Goal: Task Accomplishment & Management: Use online tool/utility

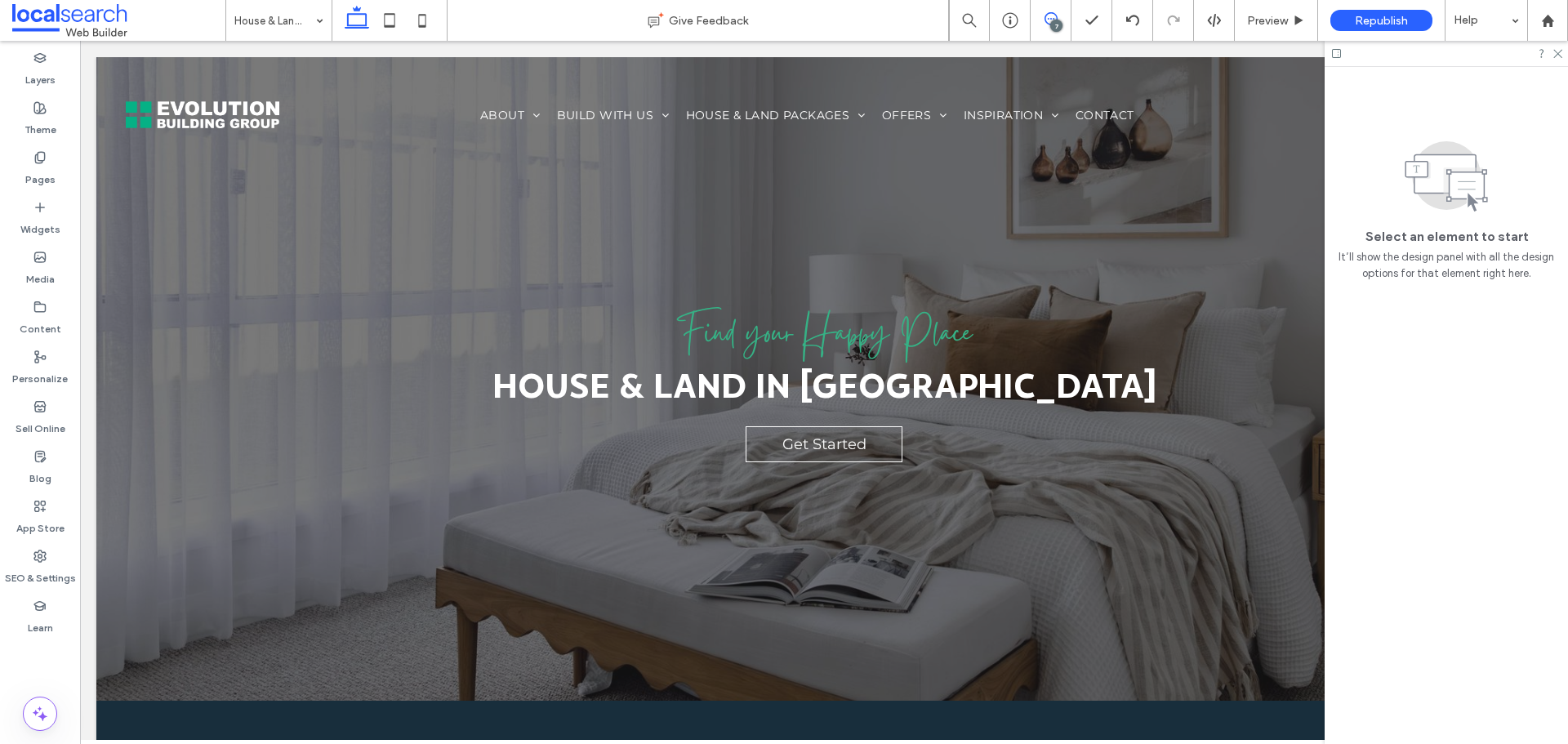
click at [1063, 22] on span at bounding box center [1050, 19] width 40 height 13
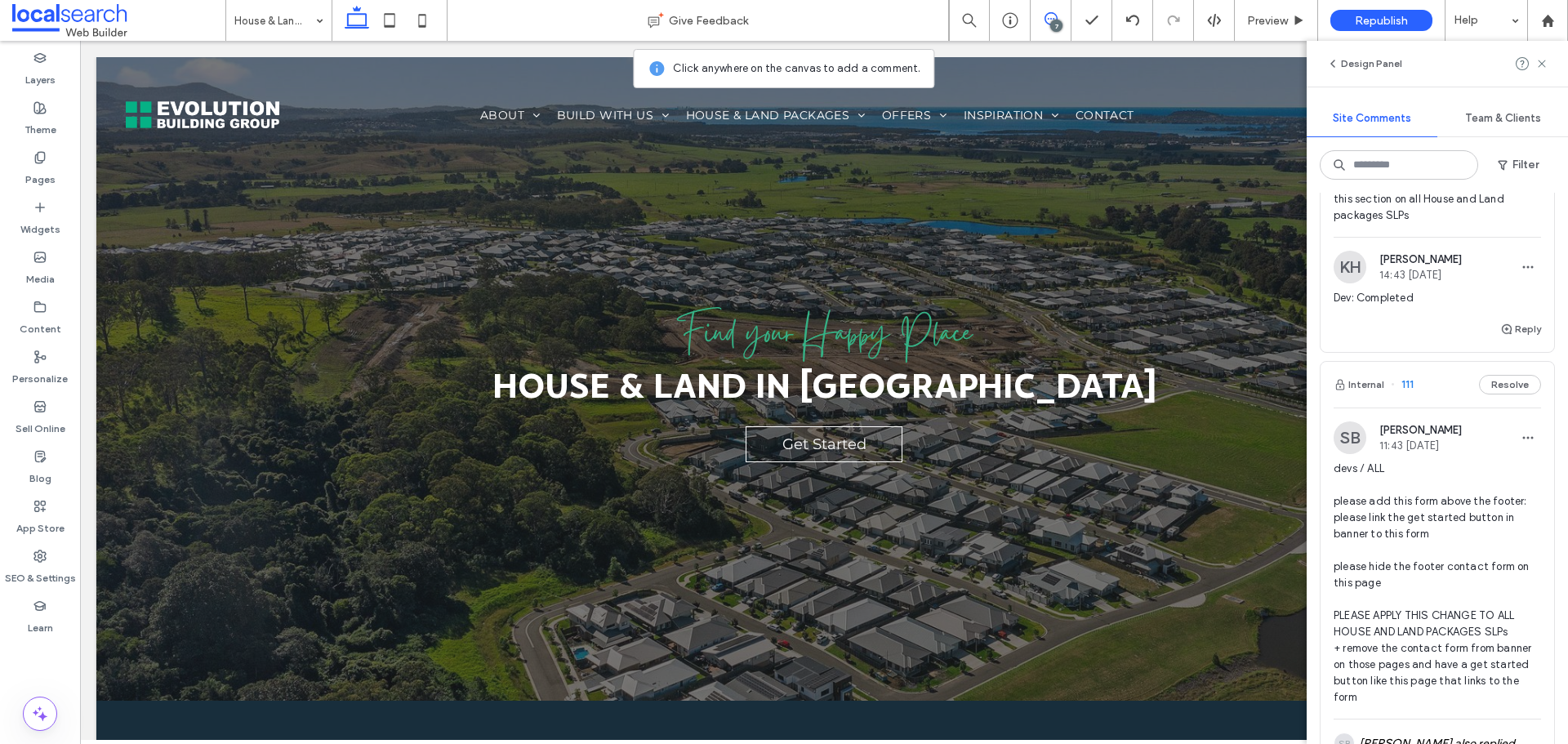
scroll to position [218, 0]
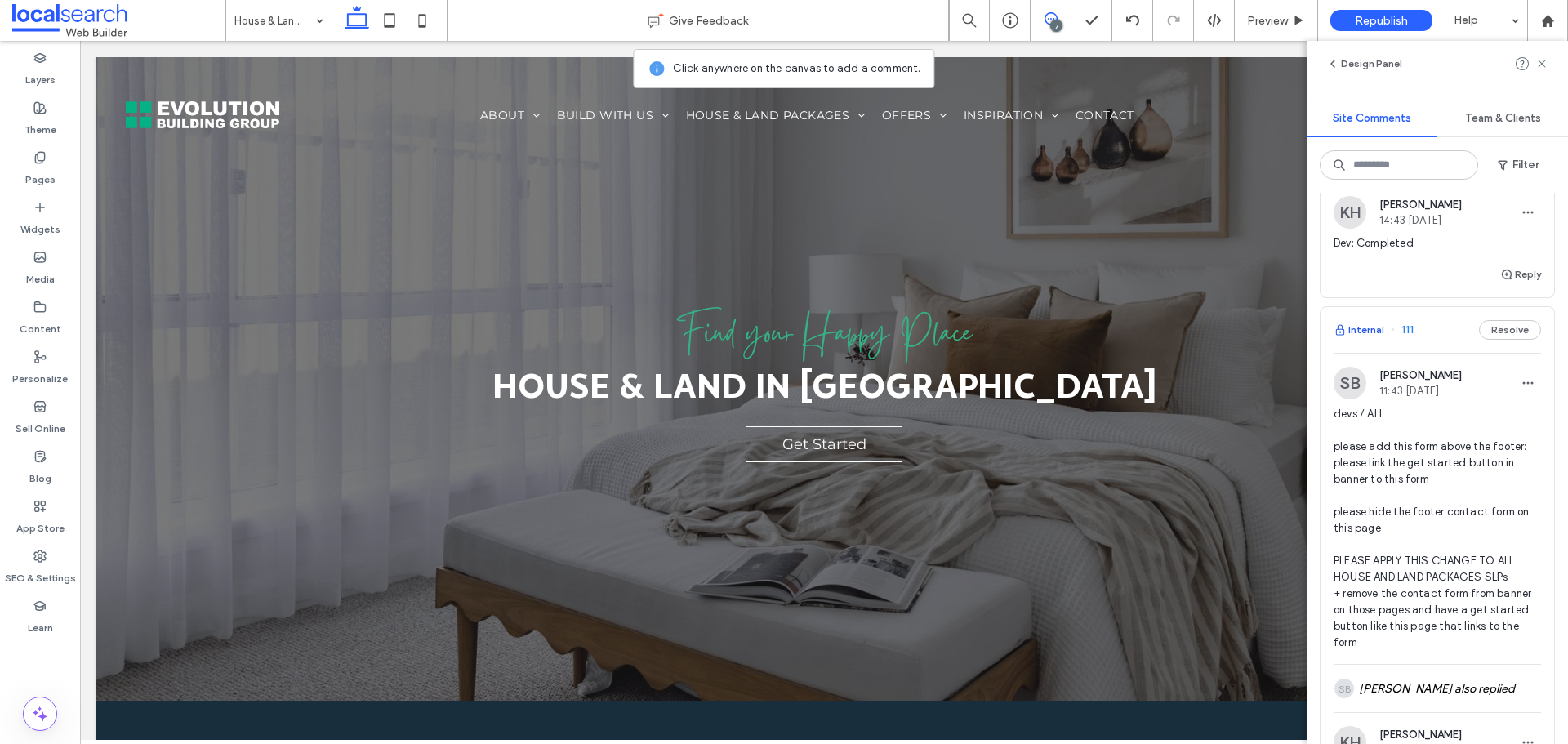
click at [1344, 330] on use "button" at bounding box center [1340, 330] width 8 height 11
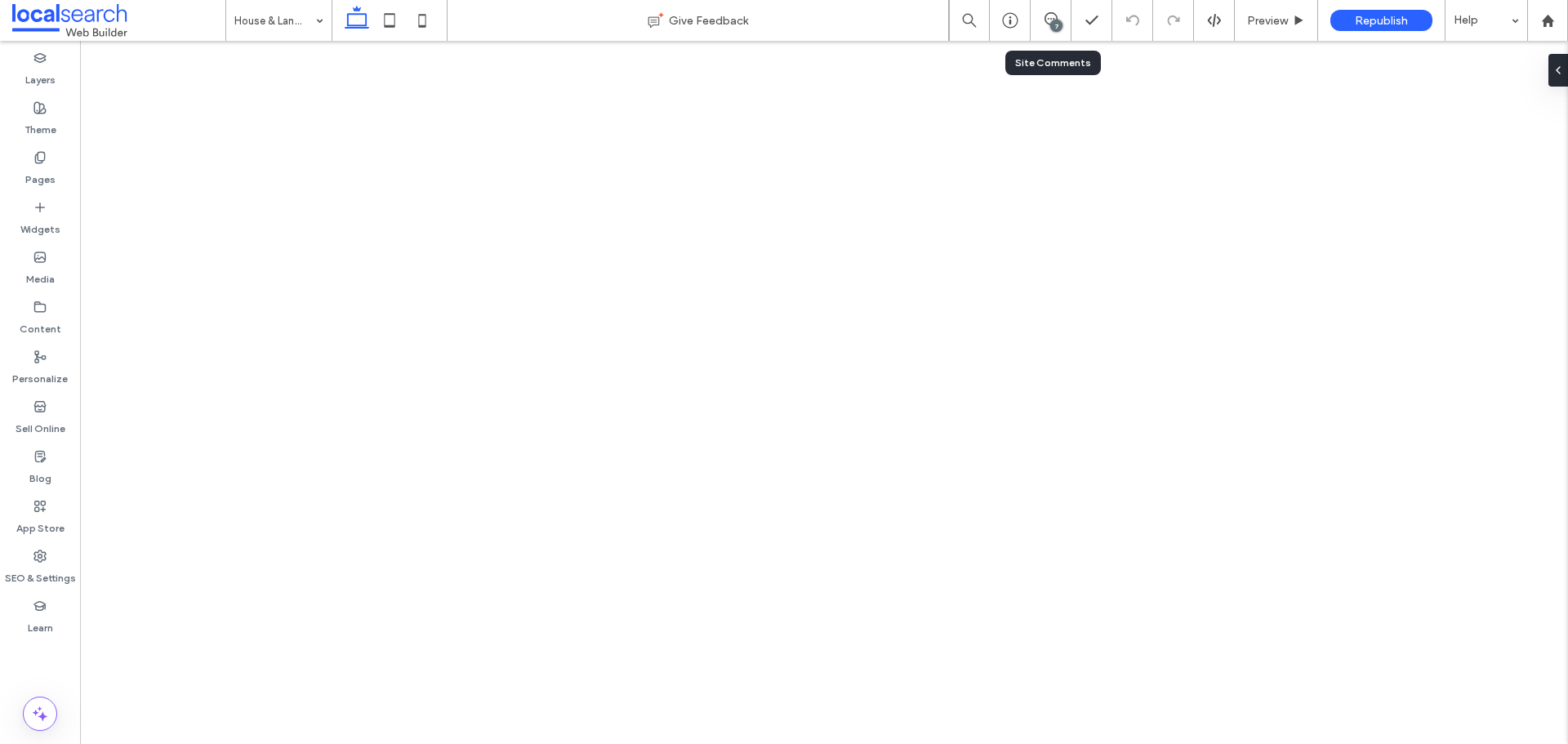
click at [1061, 27] on div "7" at bounding box center [1056, 25] width 12 height 12
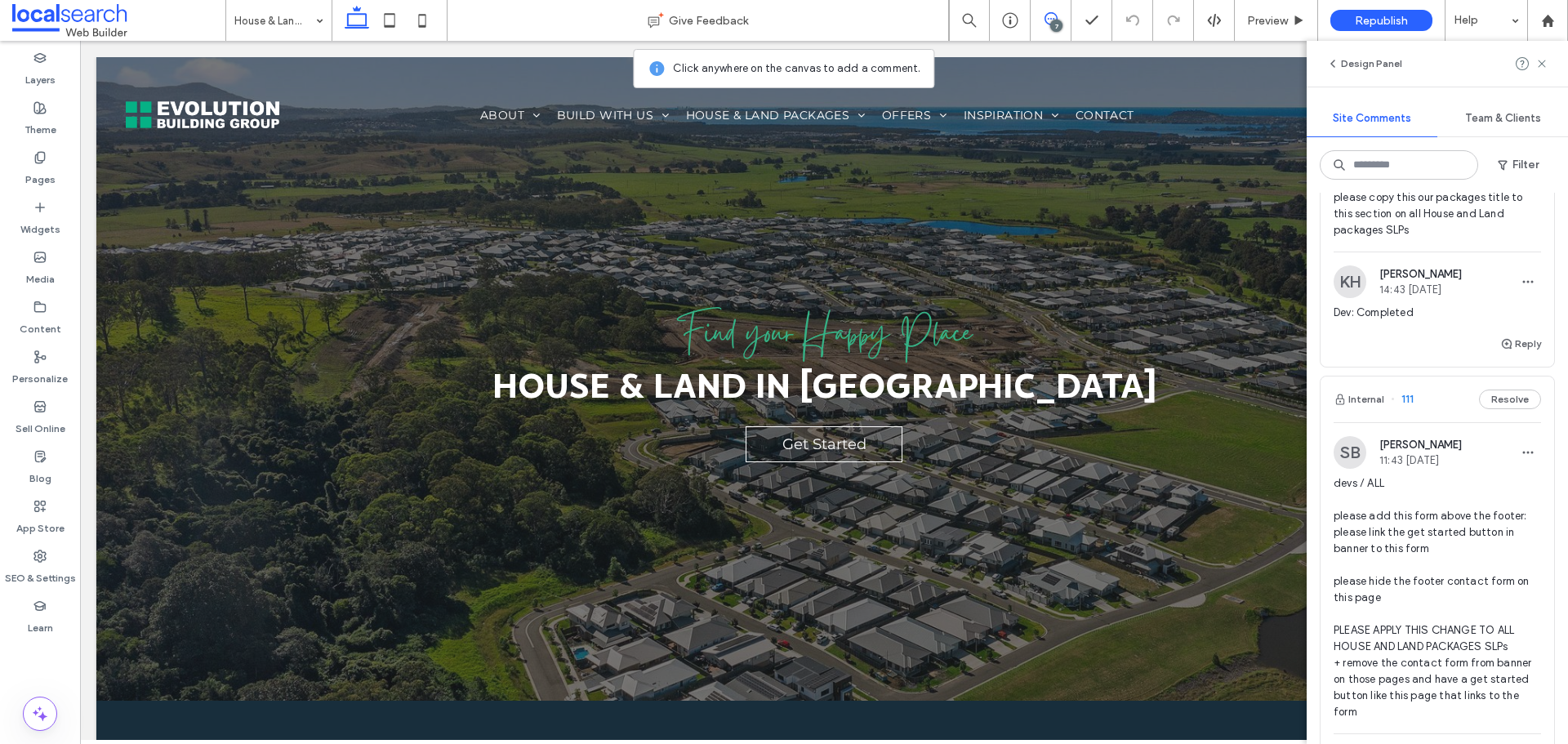
scroll to position [164, 0]
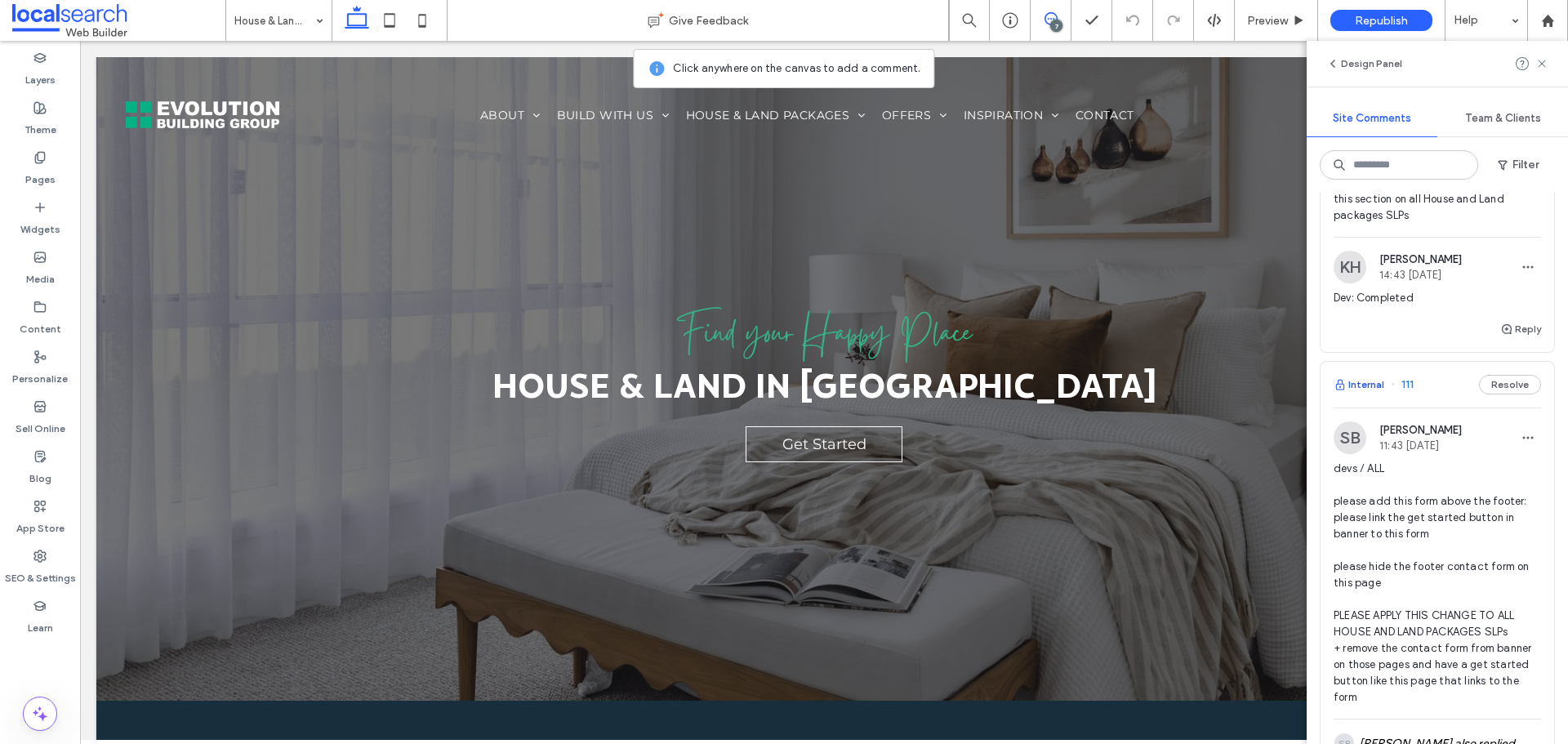
click at [1382, 381] on button "Internal" at bounding box center [1359, 385] width 51 height 20
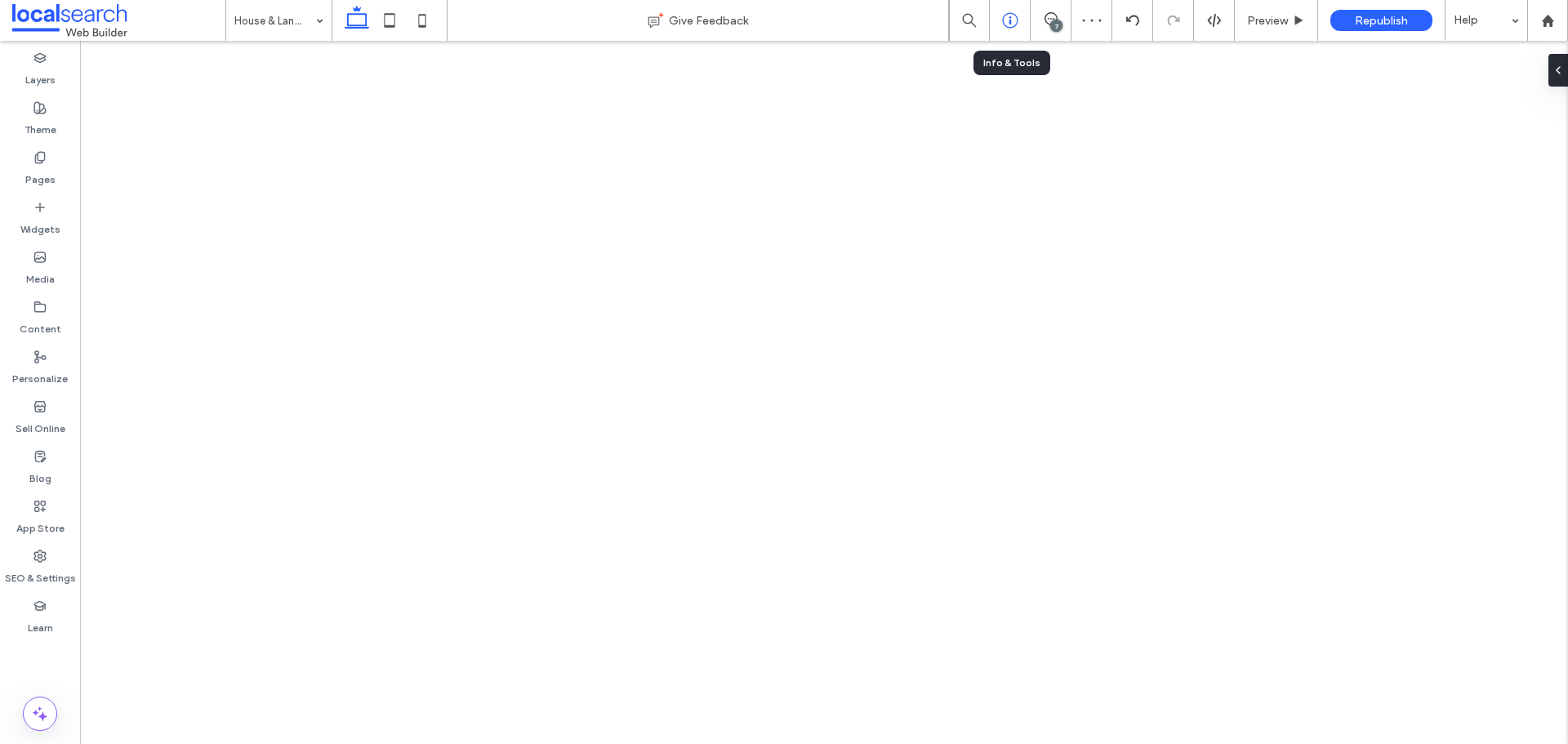
click at [1022, 28] on div at bounding box center [1010, 21] width 40 height 16
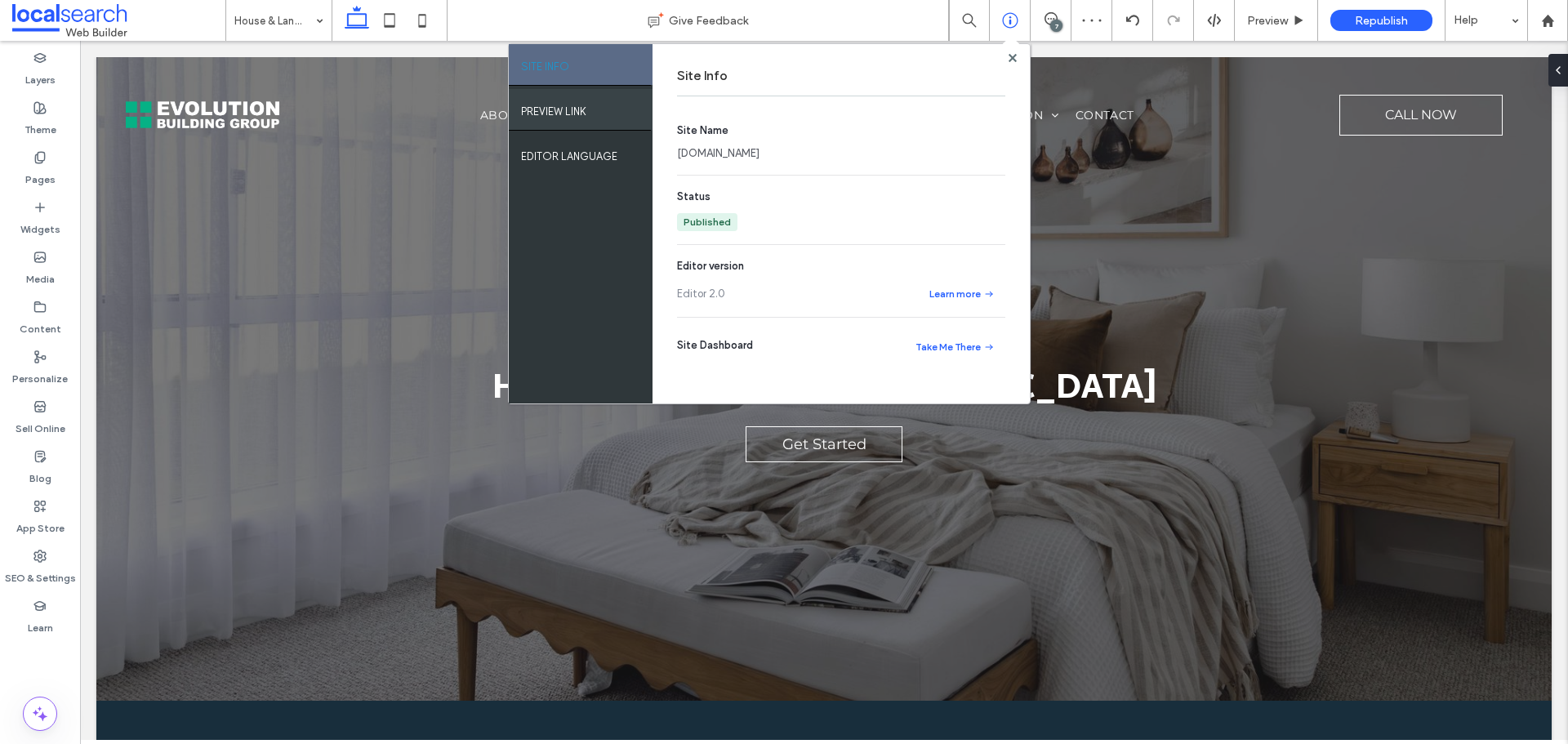
click at [612, 122] on div "PREVIEW LINK" at bounding box center [580, 109] width 144 height 41
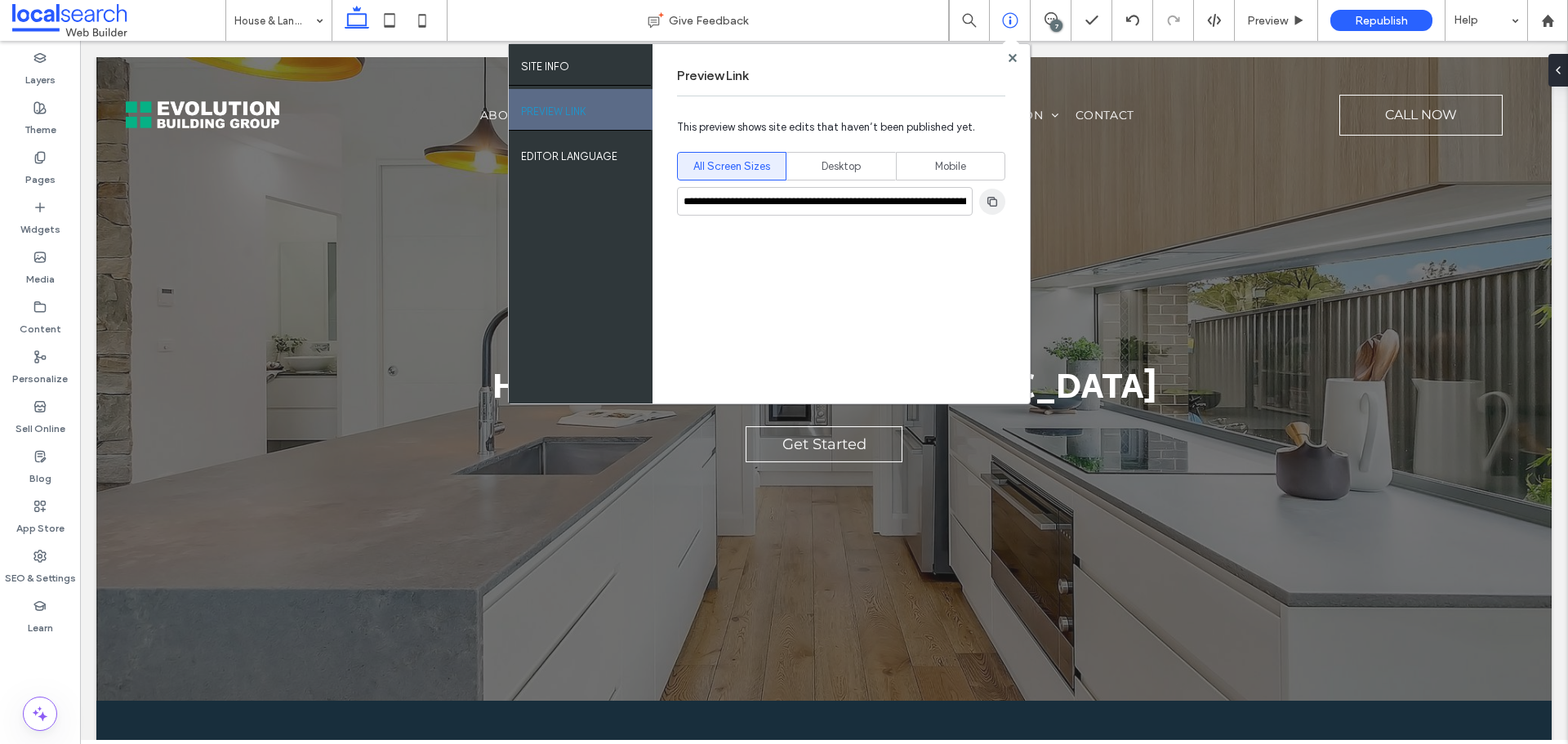
click at [1001, 209] on span "button" at bounding box center [993, 202] width 26 height 26
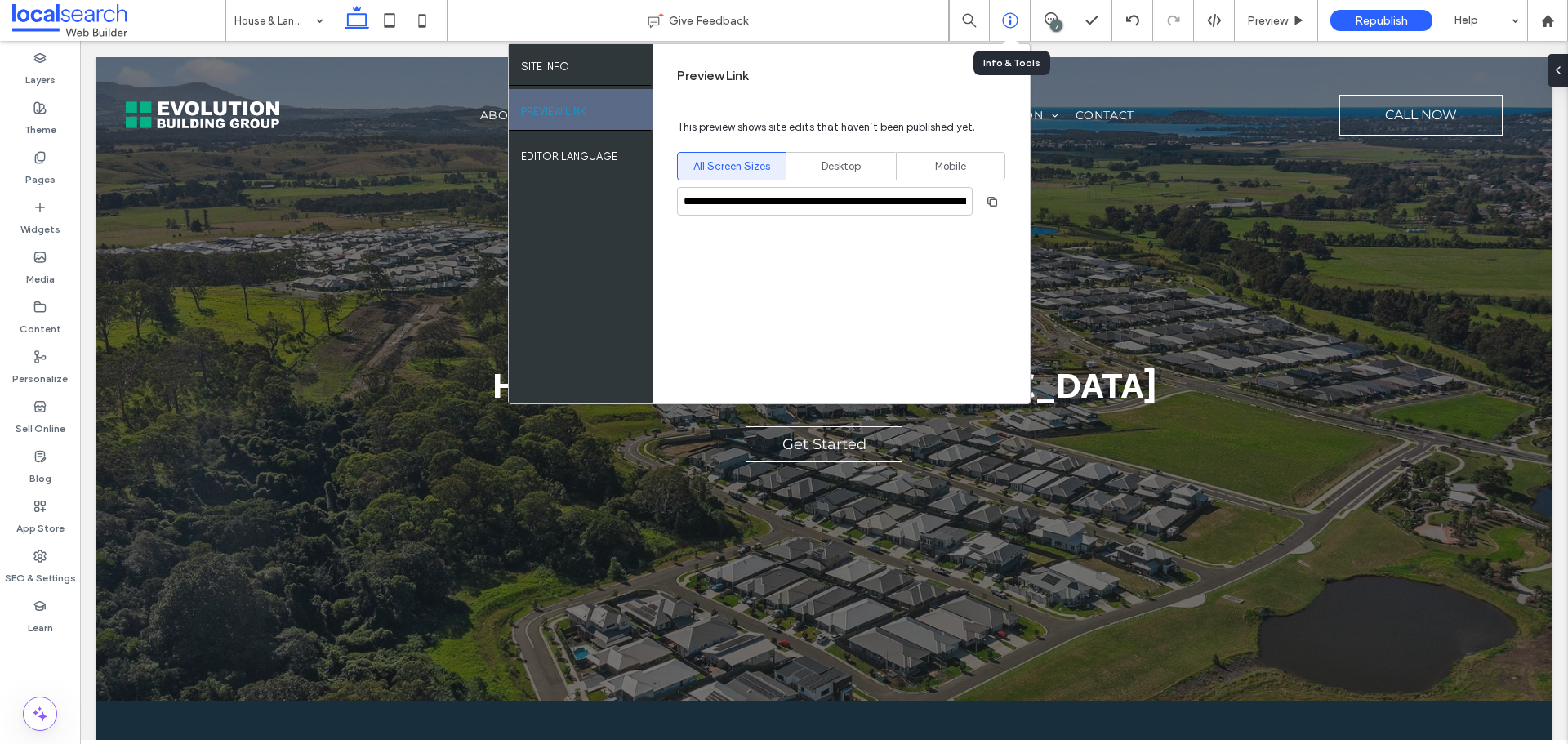
click at [1016, 25] on use at bounding box center [1009, 21] width 16 height 16
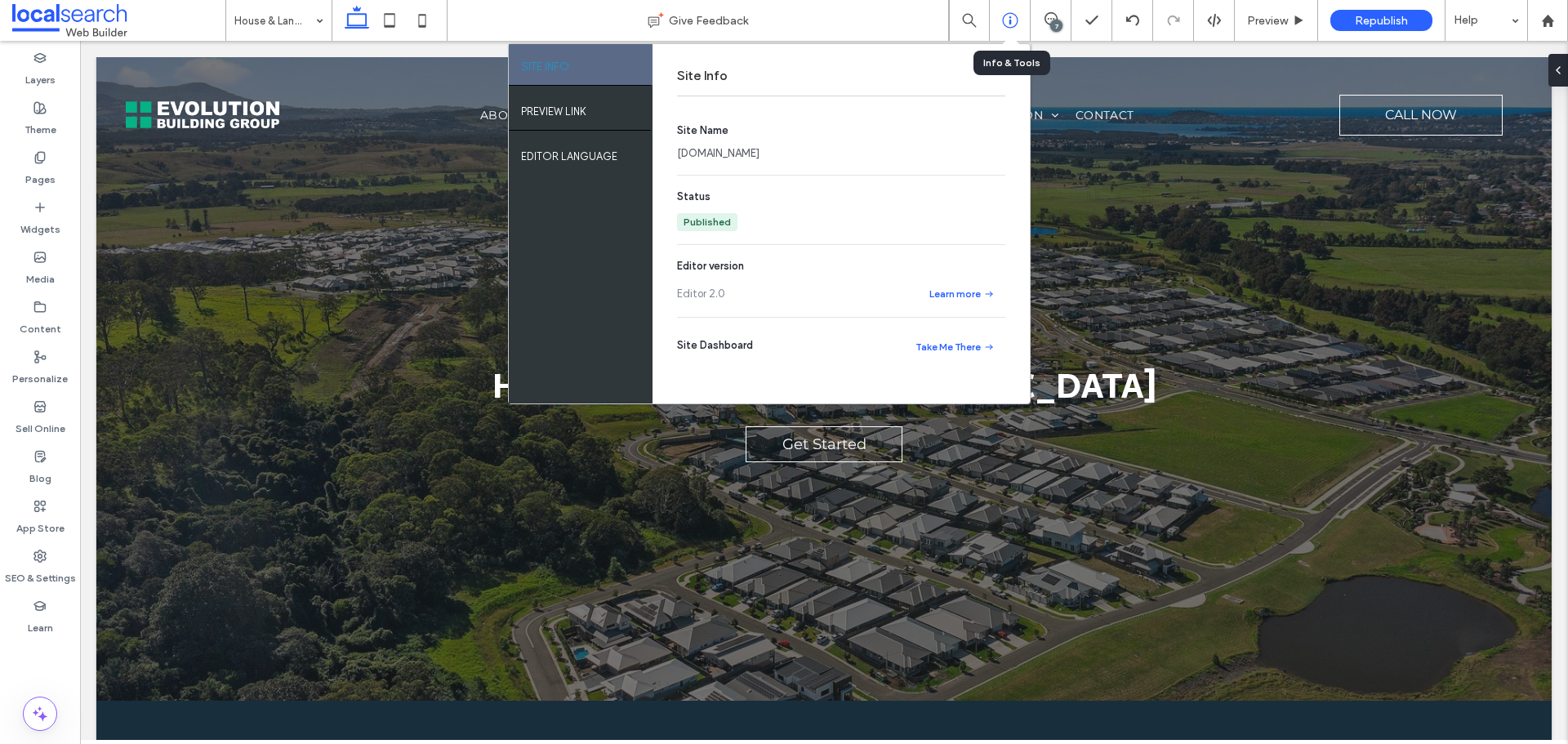
click at [1016, 25] on use at bounding box center [1009, 21] width 16 height 16
click at [1060, 12] on div "7" at bounding box center [1051, 21] width 41 height 41
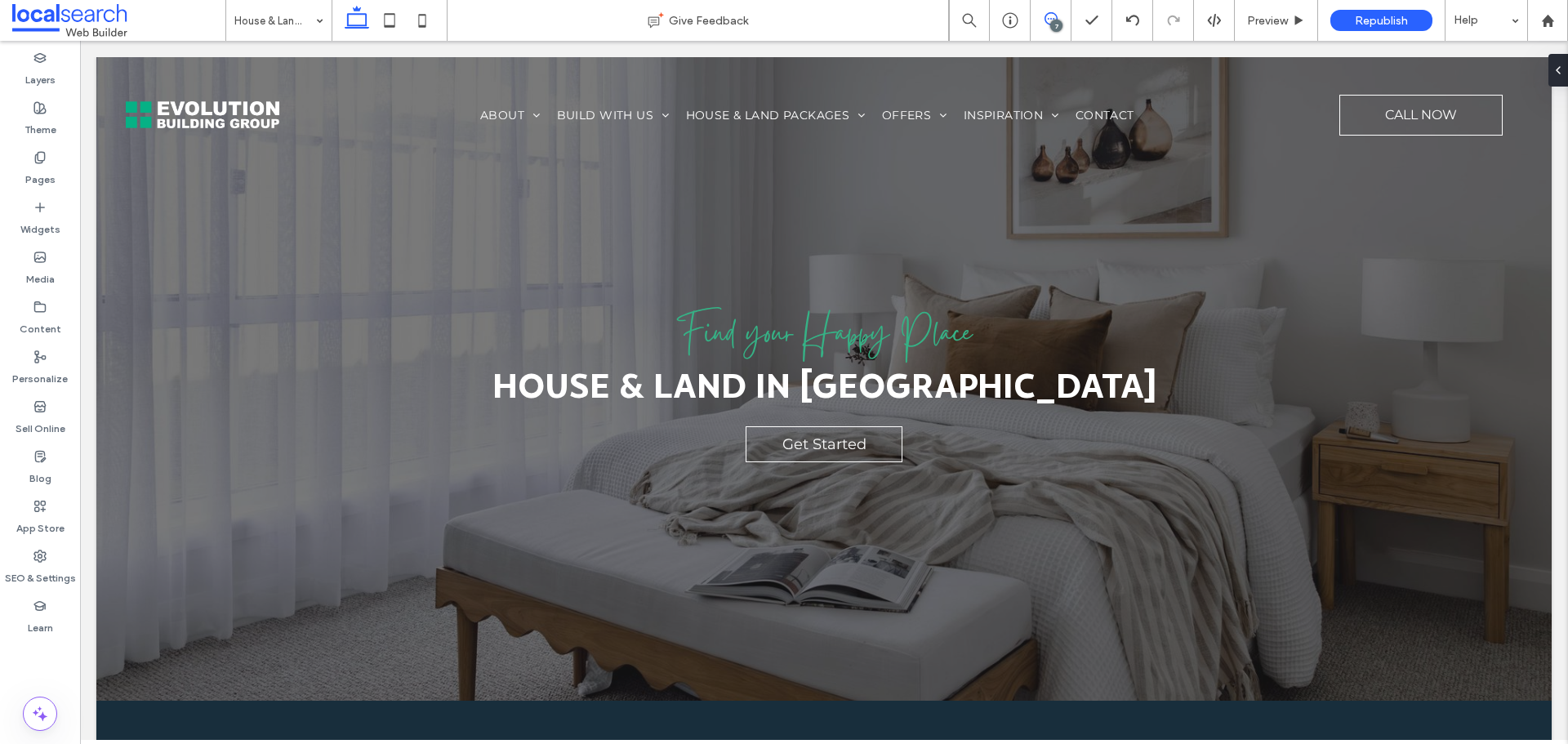
click at [1049, 23] on icon at bounding box center [1051, 19] width 13 height 13
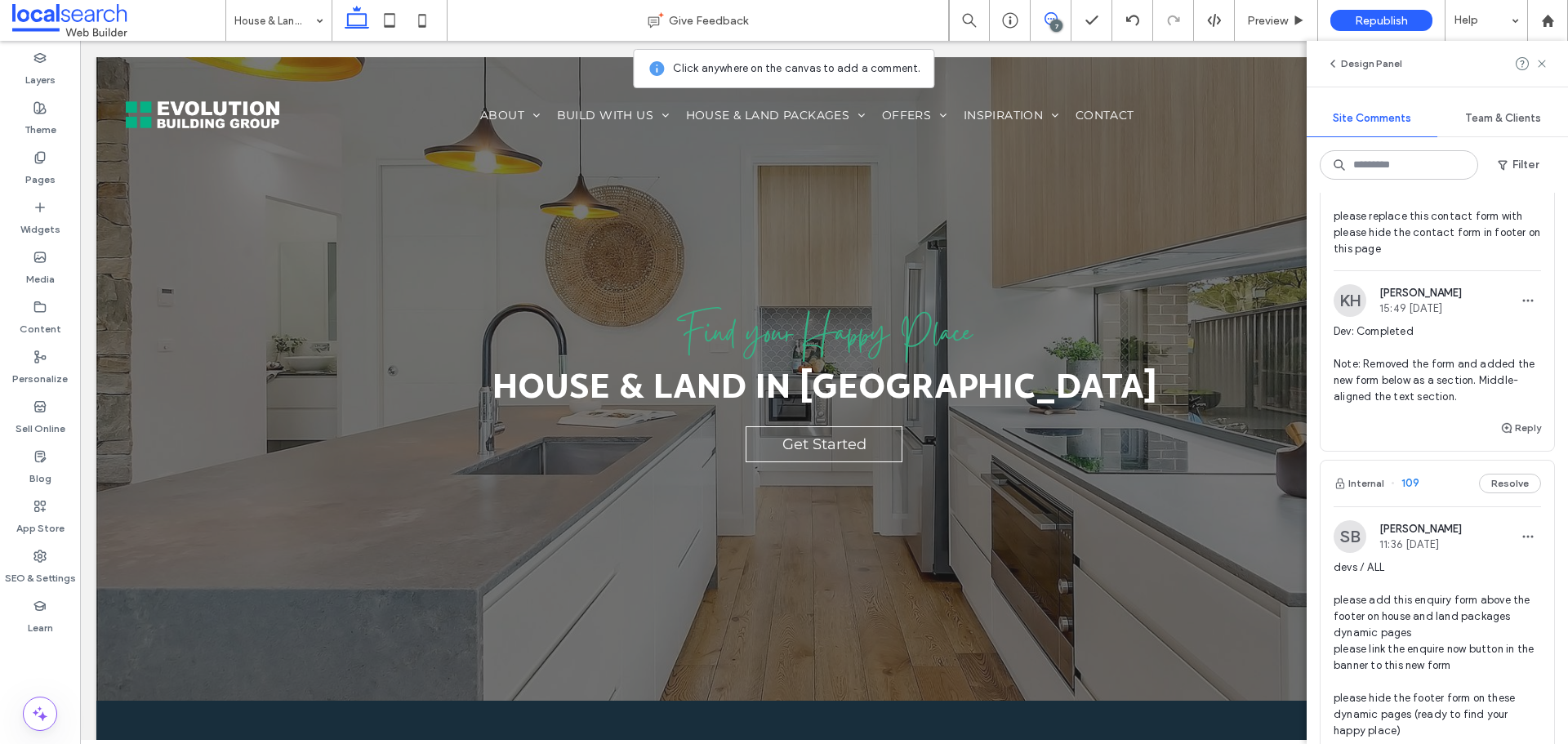
scroll to position [981, 0]
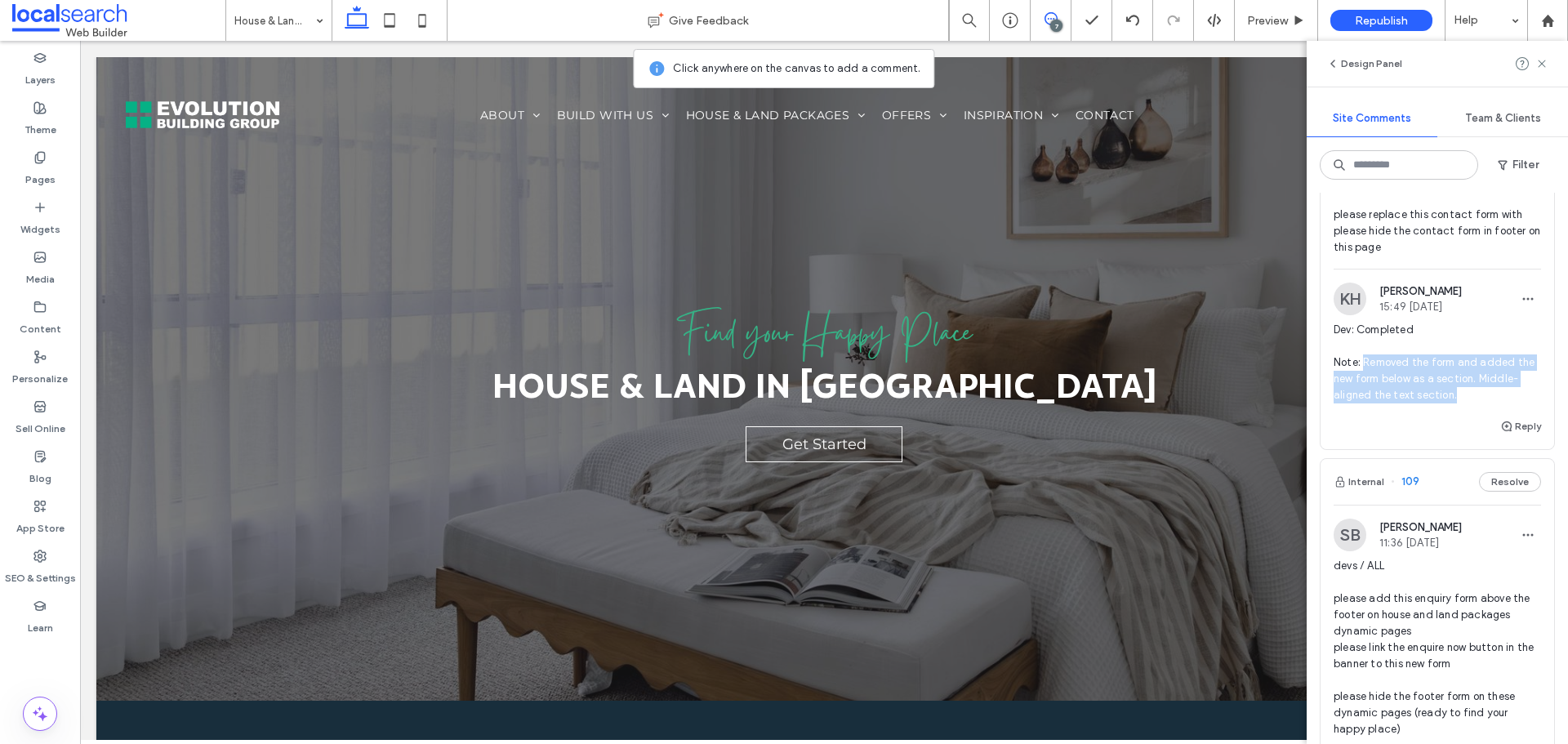
drag, startPoint x: 1502, startPoint y: 561, endPoint x: 1366, endPoint y: 527, distance: 140.2
click at [1366, 404] on span "Dev: Completed Note: Removed the form and added the new form below as a section…" at bounding box center [1437, 363] width 207 height 81
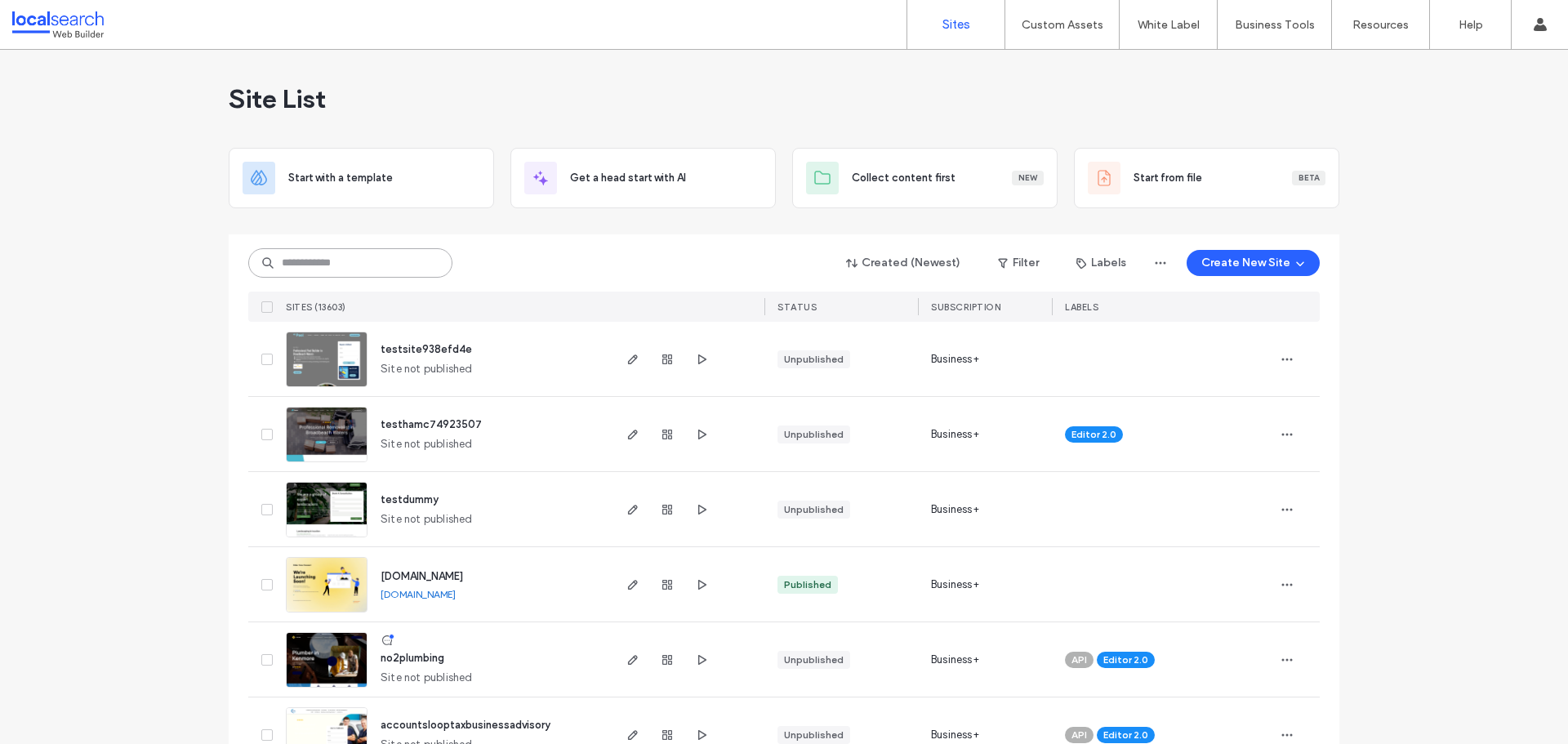
click at [297, 256] on input at bounding box center [350, 263] width 204 height 30
paste input "********"
type input "********"
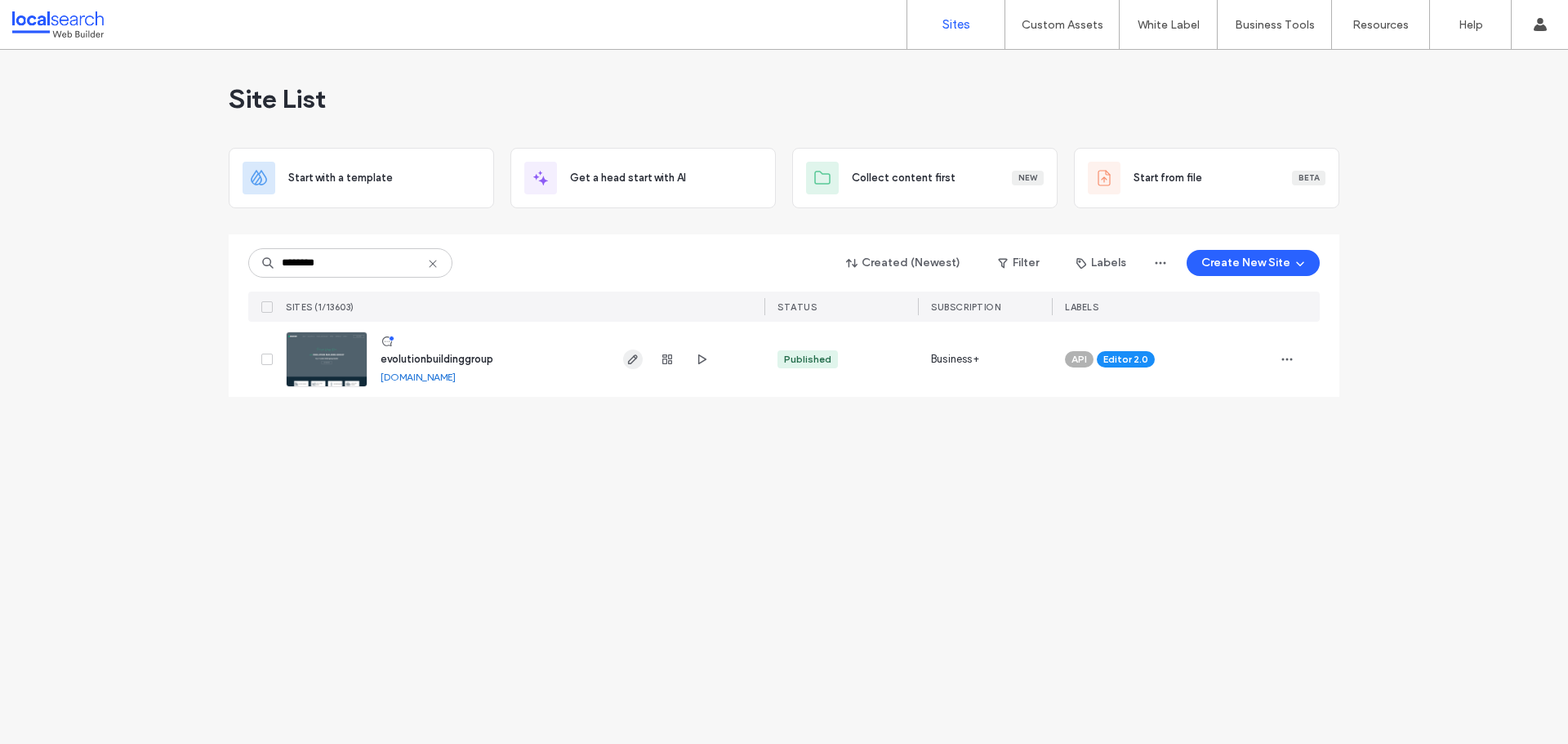
click at [631, 363] on use "button" at bounding box center [633, 359] width 10 height 10
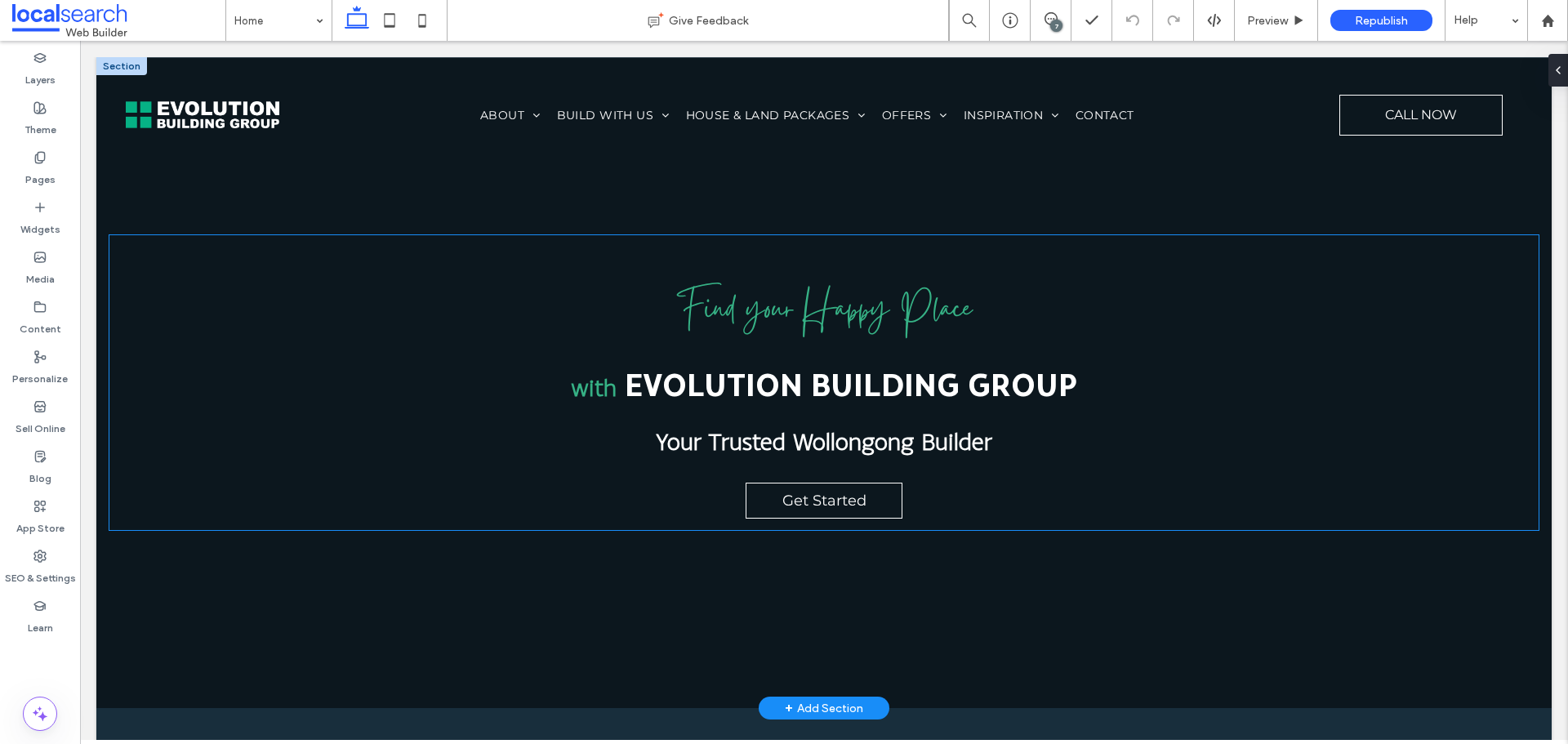
click at [1205, 500] on div "Find your Happy Place with Evolution Building Group Your Trusted Wollongong Bui…" at bounding box center [823, 382] width 1429 height 295
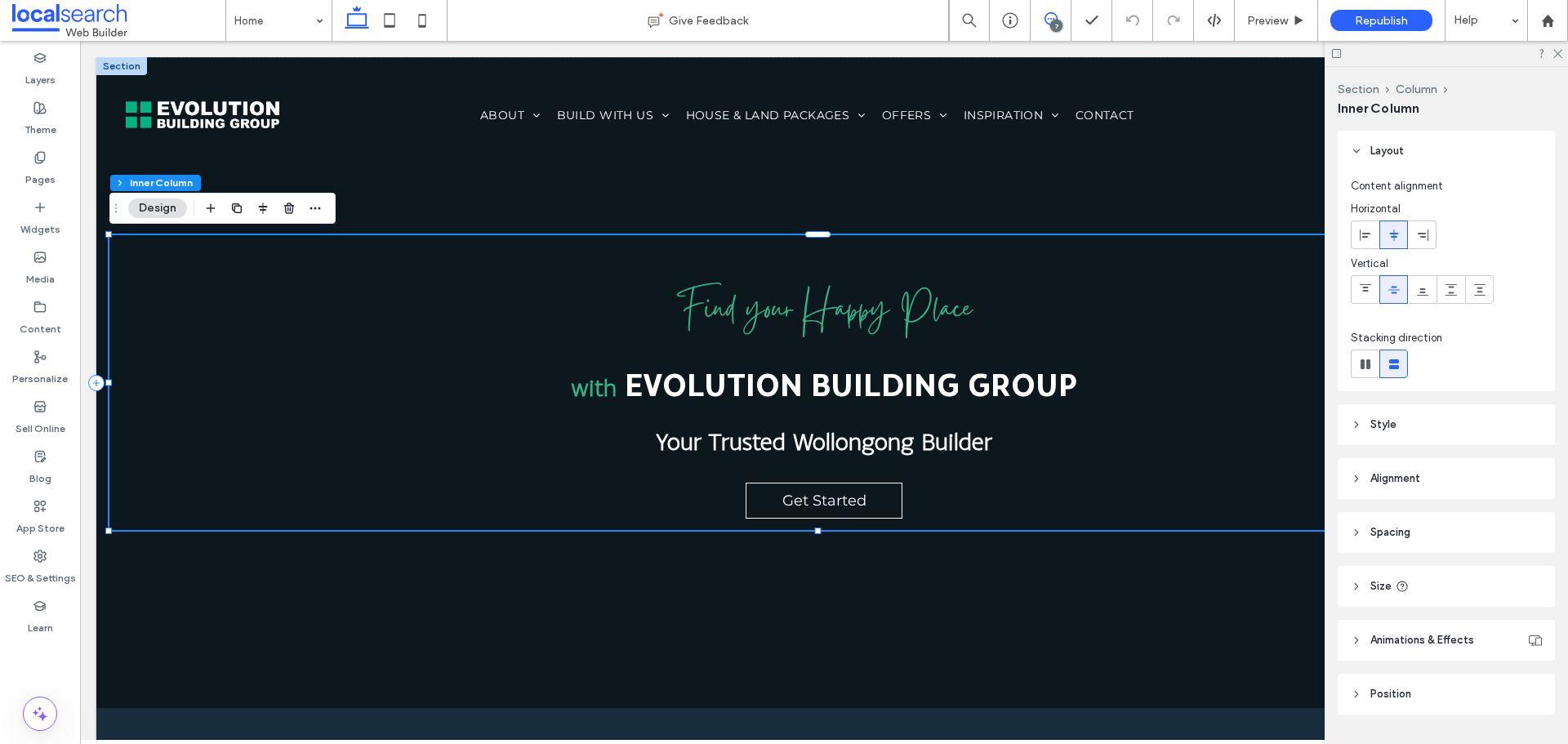
click at [1045, 12] on icon at bounding box center [1051, 19] width 13 height 13
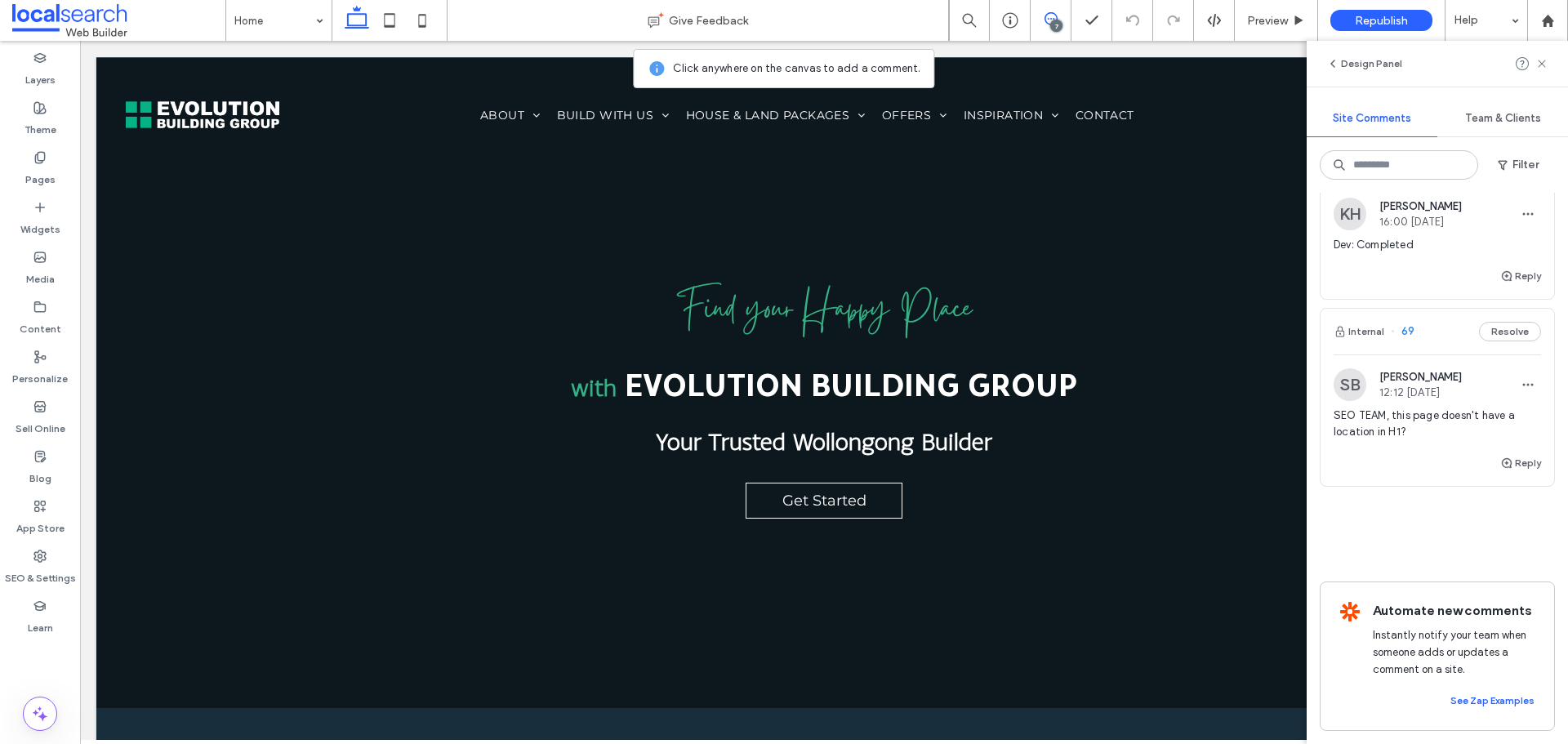
scroll to position [2669, 0]
click at [1543, 60] on icon at bounding box center [1542, 64] width 13 height 13
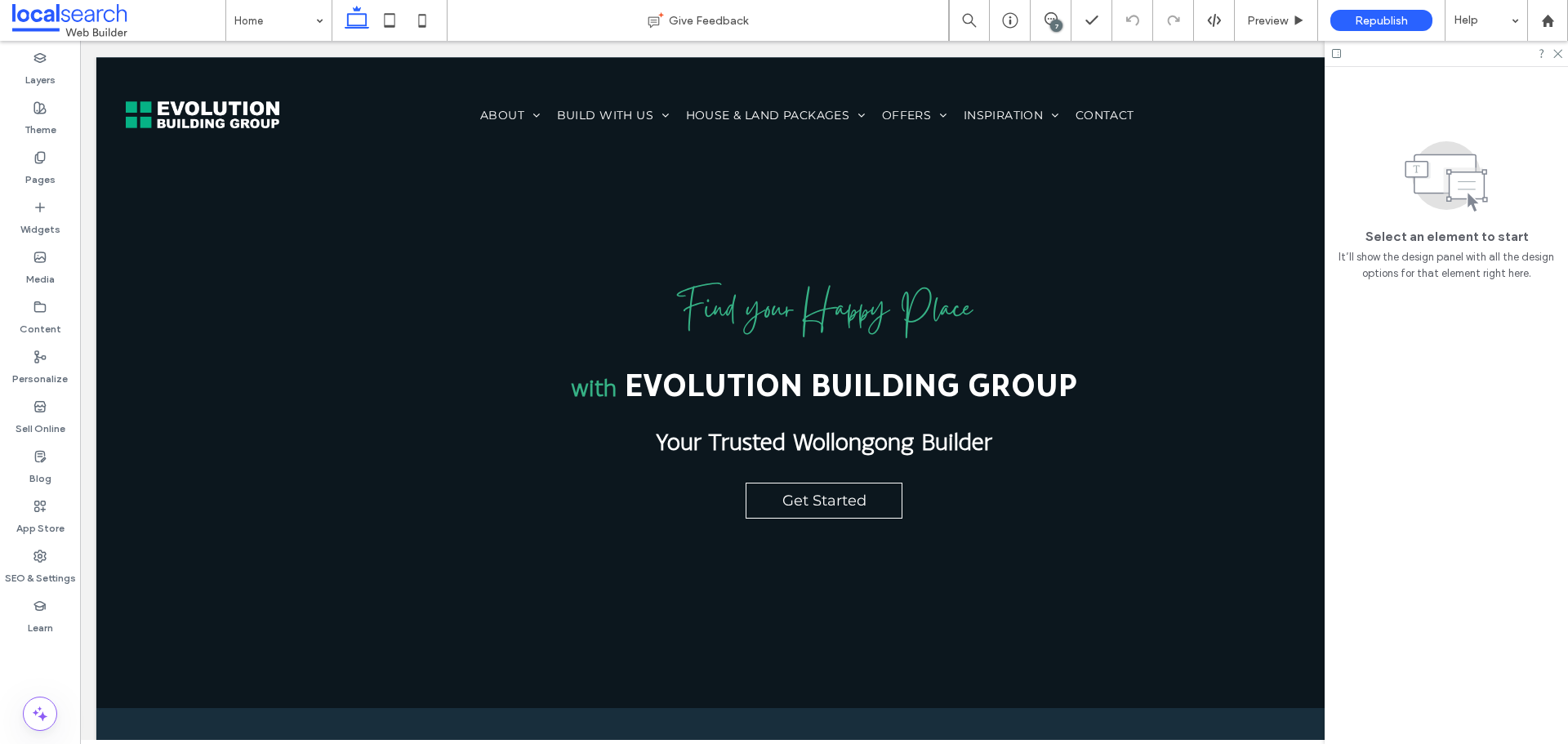
scroll to position [0, 0]
click at [1559, 56] on icon at bounding box center [1556, 53] width 11 height 11
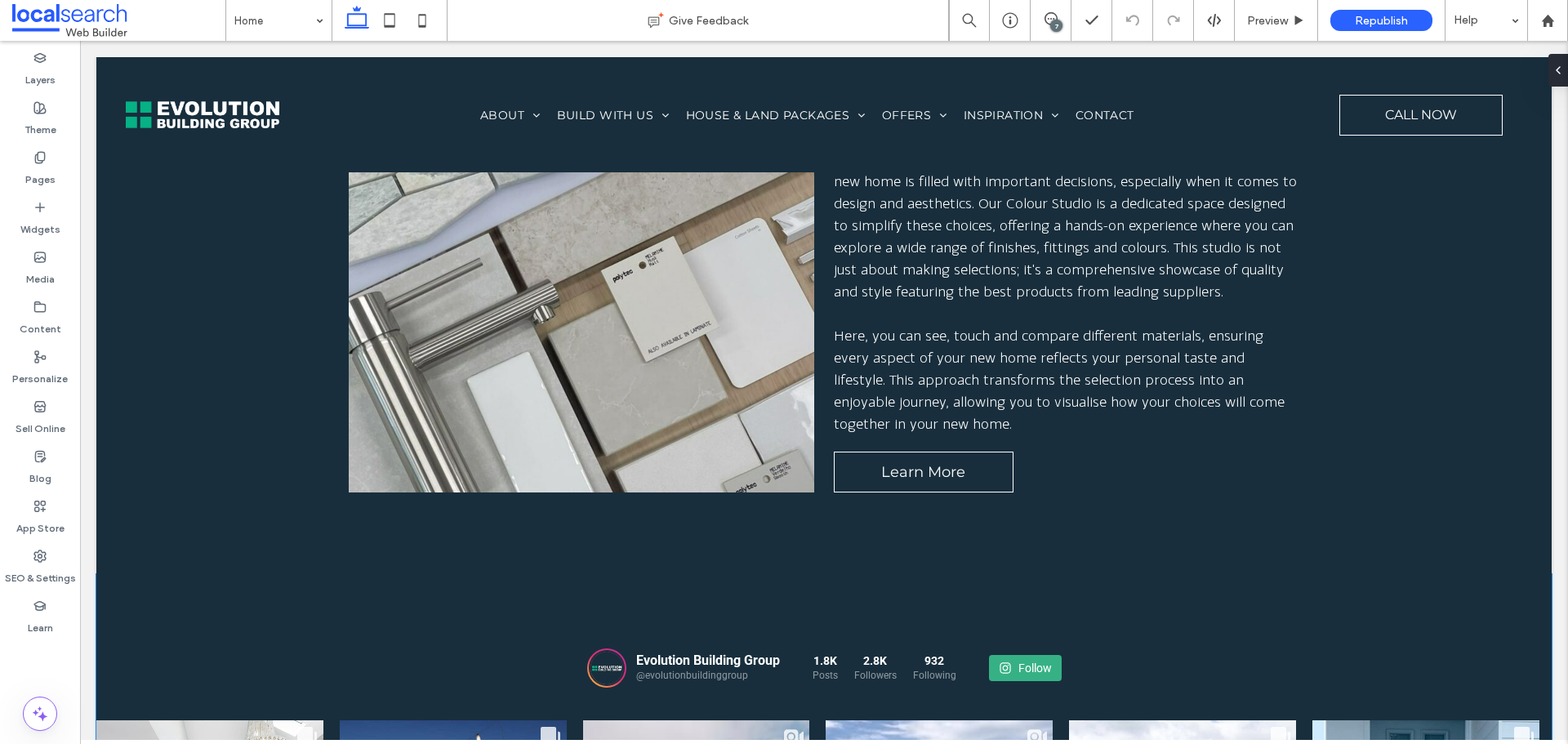
scroll to position [5943, 0]
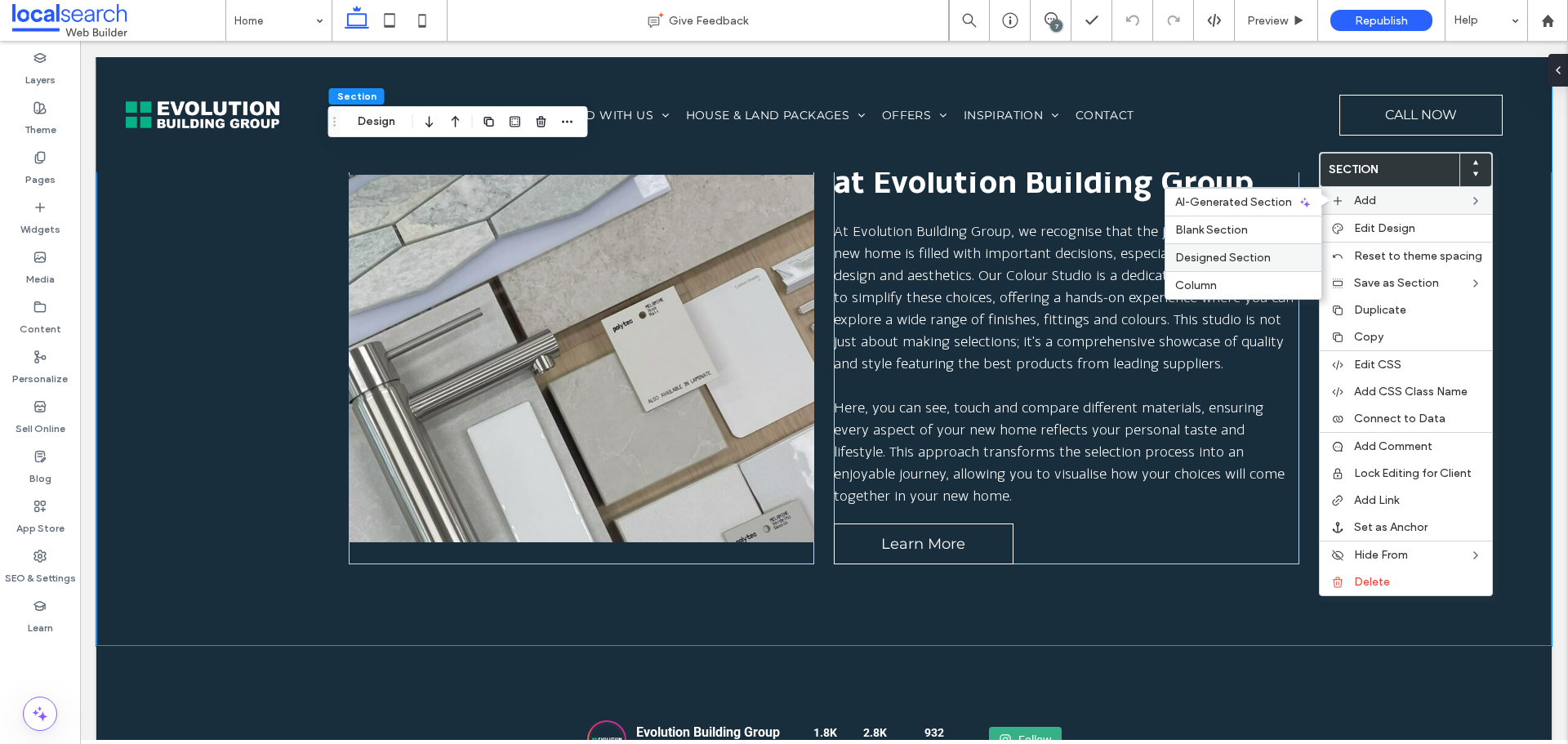
click at [1247, 260] on span "Designed Section" at bounding box center [1223, 257] width 95 height 14
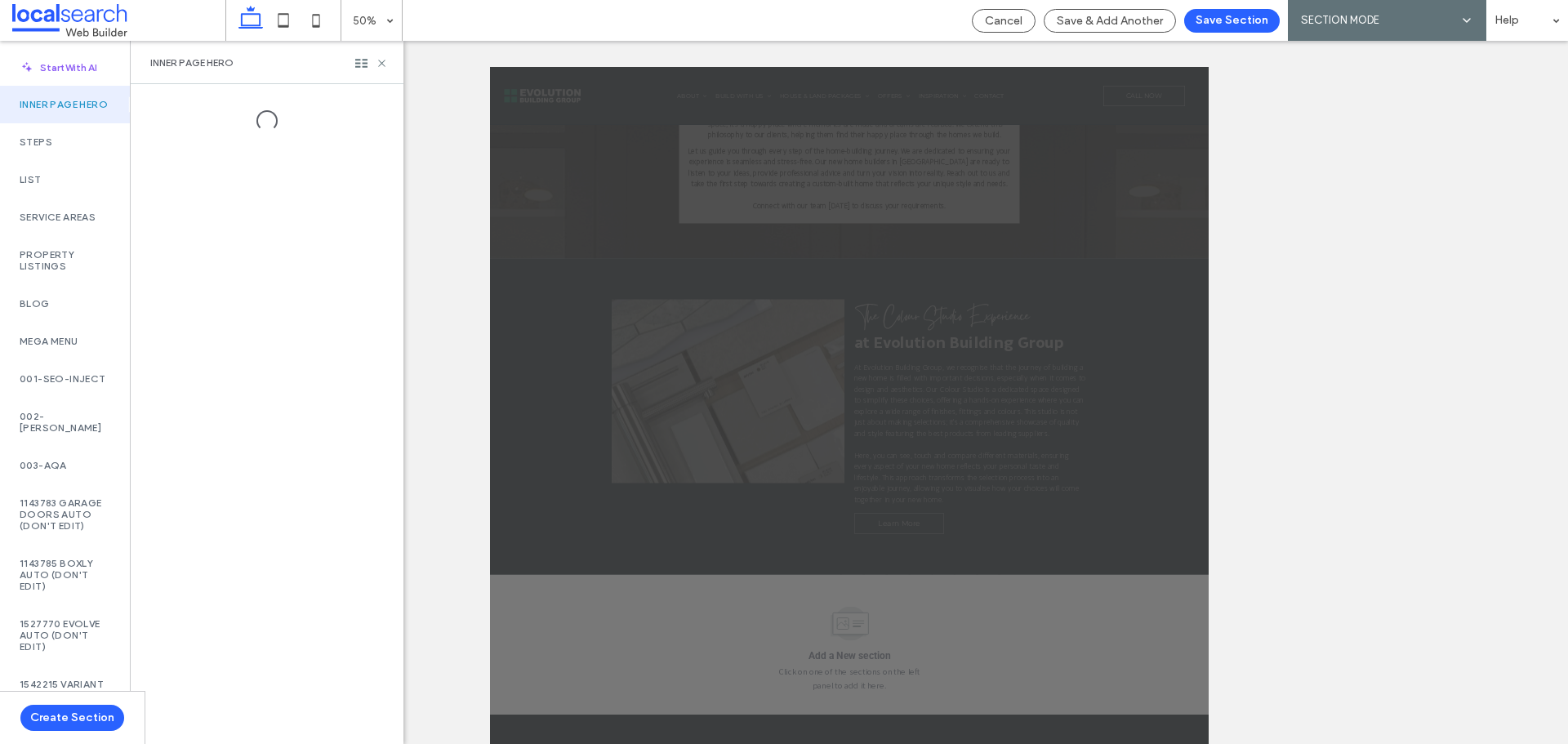
scroll to position [36, 0]
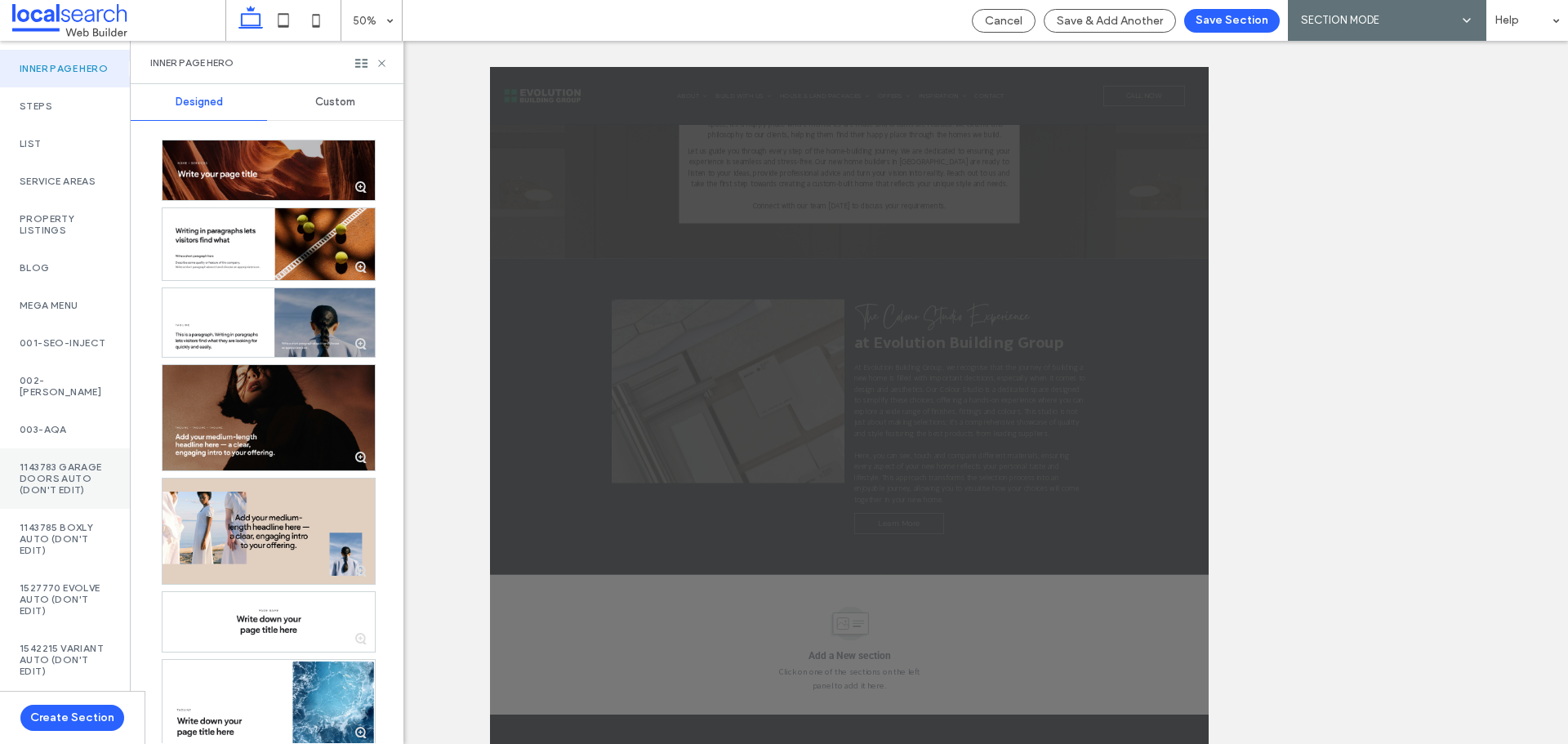
click at [61, 484] on label "1143783 Garage Doors AUTO (DON'T EDIT)" at bounding box center [65, 479] width 90 height 35
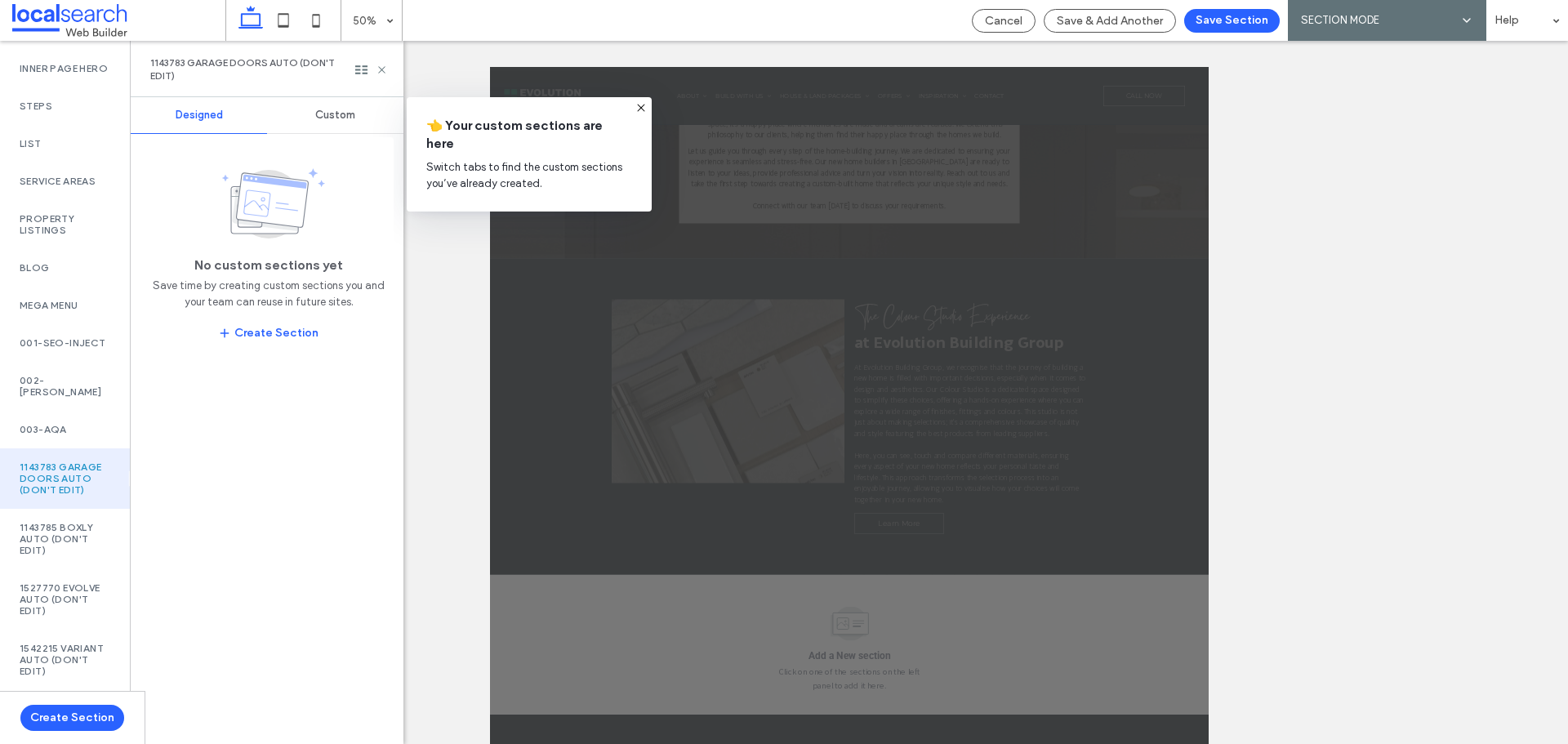
click at [343, 106] on div "Custom" at bounding box center [335, 115] width 136 height 36
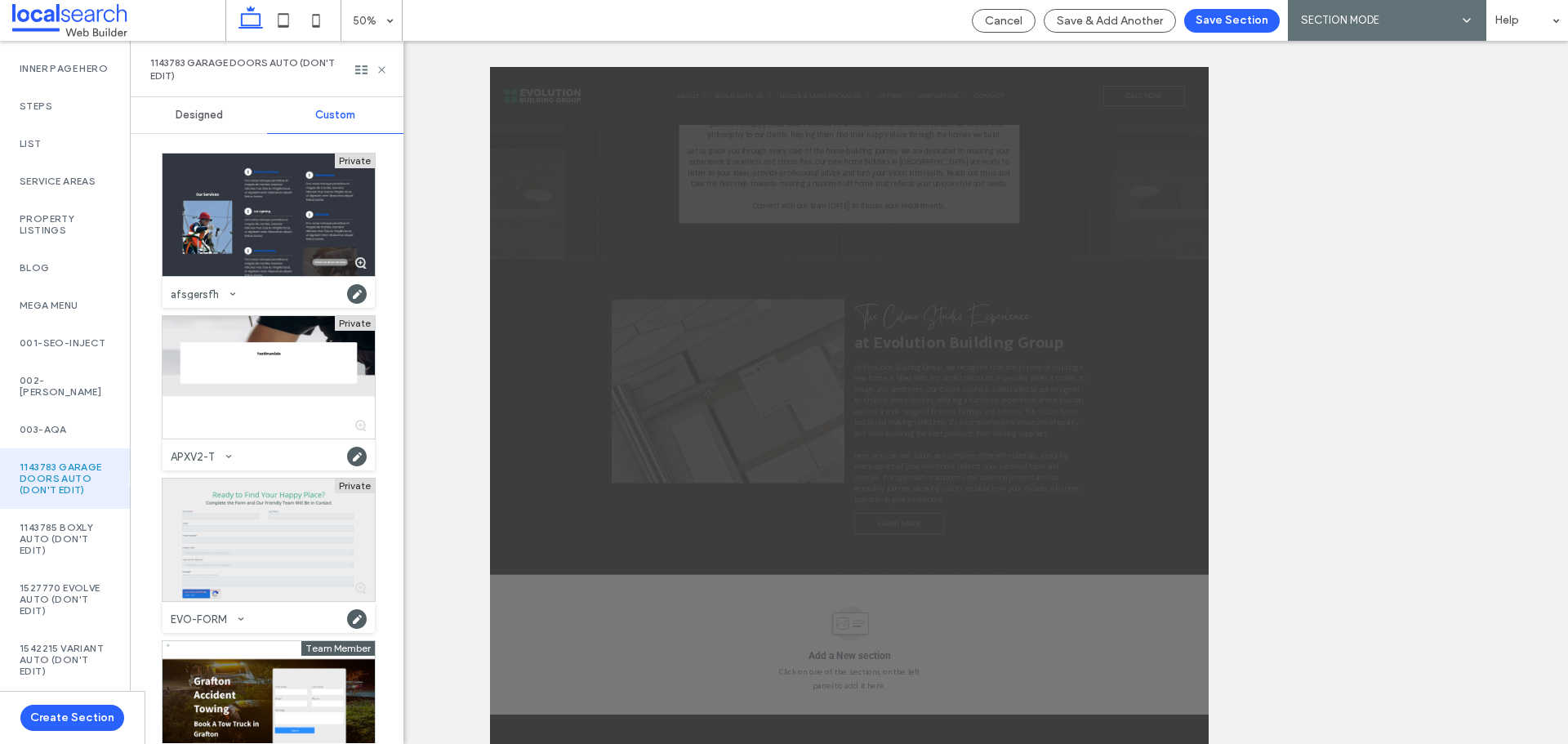
click at [256, 492] on div at bounding box center [269, 539] width 212 height 122
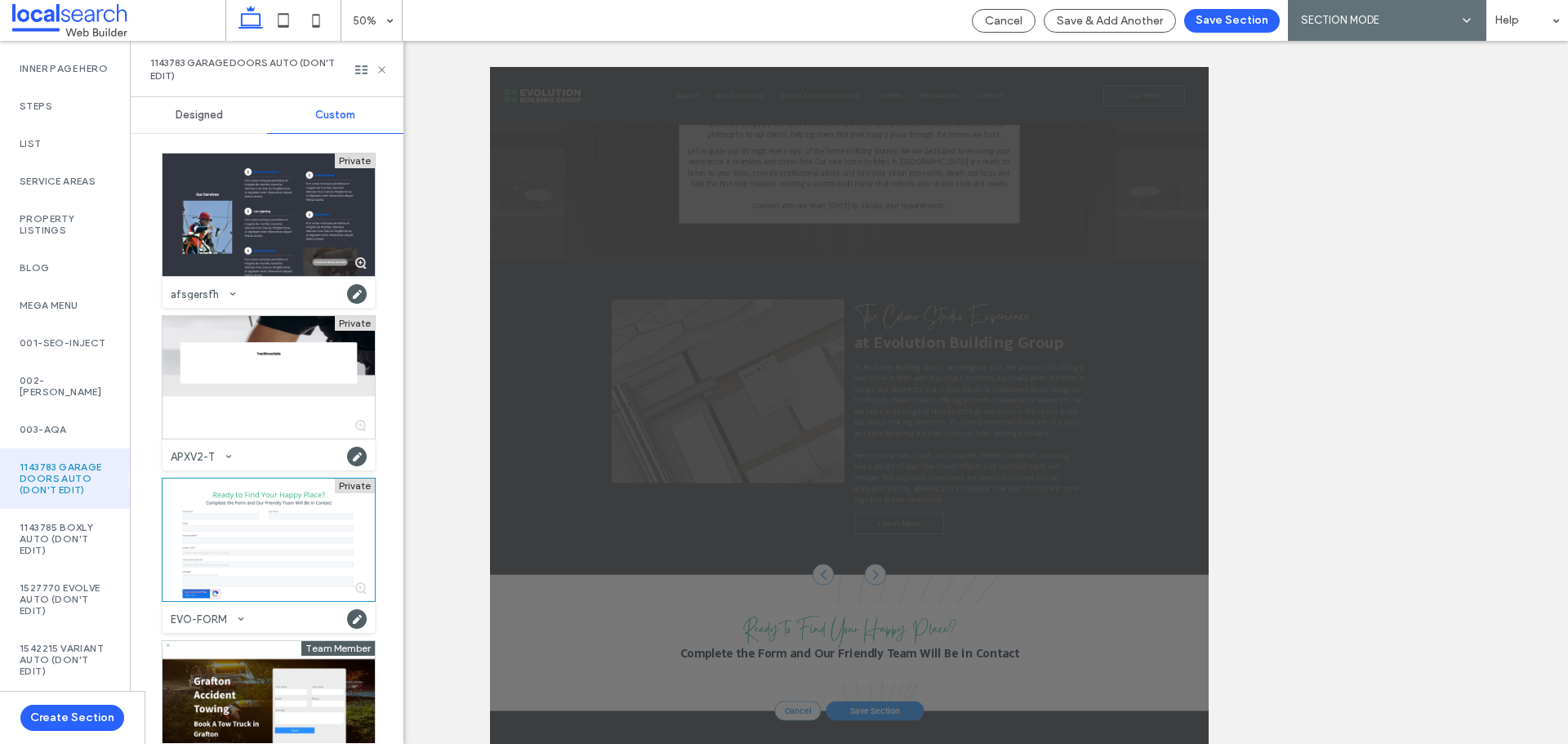
scroll to position [5506, 0]
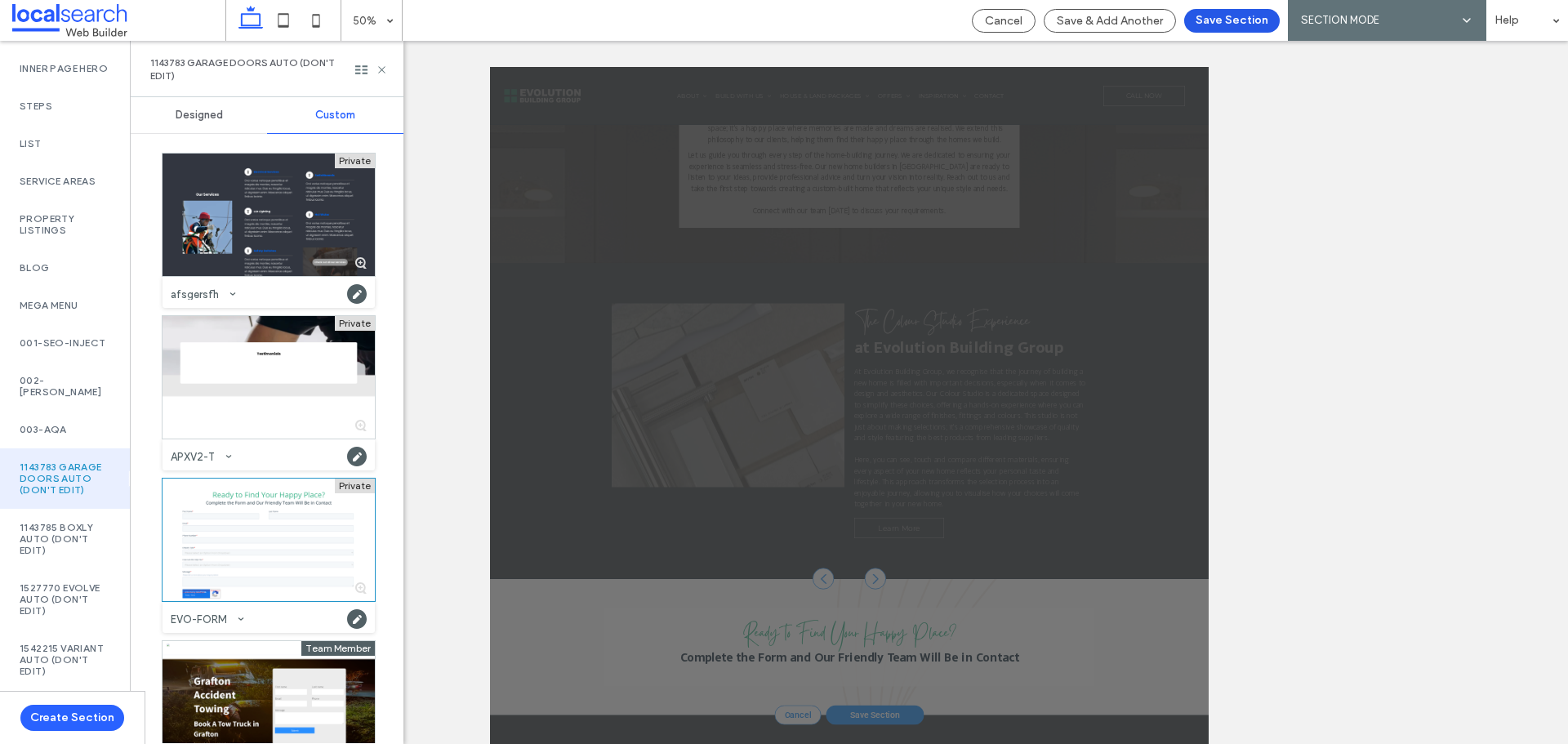
click at [1253, 16] on button "Save Section" at bounding box center [1232, 21] width 95 height 24
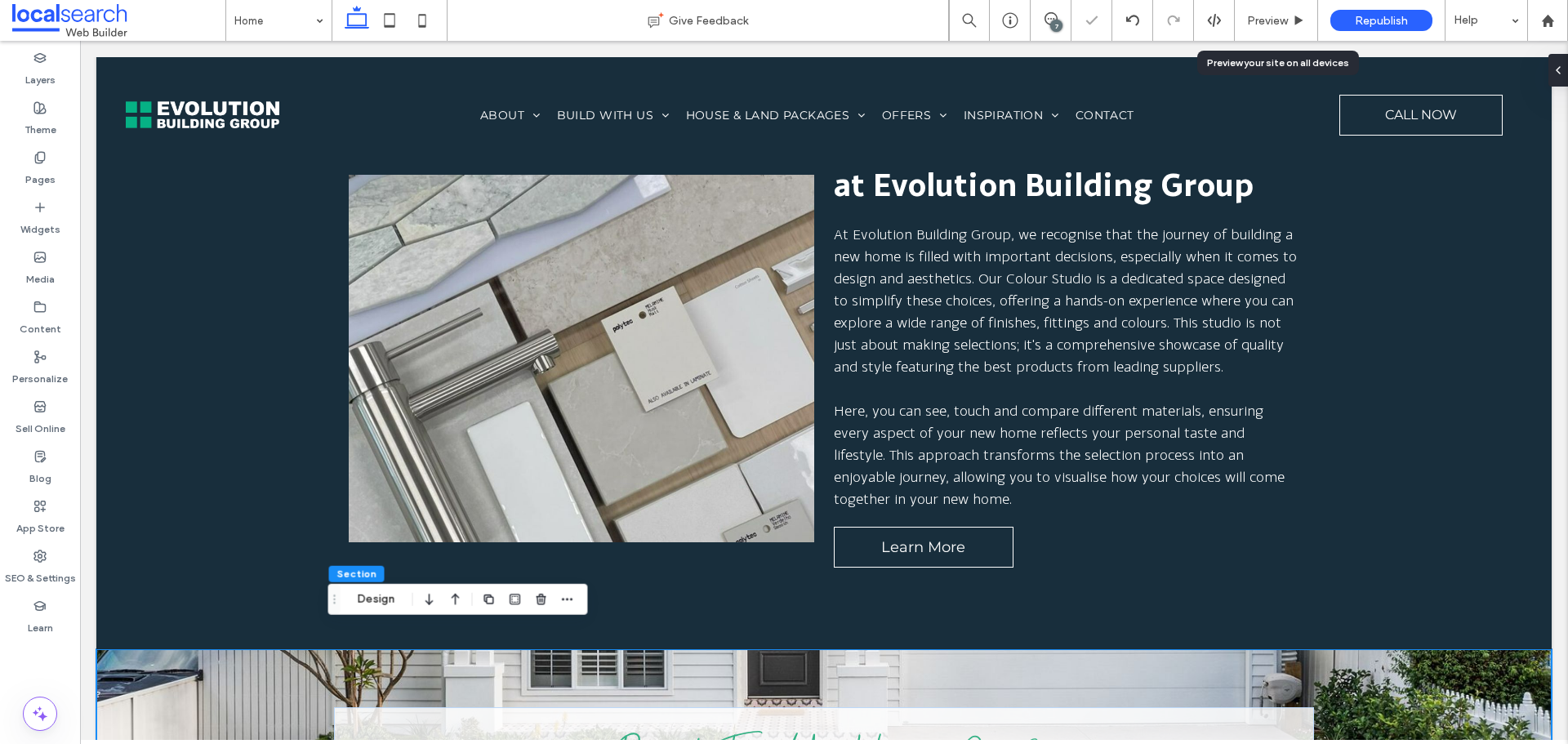
scroll to position [0, 0]
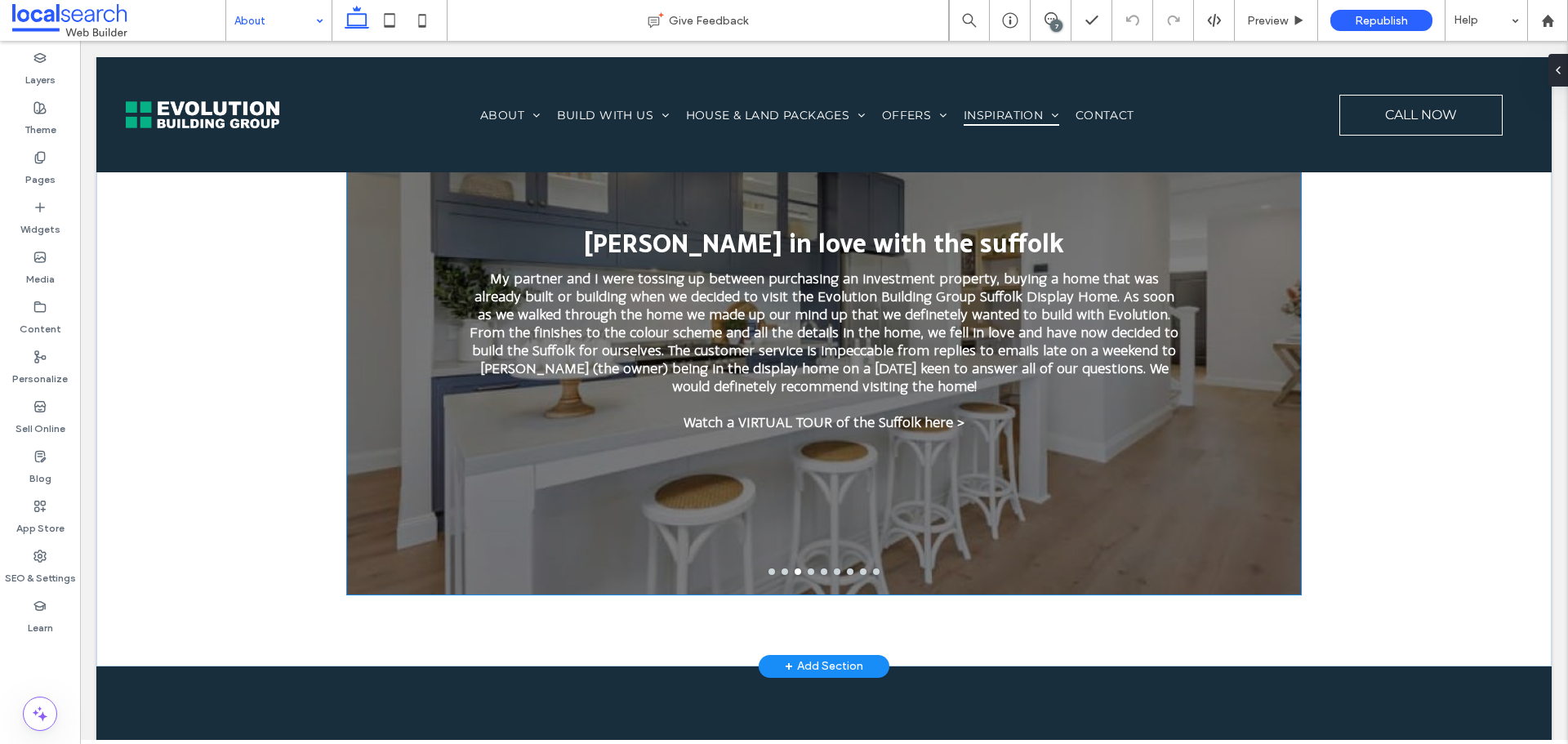
scroll to position [5086, 0]
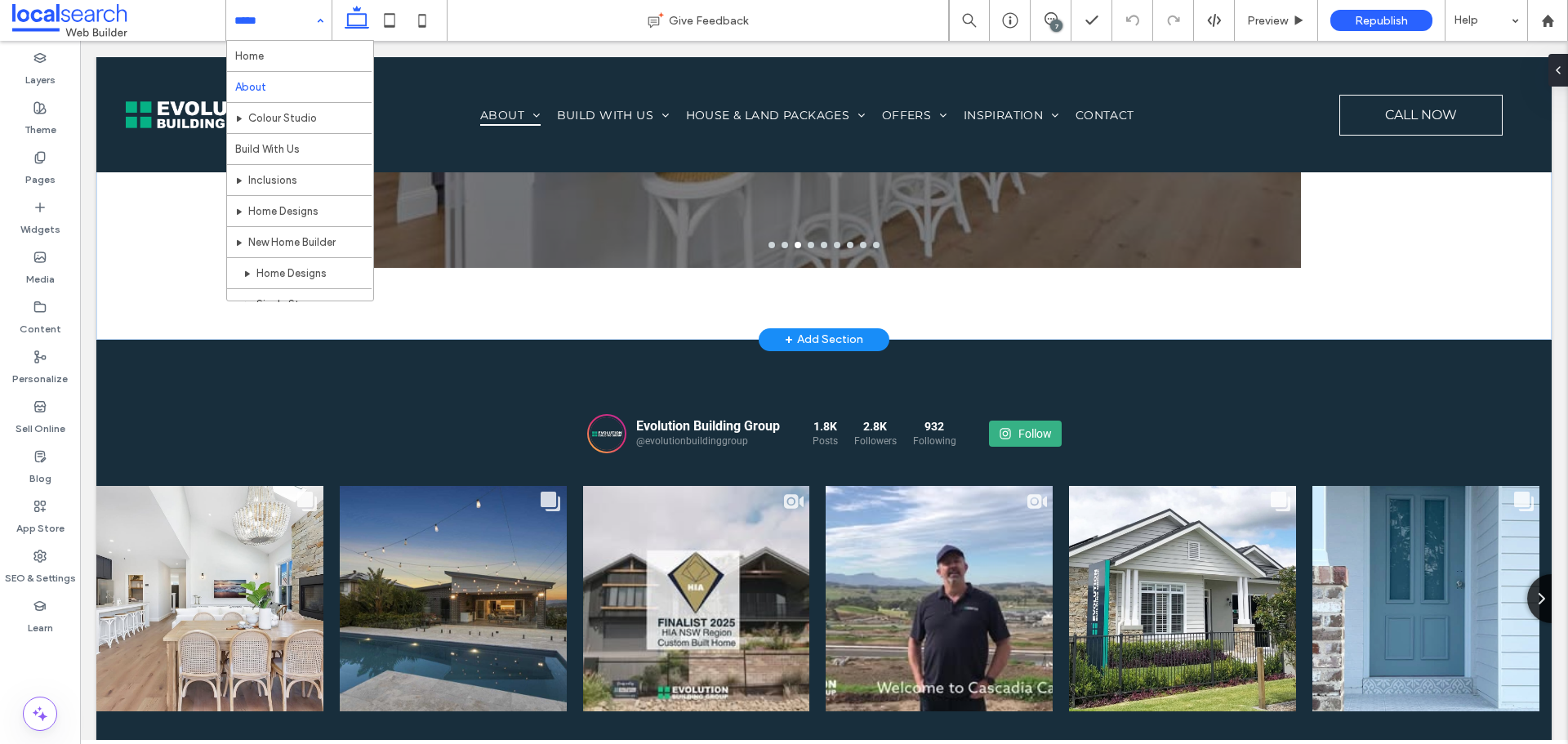
drag, startPoint x: 242, startPoint y: 238, endPoint x: 207, endPoint y: 251, distance: 37.3
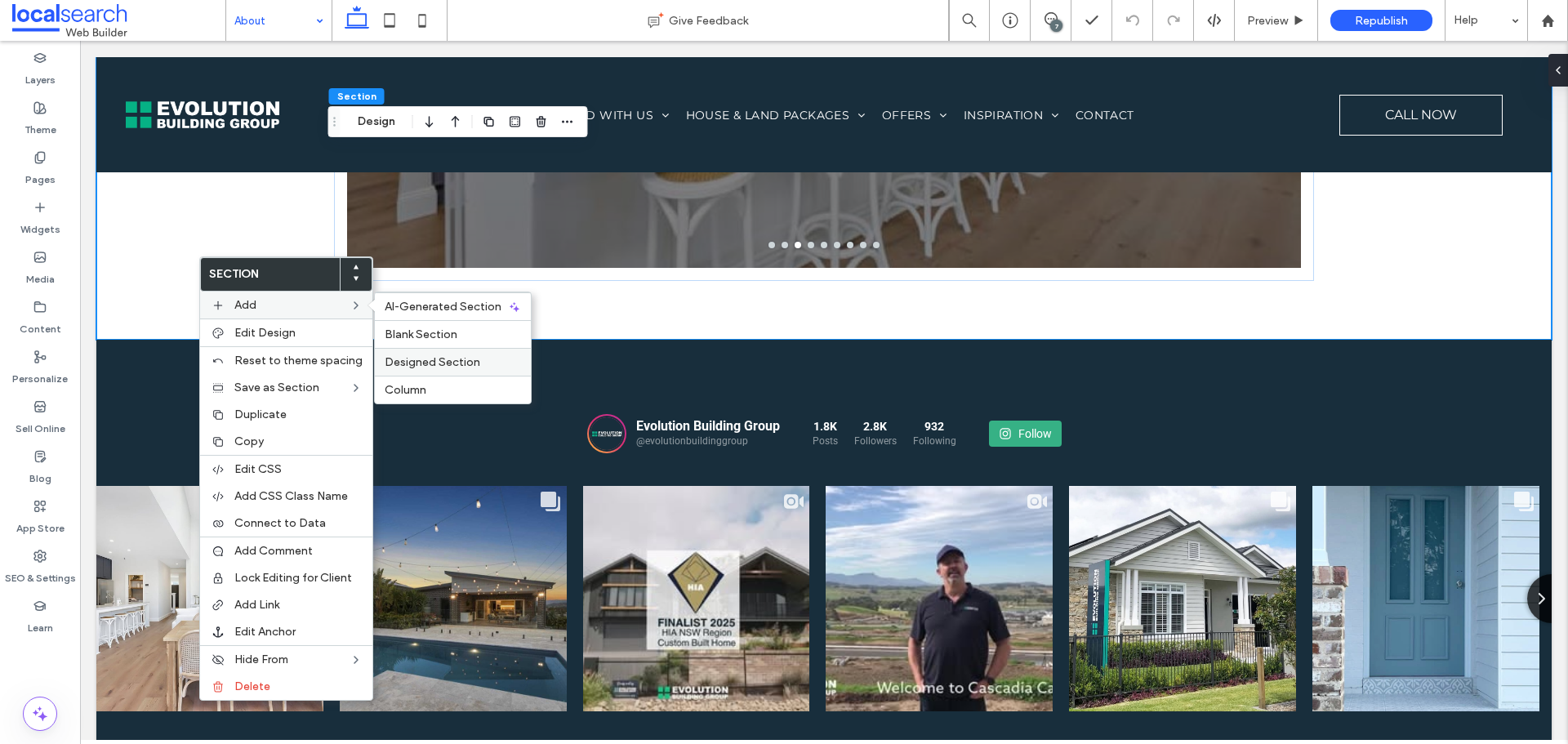
click at [398, 364] on span "Designed Section" at bounding box center [432, 362] width 95 height 14
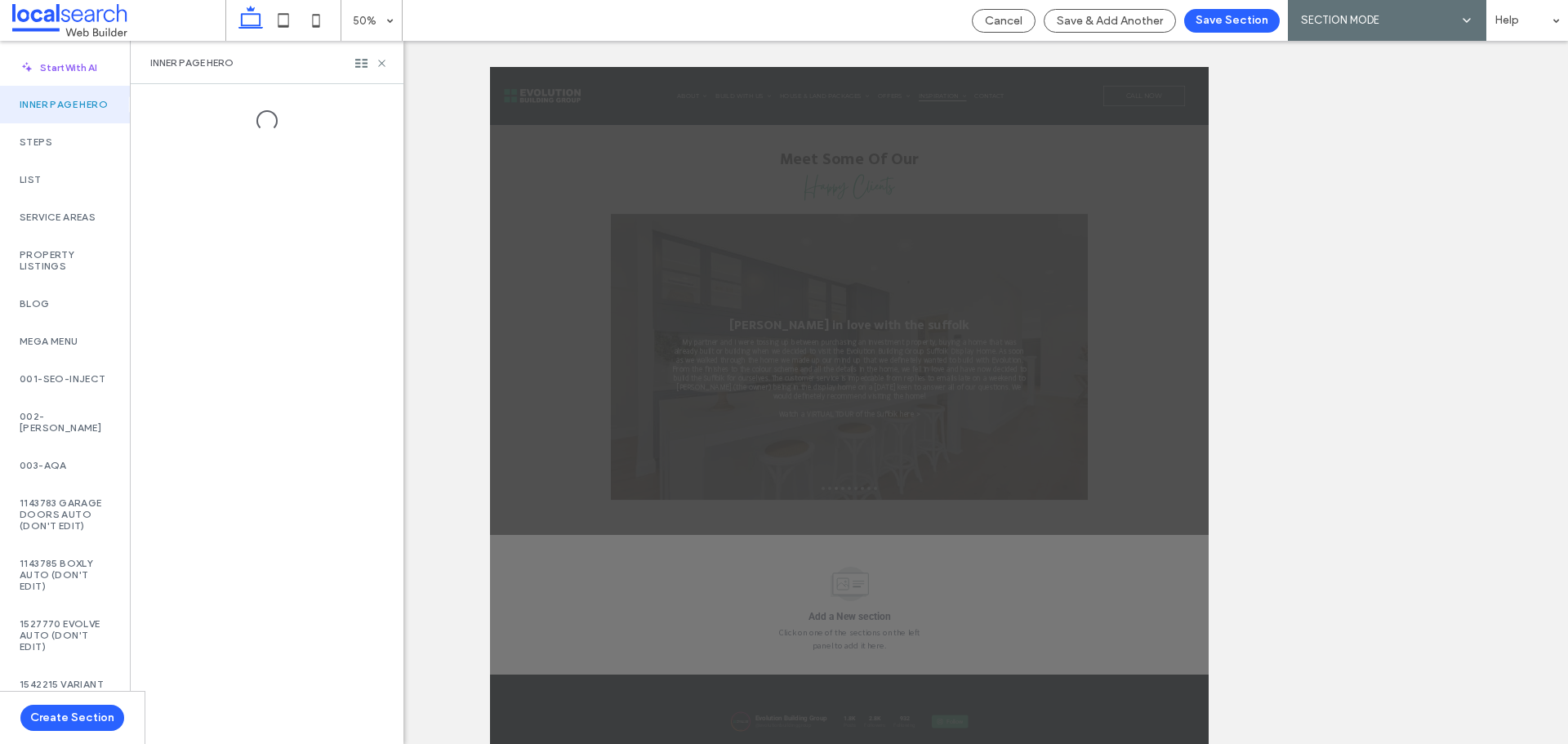
scroll to position [36, 0]
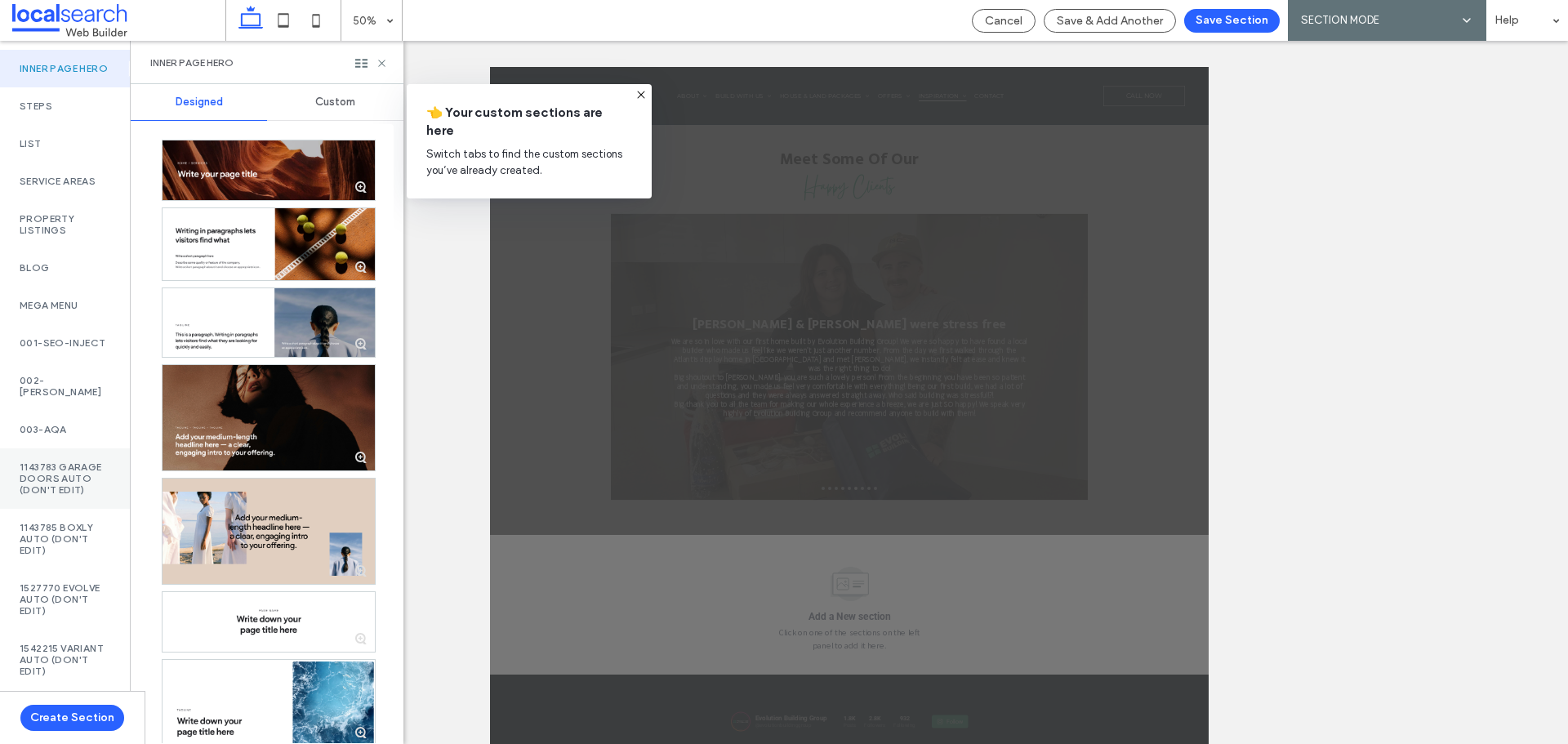
click at [64, 493] on label "1143783 Garage Doors AUTO (DON'T EDIT)" at bounding box center [65, 479] width 90 height 35
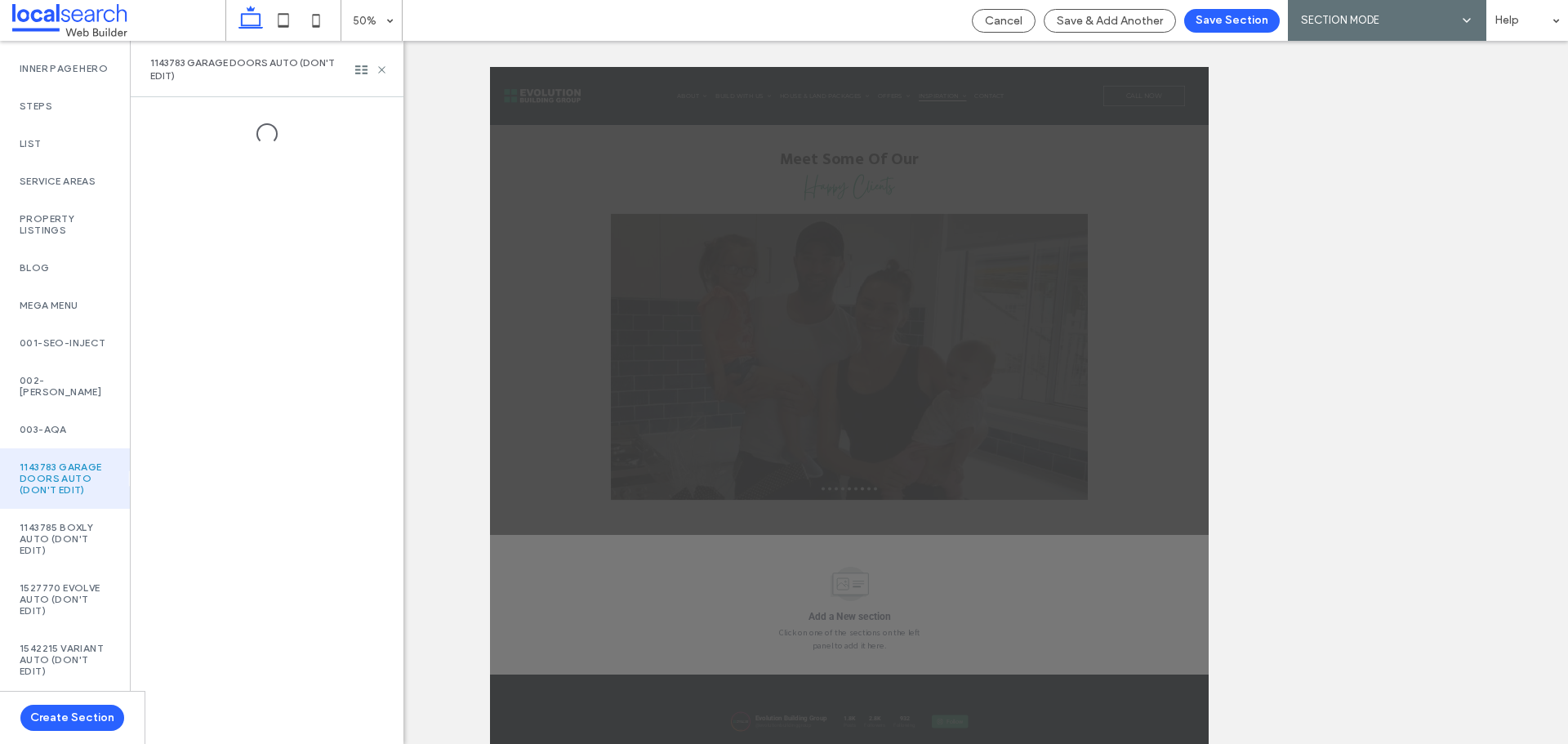
click at [348, 68] on span "1143783 Garage Doors AUTO (DON'T EDIT)" at bounding box center [252, 70] width 205 height 26
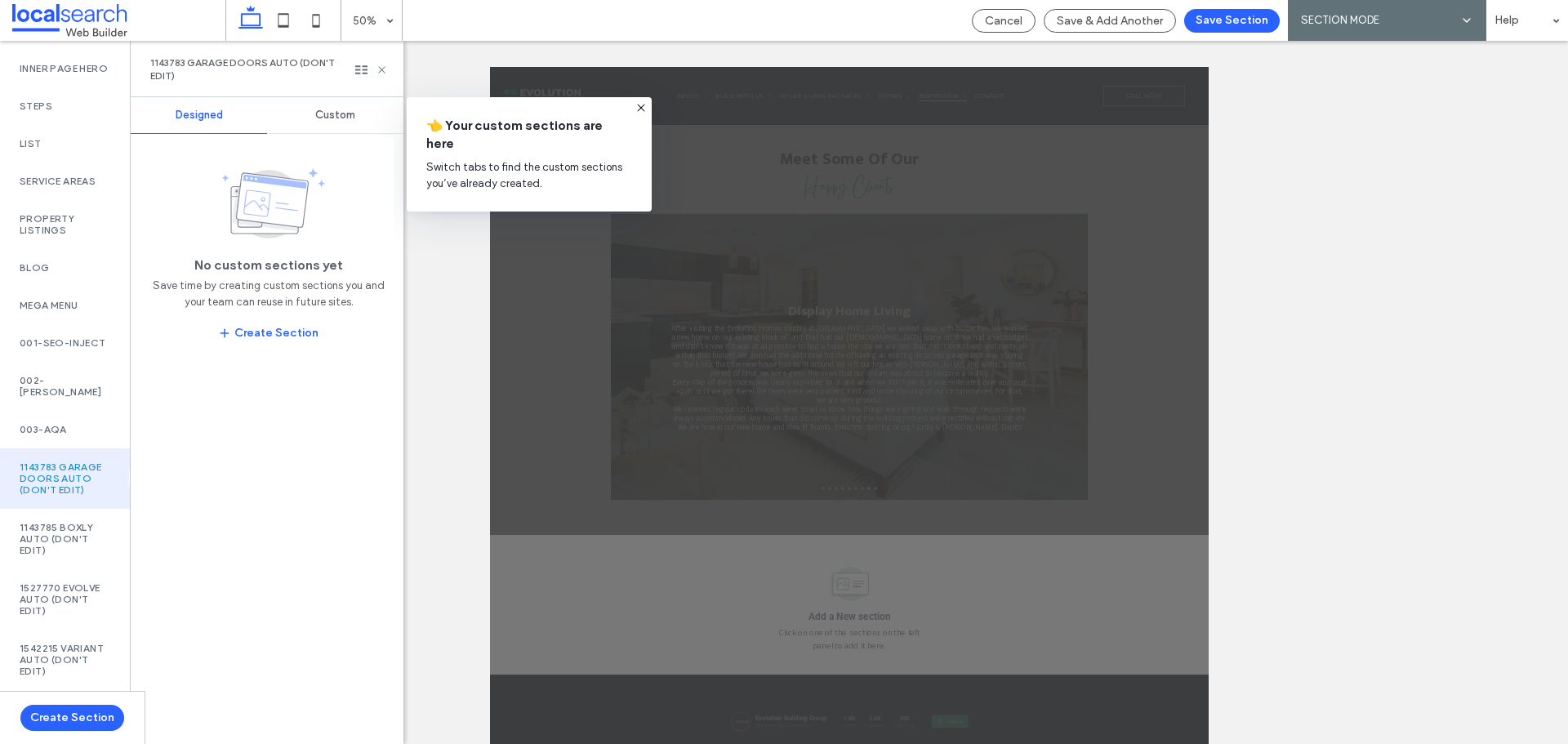
click at [350, 119] on span "Custom" at bounding box center [335, 115] width 40 height 13
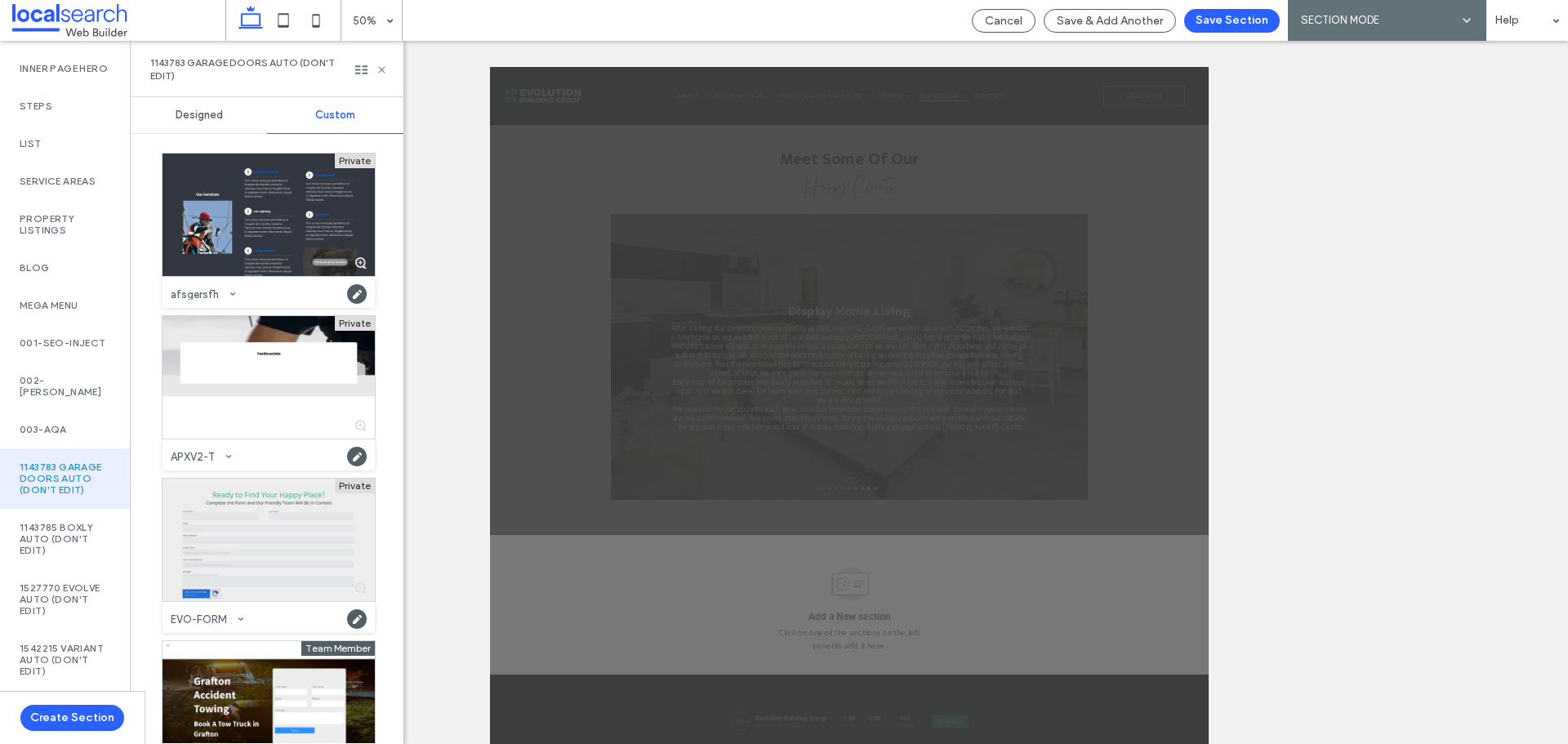
click at [244, 489] on div at bounding box center [269, 539] width 212 height 122
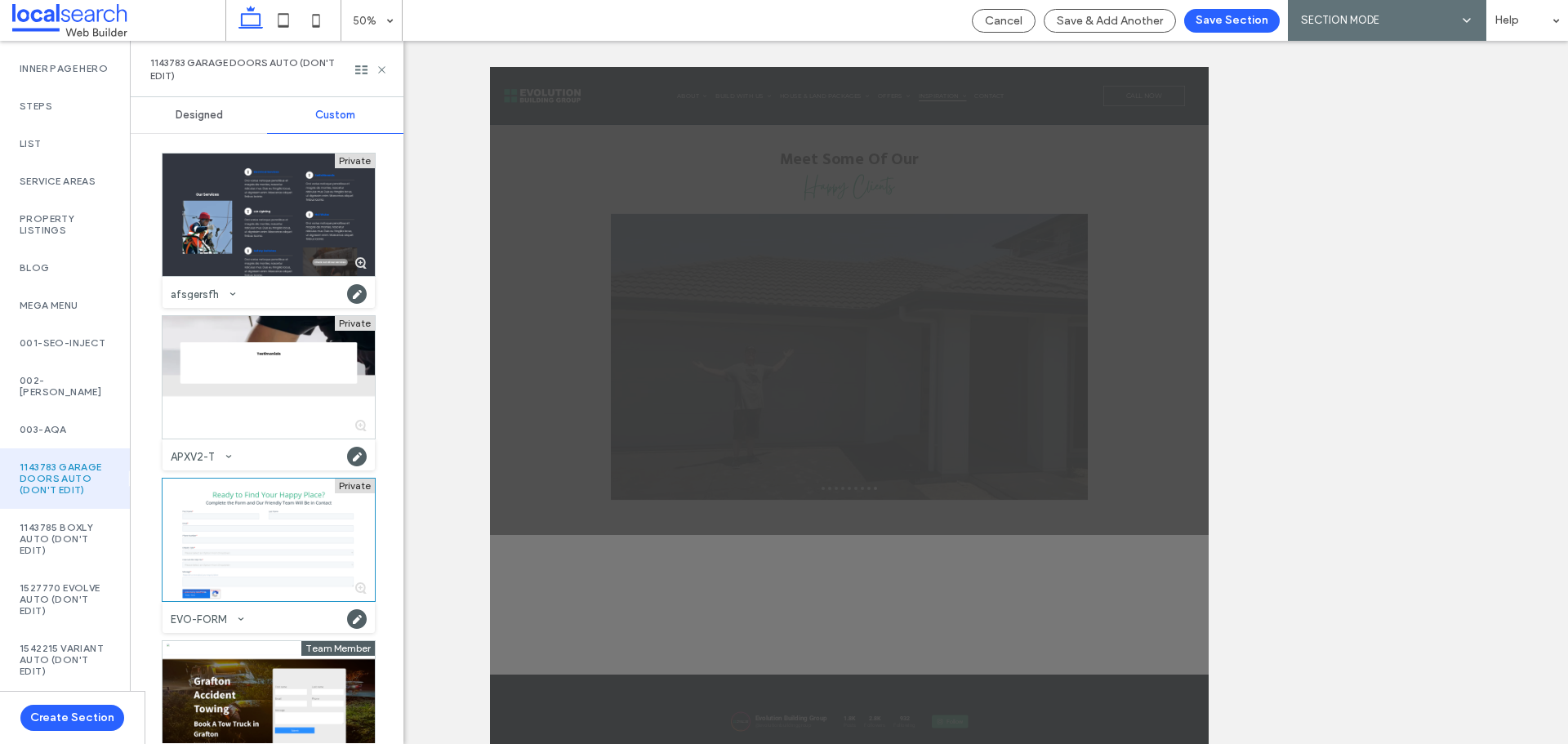
scroll to position [4417, 0]
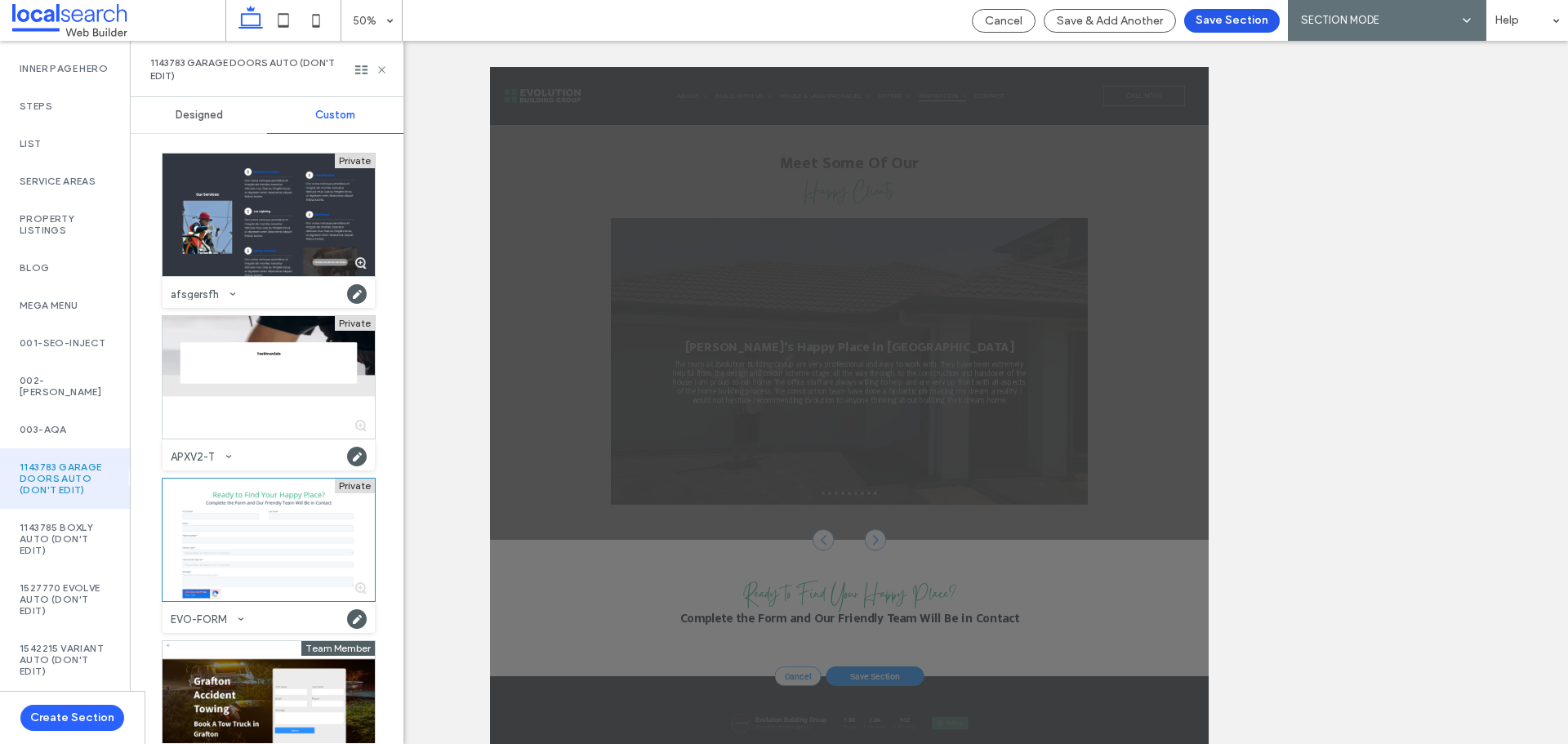
click at [1220, 24] on button "Save Section" at bounding box center [1232, 21] width 95 height 24
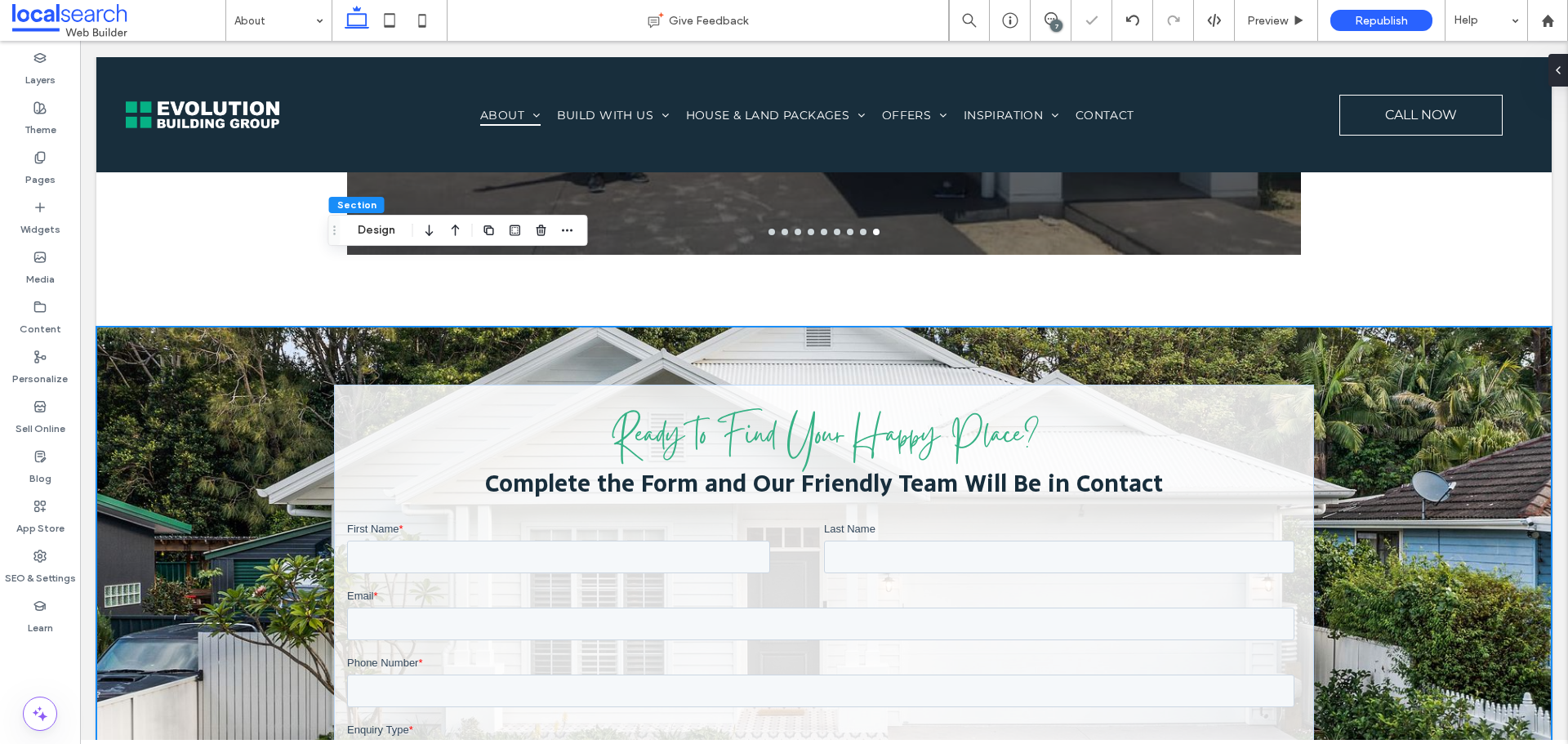
scroll to position [0, 0]
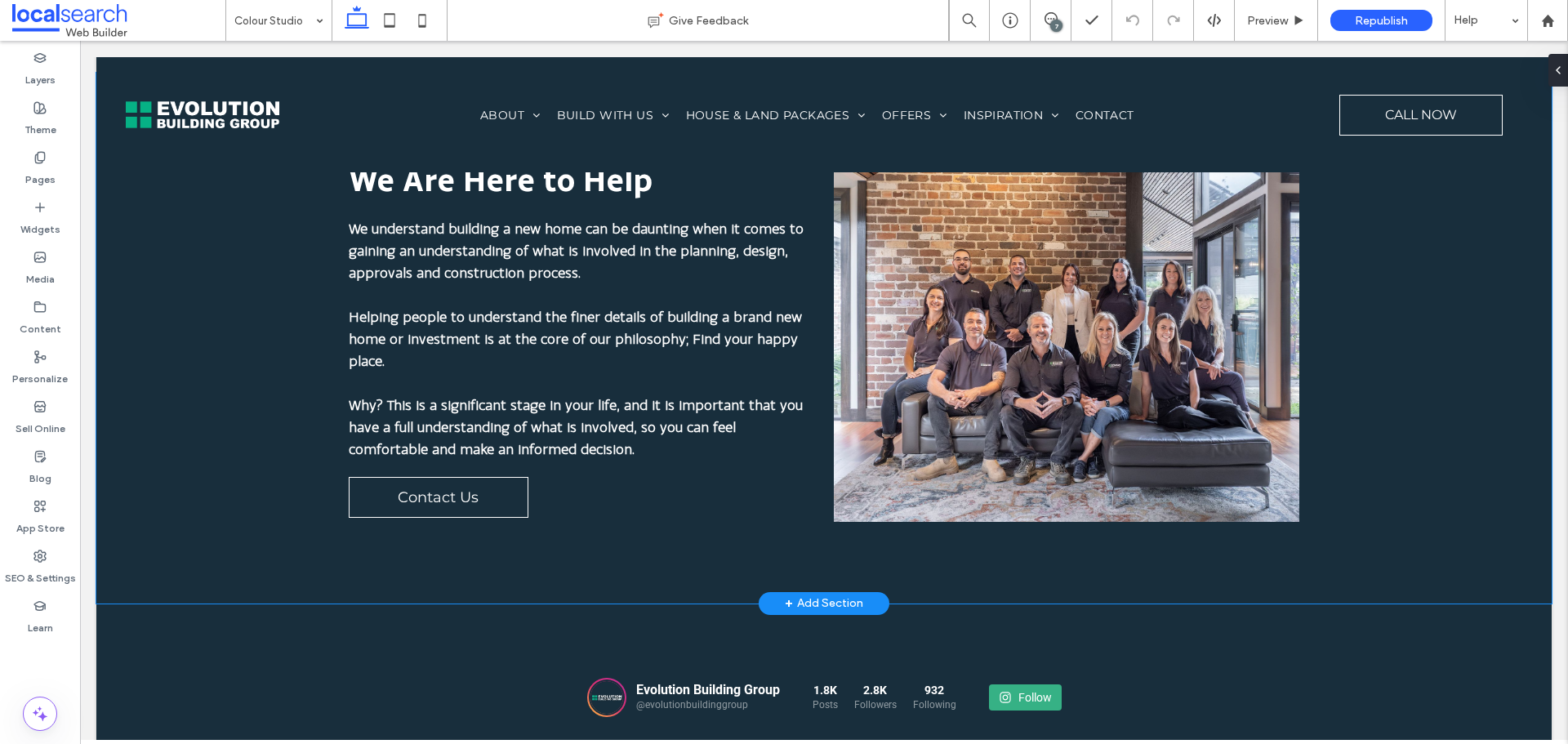
scroll to position [2204, 0]
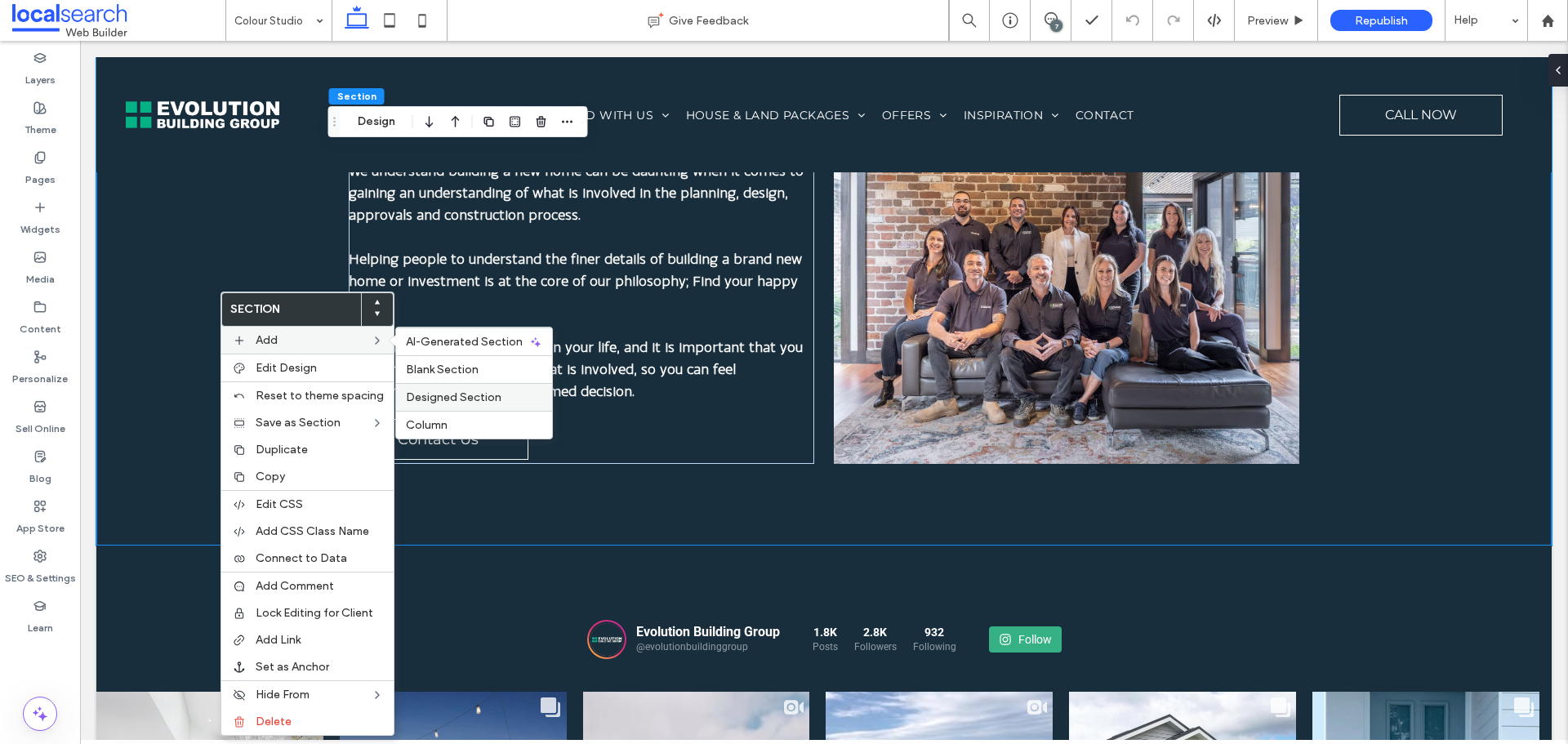
click at [450, 398] on span "Designed Section" at bounding box center [454, 397] width 95 height 14
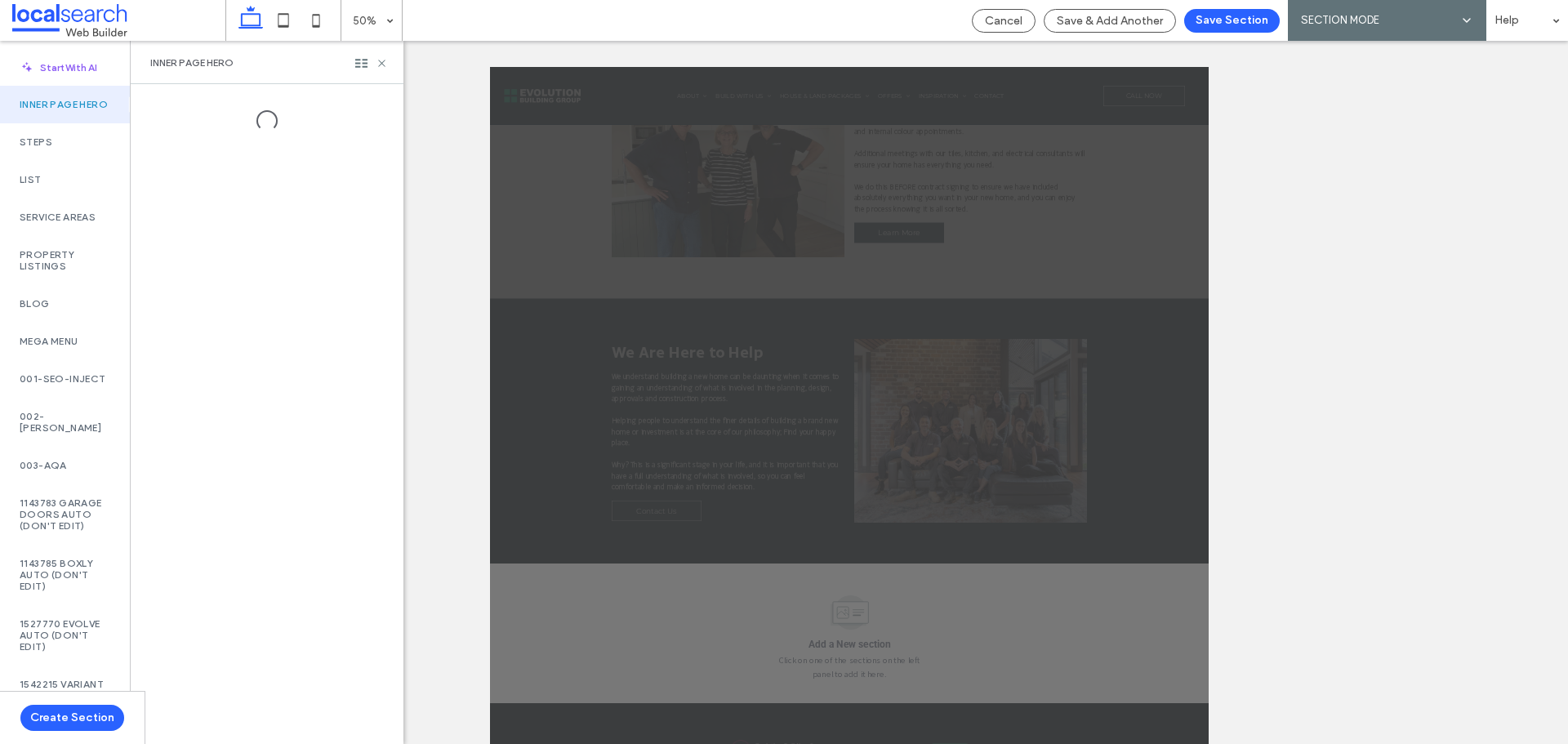
scroll to position [36, 0]
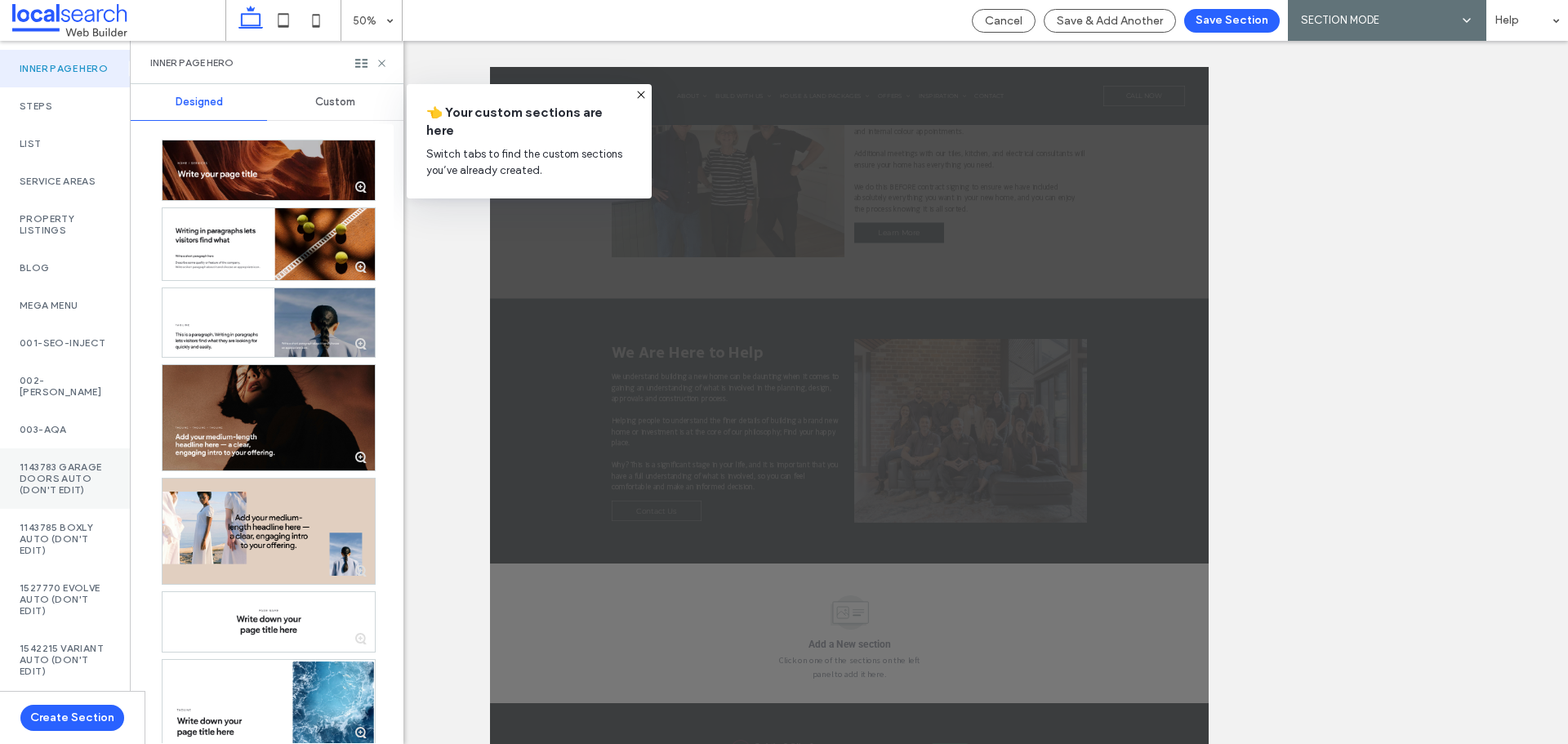
click at [54, 474] on label "1143783 Garage Doors AUTO (DON'T EDIT)" at bounding box center [65, 479] width 90 height 35
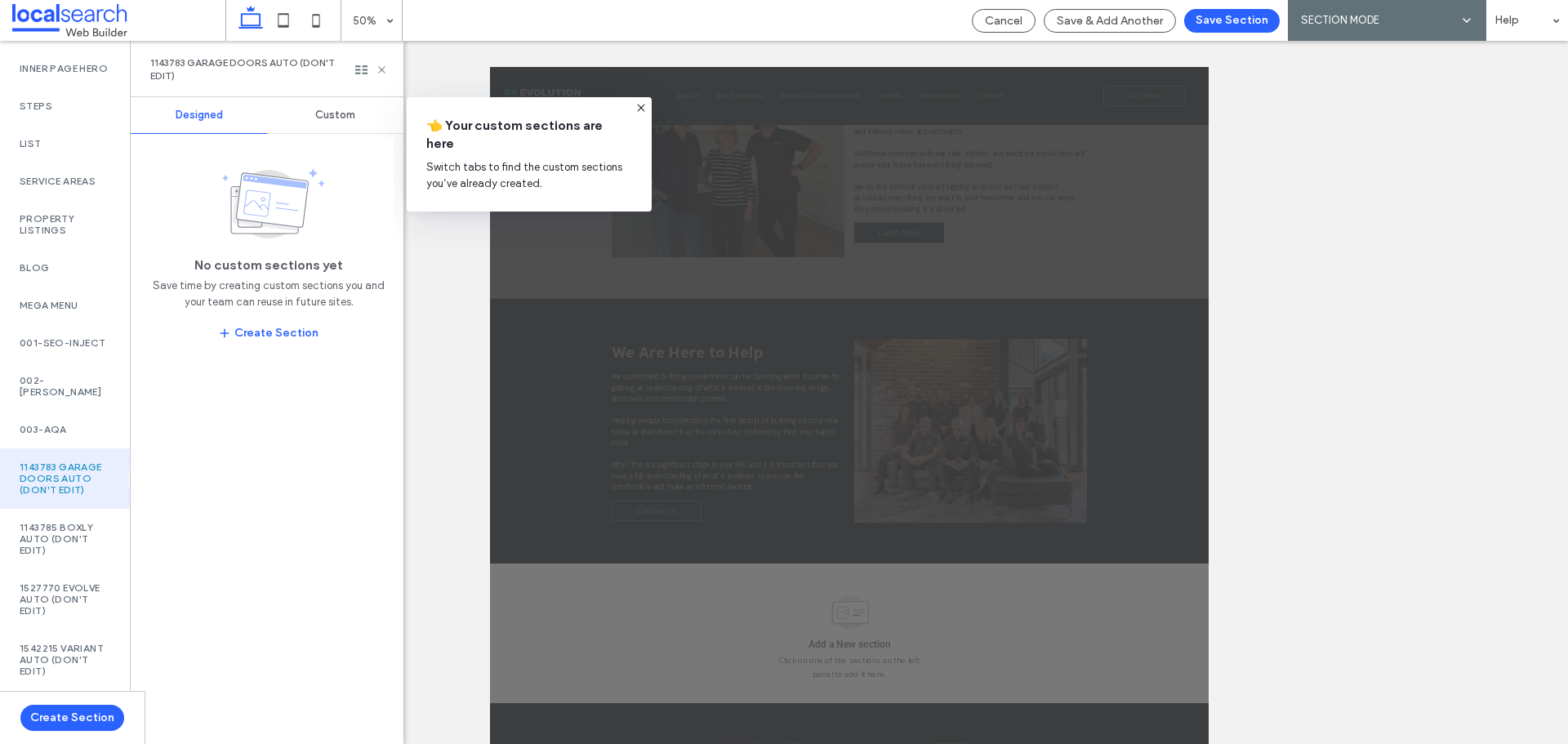
click at [366, 106] on div "Custom" at bounding box center [335, 115] width 136 height 36
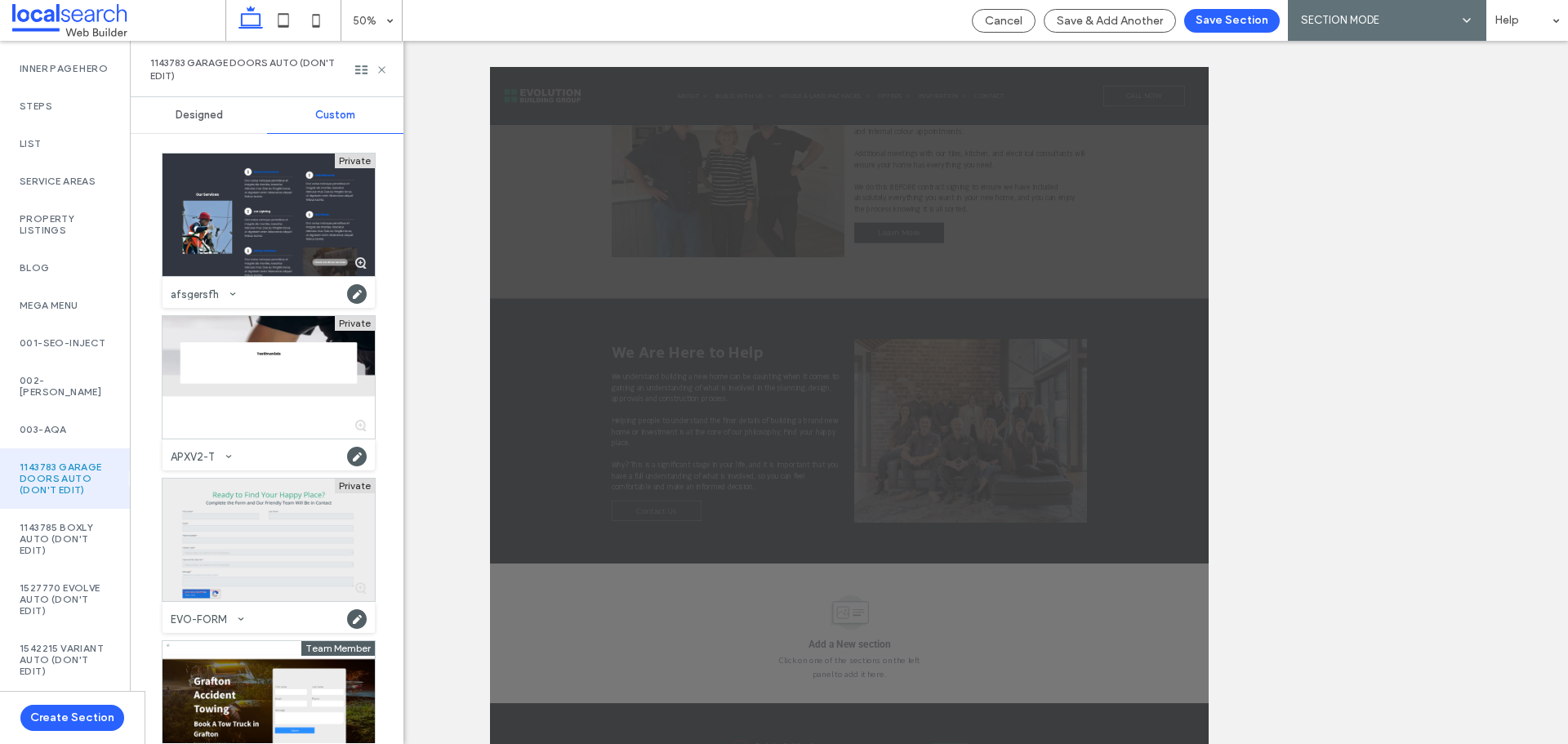
click at [228, 498] on div at bounding box center [269, 539] width 212 height 122
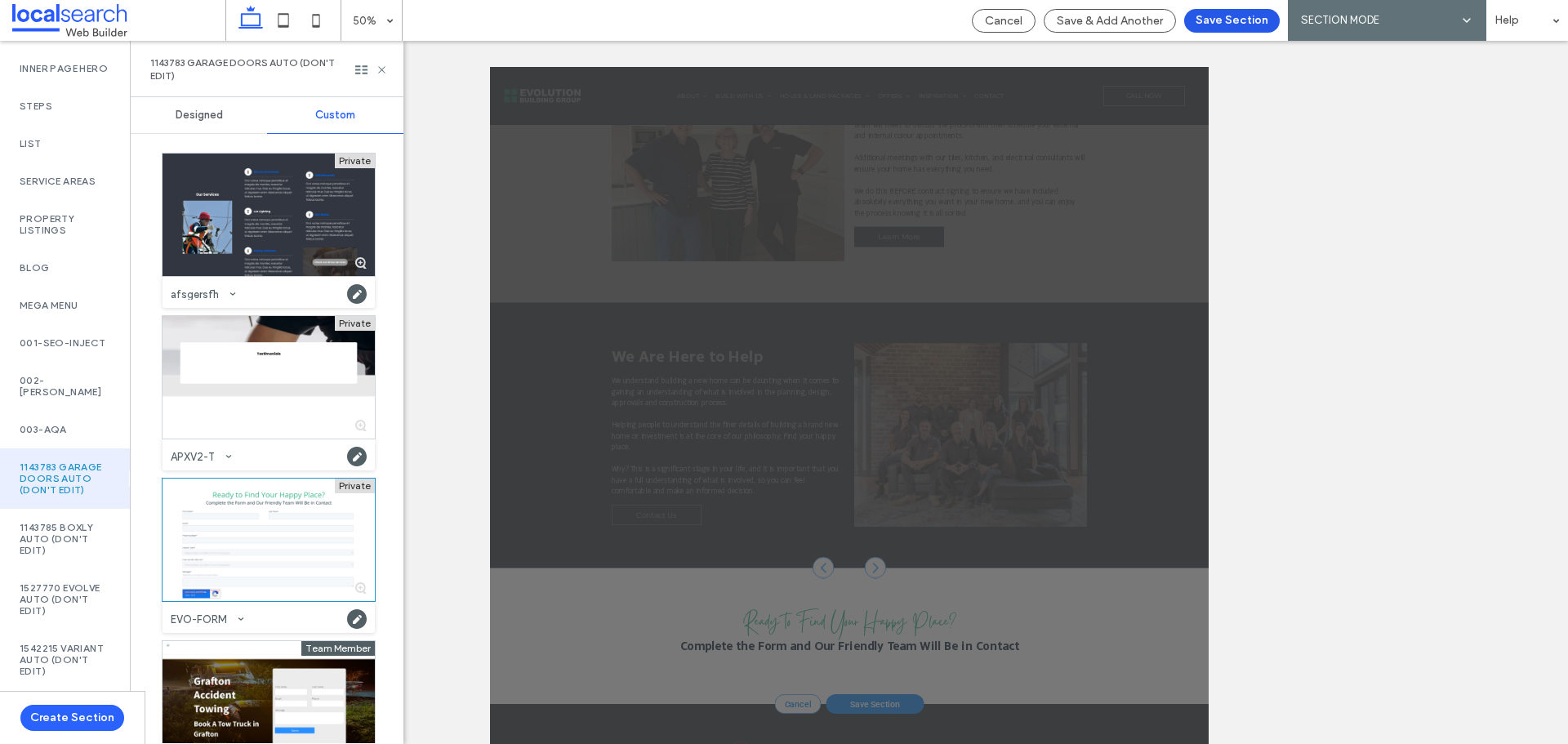
click at [1246, 14] on button "Save Section" at bounding box center [1232, 21] width 95 height 24
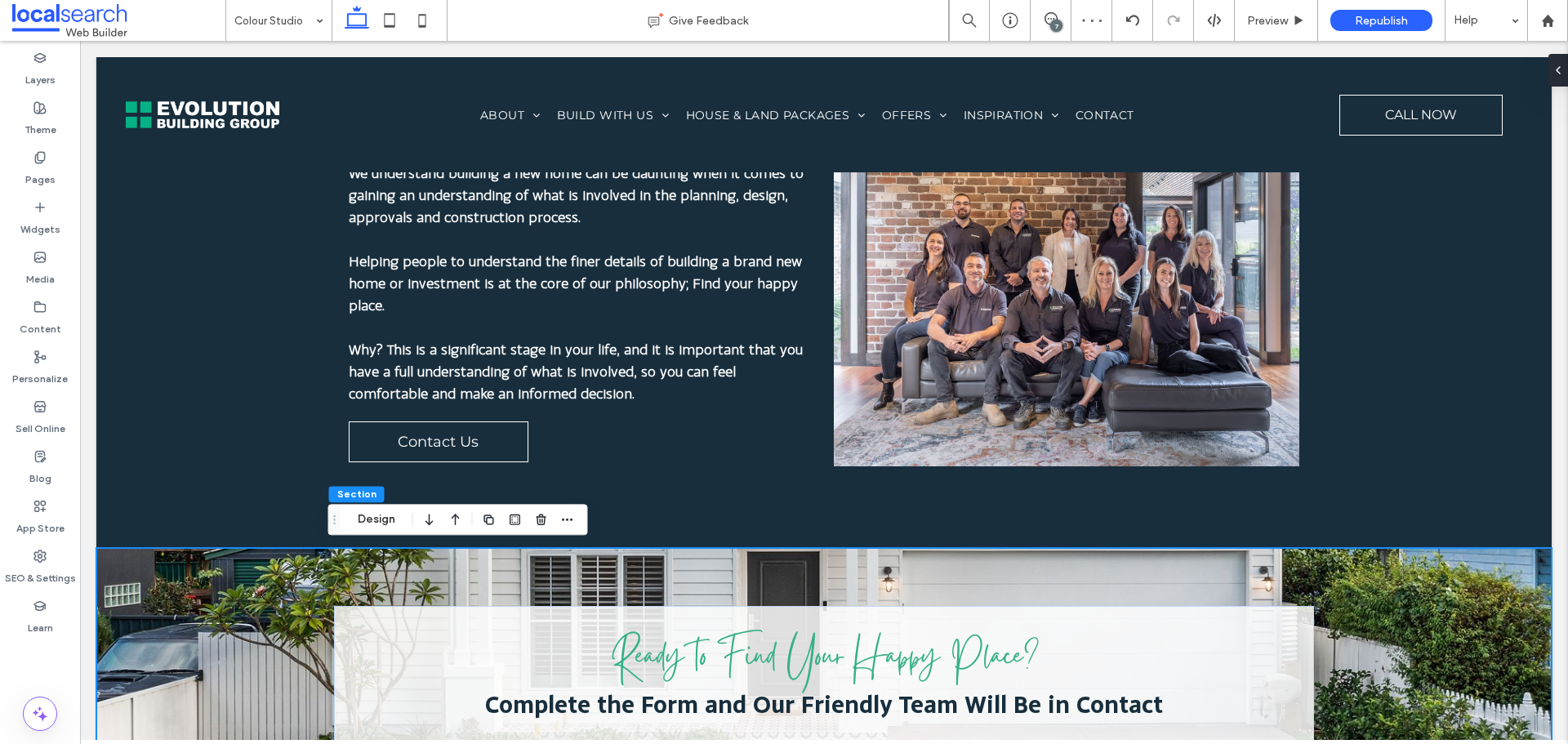
scroll to position [0, 0]
click at [568, 520] on use "button" at bounding box center [567, 520] width 11 height 2
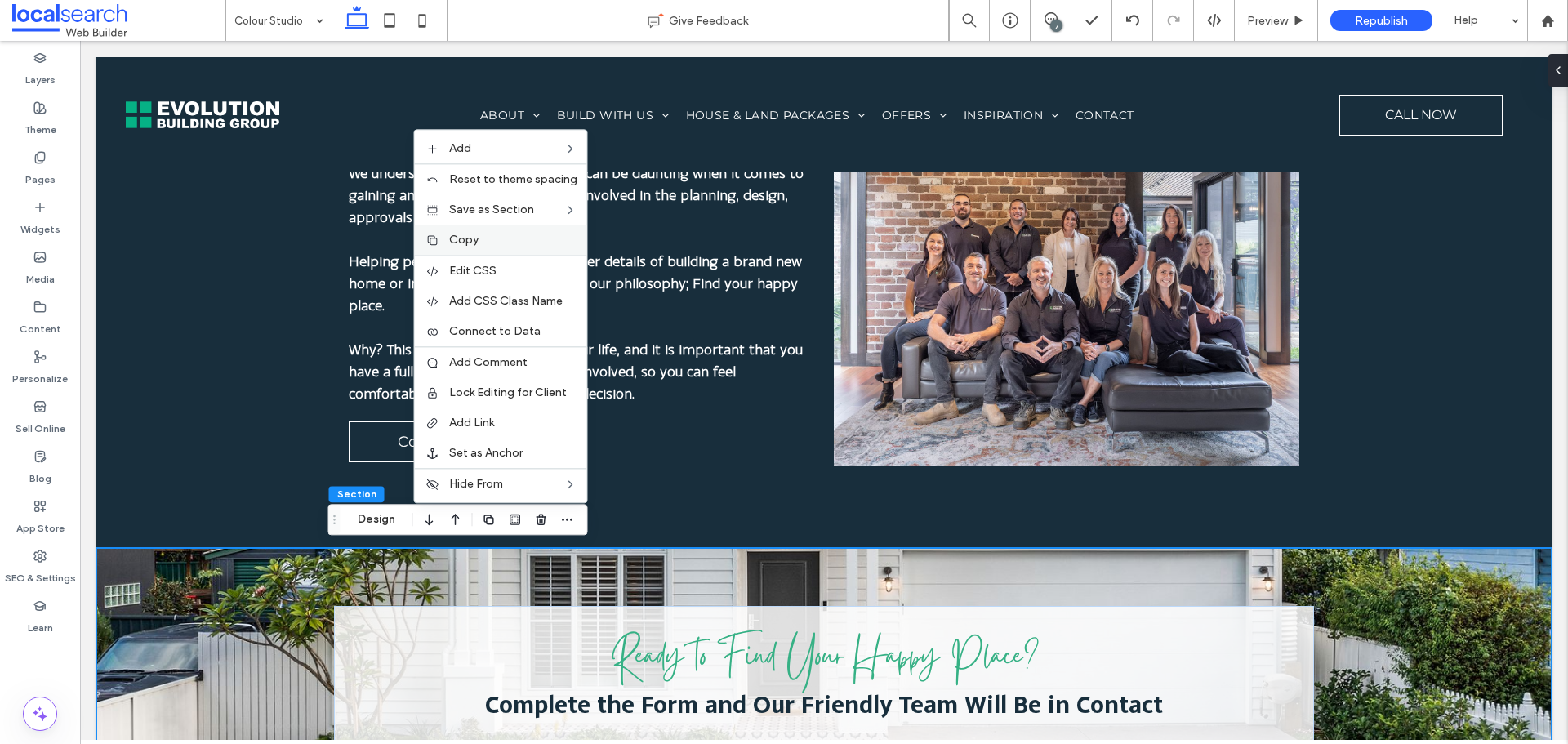
click at [533, 231] on div "Copy" at bounding box center [501, 239] width 173 height 30
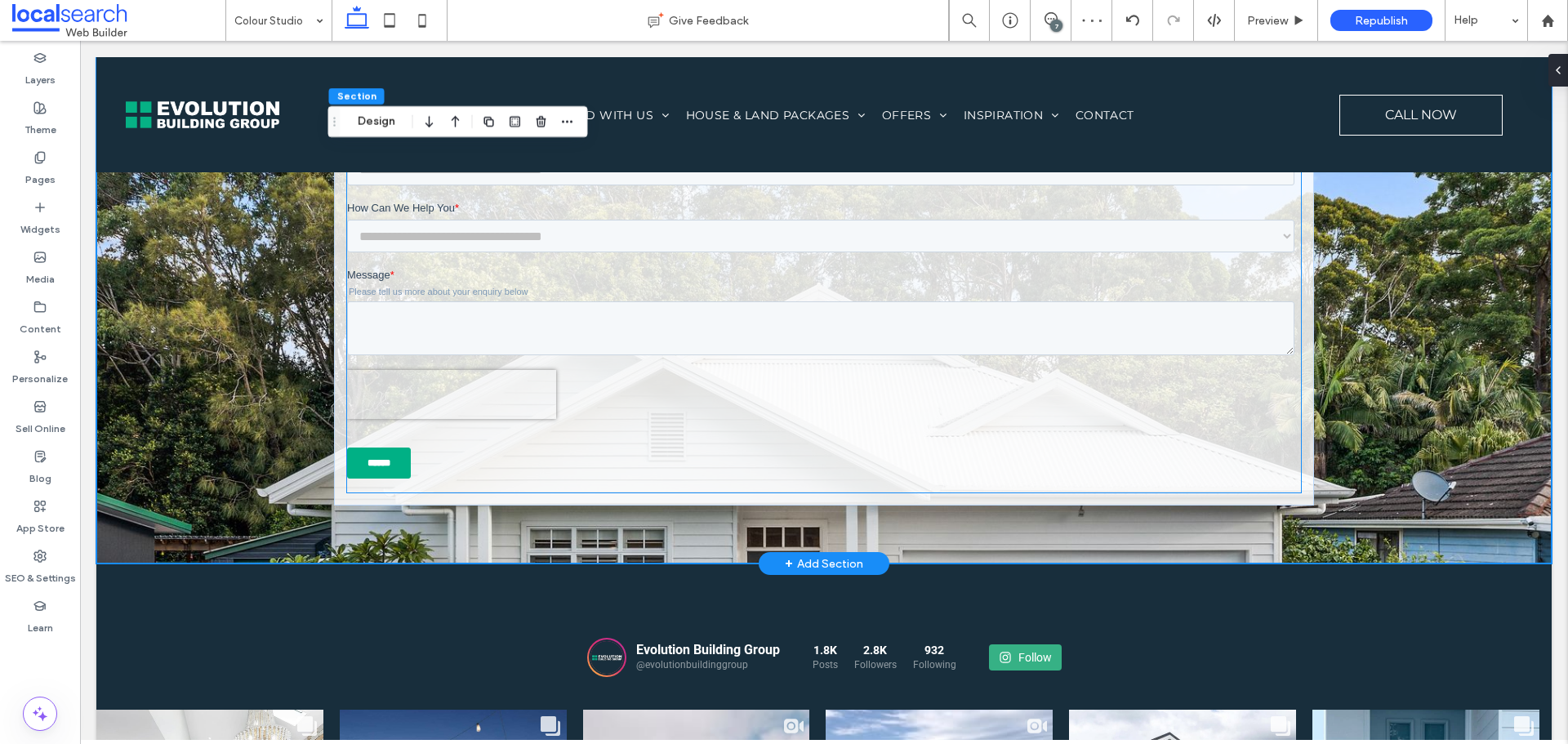
scroll to position [3019, 0]
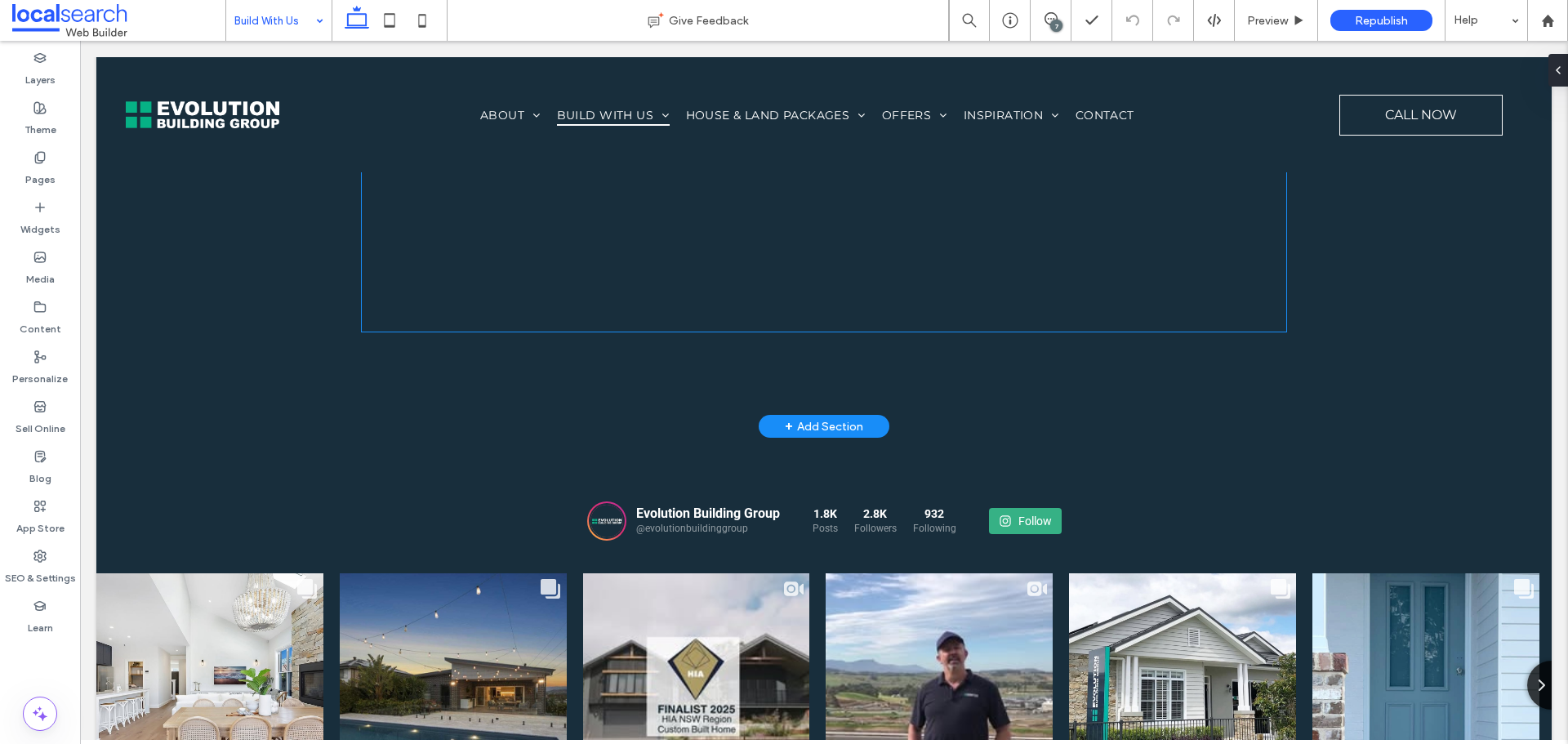
scroll to position [4682, 0]
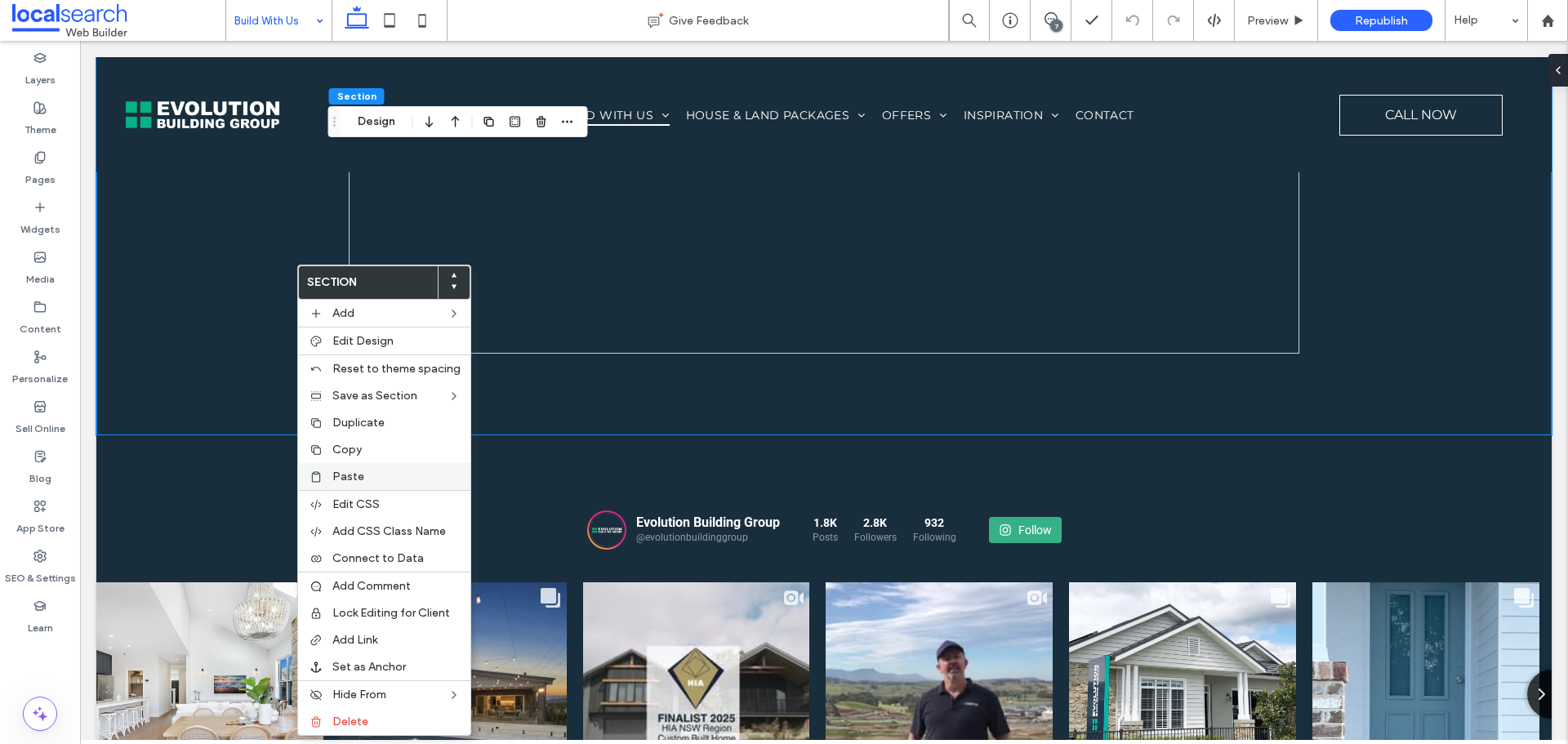
click at [409, 465] on div "Paste" at bounding box center [385, 477] width 173 height 27
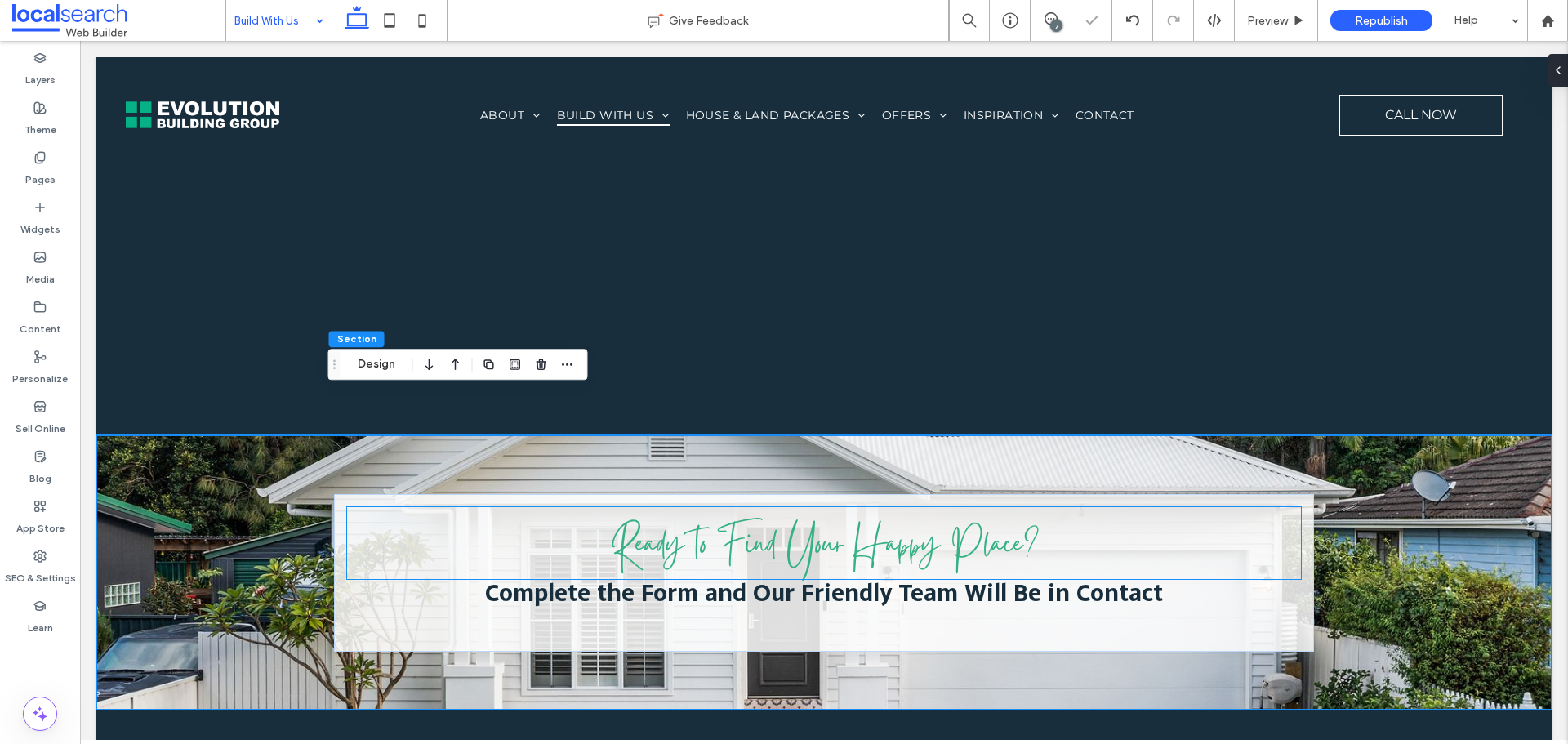
scroll to position [0, 0]
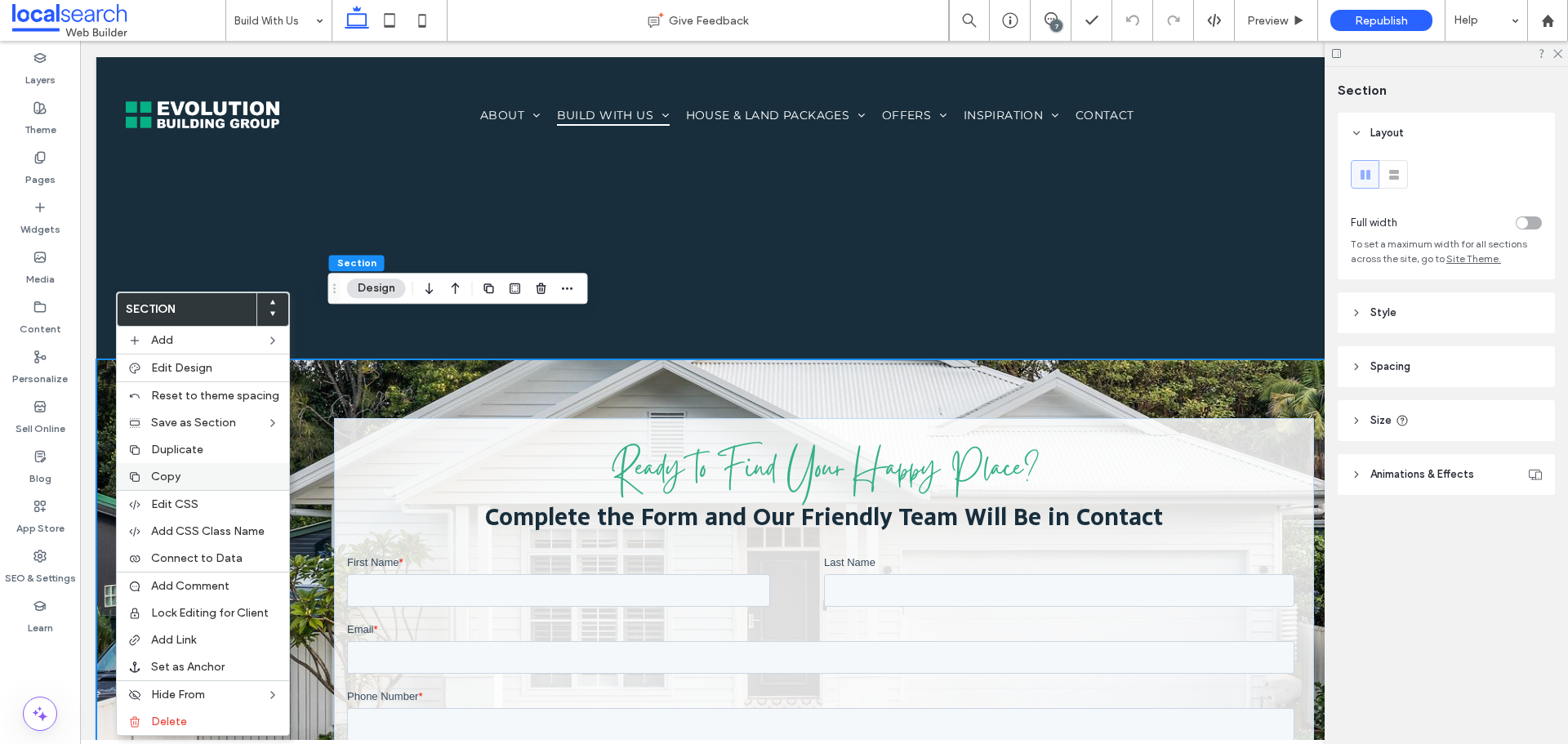
click at [177, 474] on span "Copy" at bounding box center [166, 476] width 30 height 14
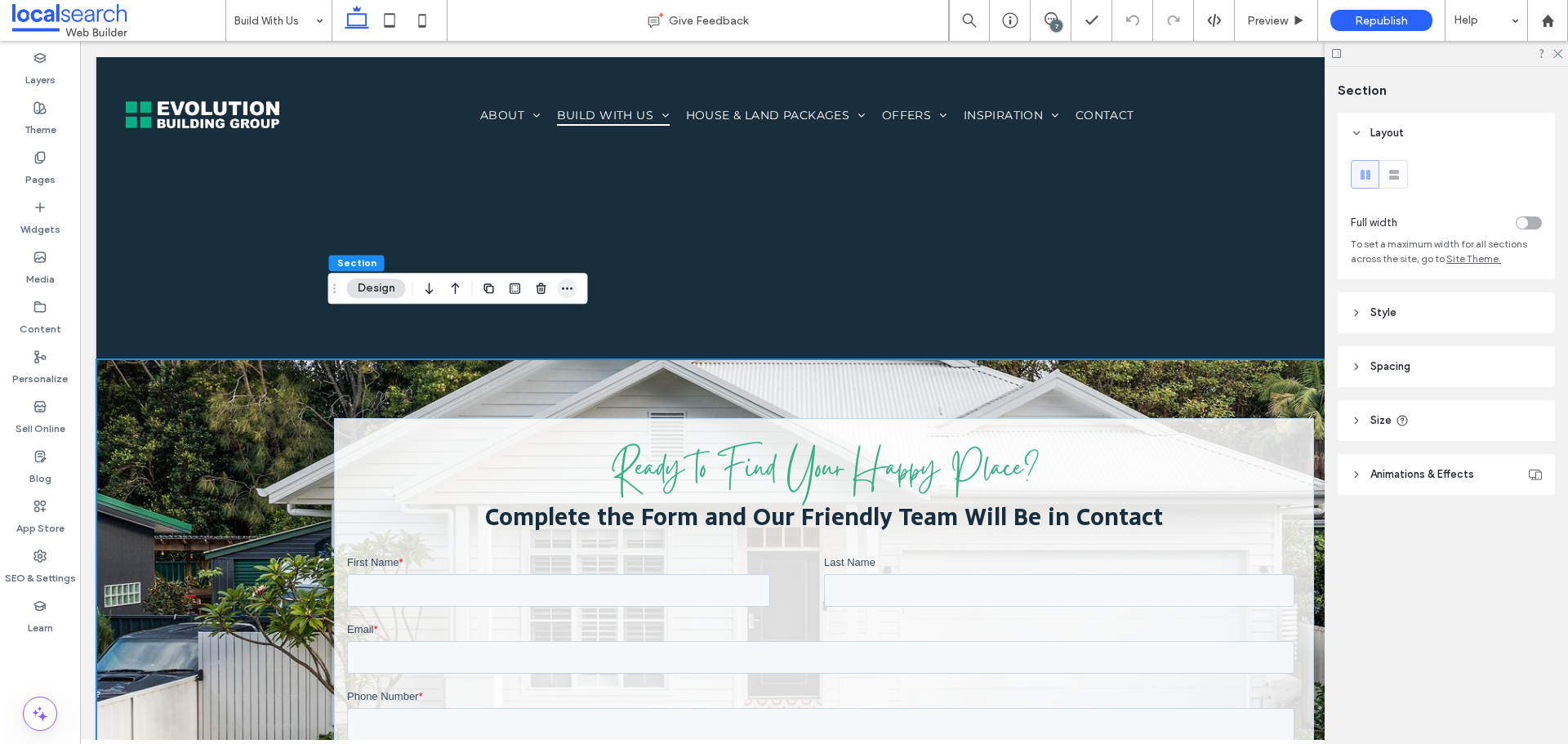
click at [566, 285] on icon "button" at bounding box center [568, 289] width 13 height 13
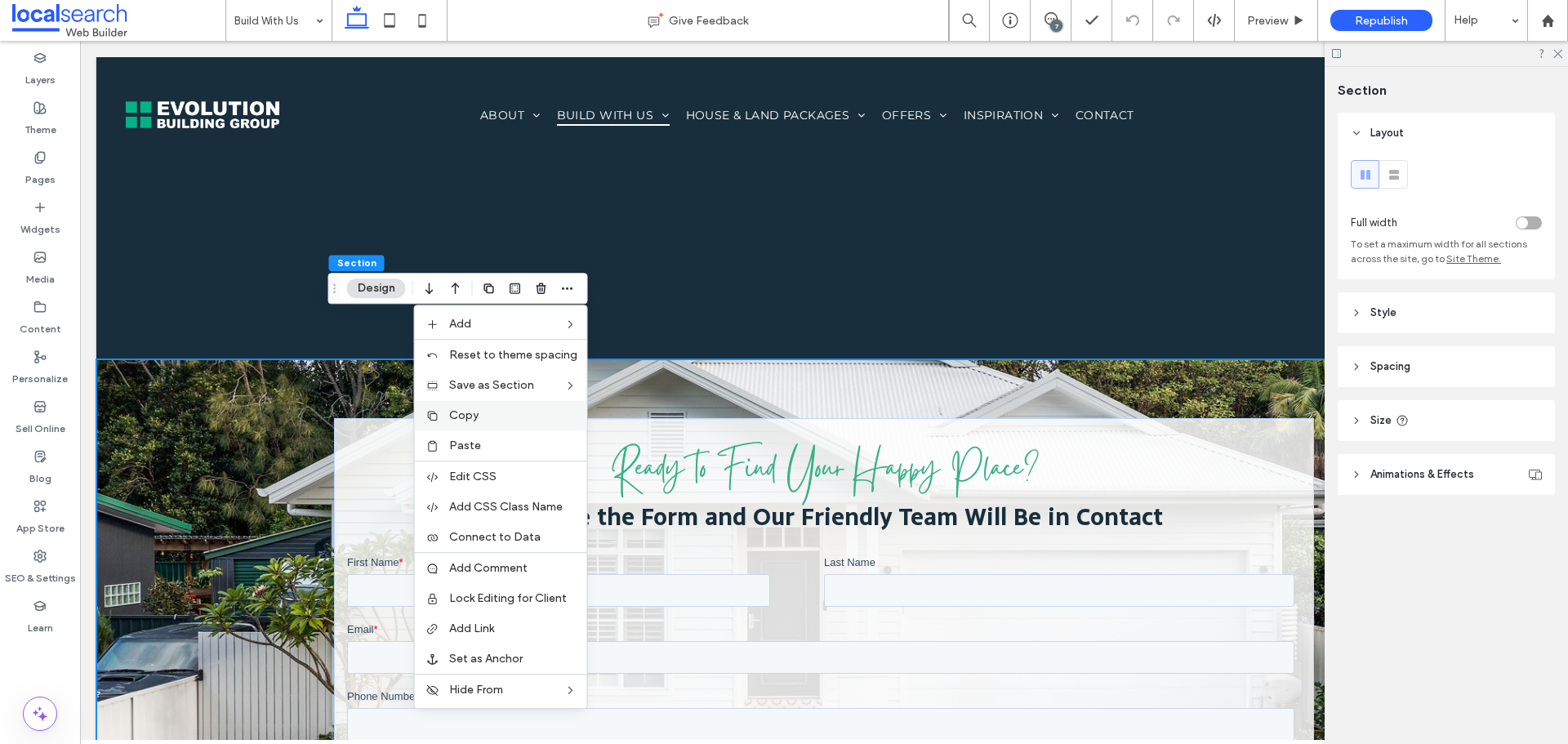
click at [504, 413] on label "Copy" at bounding box center [514, 415] width 128 height 14
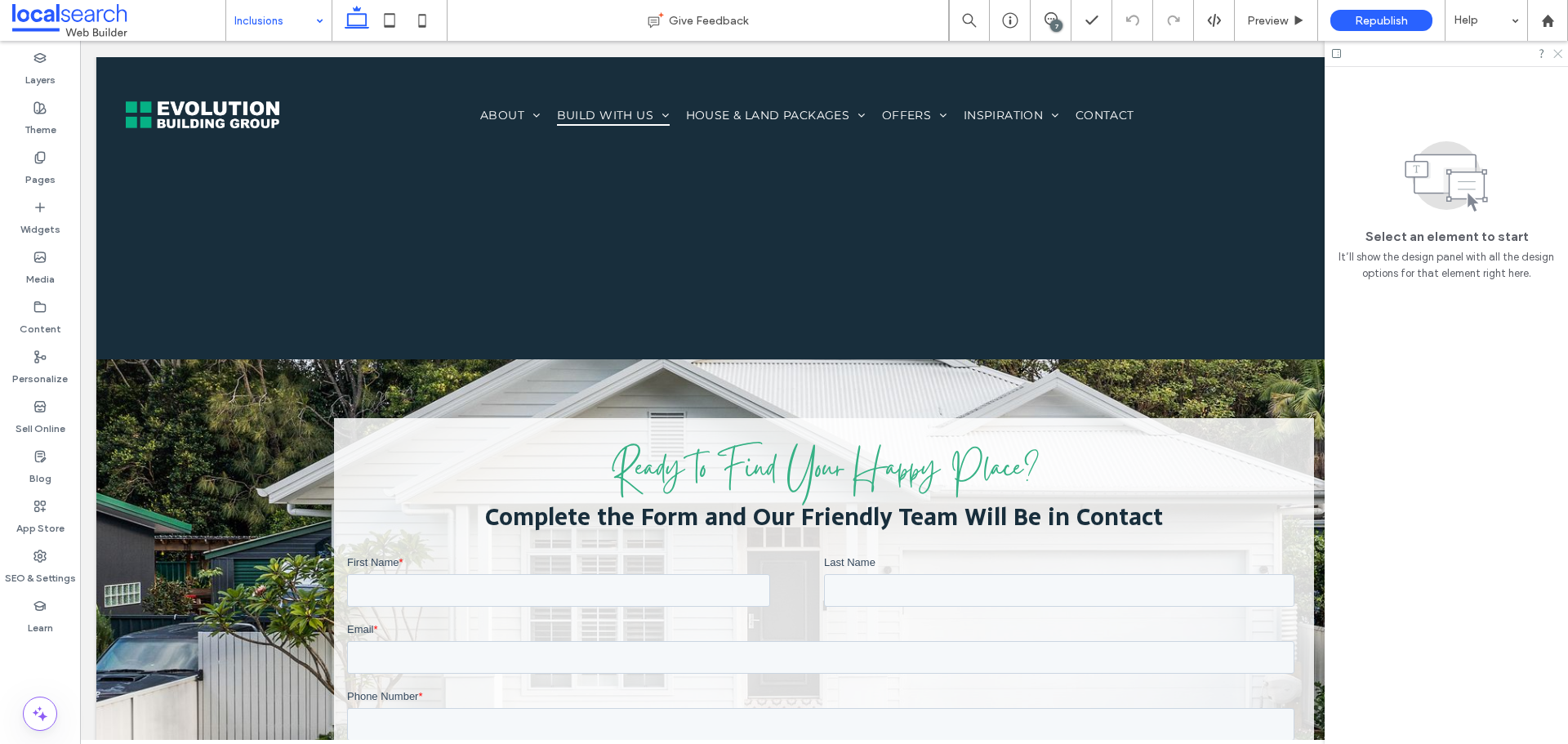
click at [1561, 55] on icon at bounding box center [1556, 53] width 11 height 11
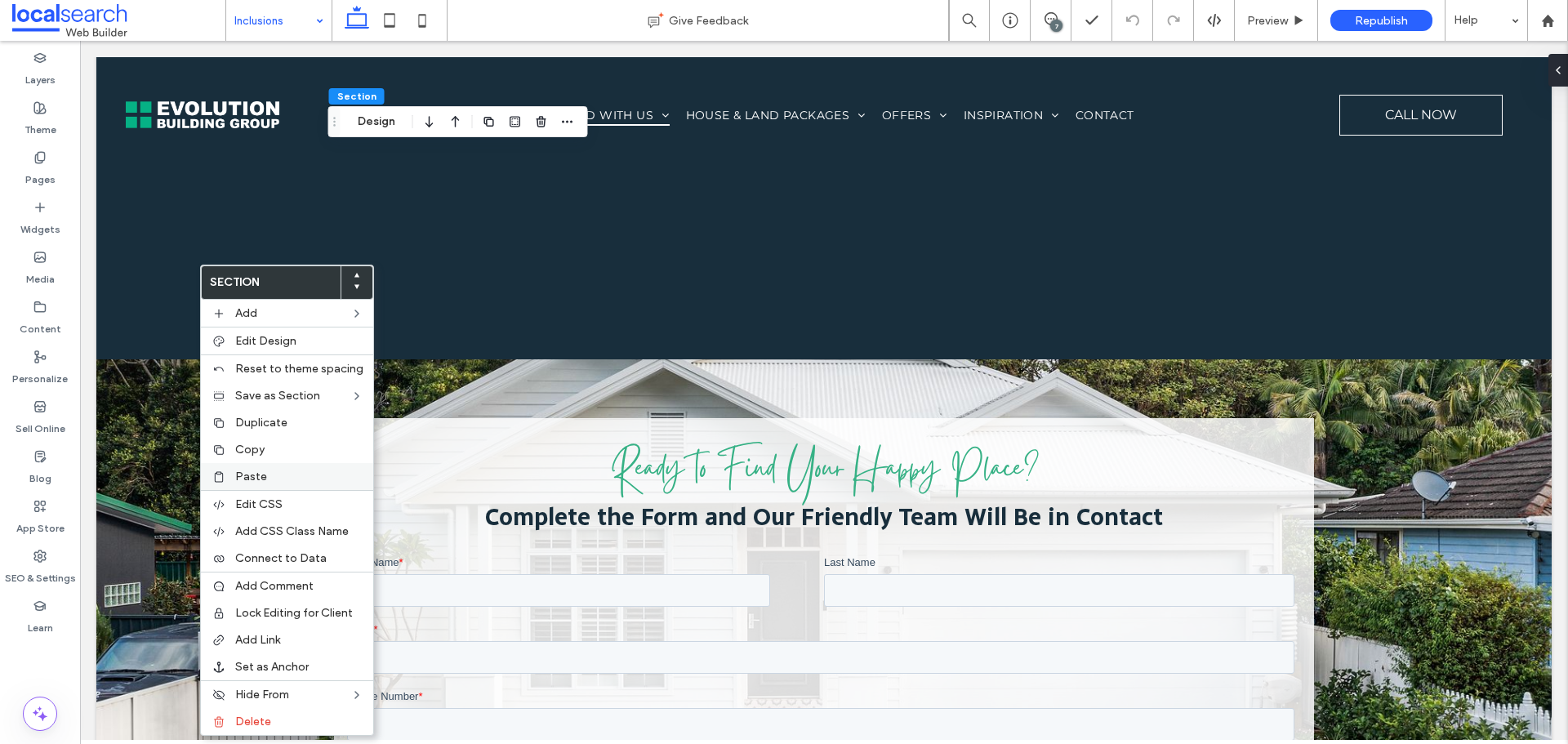
click at [265, 479] on label "Paste" at bounding box center [299, 476] width 128 height 14
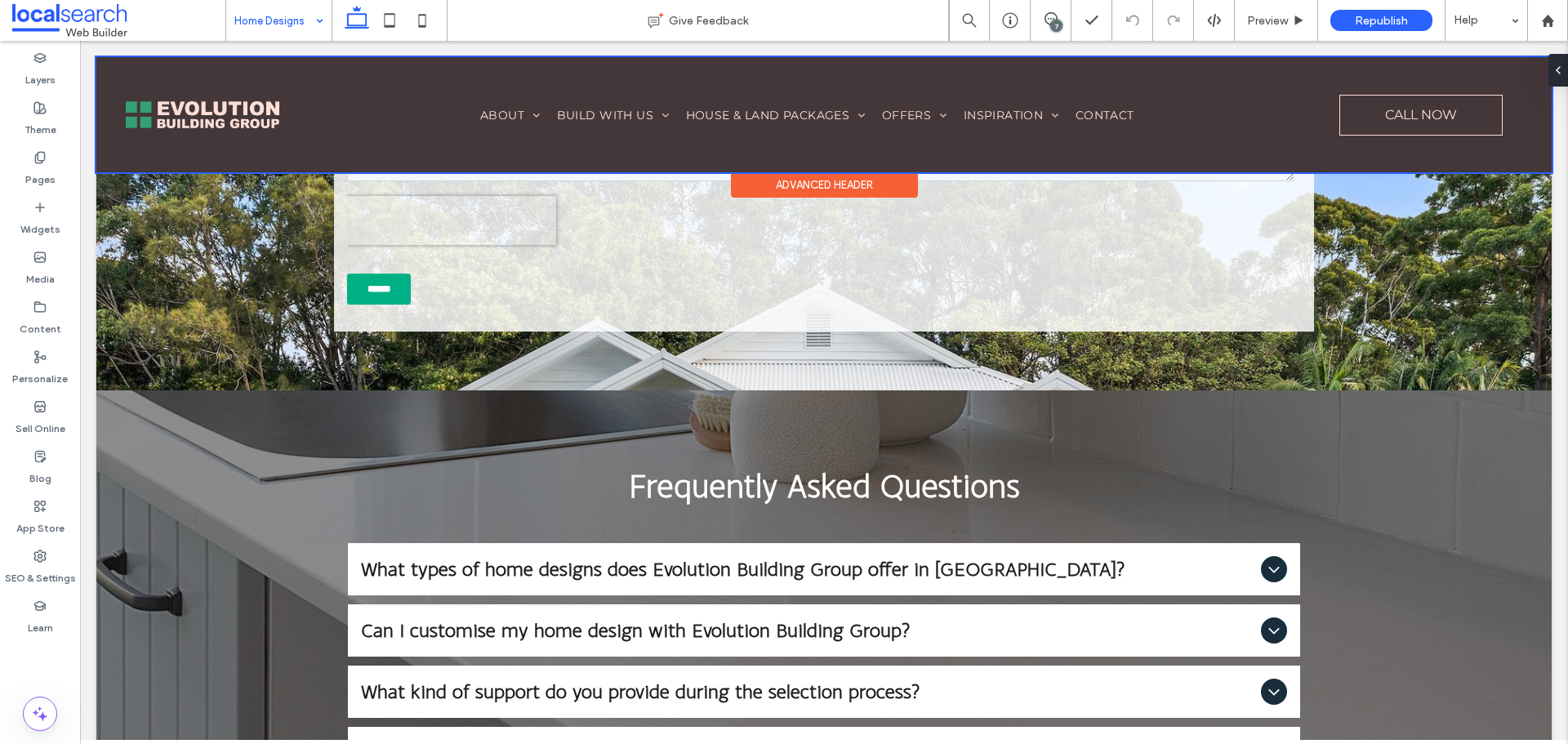
scroll to position [9033, 0]
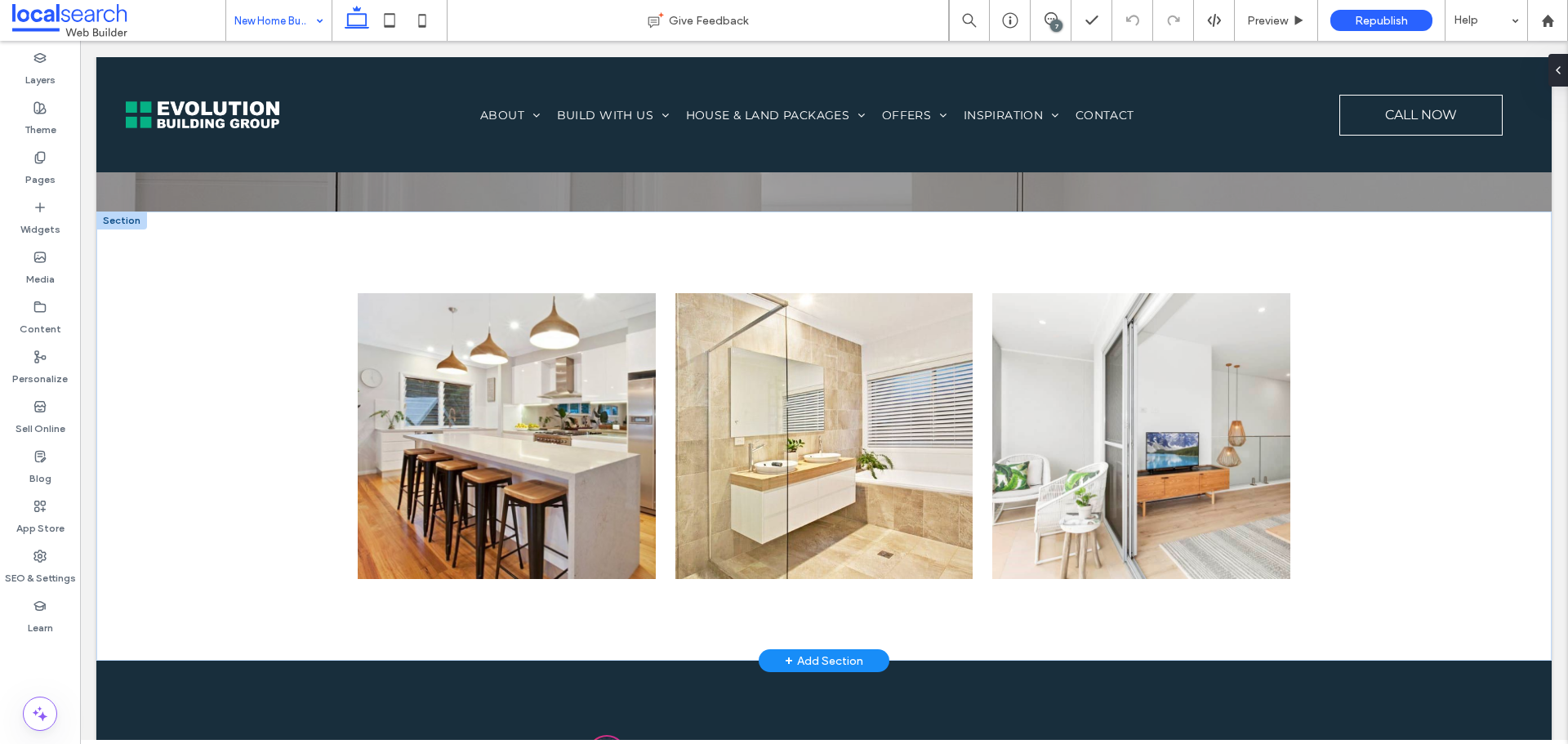
scroll to position [2703, 0]
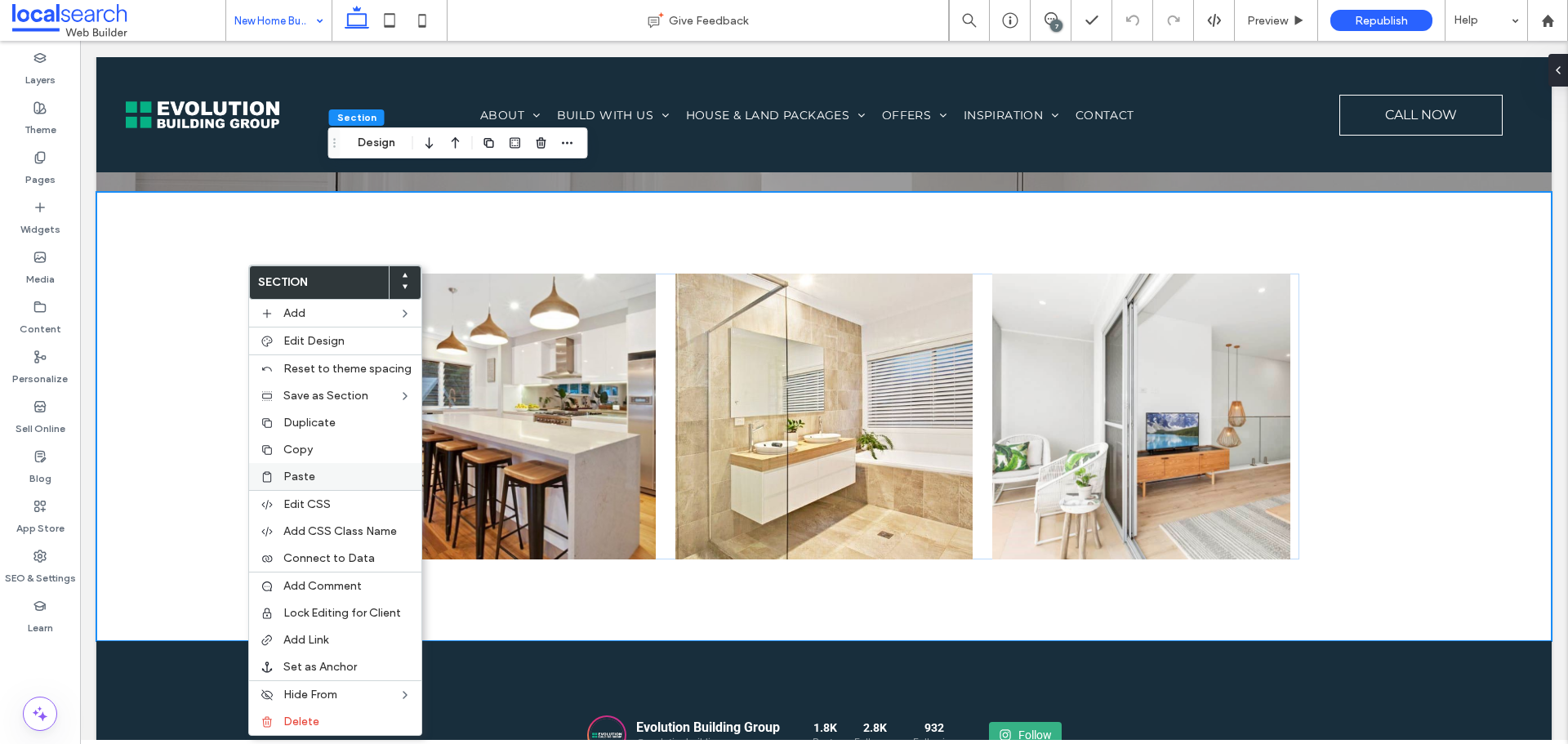
click at [330, 487] on div "Paste" at bounding box center [335, 477] width 173 height 27
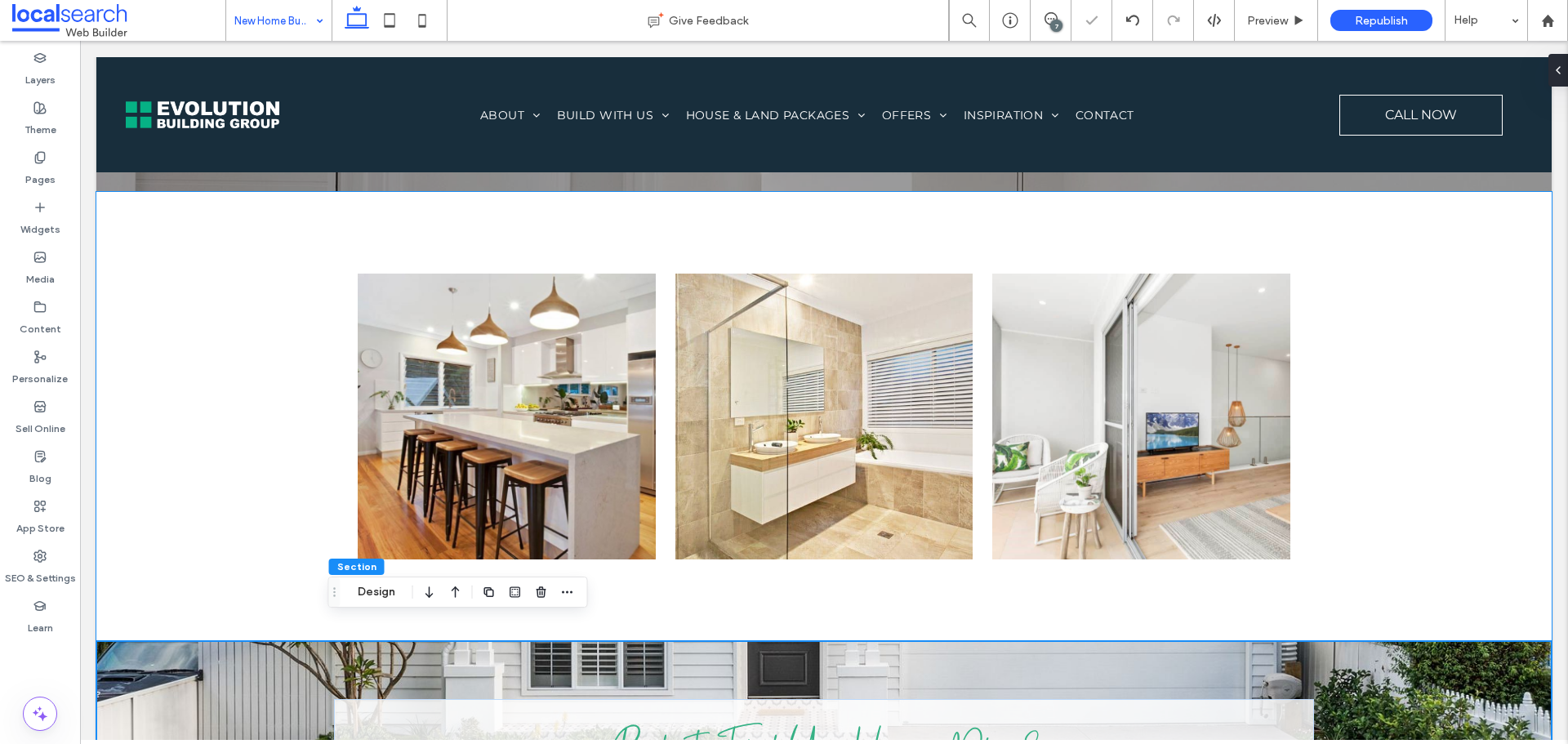
scroll to position [0, 0]
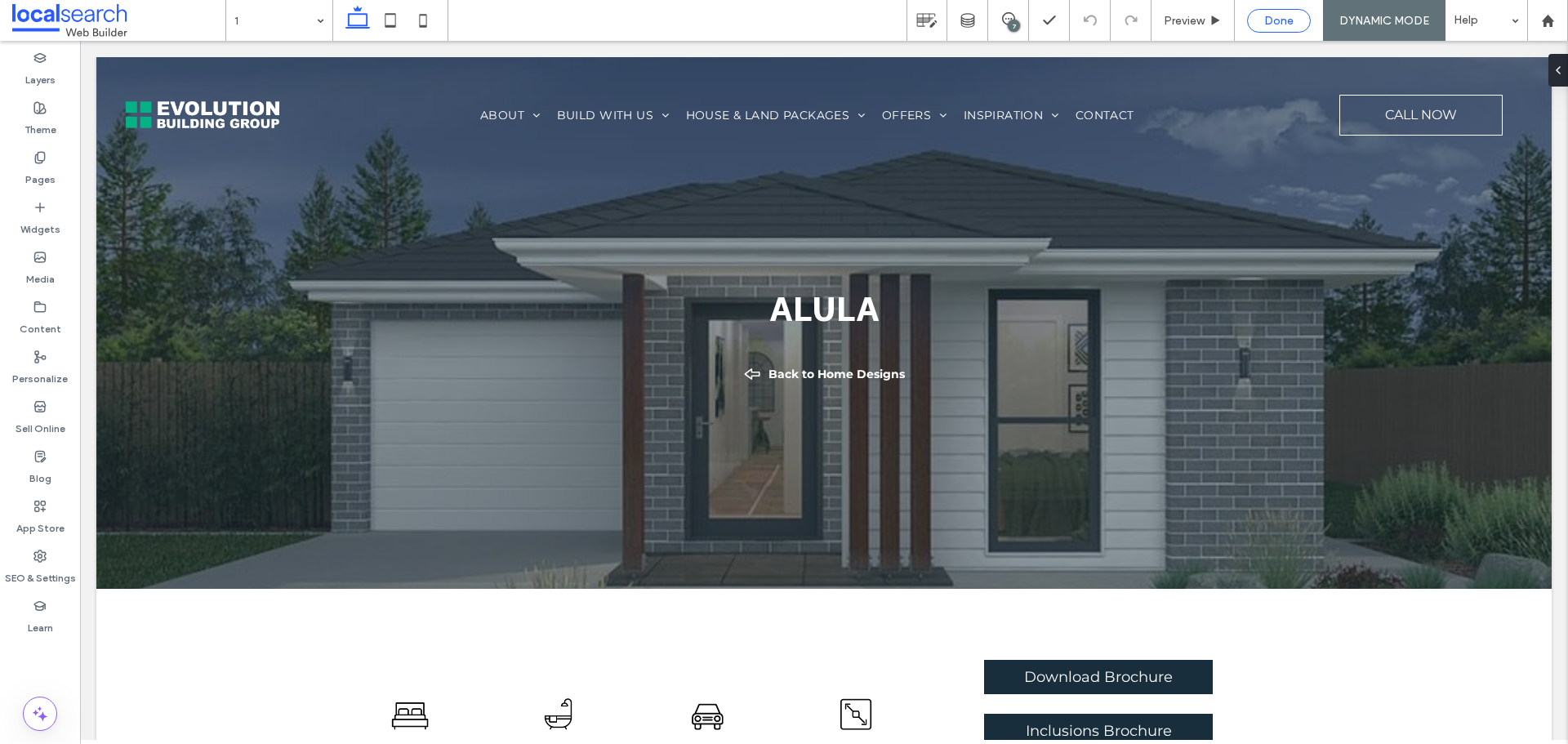
click at [1261, 24] on div "Done" at bounding box center [1280, 21] width 62 height 14
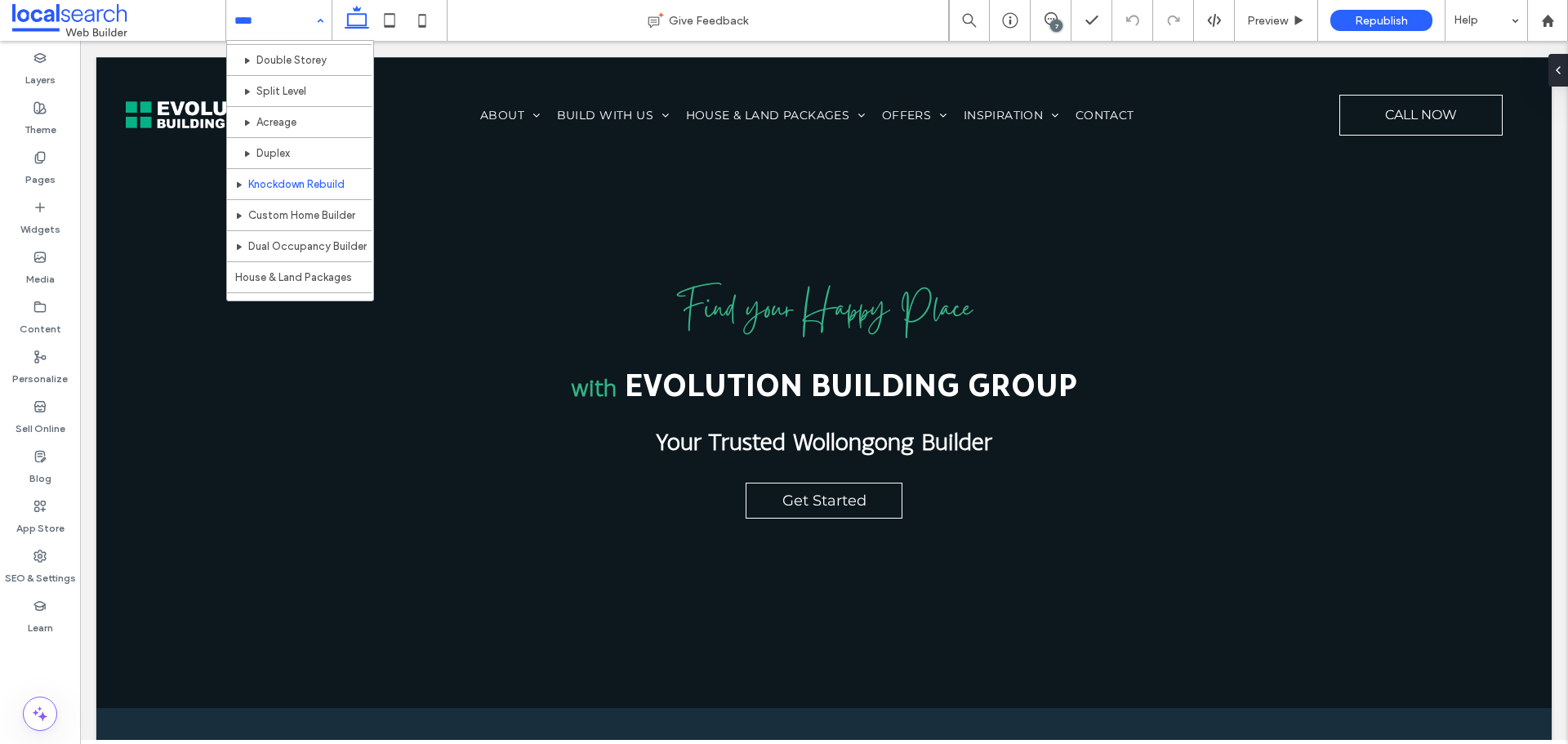
scroll to position [276, 0]
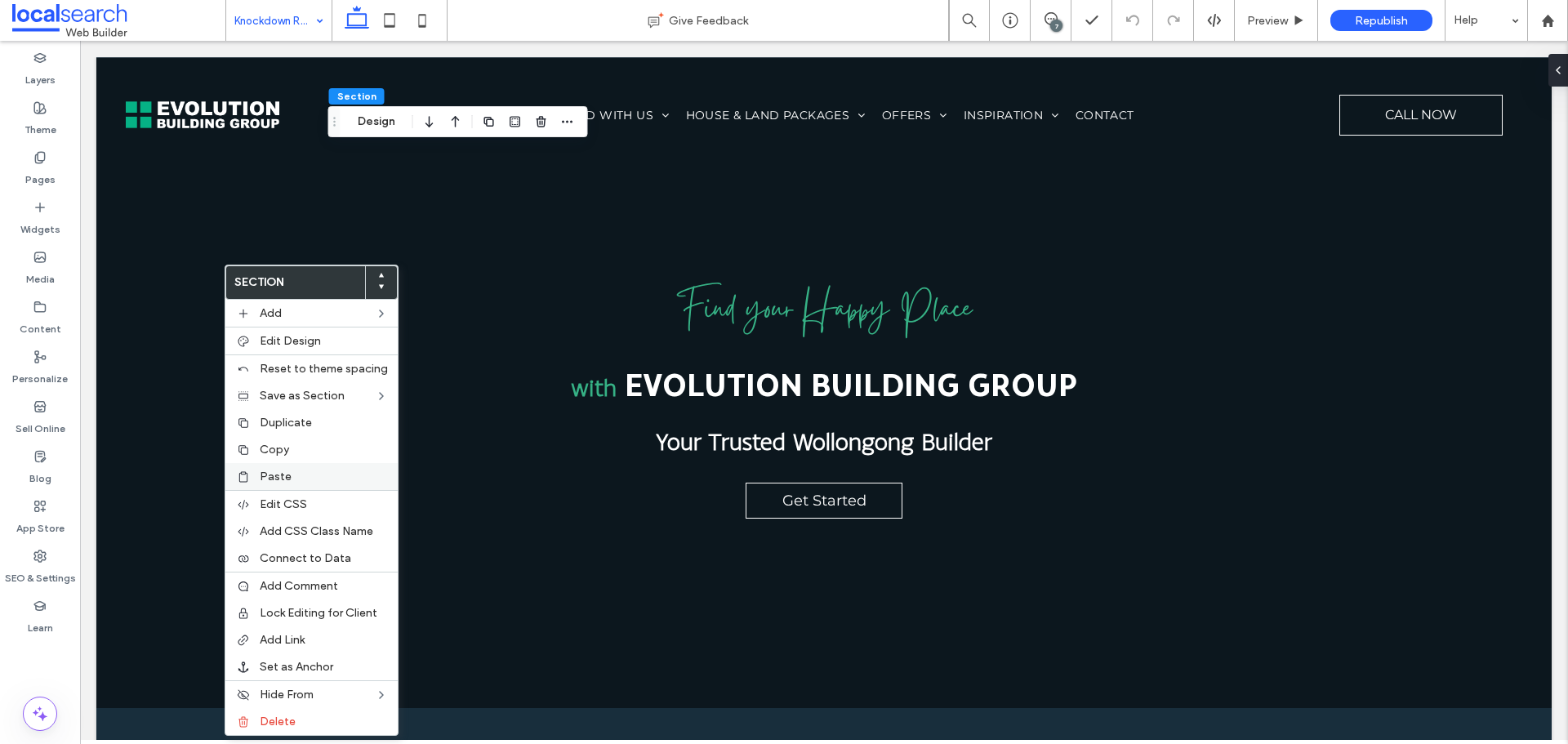
click at [309, 480] on label "Paste" at bounding box center [324, 476] width 128 height 14
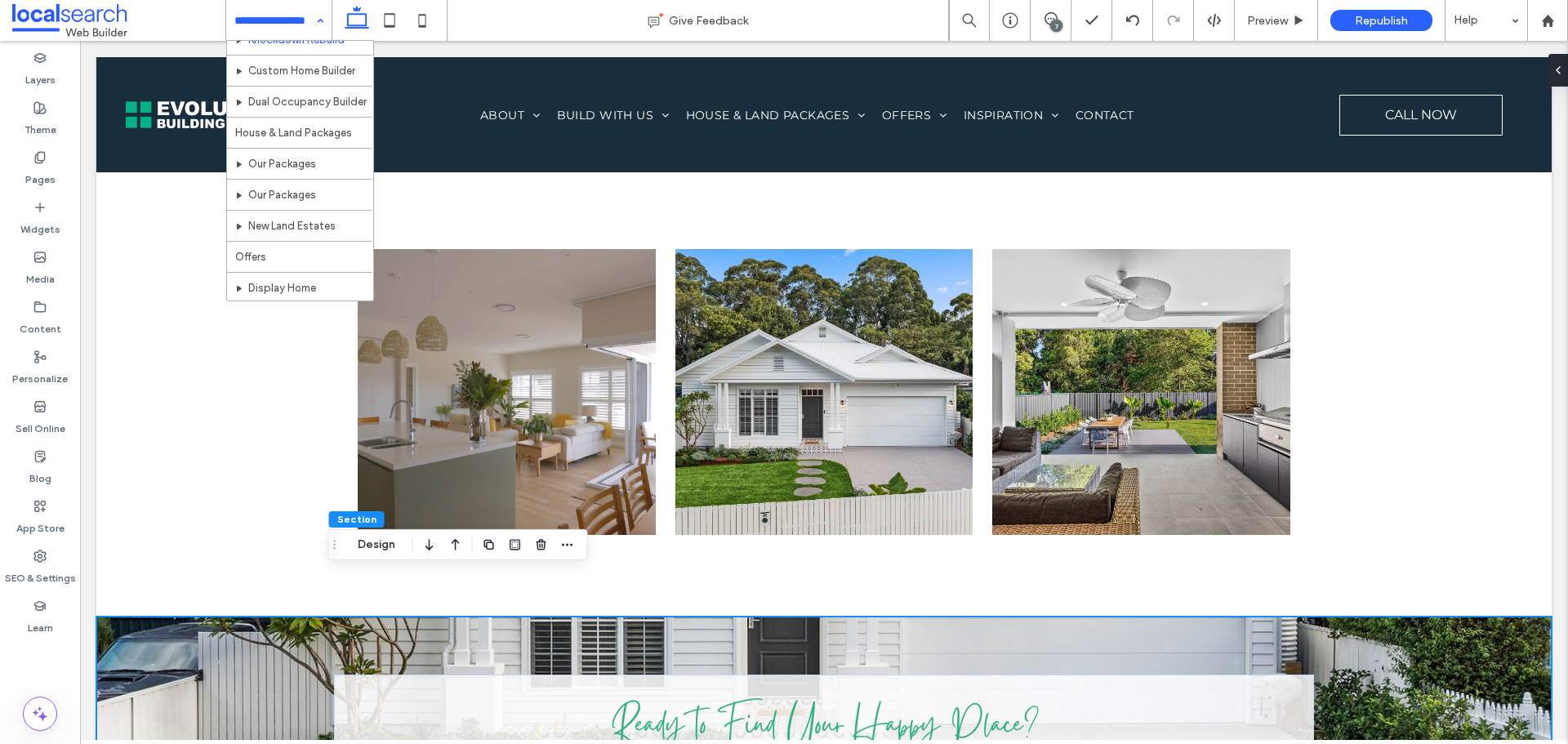
scroll to position [447, 0]
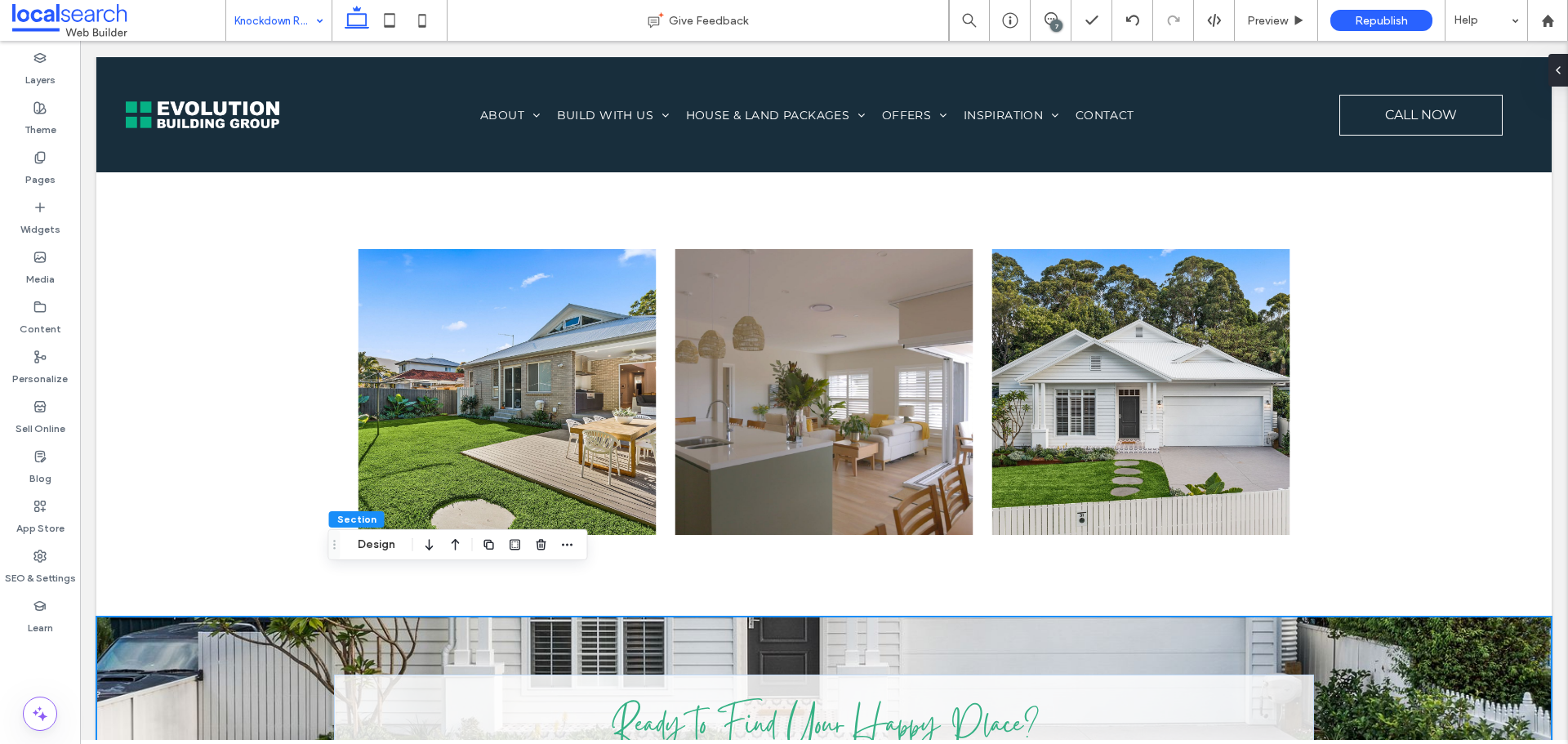
click at [297, 16] on input at bounding box center [274, 21] width 81 height 41
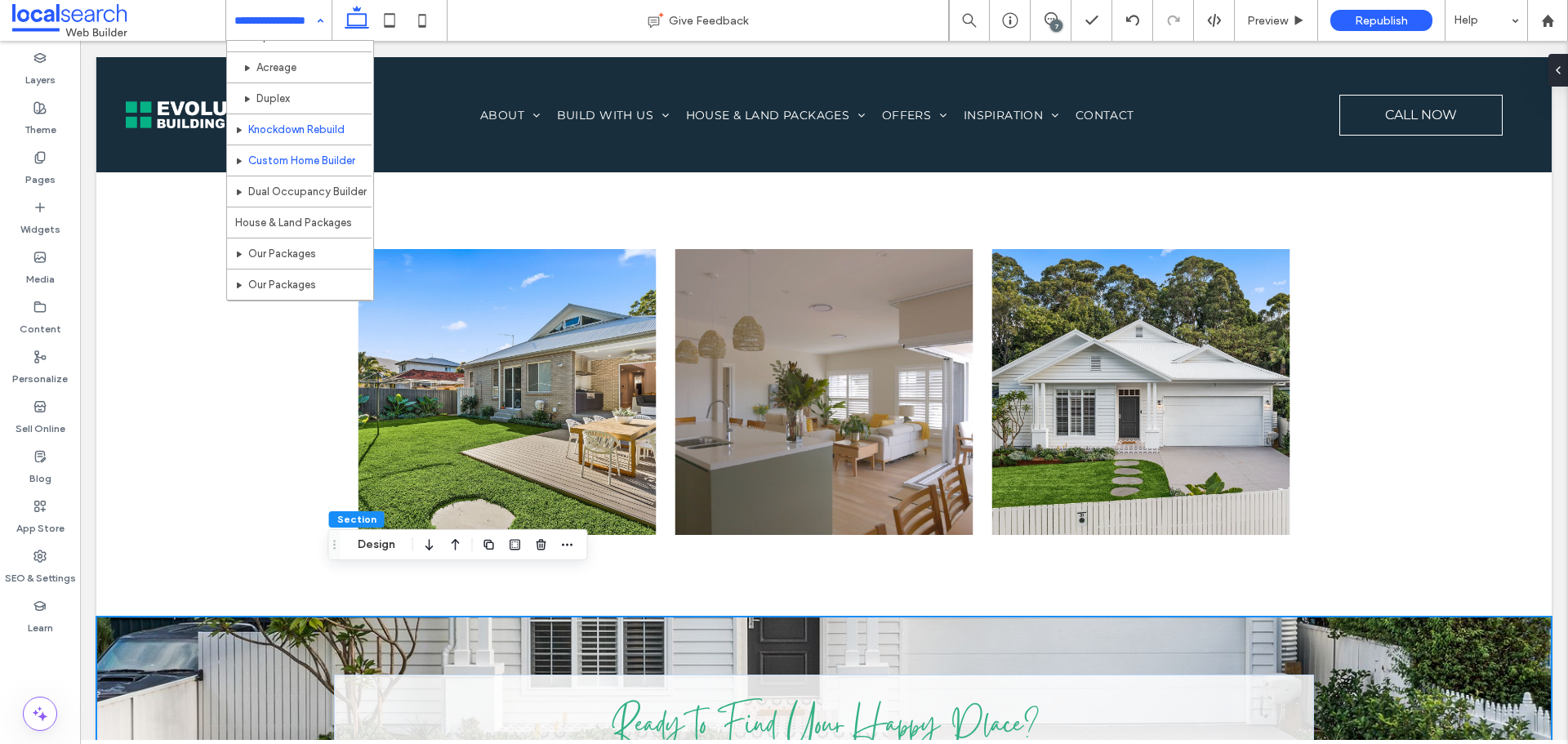
scroll to position [303, 0]
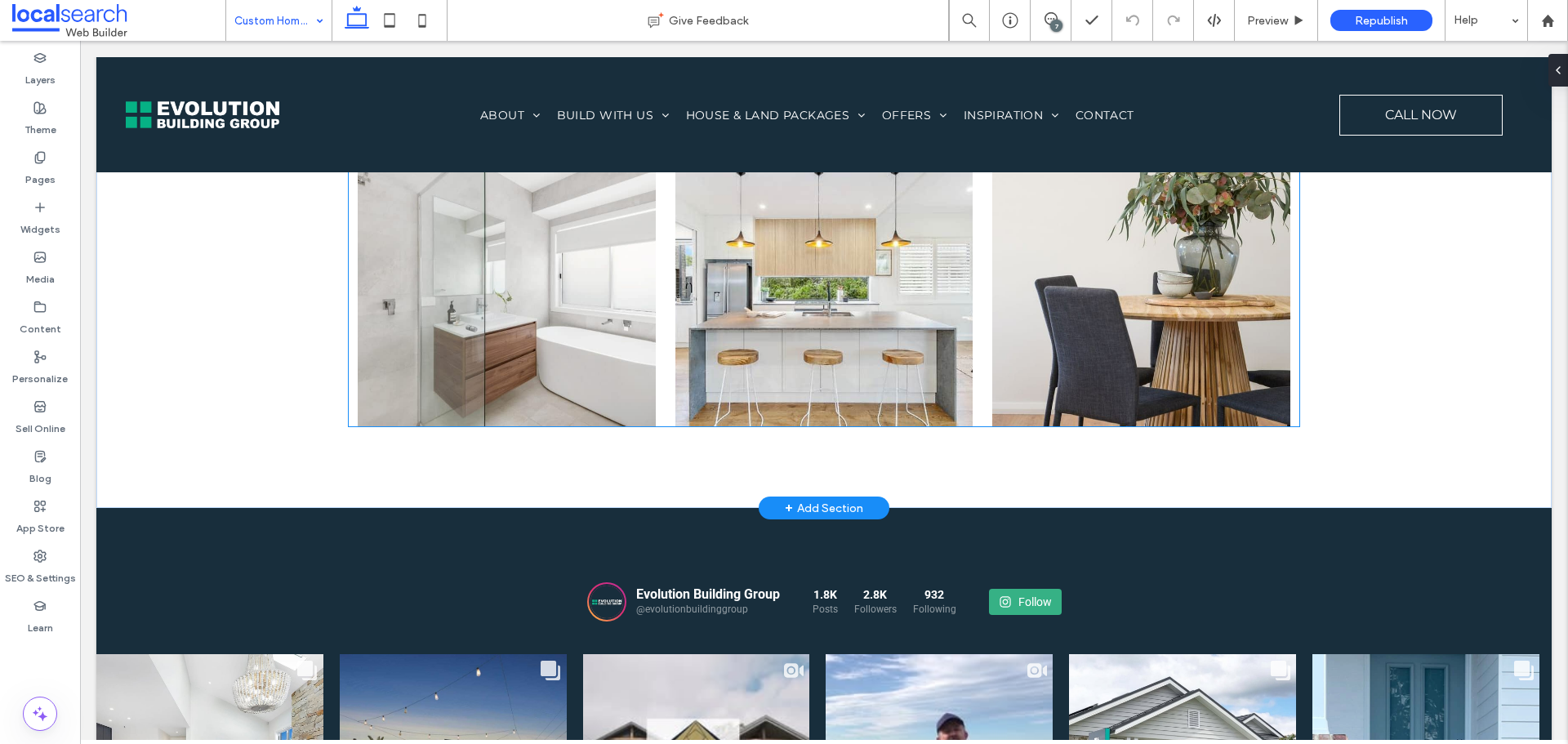
scroll to position [6412, 0]
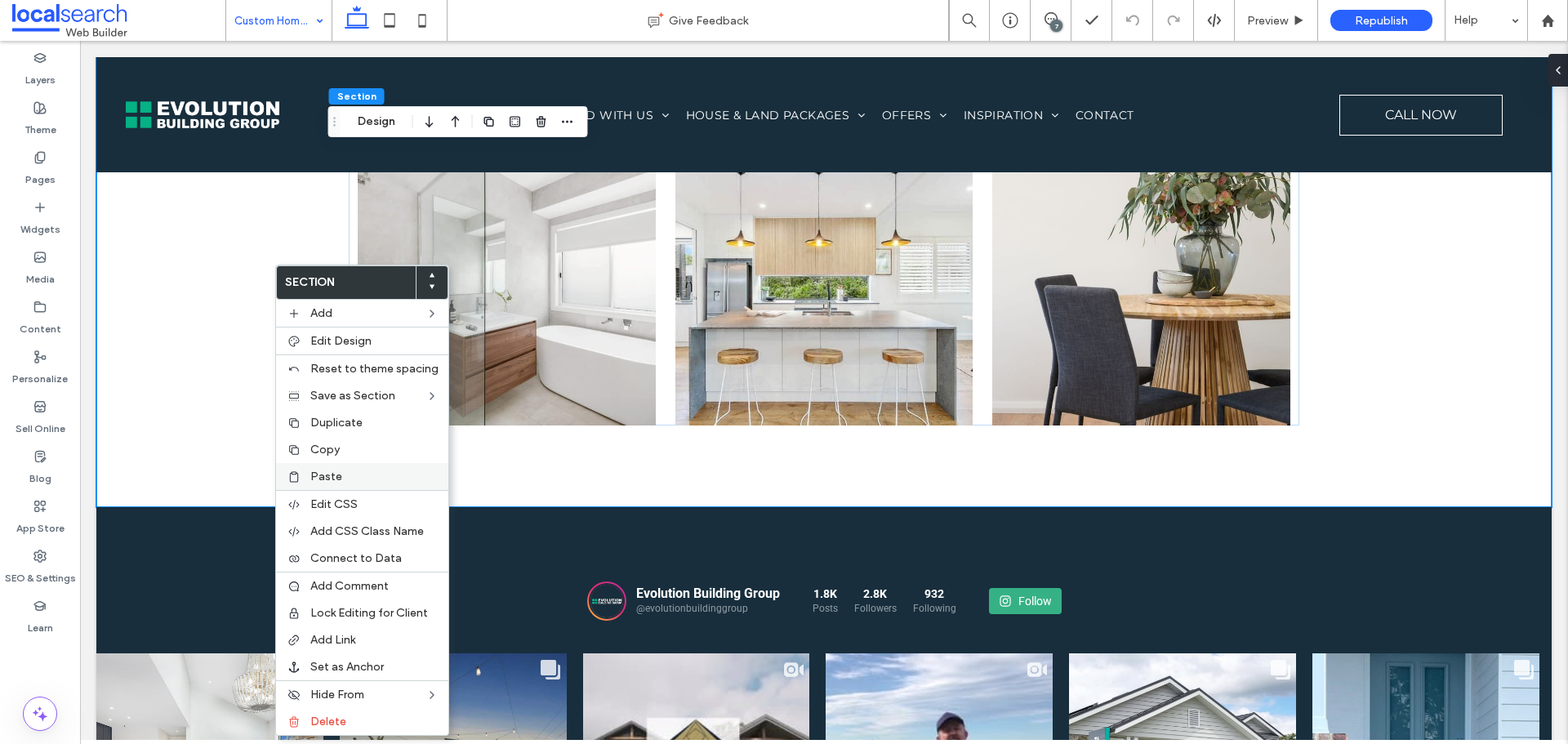
click at [354, 479] on label "Paste" at bounding box center [375, 476] width 128 height 14
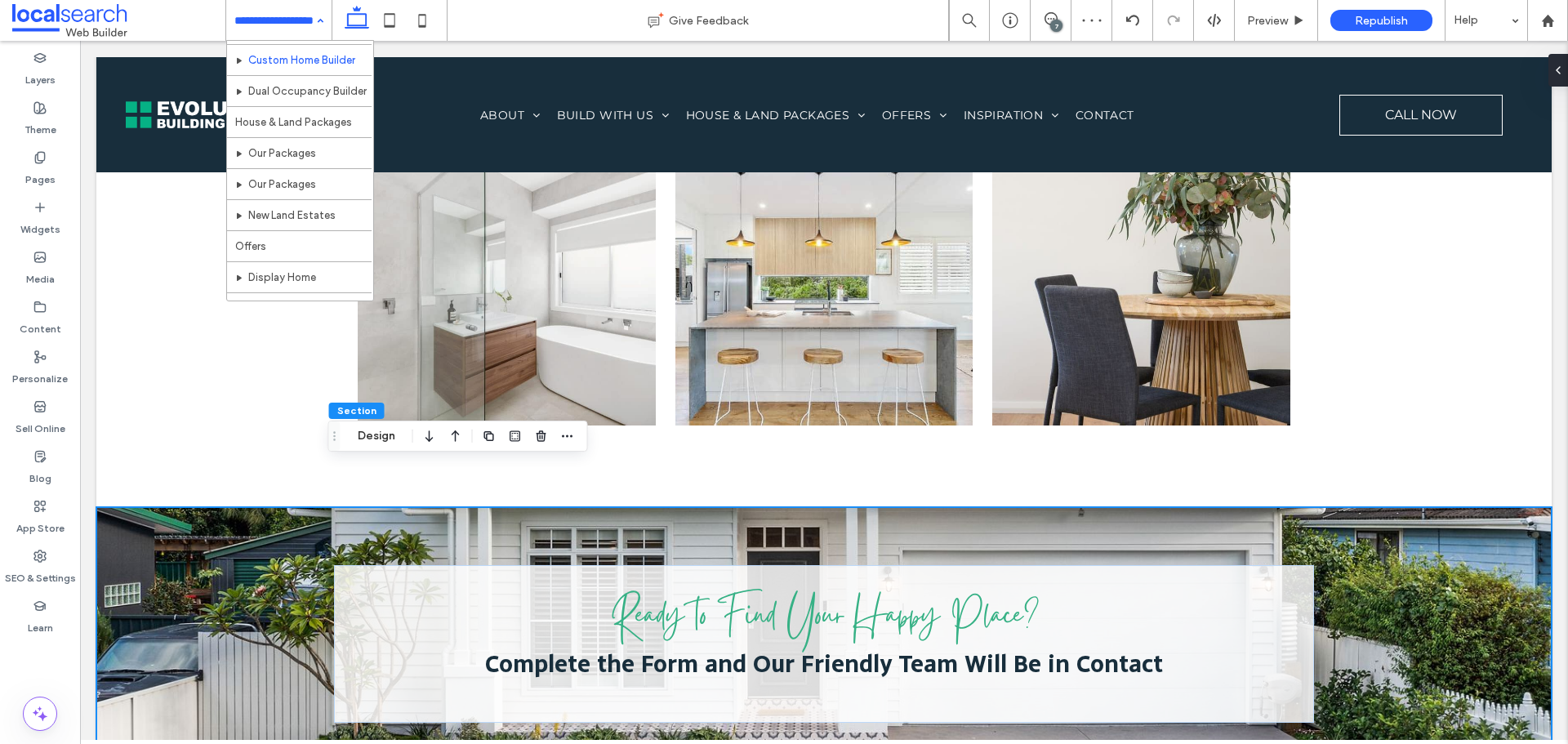
scroll to position [434, 0]
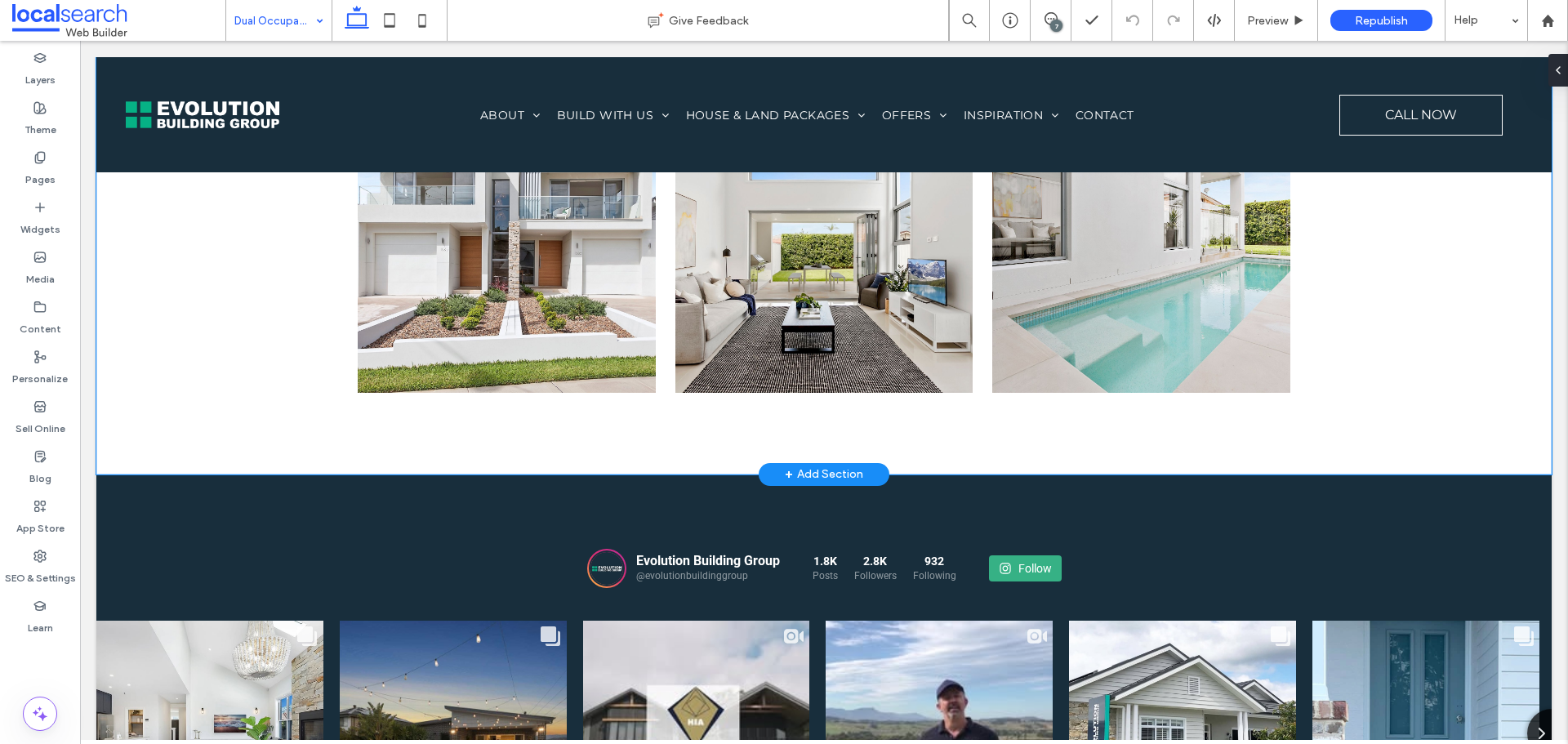
scroll to position [4841, 0]
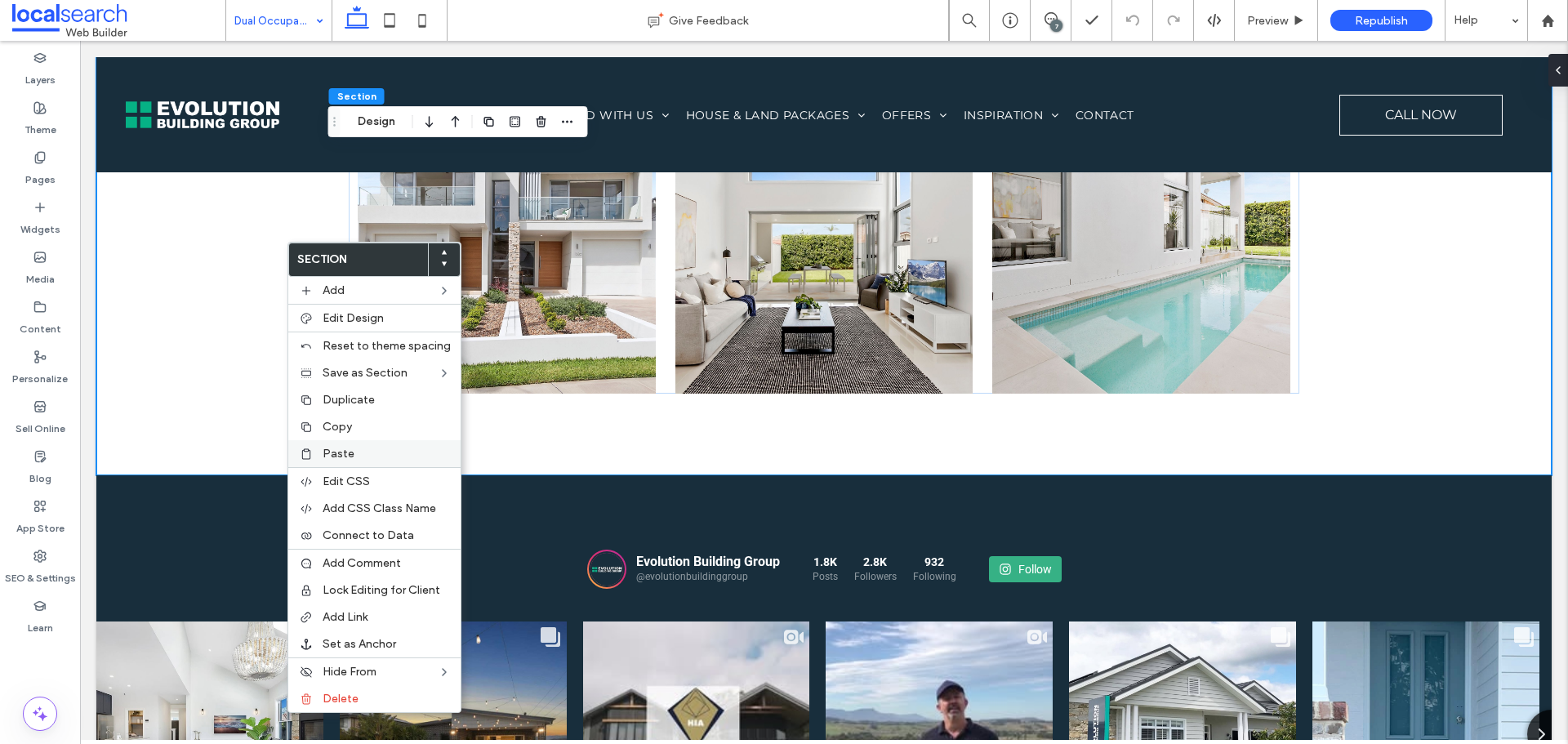
click at [346, 448] on span "Paste" at bounding box center [339, 454] width 32 height 14
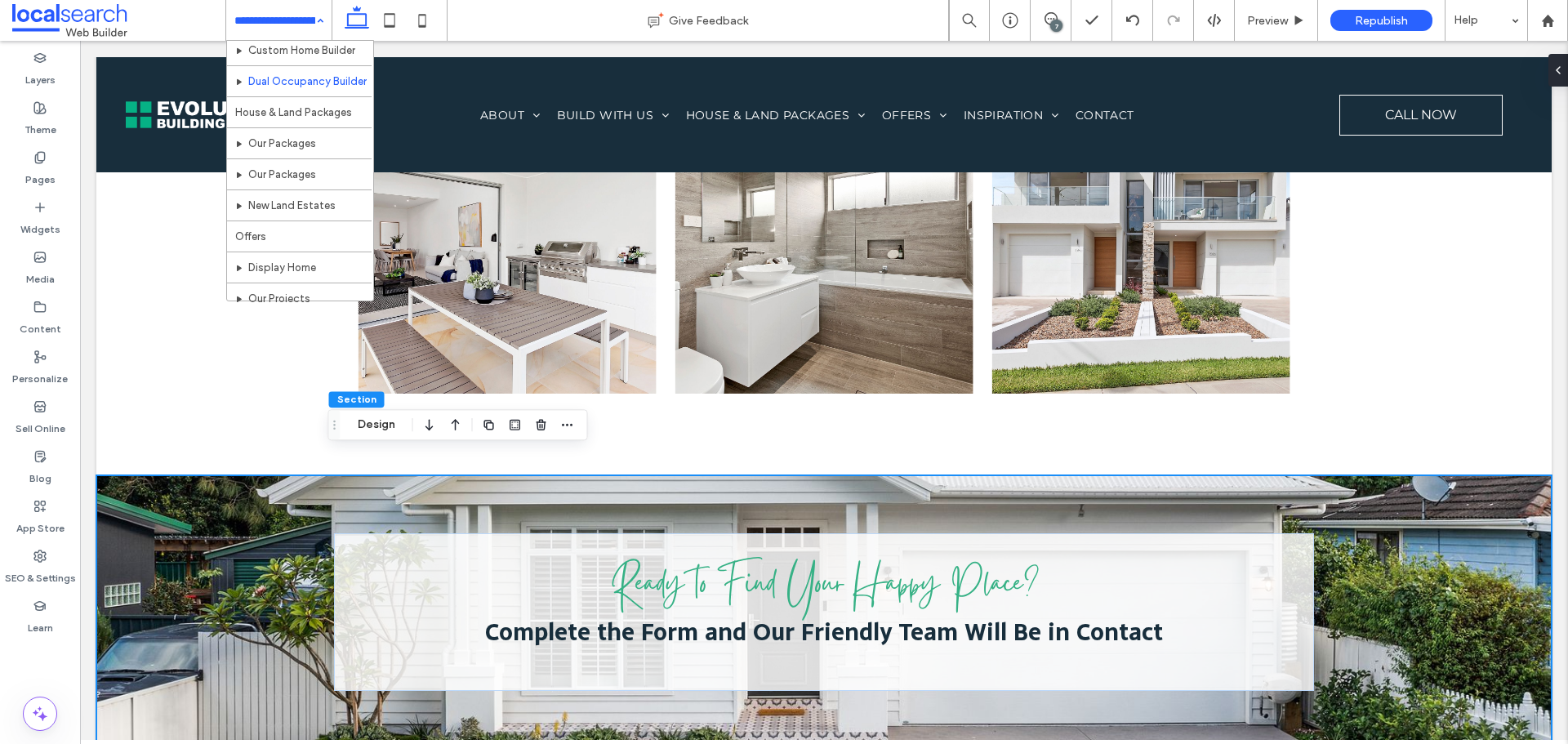
scroll to position [375, 0]
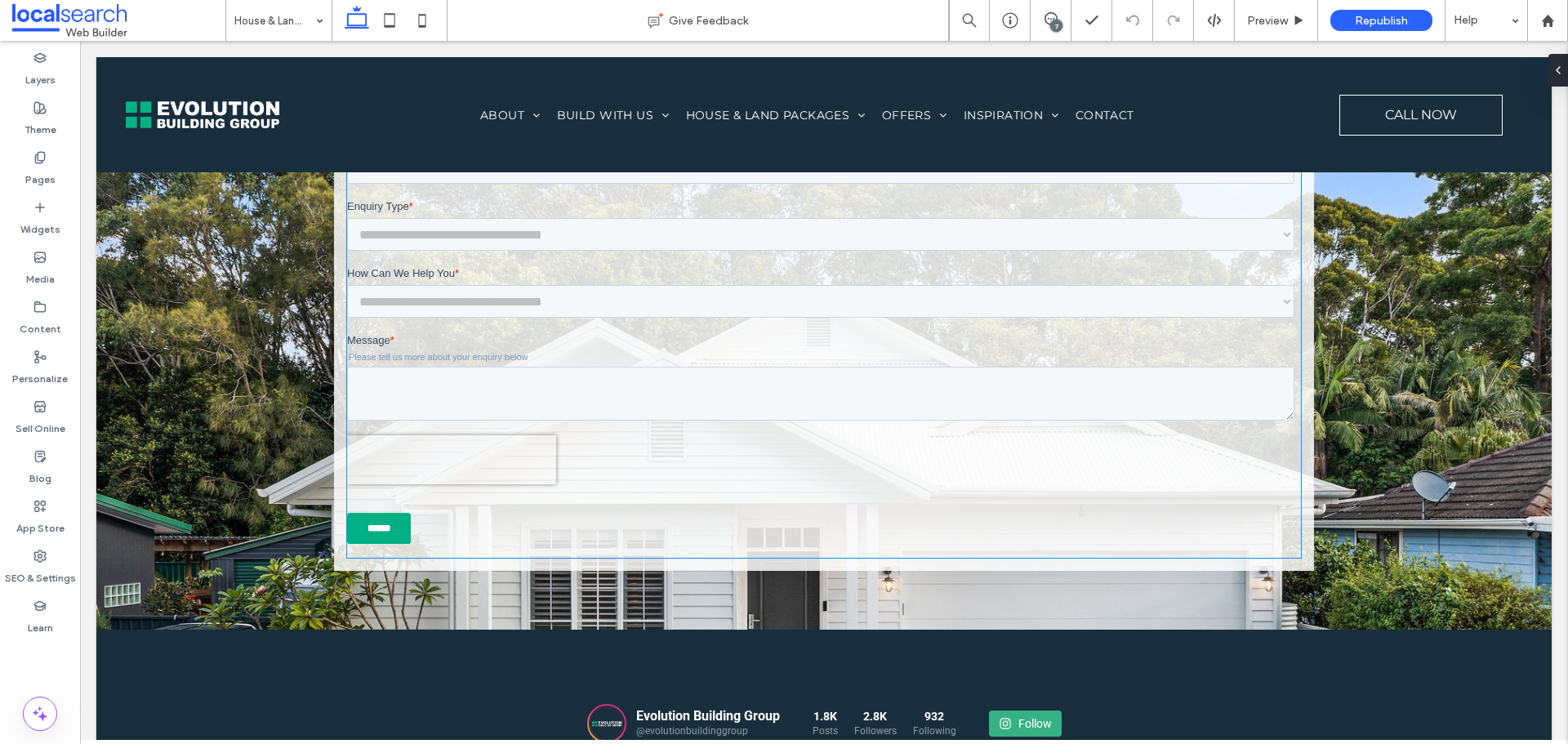
scroll to position [4920, 0]
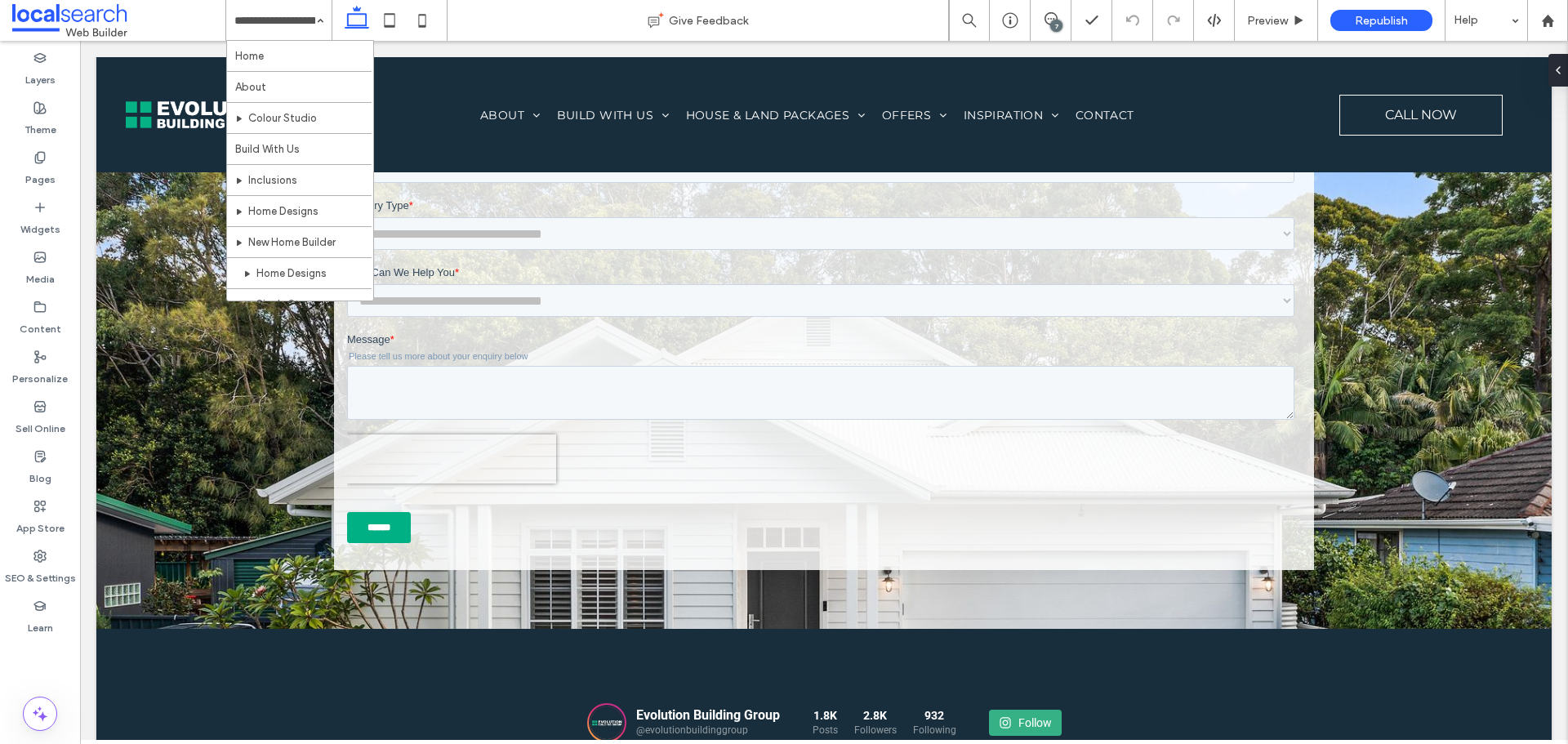
click at [268, 34] on input at bounding box center [274, 21] width 81 height 41
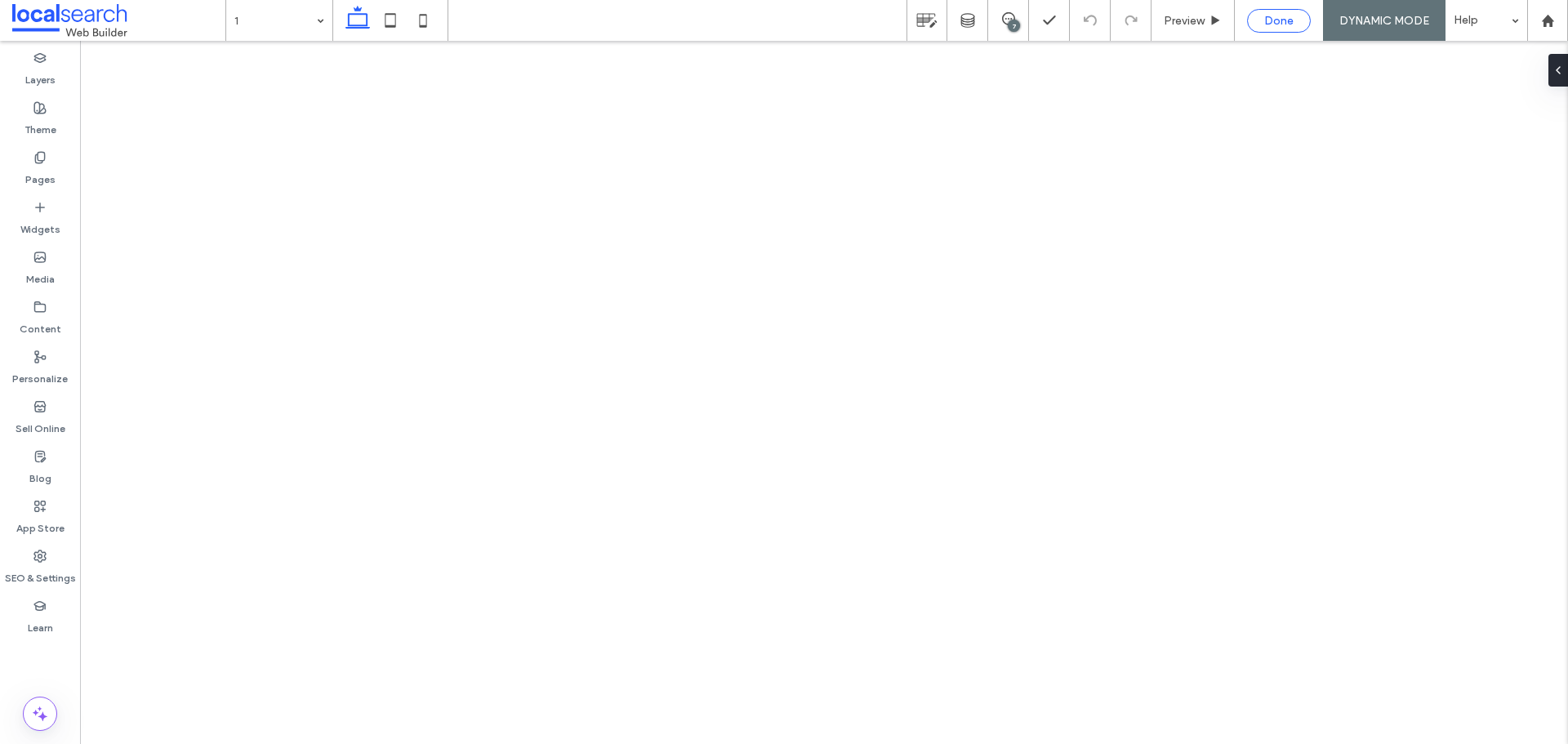
click at [1280, 21] on span "Done" at bounding box center [1279, 21] width 30 height 14
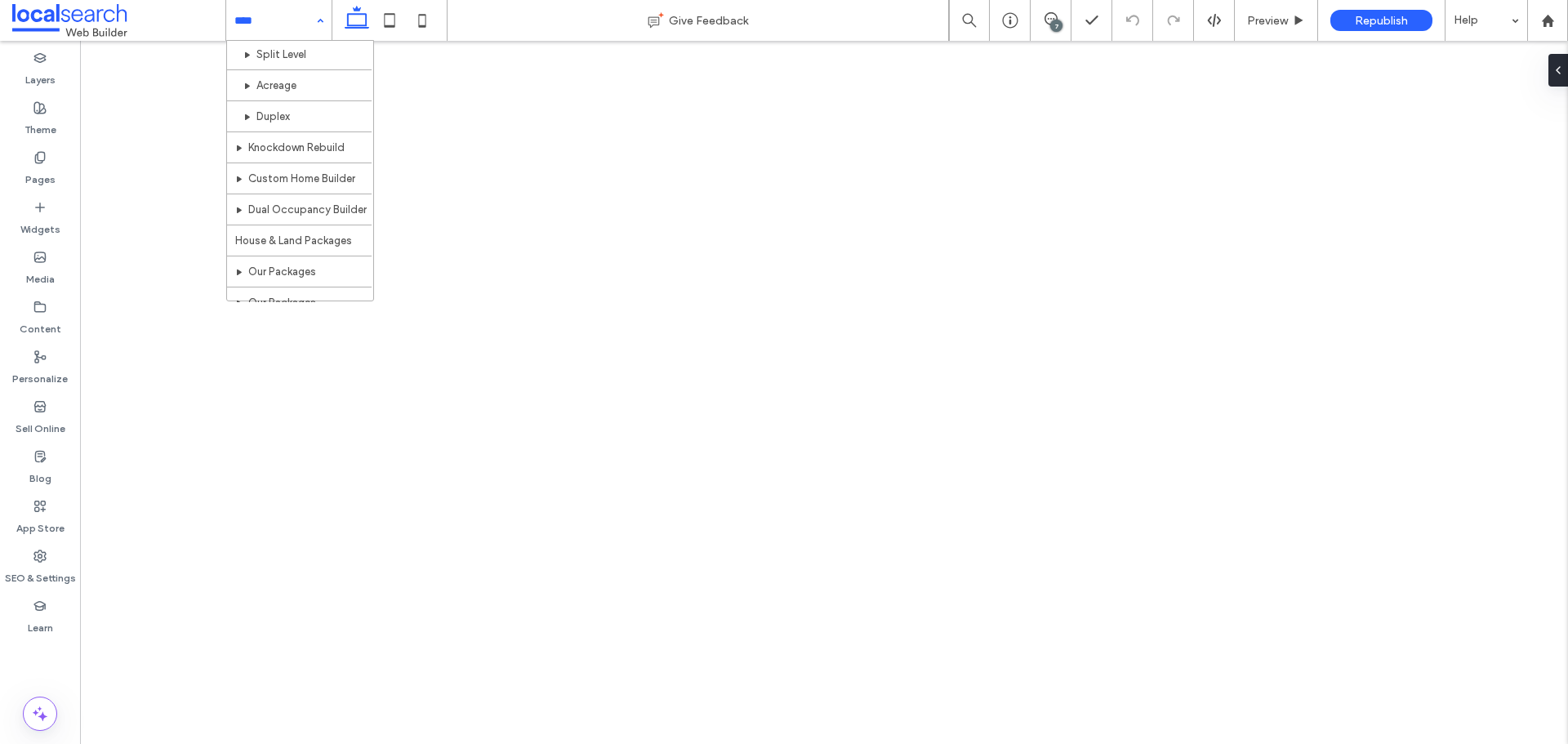
scroll to position [321, 0]
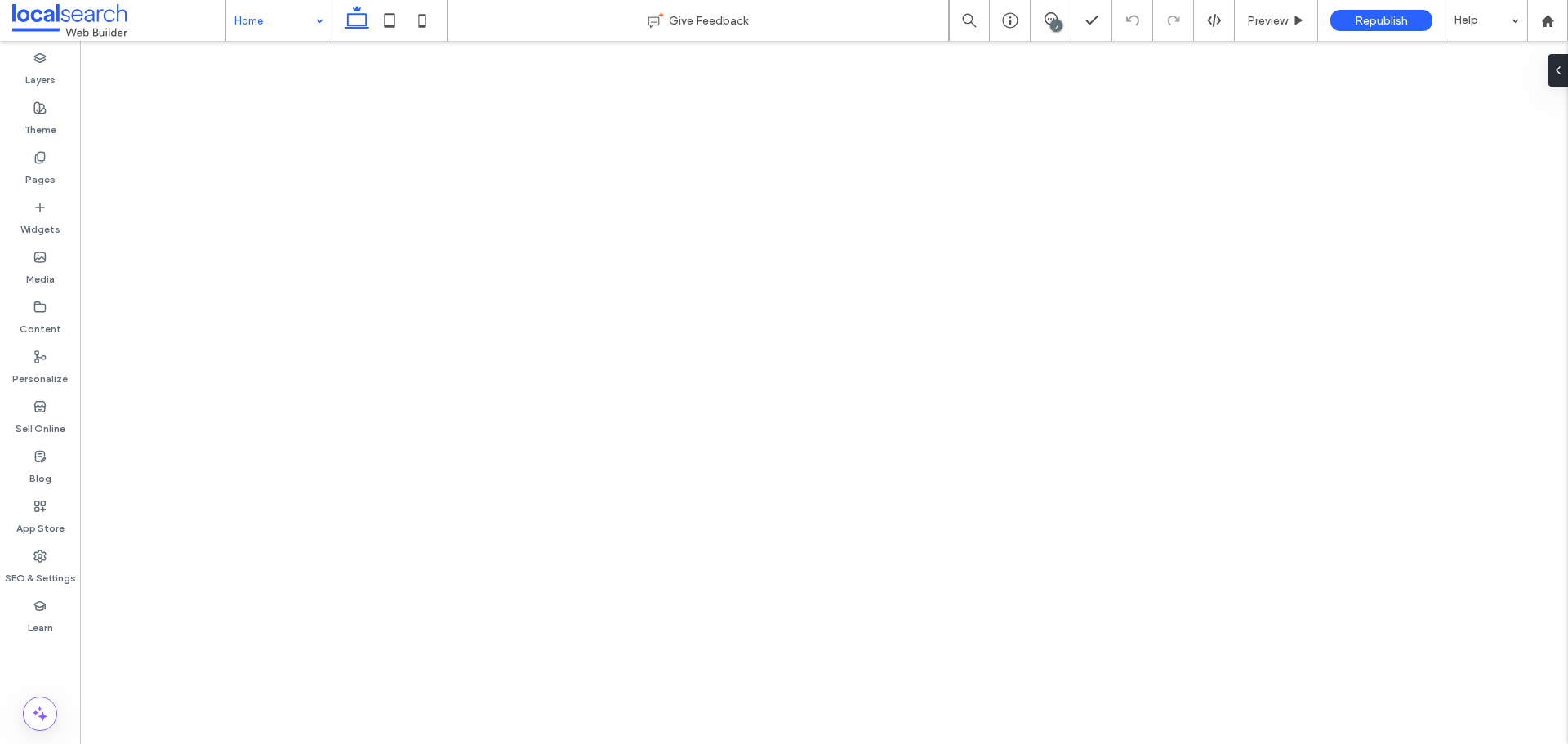
click at [297, 26] on input at bounding box center [274, 21] width 81 height 41
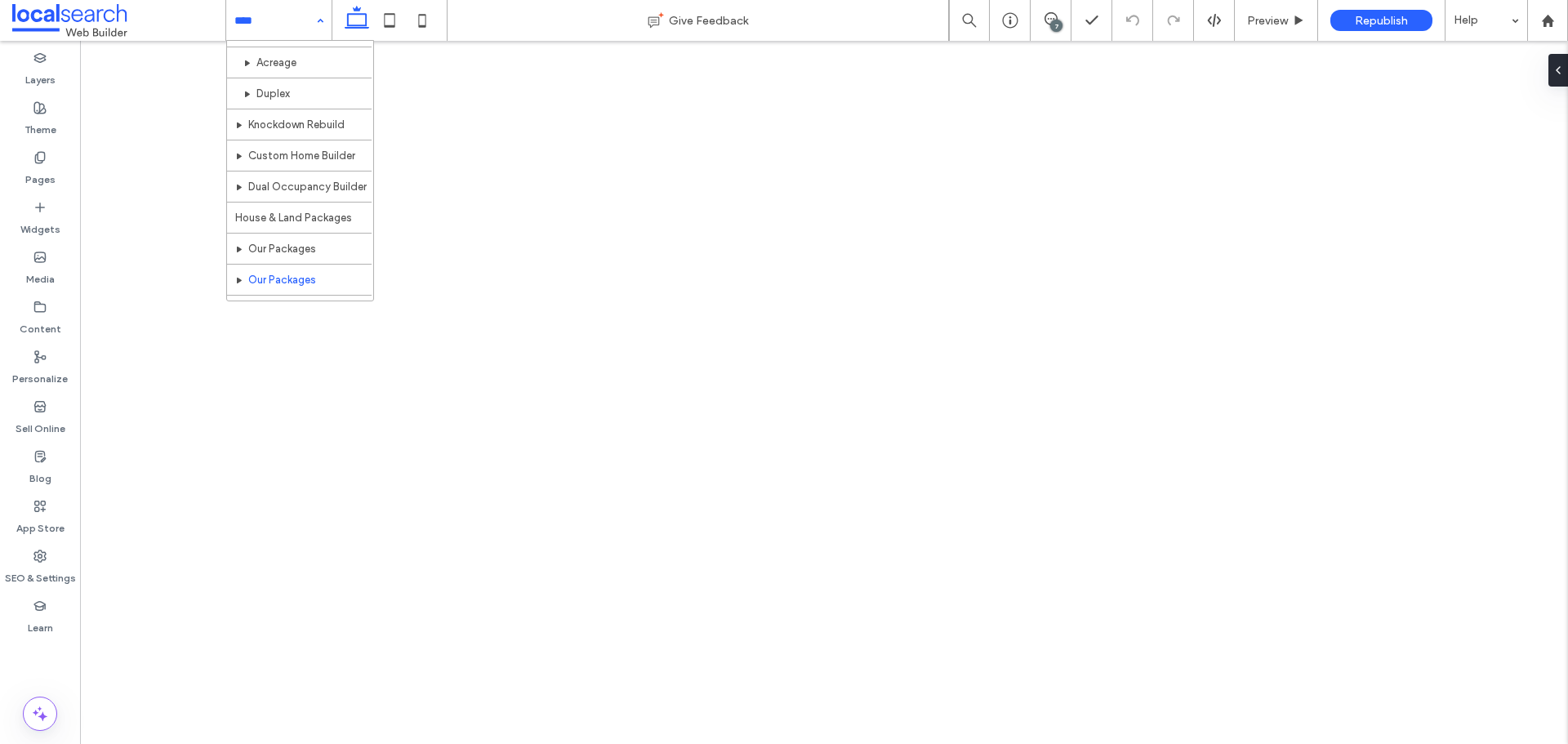
scroll to position [335, 0]
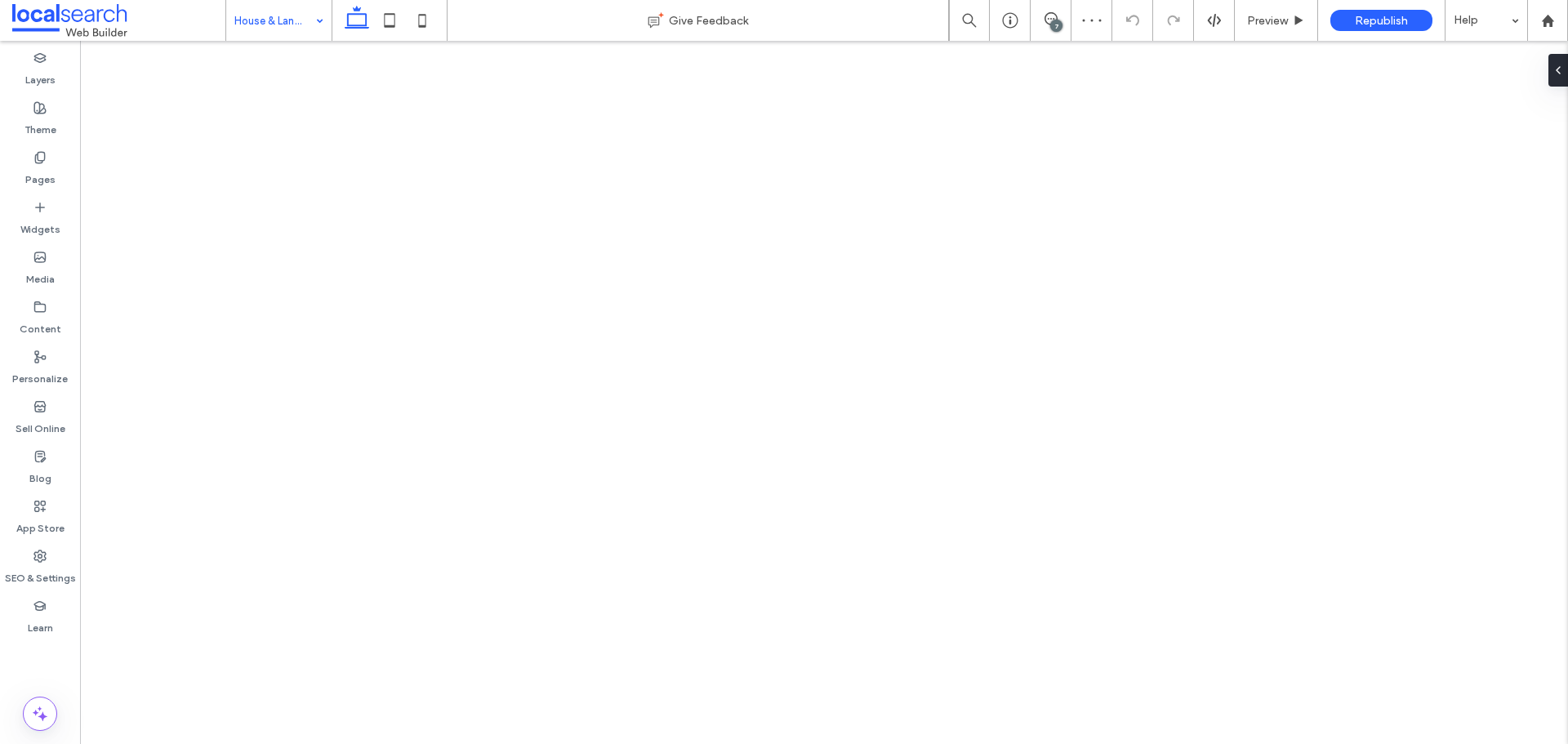
click at [316, 25] on div "House & Land Packages" at bounding box center [279, 21] width 105 height 41
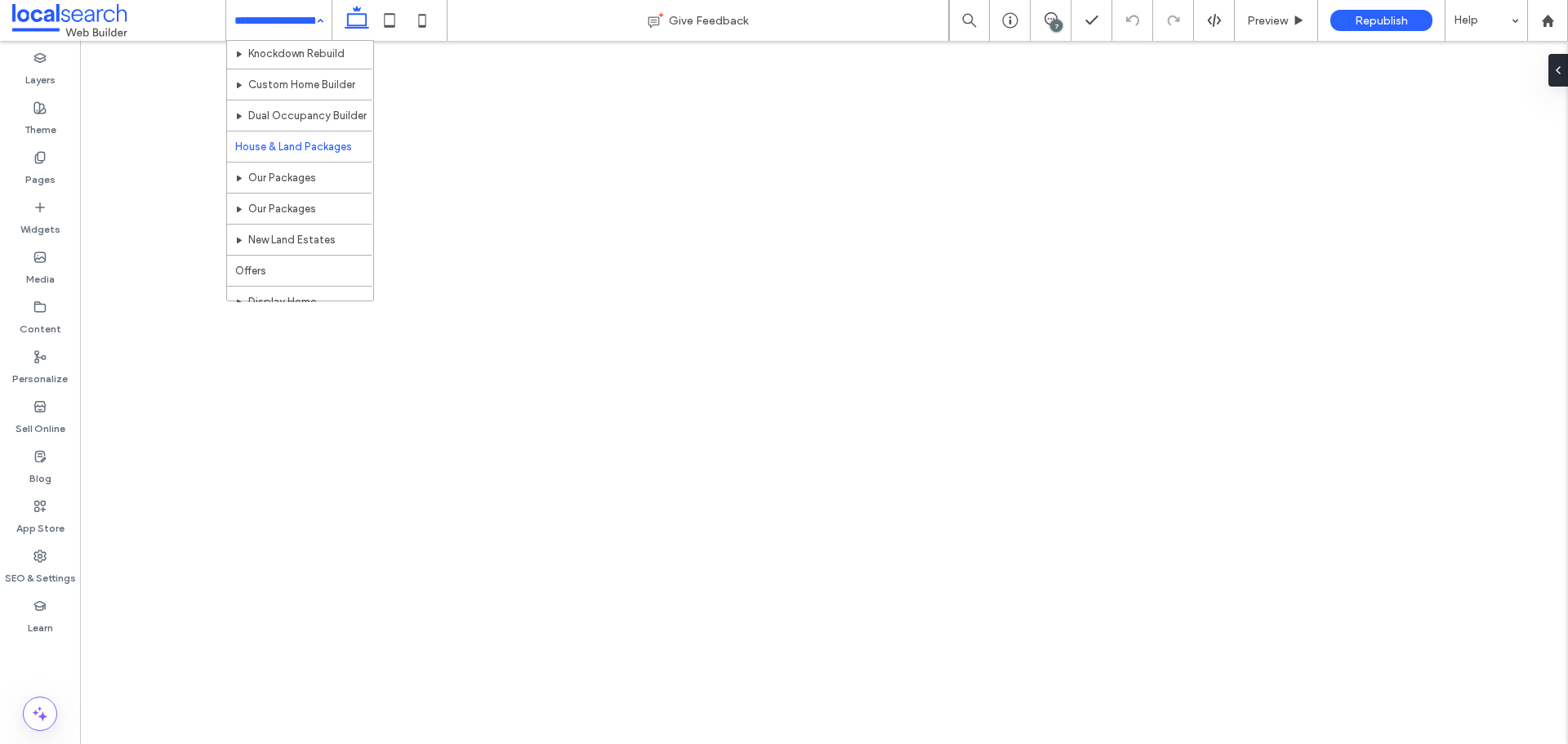
scroll to position [403, 0]
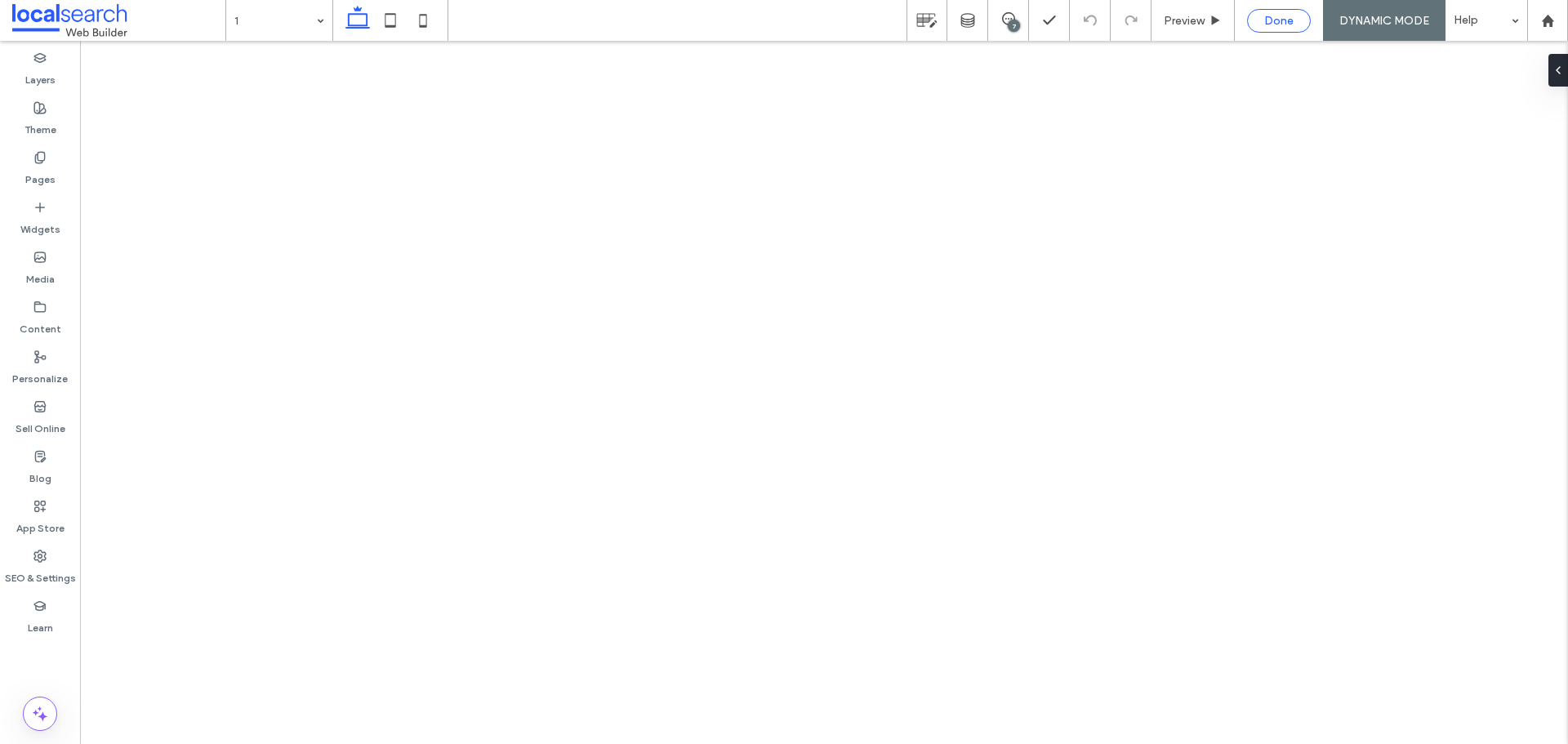
click at [1267, 25] on span "Done" at bounding box center [1279, 21] width 30 height 14
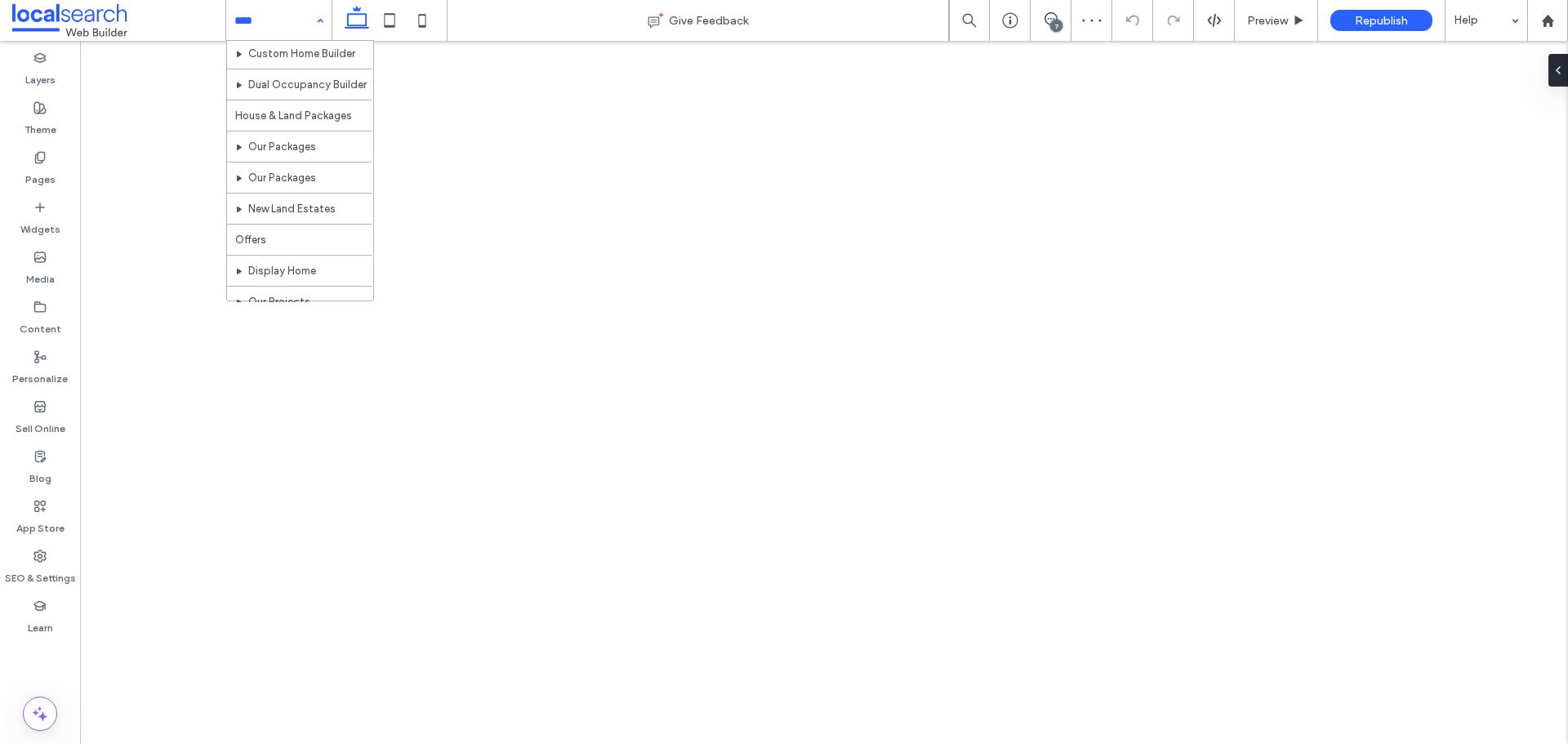
scroll to position [441, 0]
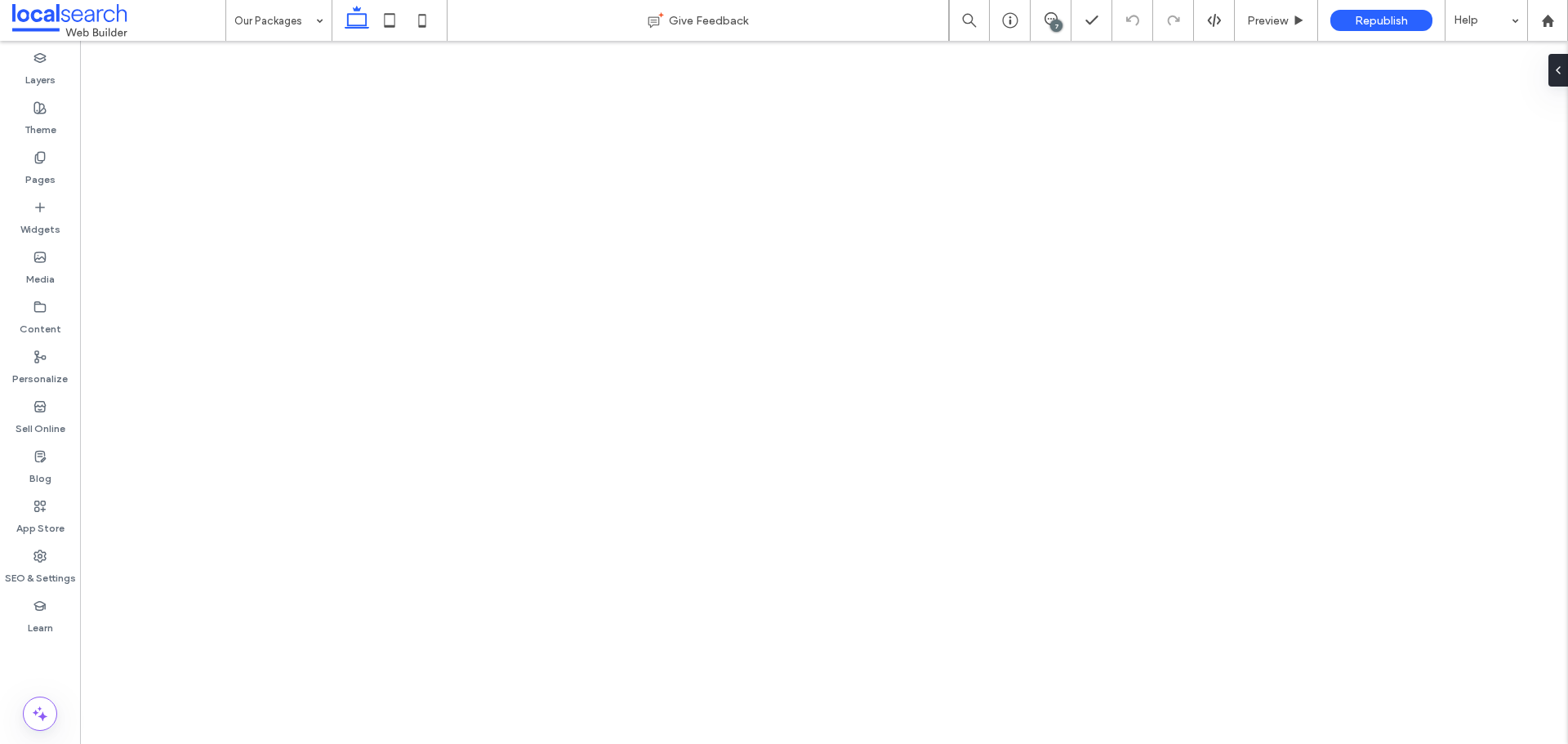
click at [242, 18] on input at bounding box center [274, 21] width 81 height 41
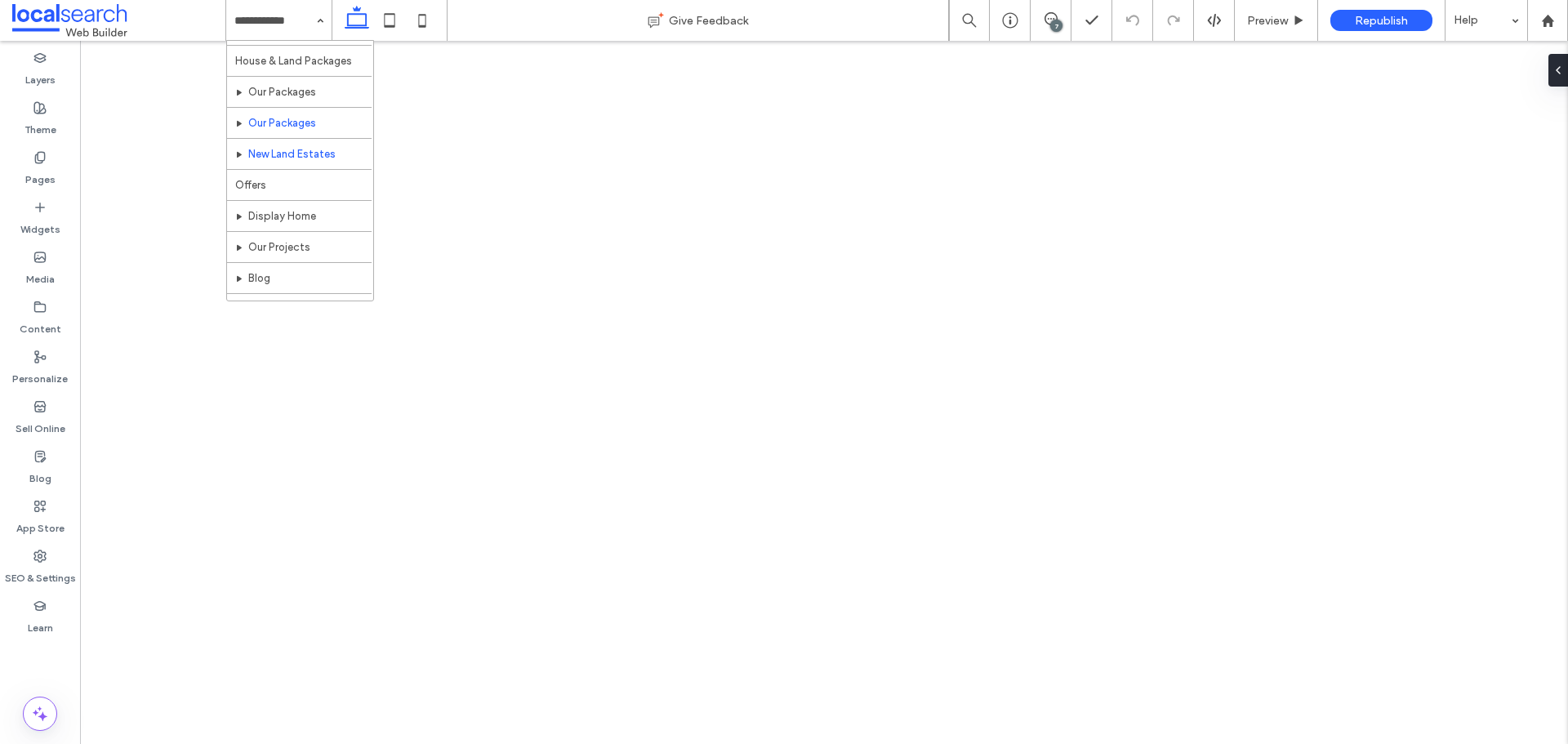
scroll to position [491, 0]
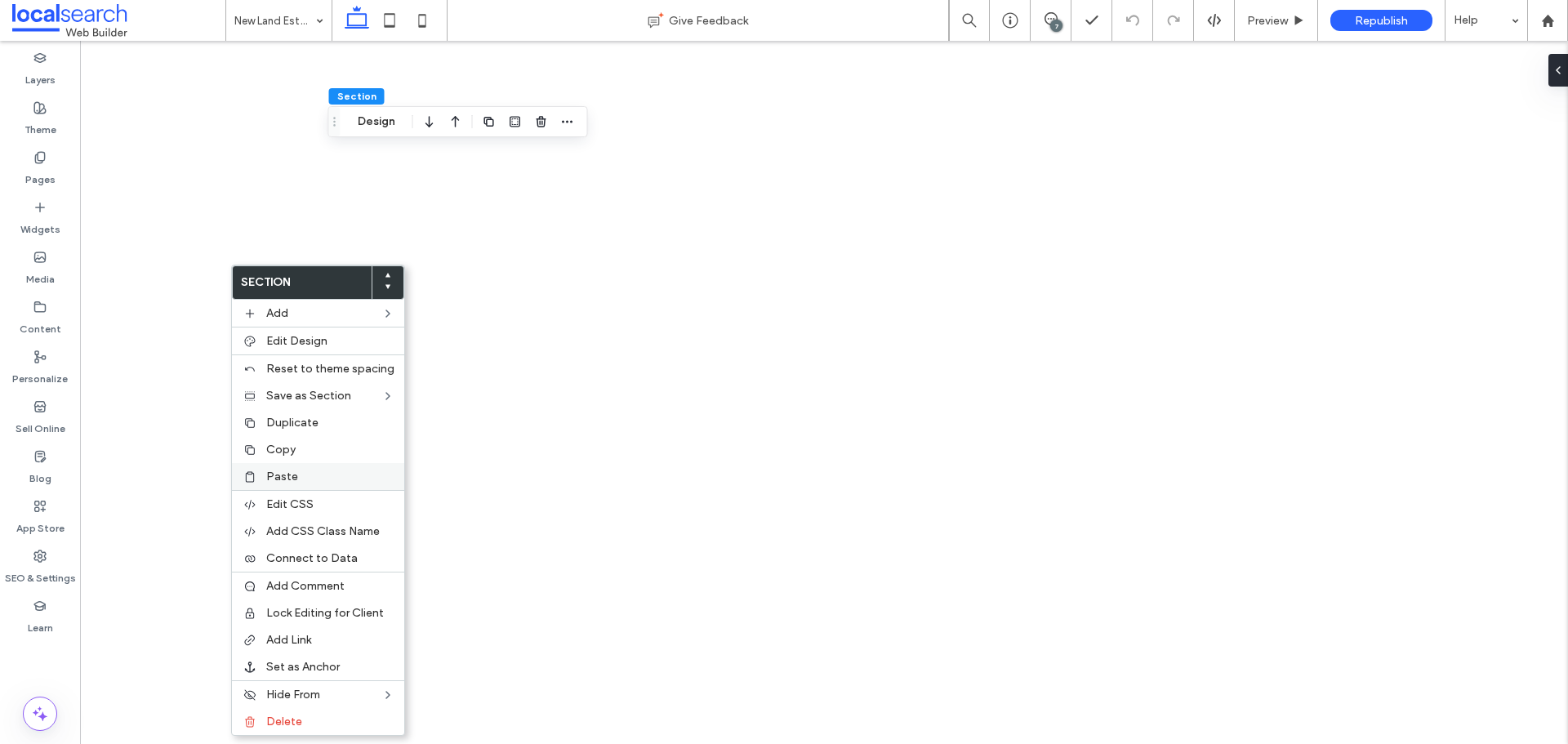
click at [299, 466] on div "Paste" at bounding box center [318, 477] width 173 height 27
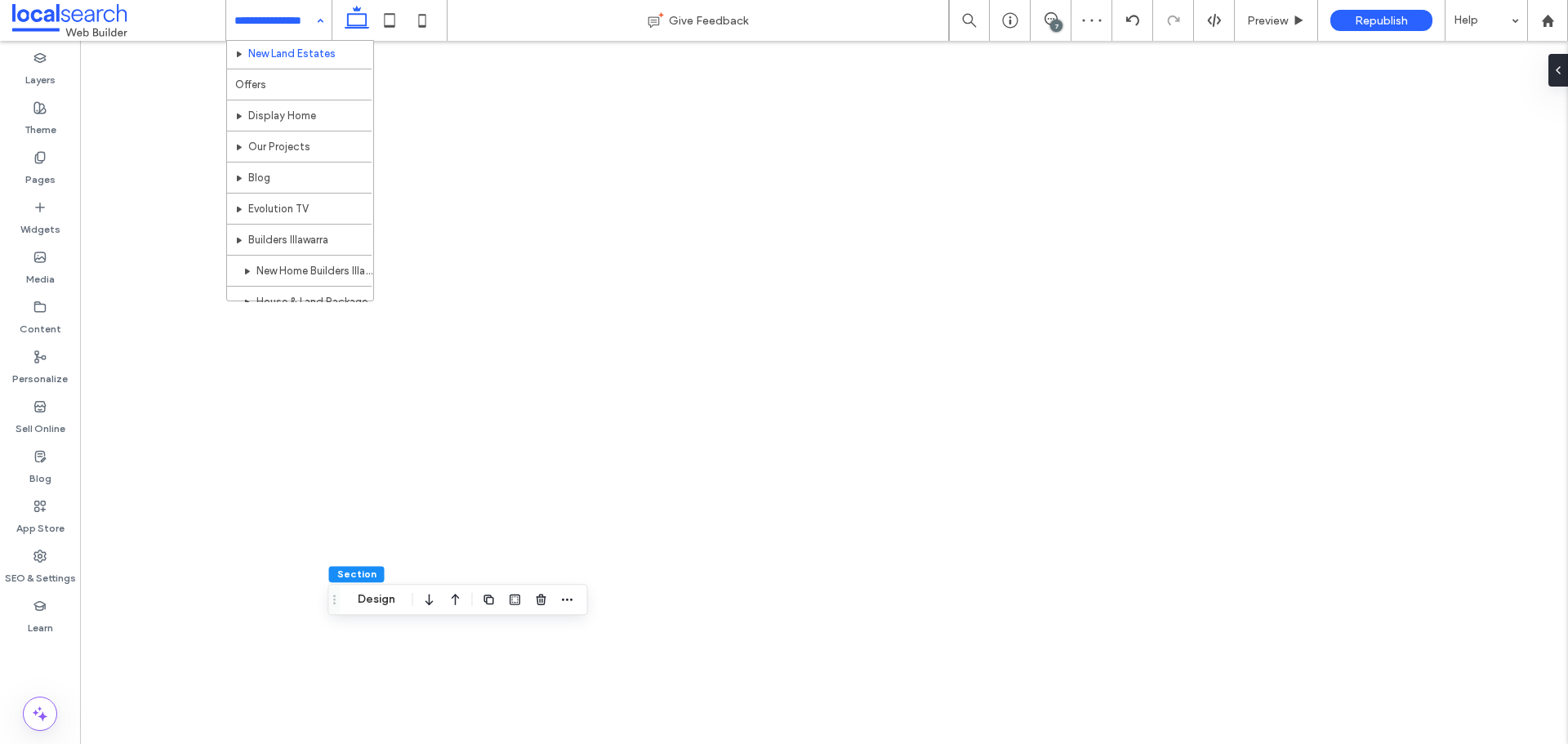
scroll to position [593, 0]
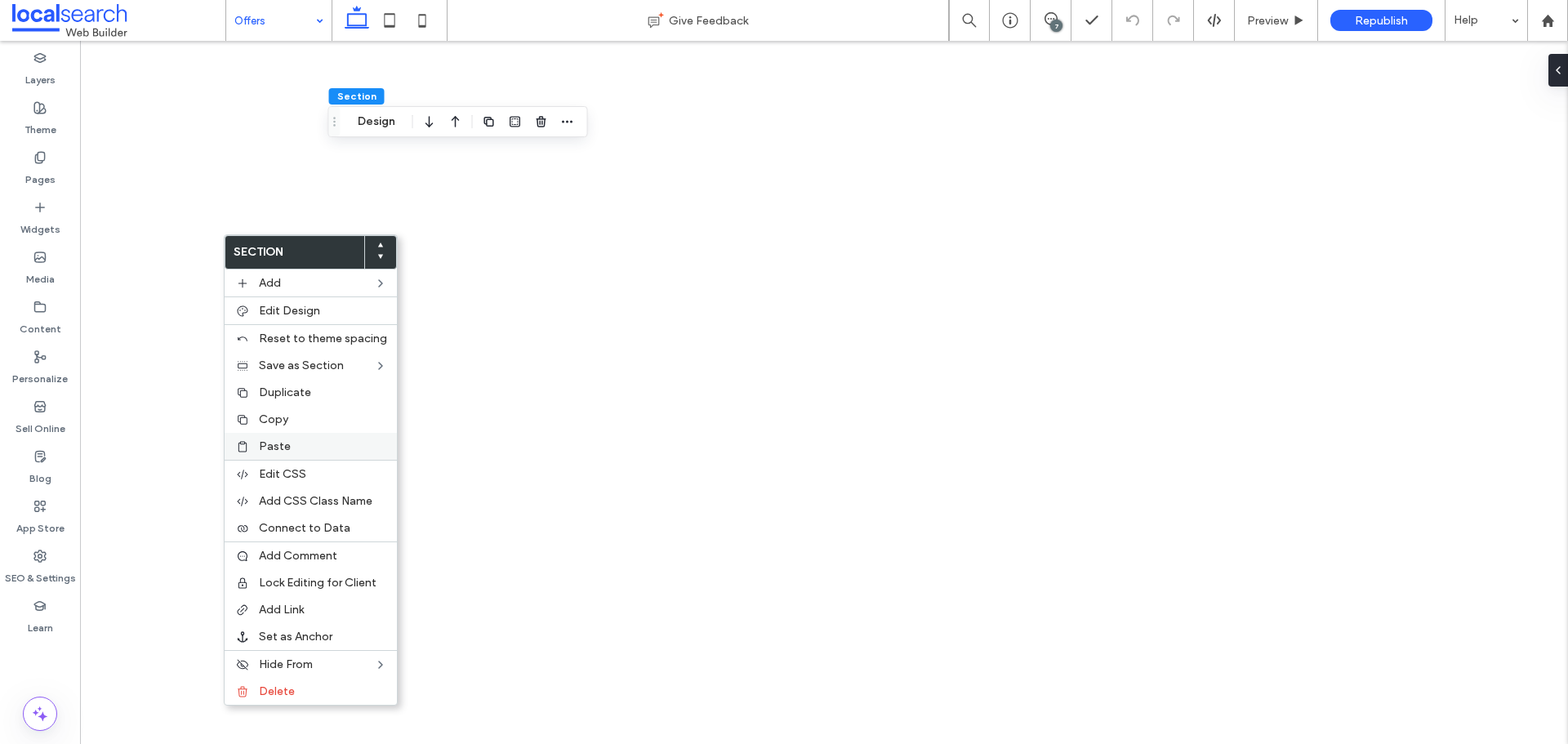
click at [319, 446] on label "Paste" at bounding box center [323, 446] width 128 height 14
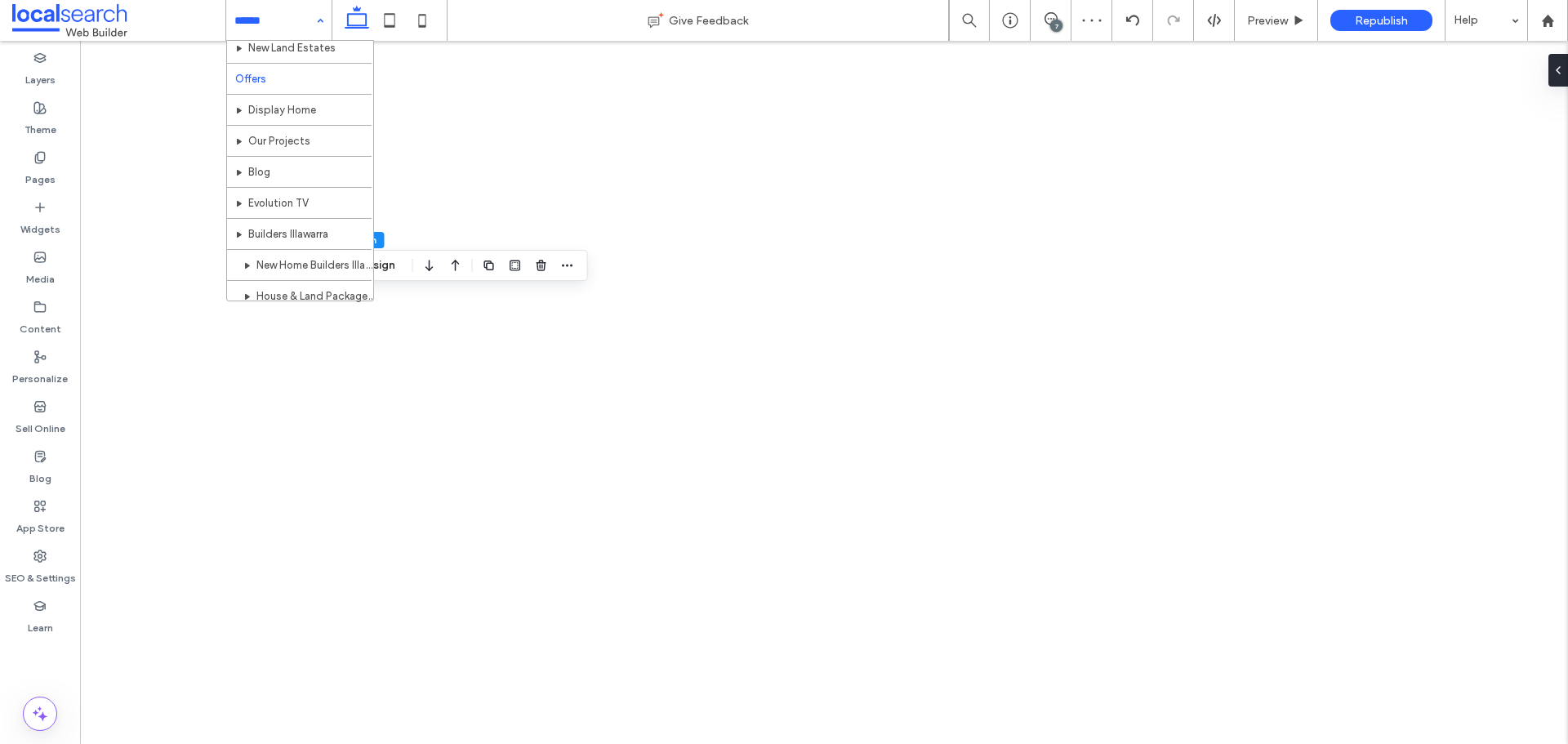
scroll to position [599, 0]
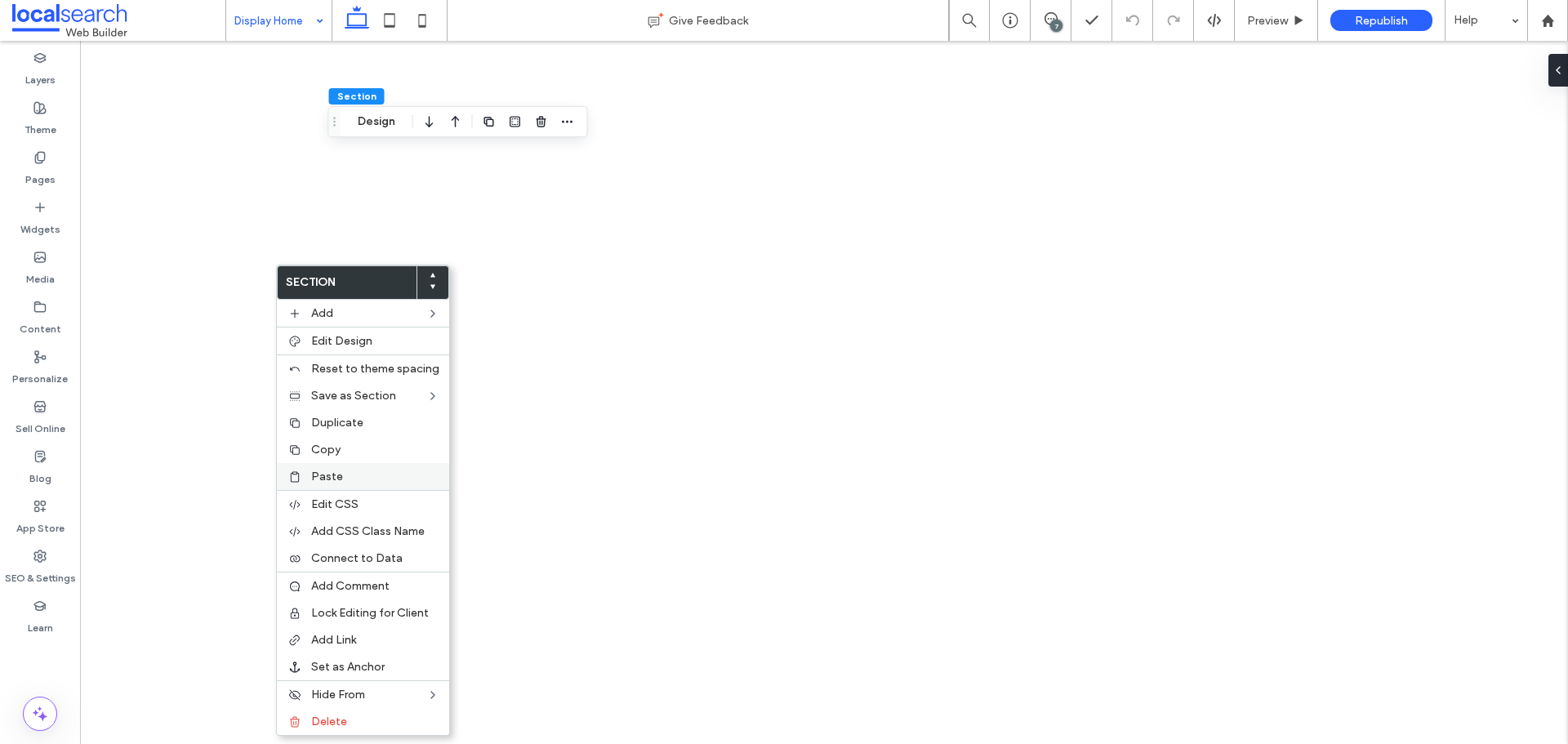
click at [366, 471] on label "Paste" at bounding box center [376, 476] width 128 height 14
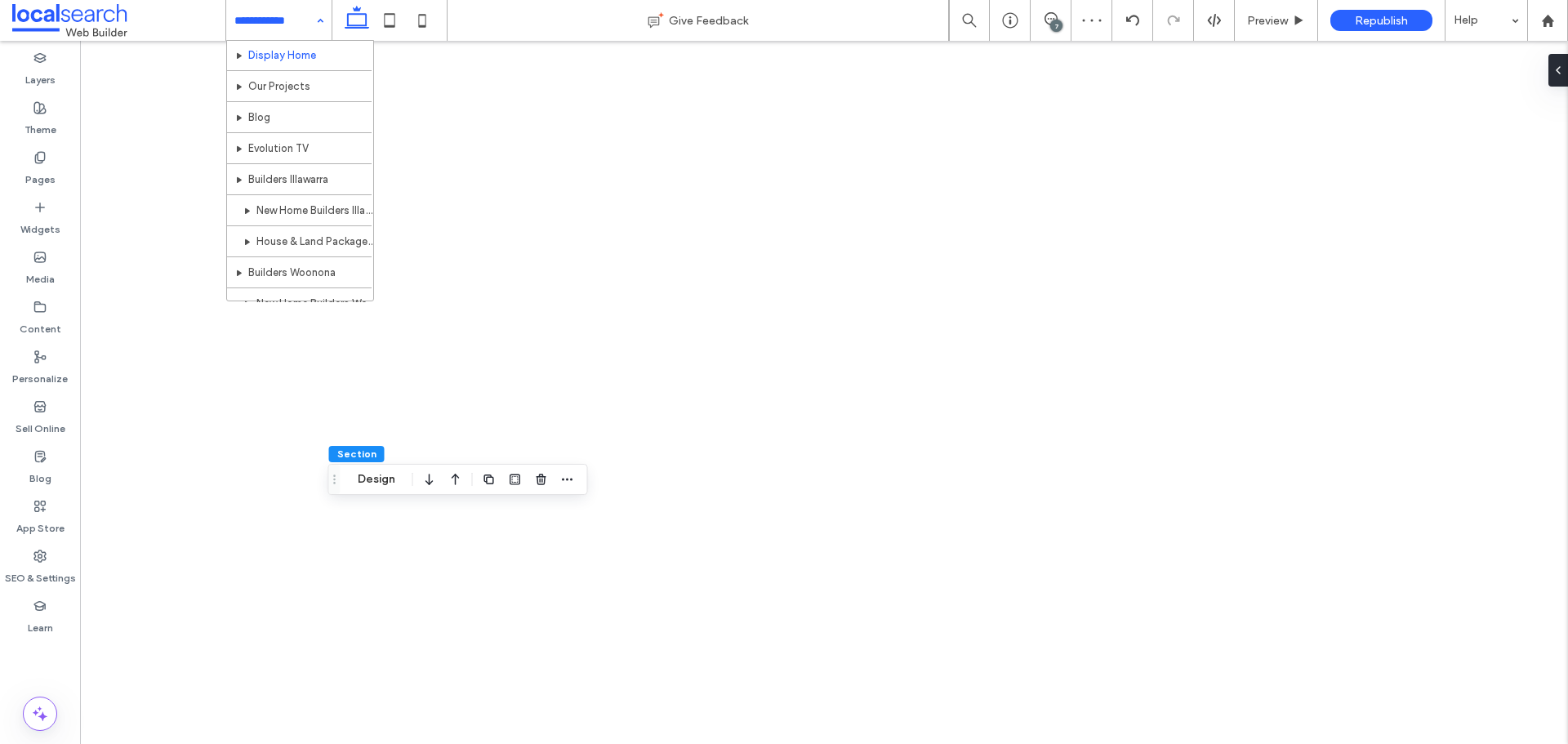
scroll to position [645, 0]
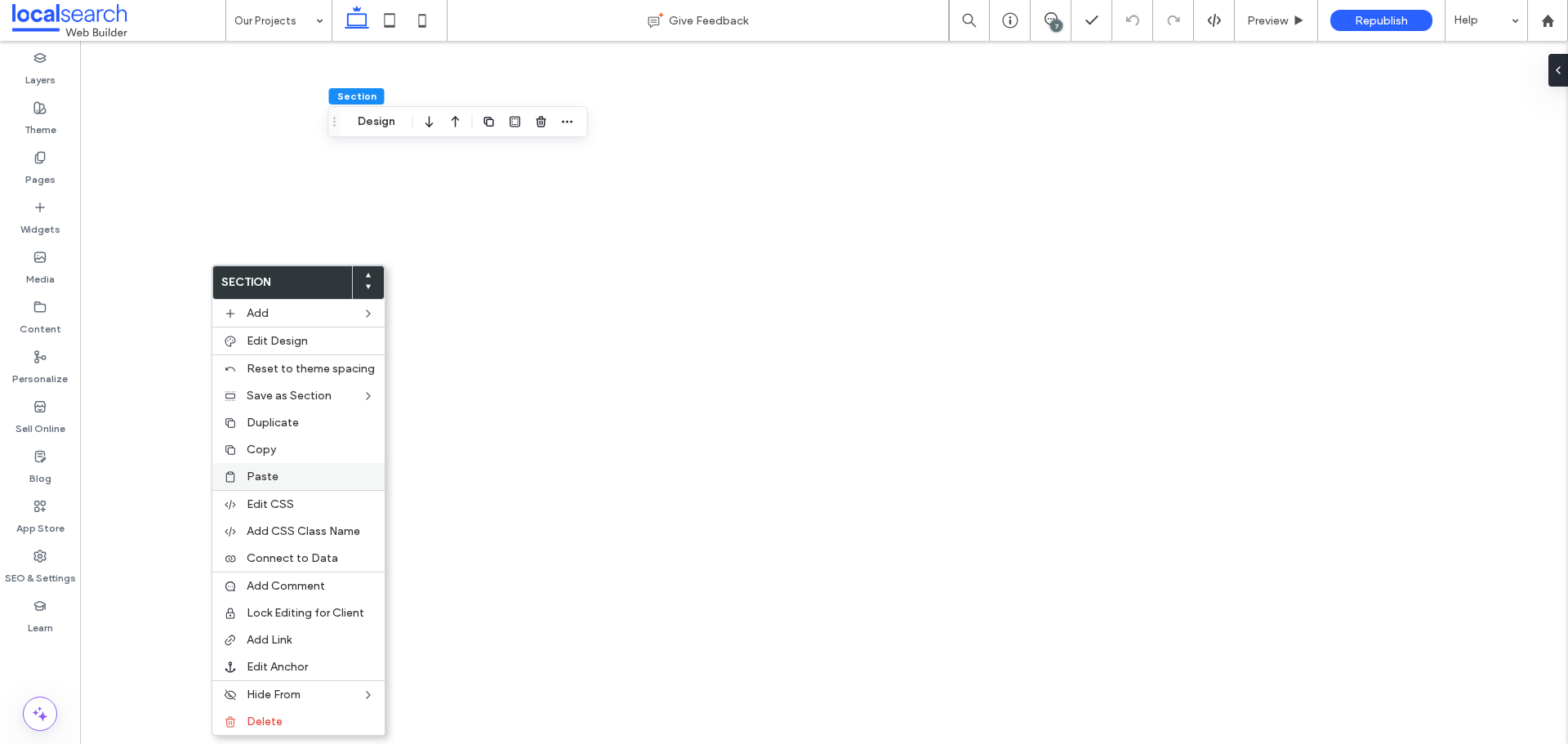
click at [287, 482] on label "Paste" at bounding box center [311, 476] width 128 height 14
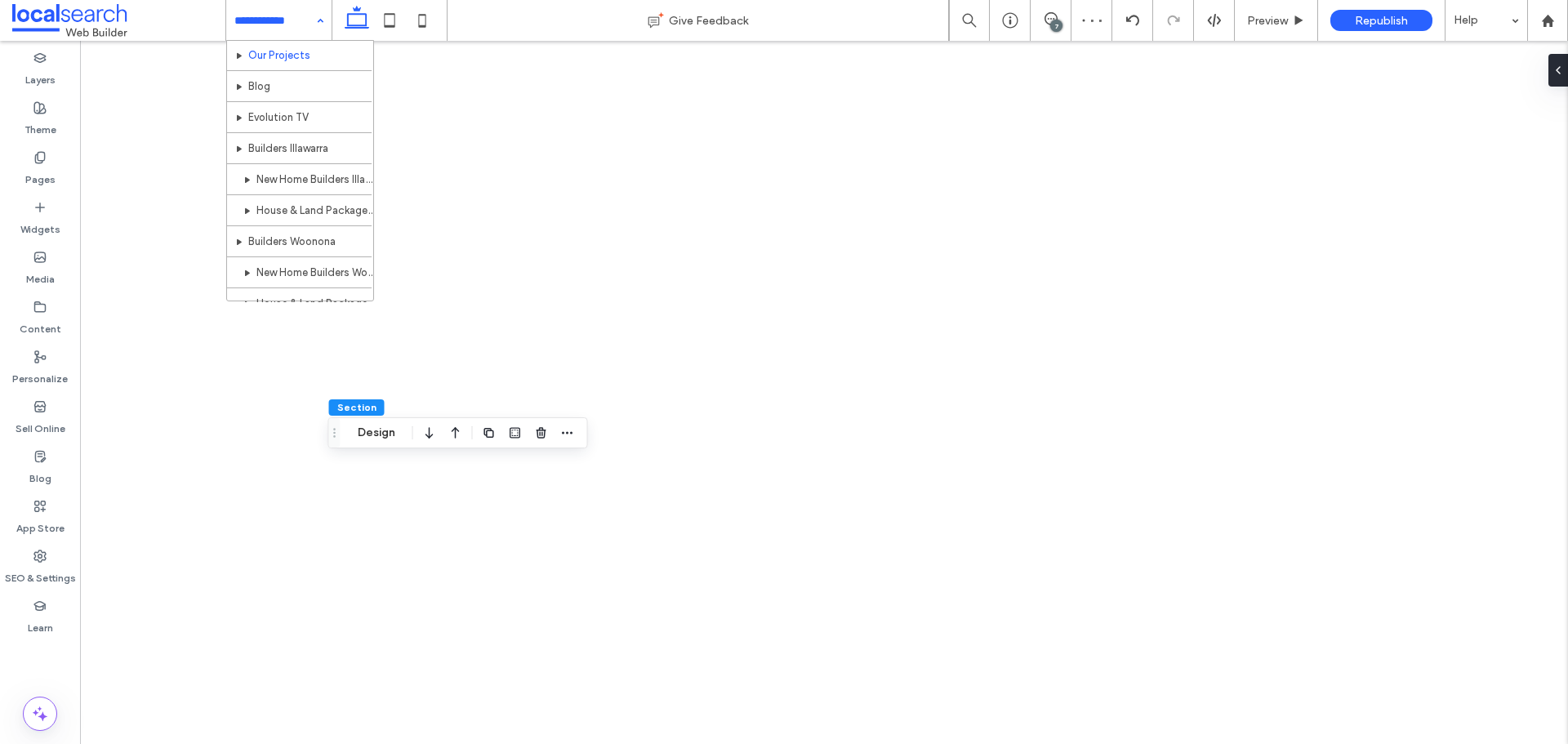
scroll to position [631, 0]
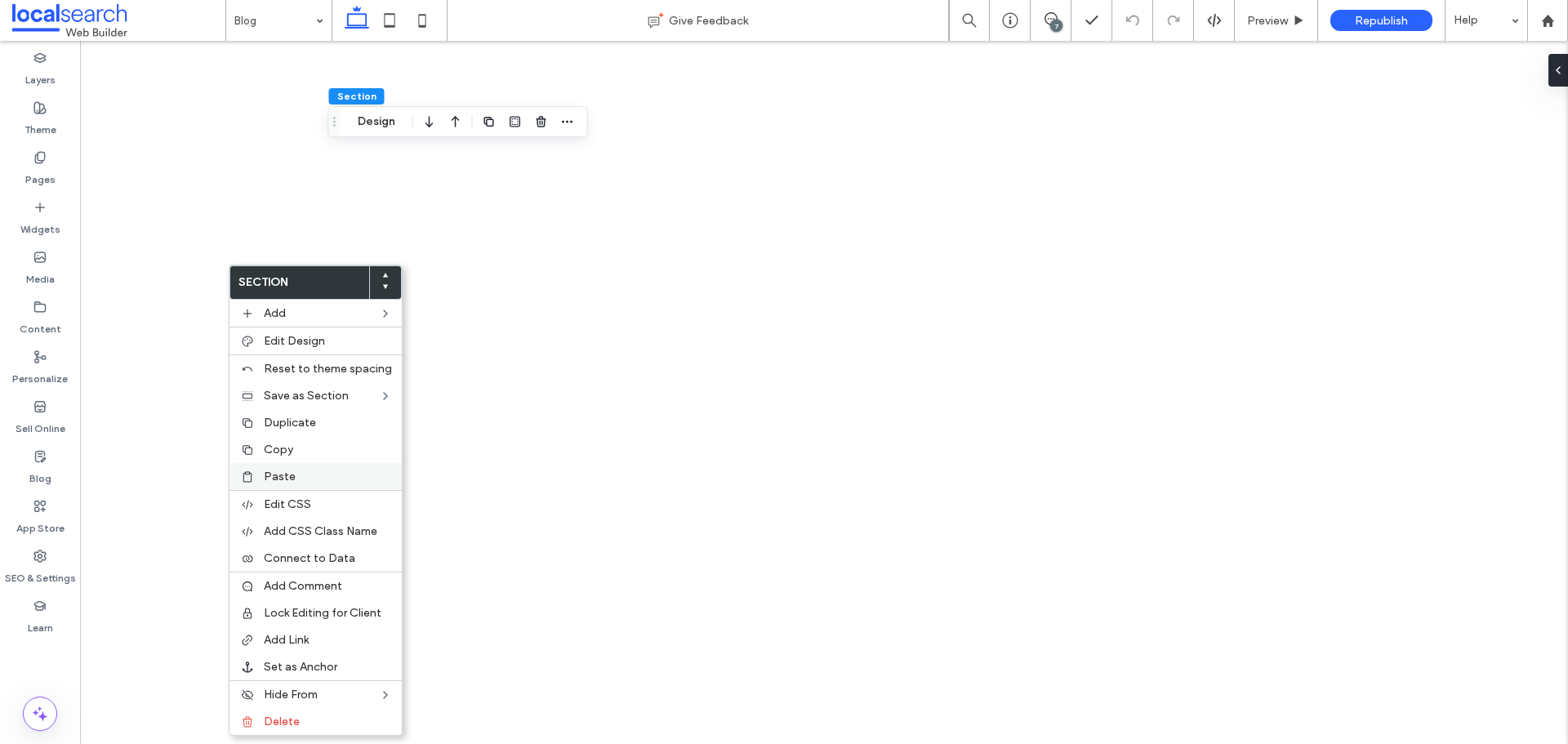
click at [267, 468] on div "Paste" at bounding box center [316, 477] width 173 height 27
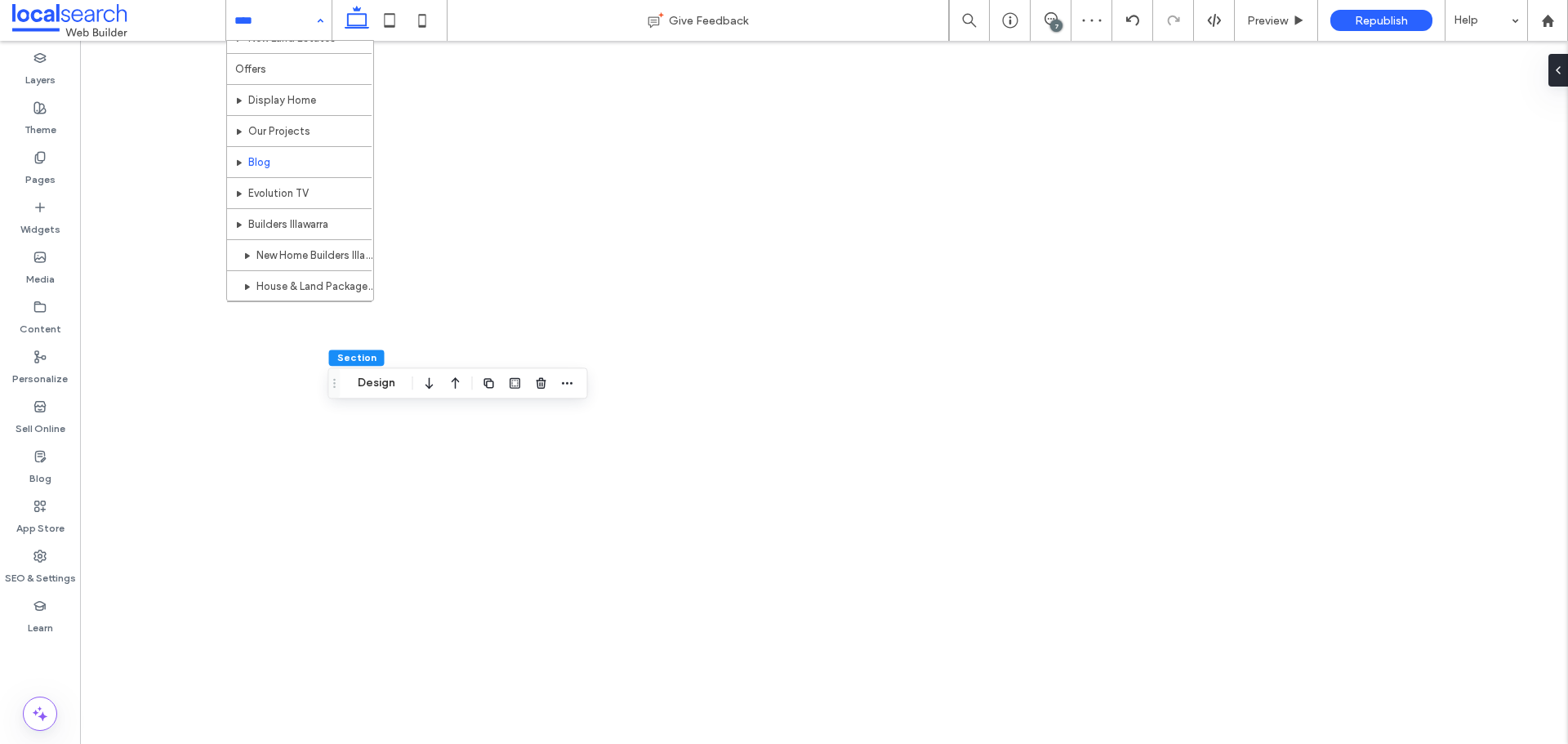
scroll to position [605, 0]
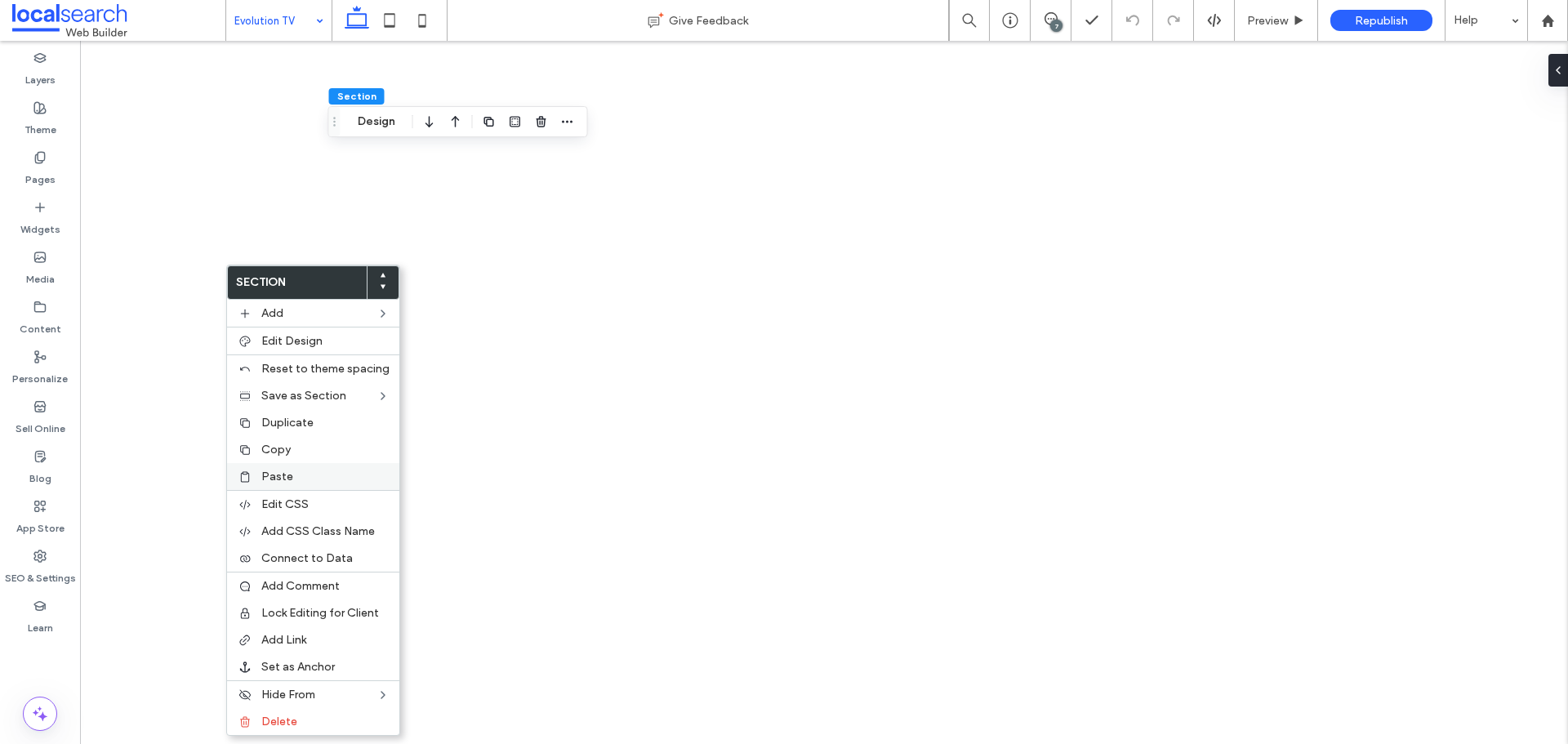
click at [305, 477] on label "Paste" at bounding box center [325, 476] width 128 height 14
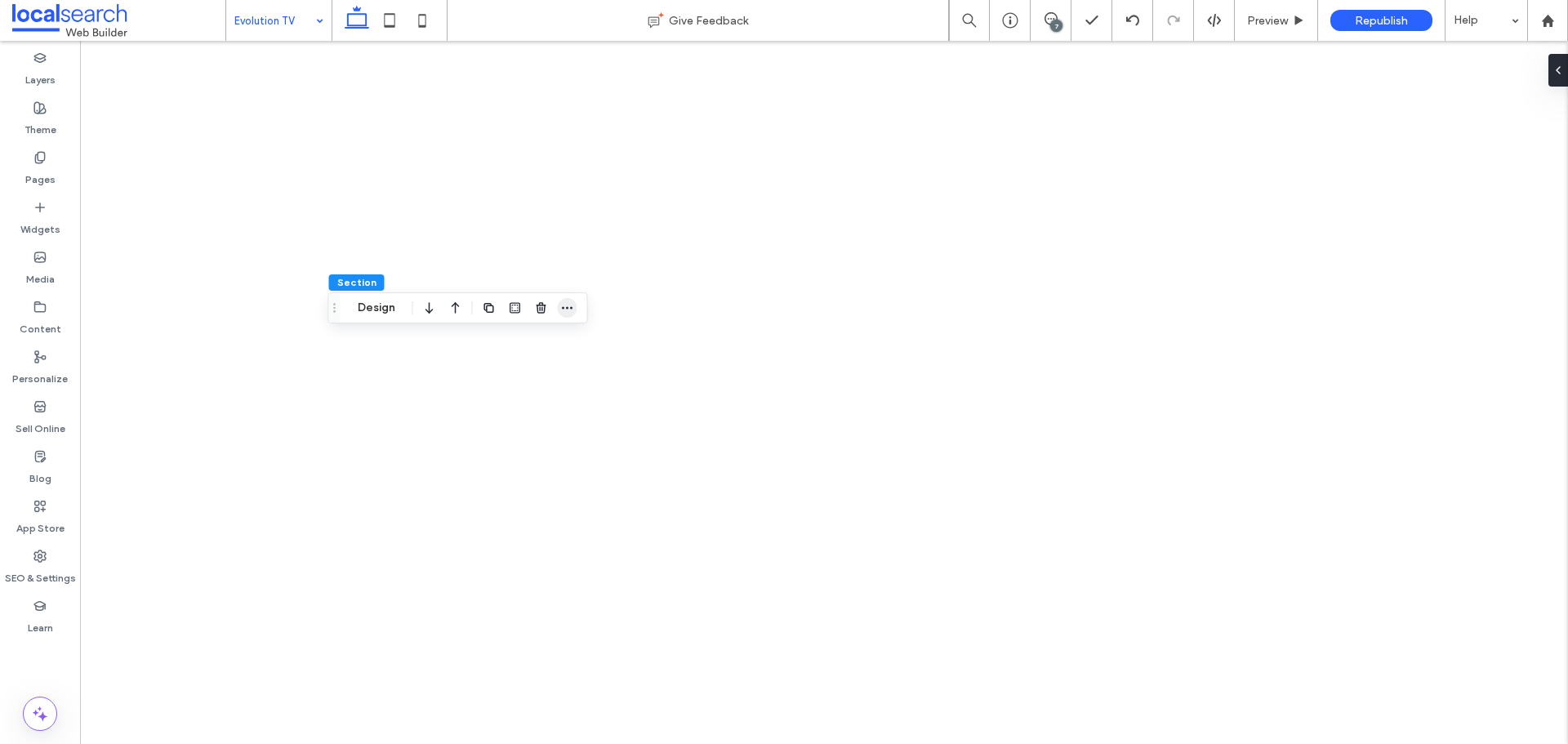
click at [562, 309] on icon "button" at bounding box center [568, 308] width 13 height 13
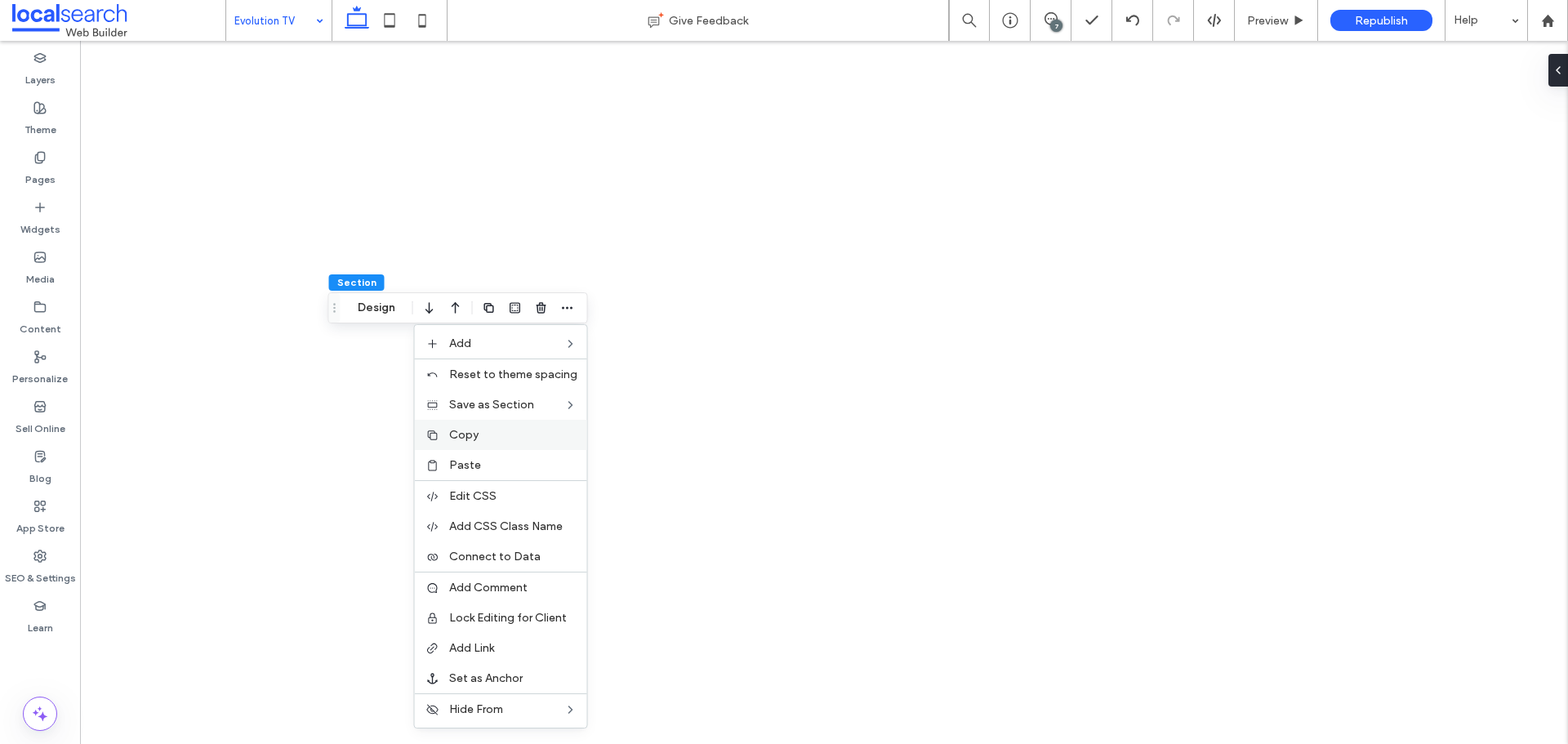
click at [456, 432] on span "Copy" at bounding box center [464, 435] width 30 height 14
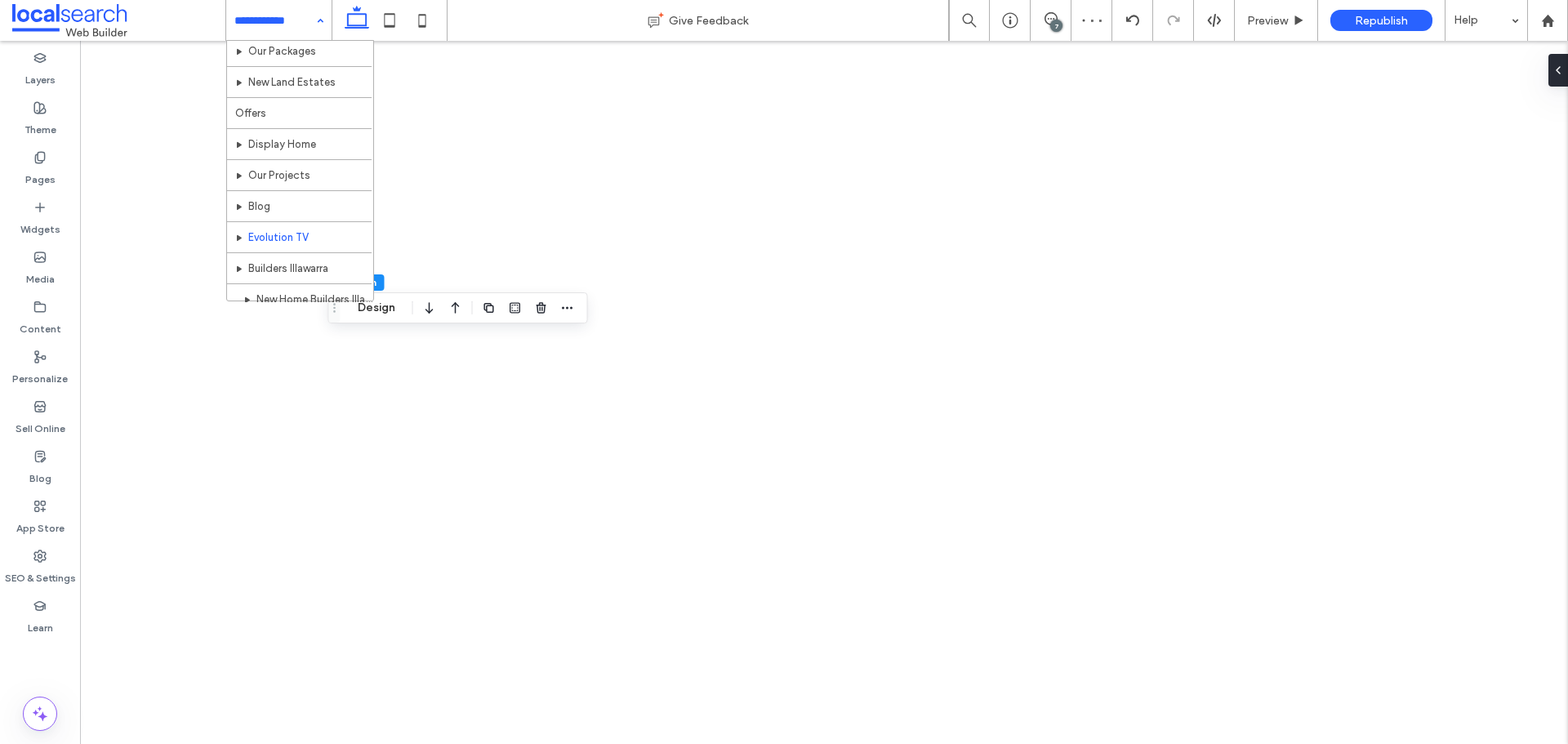
scroll to position [670, 0]
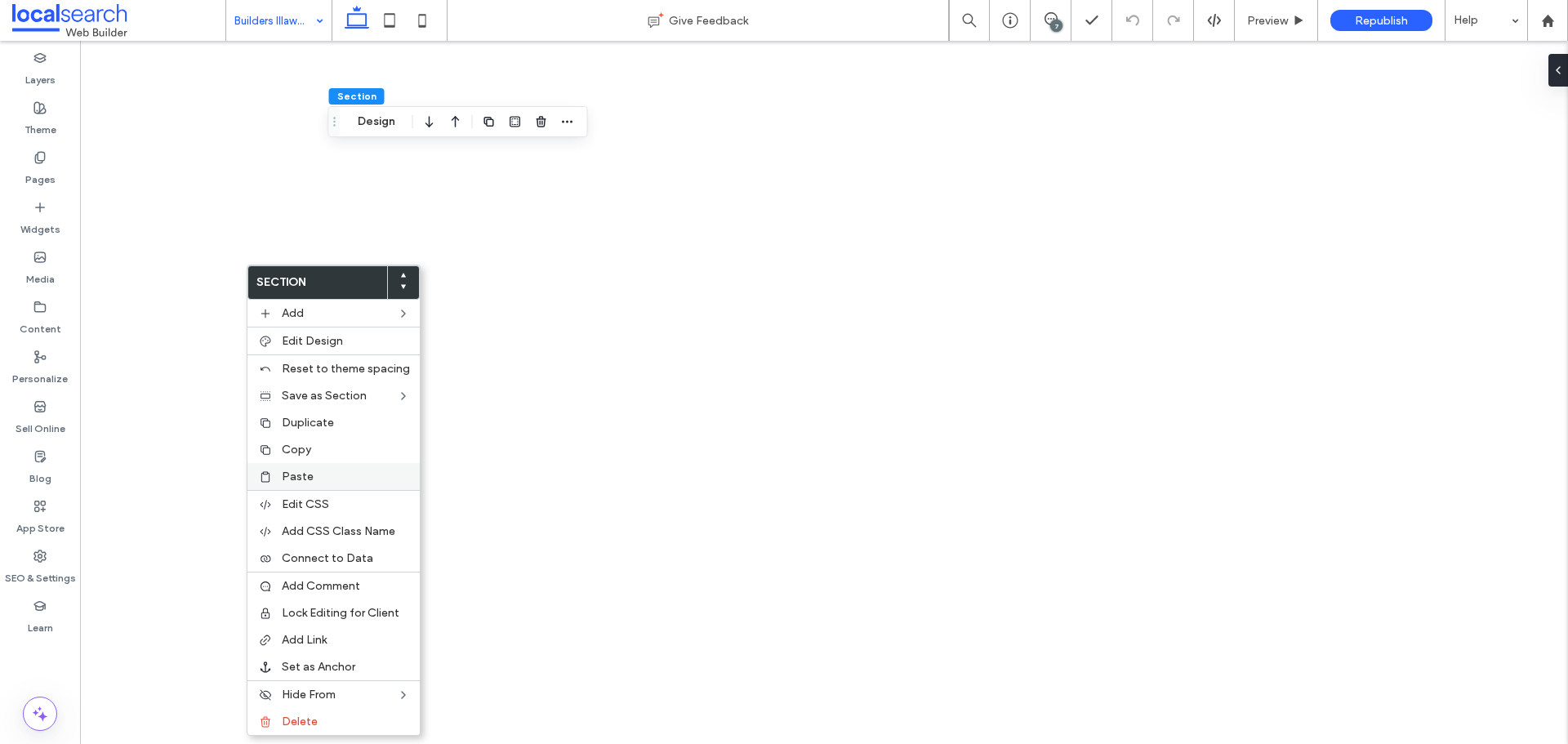
click at [334, 473] on label "Paste" at bounding box center [346, 476] width 128 height 14
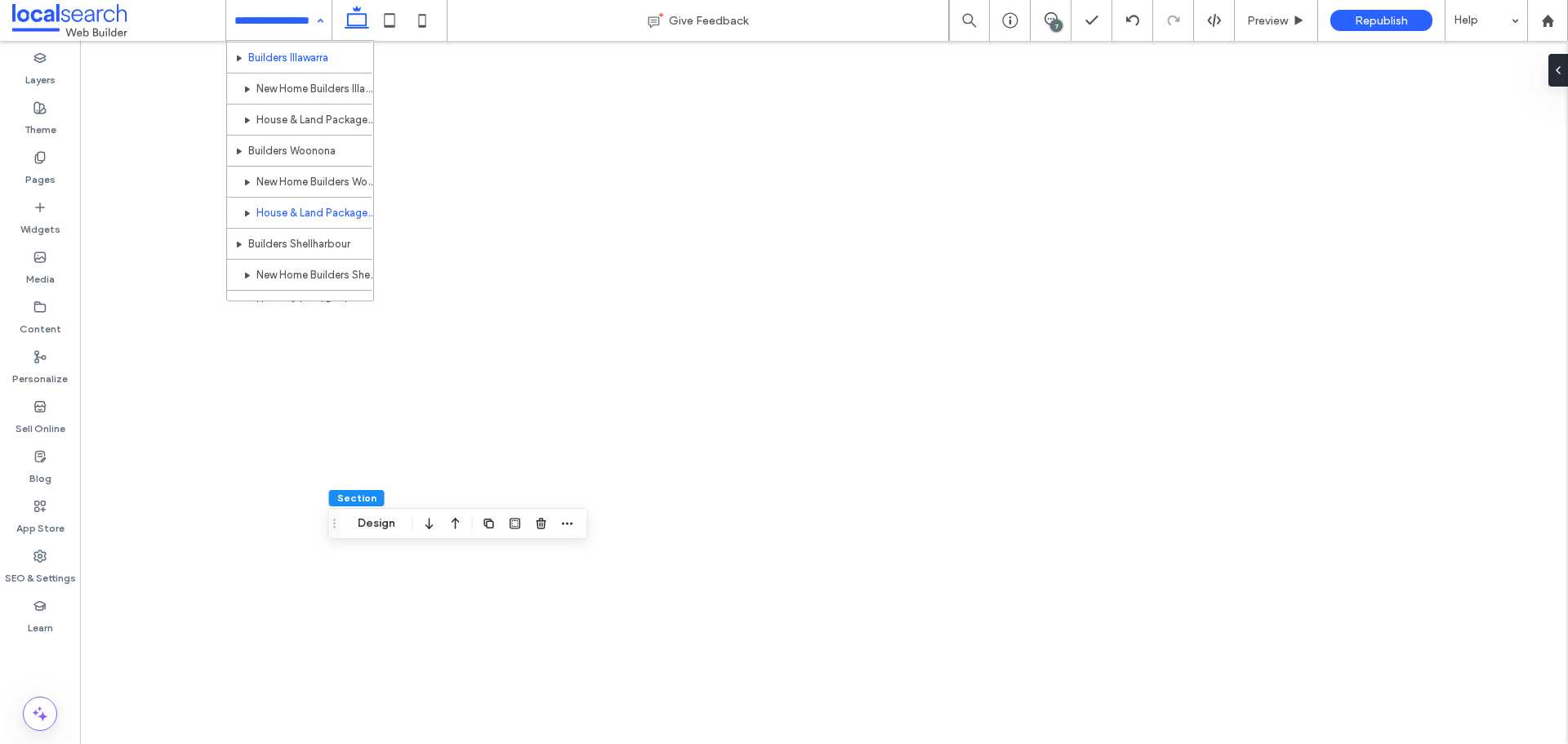
scroll to position [775, 0]
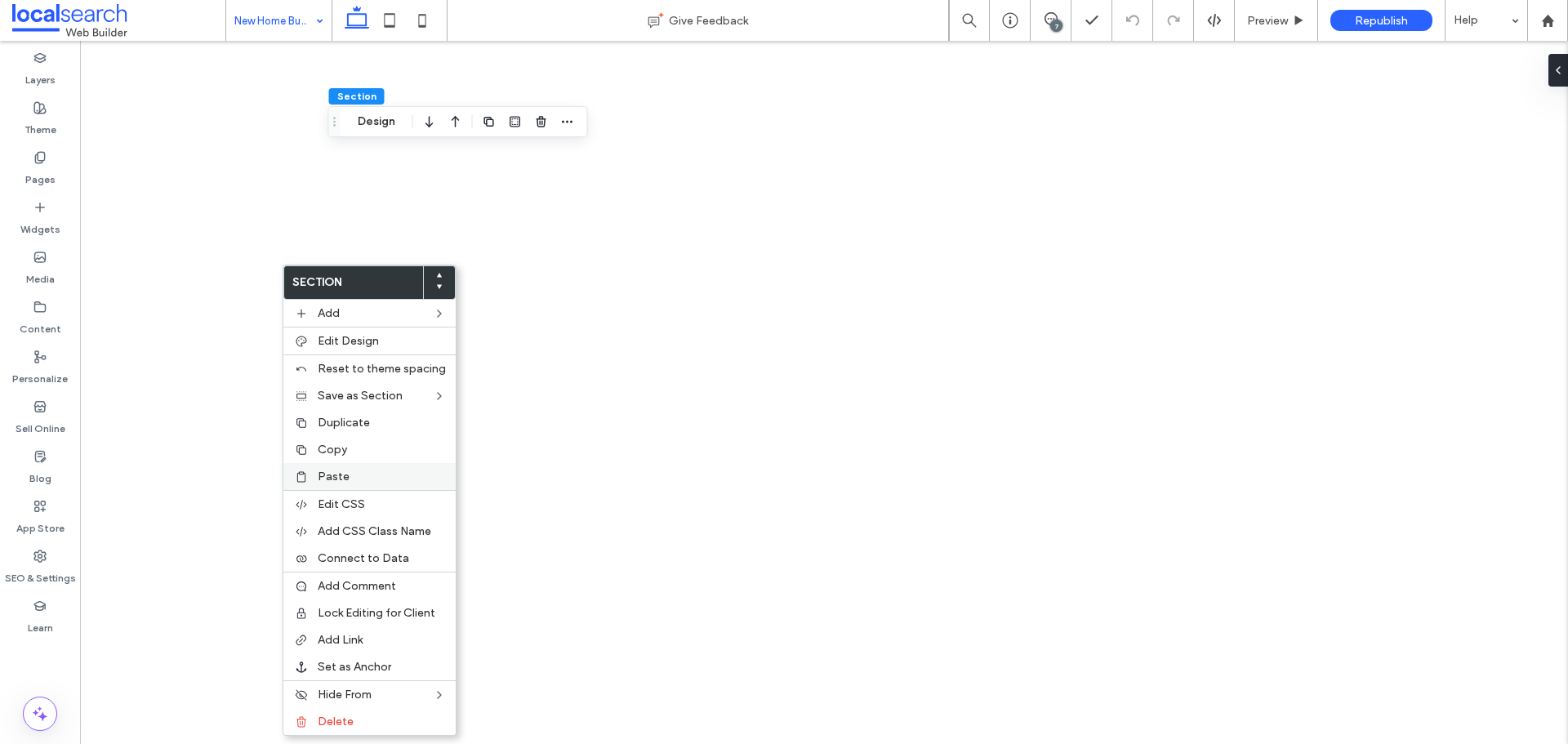
click at [379, 474] on label "Paste" at bounding box center [382, 476] width 128 height 14
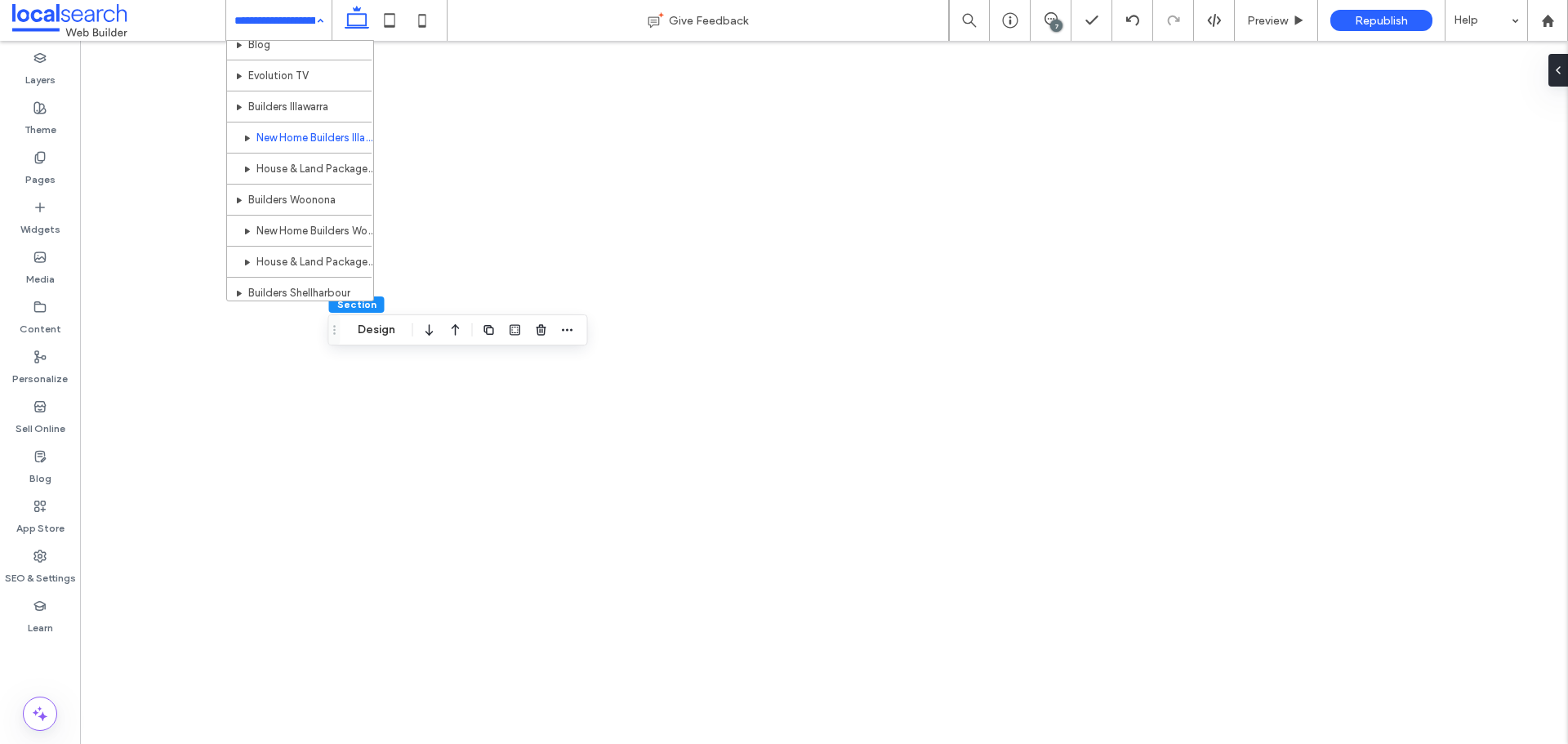
scroll to position [727, 0]
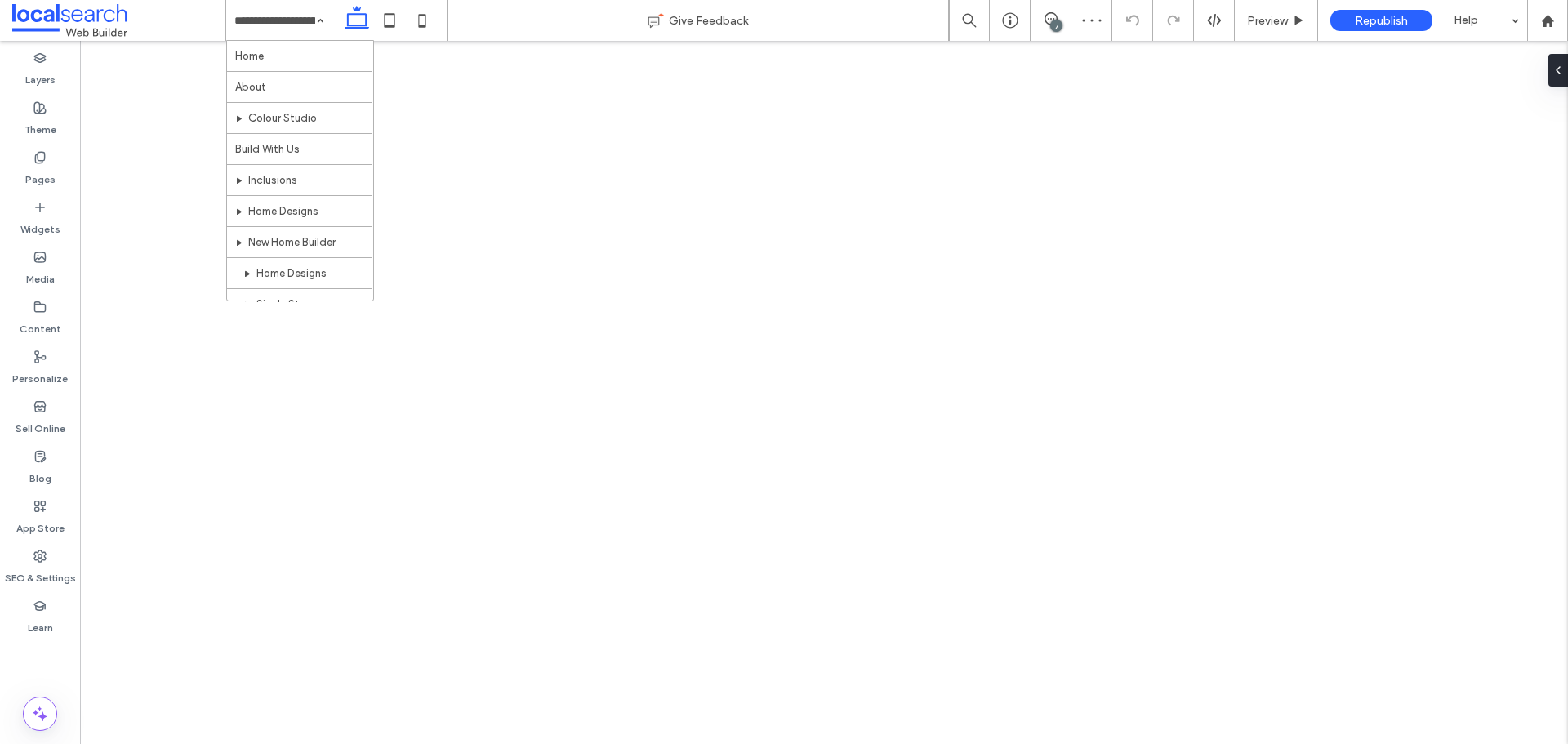
click at [283, 18] on input at bounding box center [274, 21] width 81 height 41
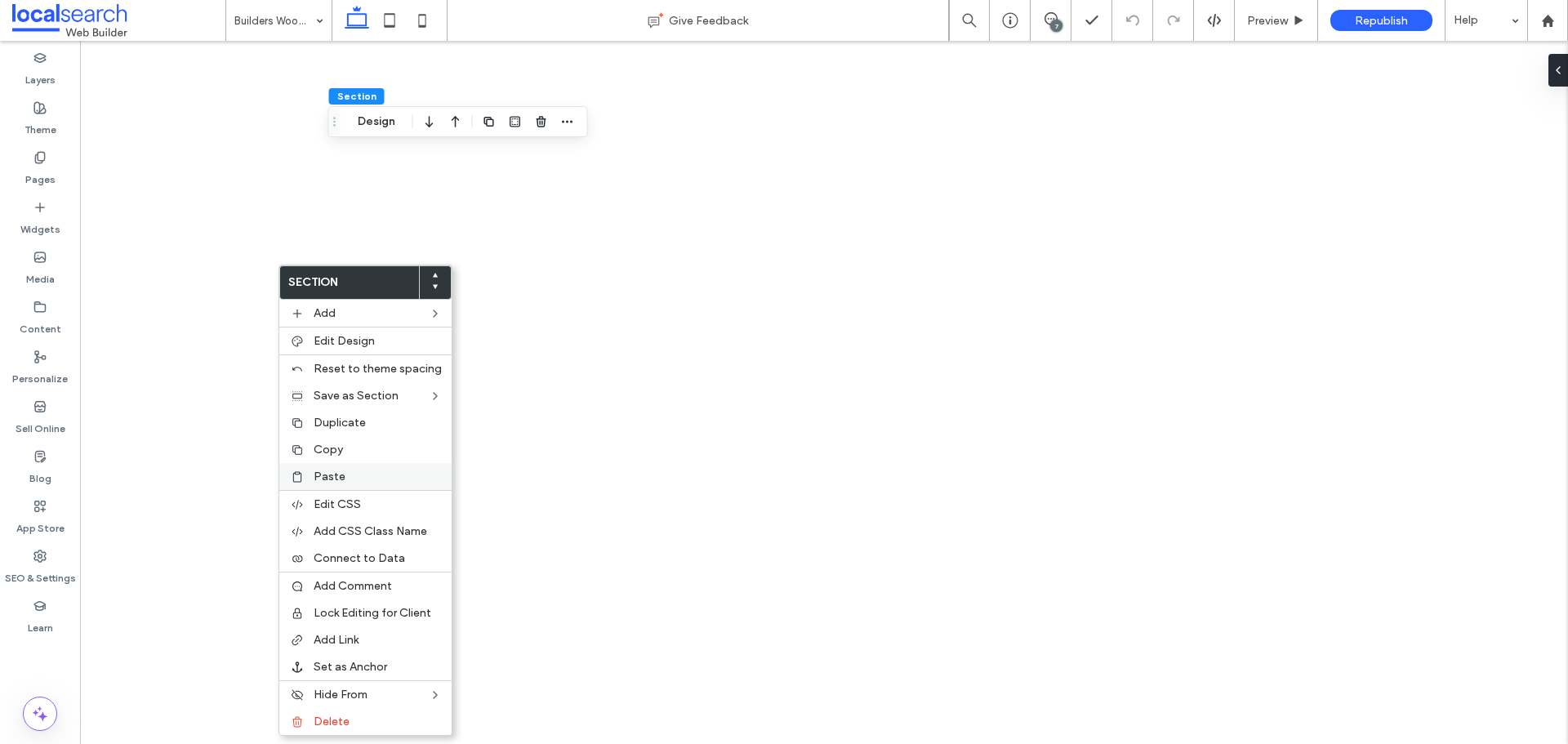
click at [371, 484] on div "Paste" at bounding box center [366, 477] width 173 height 27
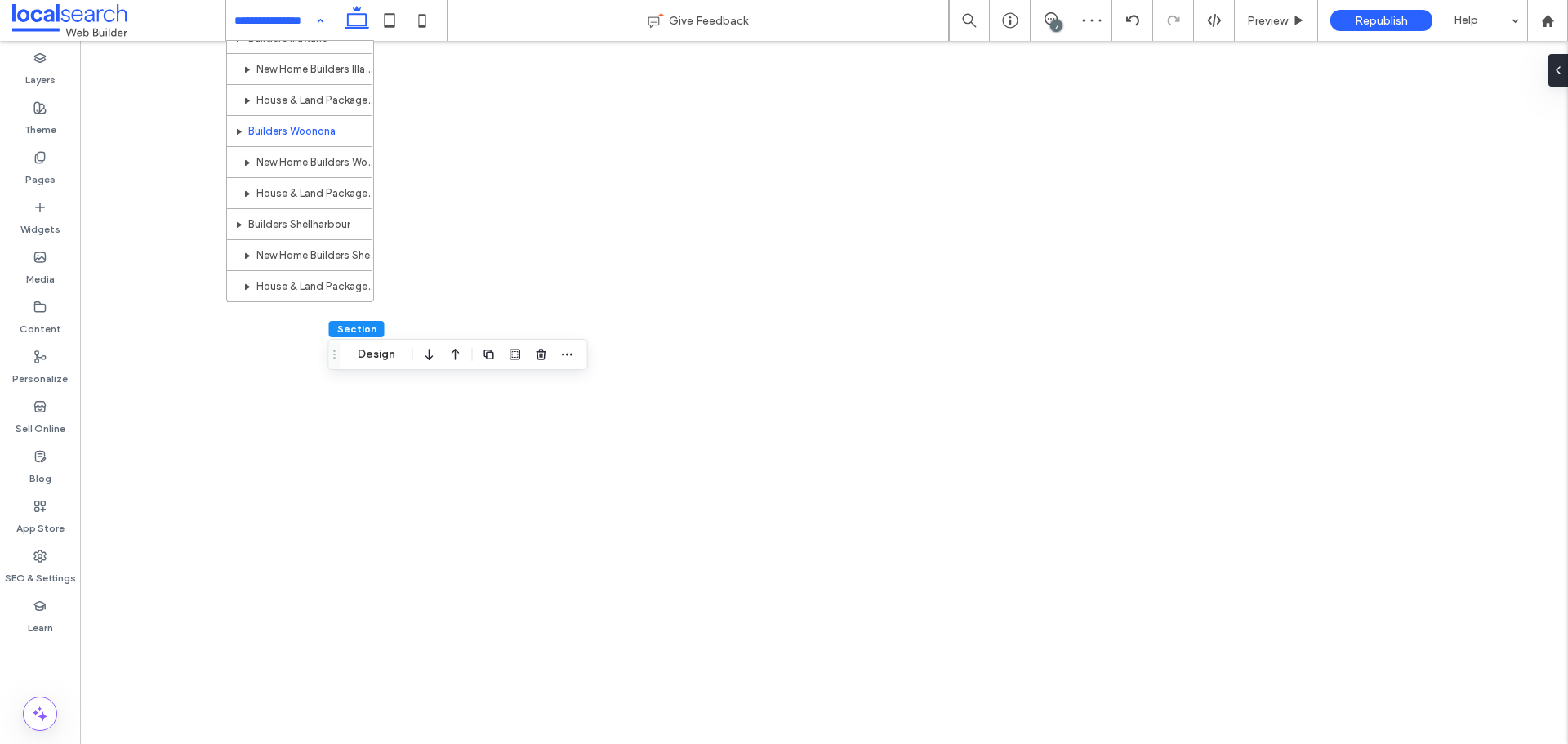
scroll to position [796, 0]
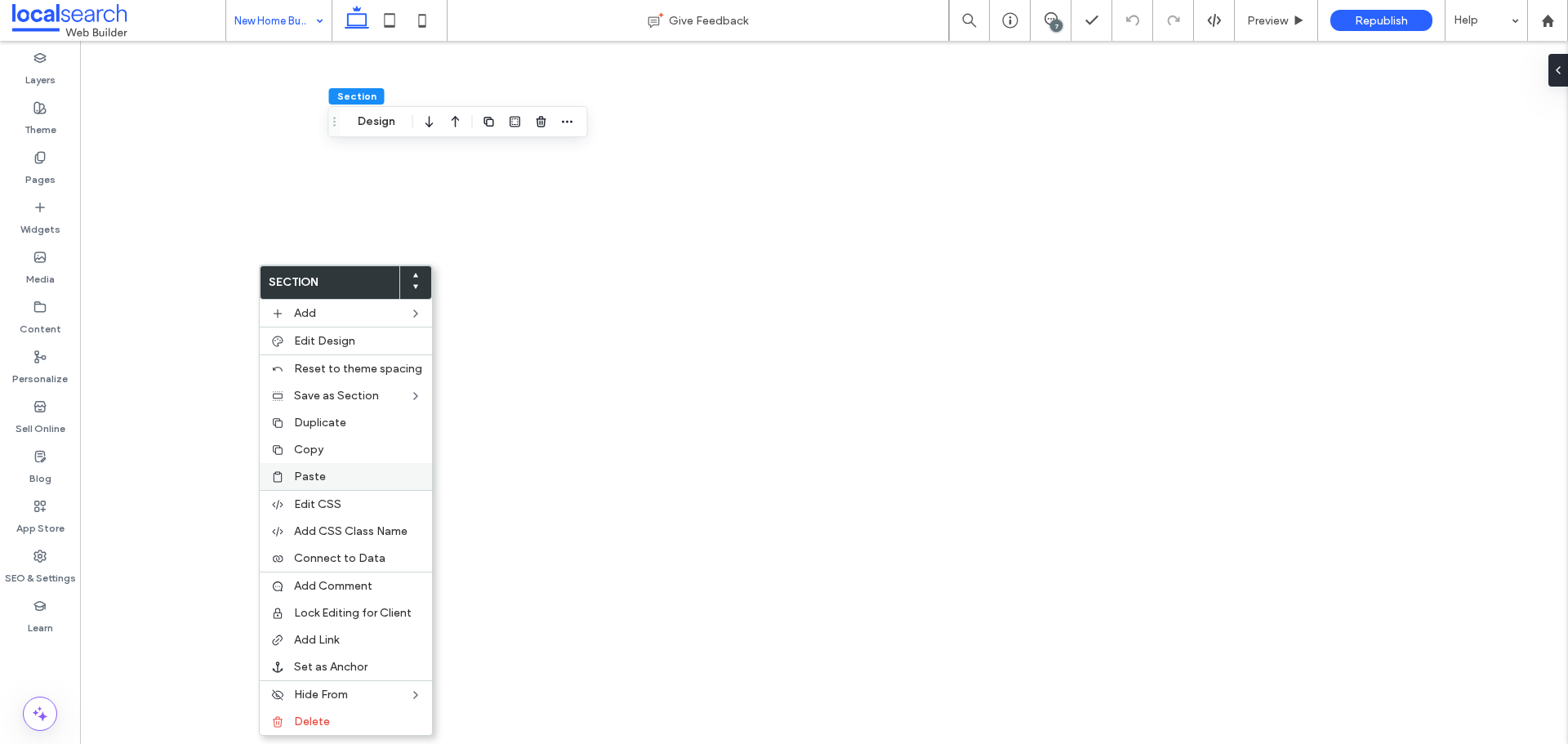
click at [328, 481] on label "Paste" at bounding box center [358, 476] width 128 height 14
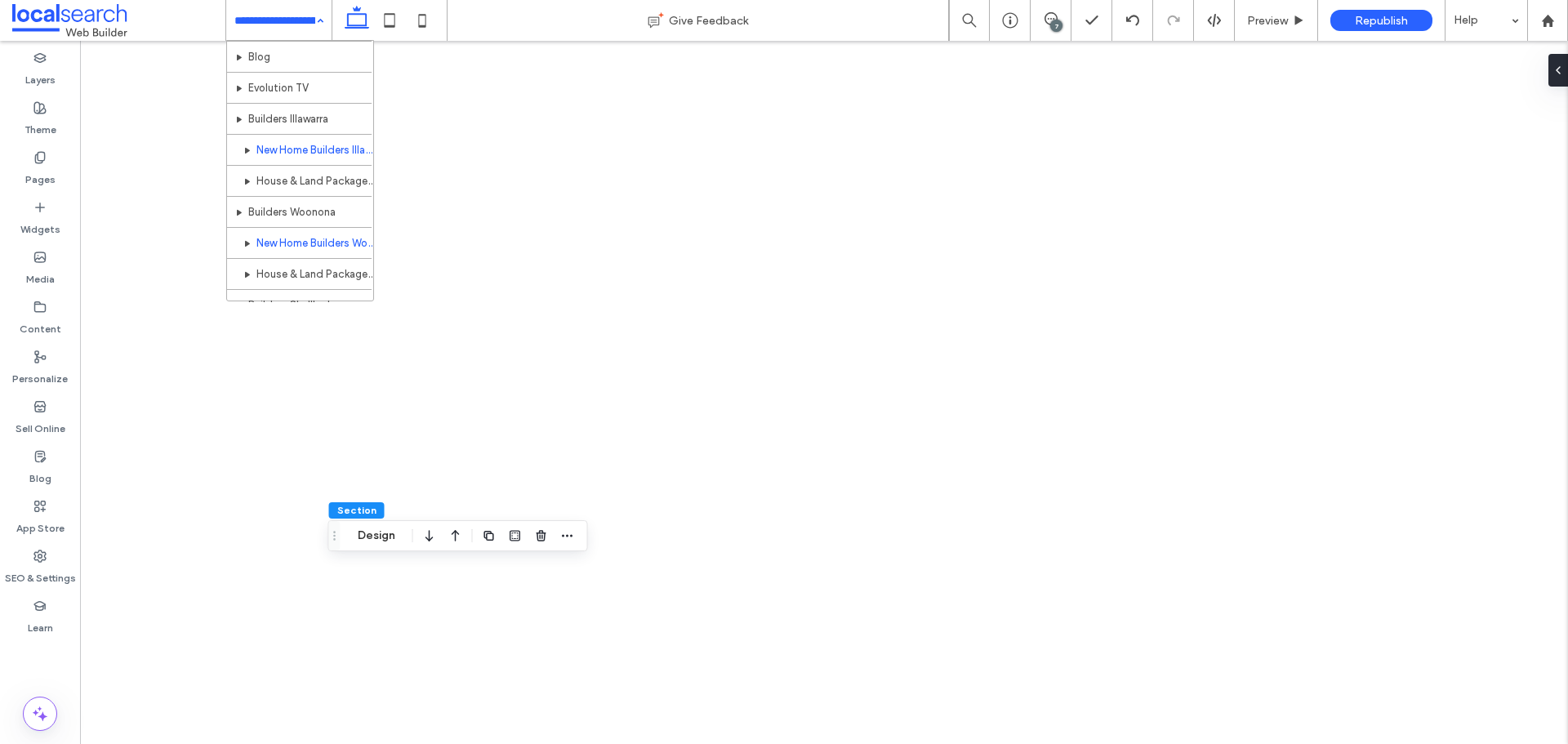
scroll to position [754, 0]
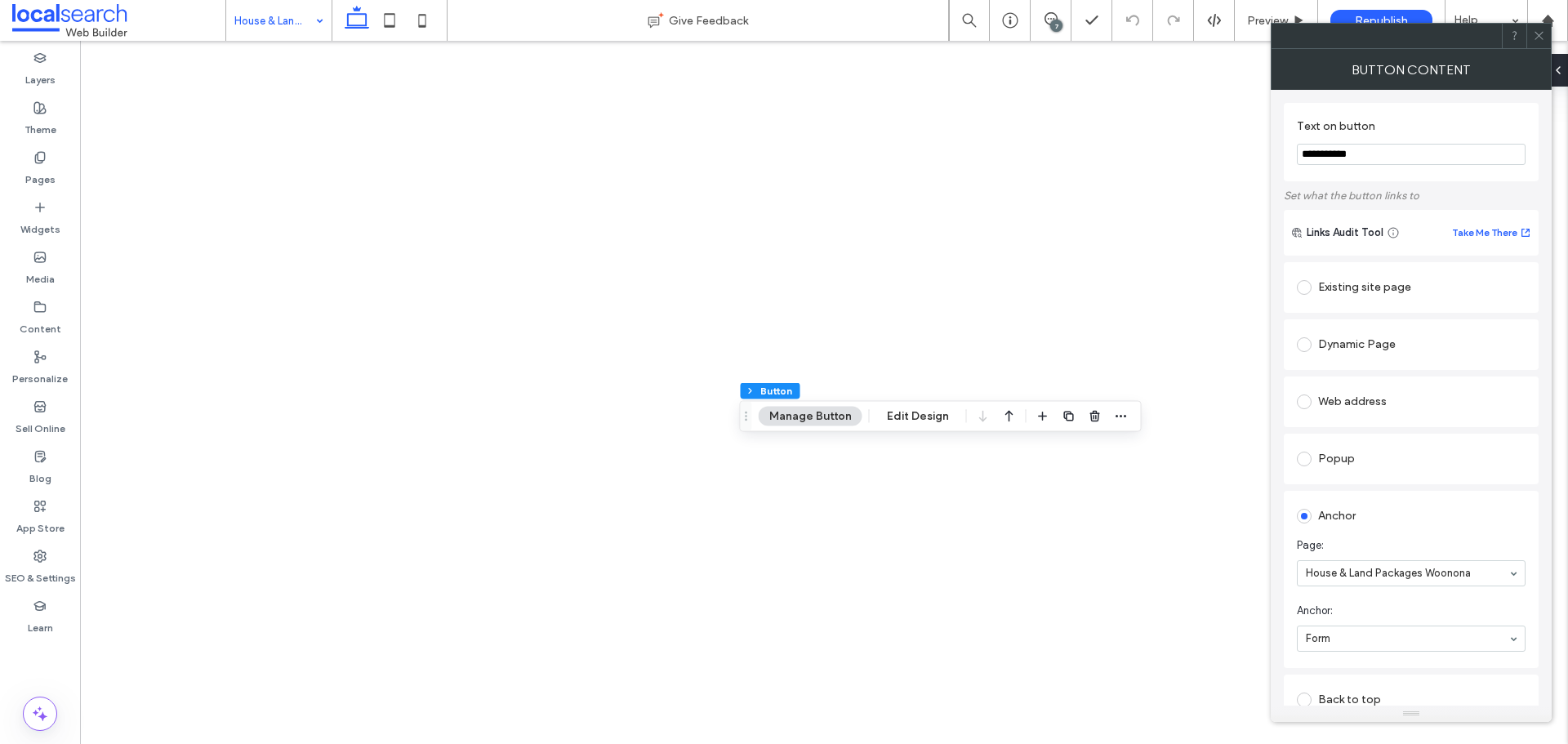
click at [312, 30] on div "House & Land Packages Woonona" at bounding box center [279, 21] width 105 height 41
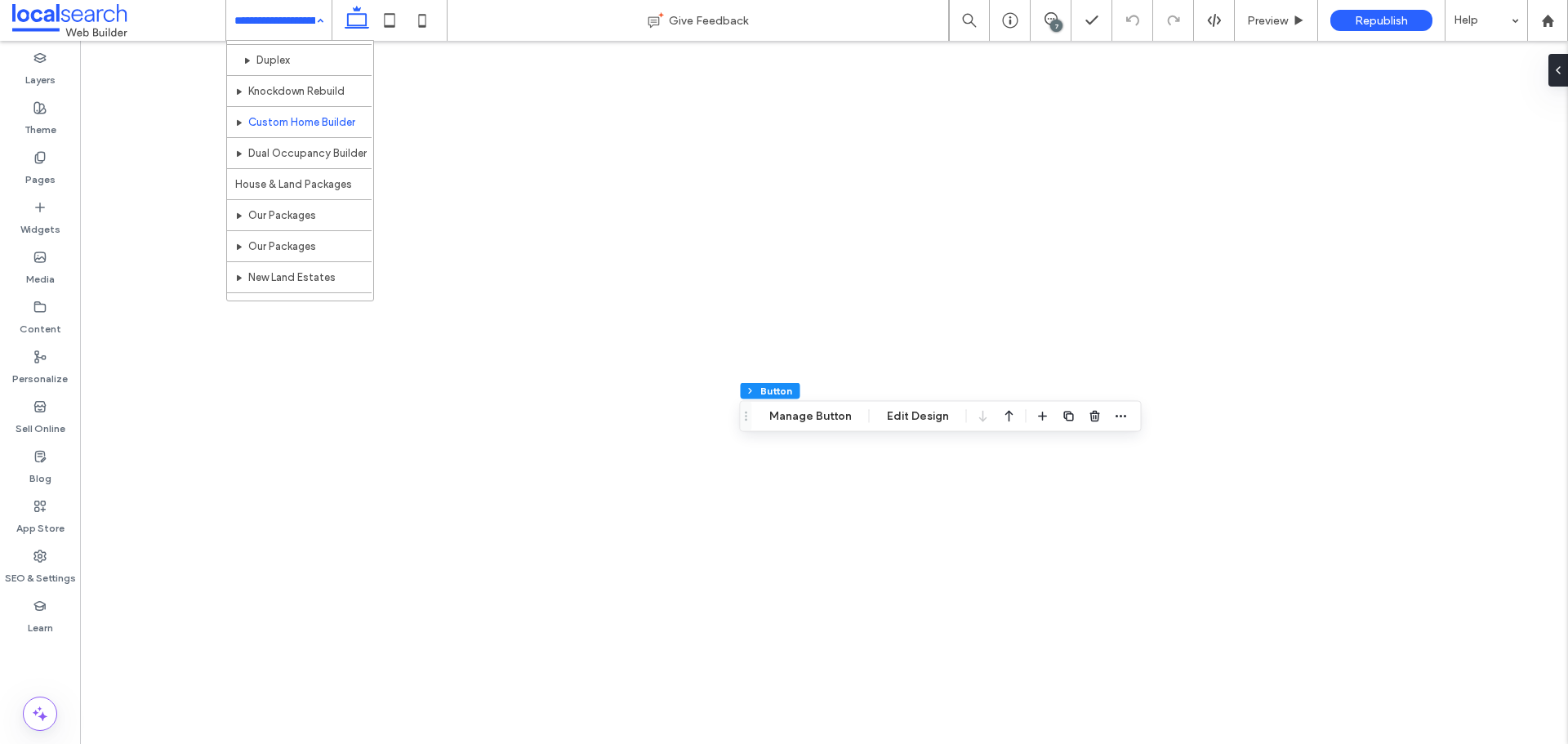
scroll to position [379, 0]
click at [289, 26] on input at bounding box center [274, 21] width 81 height 41
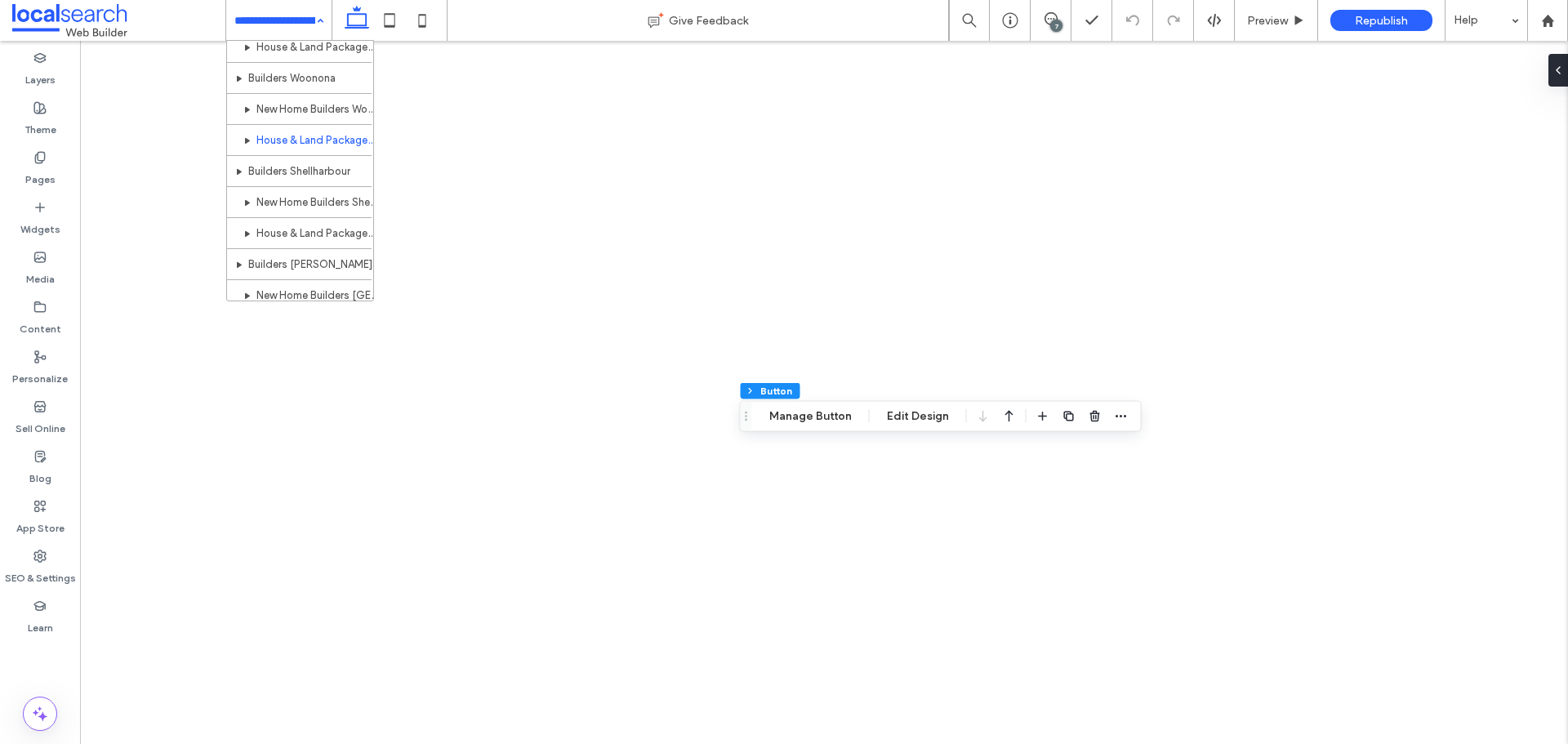
scroll to position [848, 0]
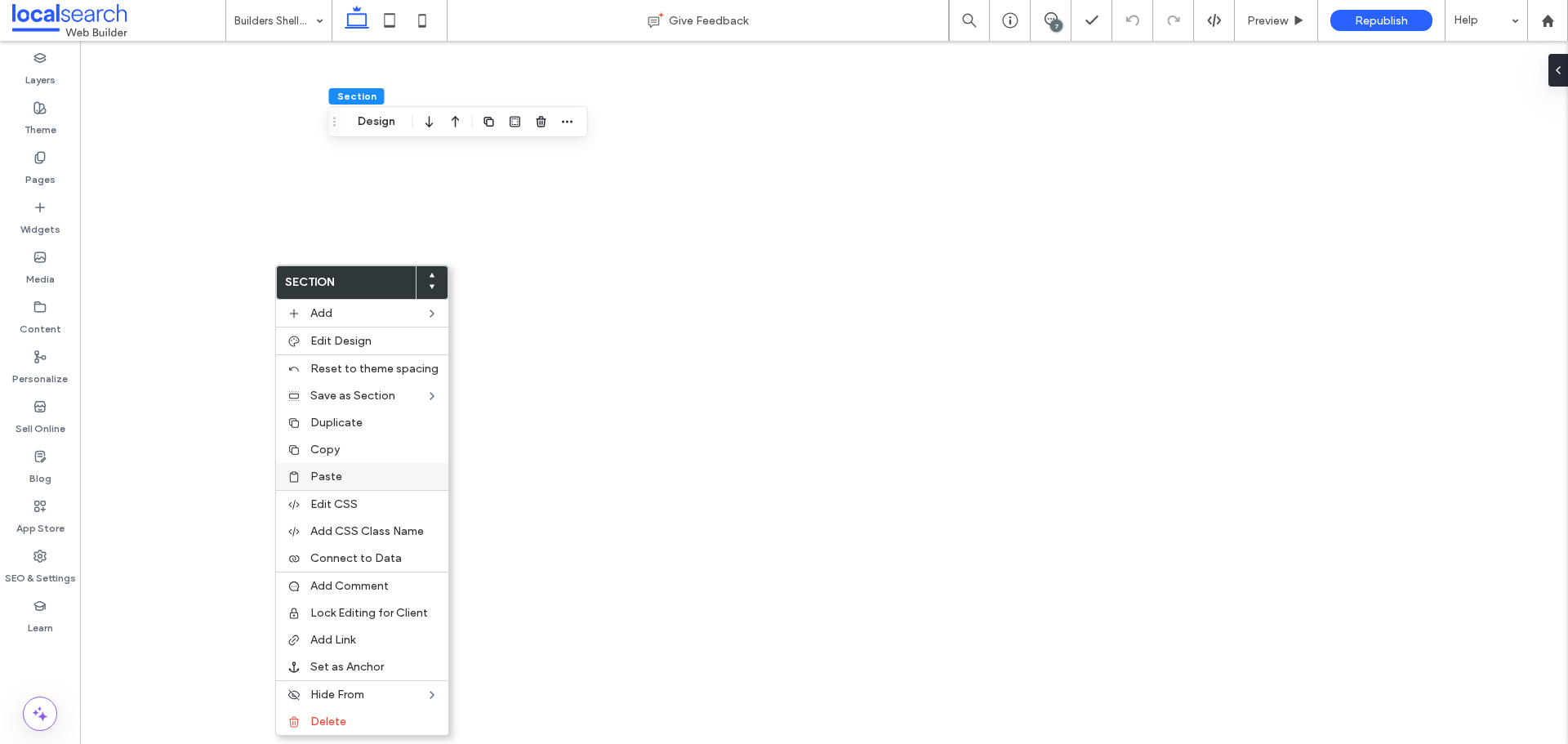
click at [334, 476] on span "Paste" at bounding box center [326, 476] width 32 height 14
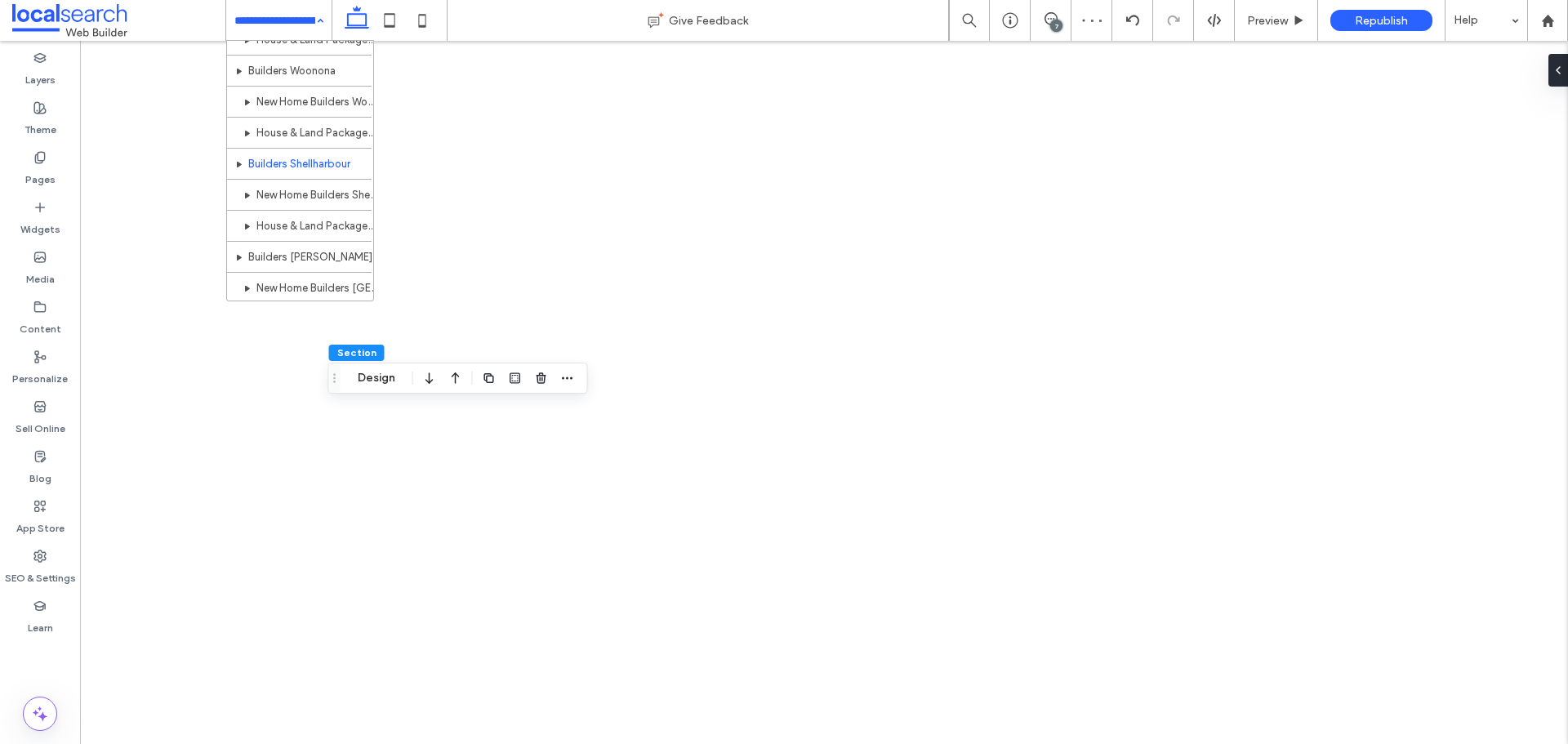
scroll to position [892, 0]
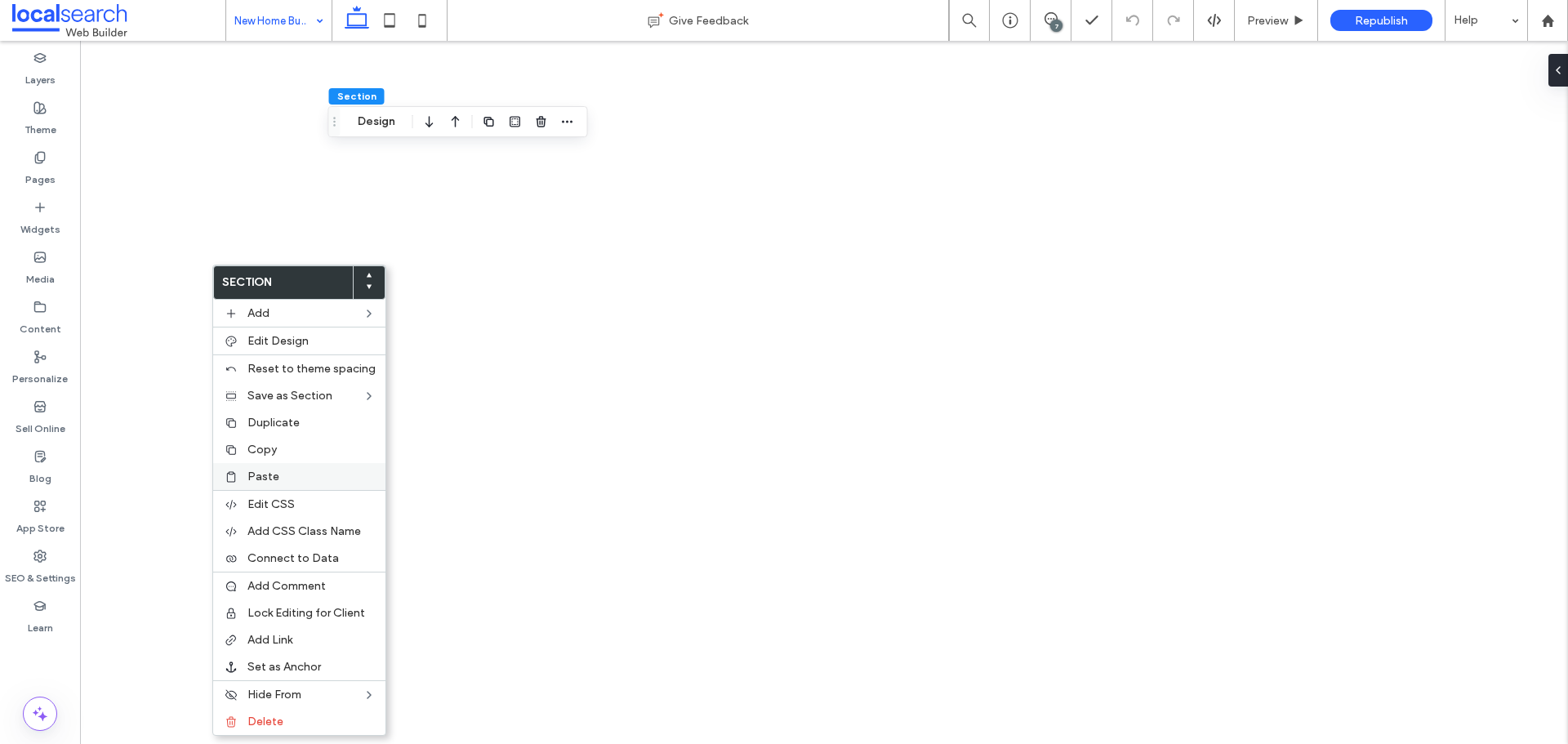
click at [301, 469] on label "Paste" at bounding box center [311, 476] width 128 height 14
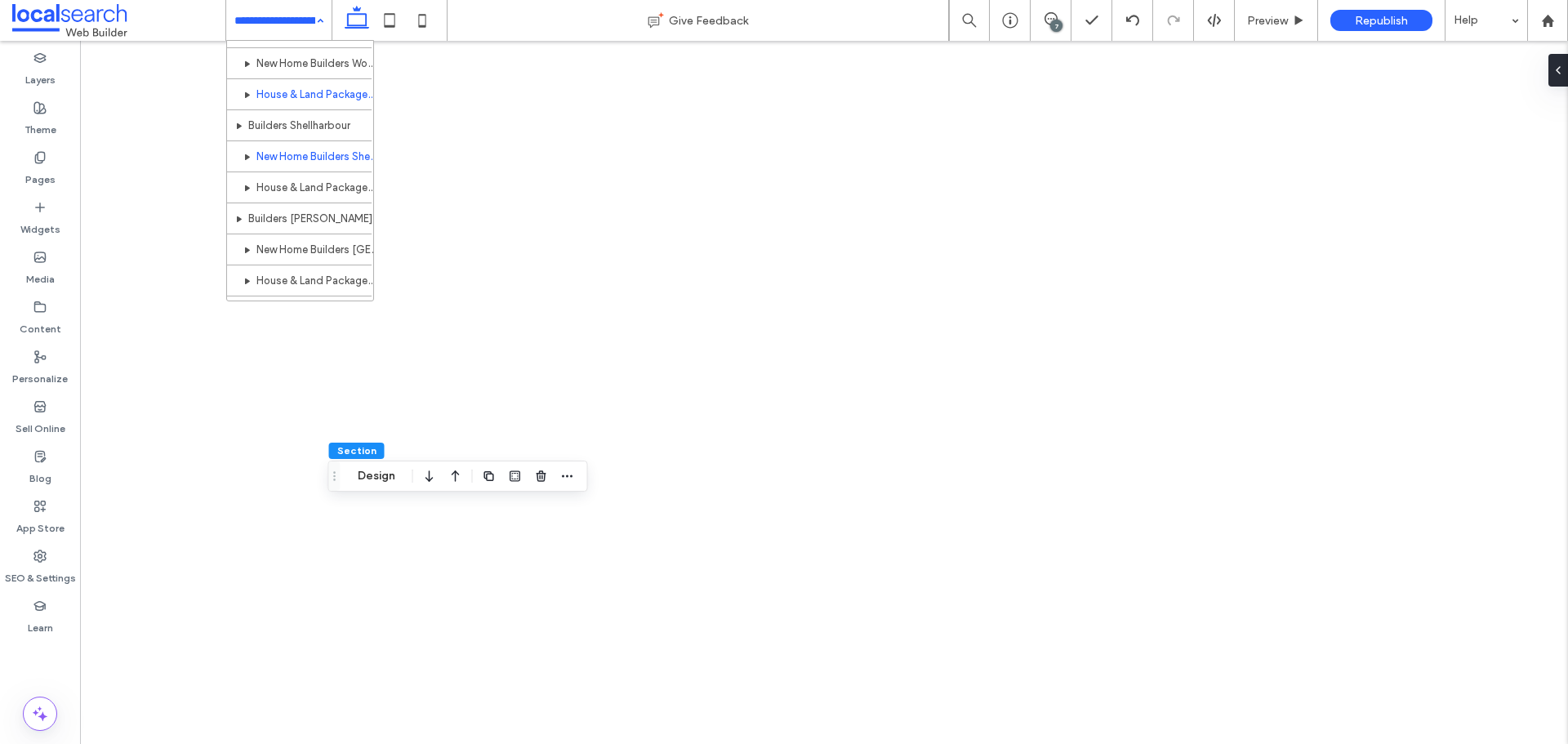
scroll to position [892, 0]
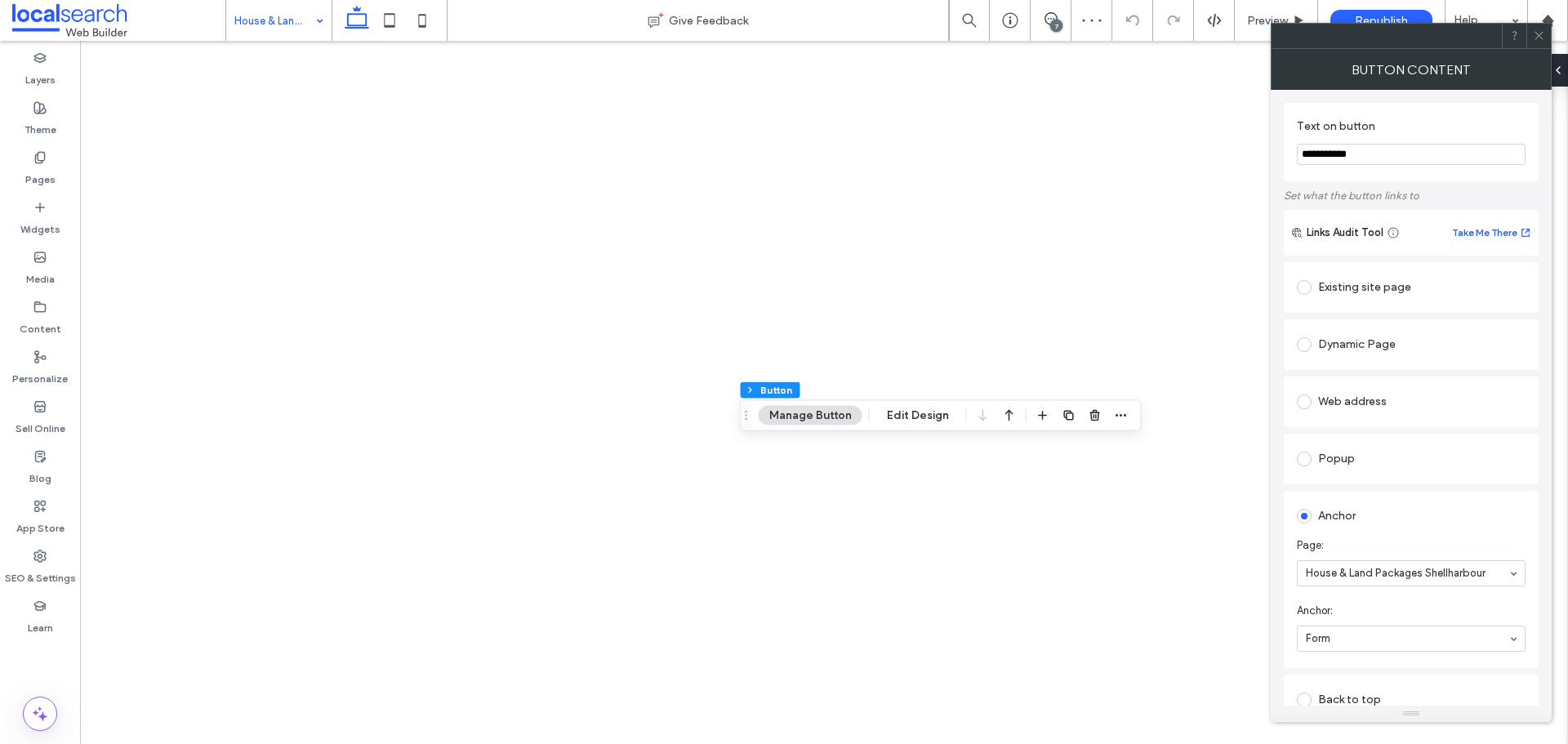
type input "**"
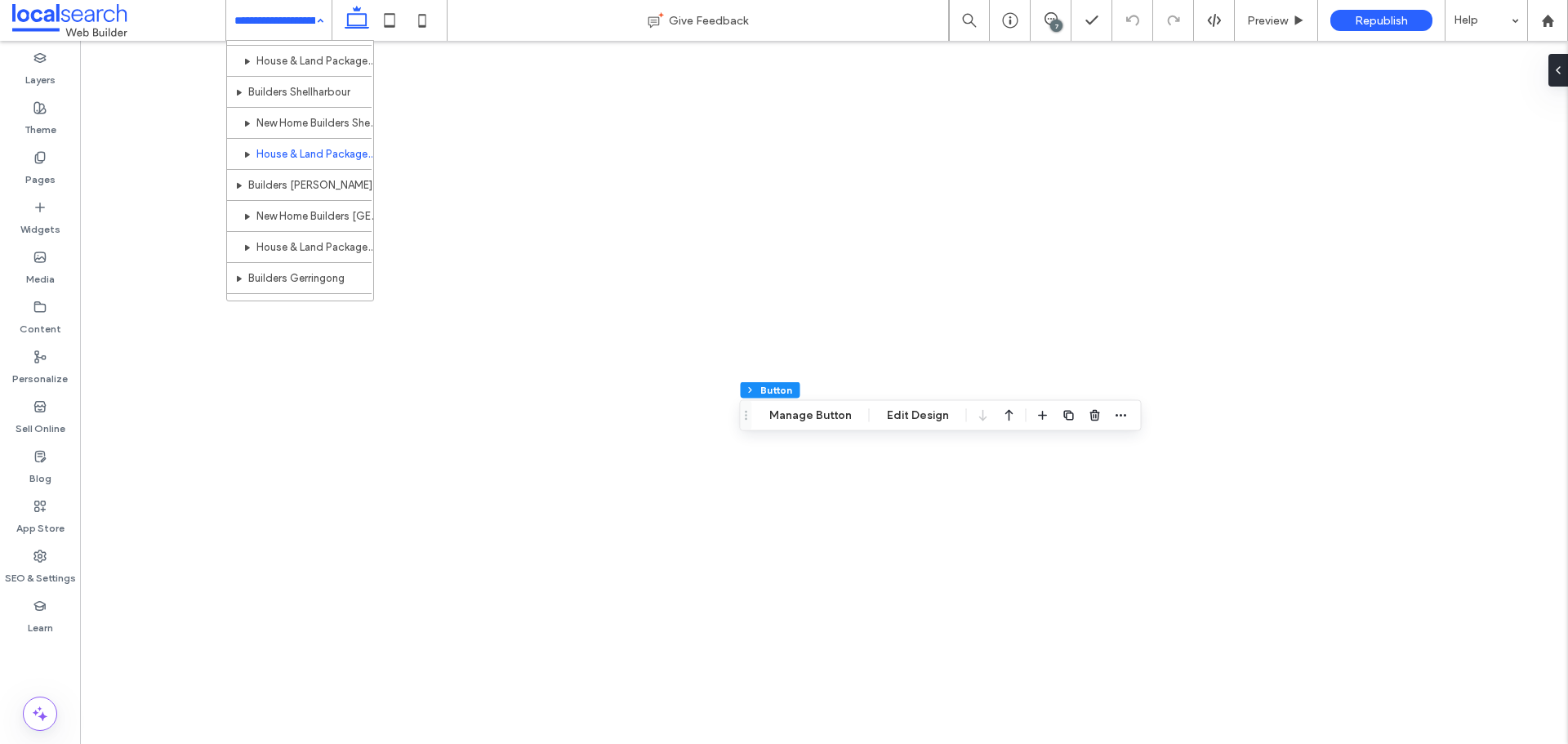
scroll to position [931, 0]
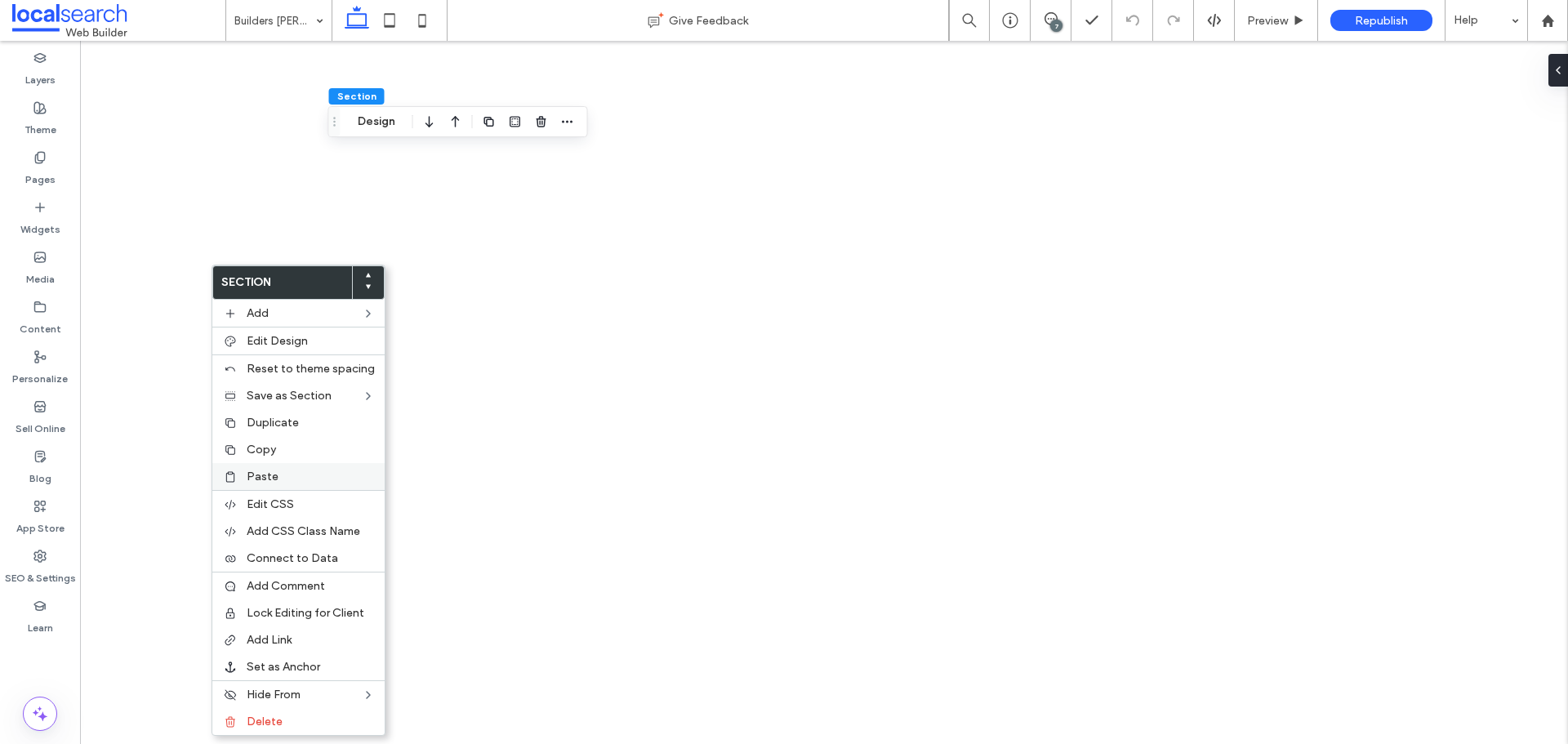
click at [263, 473] on span "Paste" at bounding box center [262, 476] width 32 height 14
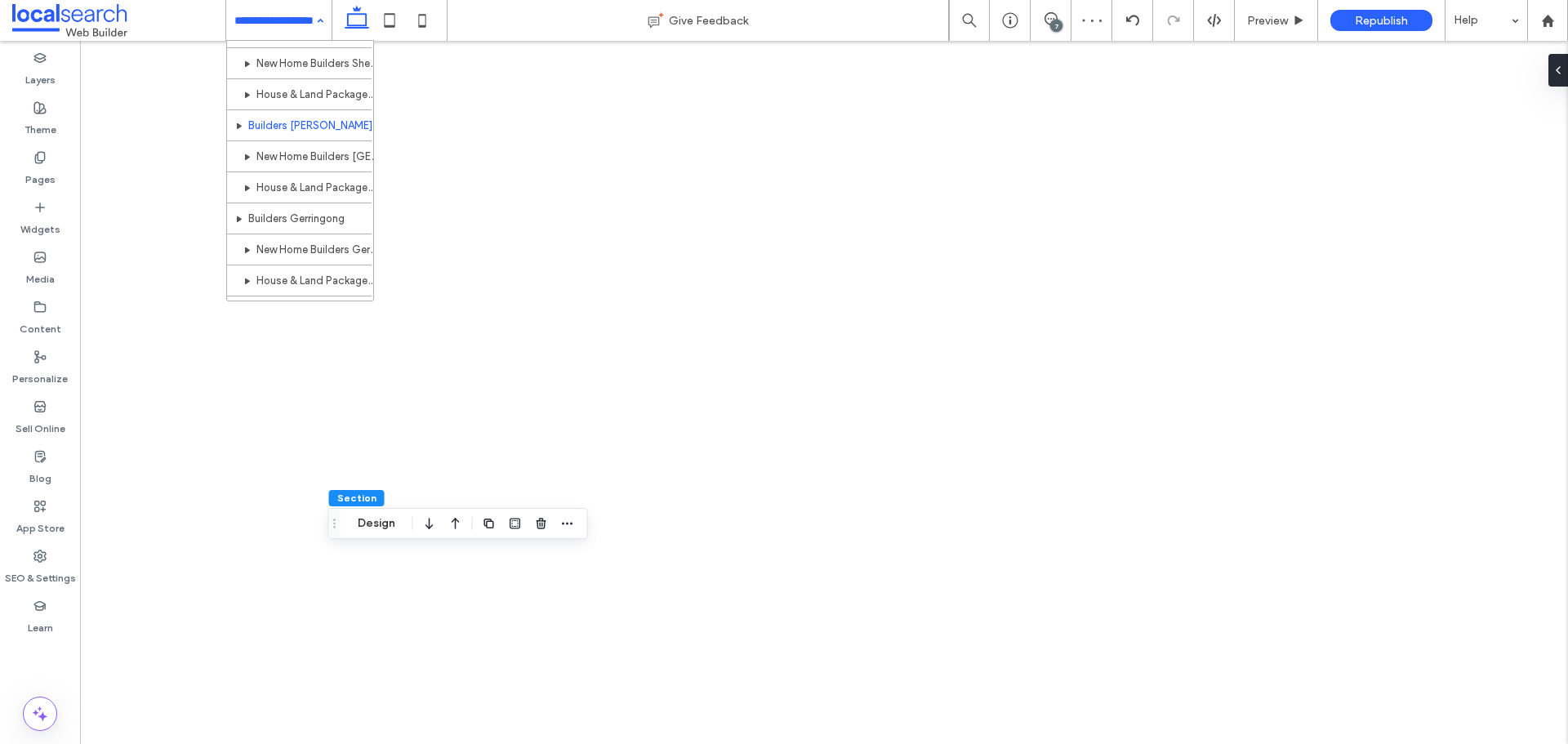
scroll to position [988, 0]
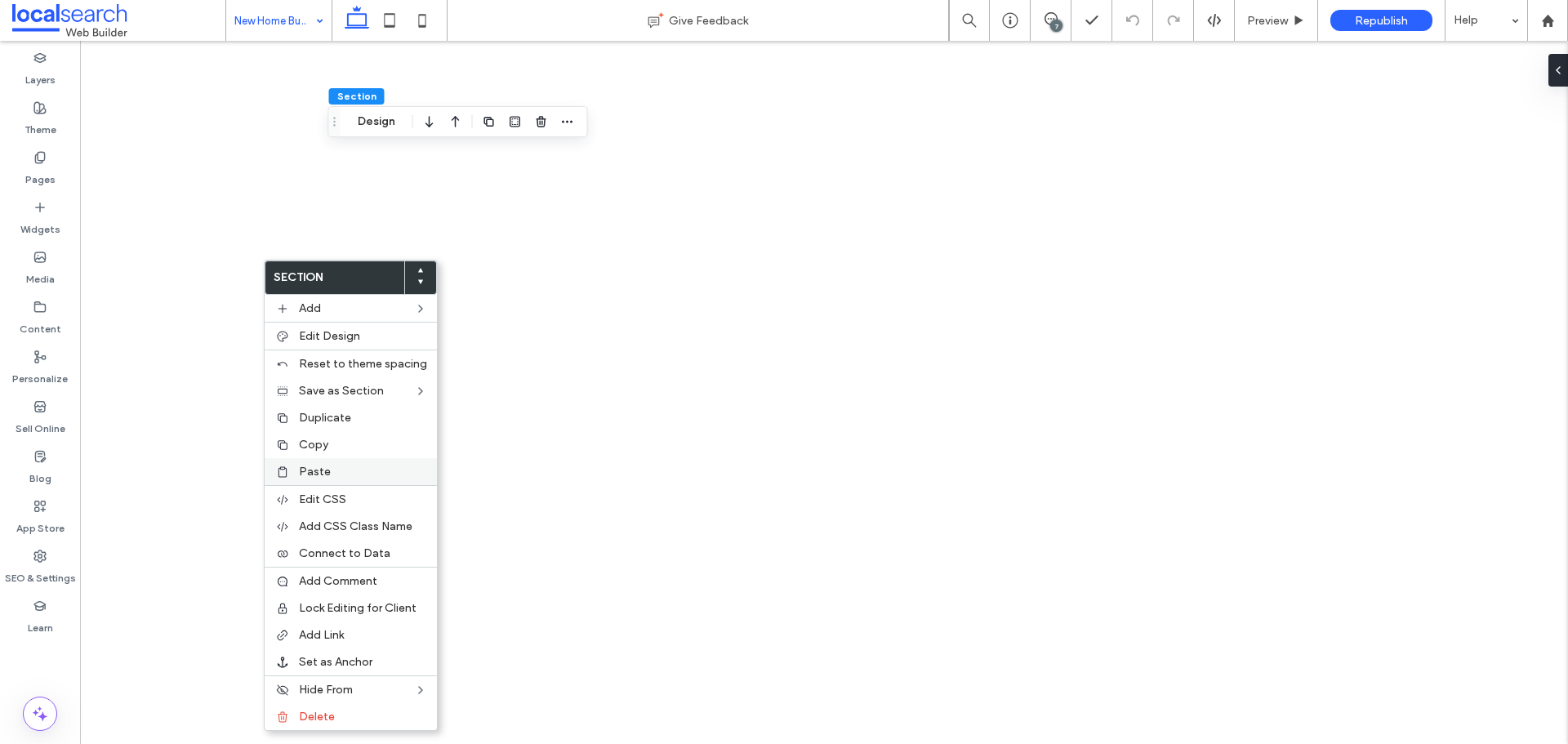
click at [344, 478] on label "Paste" at bounding box center [363, 472] width 128 height 14
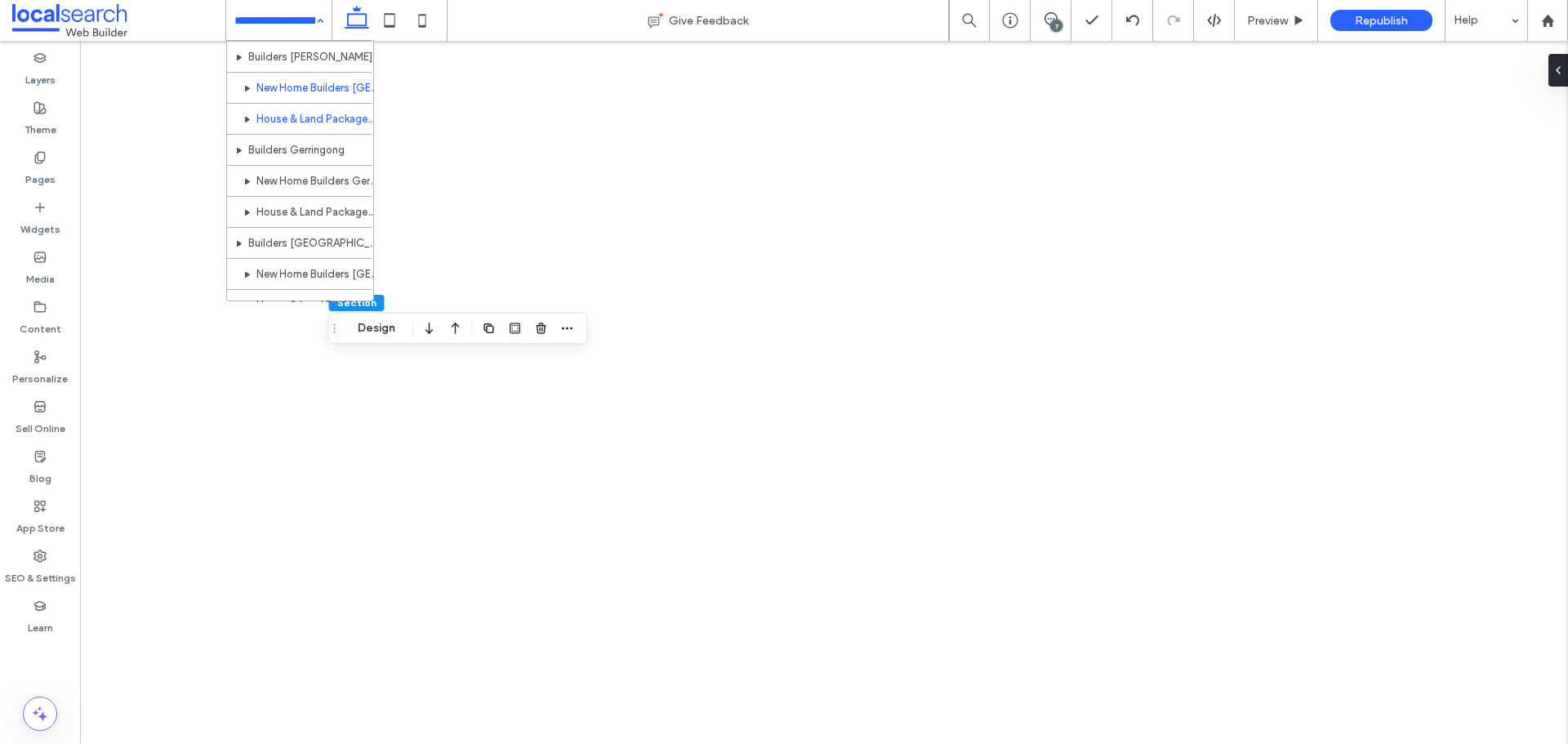
scroll to position [1053, 0]
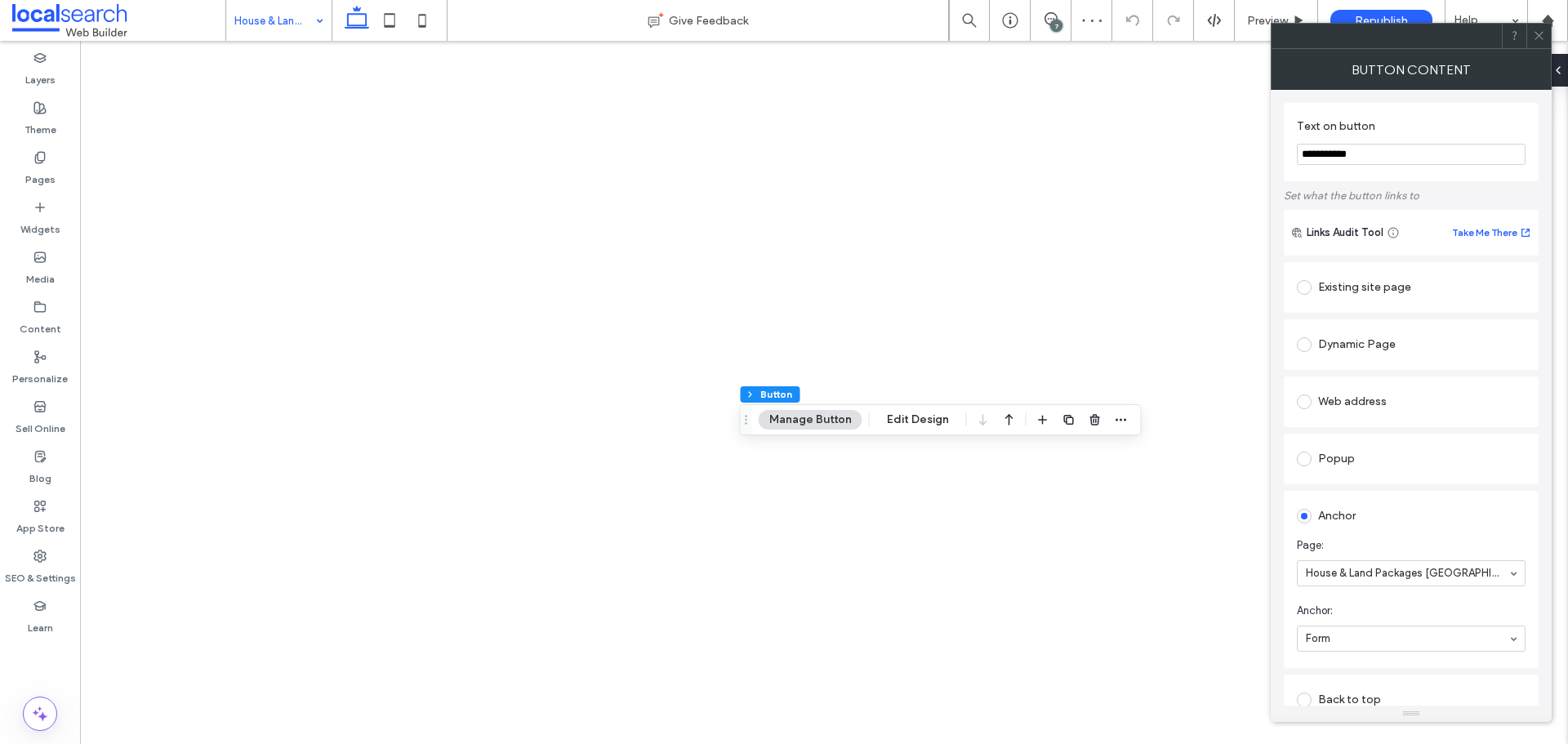
type input "**"
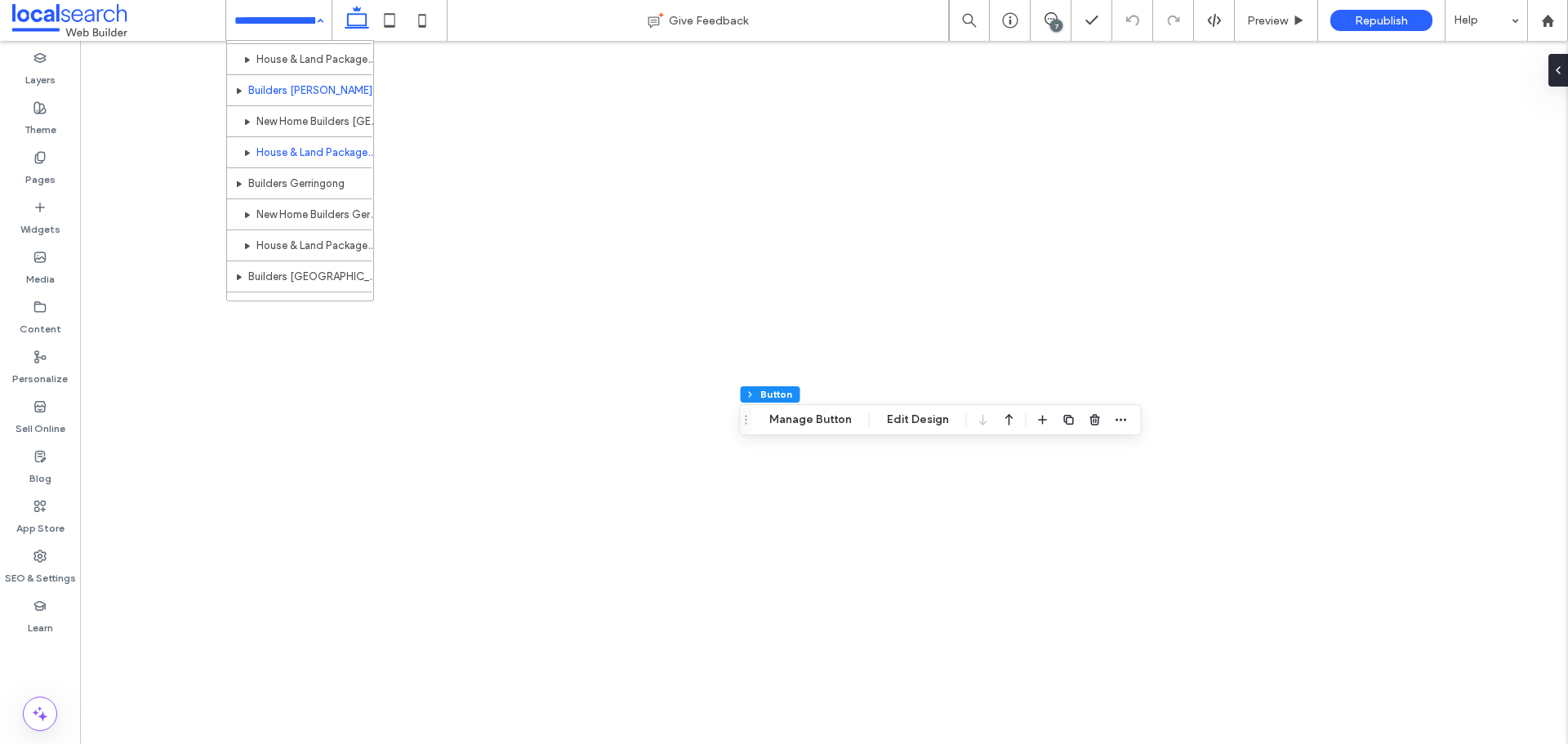
scroll to position [1019, 0]
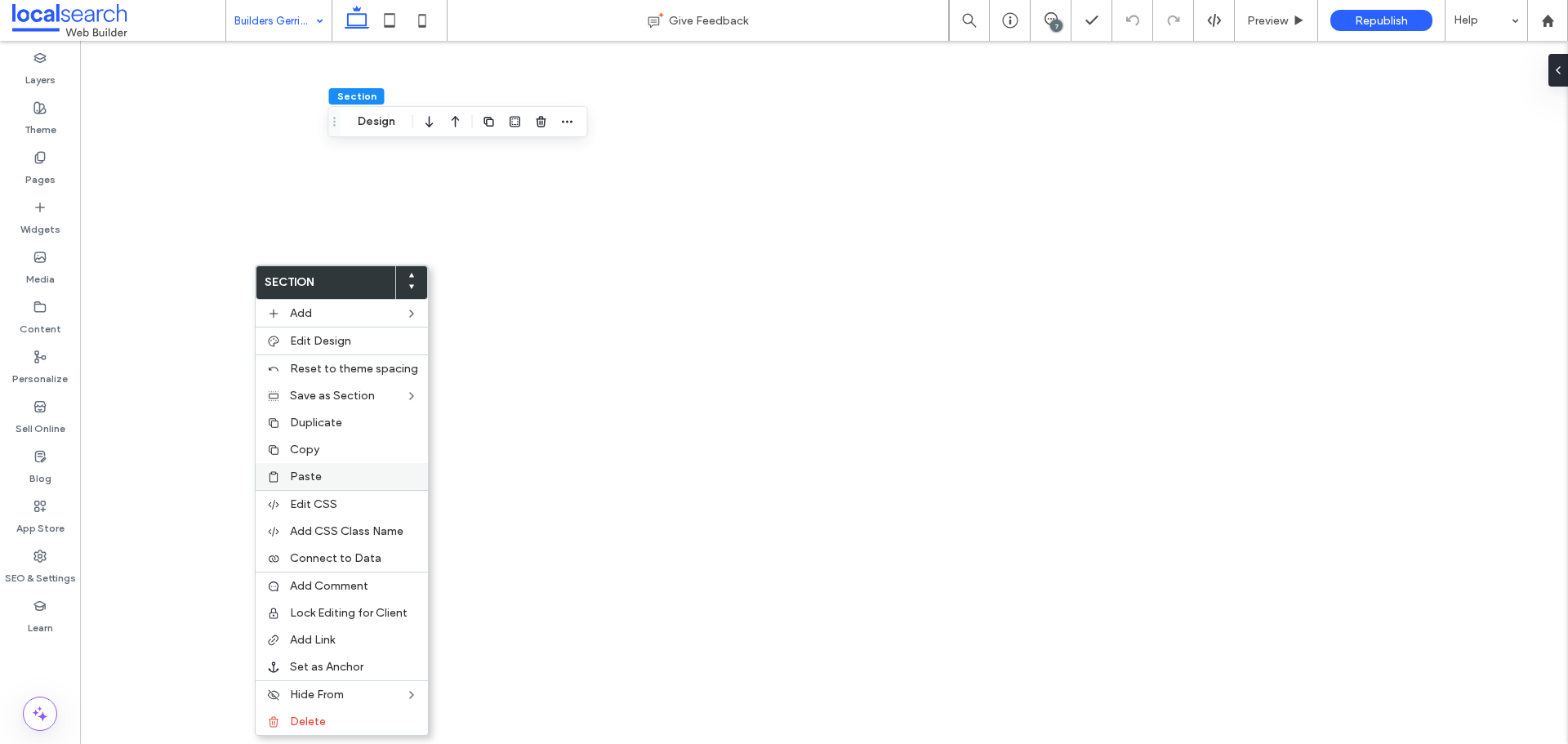
click at [304, 470] on span "Paste" at bounding box center [306, 476] width 32 height 14
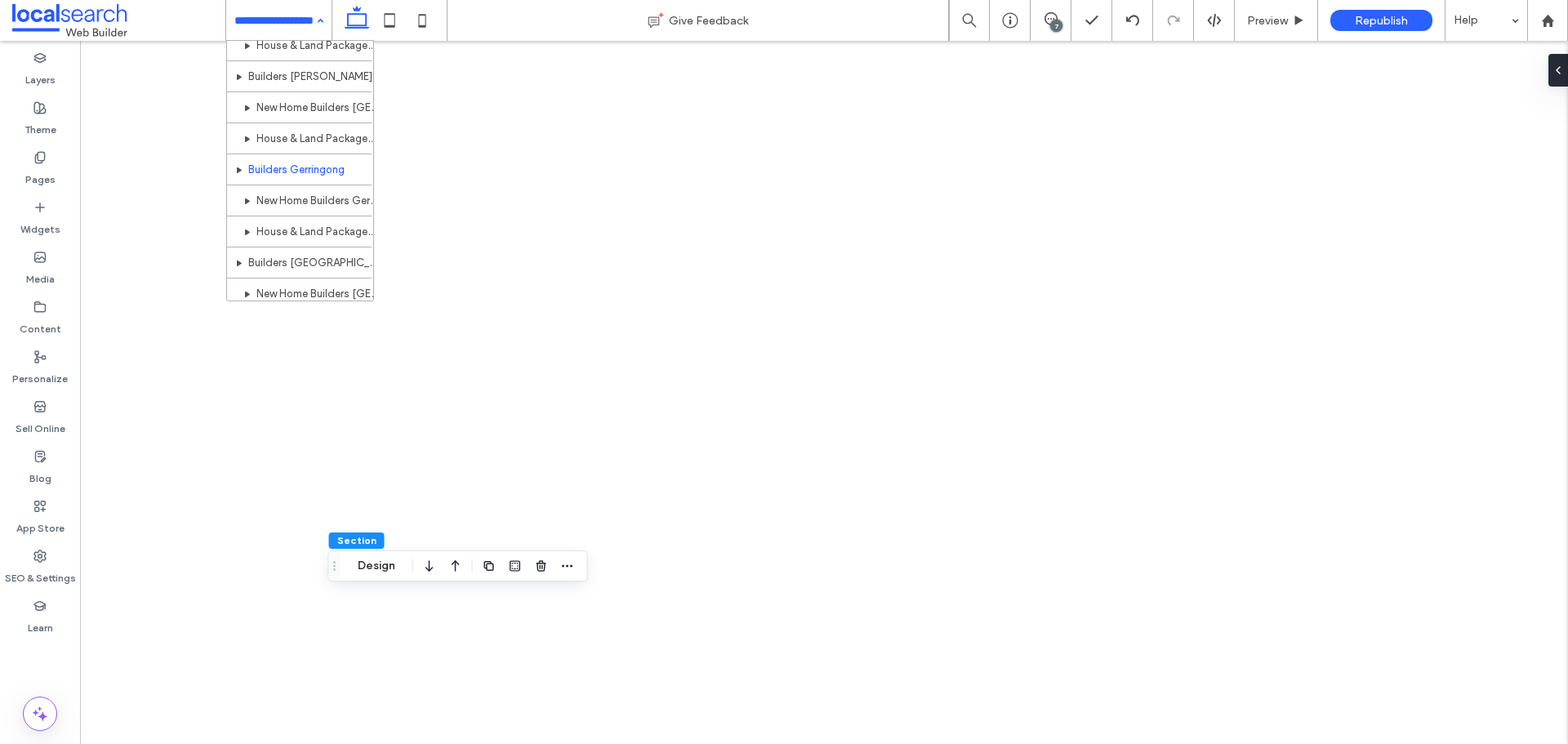
scroll to position [1039, 0]
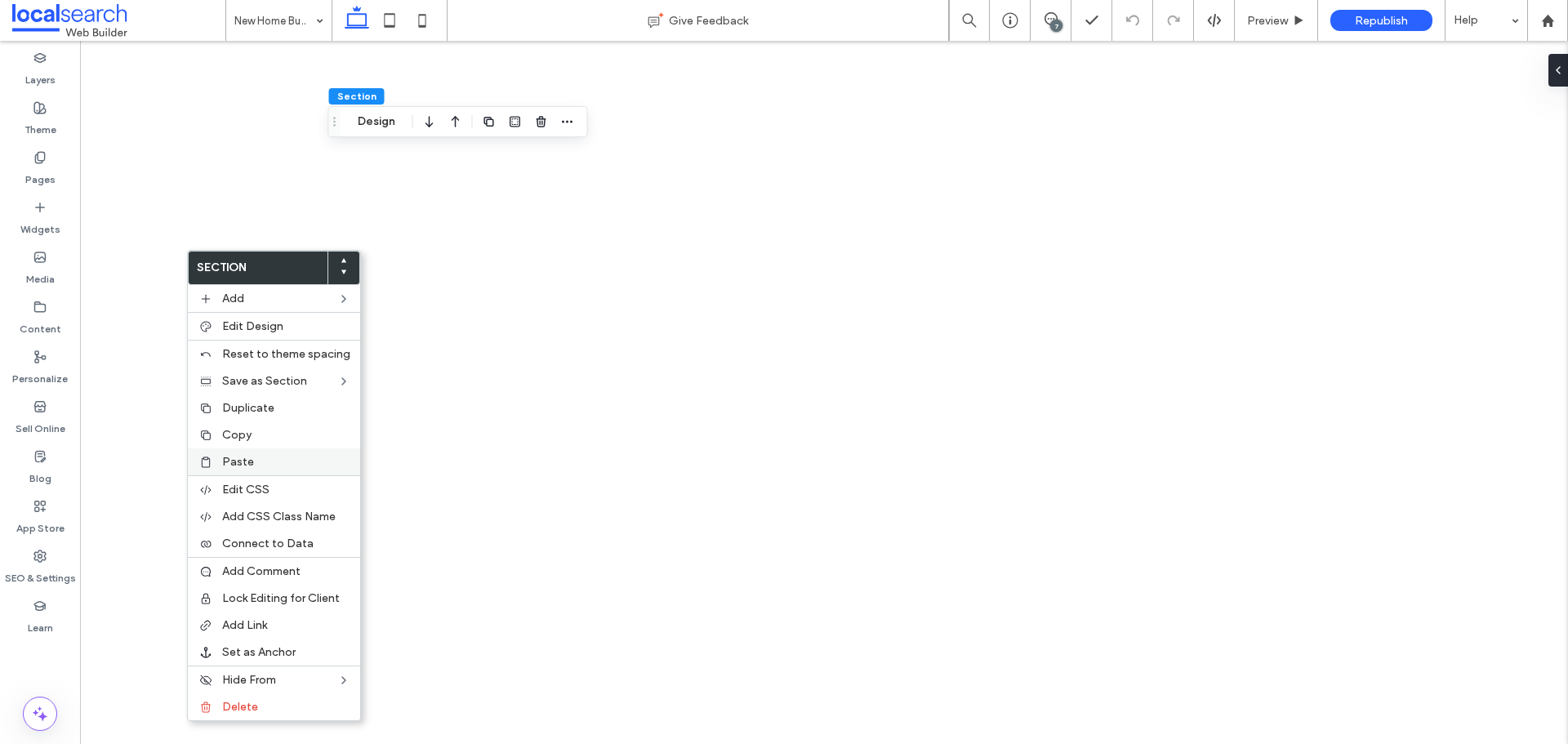
click at [217, 460] on div "Paste" at bounding box center [274, 462] width 173 height 27
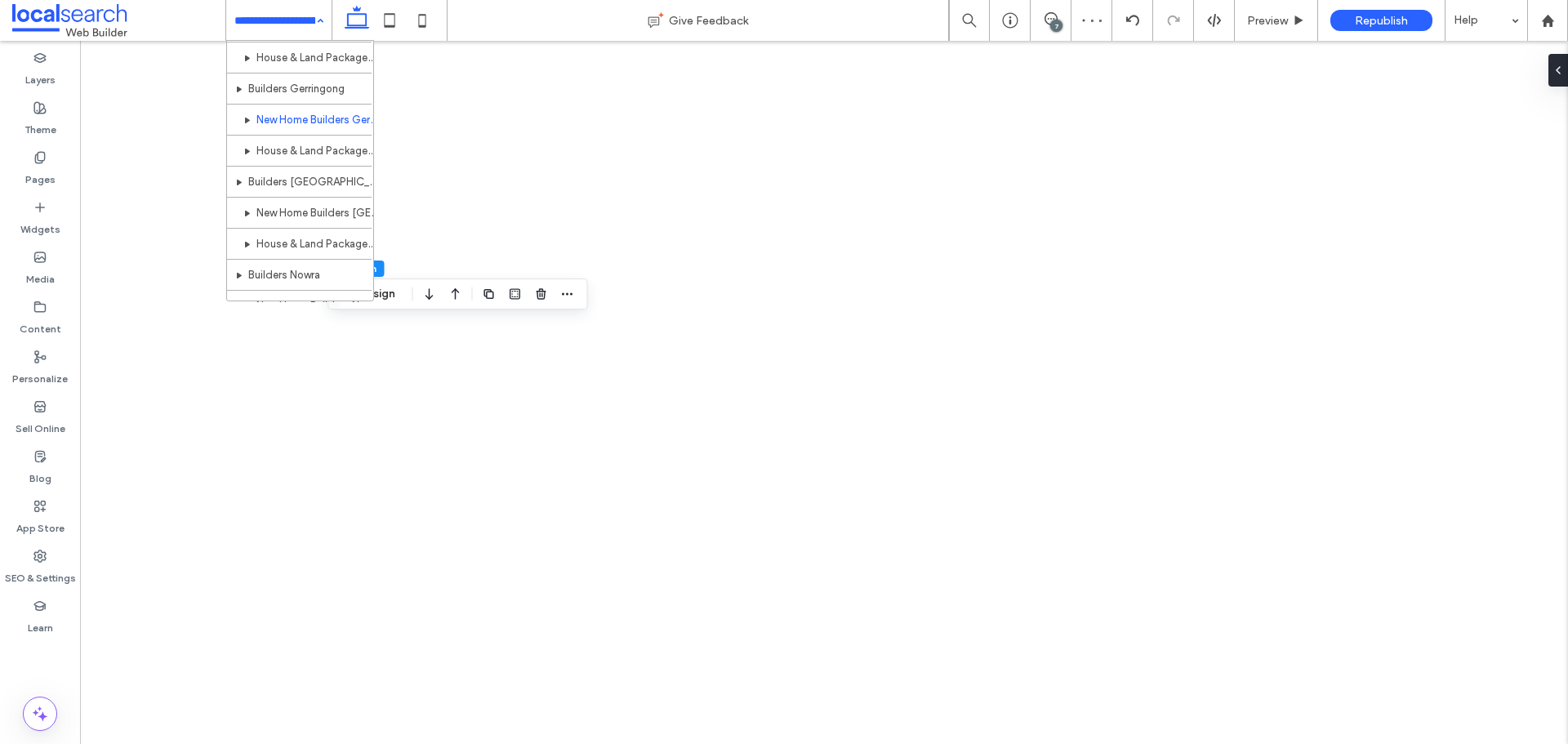
scroll to position [1120, 0]
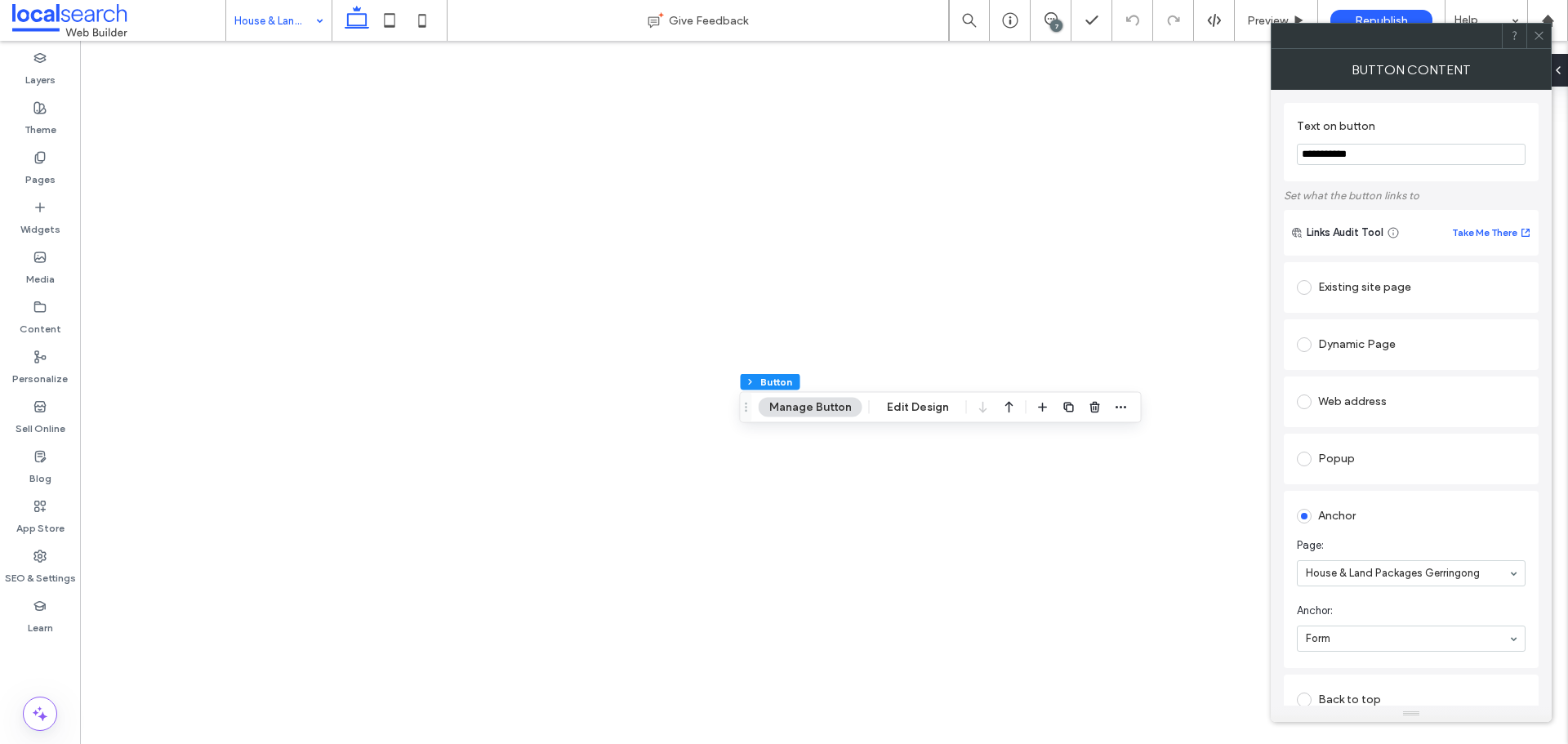
click at [296, 28] on input at bounding box center [274, 21] width 81 height 41
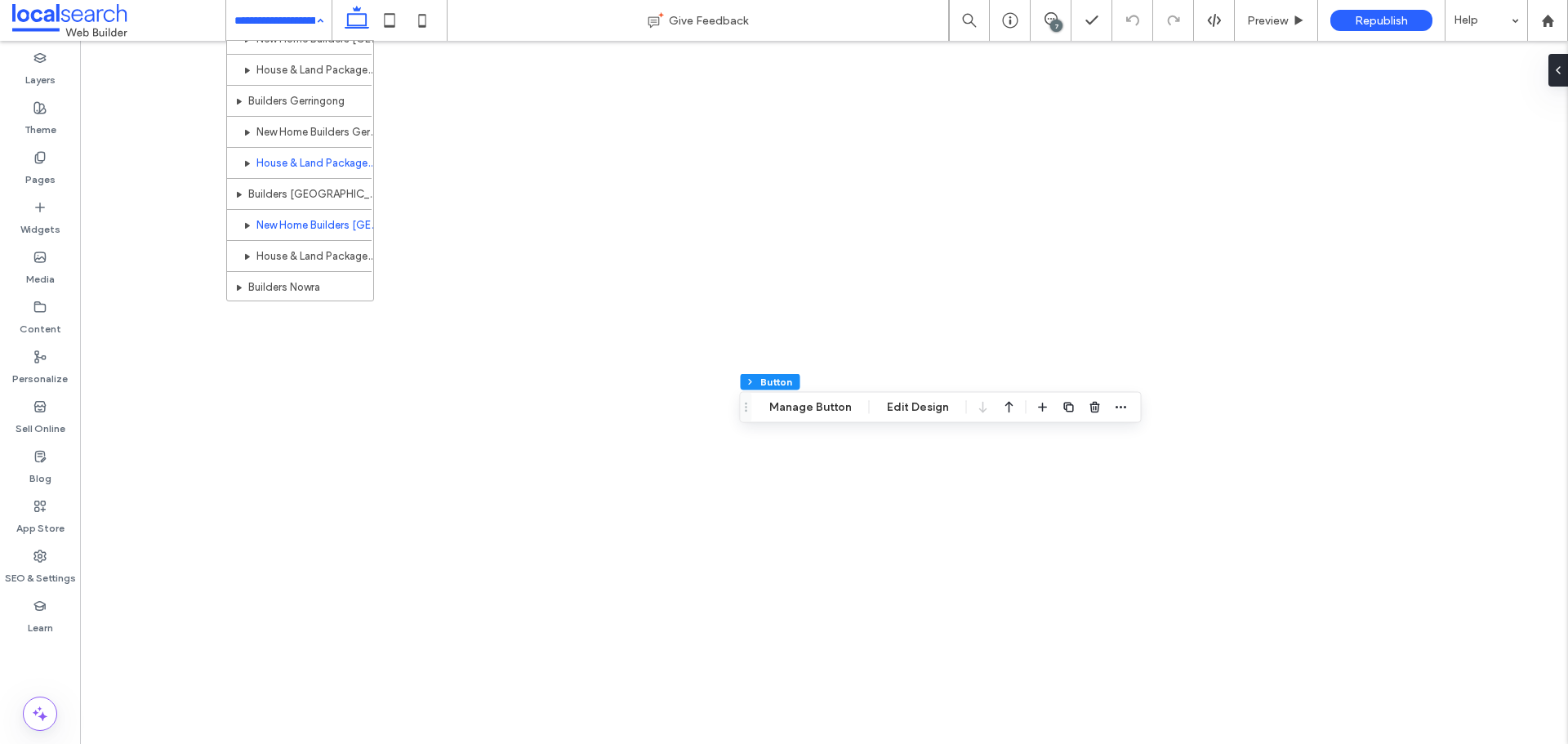
scroll to position [1105, 0]
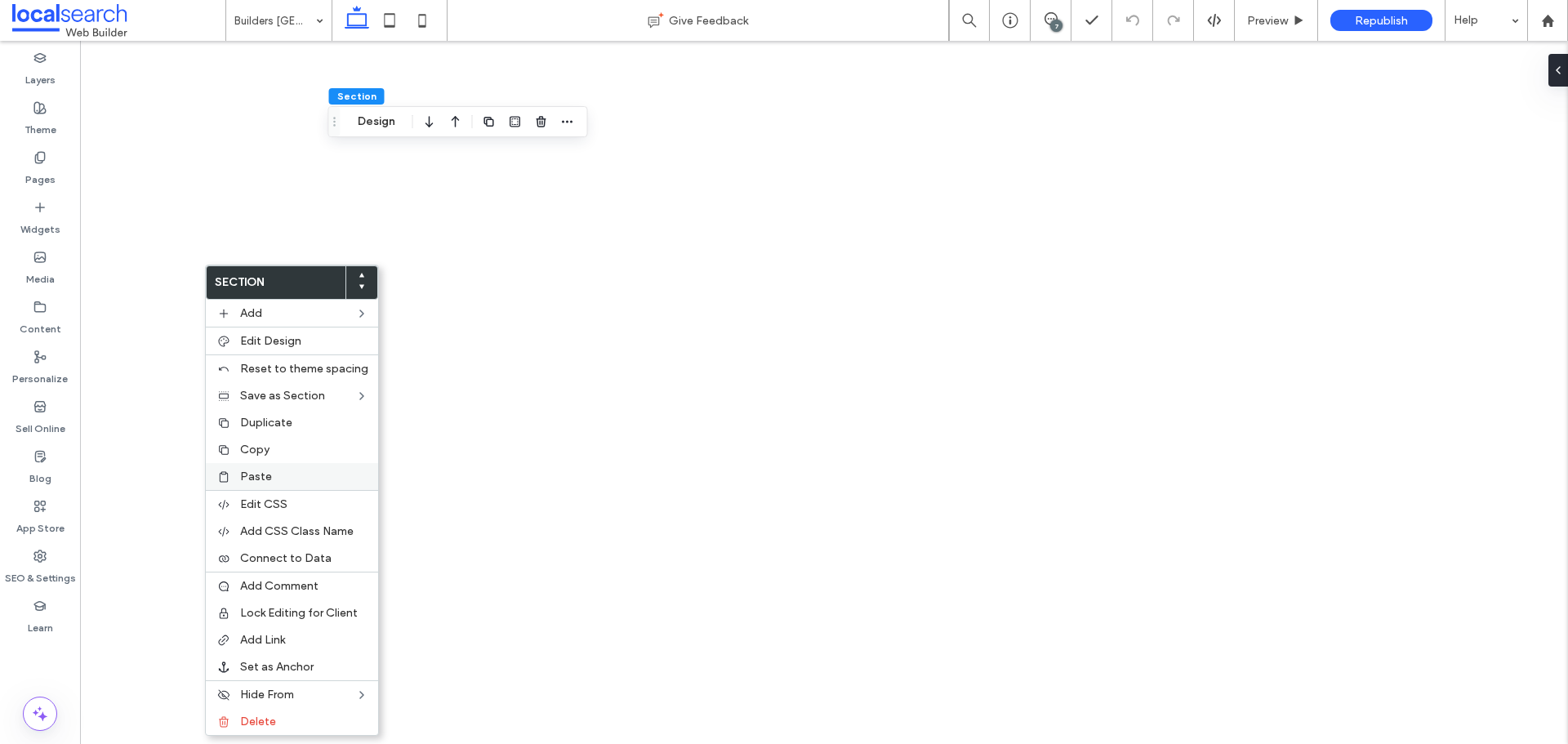
click at [253, 480] on span "Paste" at bounding box center [256, 476] width 32 height 14
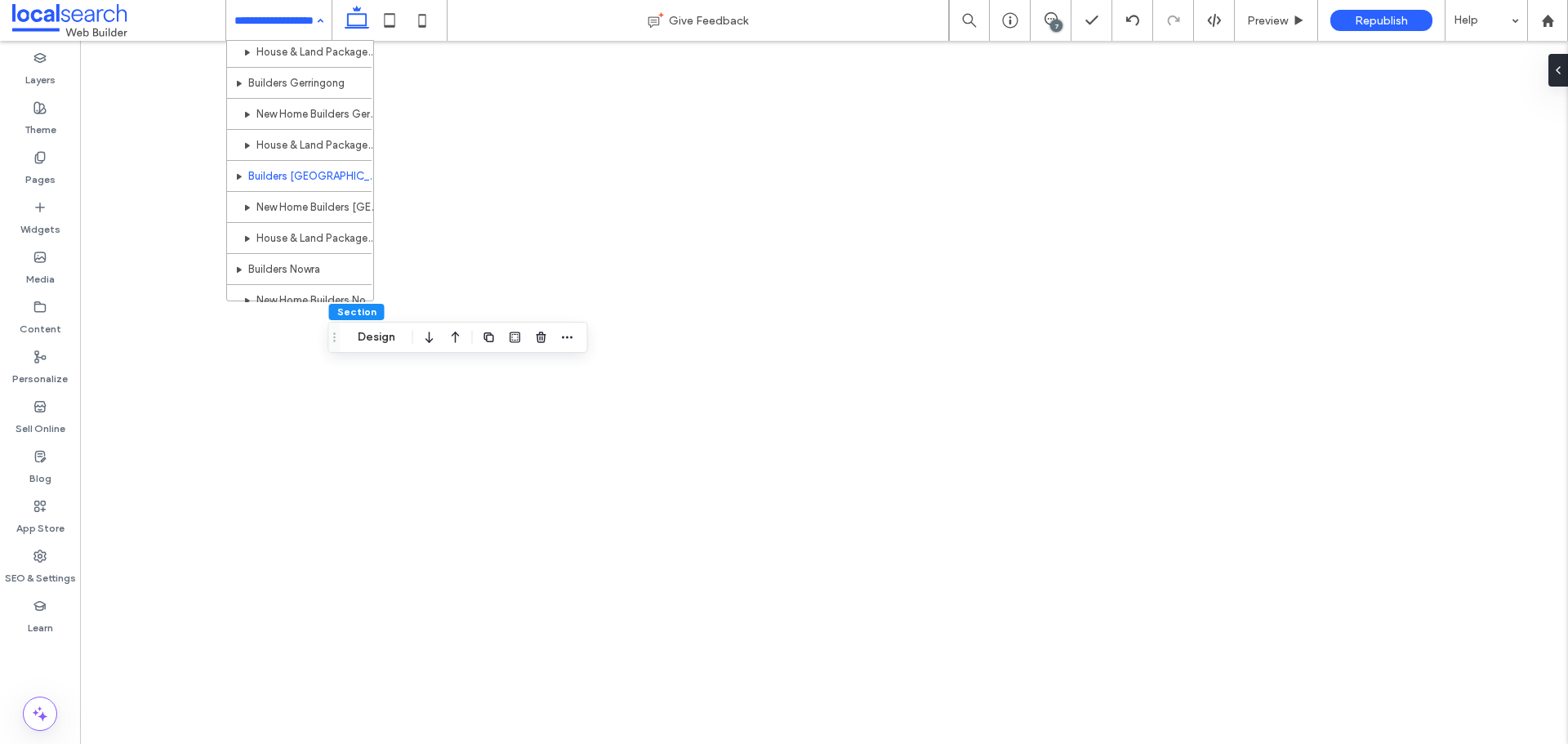
scroll to position [1123, 0]
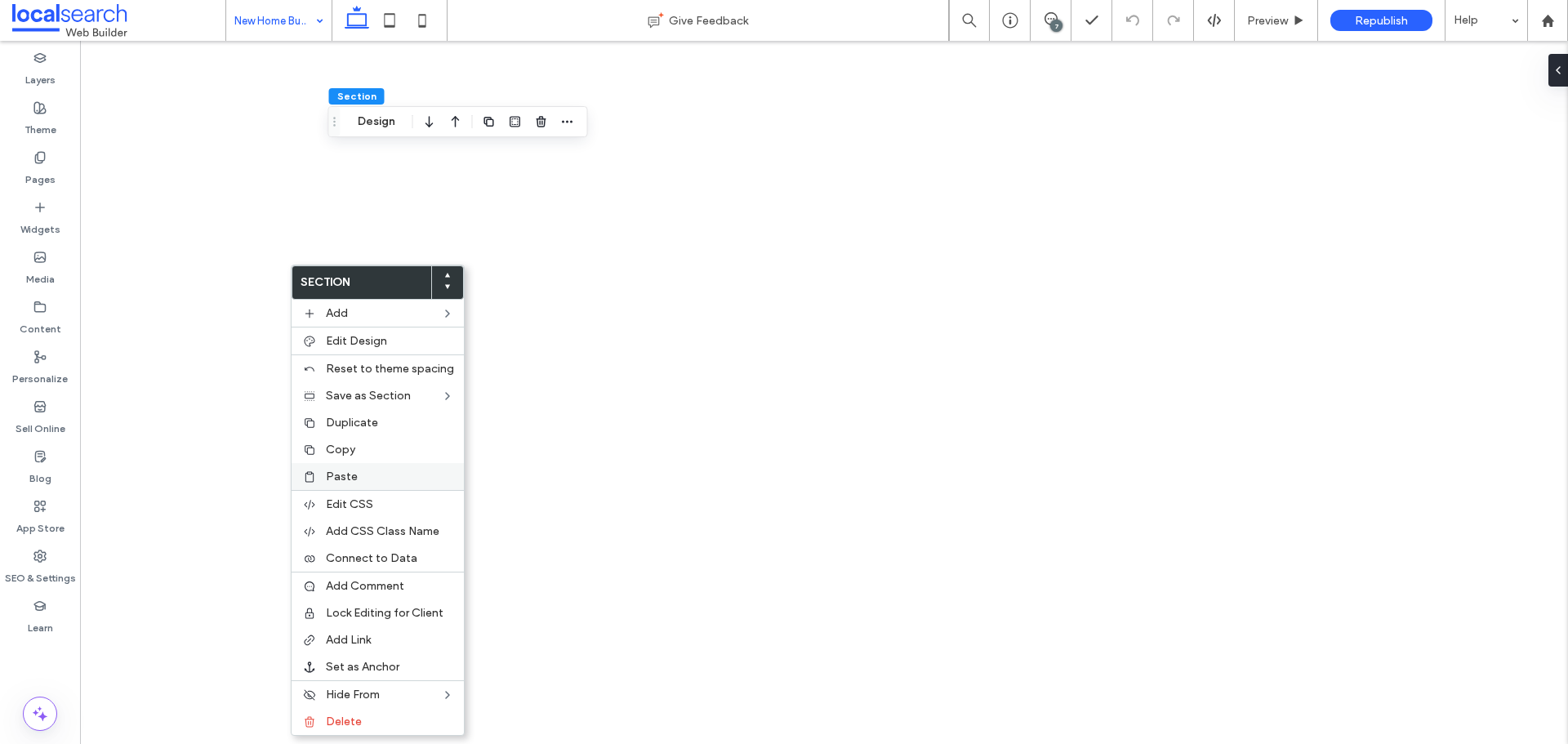
click at [338, 486] on div "Paste" at bounding box center [378, 477] width 173 height 27
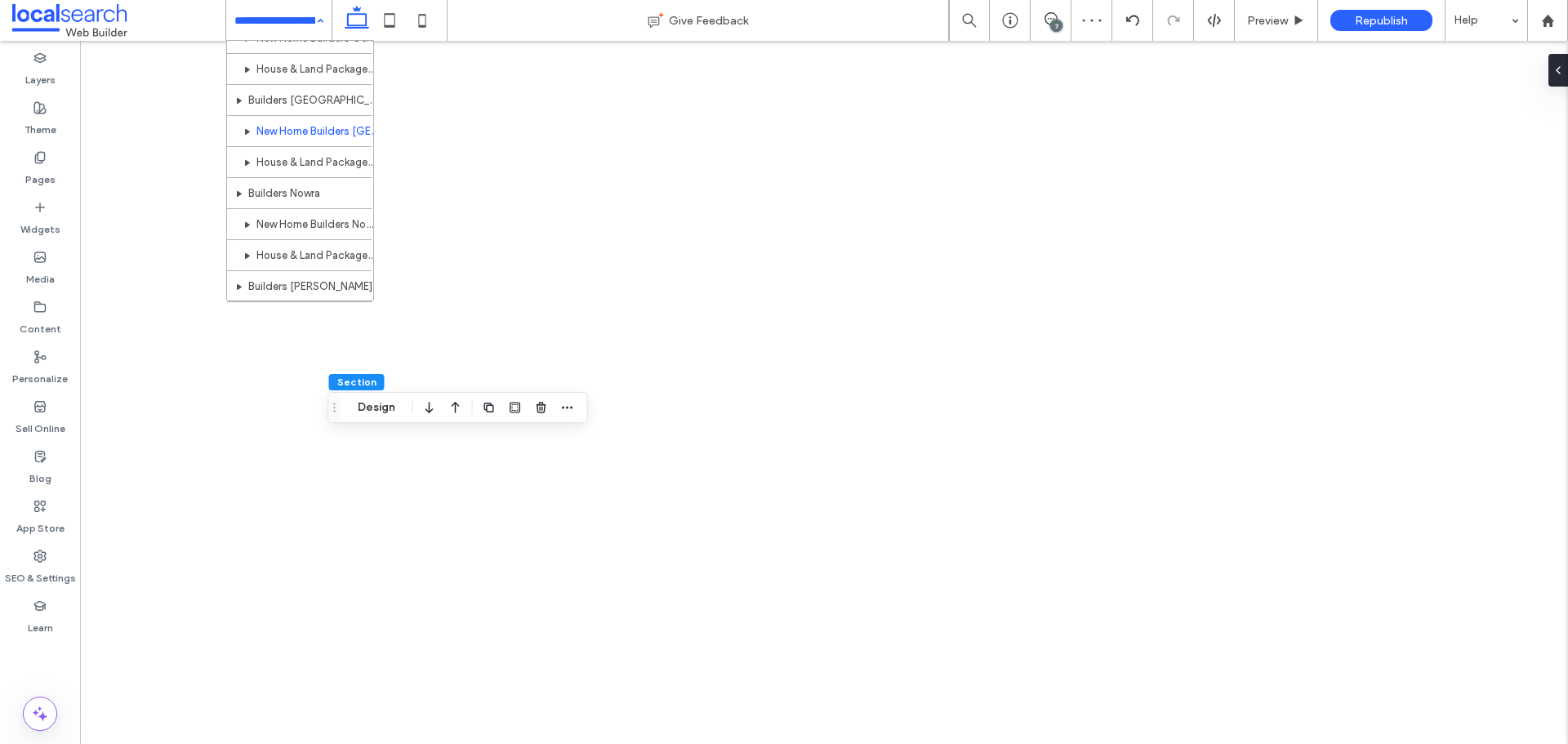
scroll to position [1204, 0]
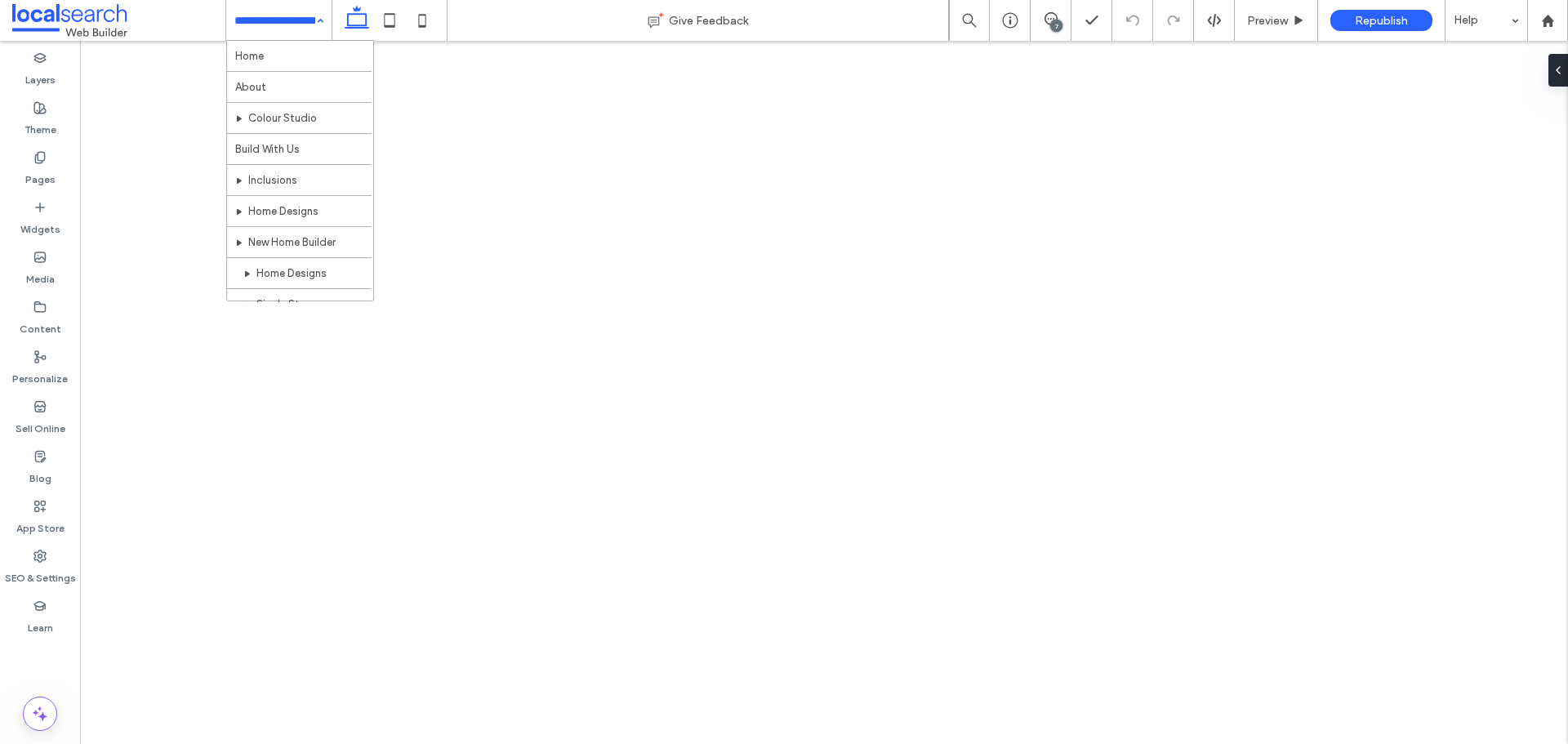
click at [296, 16] on input at bounding box center [274, 21] width 81 height 41
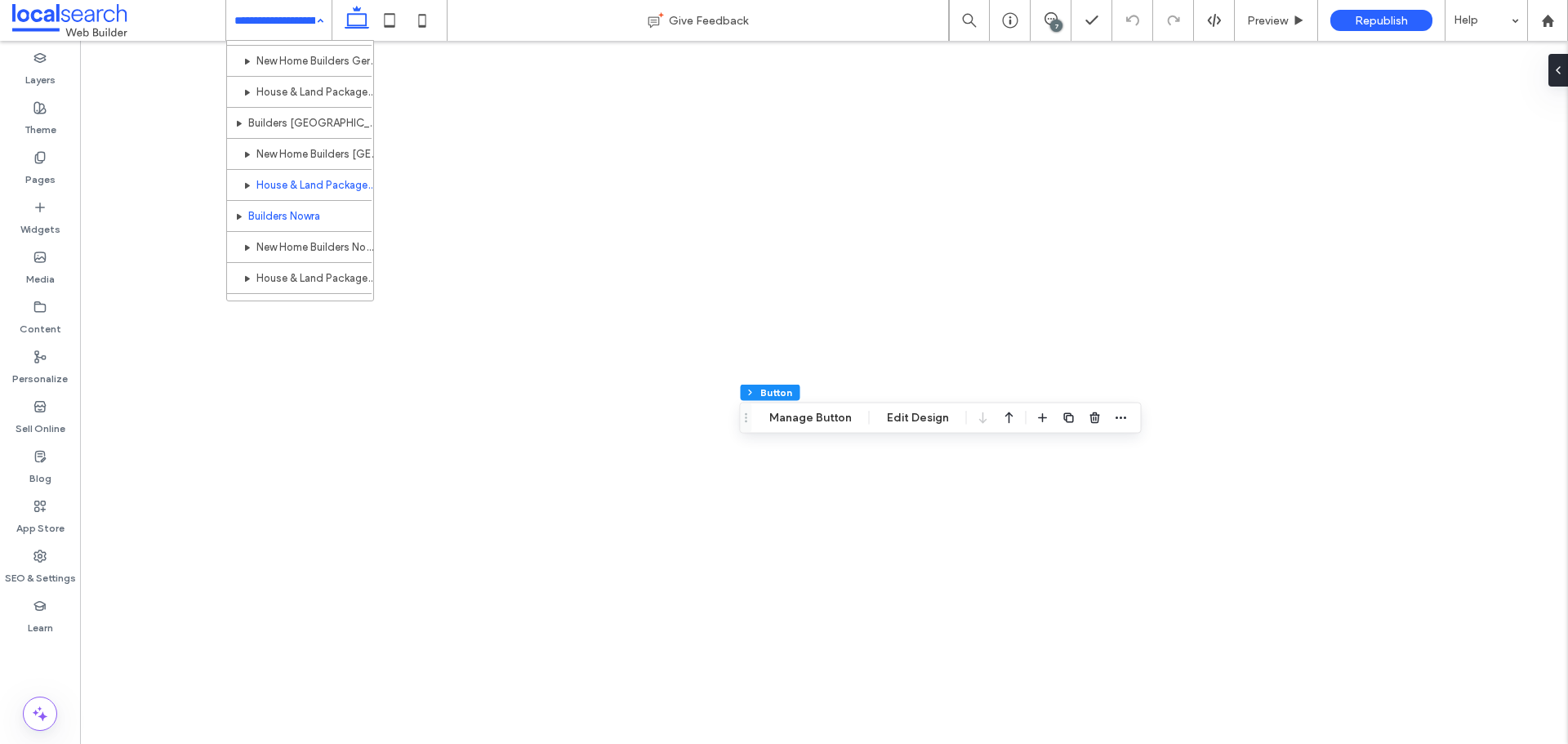
scroll to position [1171, 0]
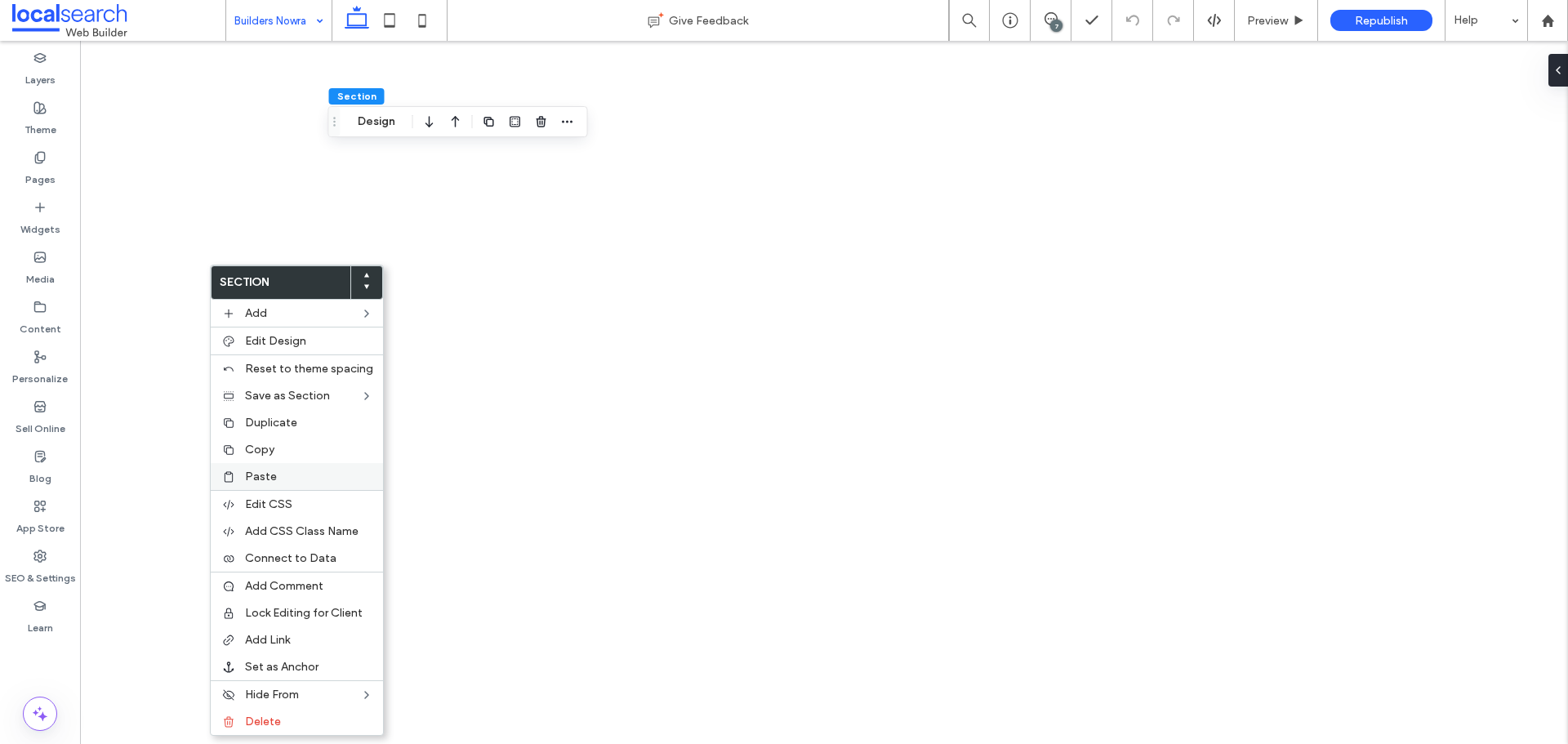
click at [294, 484] on div "Paste" at bounding box center [297, 477] width 173 height 27
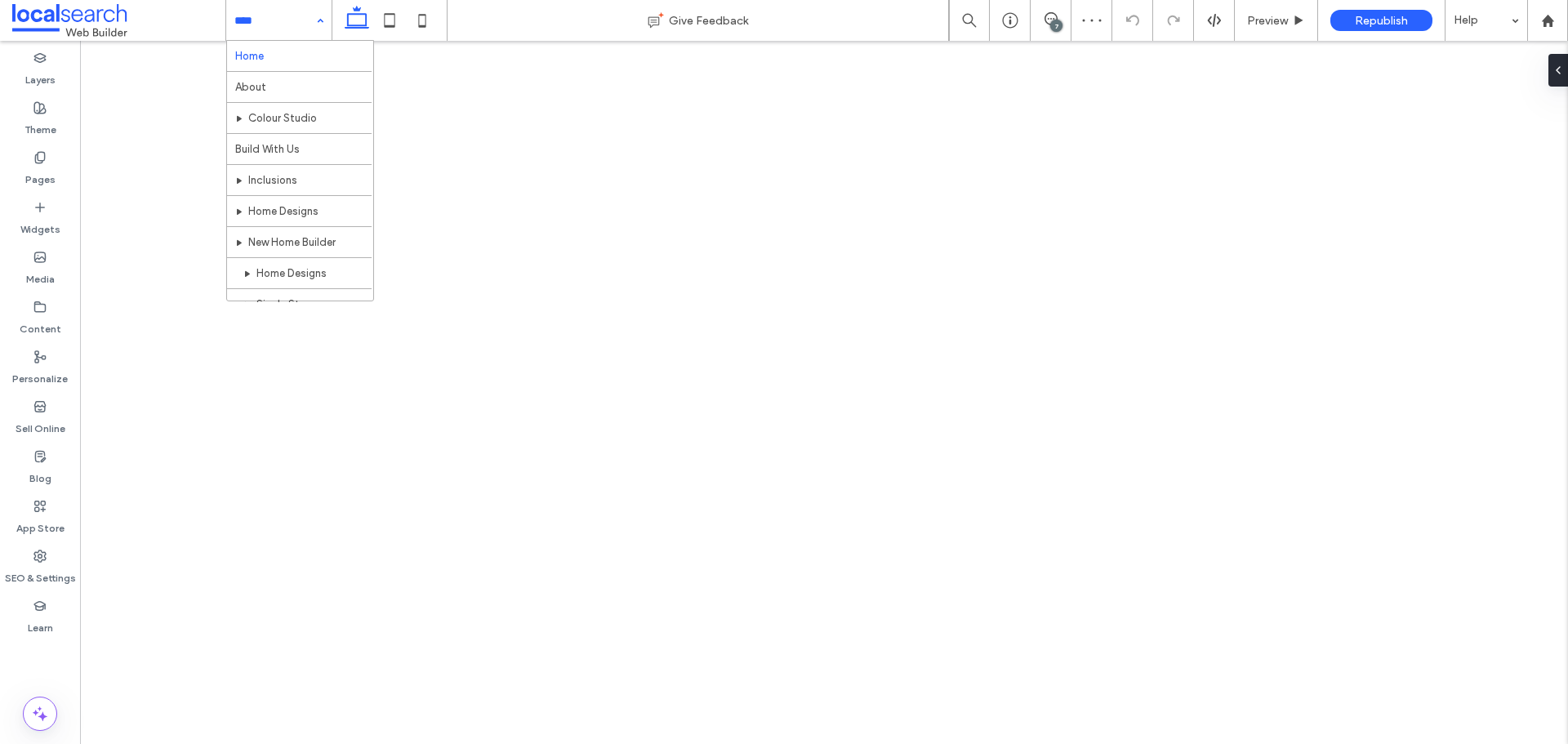
click at [302, 24] on input at bounding box center [274, 21] width 81 height 41
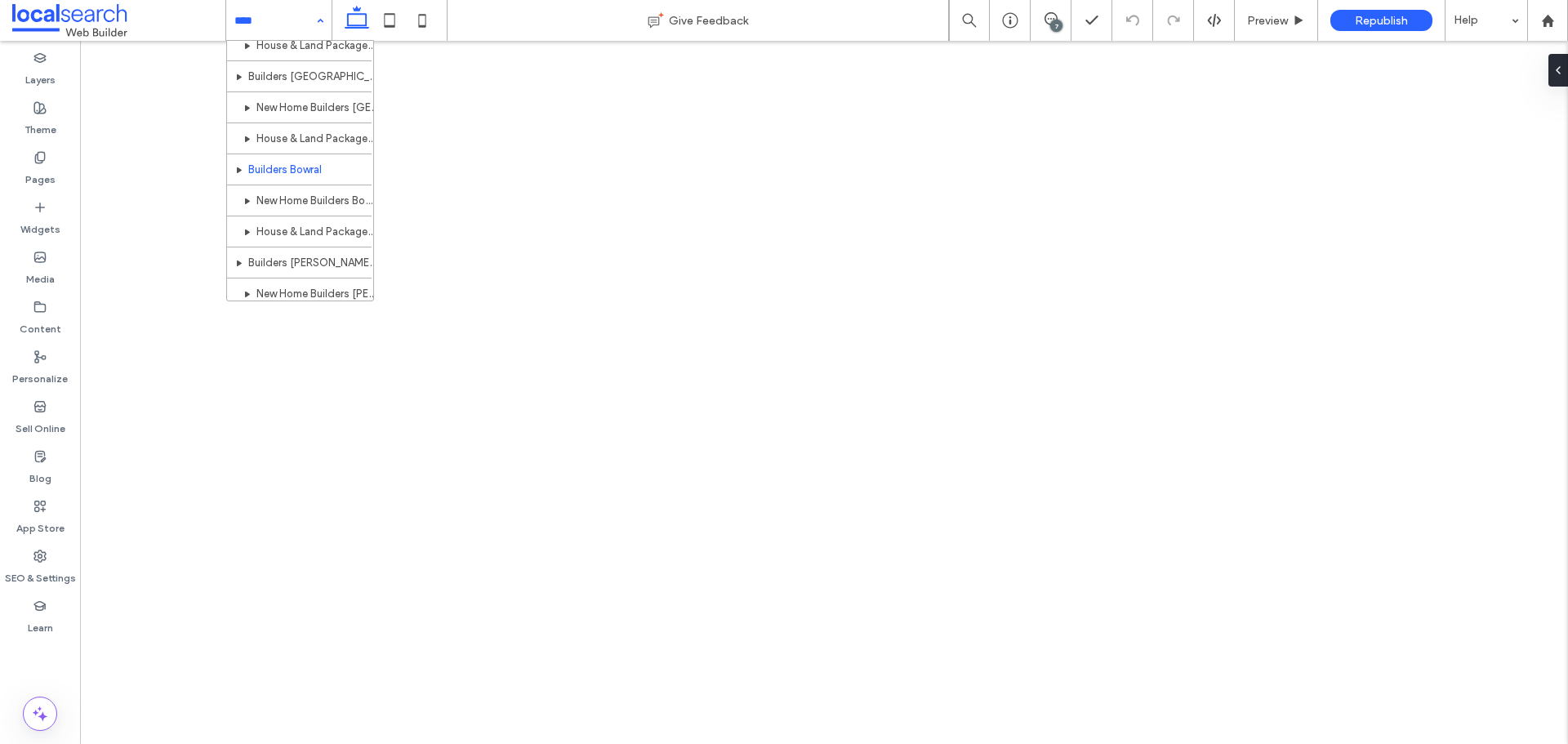
scroll to position [1502, 0]
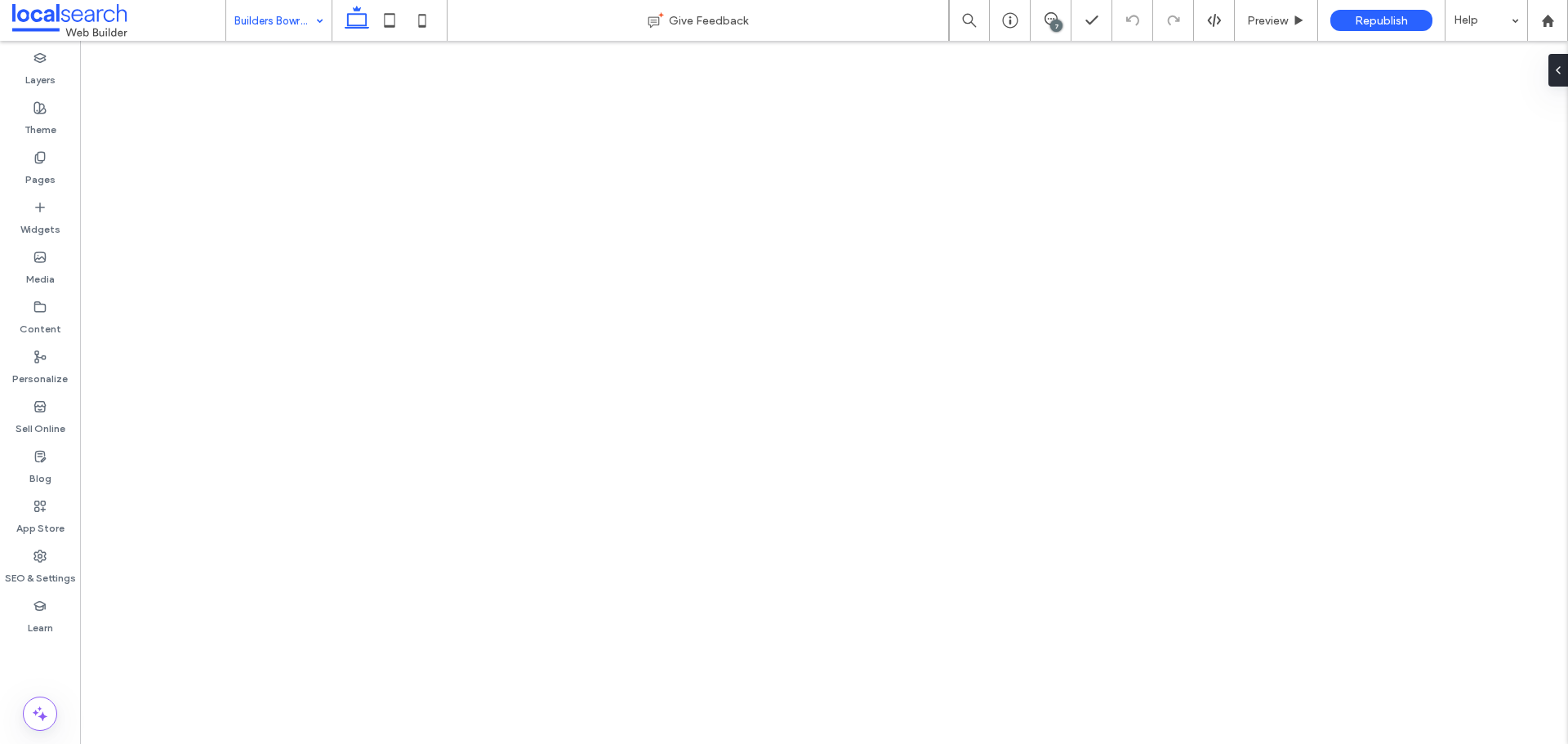
click at [281, 30] on input at bounding box center [274, 21] width 81 height 41
click at [277, 22] on input at bounding box center [274, 21] width 81 height 41
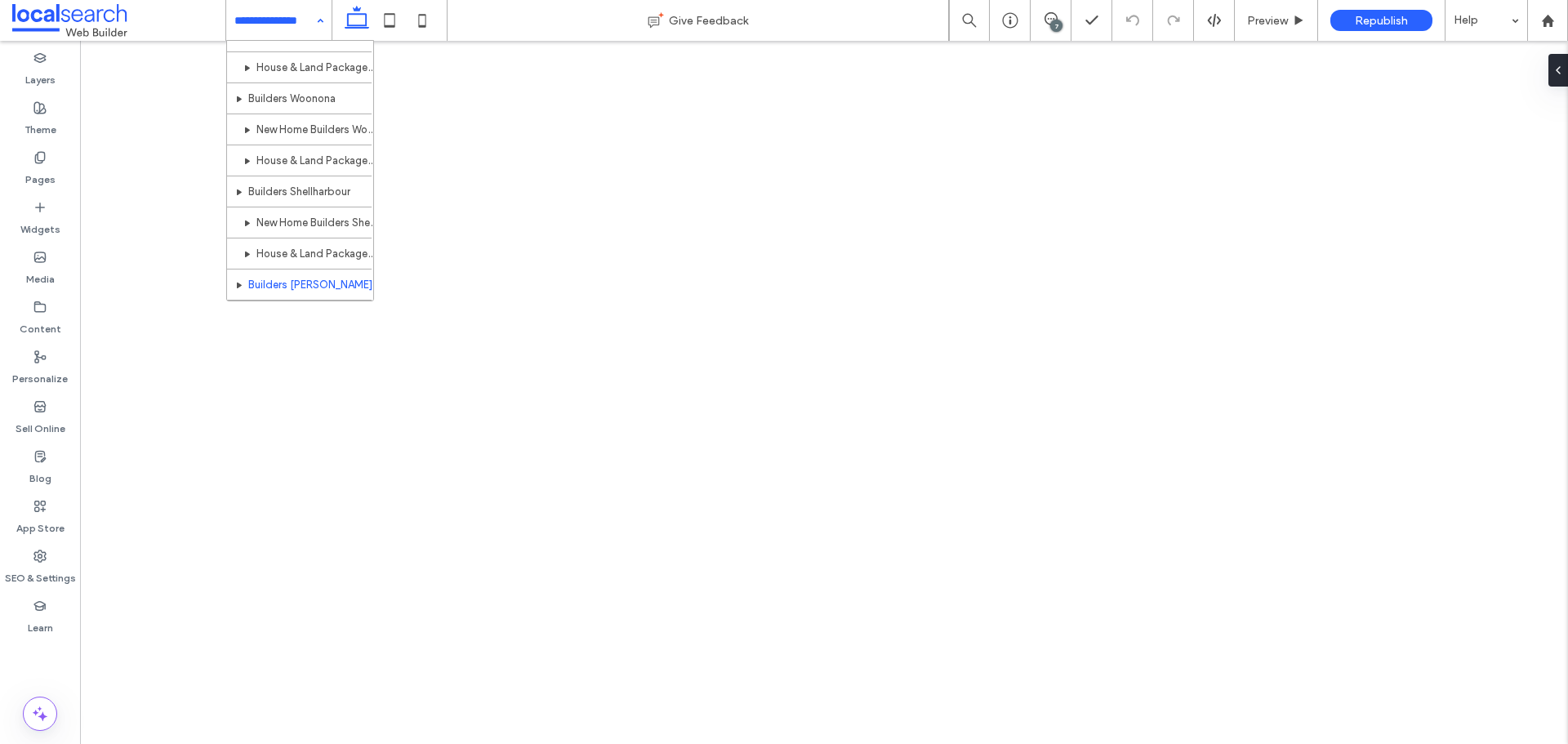
scroll to position [826, 0]
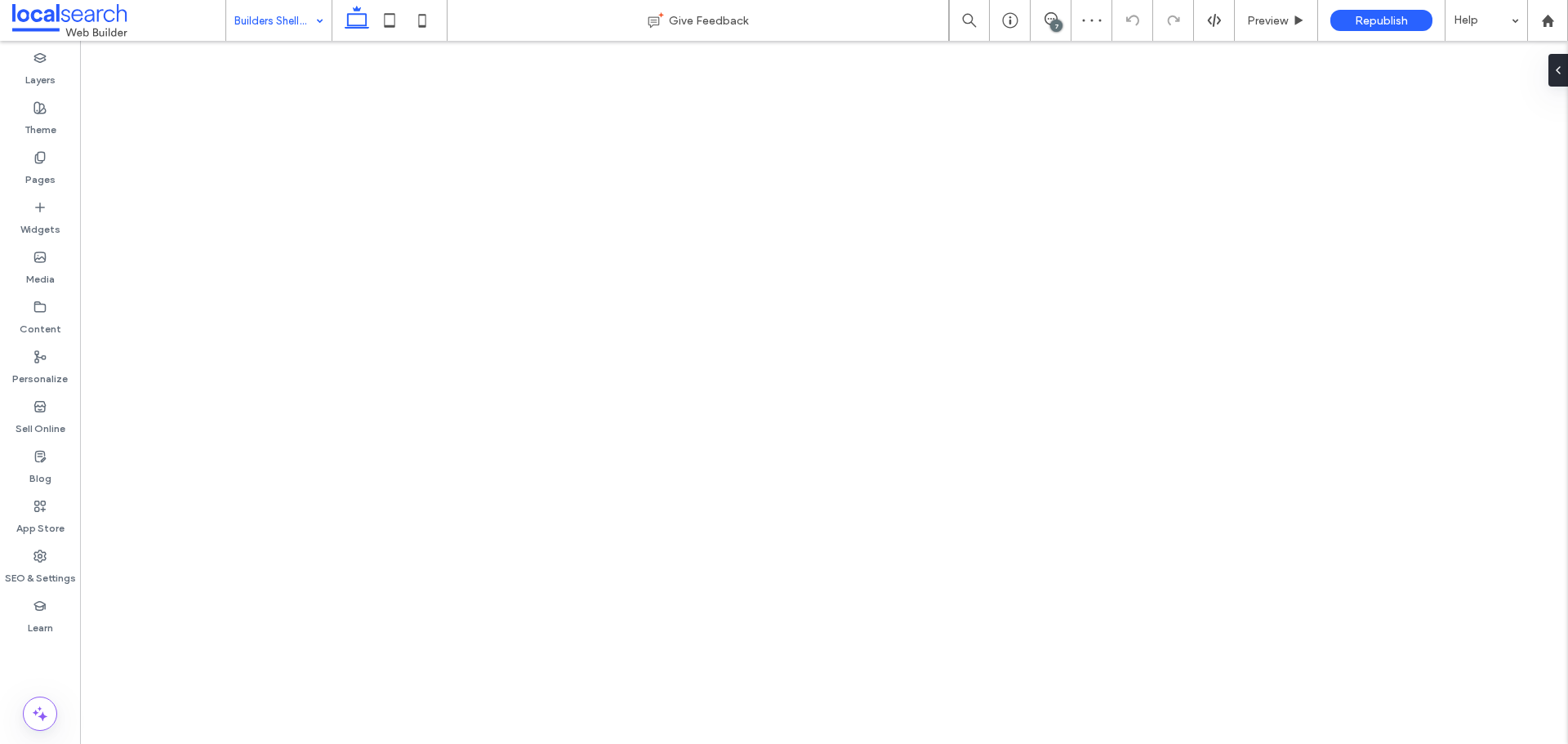
click at [283, 20] on input at bounding box center [274, 21] width 81 height 41
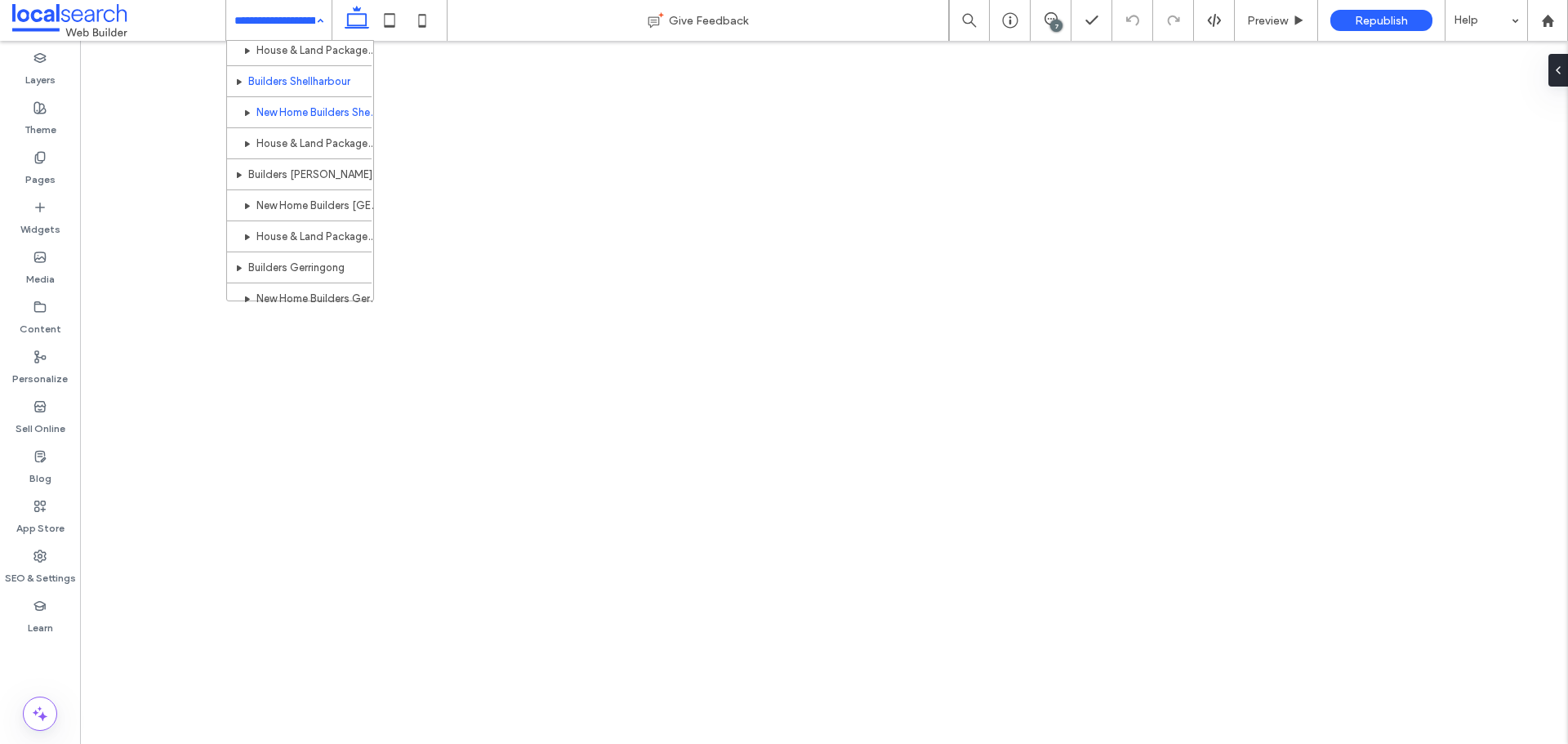
scroll to position [935, 0]
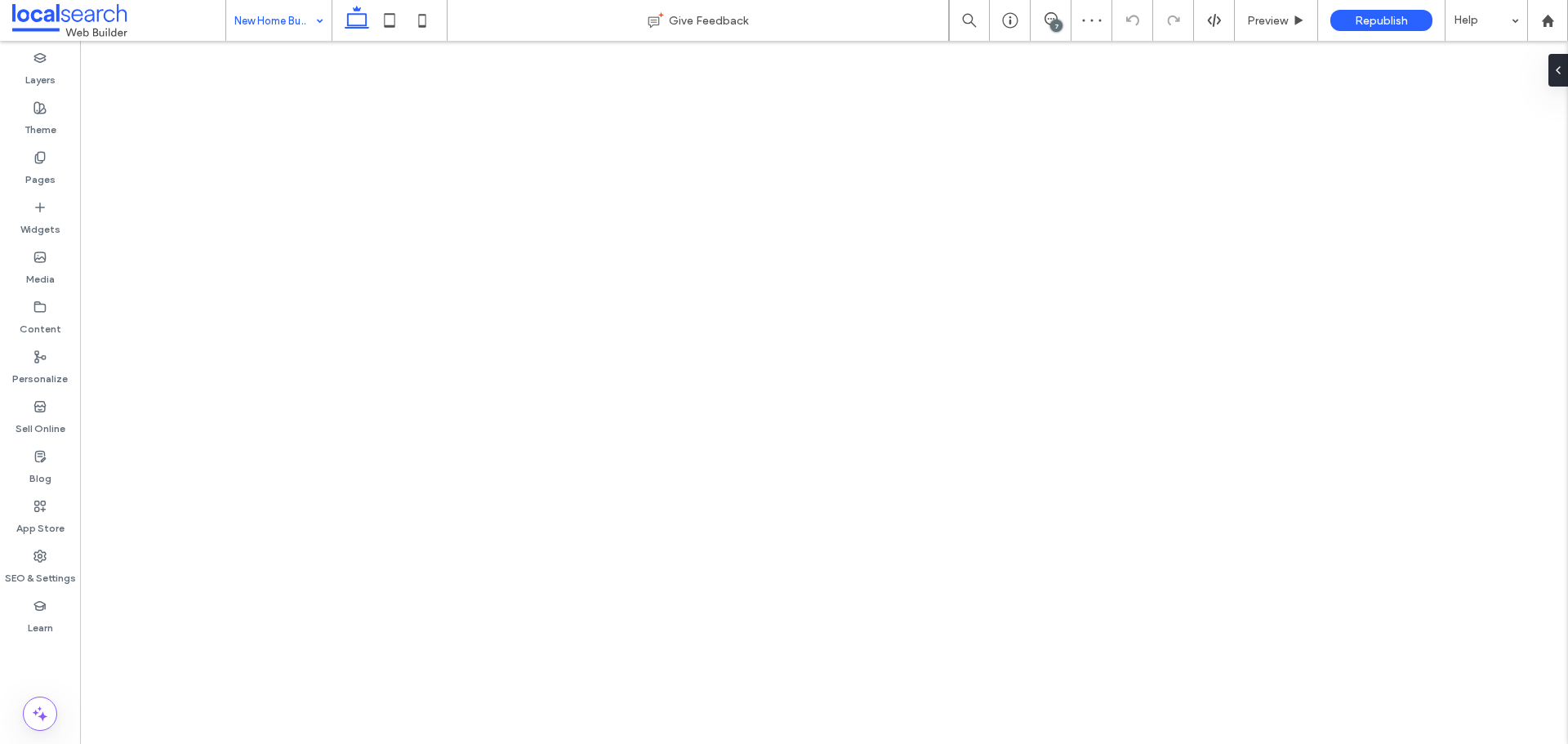
click at [288, 34] on input at bounding box center [274, 21] width 81 height 41
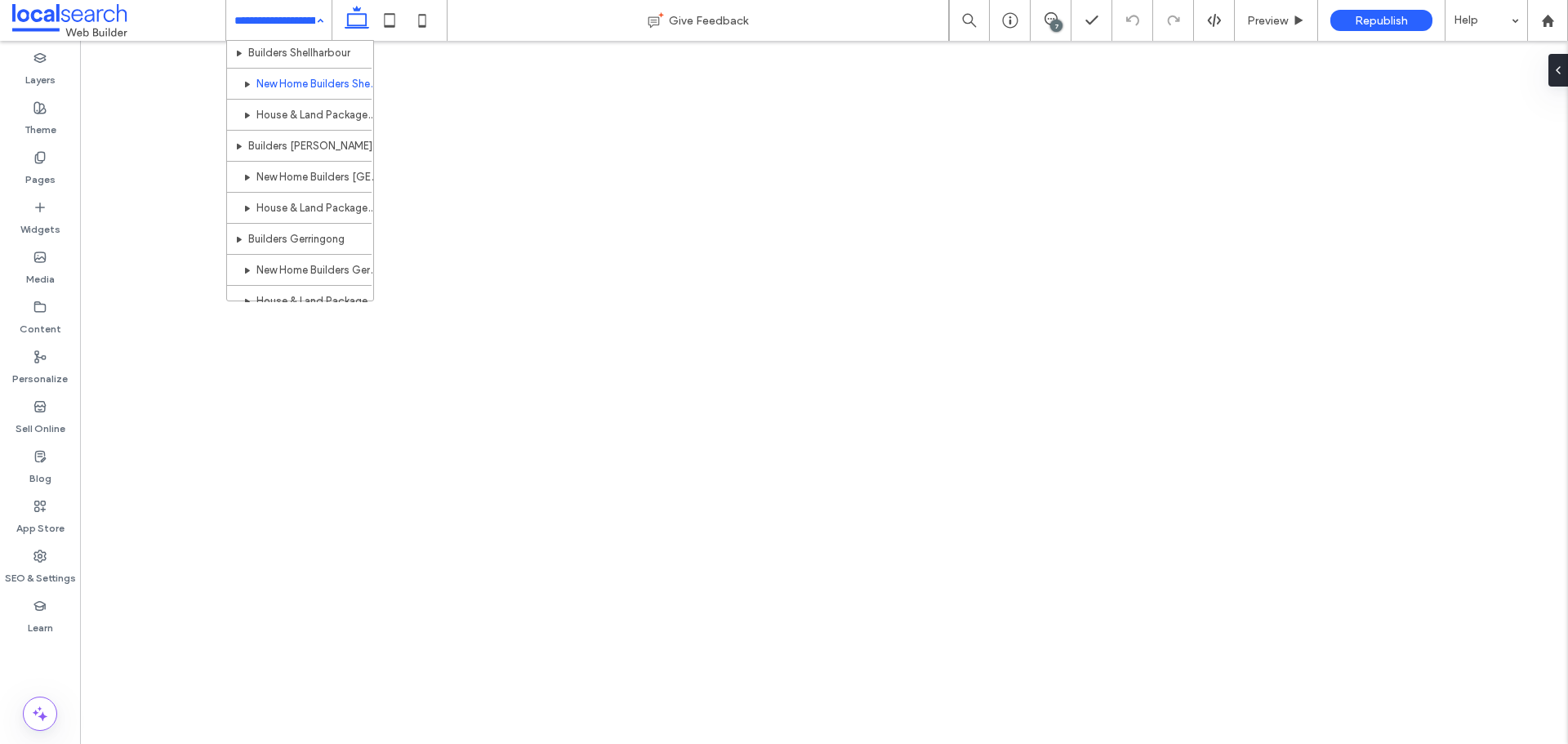
scroll to position [967, 0]
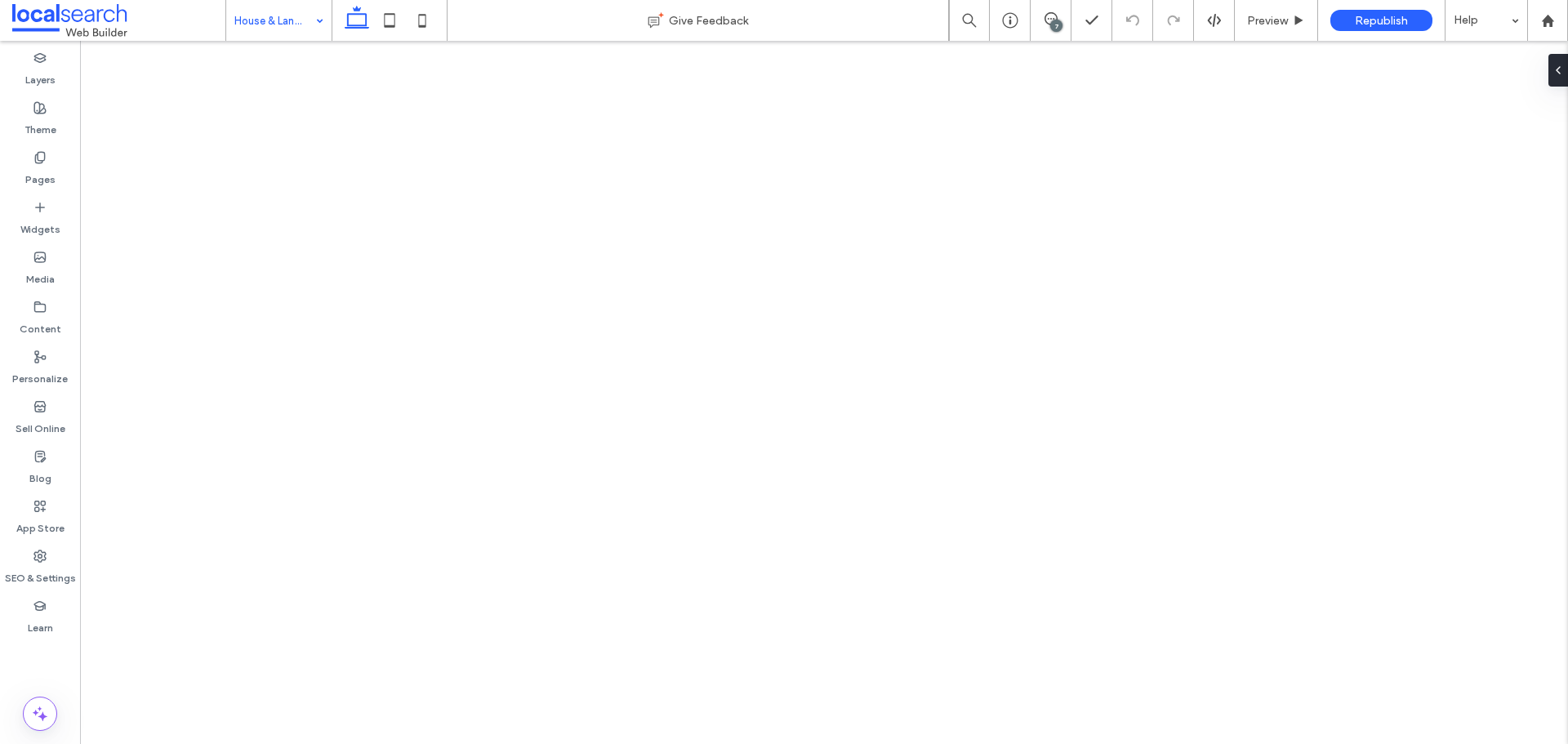
click at [264, 31] on input at bounding box center [274, 21] width 81 height 41
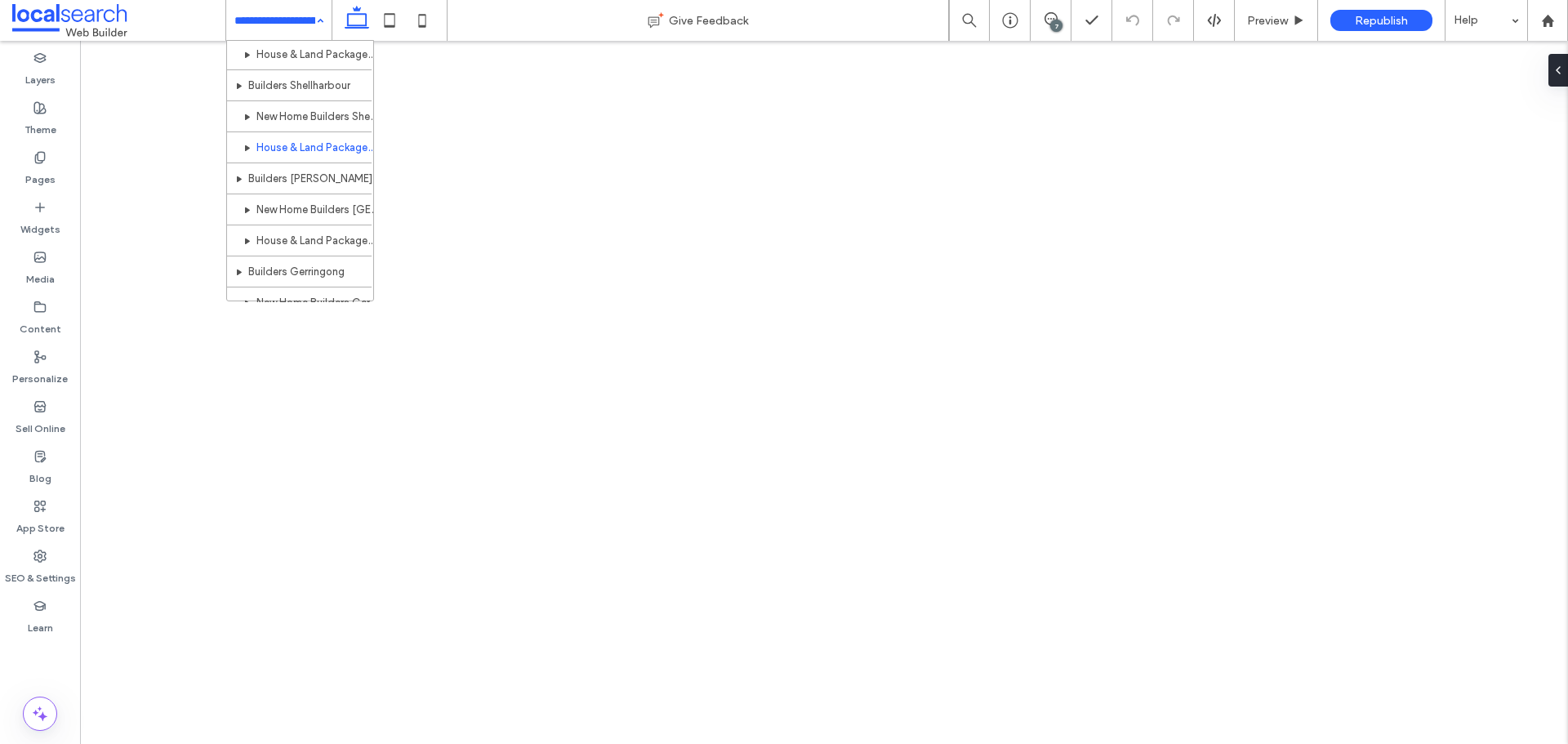
scroll to position [932, 0]
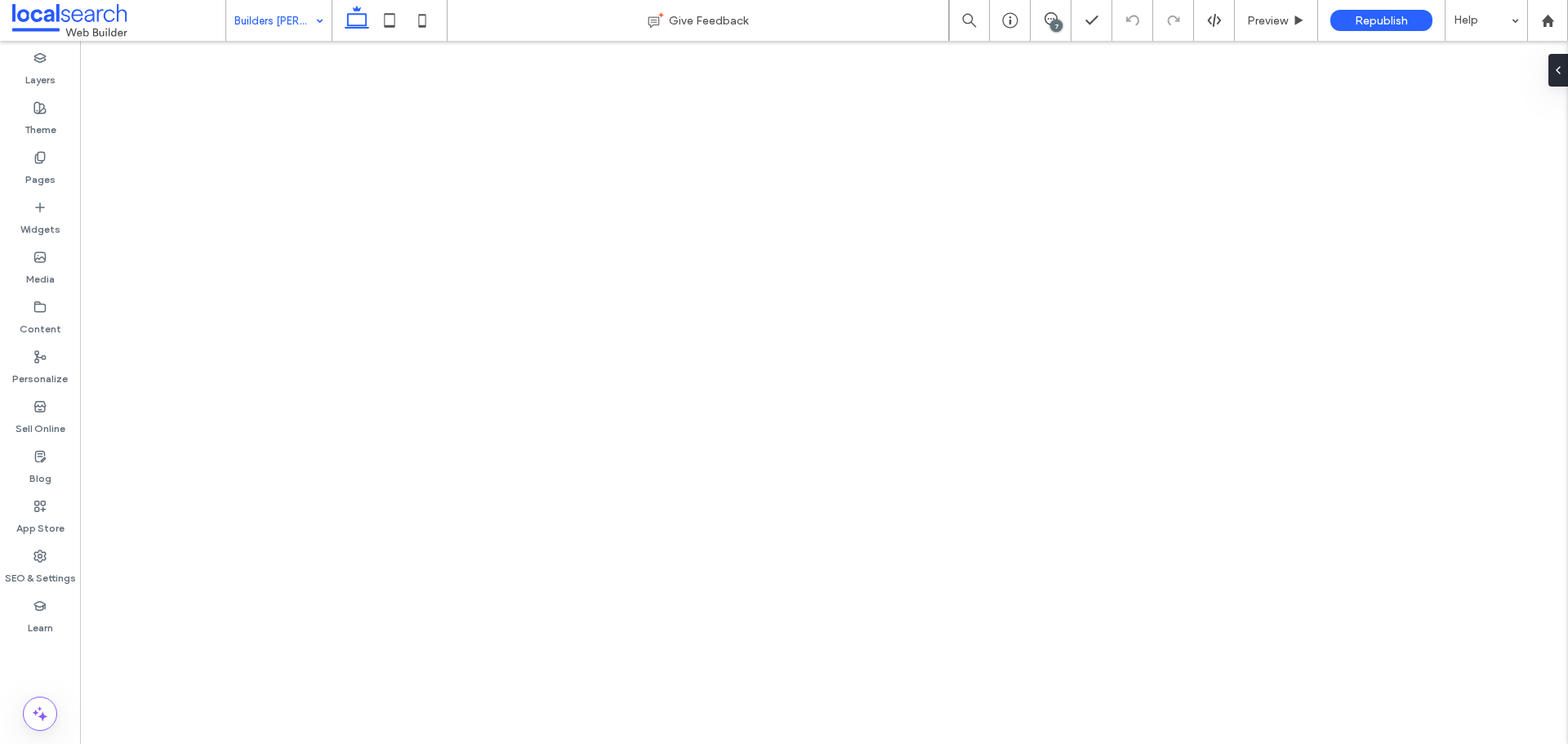
click at [279, 23] on input at bounding box center [274, 21] width 81 height 41
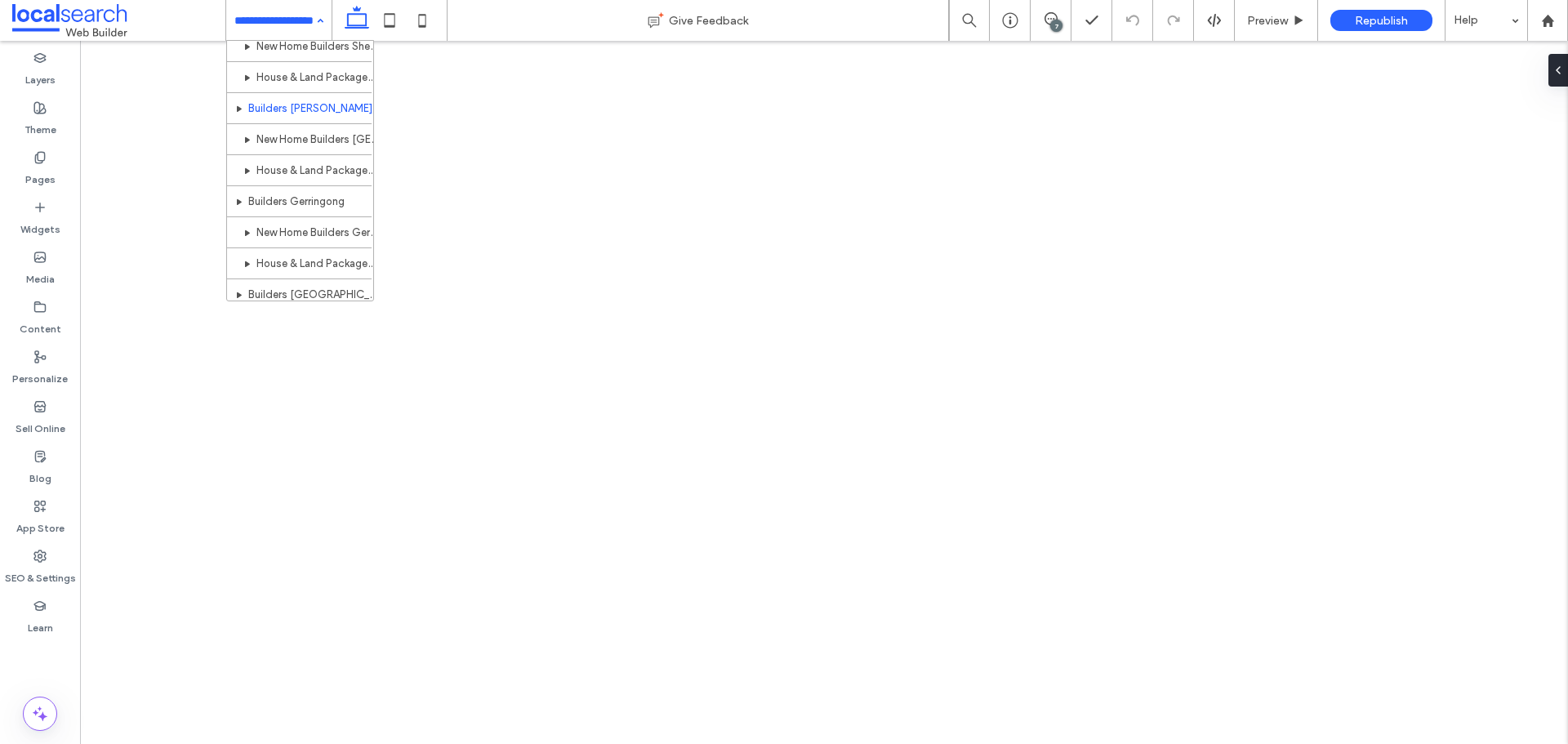
scroll to position [1004, 0]
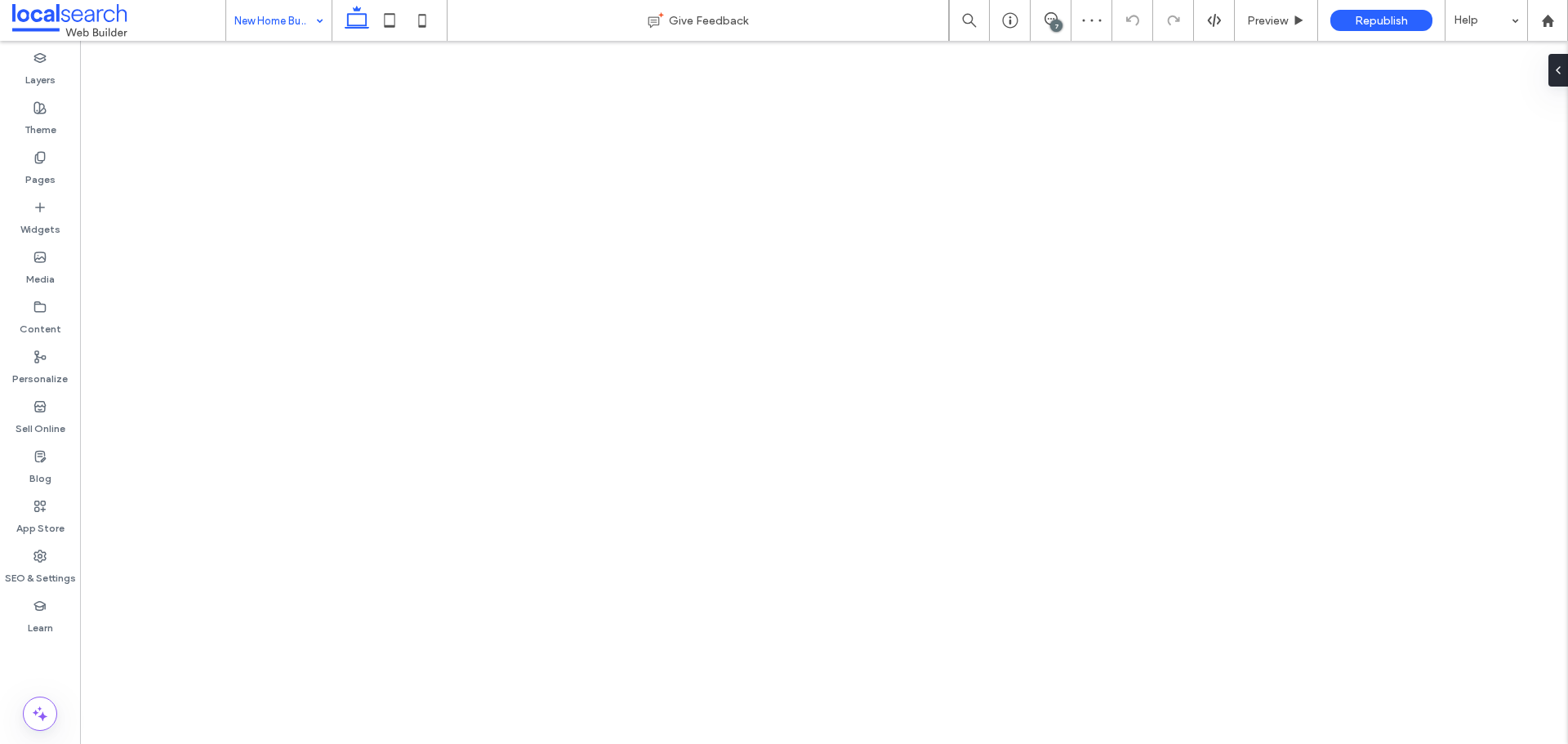
click at [281, 23] on input at bounding box center [274, 21] width 81 height 41
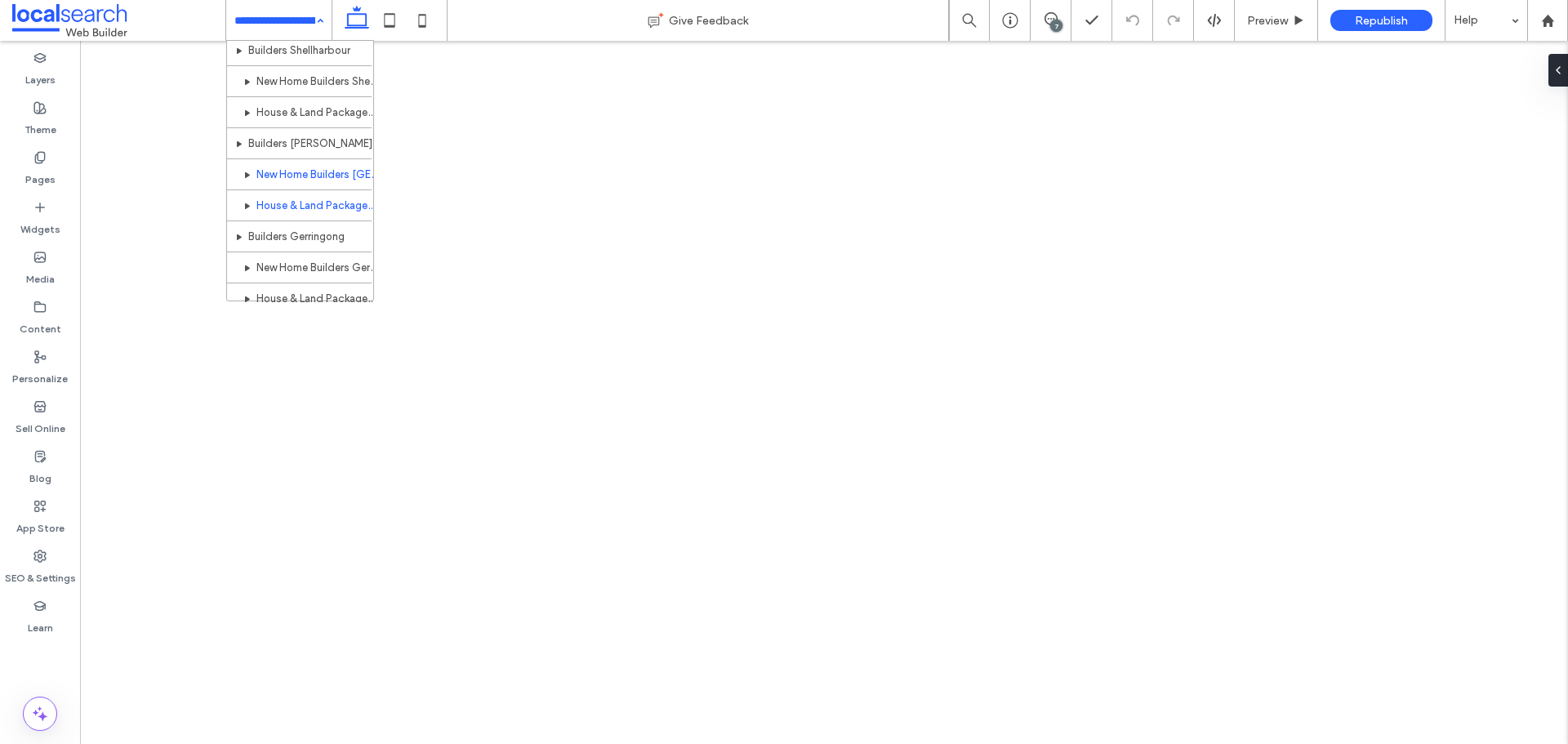
scroll to position [969, 0]
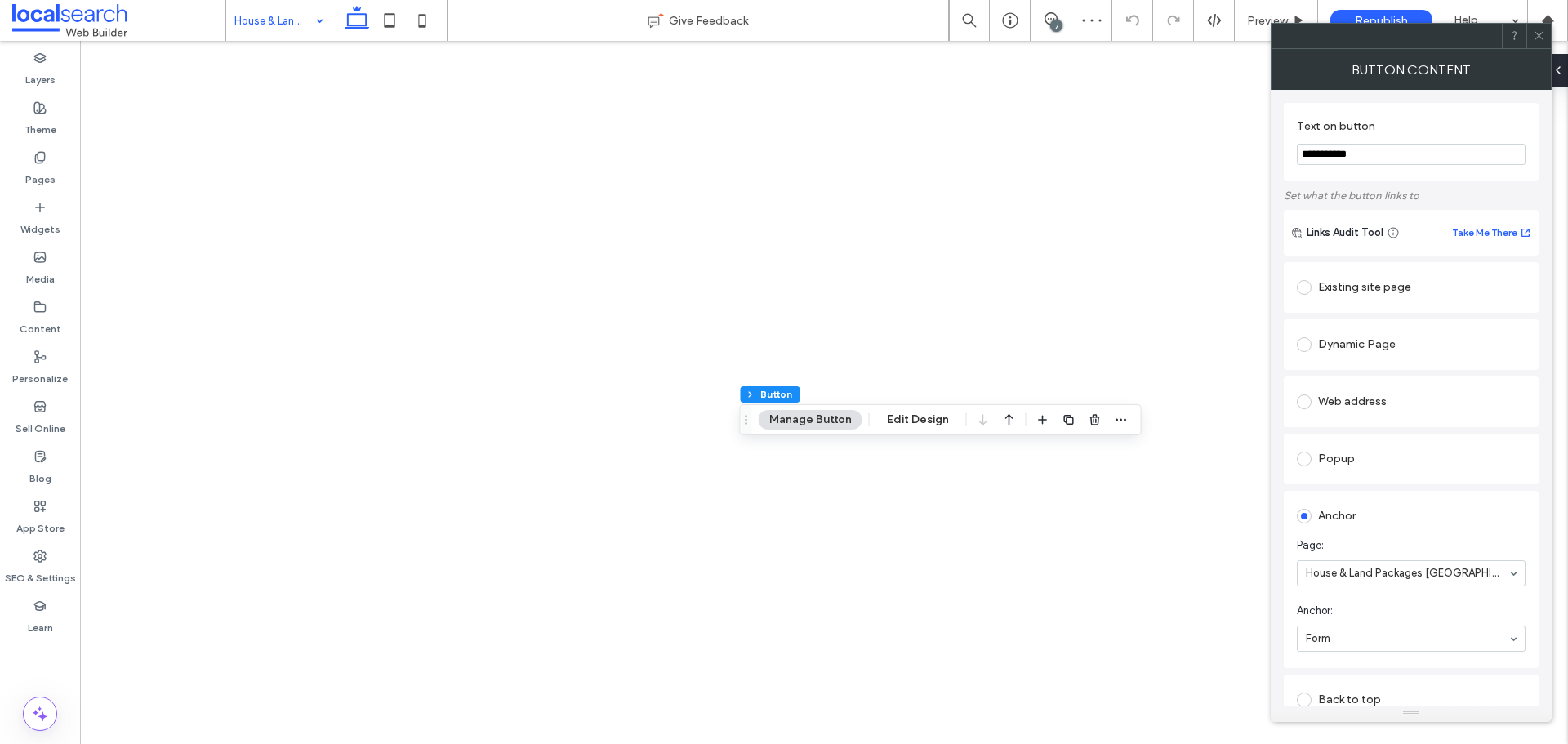
type input "**"
click at [310, 30] on div "House & Land Packages [GEOGRAPHIC_DATA]" at bounding box center [279, 21] width 105 height 41
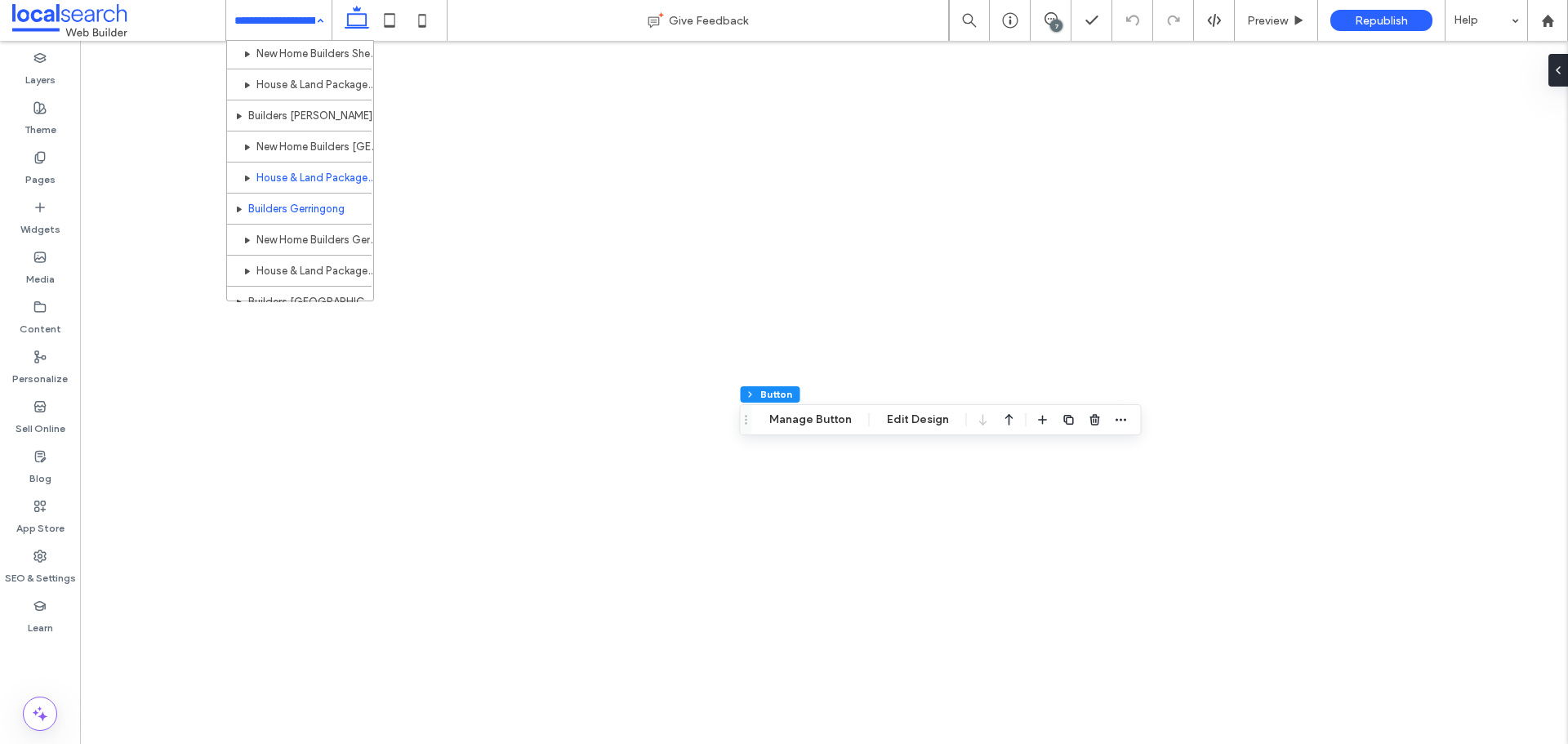
scroll to position [1015, 0]
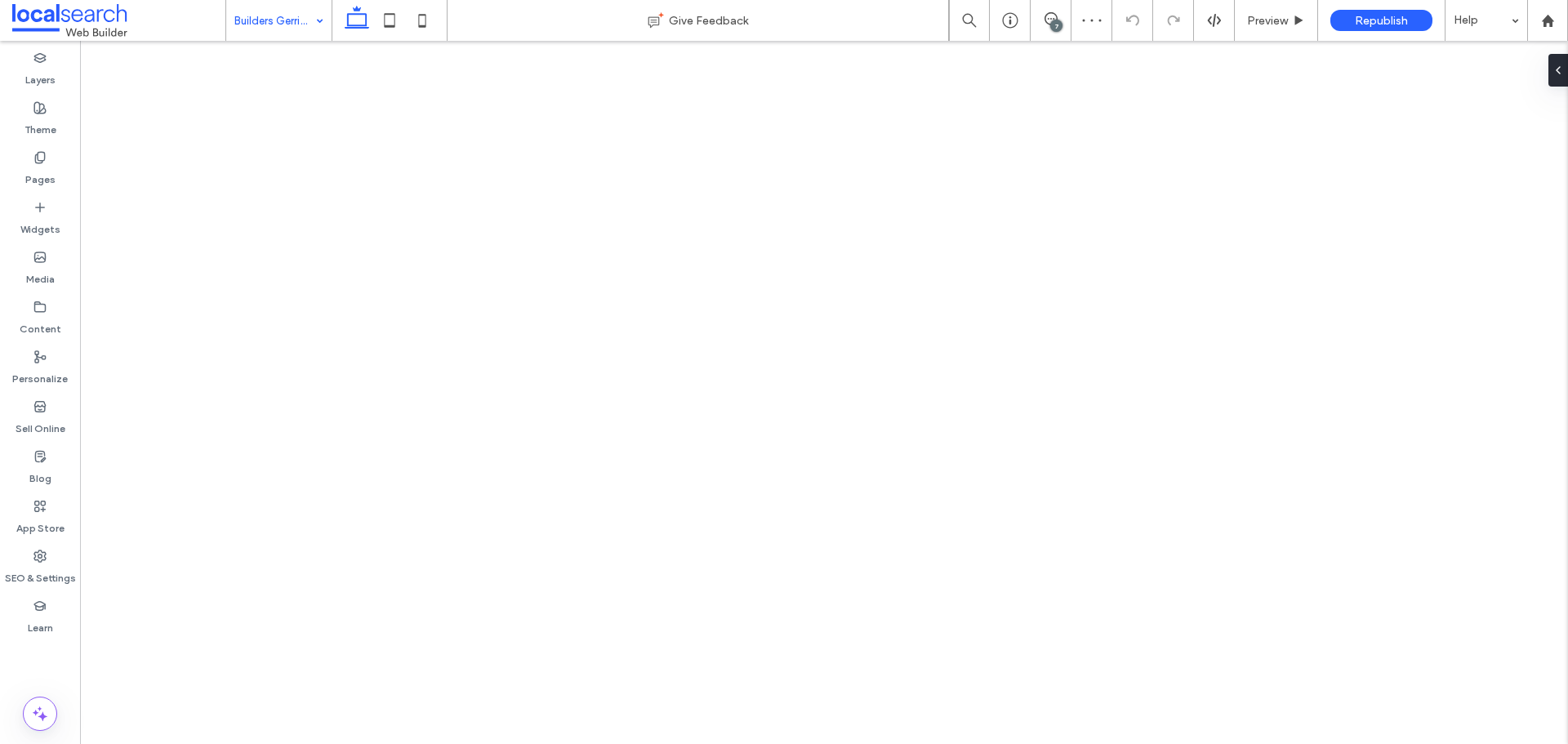
click at [322, 33] on div "Builders Gerringong" at bounding box center [279, 21] width 105 height 41
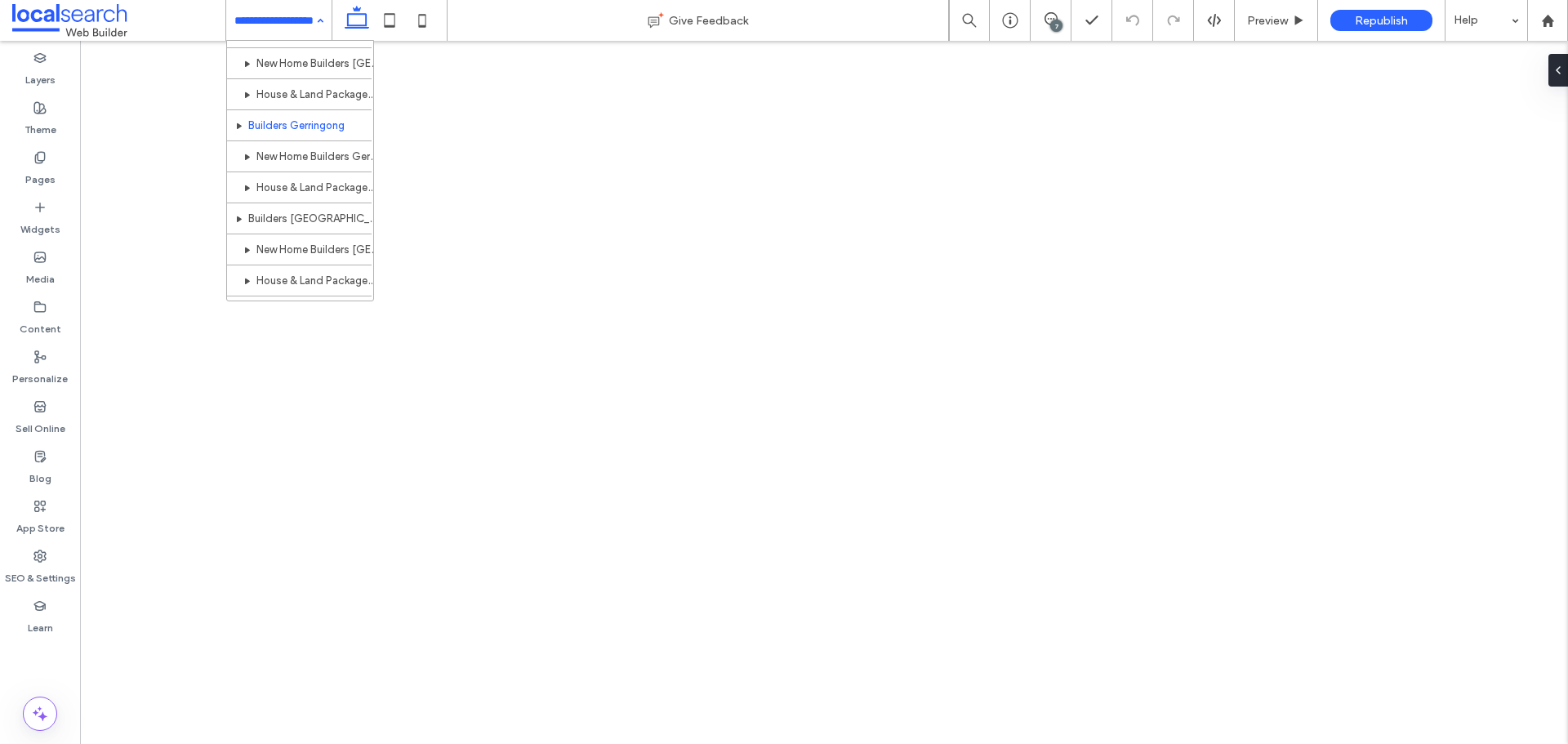
scroll to position [1080, 0]
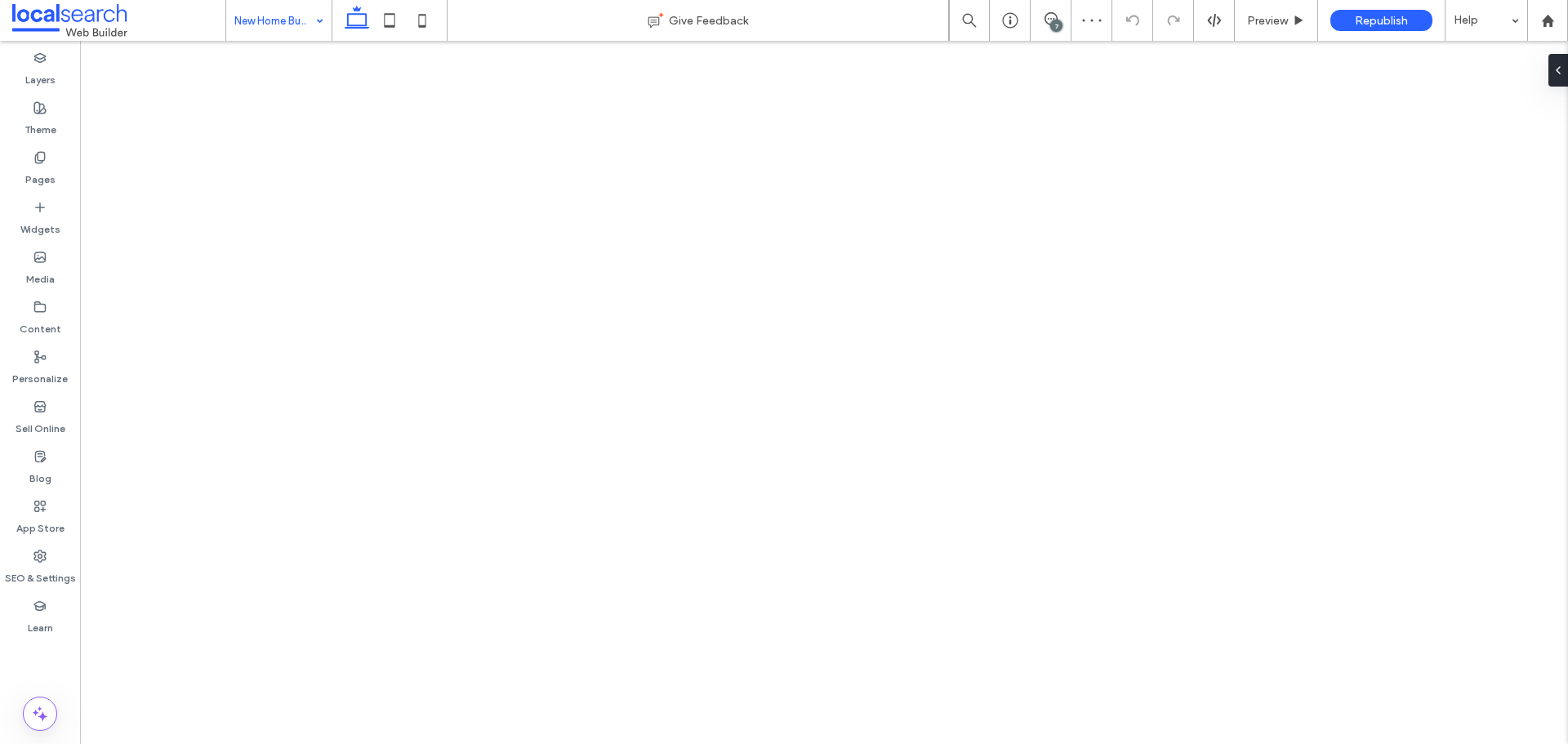
click at [277, 19] on input at bounding box center [274, 21] width 81 height 41
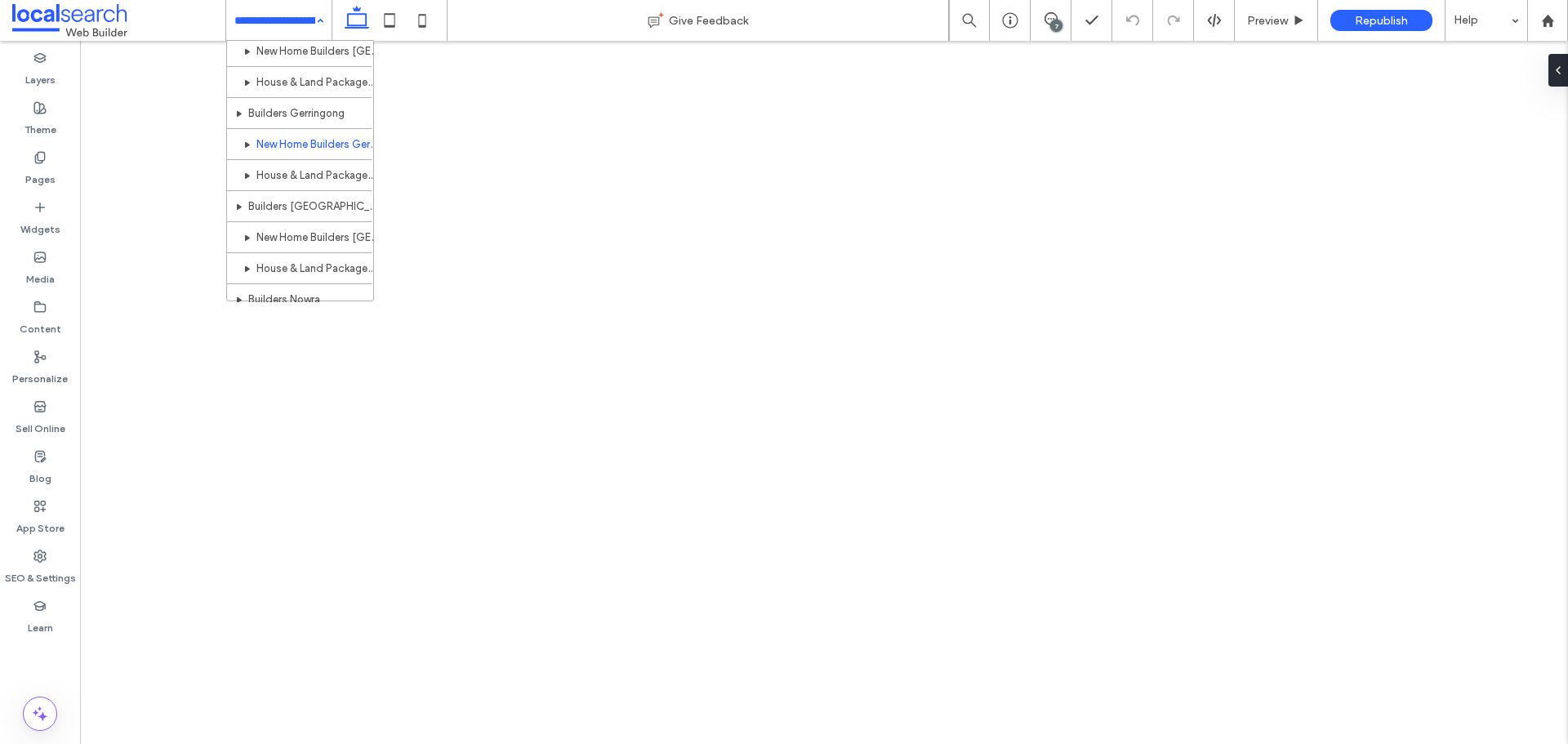
scroll to position [1093, 0]
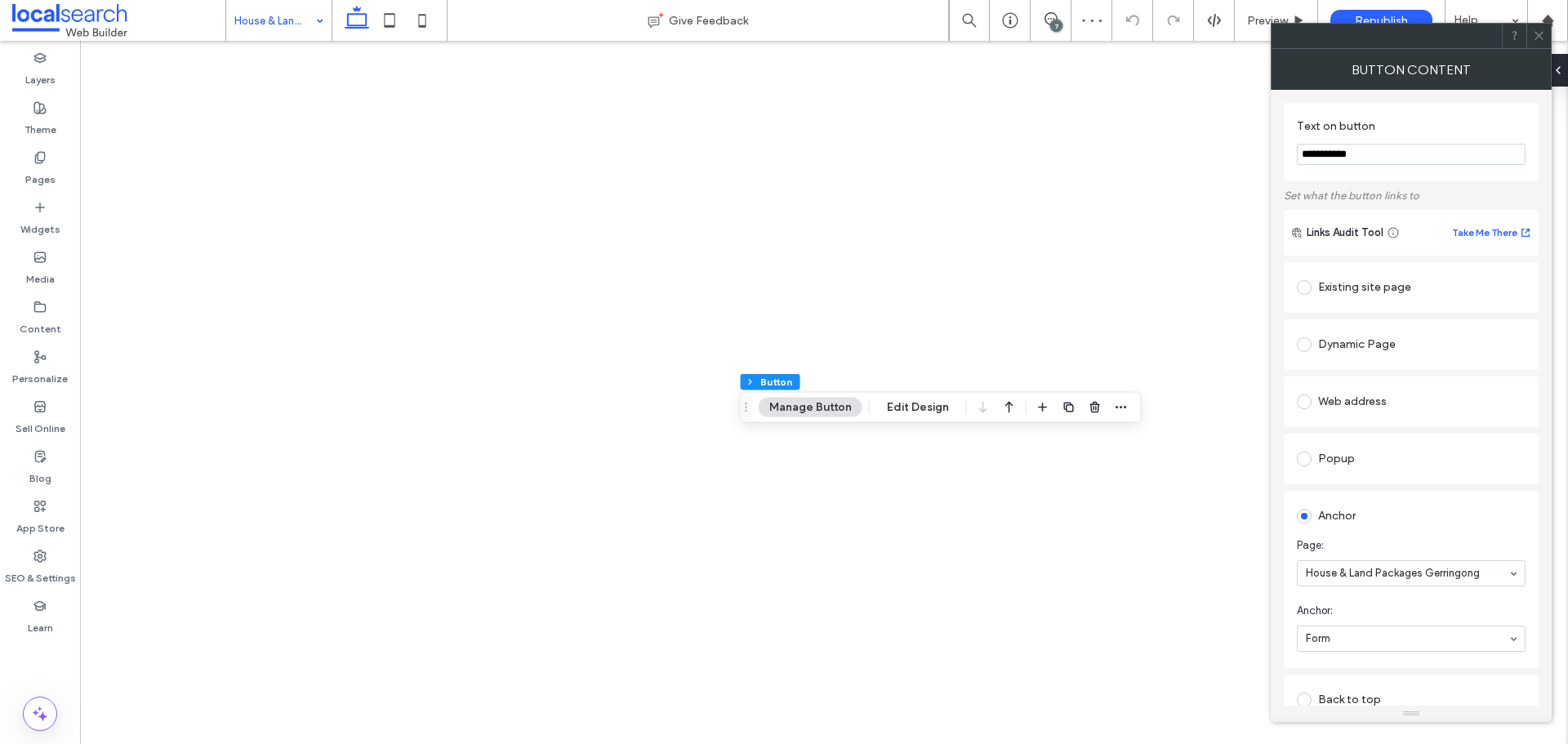
type input "**"
click at [293, 28] on input at bounding box center [274, 21] width 81 height 41
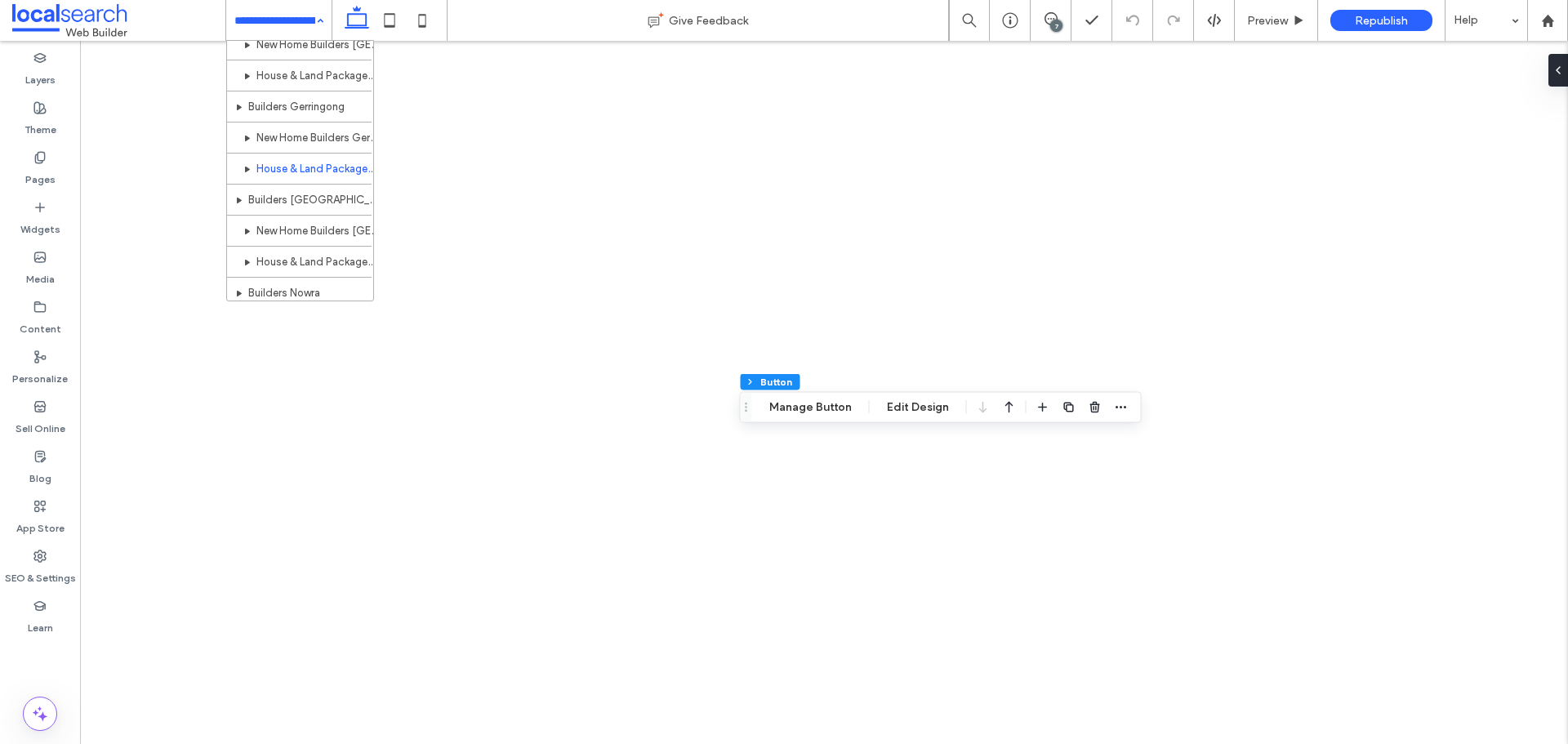
scroll to position [1127, 0]
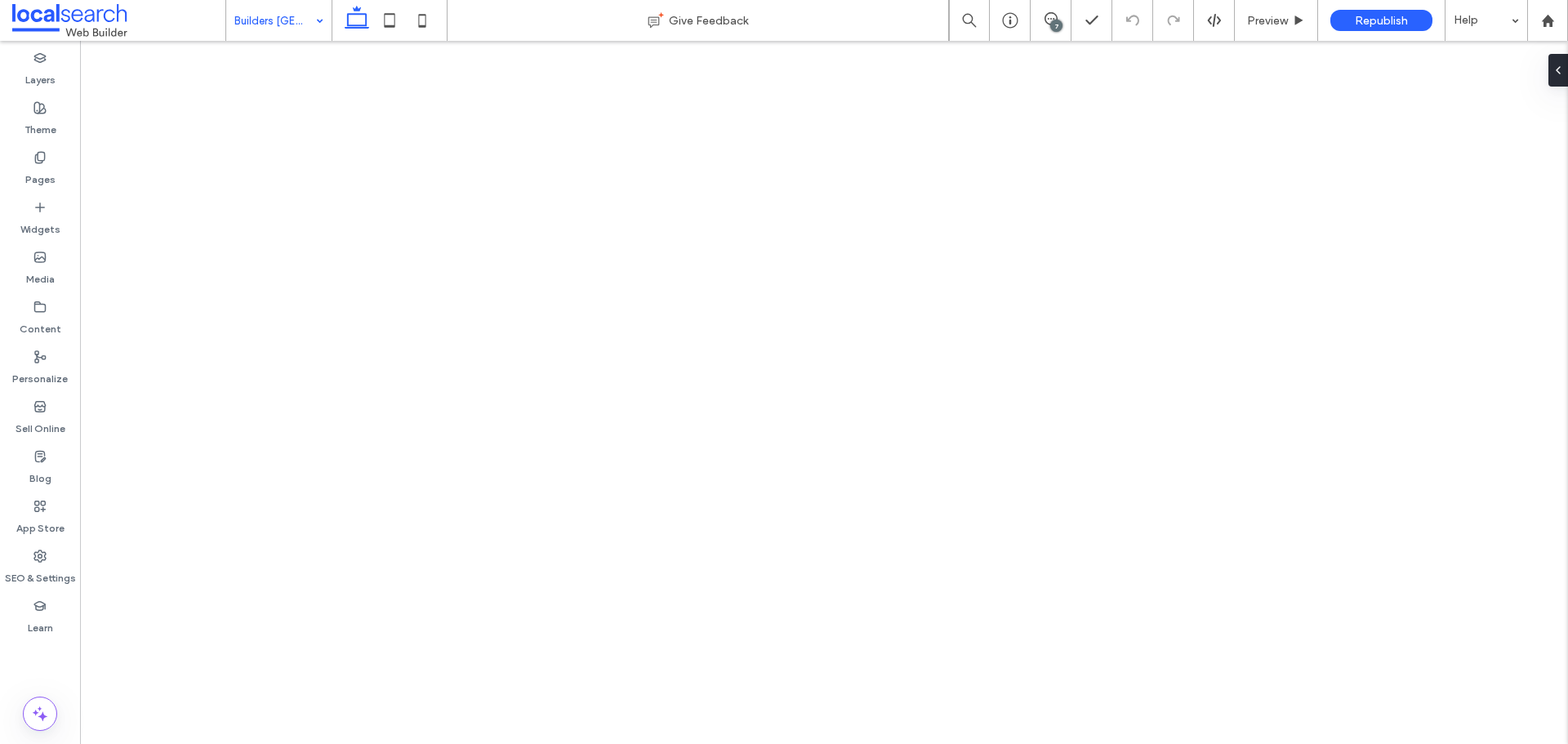
click at [274, 25] on input at bounding box center [274, 21] width 81 height 41
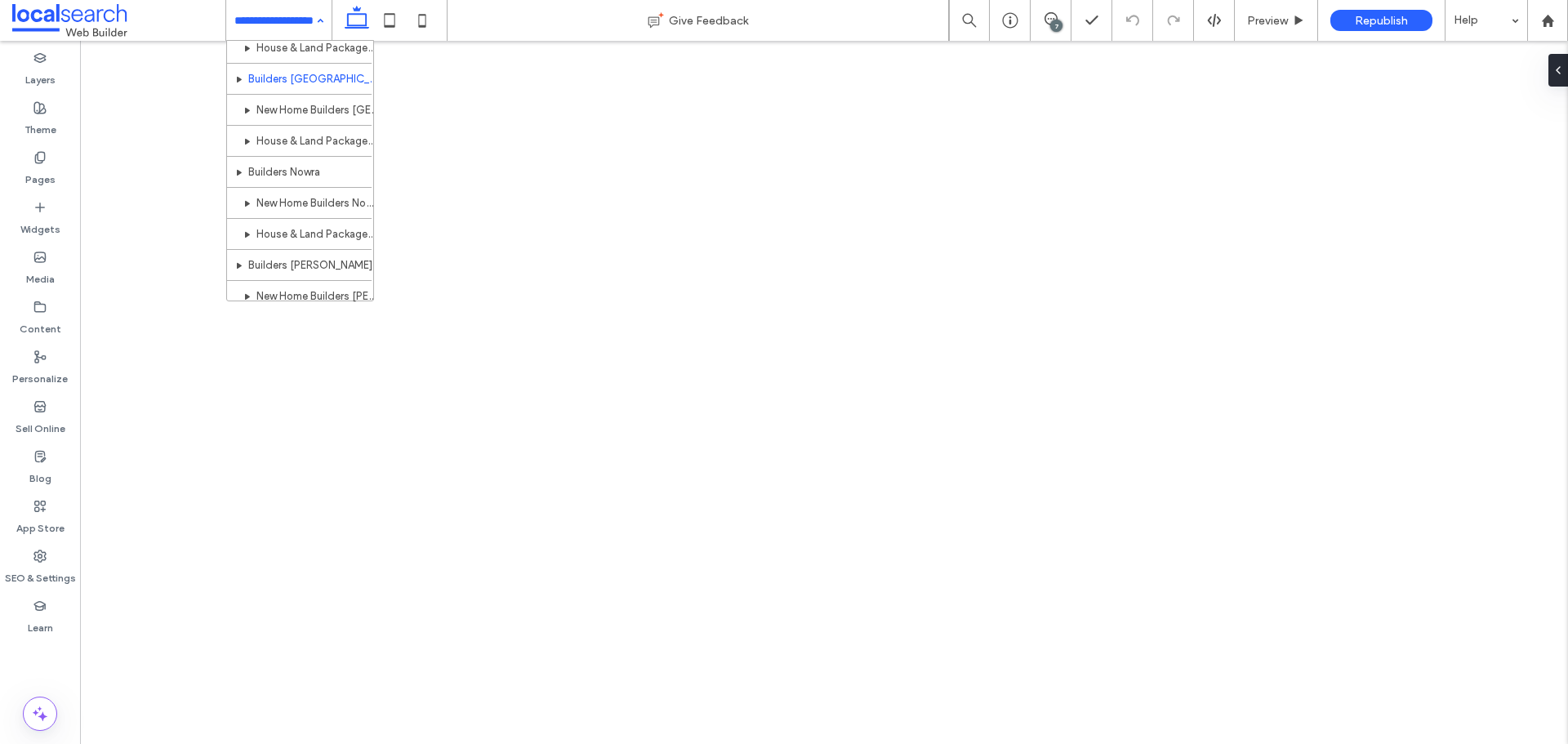
scroll to position [1220, 0]
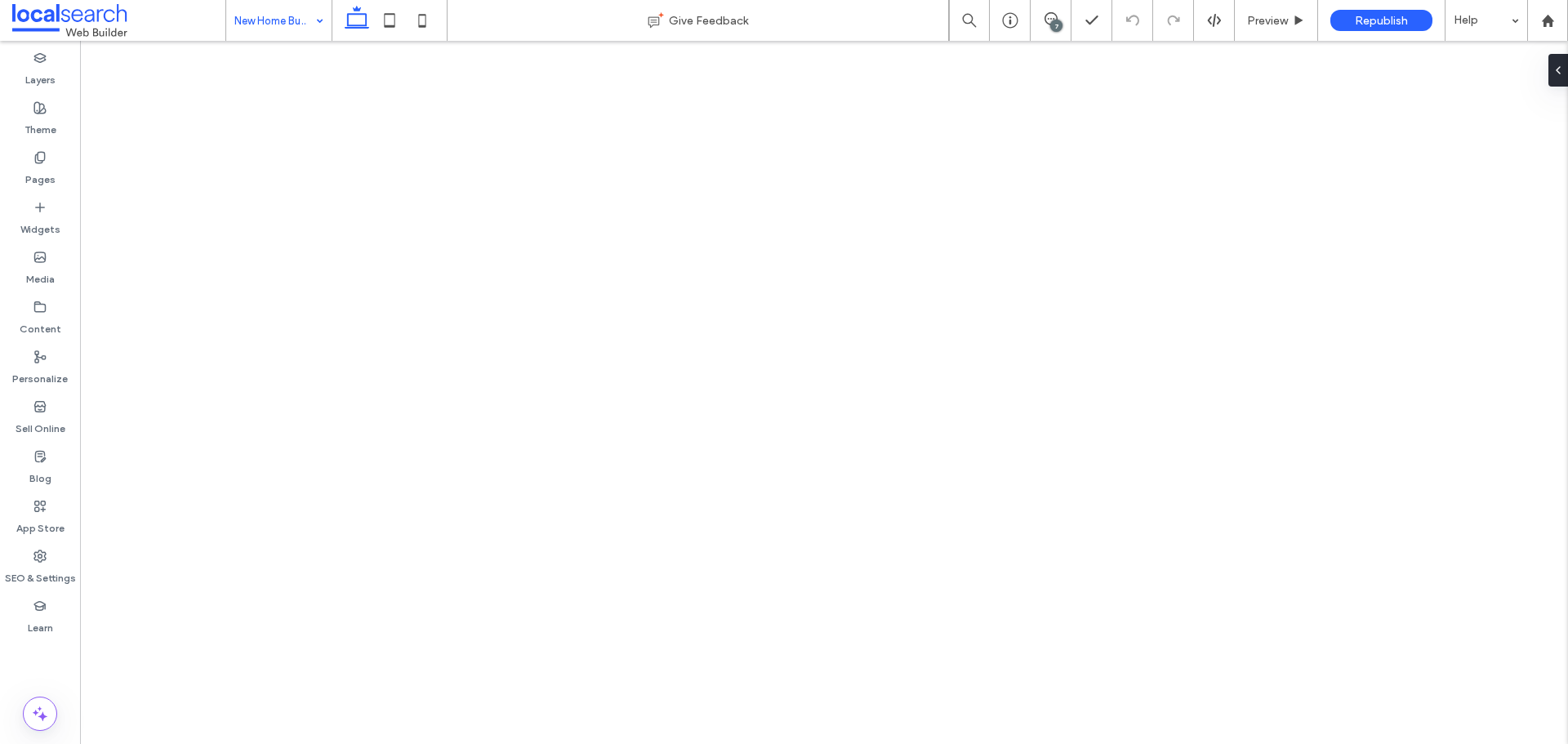
click at [310, 36] on div "New Home Builders [GEOGRAPHIC_DATA]" at bounding box center [279, 21] width 105 height 41
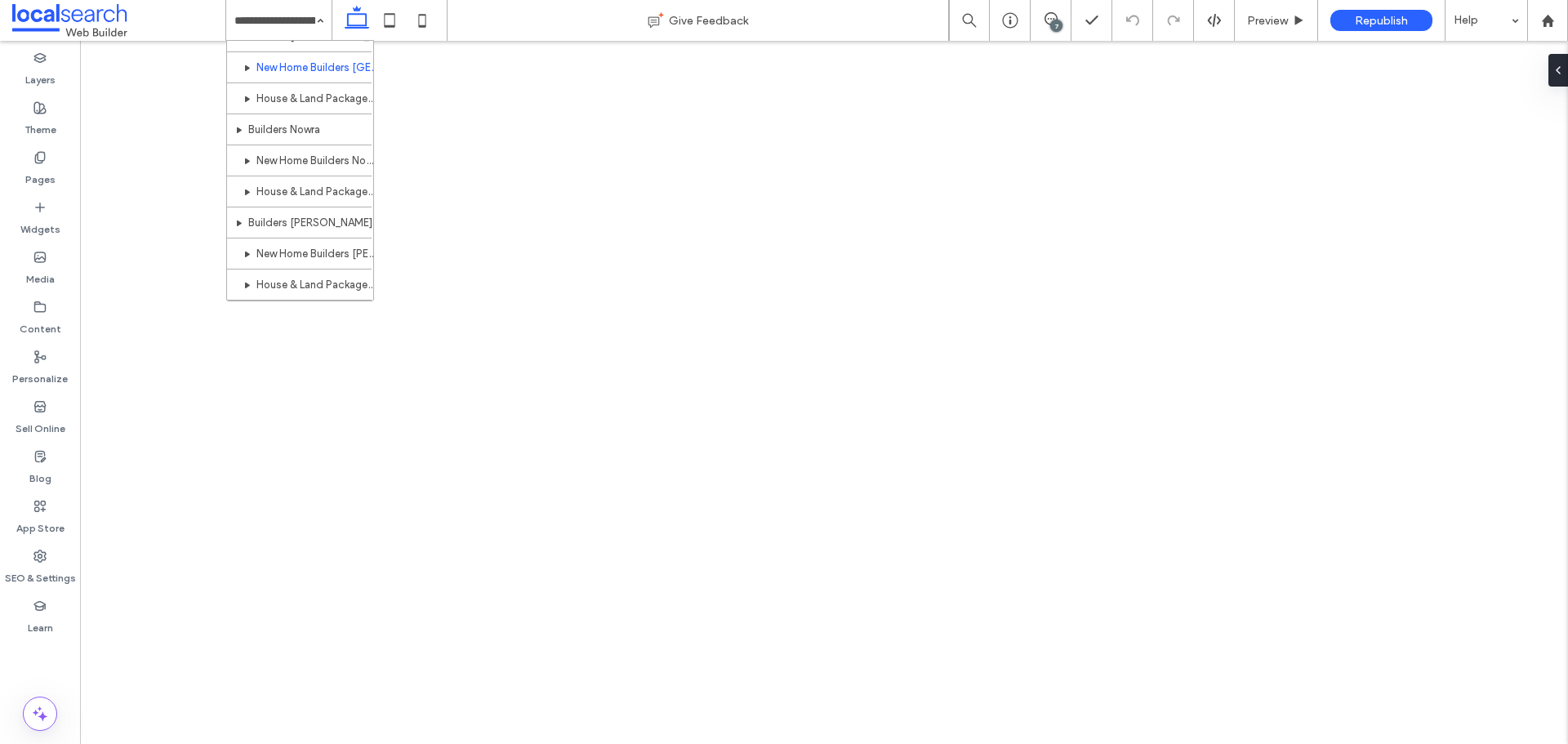
scroll to position [1263, 0]
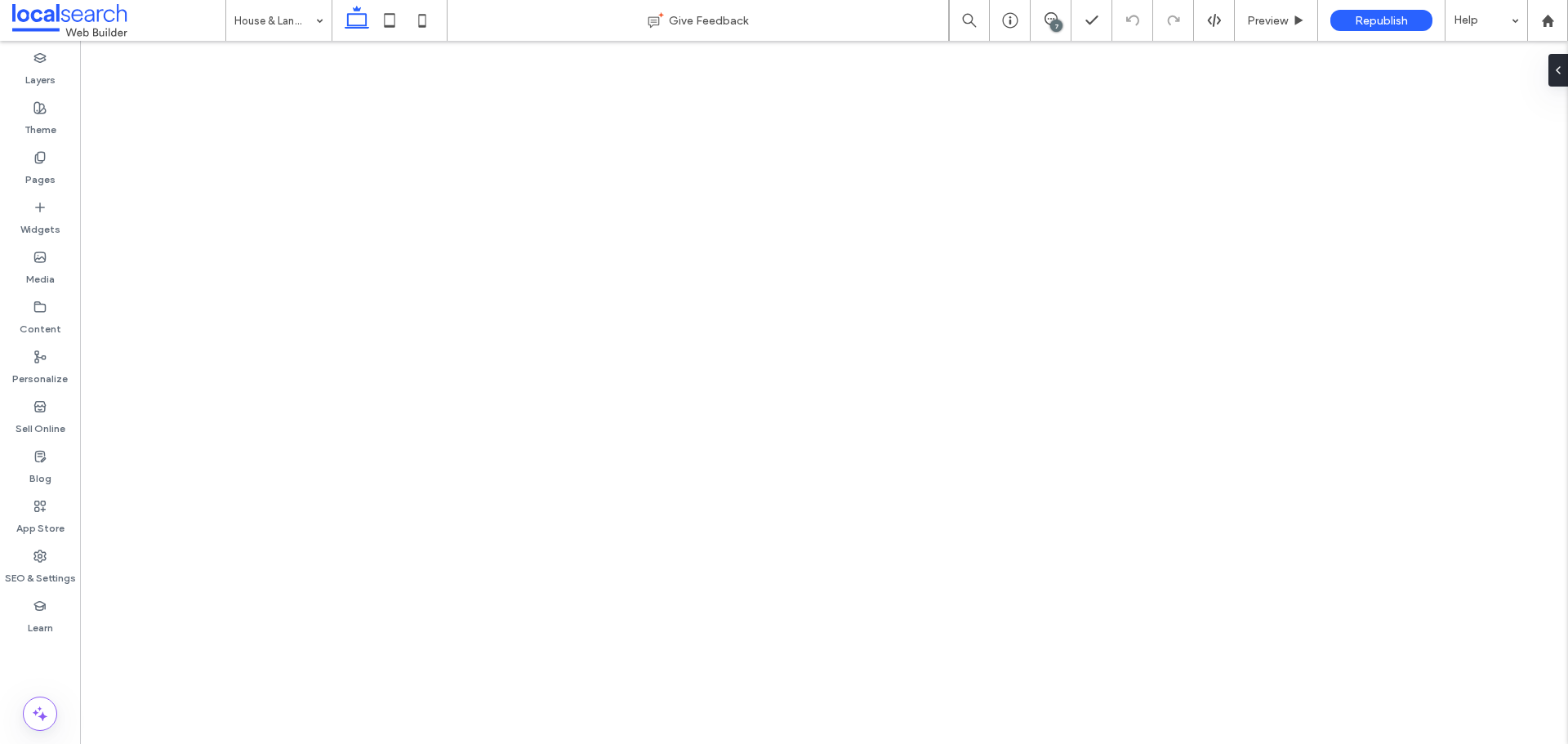
click at [312, 19] on div "House & Land Packages [GEOGRAPHIC_DATA]" at bounding box center [279, 21] width 105 height 41
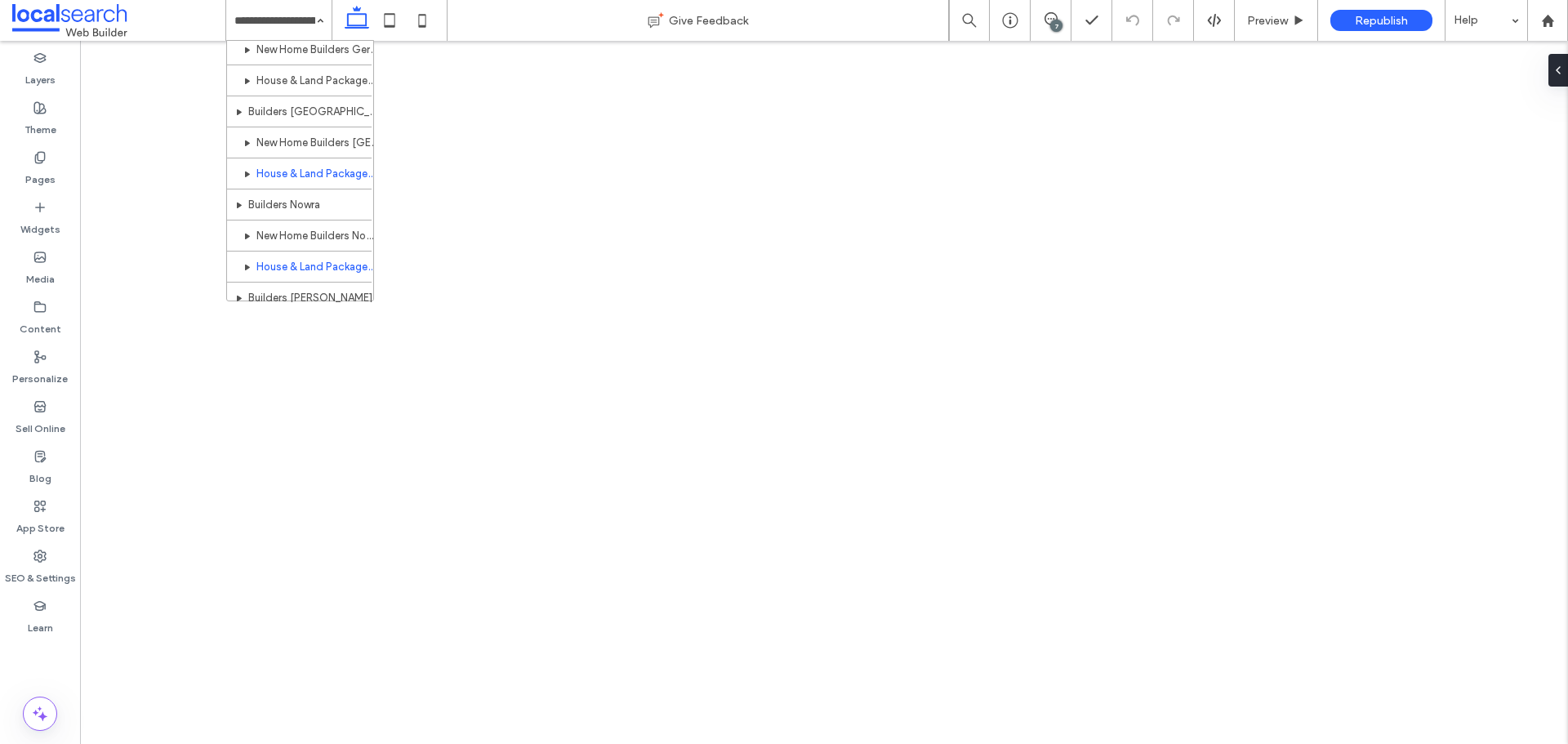
scroll to position [1188, 0]
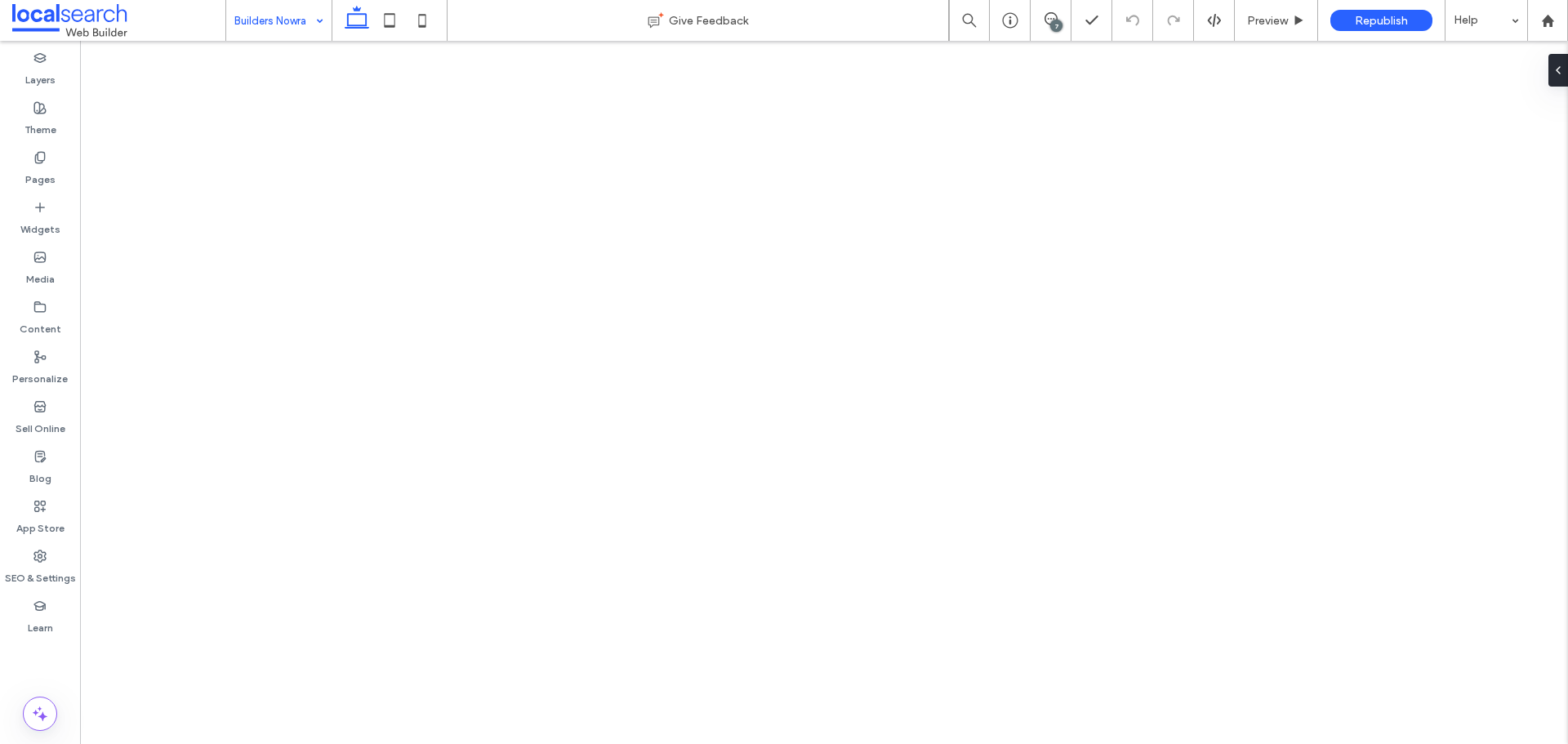
click at [291, 25] on input at bounding box center [274, 21] width 81 height 41
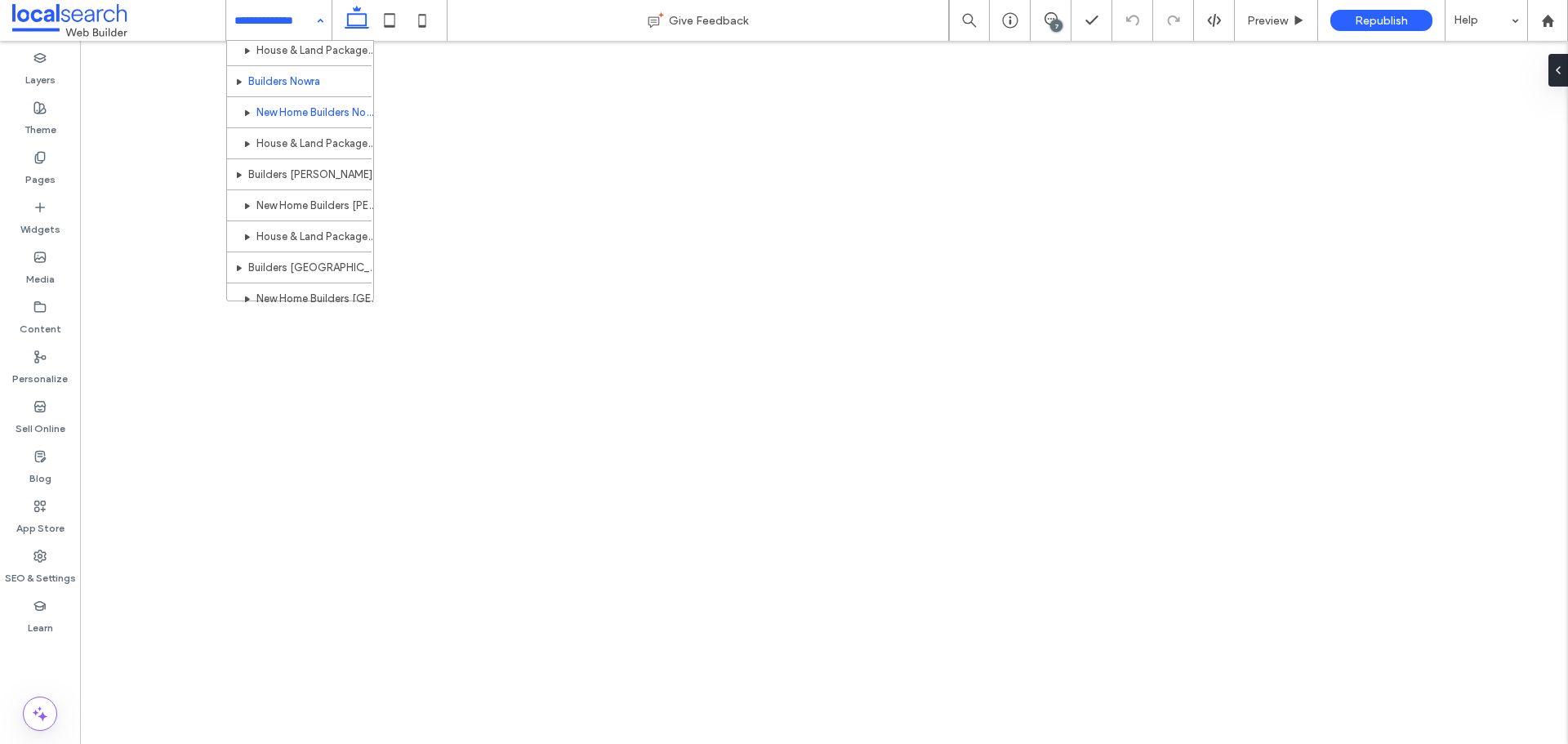
scroll to position [1307, 0]
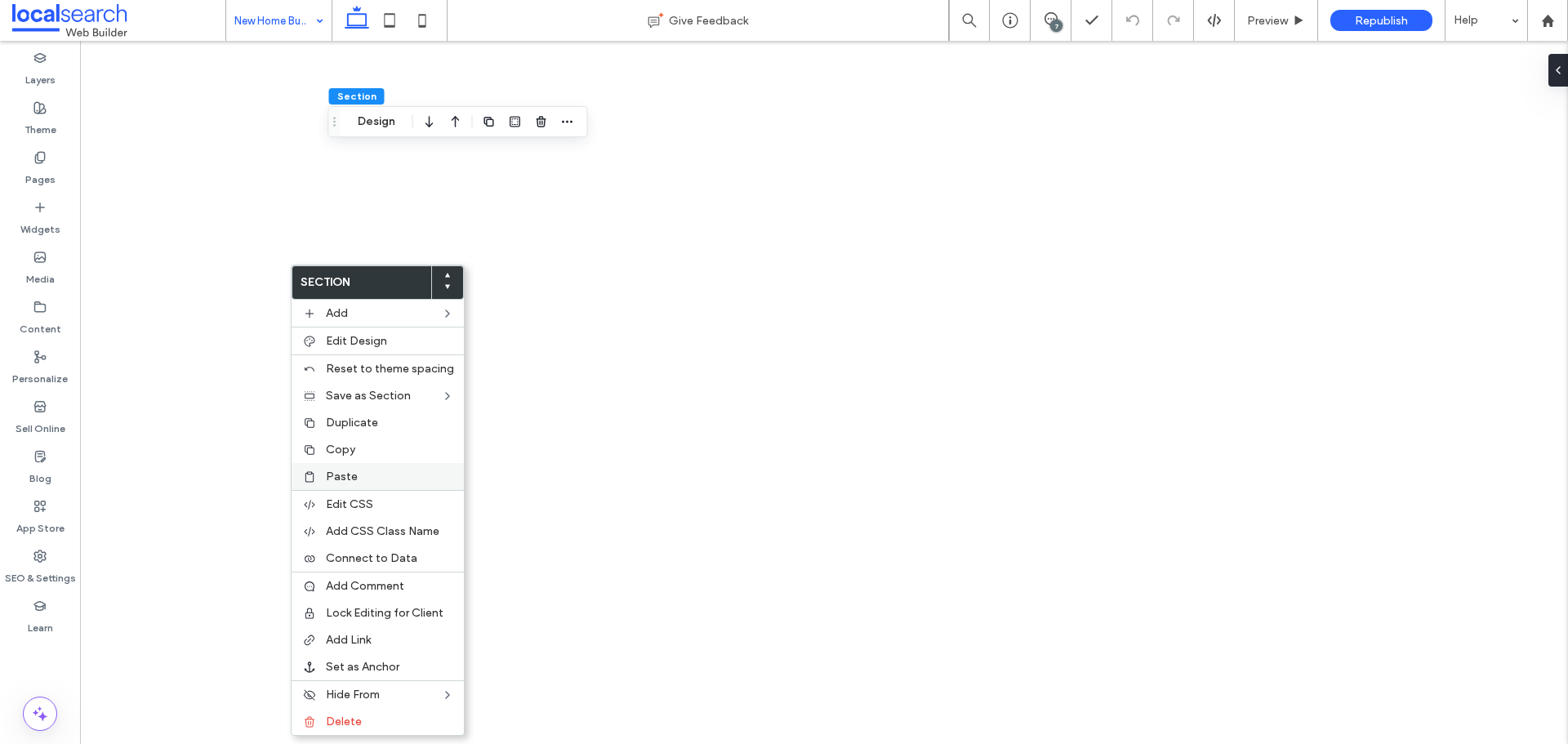
click at [353, 471] on span "Paste" at bounding box center [342, 476] width 32 height 14
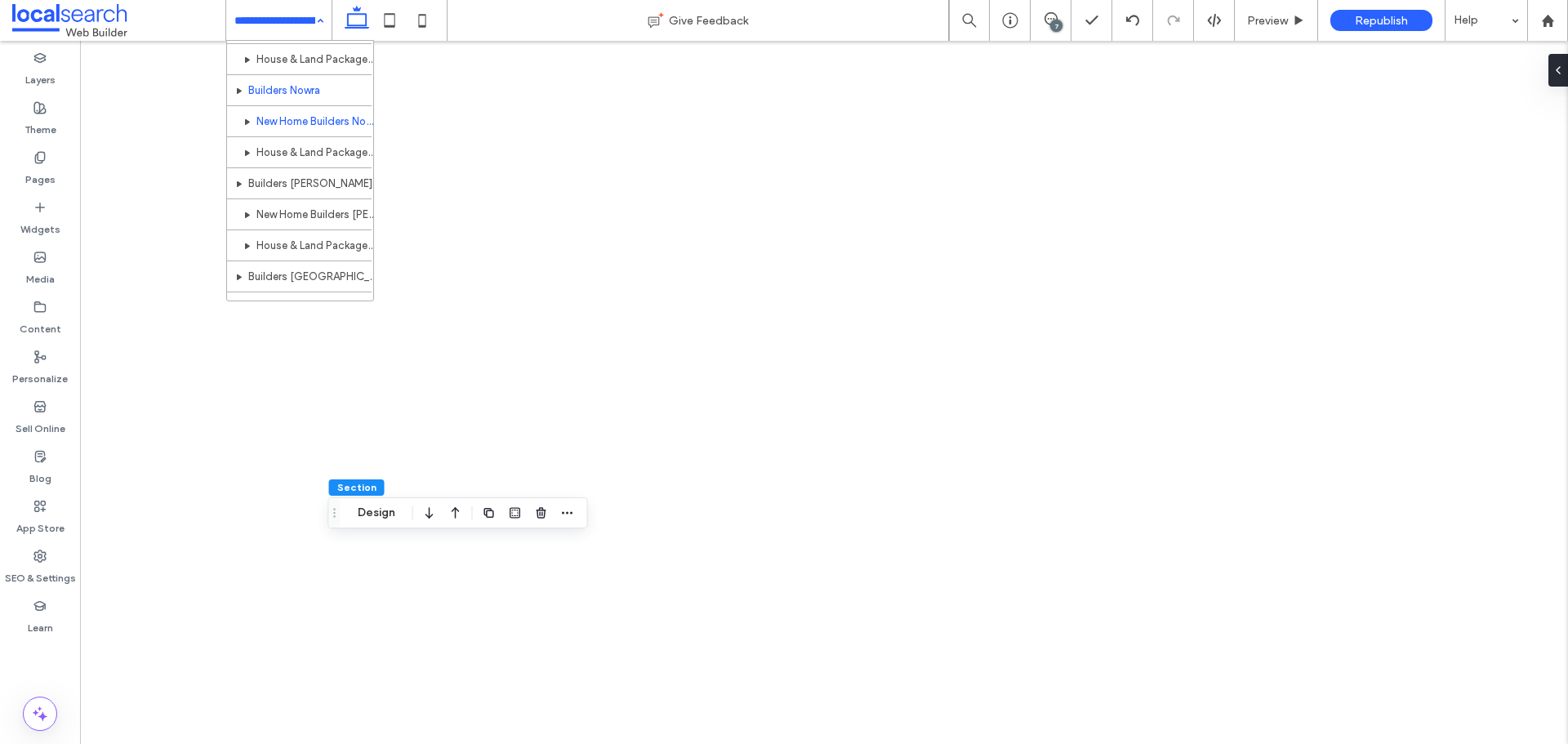
scroll to position [1300, 0]
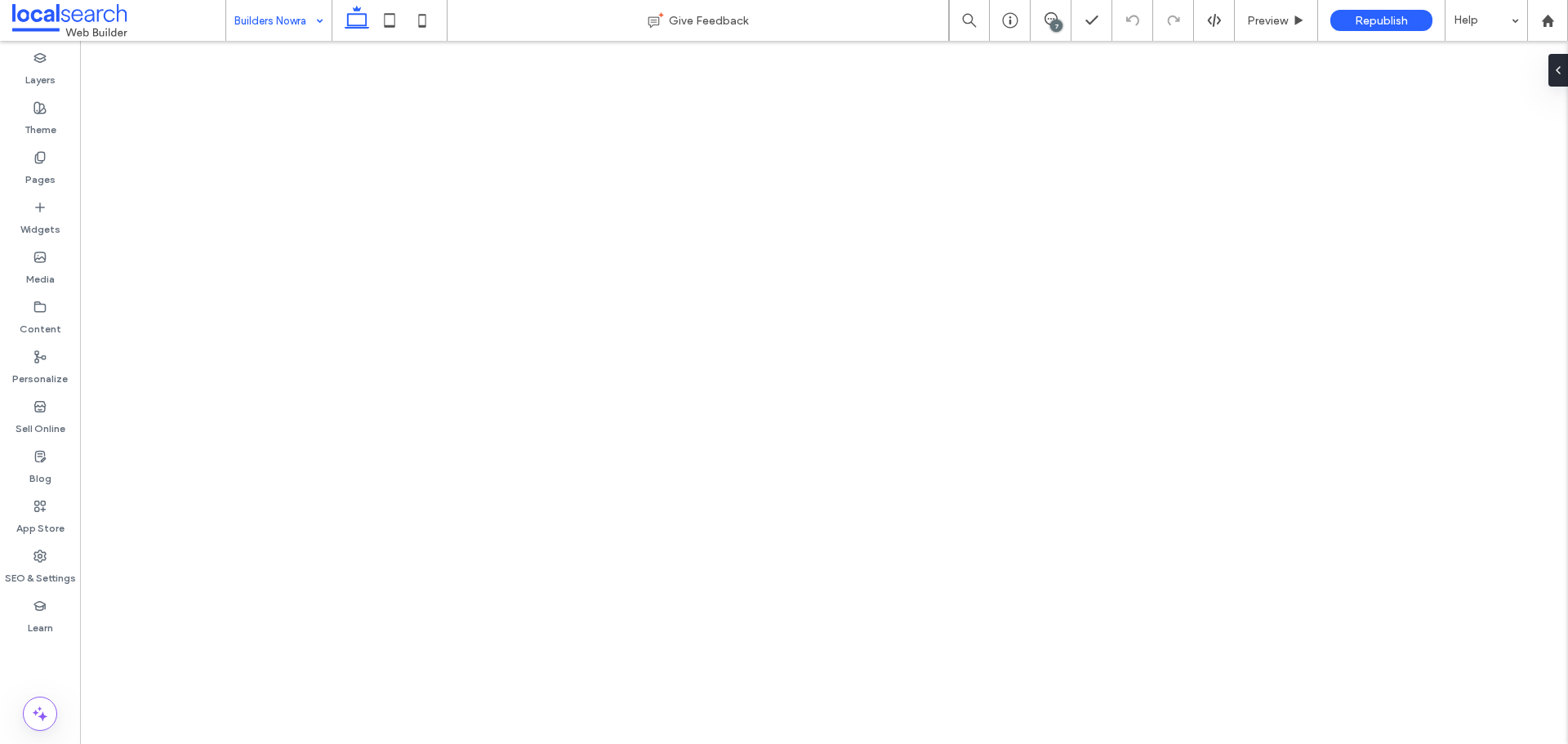
click at [277, 18] on input at bounding box center [274, 21] width 81 height 41
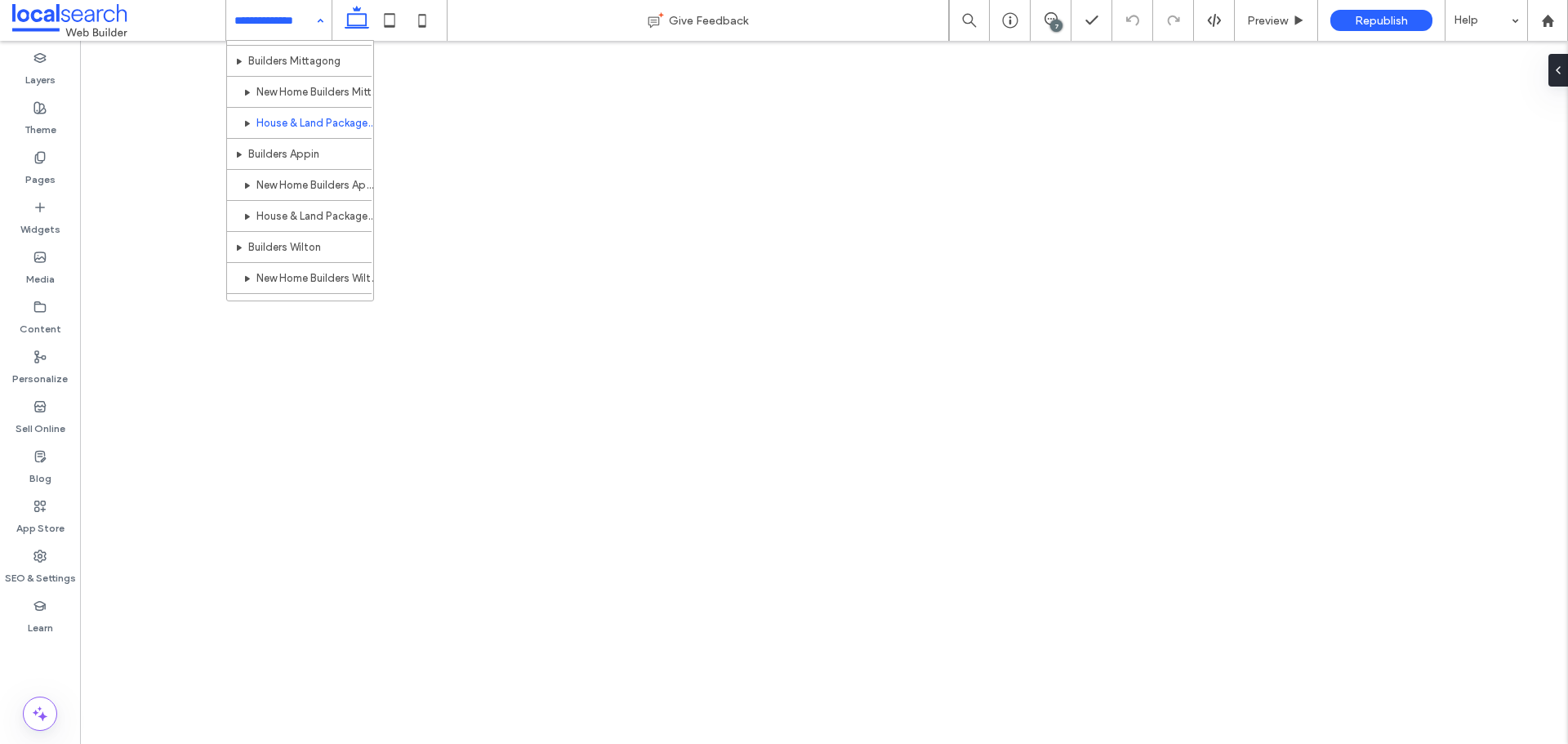
scroll to position [1797, 0]
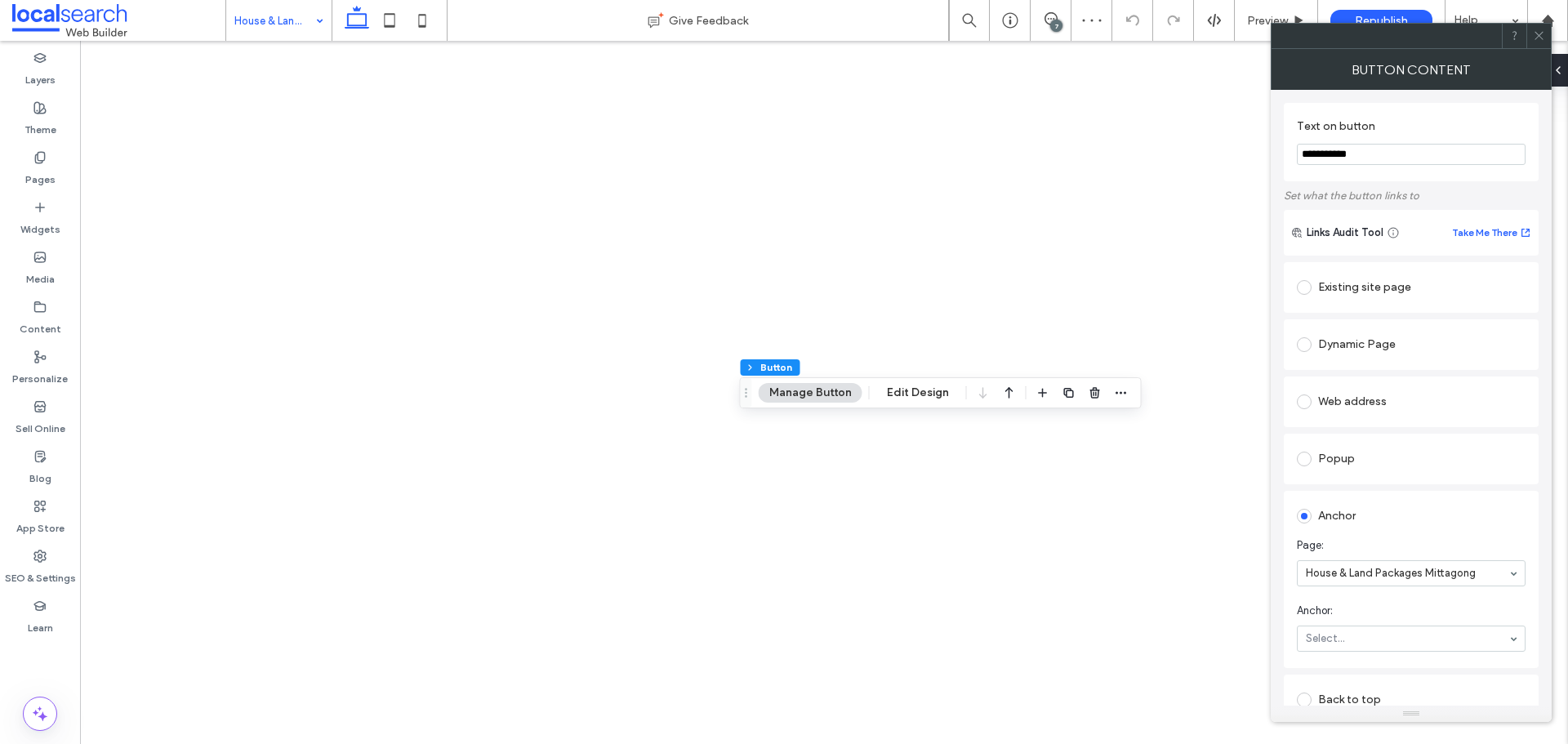
type input "**"
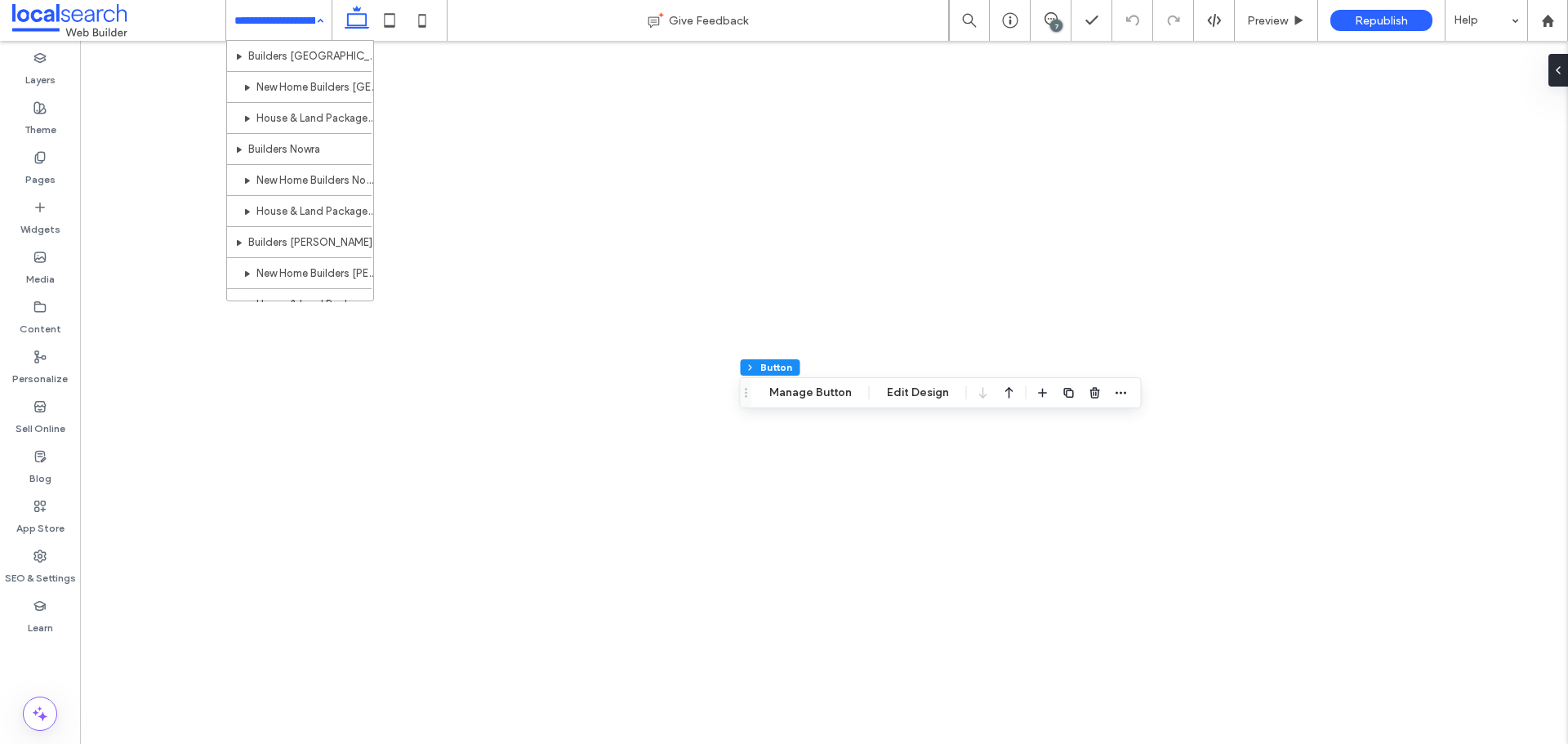
scroll to position [1255, 0]
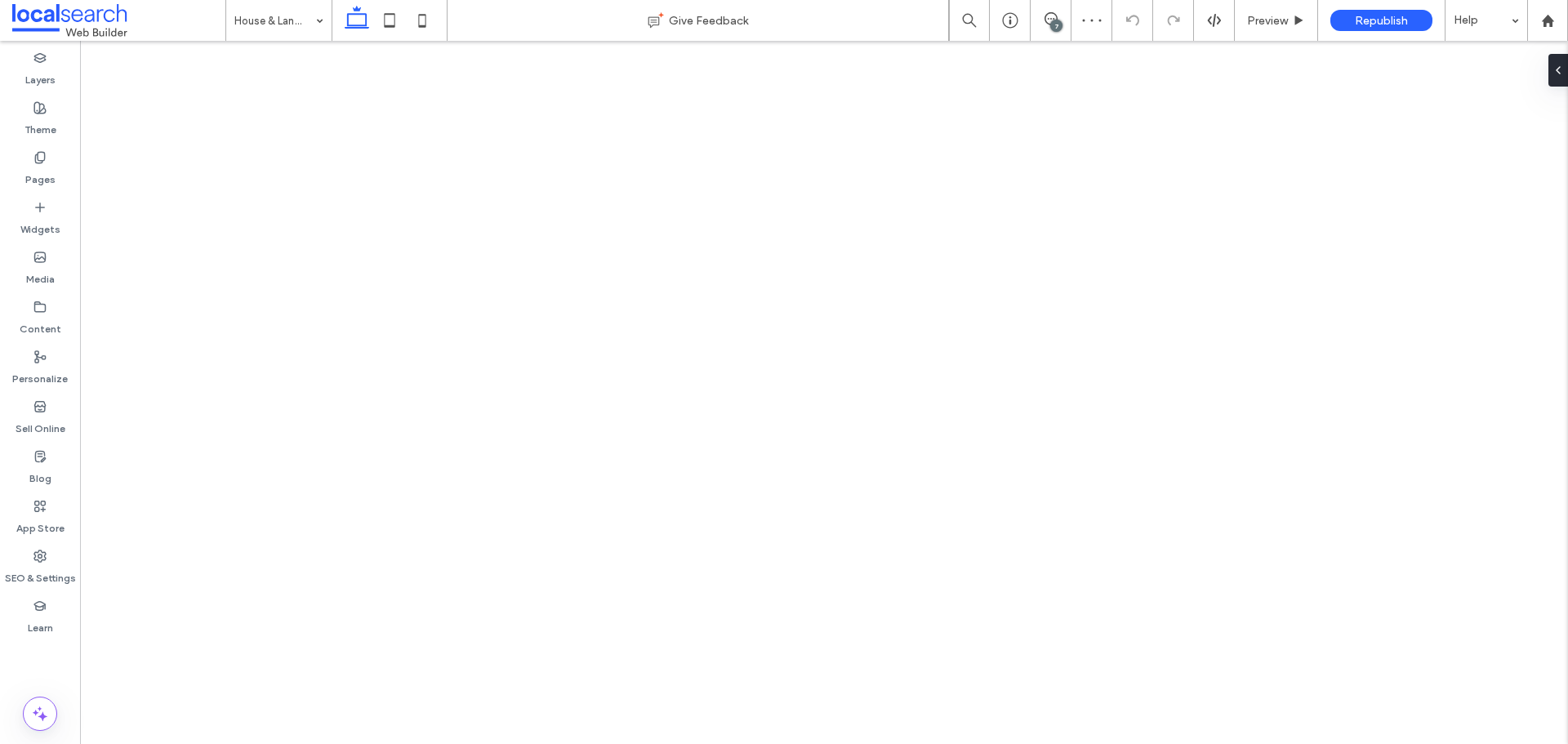
click at [281, 20] on input at bounding box center [274, 21] width 81 height 41
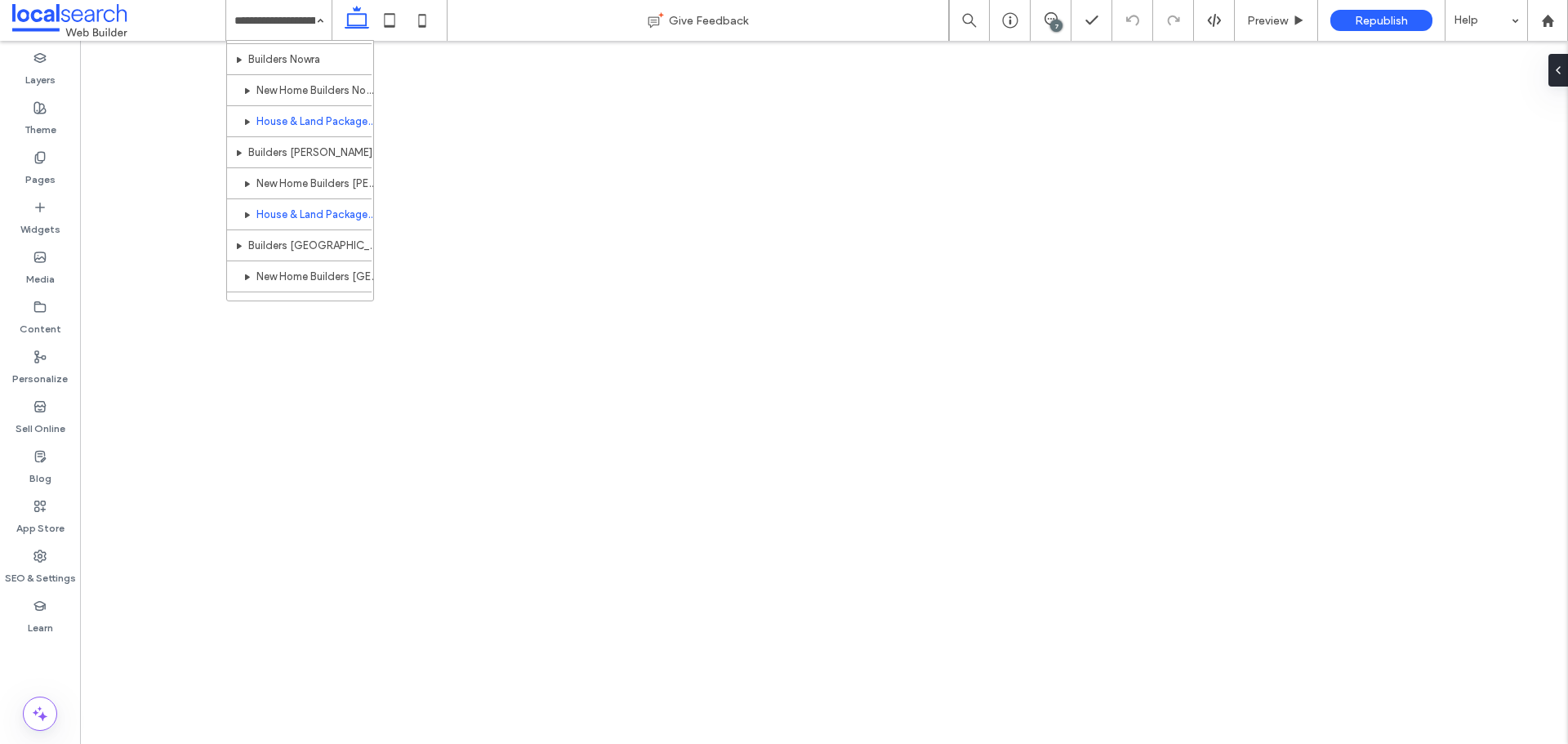
scroll to position [1333, 0]
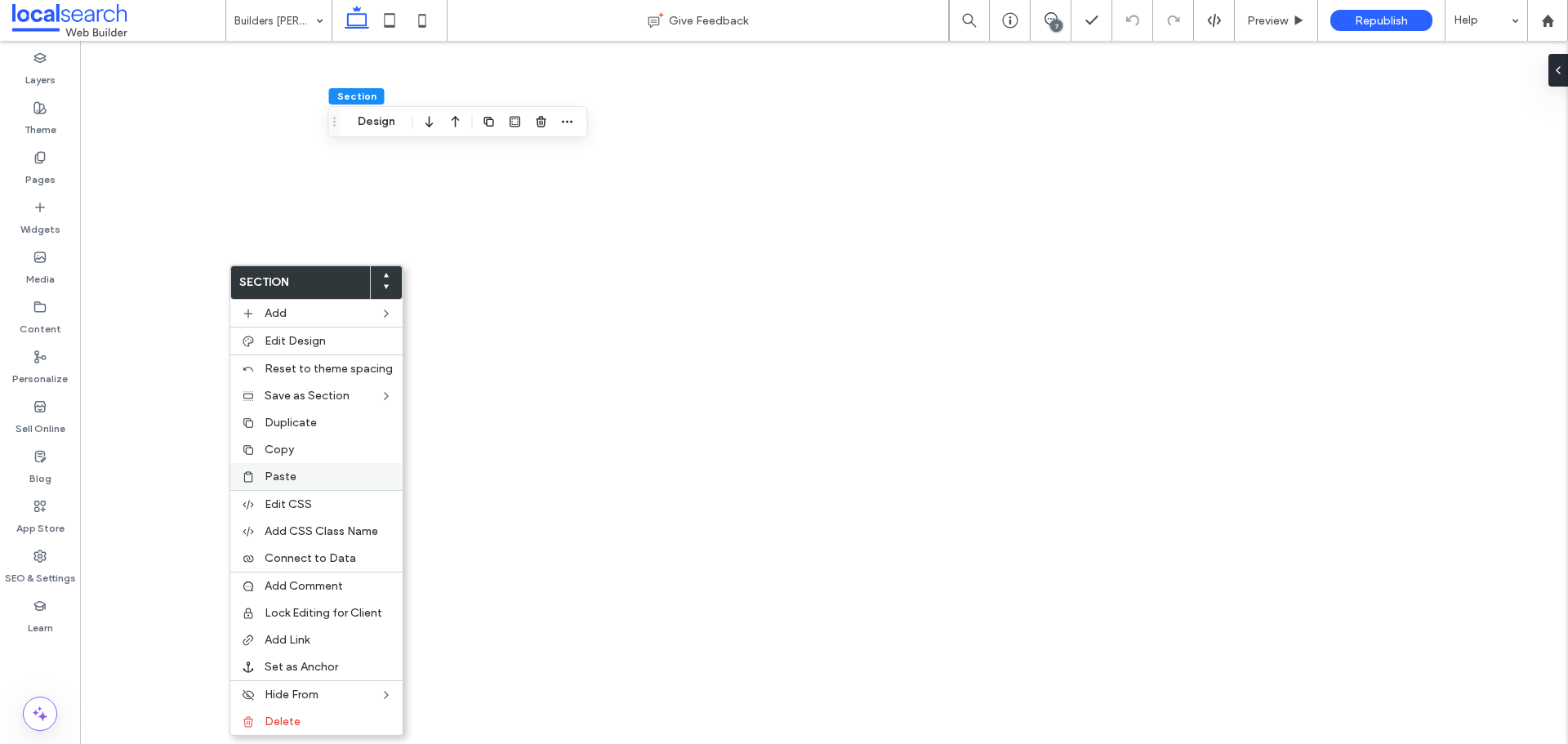
click at [265, 472] on span "Paste" at bounding box center [280, 476] width 32 height 14
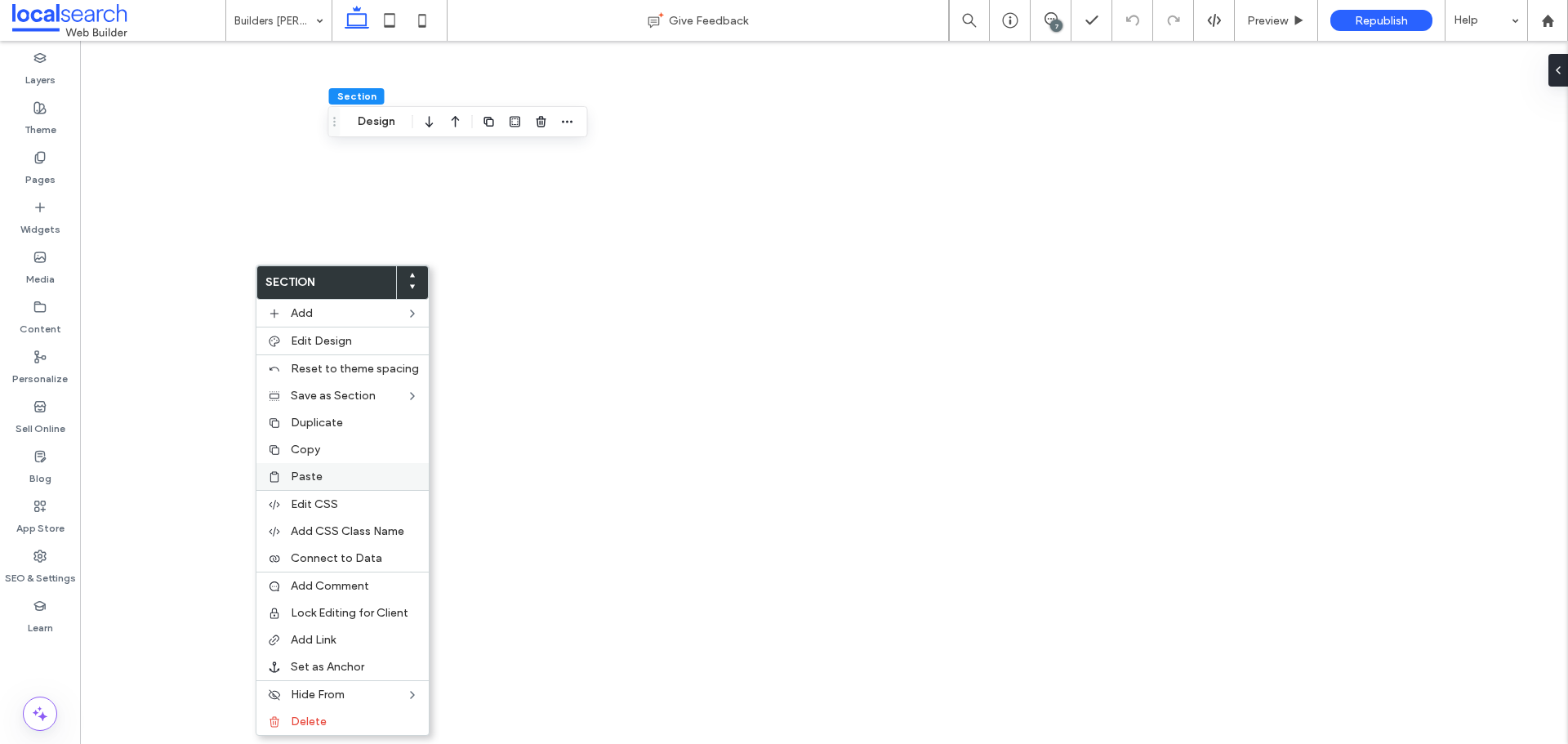
click at [321, 477] on label "Paste" at bounding box center [355, 476] width 128 height 14
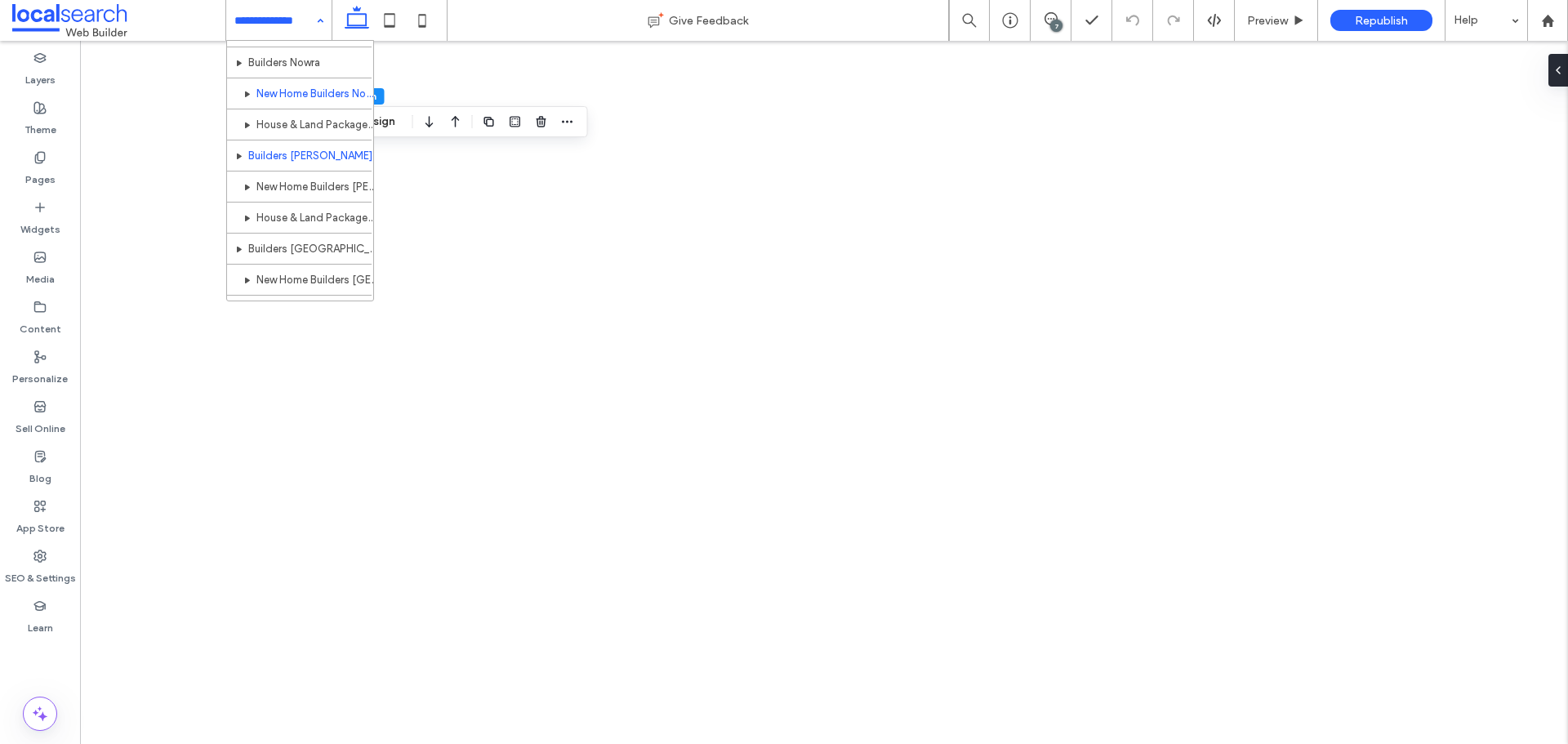
scroll to position [1322, 0]
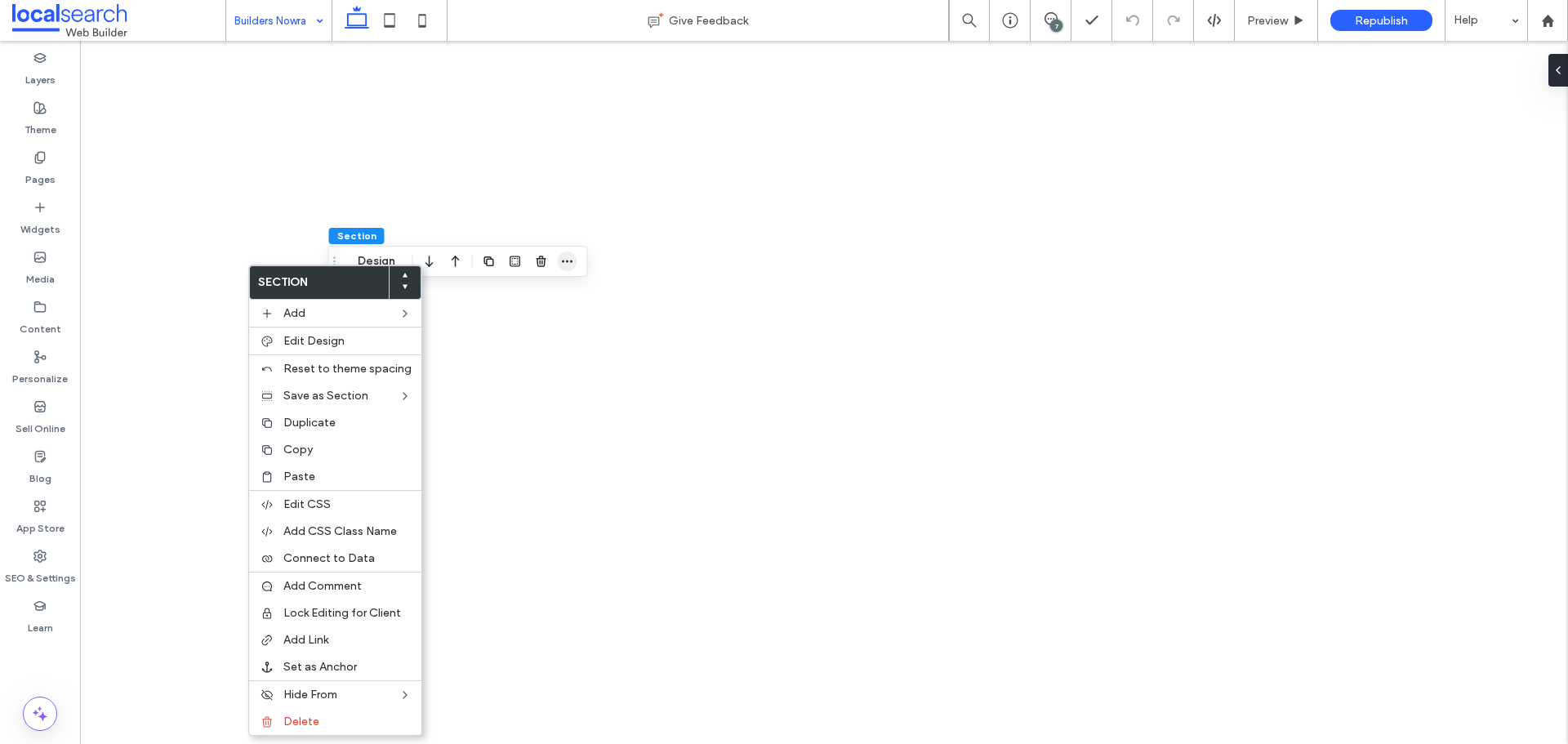
click at [566, 256] on icon "button" at bounding box center [568, 261] width 13 height 13
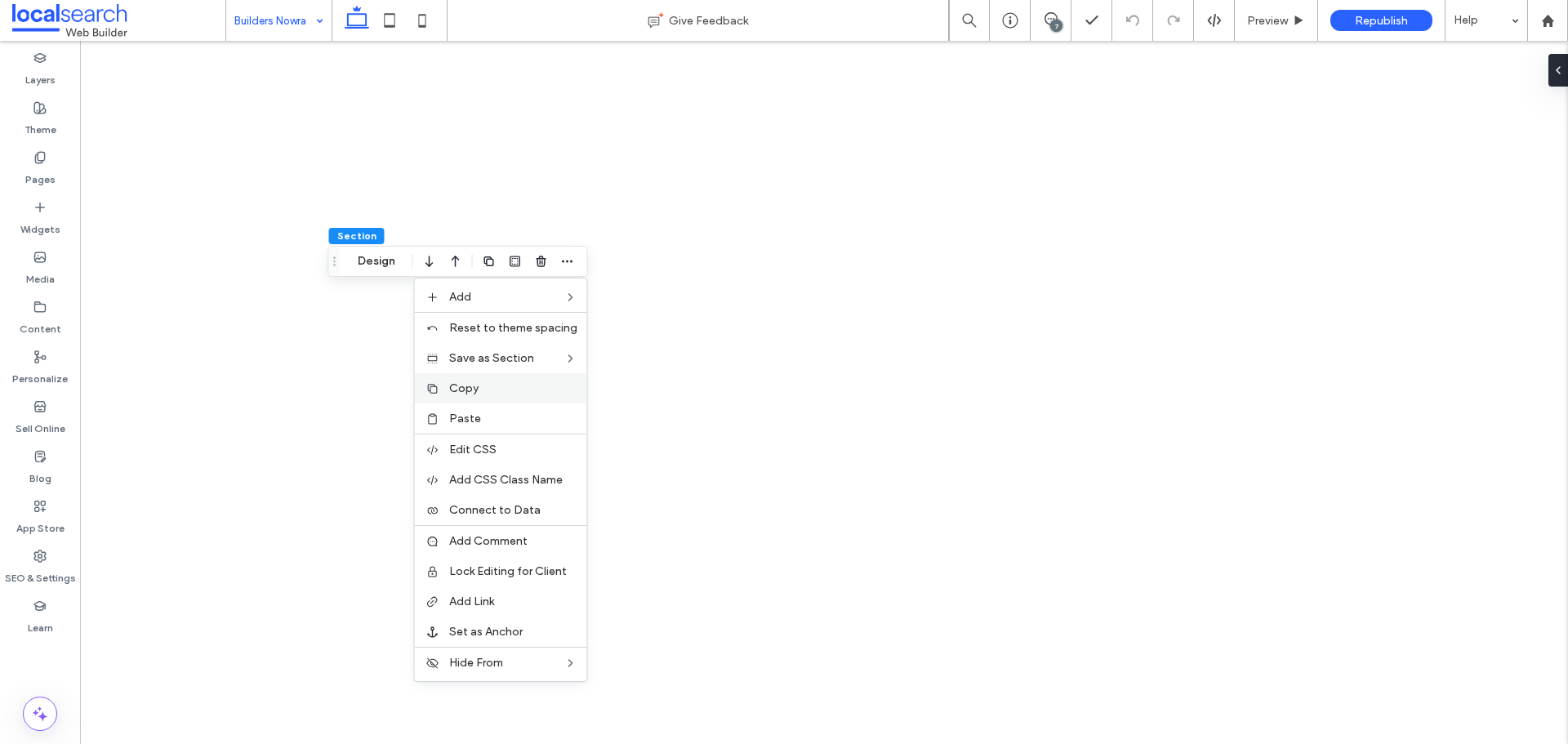
click at [498, 391] on label "Copy" at bounding box center [514, 388] width 128 height 14
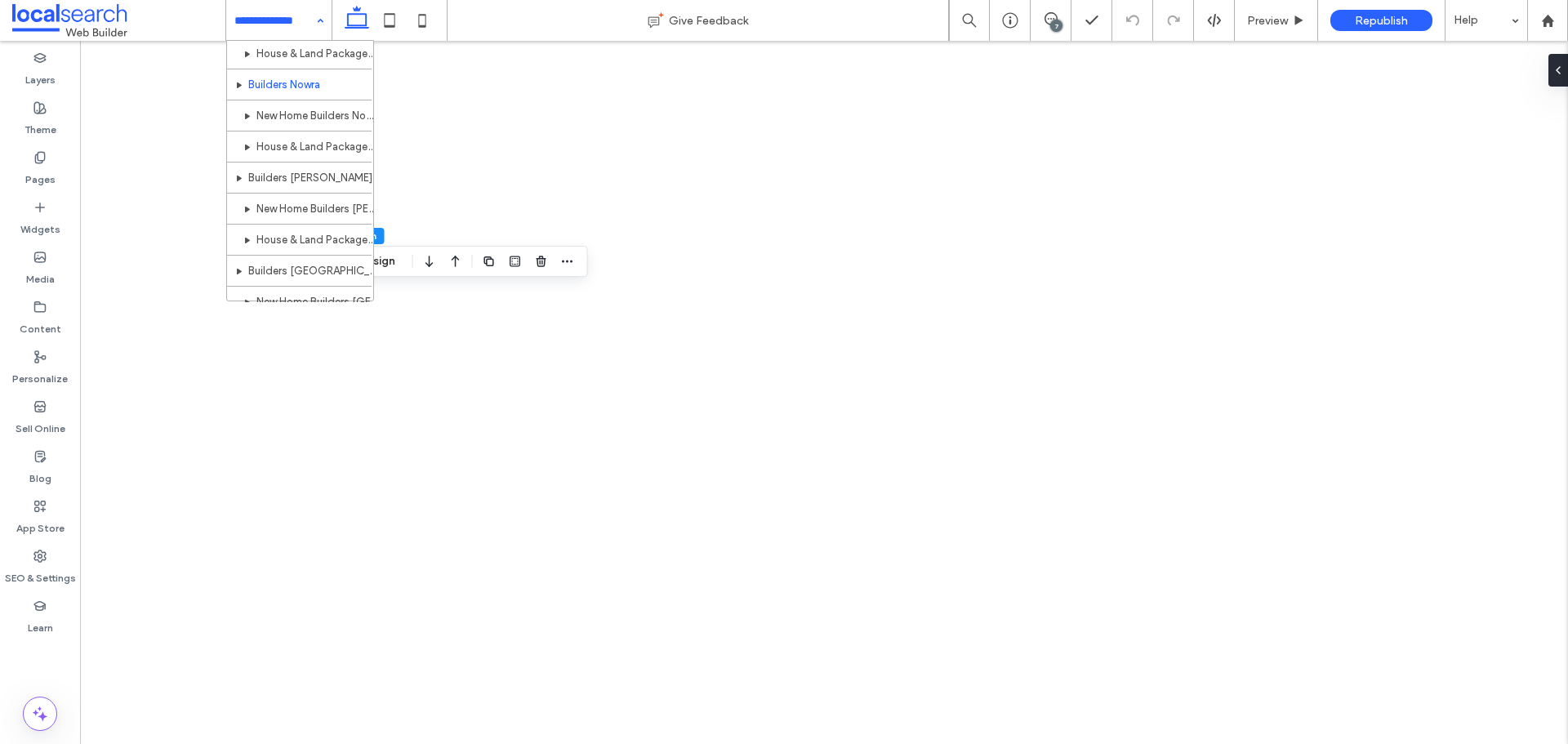
scroll to position [1310, 0]
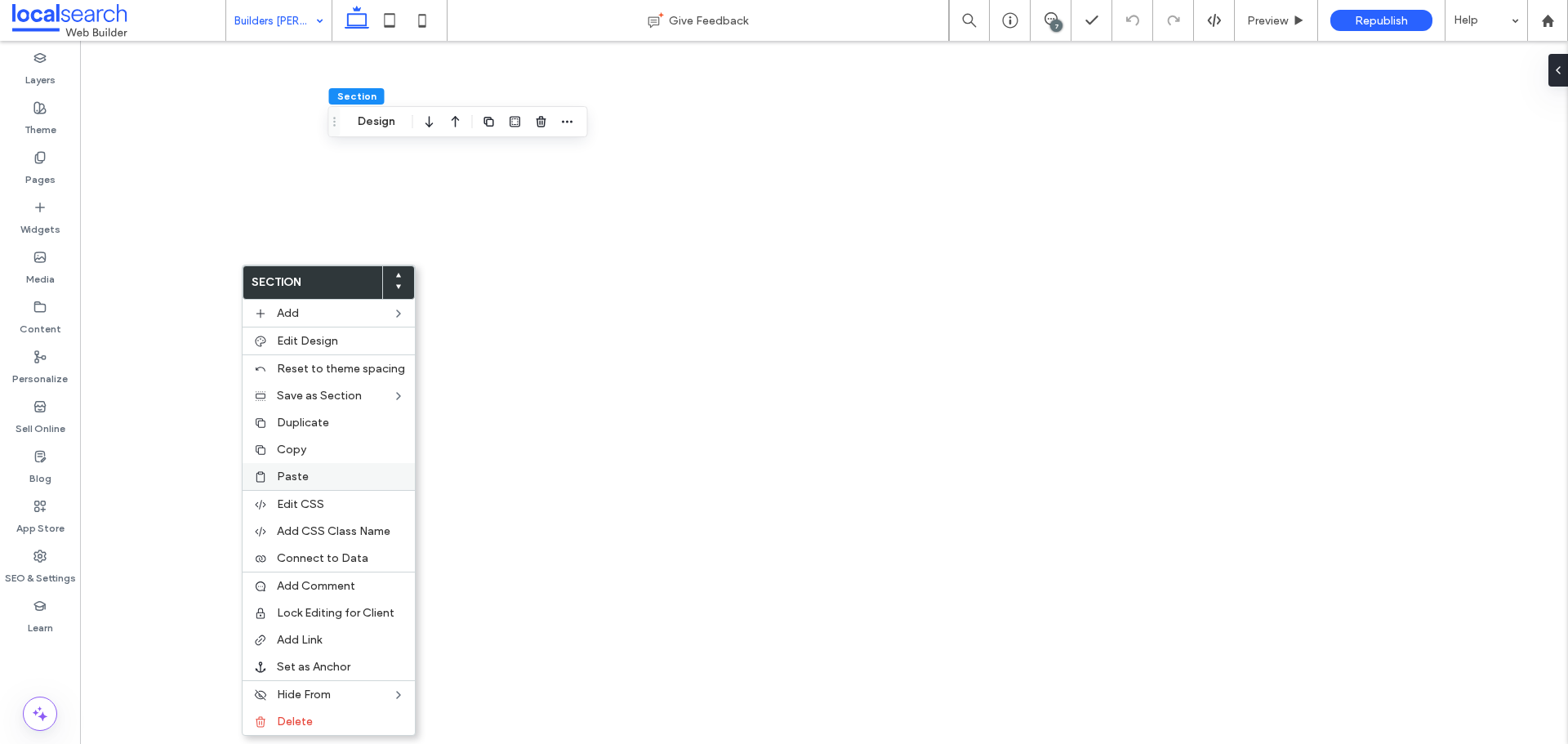
click at [292, 468] on div "Paste" at bounding box center [329, 477] width 173 height 27
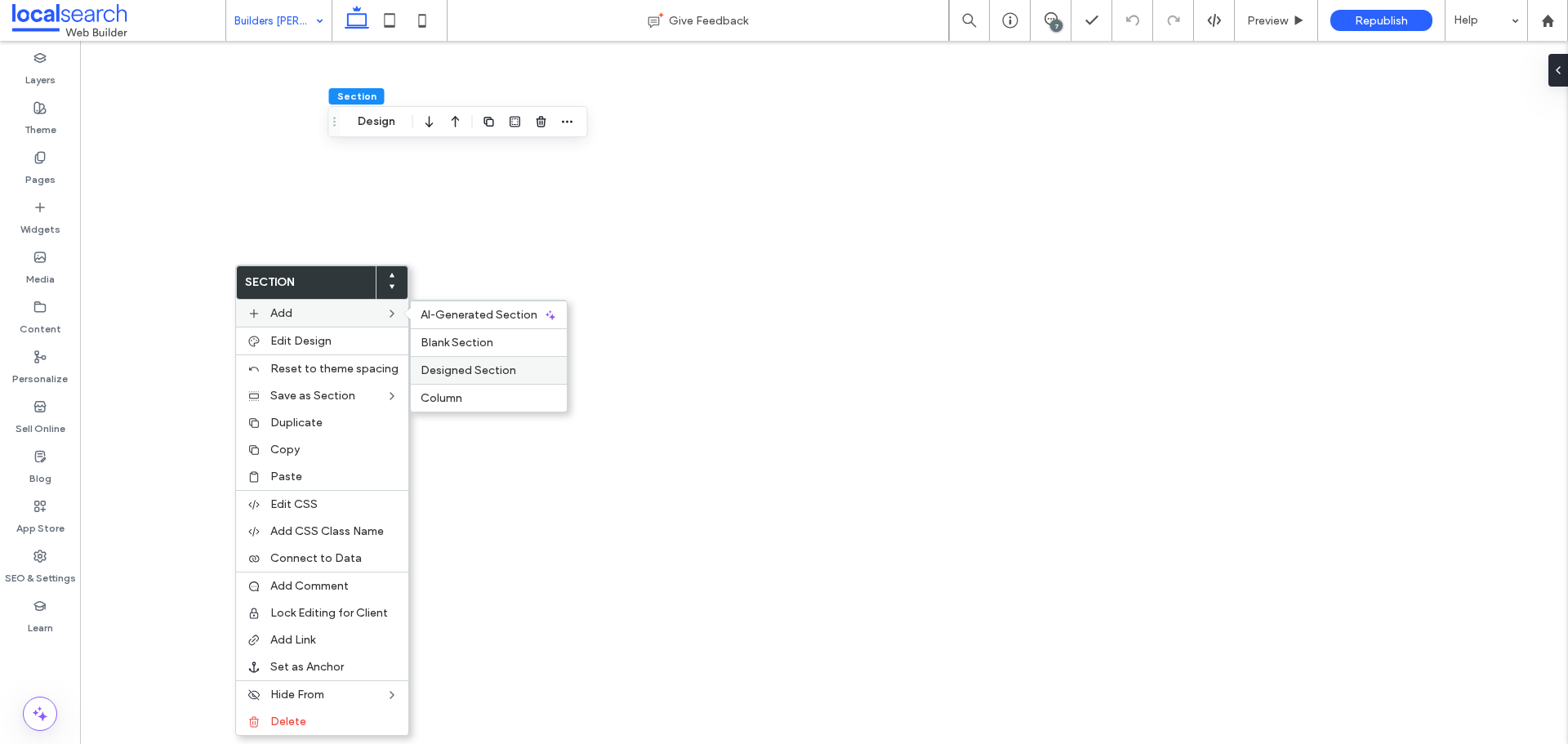
click at [459, 363] on span "Designed Section" at bounding box center [468, 370] width 95 height 14
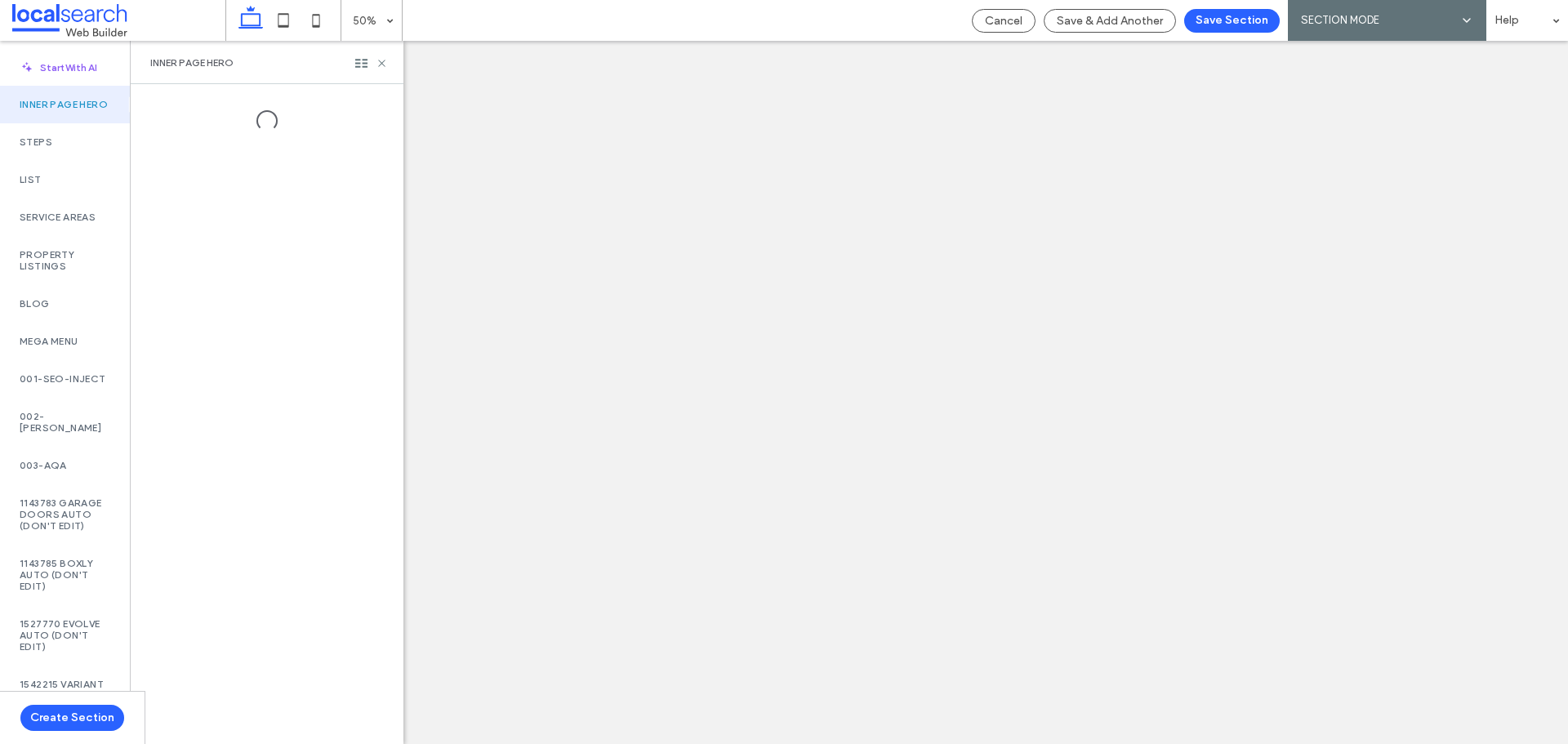
scroll to position [36, 0]
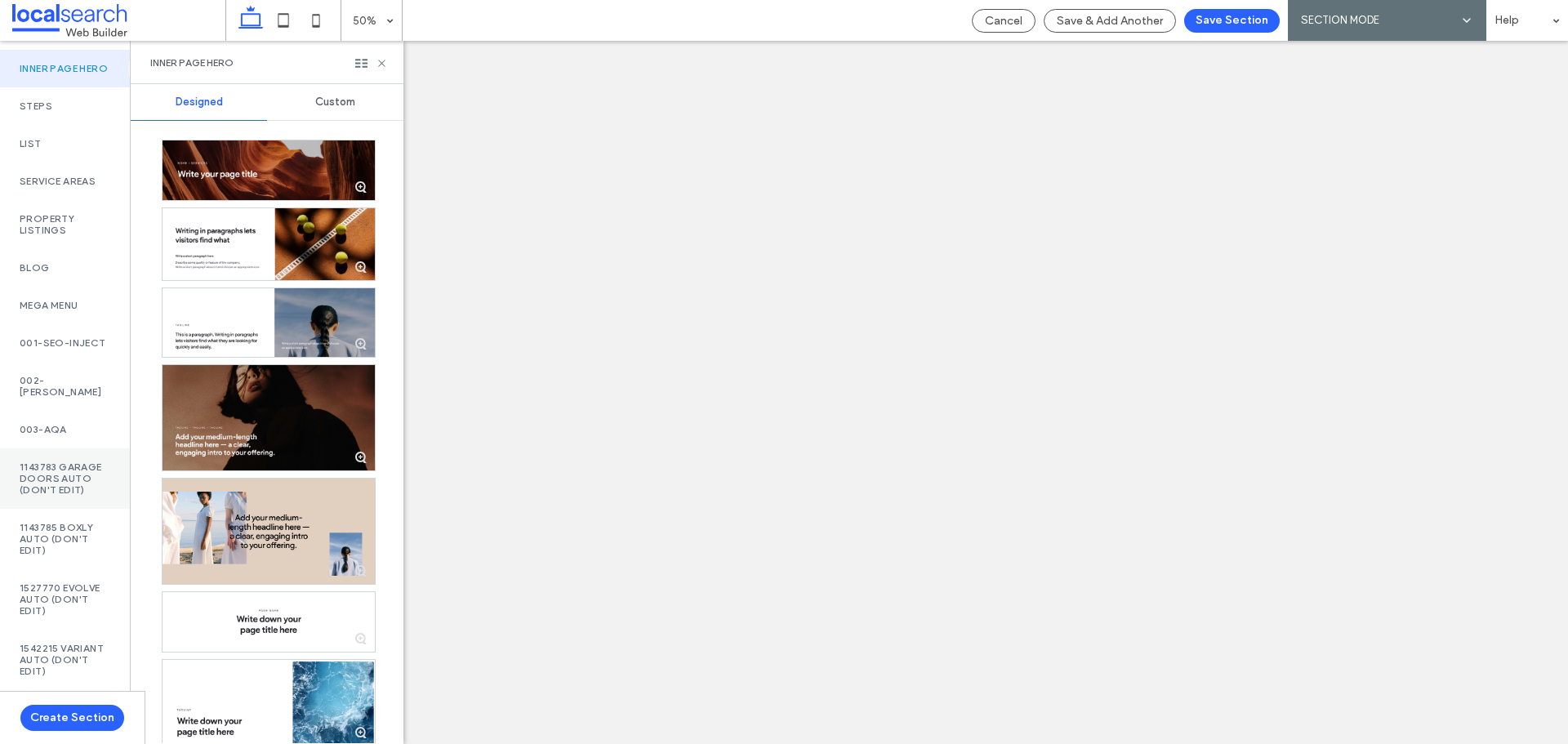
click at [80, 496] on label "1143783 Garage Doors AUTO (DON'T EDIT)" at bounding box center [65, 479] width 90 height 35
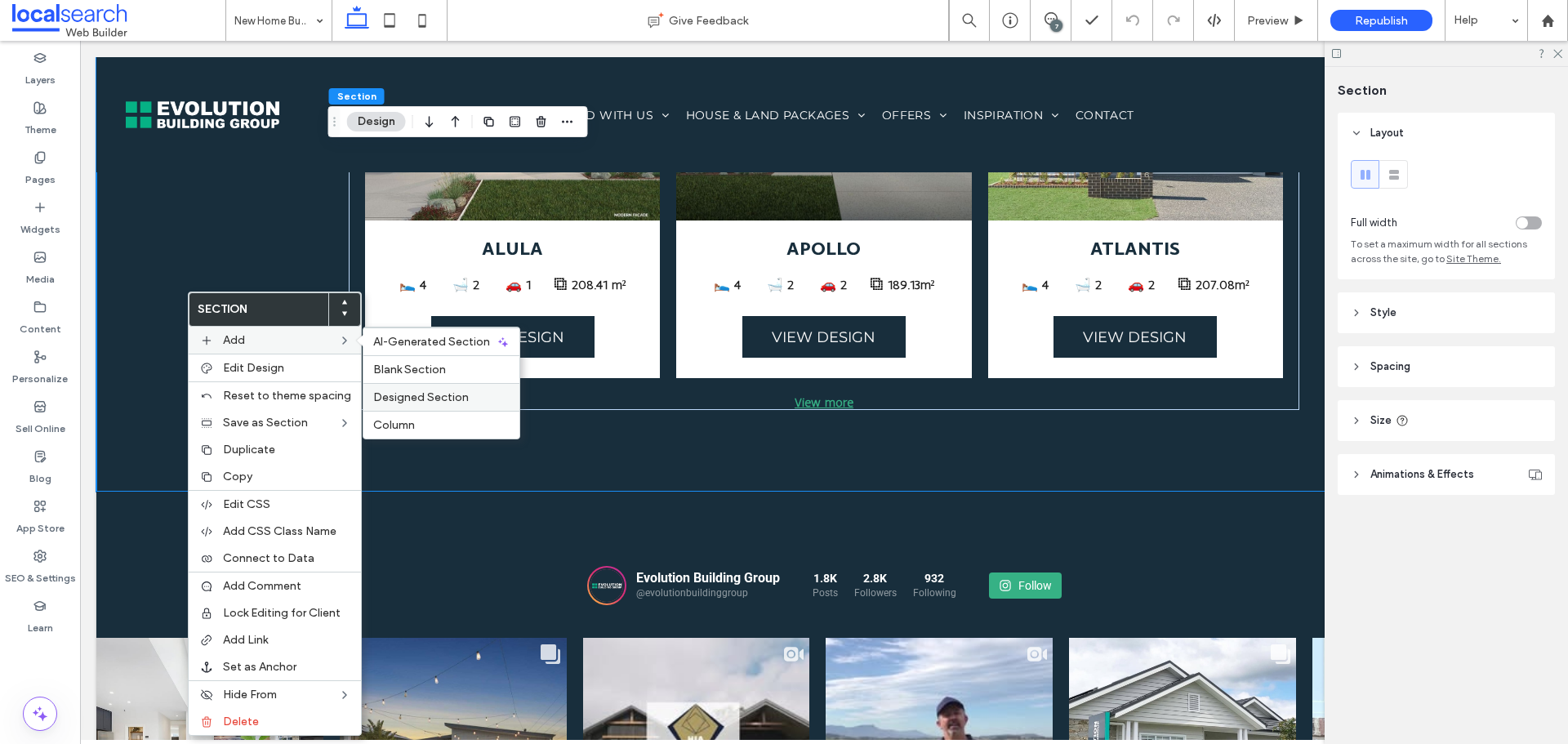
click at [398, 403] on span "Designed Section" at bounding box center [421, 397] width 95 height 14
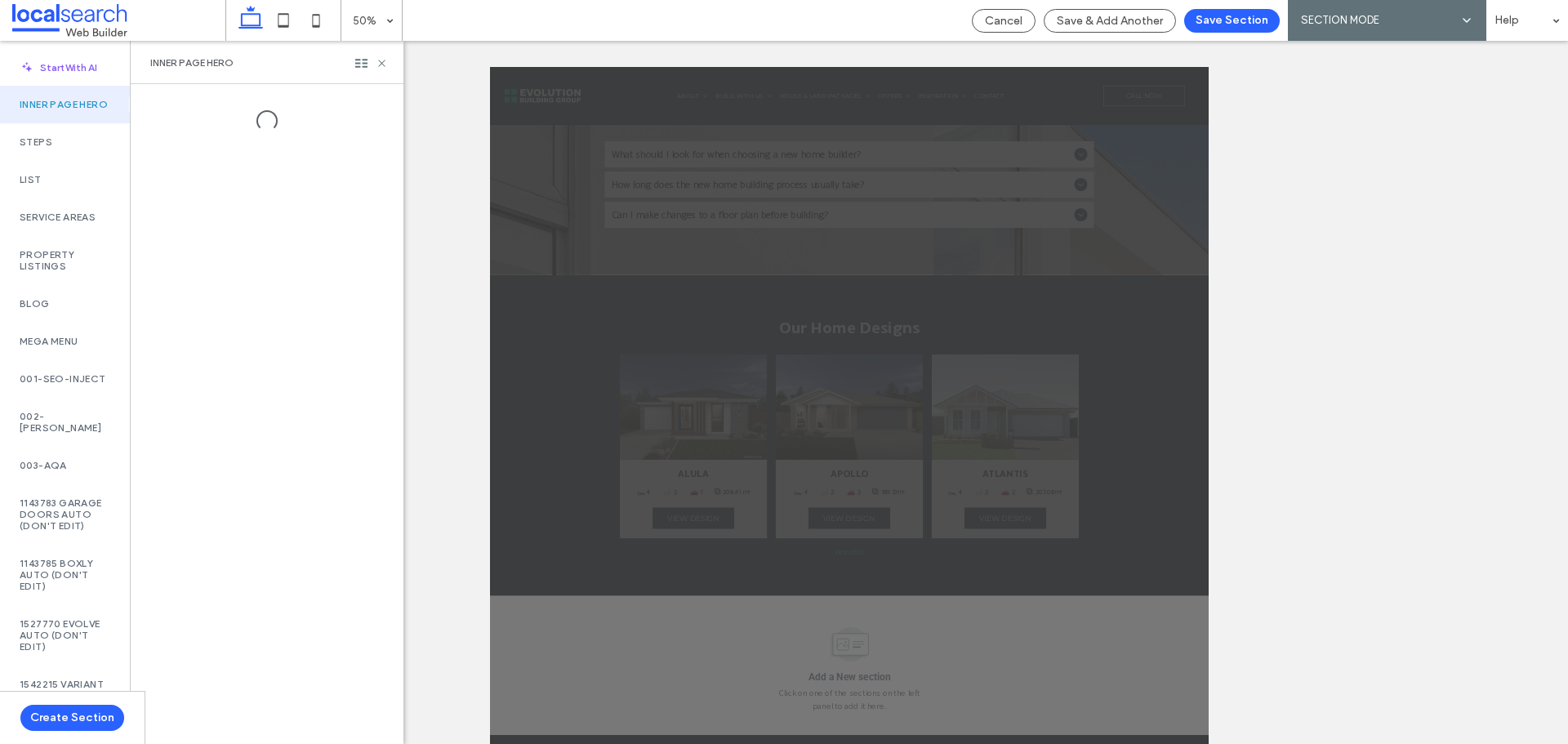
scroll to position [36, 0]
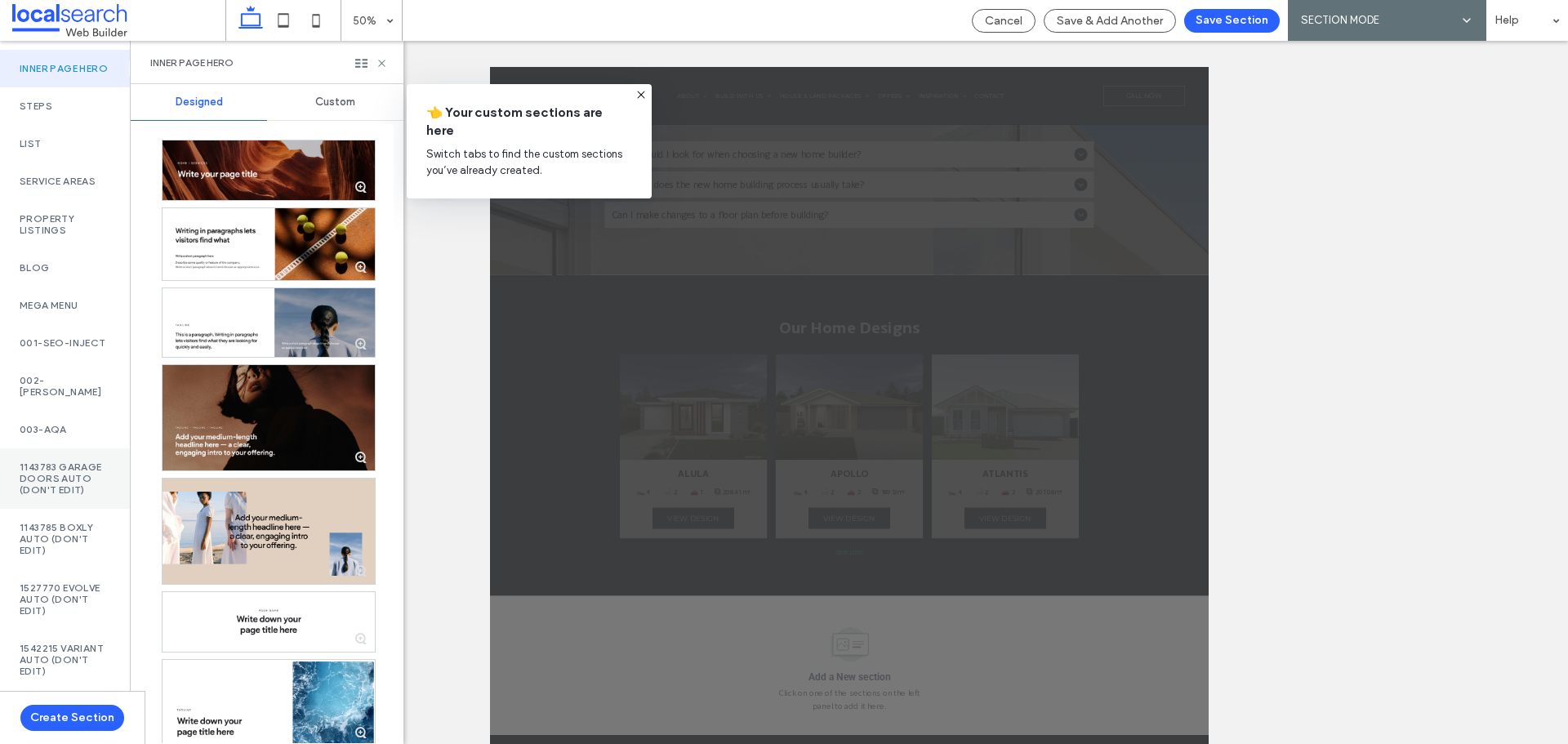
click at [68, 496] on label "1143783 Garage Doors AUTO (DON'T EDIT)" at bounding box center [65, 479] width 90 height 35
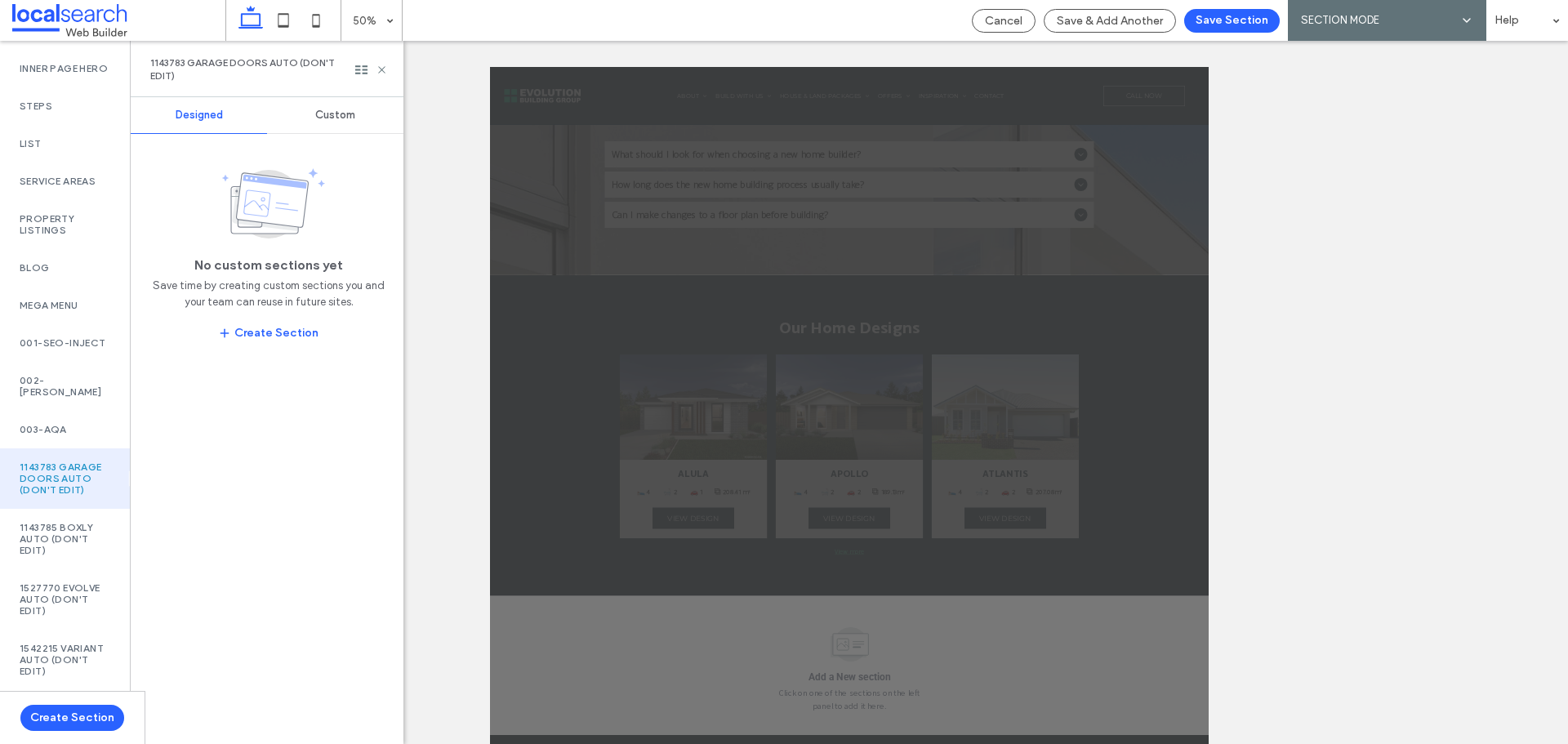
click at [365, 109] on div "Custom" at bounding box center [335, 115] width 136 height 36
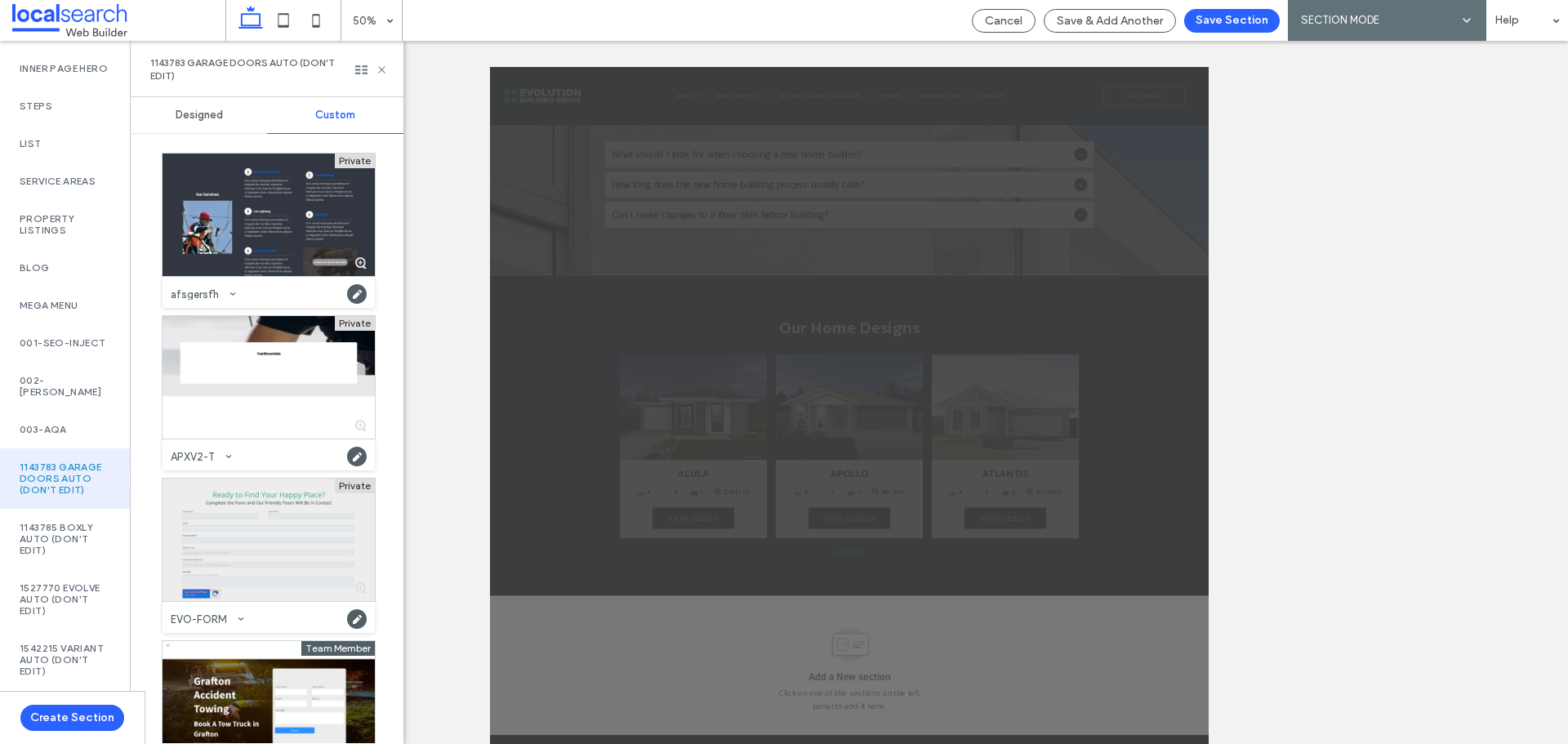
click at [279, 488] on div at bounding box center [269, 539] width 212 height 122
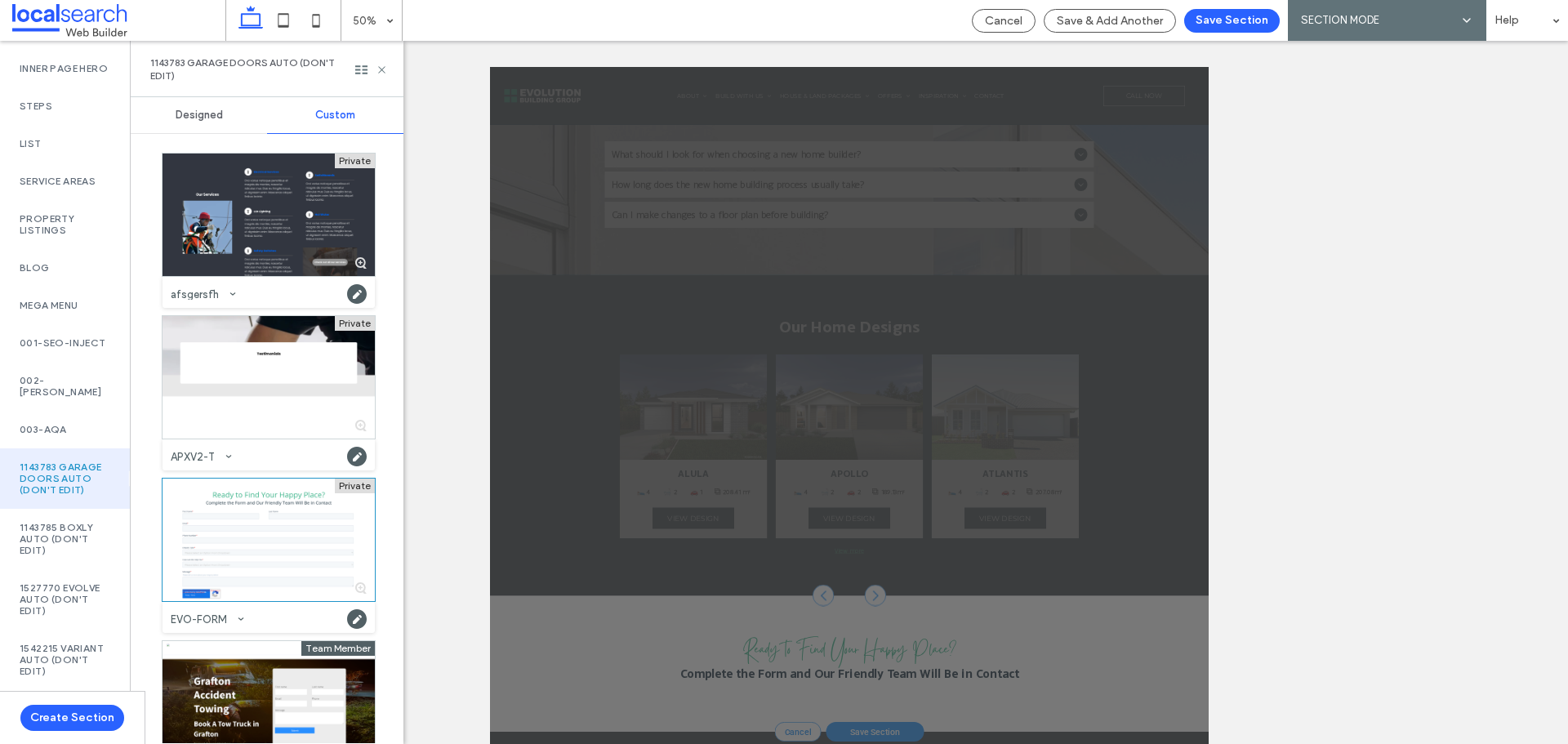
scroll to position [2293, 0]
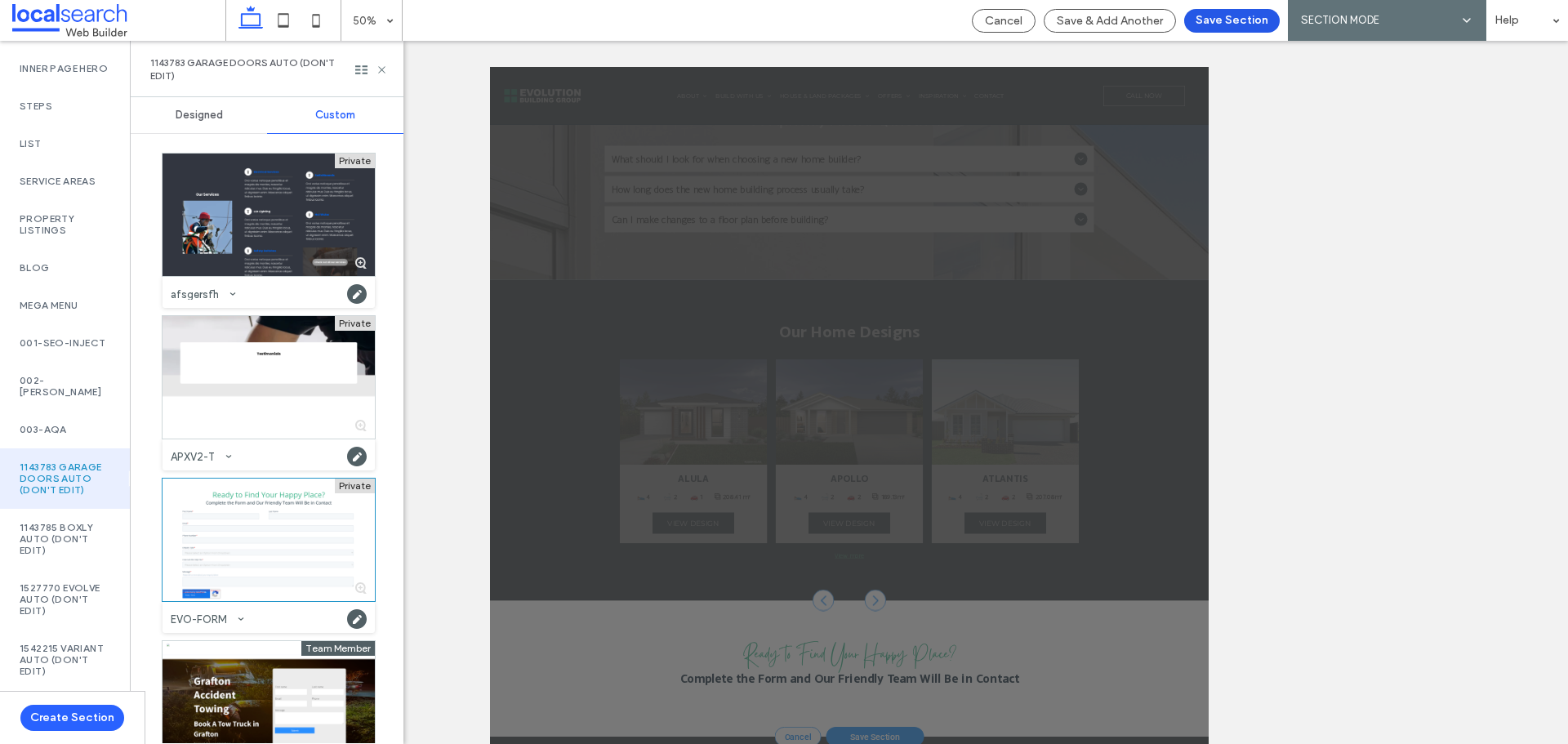
click at [1215, 27] on button "Save Section" at bounding box center [1232, 21] width 95 height 24
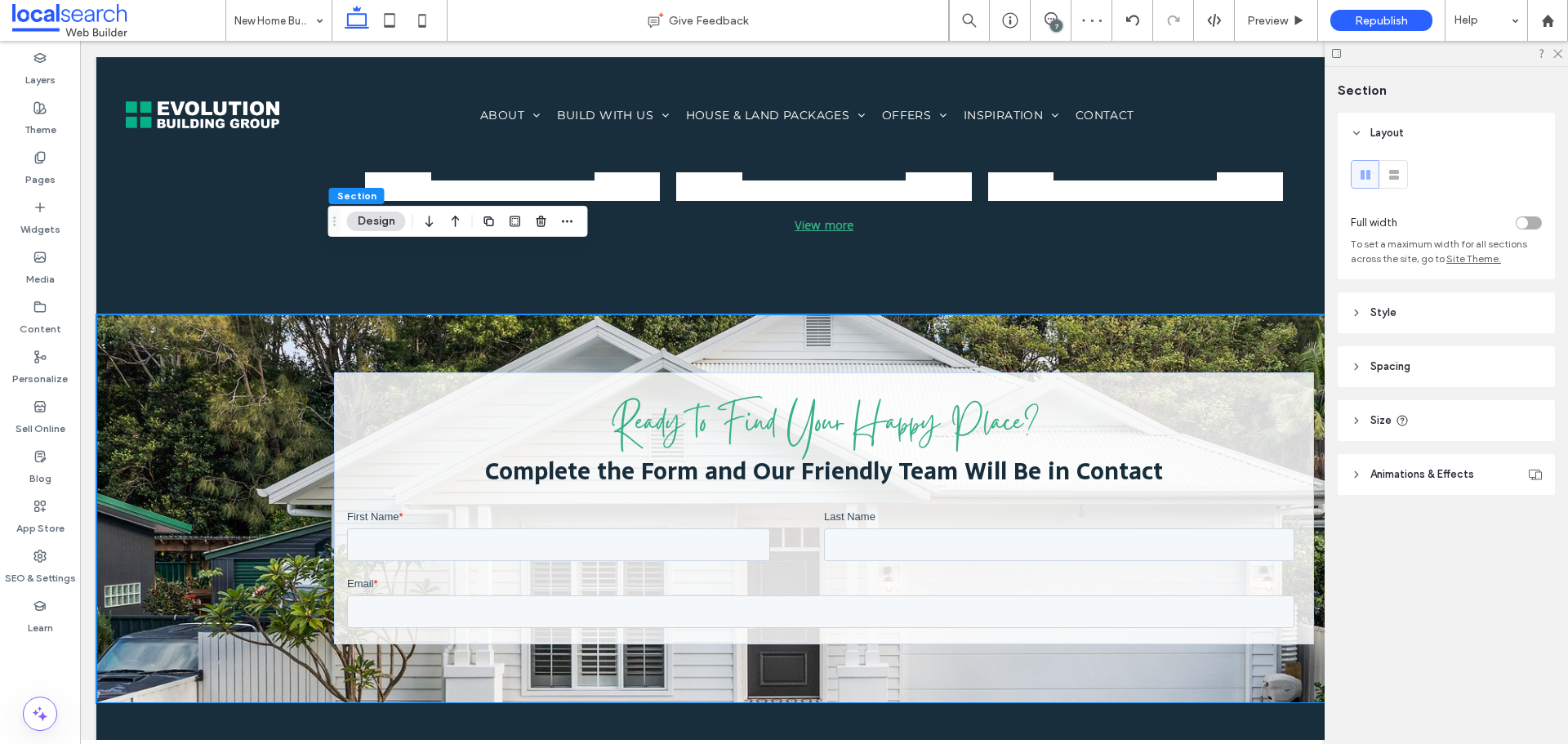
scroll to position [0, 0]
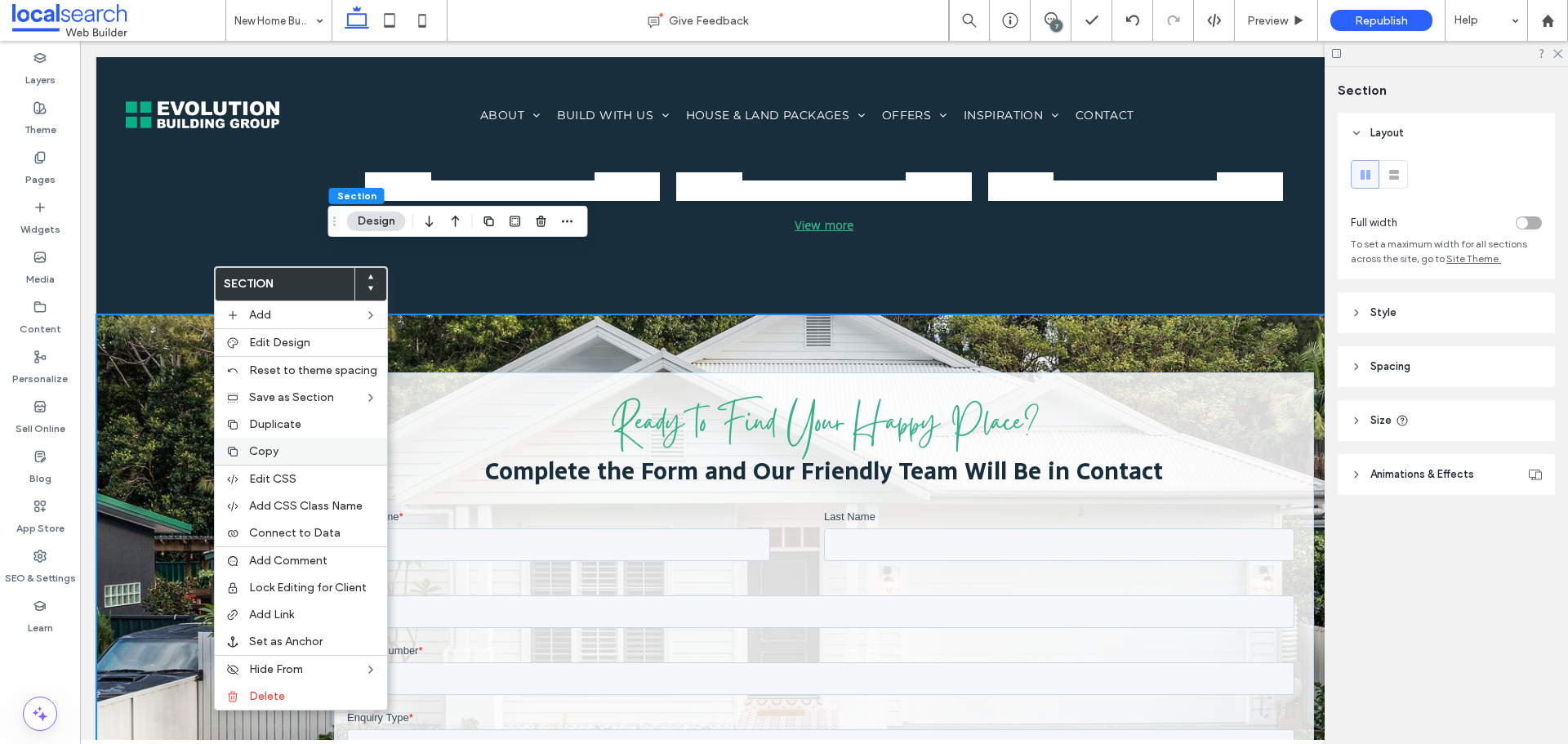
click at [242, 443] on div "Copy" at bounding box center [301, 451] width 173 height 27
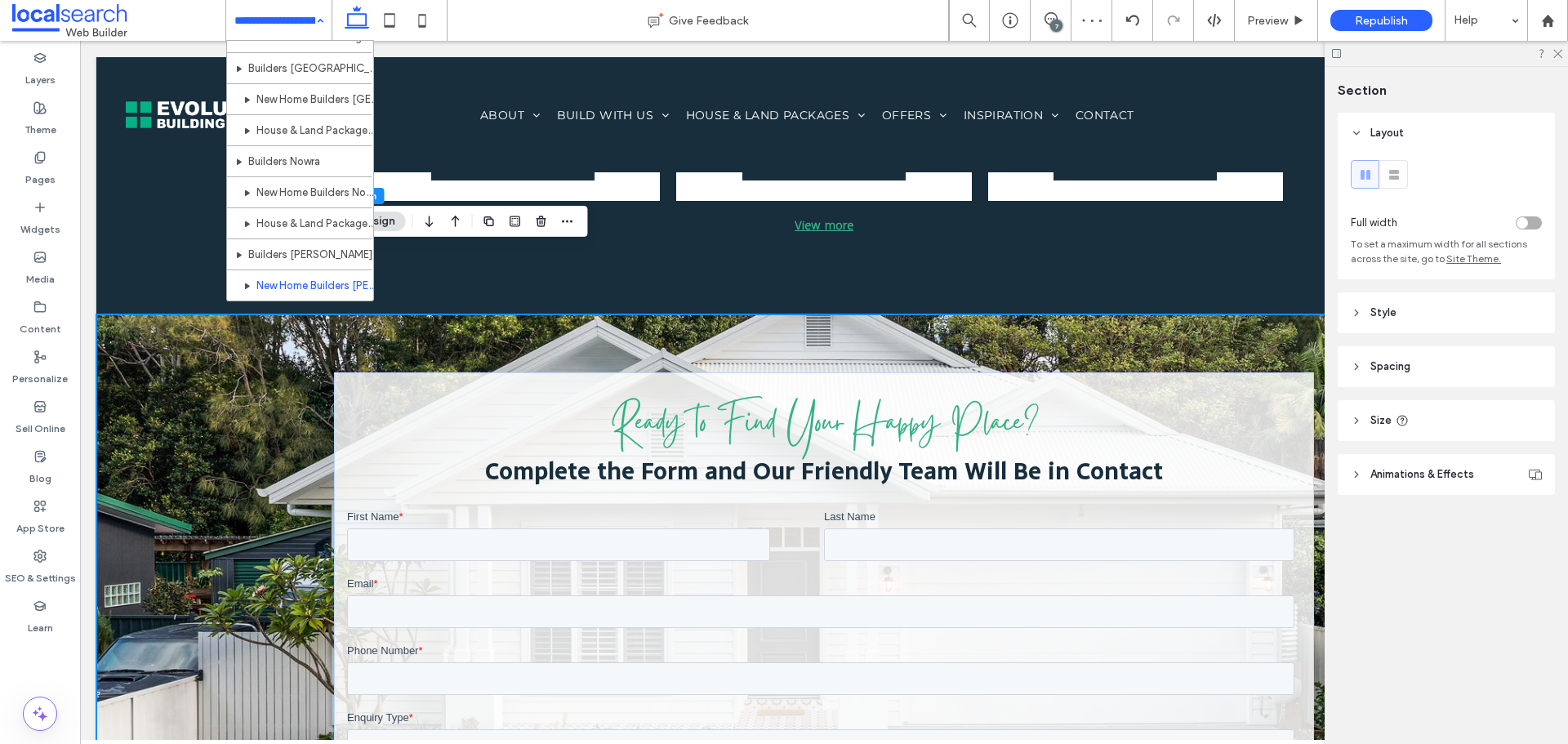
scroll to position [1362, 0]
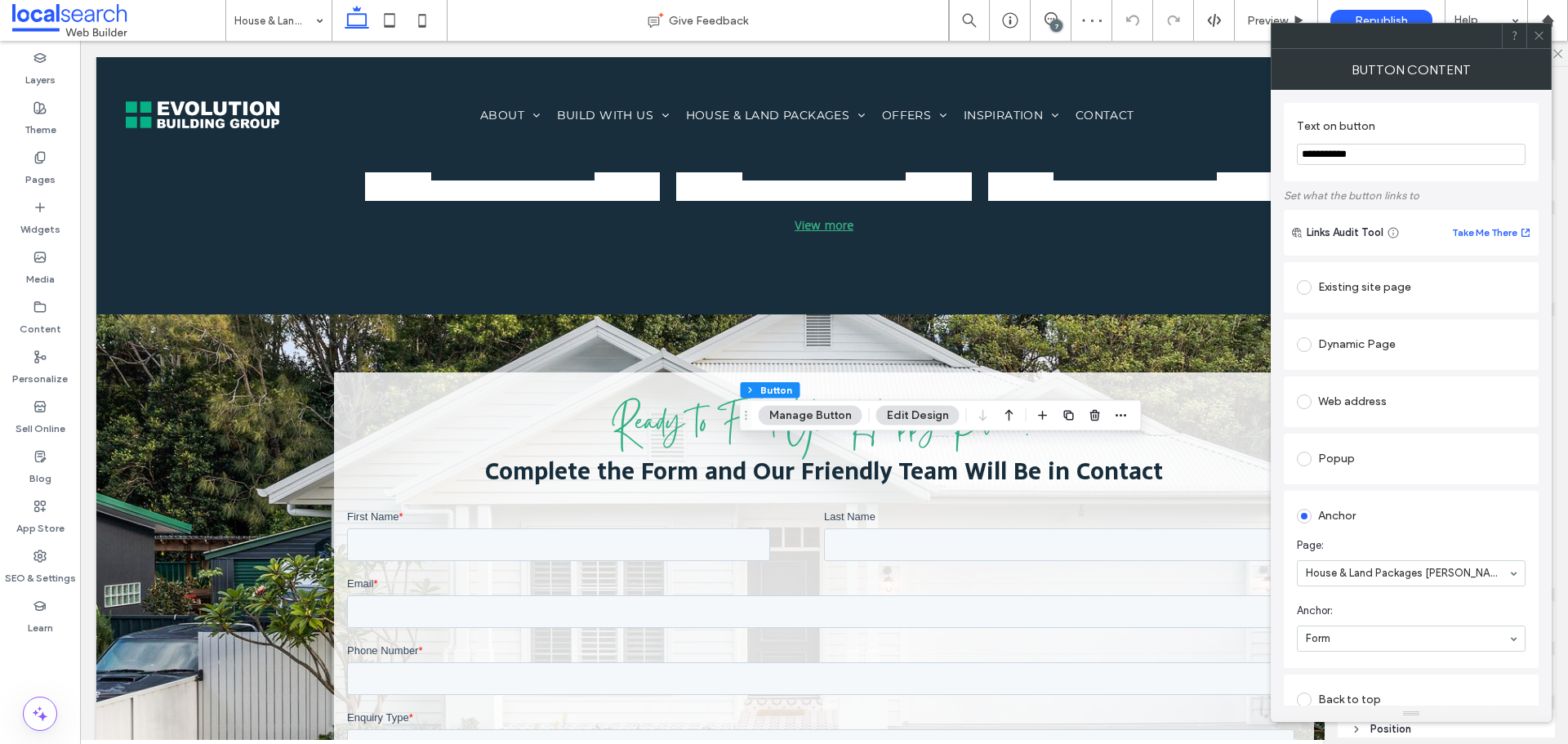
type input "**"
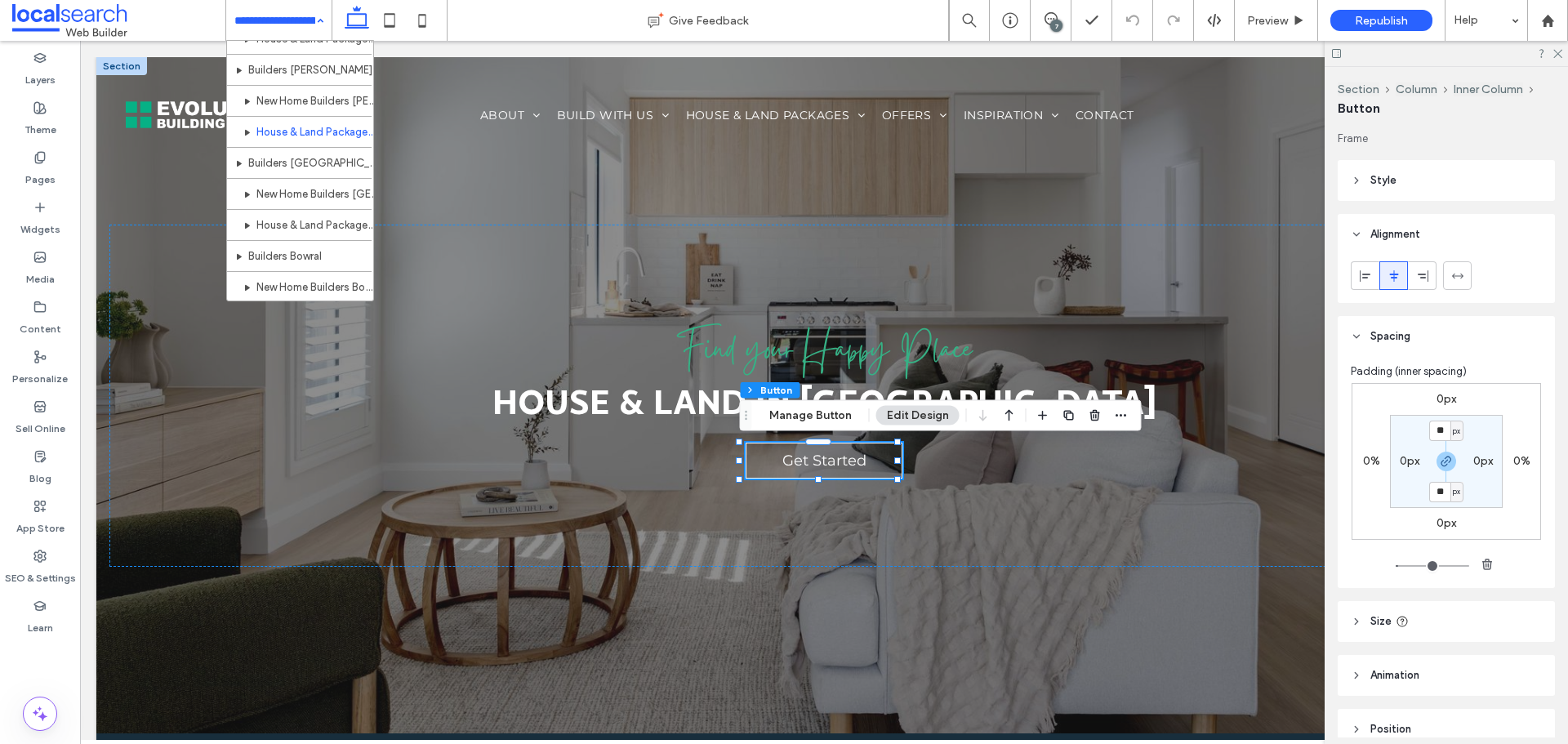
scroll to position [1416, 0]
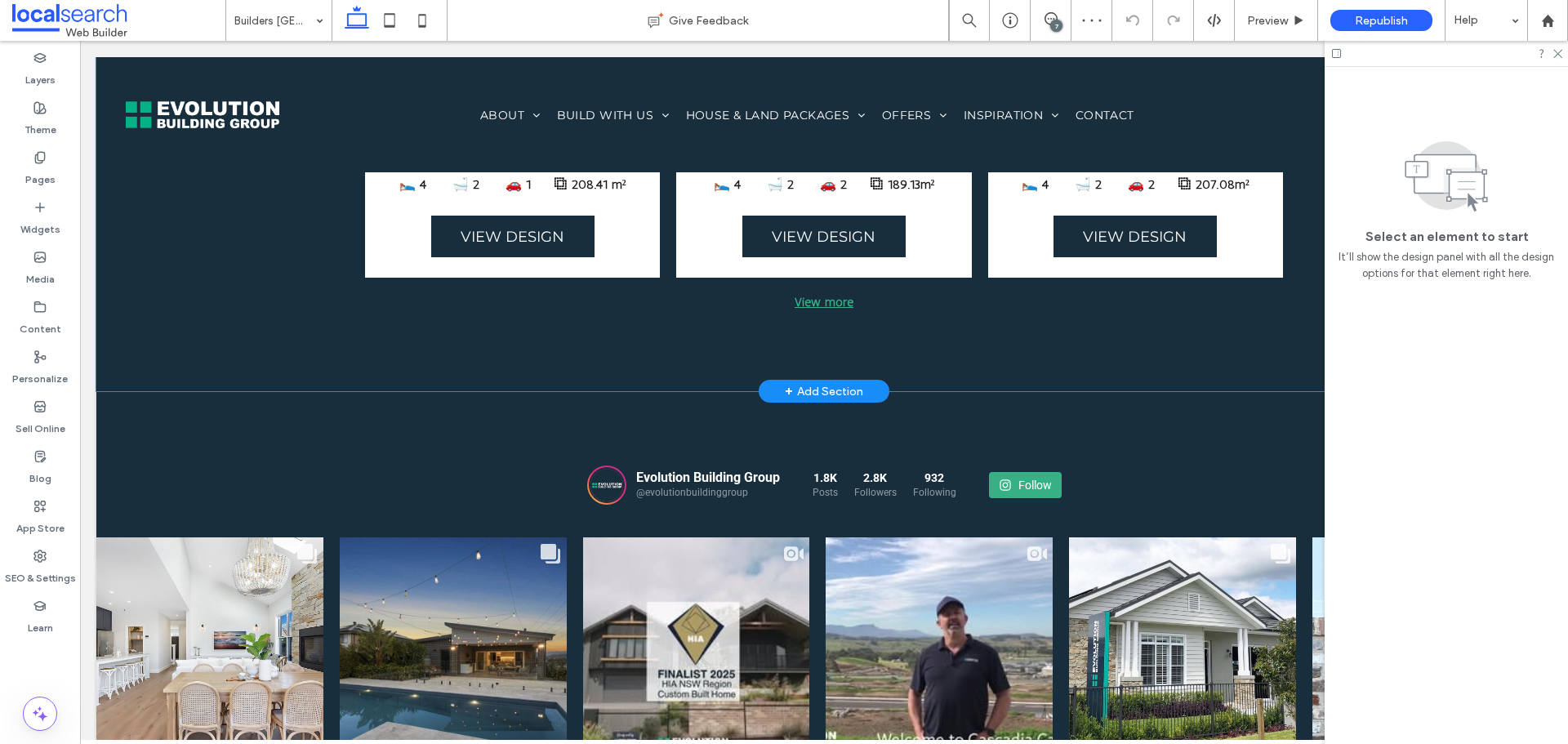
scroll to position [2833, 0]
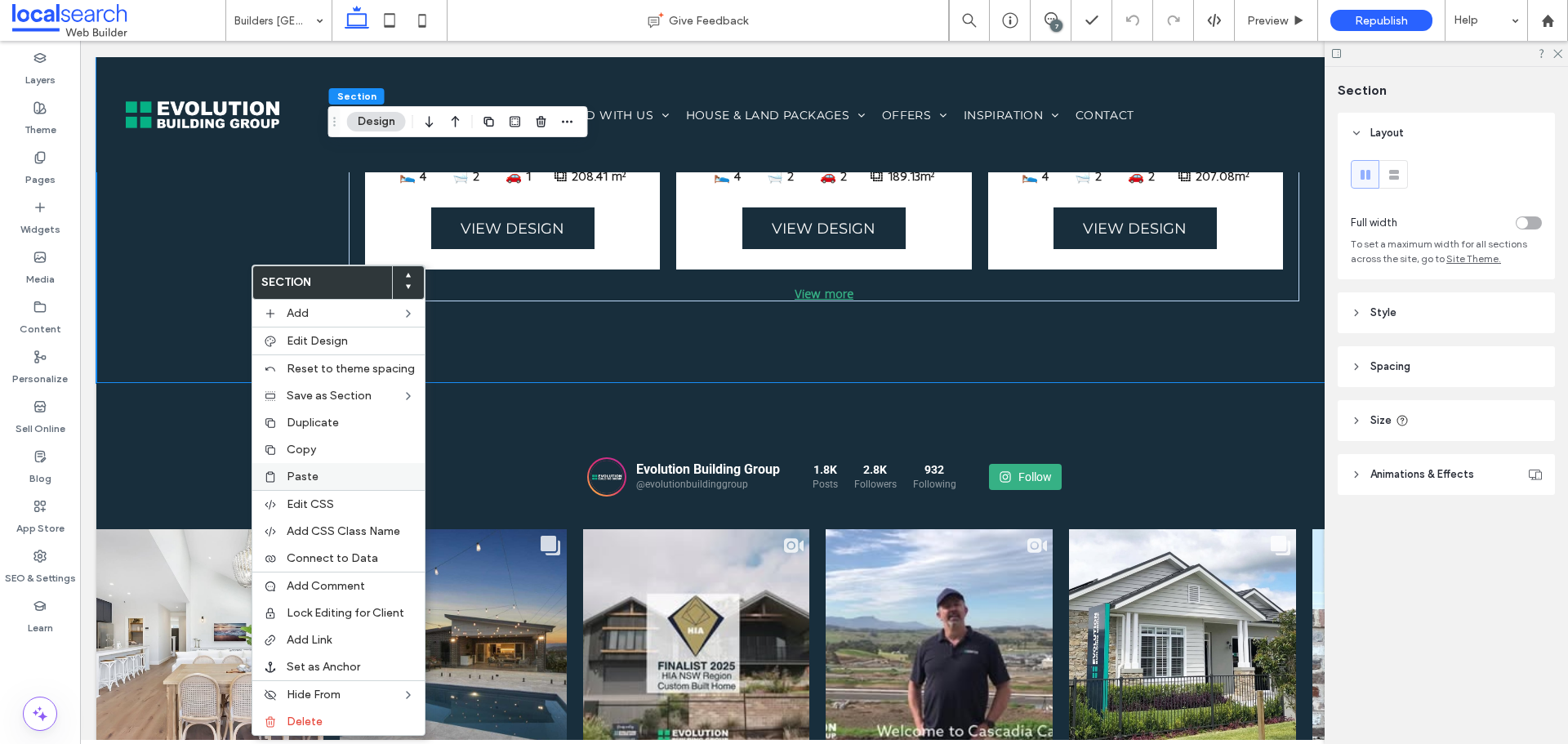
click at [305, 466] on div "Paste" at bounding box center [339, 477] width 173 height 27
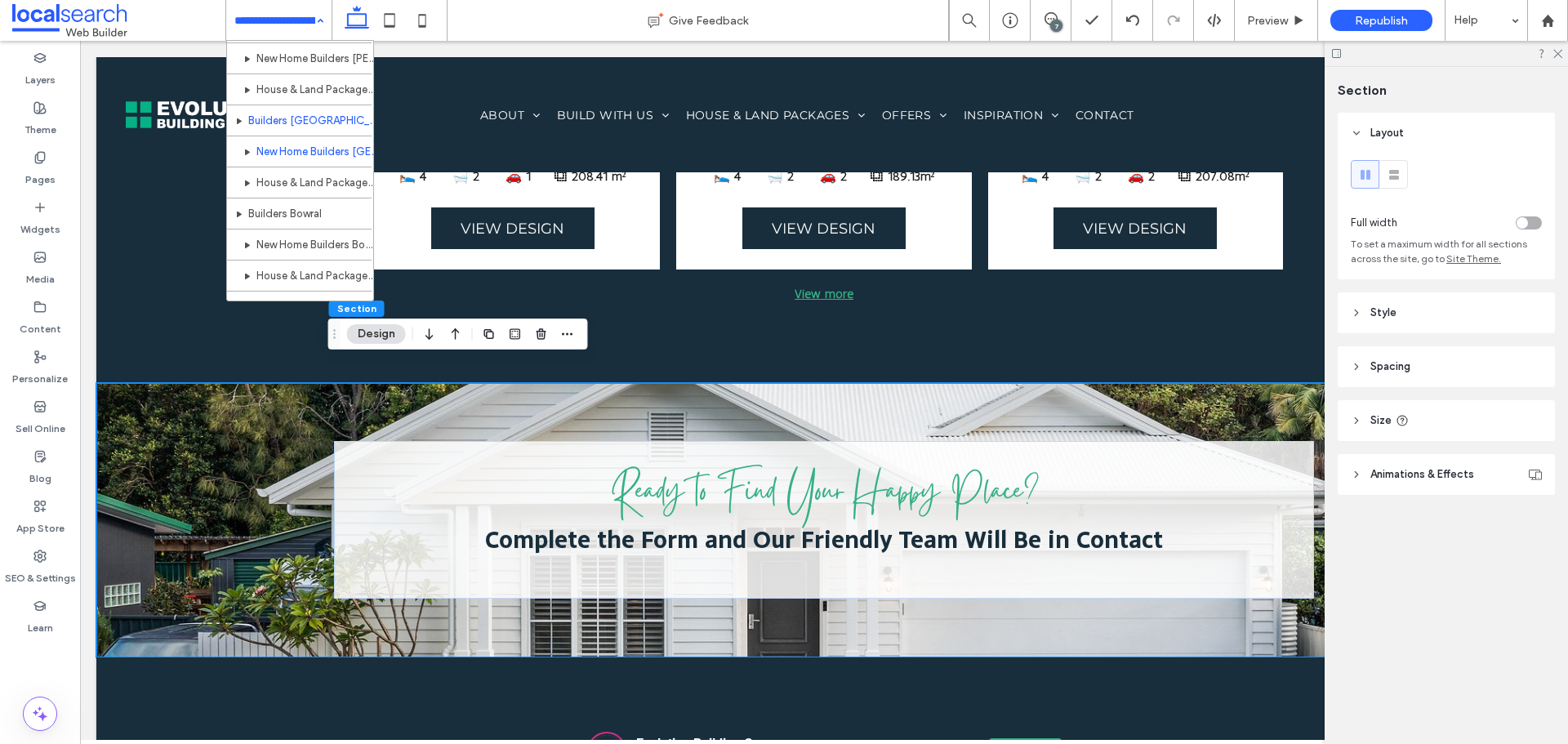
scroll to position [1458, 0]
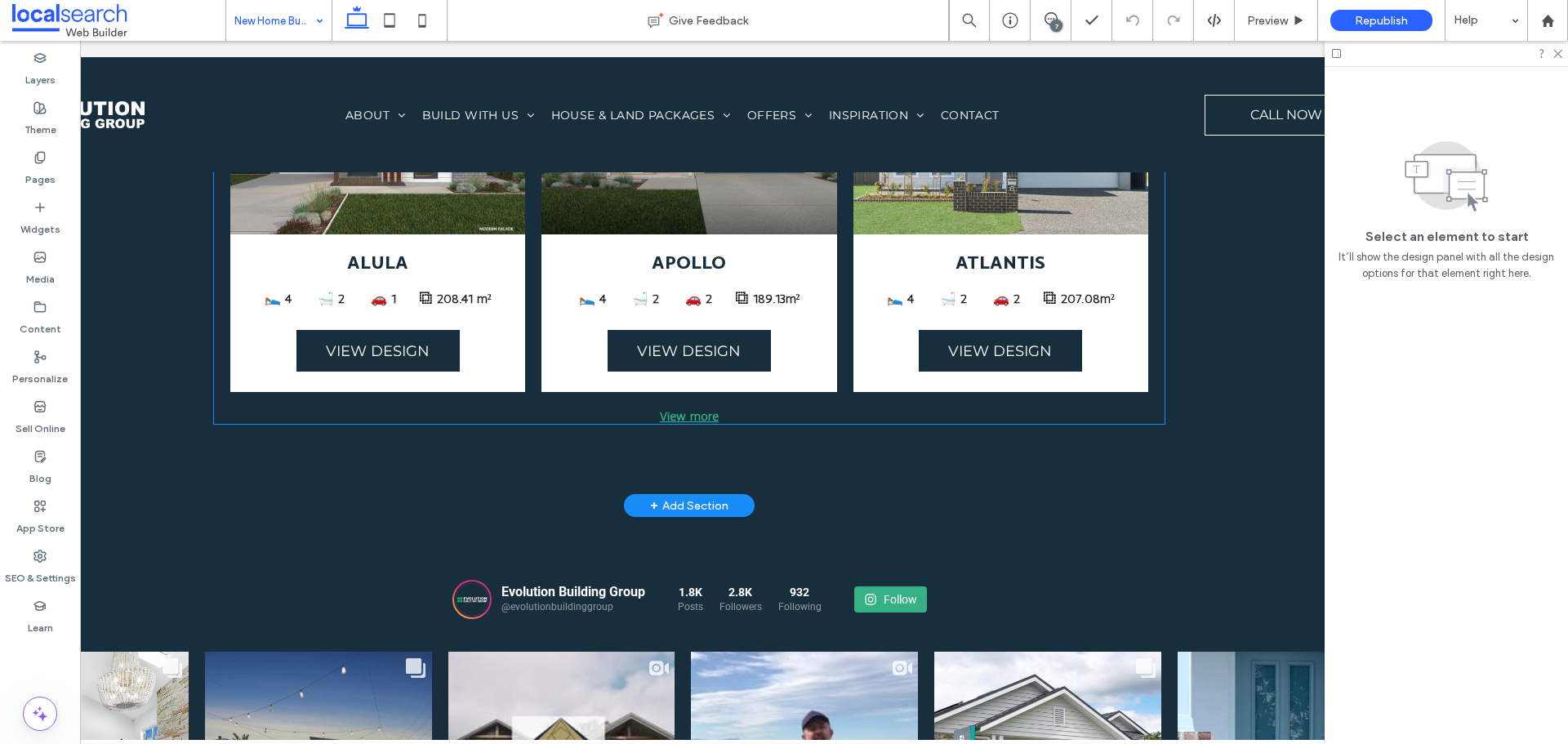
scroll to position [2840, 0]
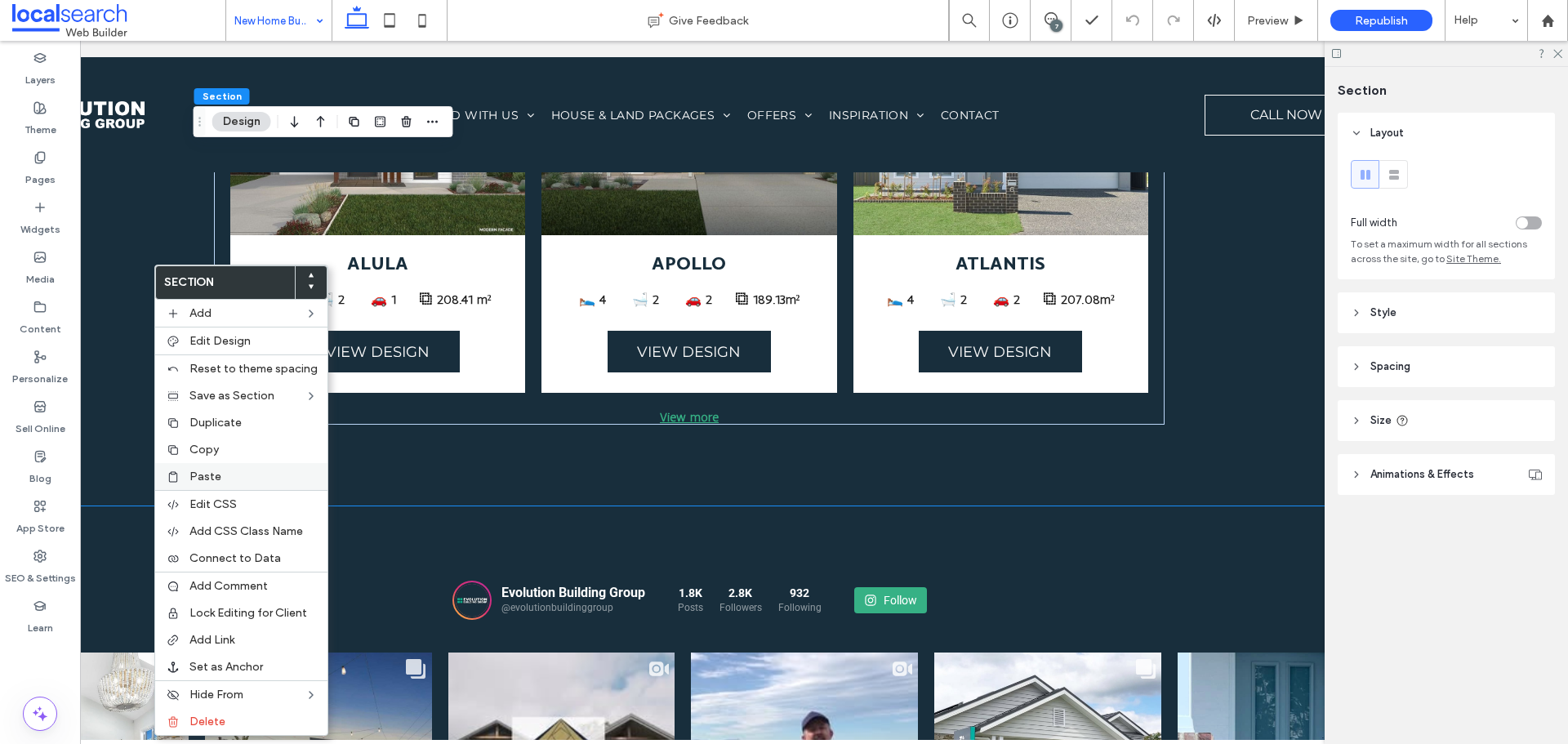
click at [257, 478] on label "Paste" at bounding box center [254, 476] width 128 height 14
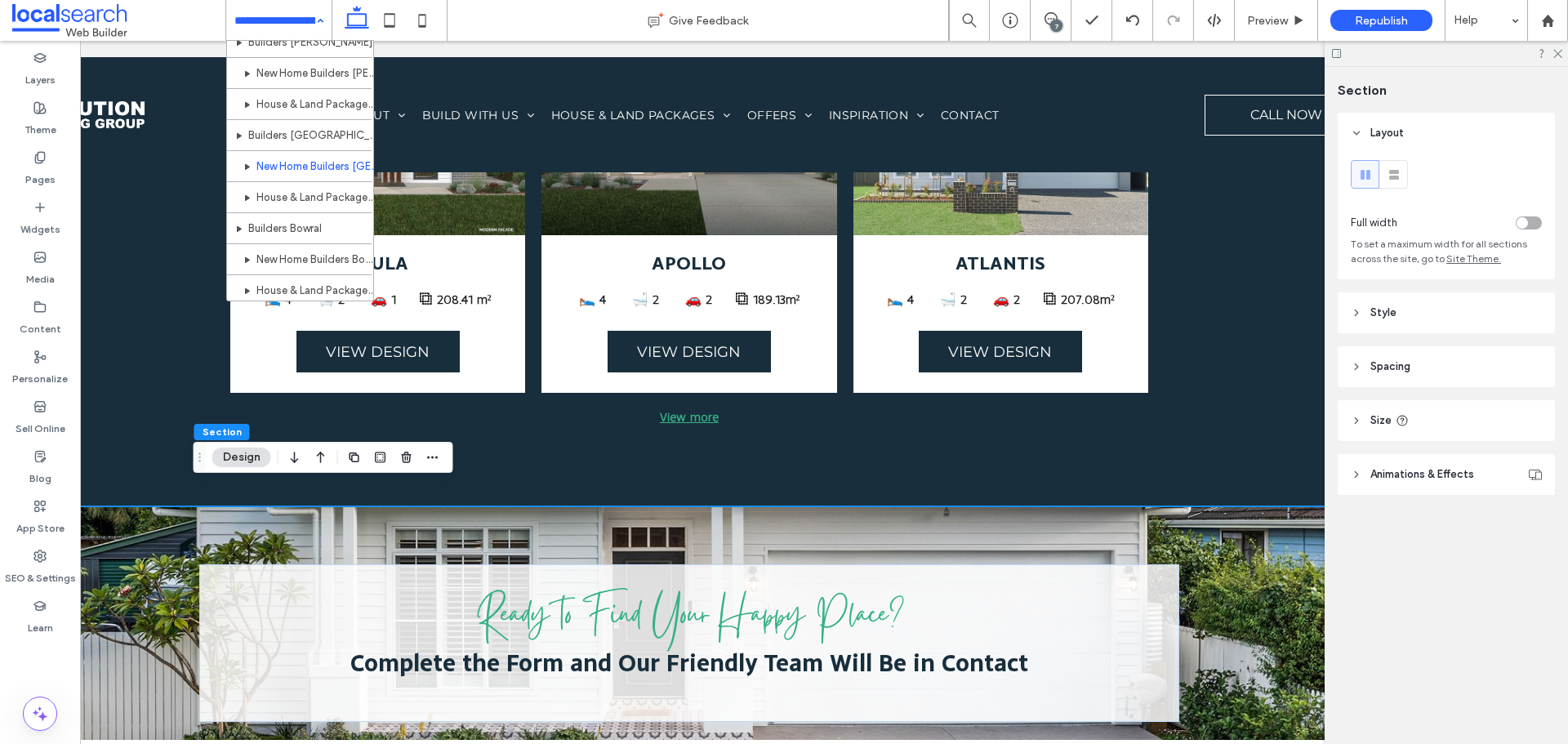
scroll to position [1420, 0]
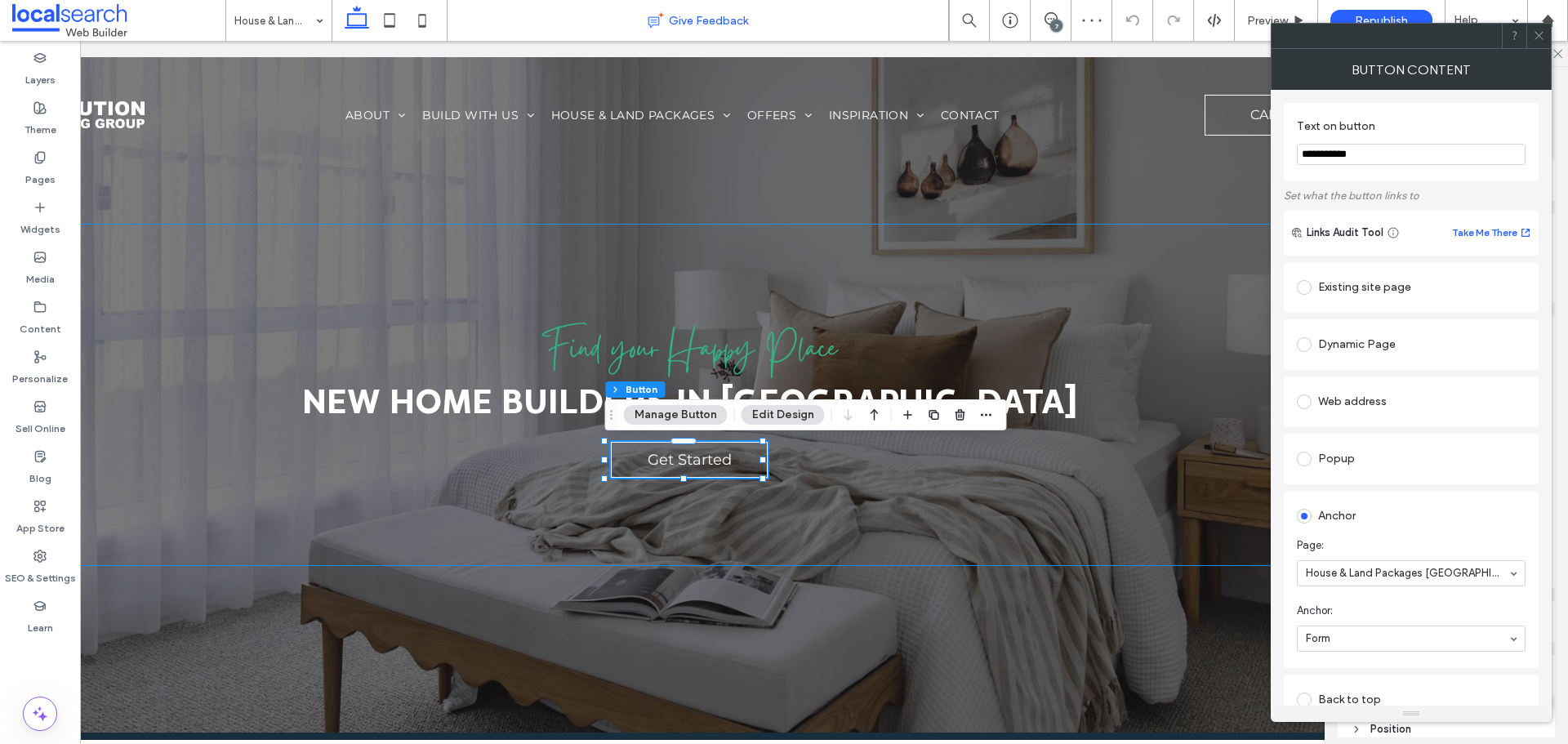
type input "**"
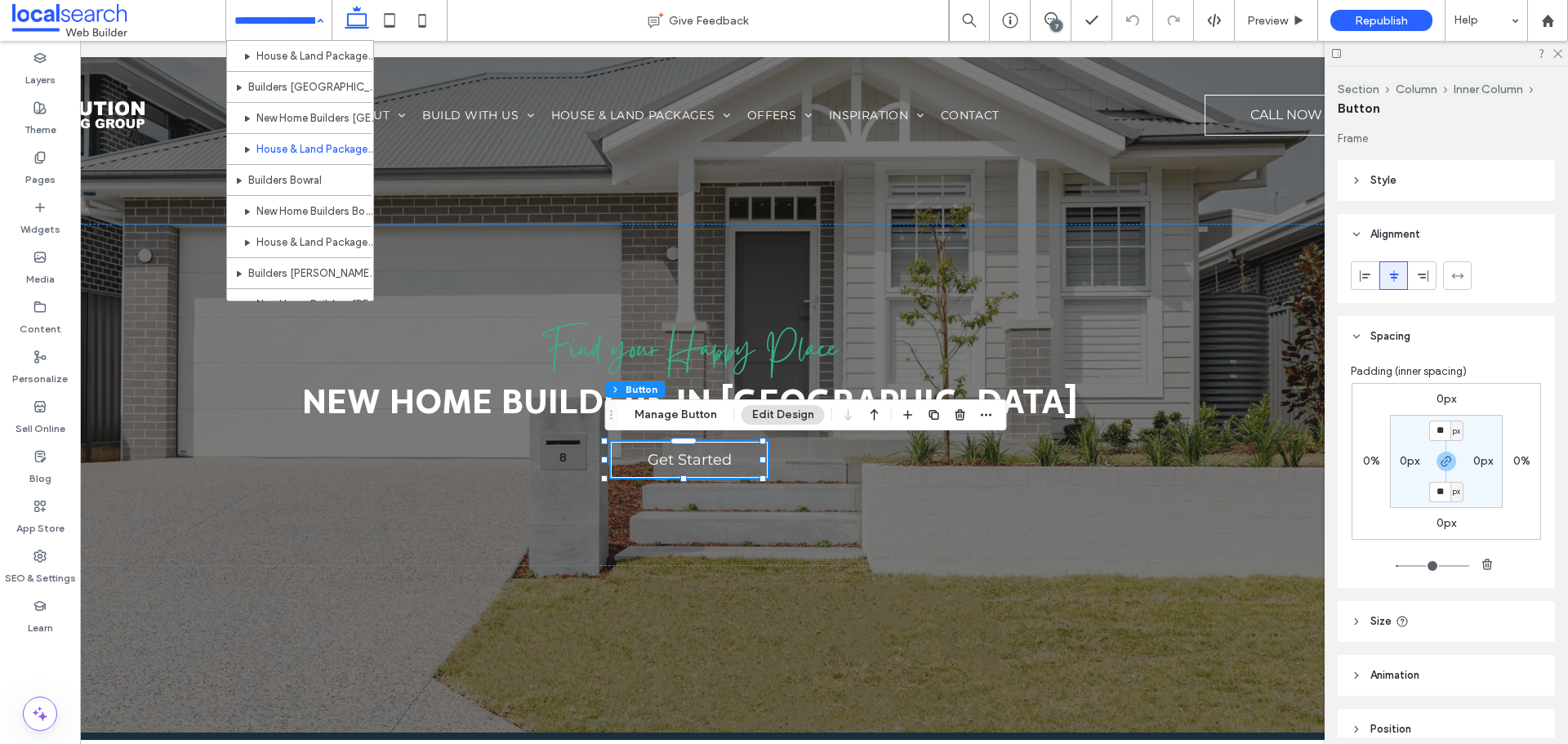
scroll to position [1484, 0]
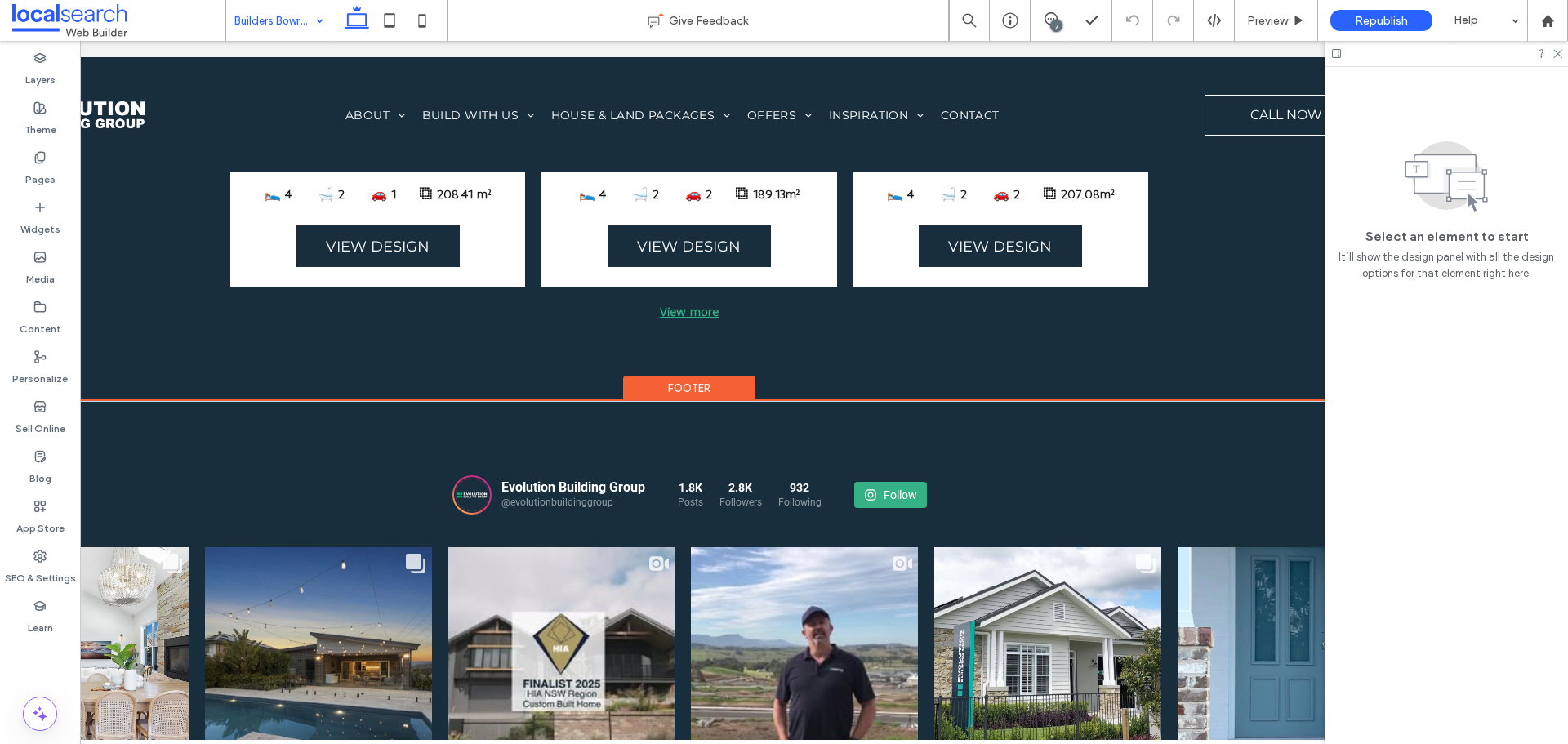
scroll to position [2990, 0]
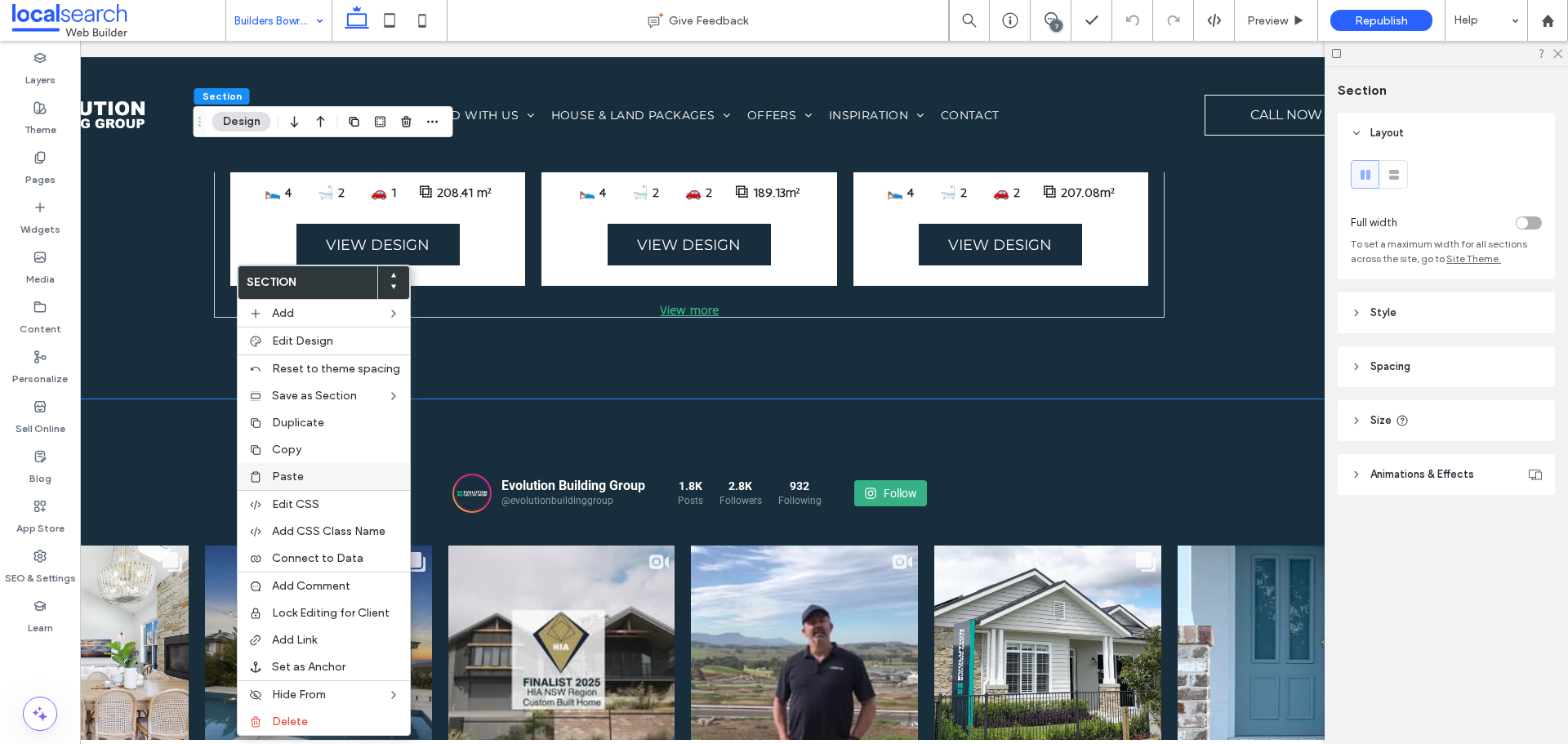
click at [317, 485] on div "Paste" at bounding box center [324, 477] width 173 height 27
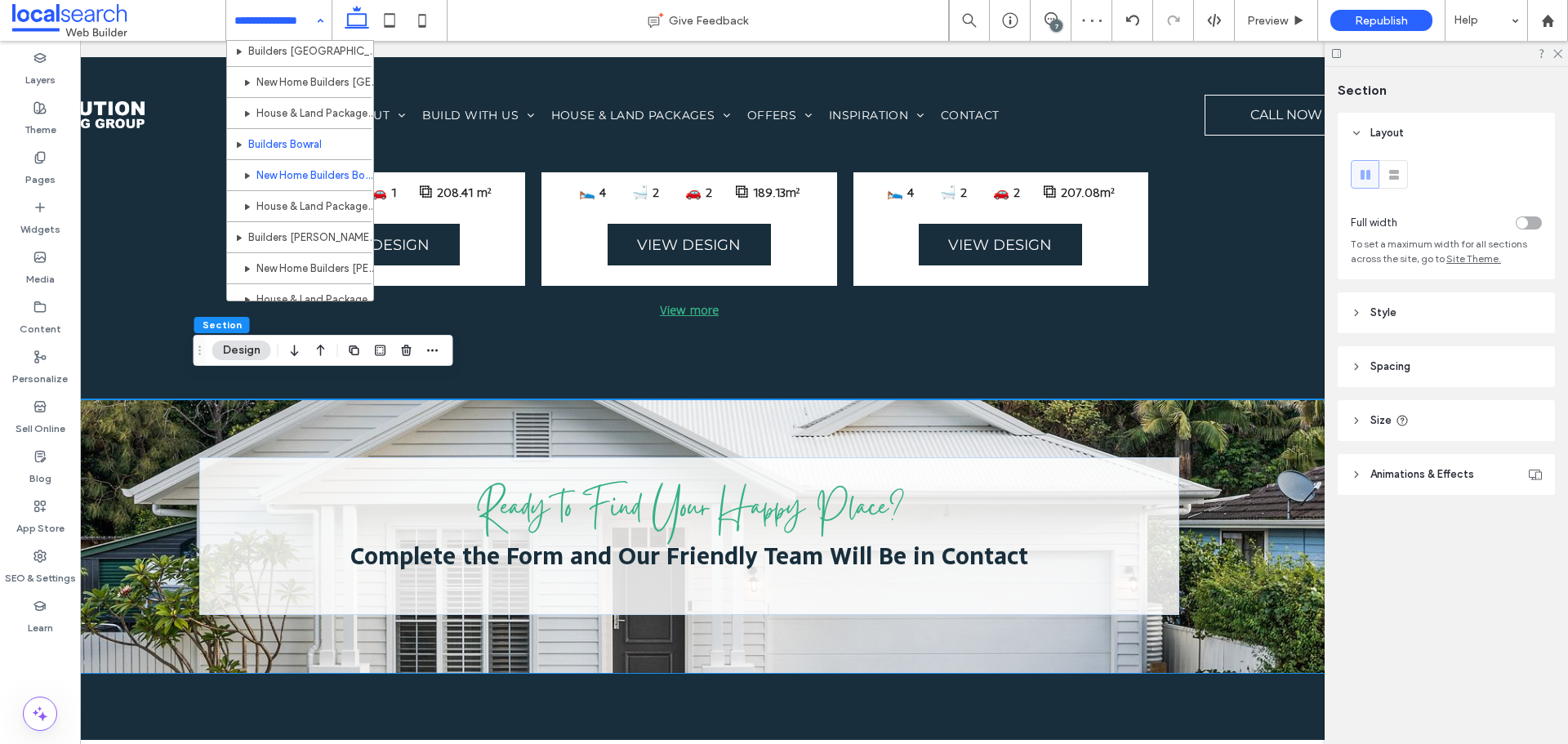
scroll to position [1527, 0]
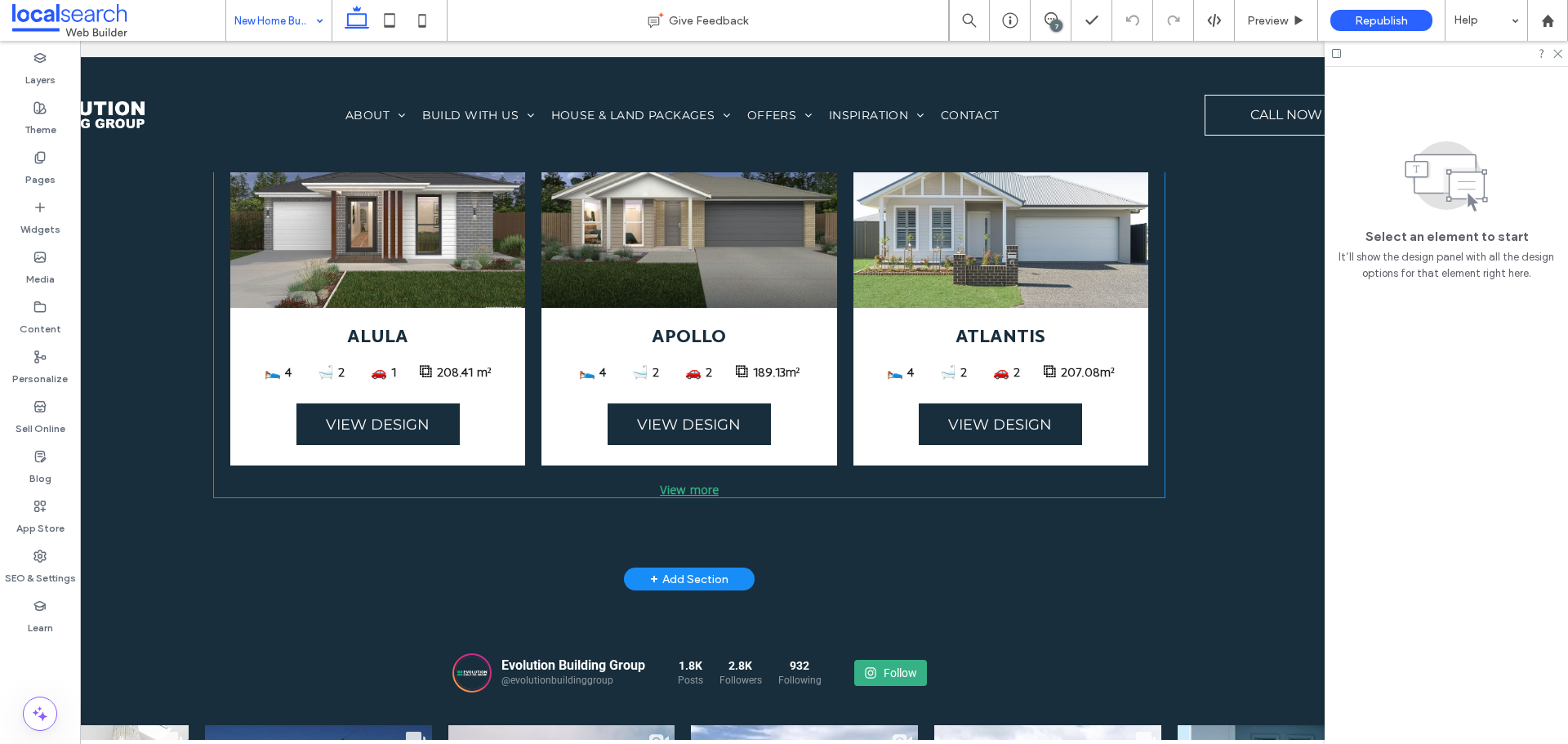
scroll to position [2763, 0]
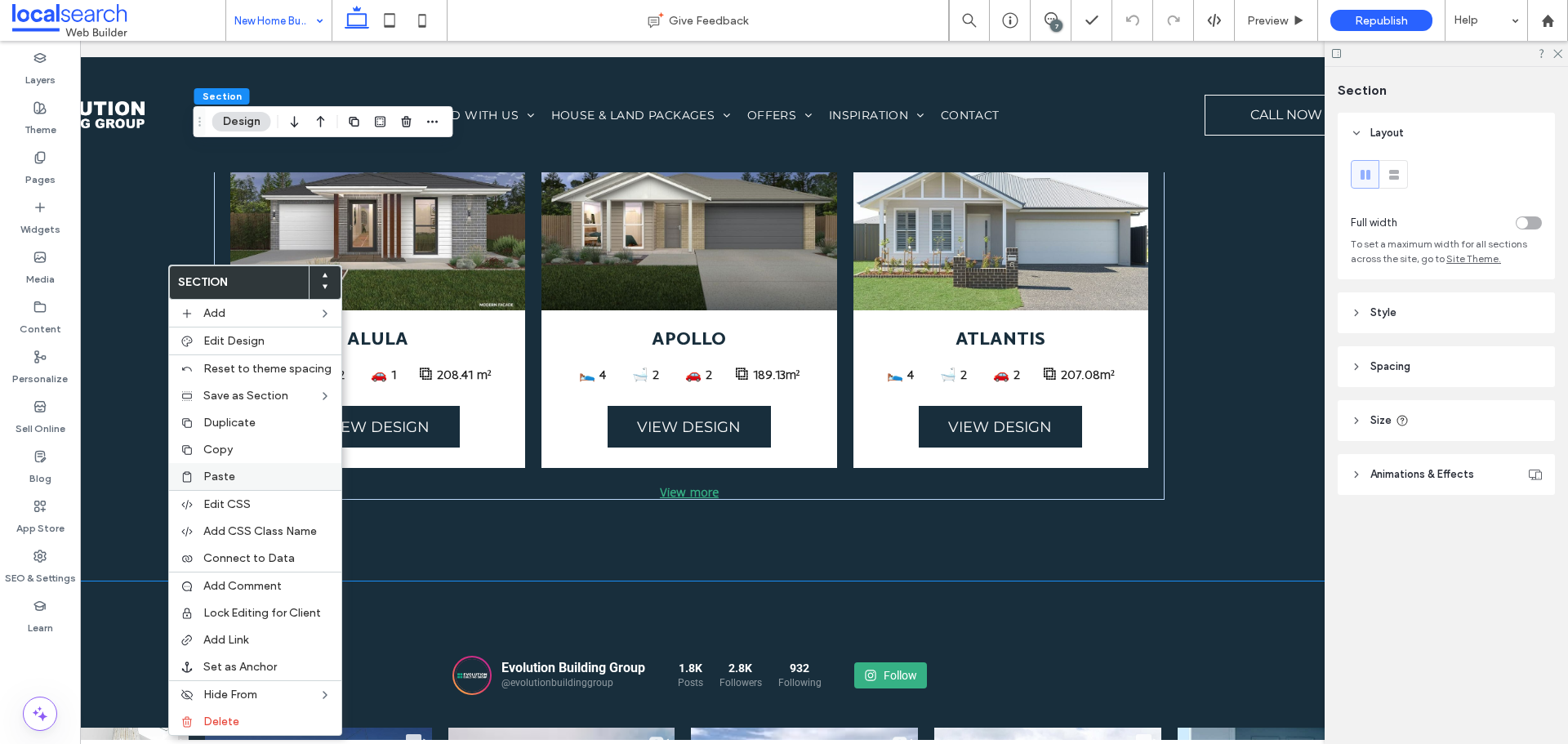
click at [224, 466] on div "Paste" at bounding box center [256, 477] width 173 height 27
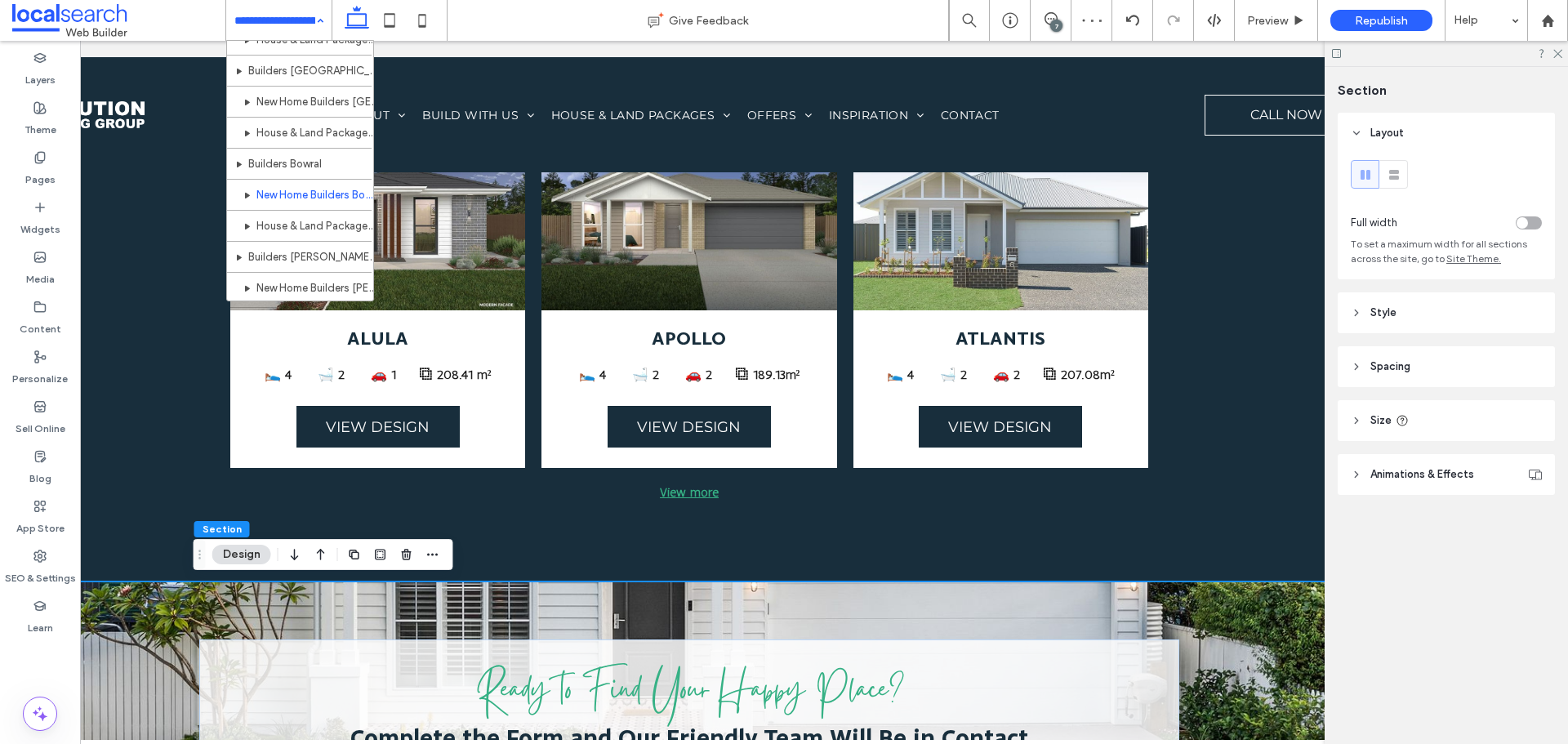
scroll to position [1514, 0]
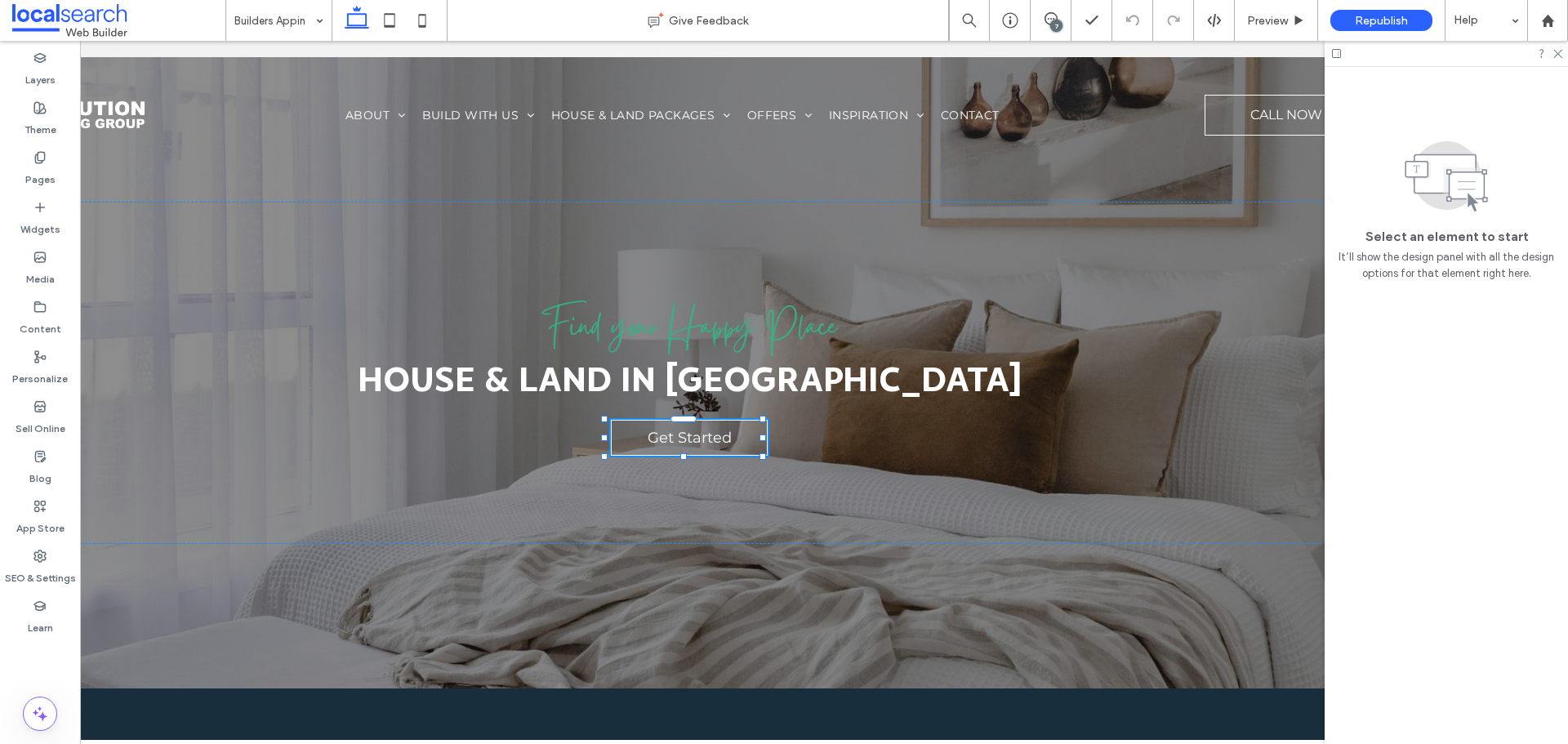
drag, startPoint x: 0, startPoint y: 0, endPoint x: 333, endPoint y: 109, distance: 350.4
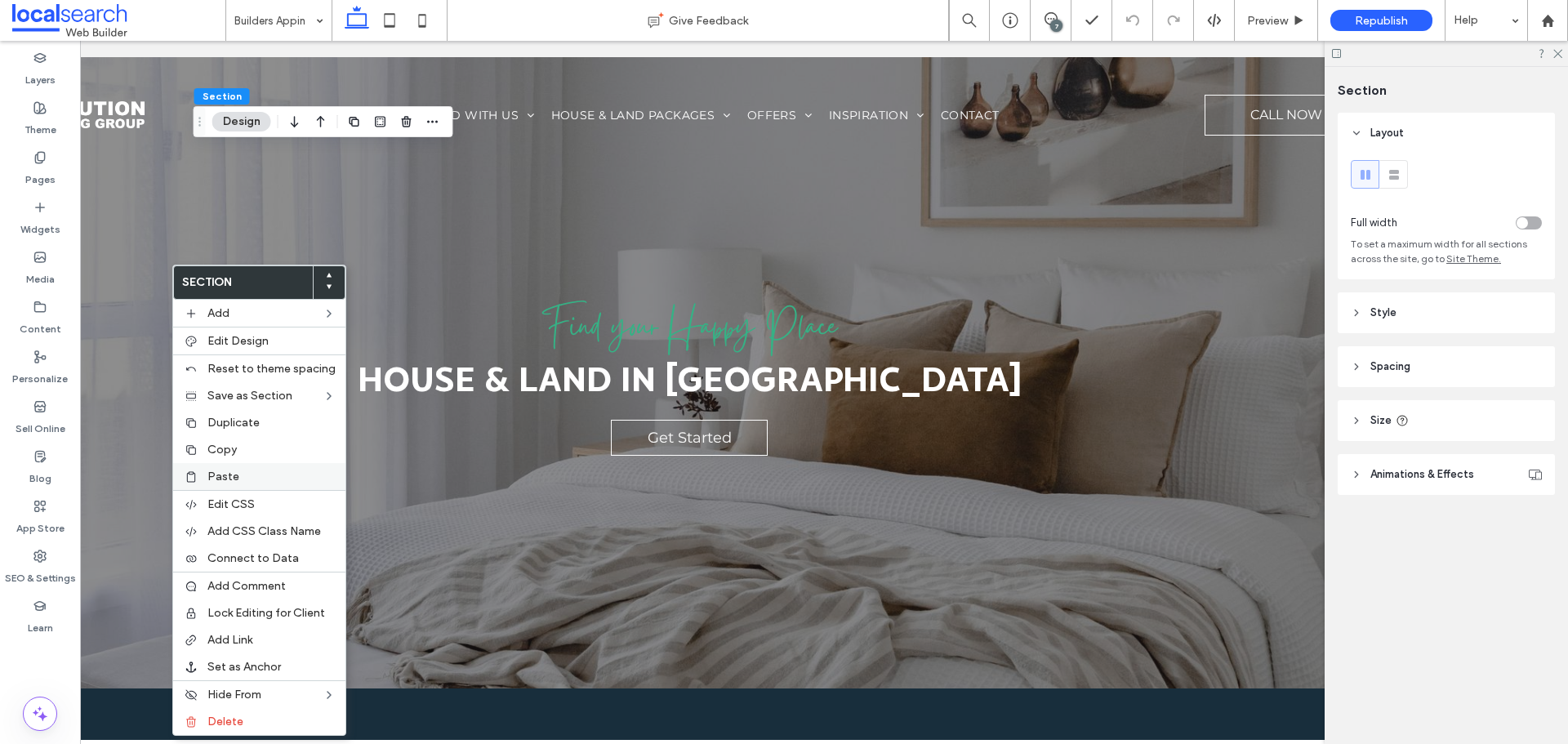
click at [228, 479] on span "Paste" at bounding box center [223, 476] width 32 height 14
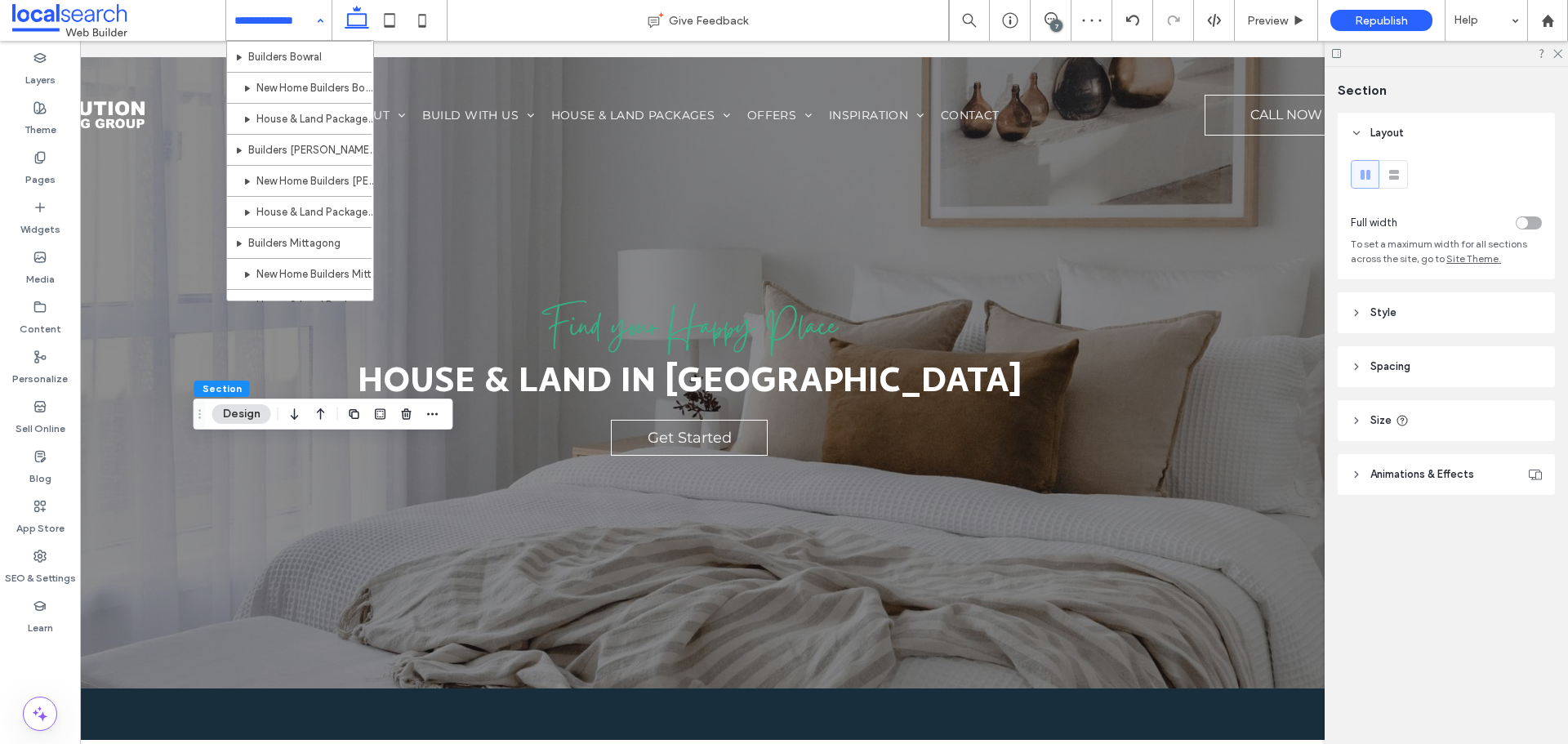
scroll to position [1849, 0]
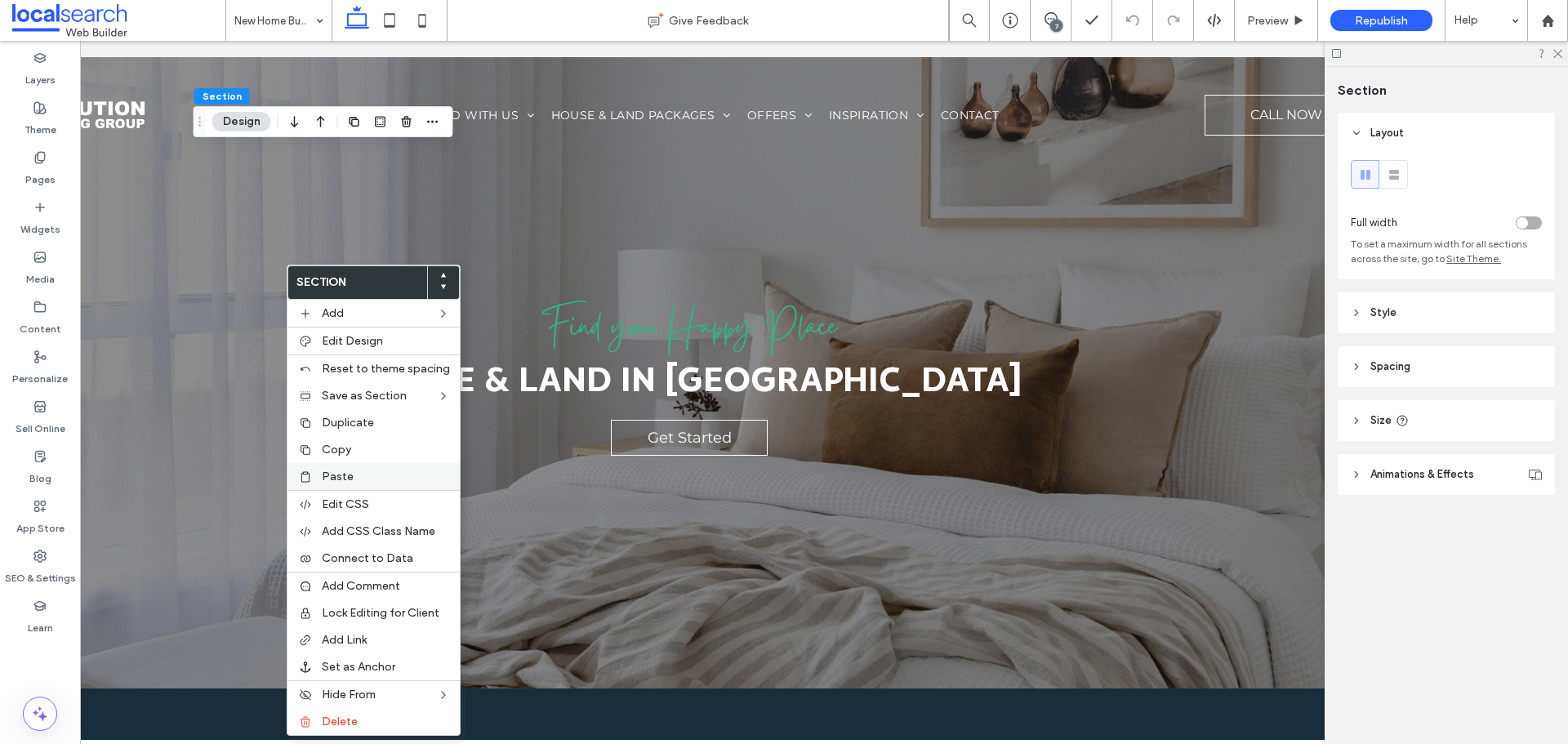
click at [341, 471] on span "Paste" at bounding box center [338, 476] width 32 height 14
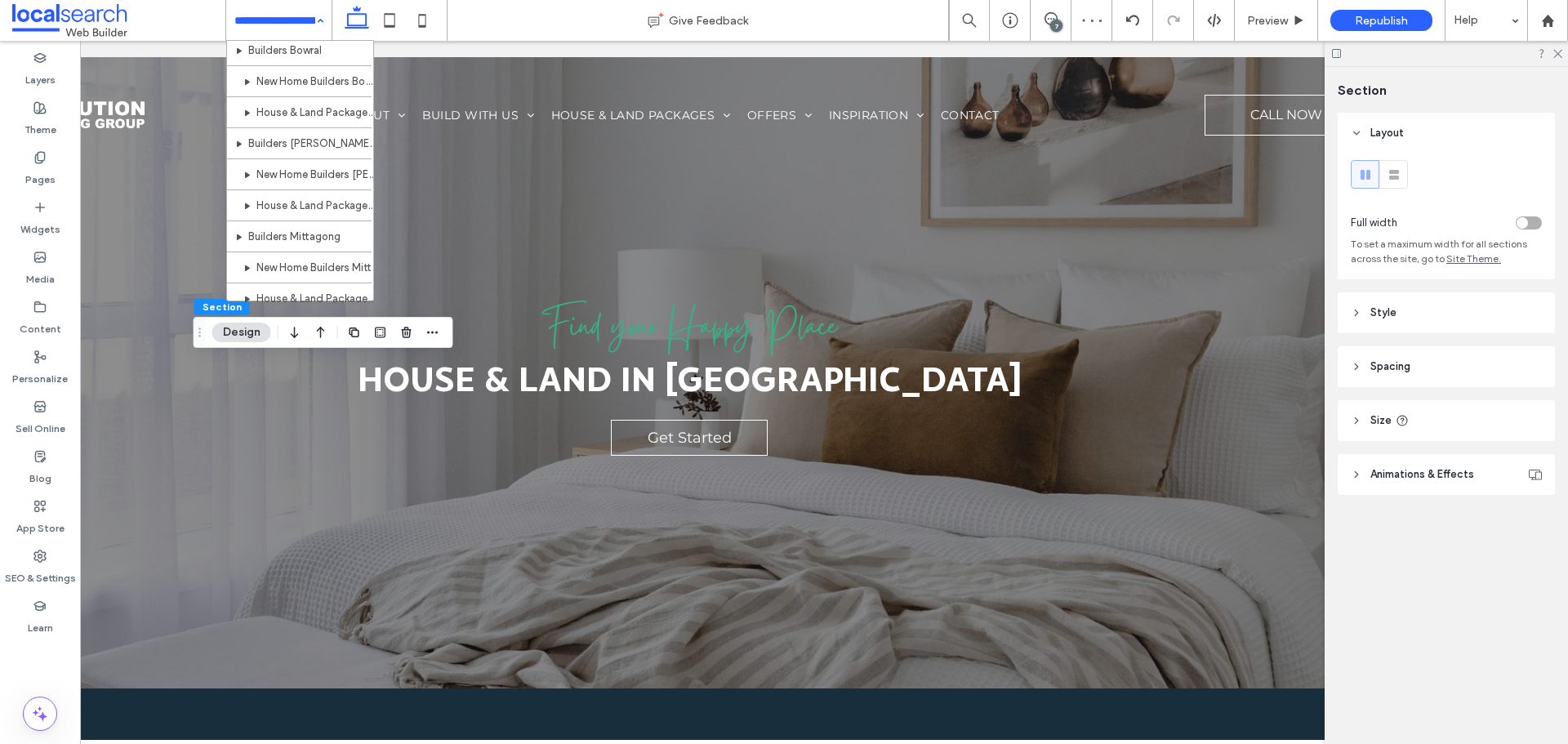
scroll to position [1849, 0]
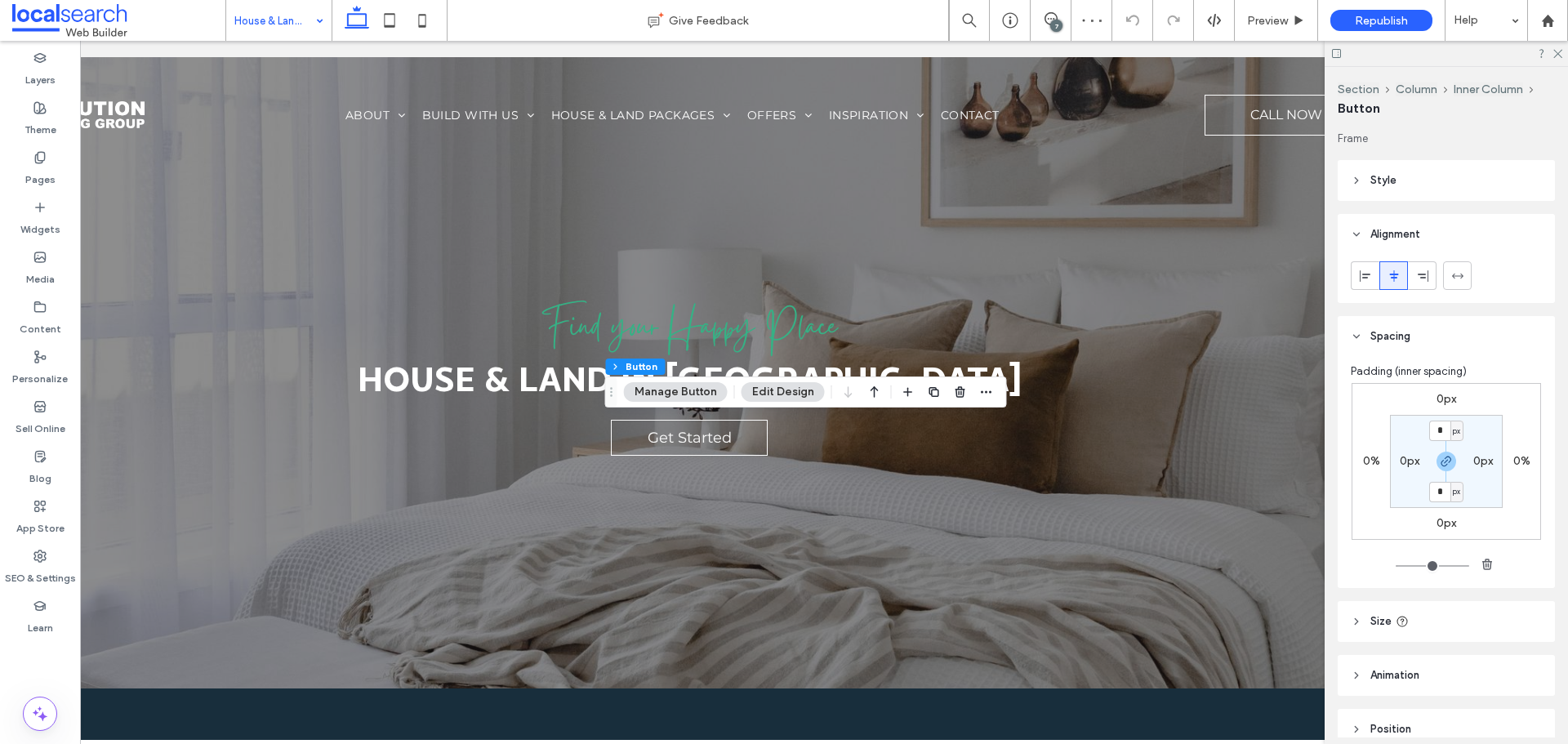
type input "**"
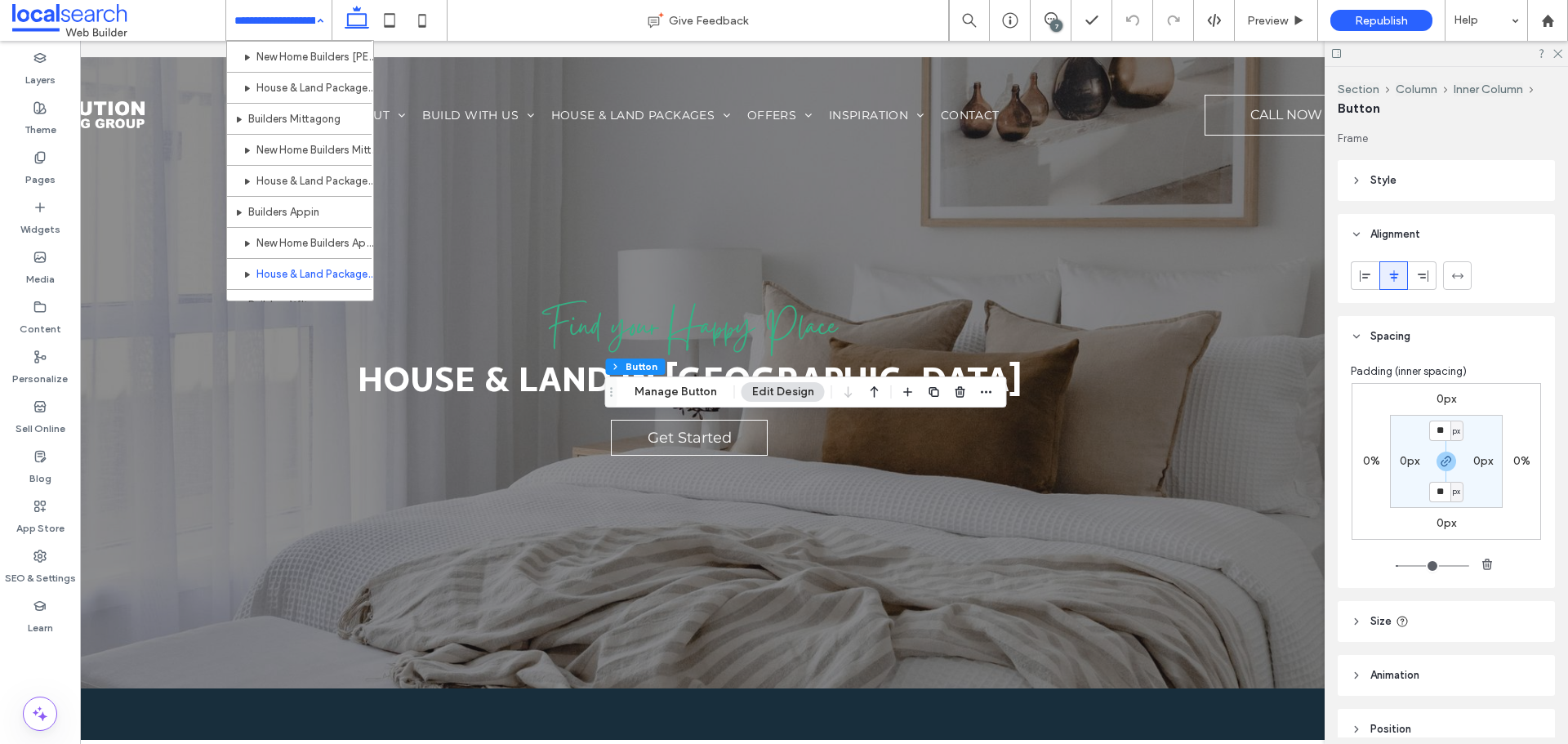
scroll to position [1849, 0]
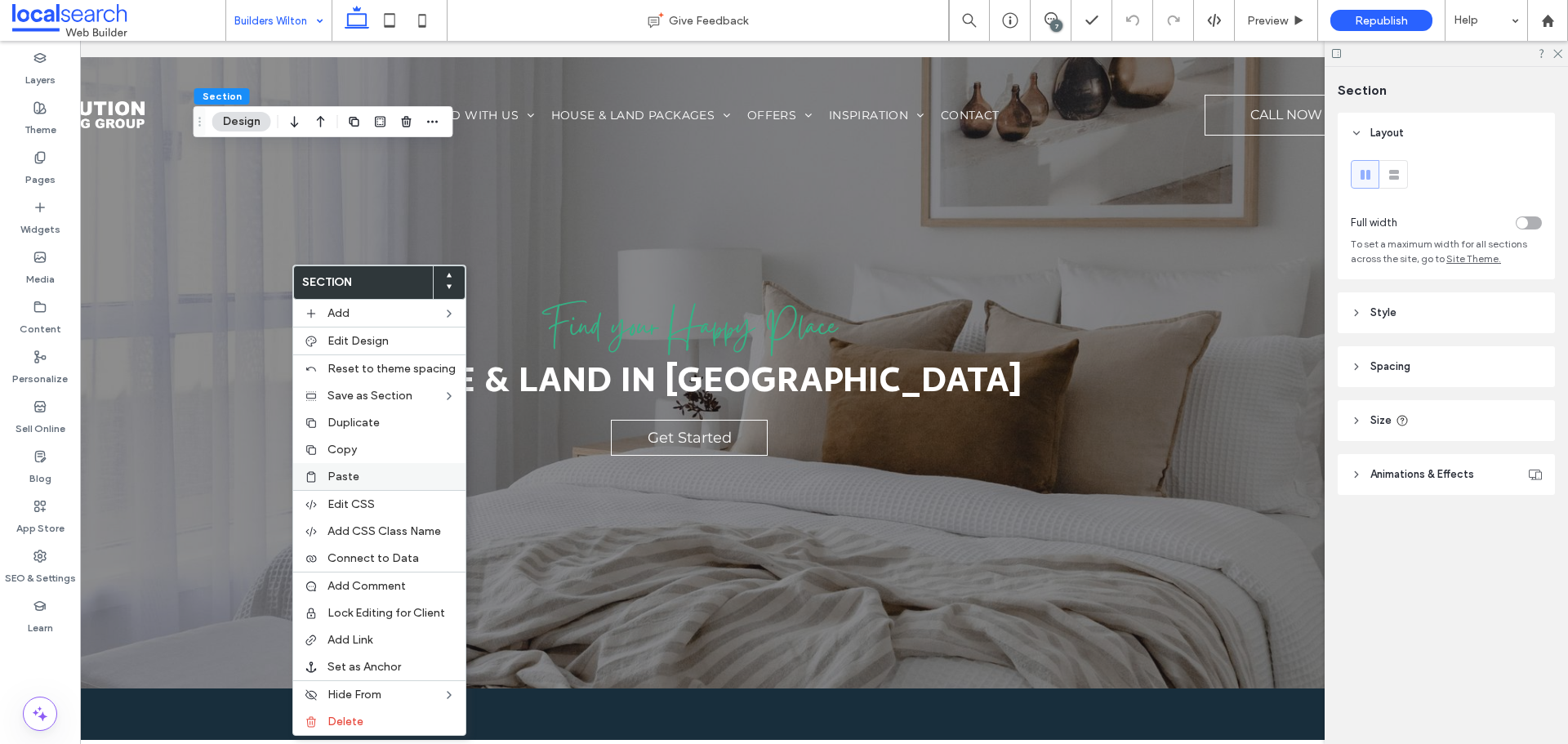
click at [366, 468] on div "Paste" at bounding box center [380, 477] width 173 height 27
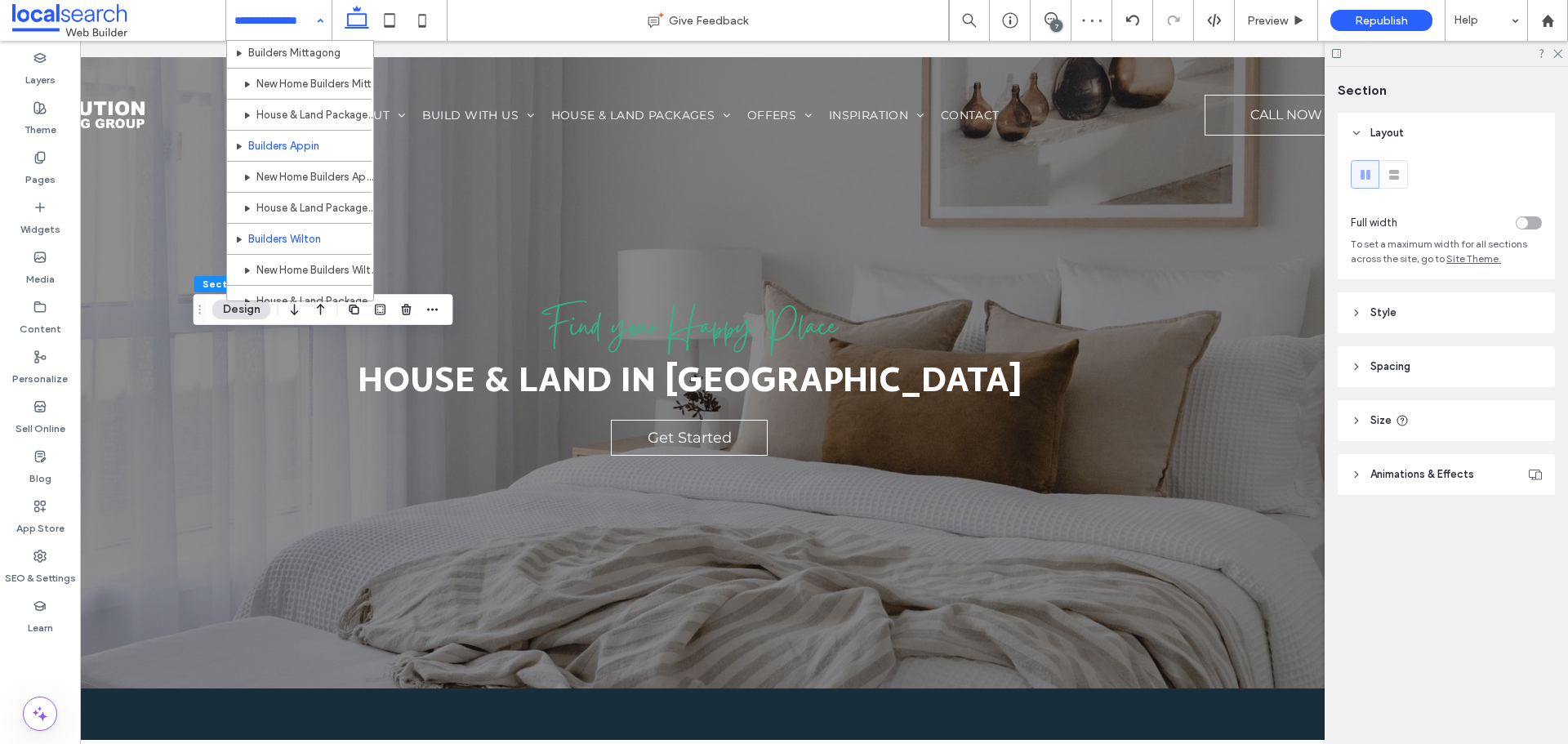
scroll to position [1849, 0]
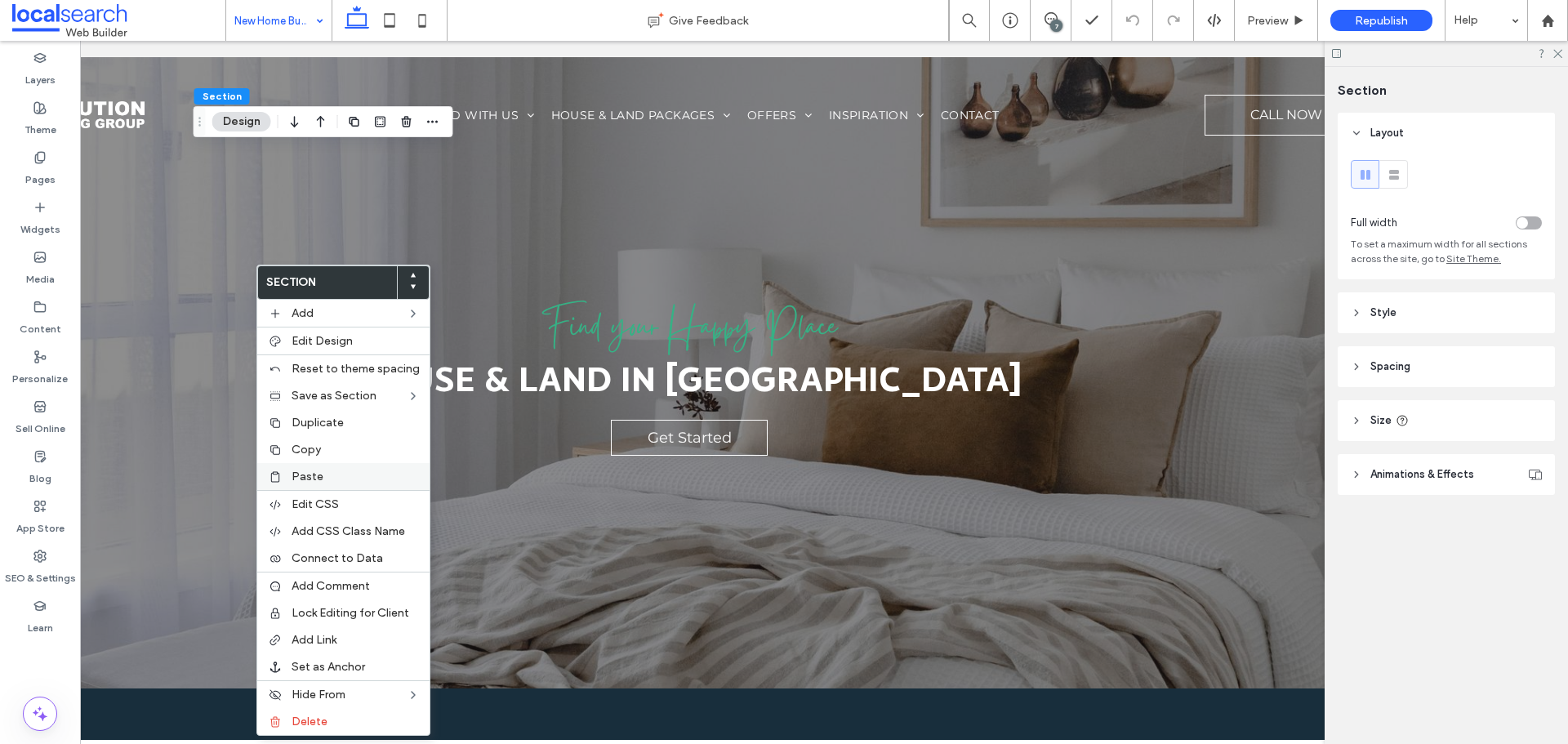
click at [317, 466] on div "Paste" at bounding box center [344, 477] width 173 height 27
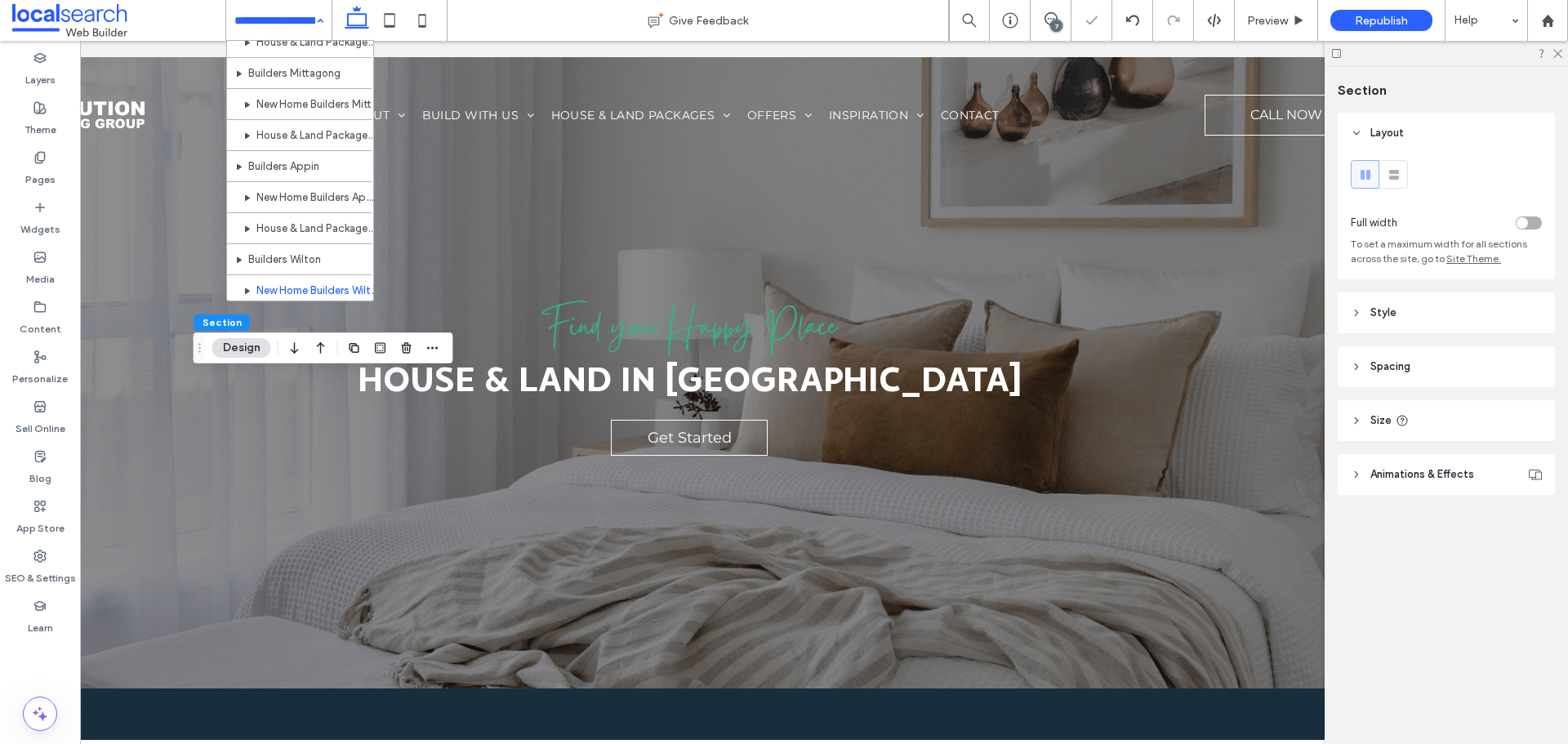
scroll to position [1849, 0]
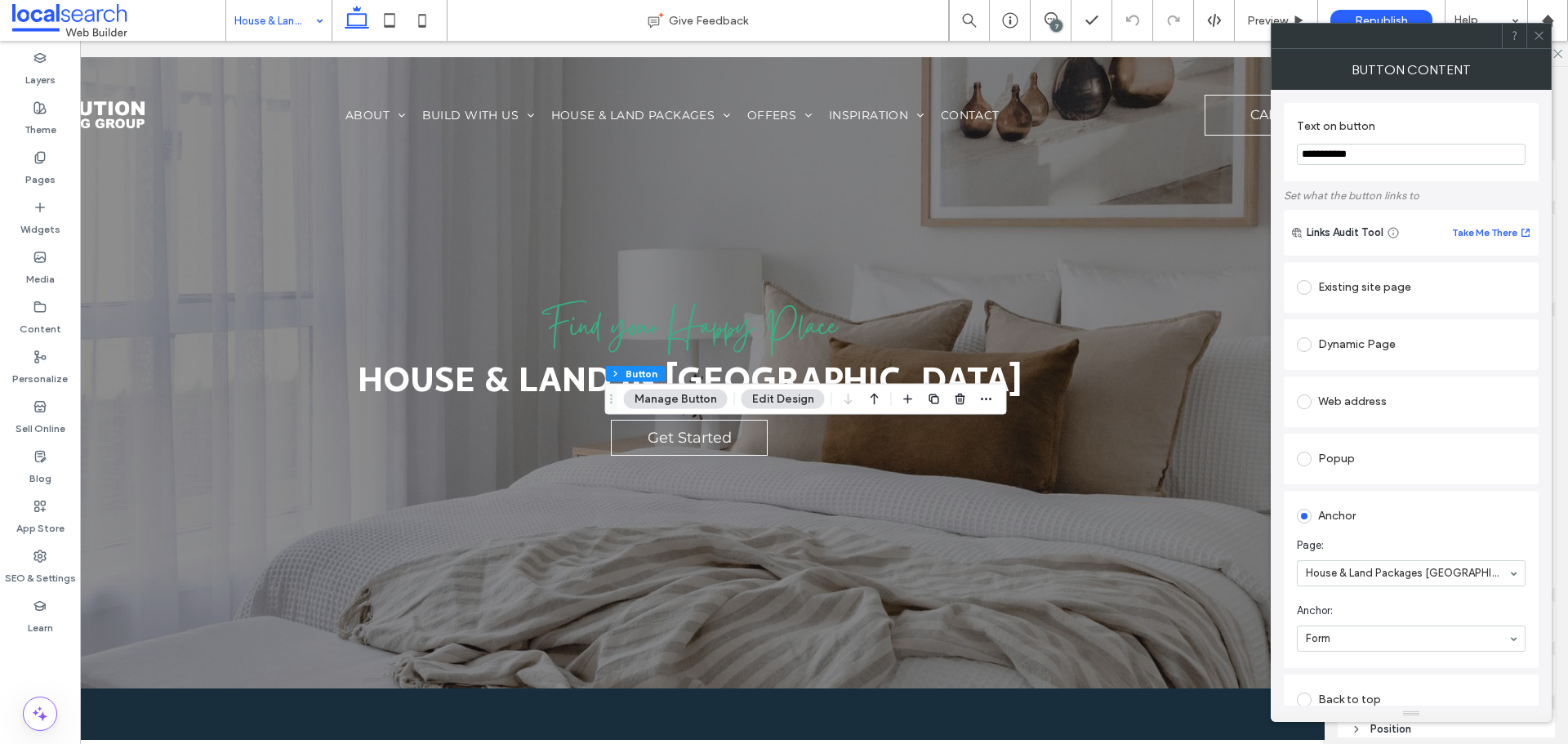
click at [293, 36] on input at bounding box center [274, 21] width 81 height 41
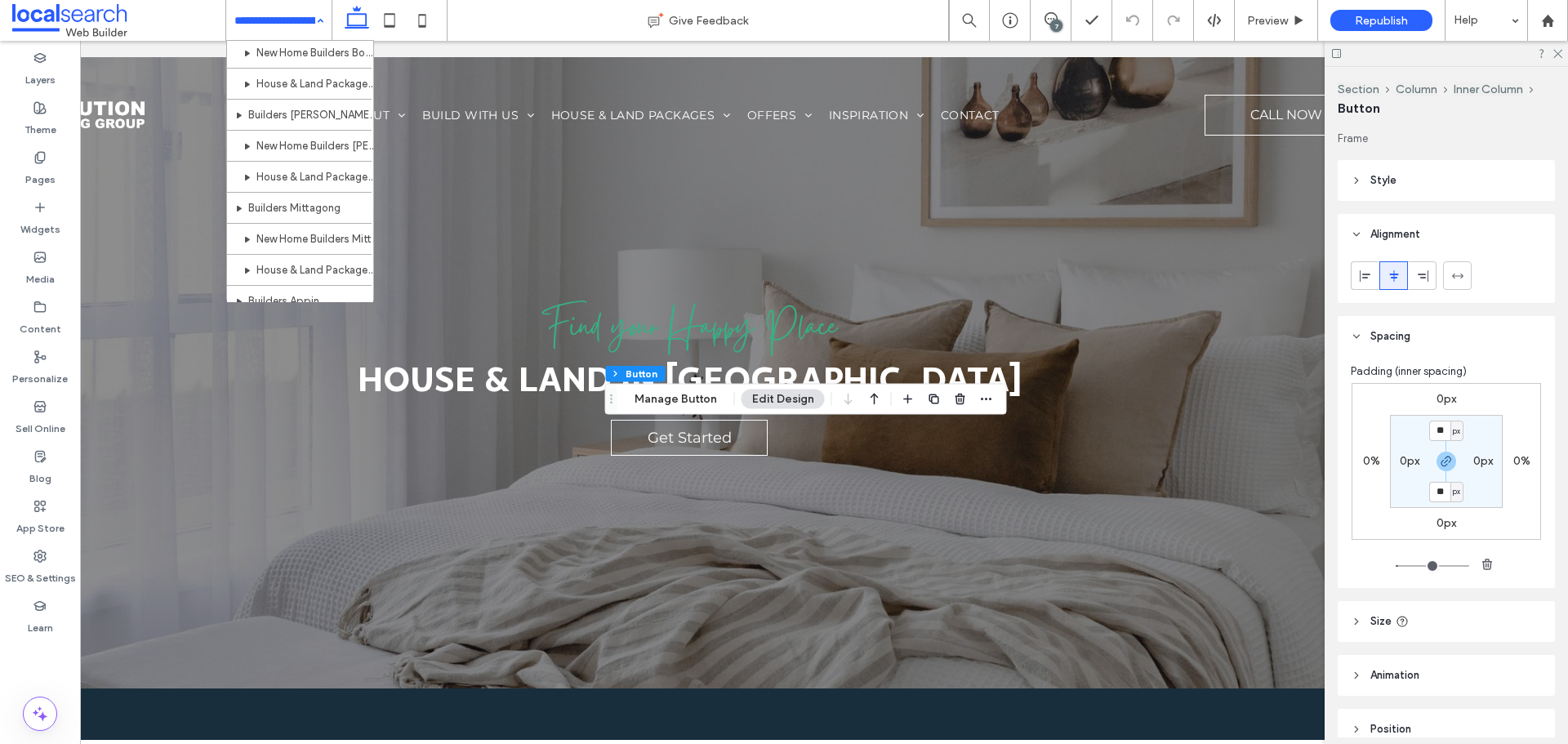
scroll to position [1849, 0]
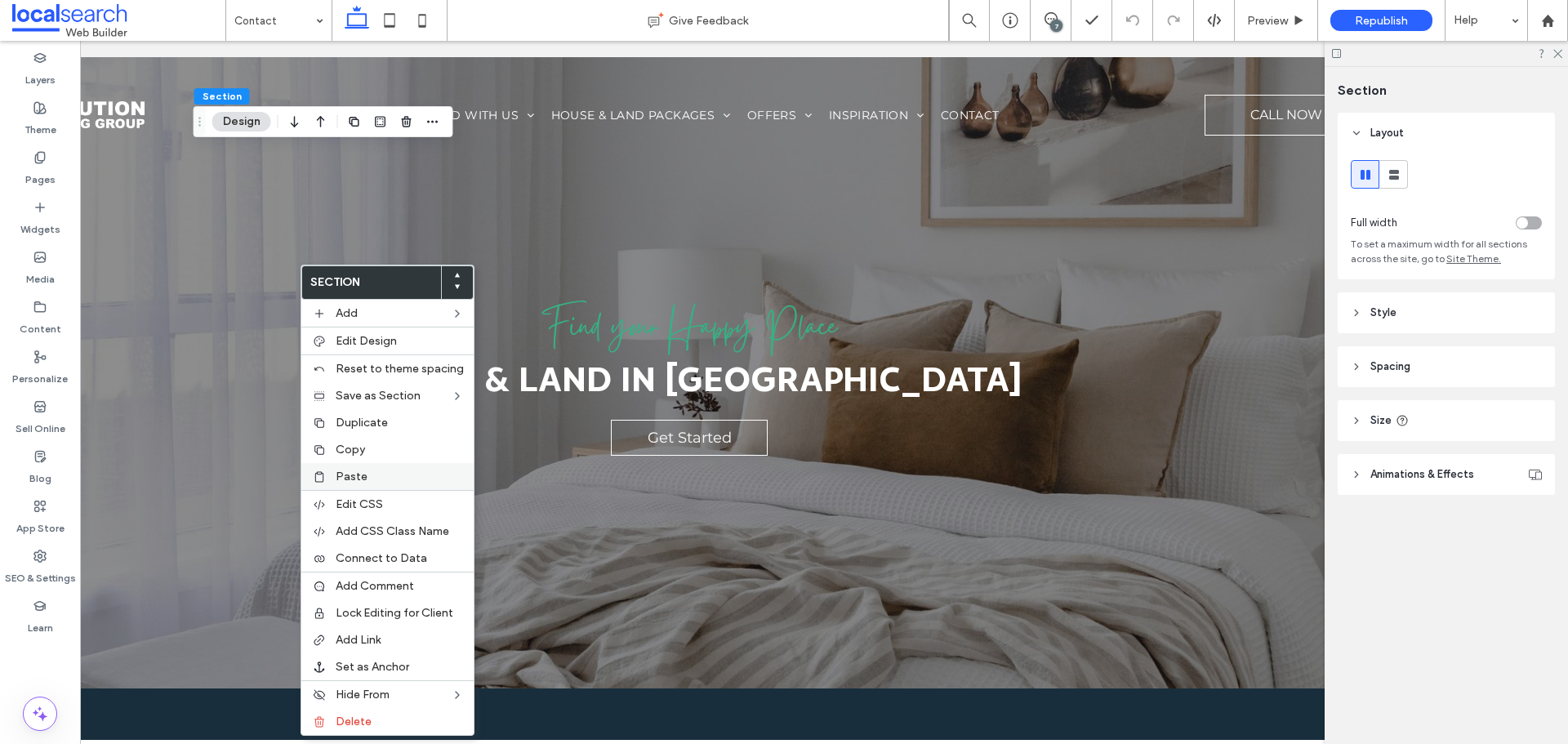
click at [382, 473] on label "Paste" at bounding box center [399, 476] width 128 height 14
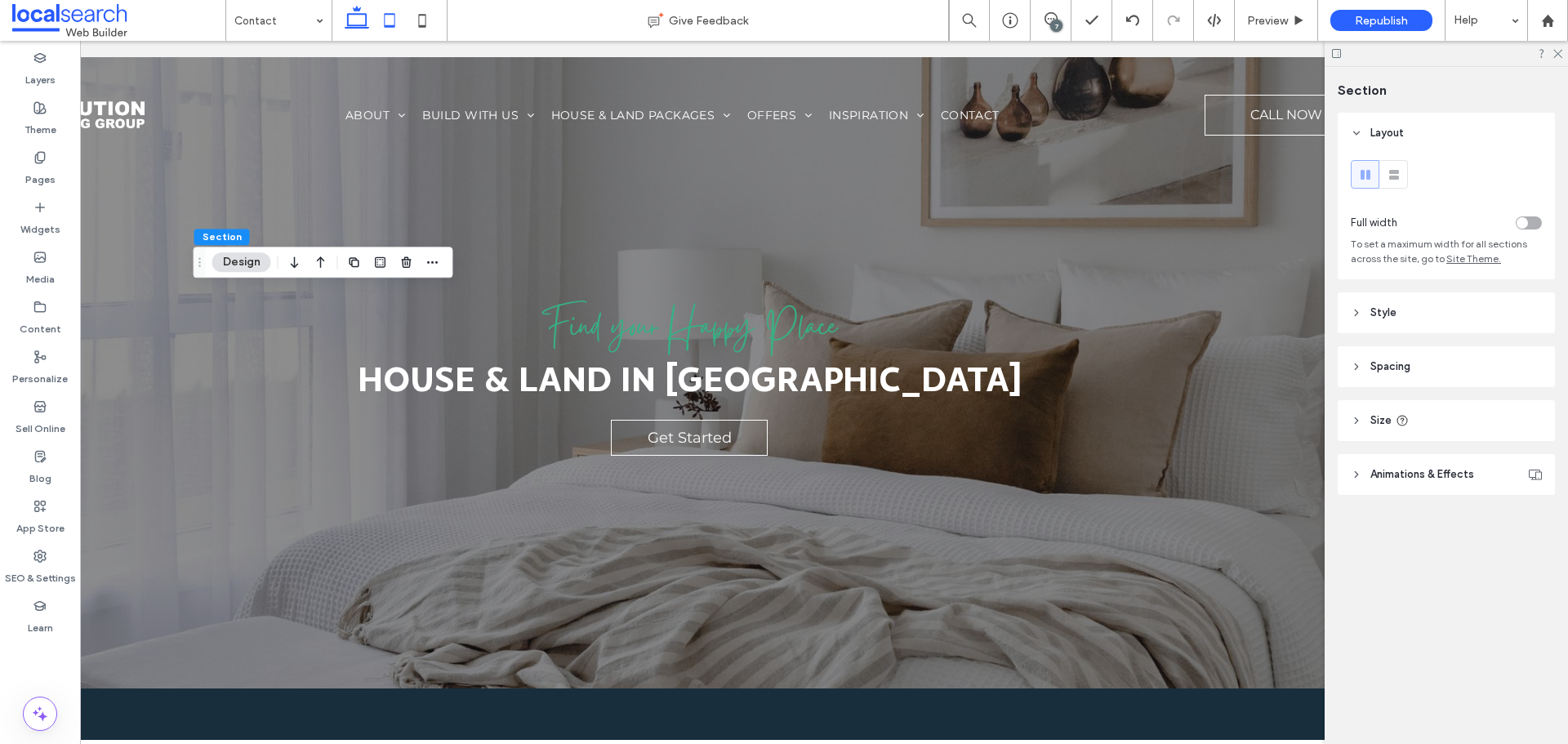
click at [390, 16] on icon at bounding box center [390, 21] width 33 height 33
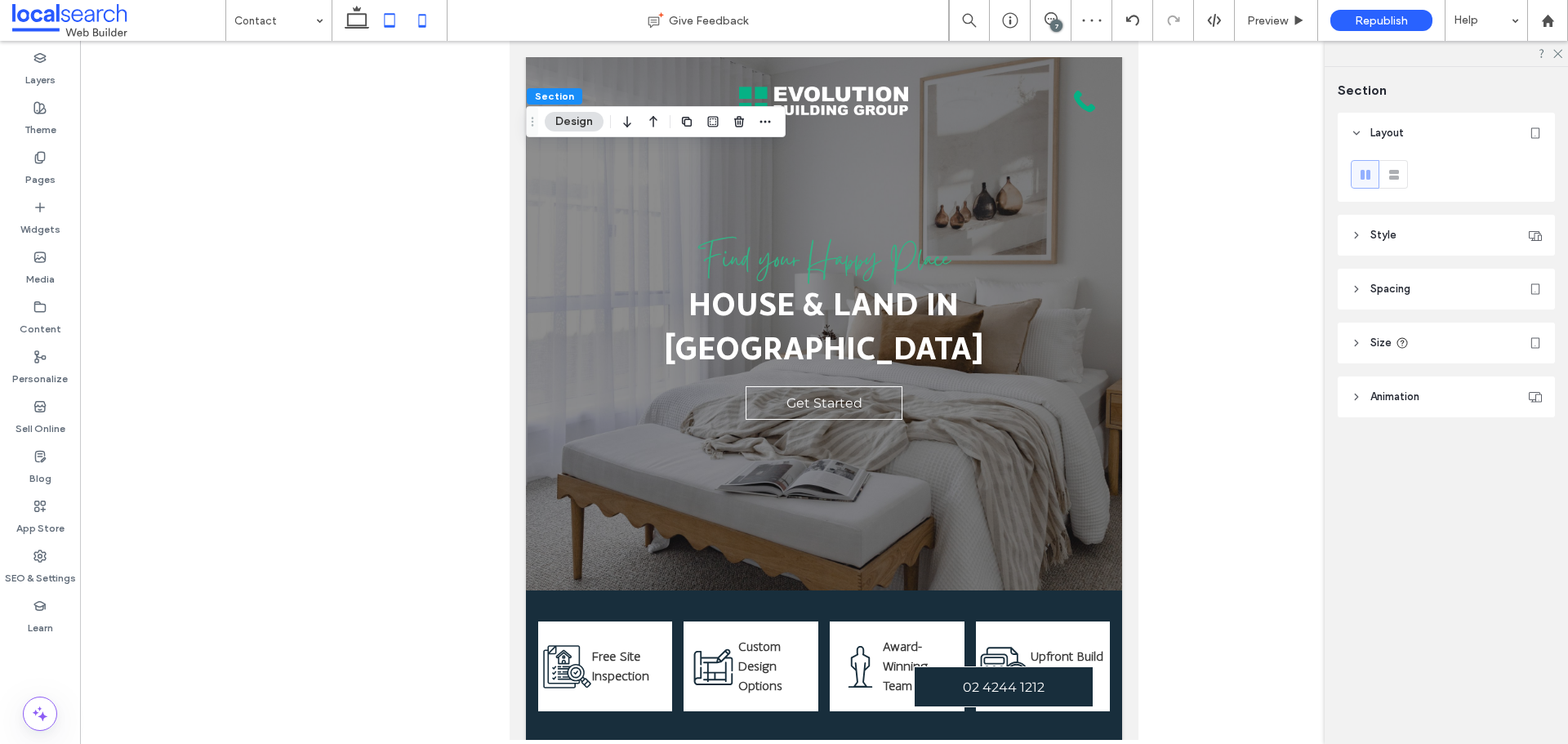
click at [416, 25] on icon at bounding box center [422, 21] width 33 height 33
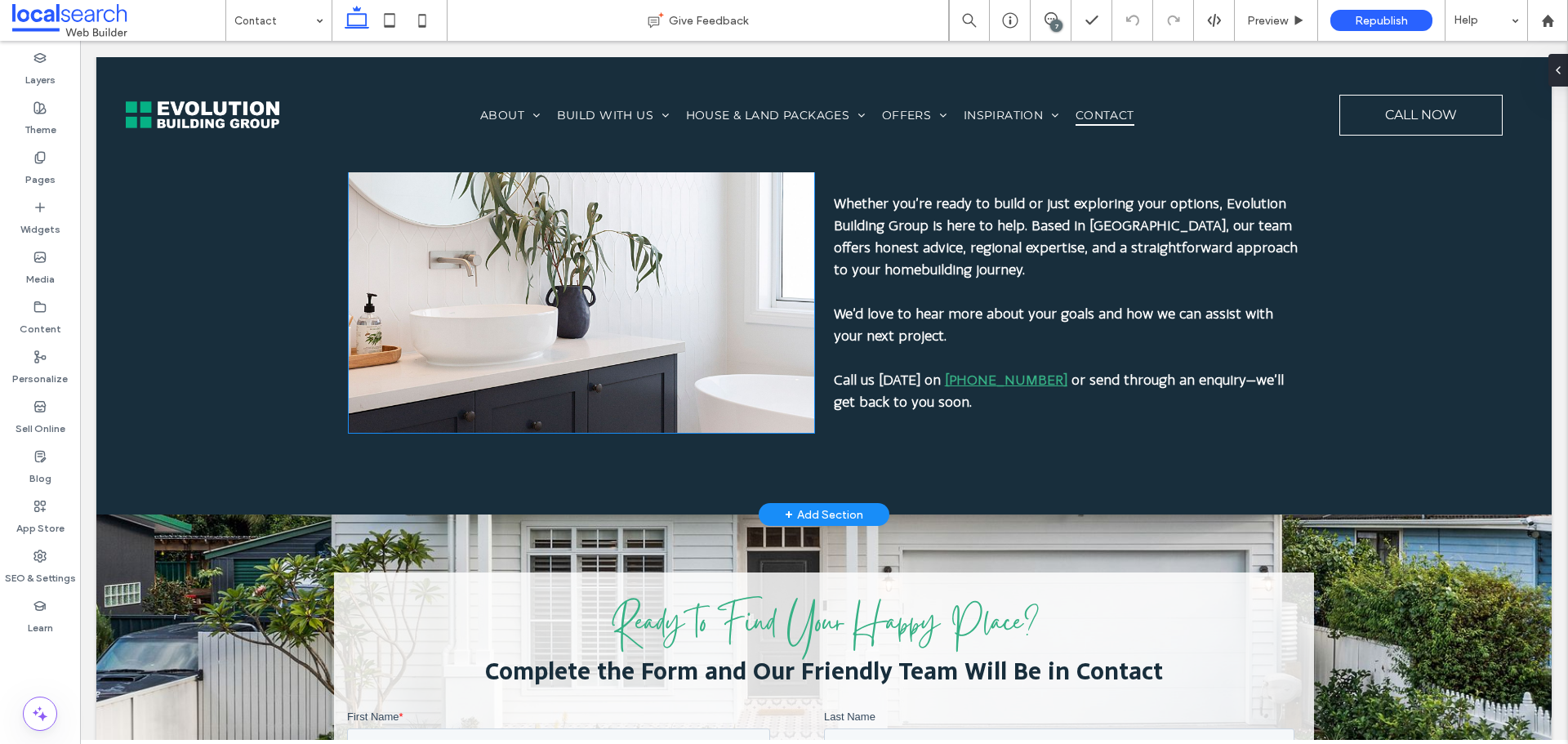
scroll to position [1634, 0]
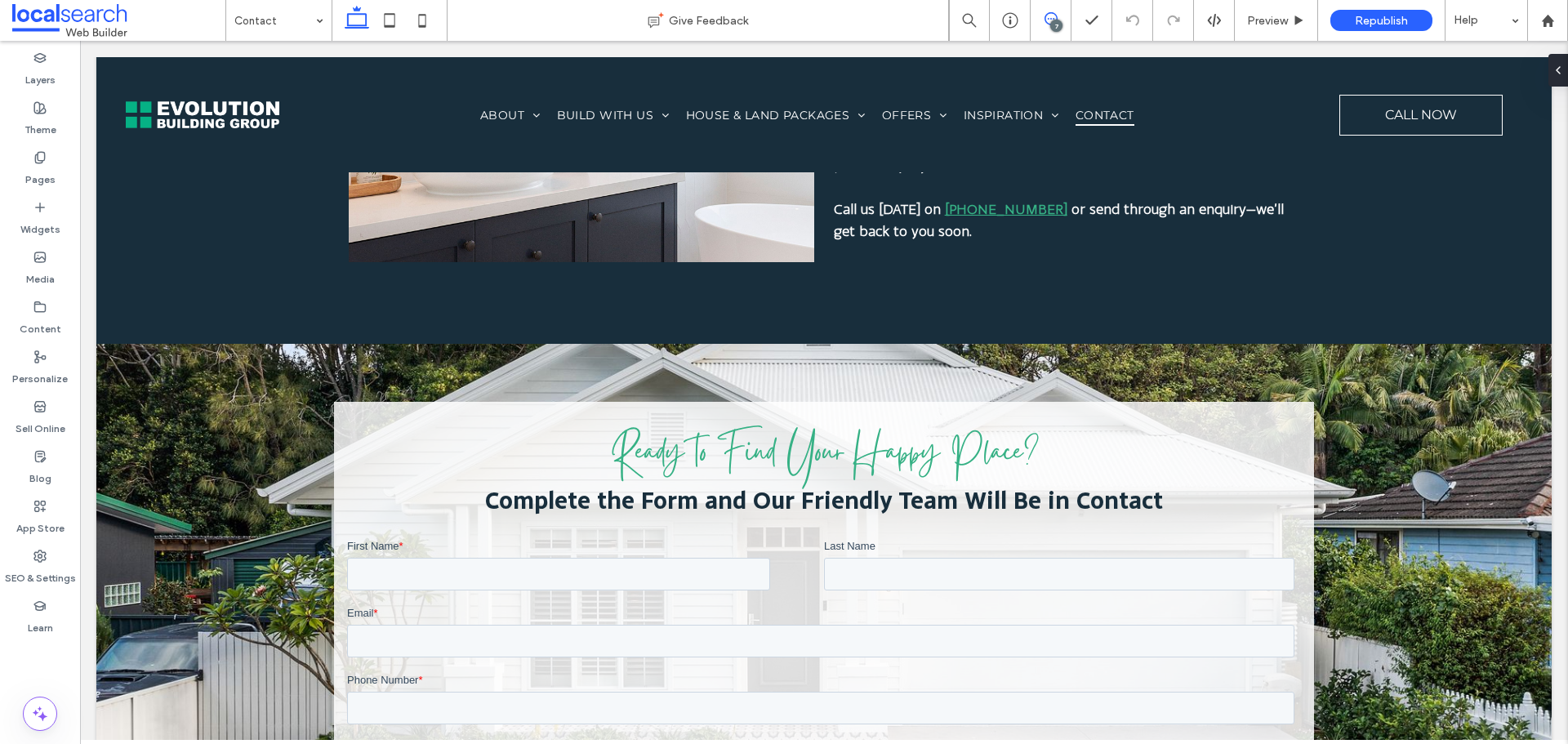
click at [1049, 24] on icon at bounding box center [1051, 19] width 13 height 13
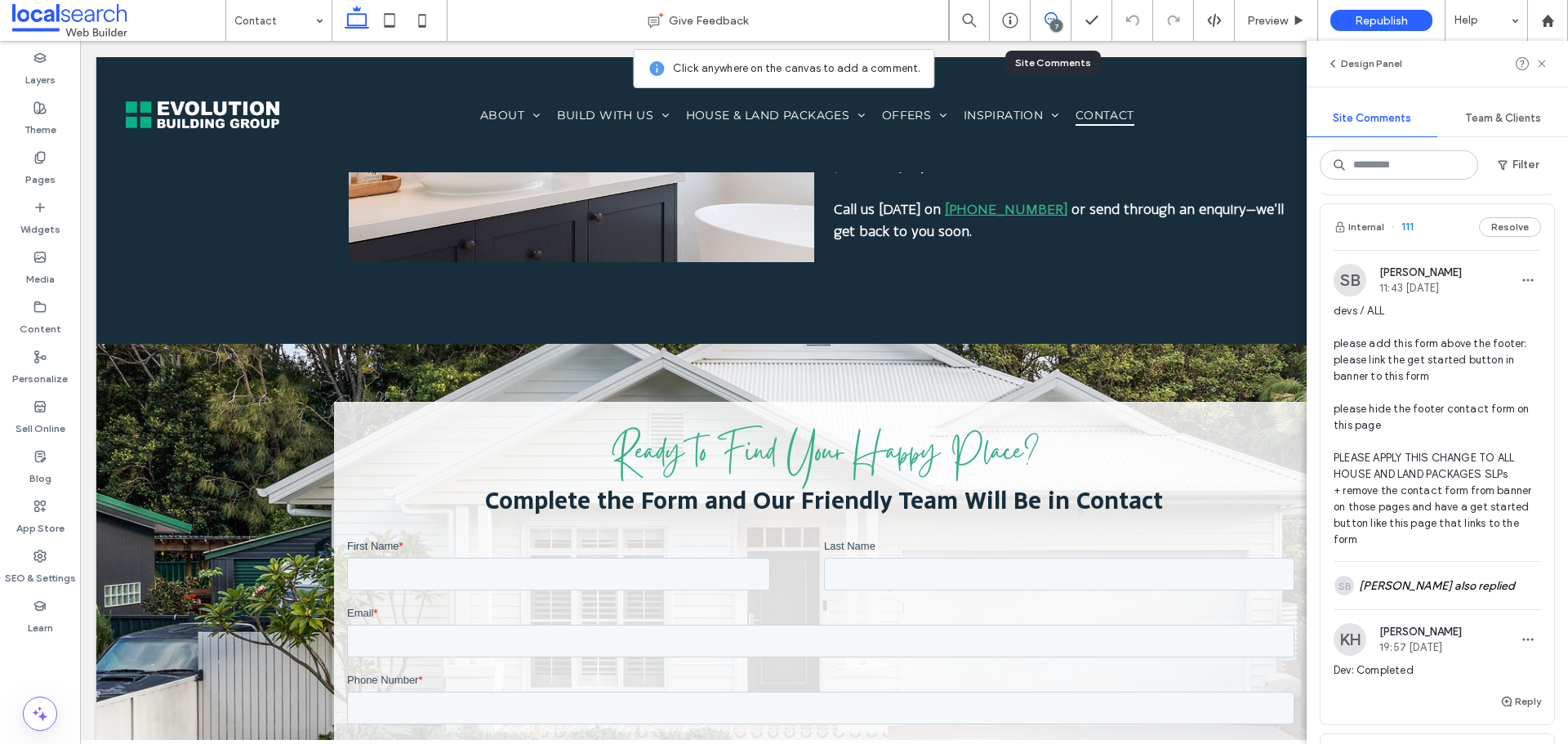
scroll to position [335, 0]
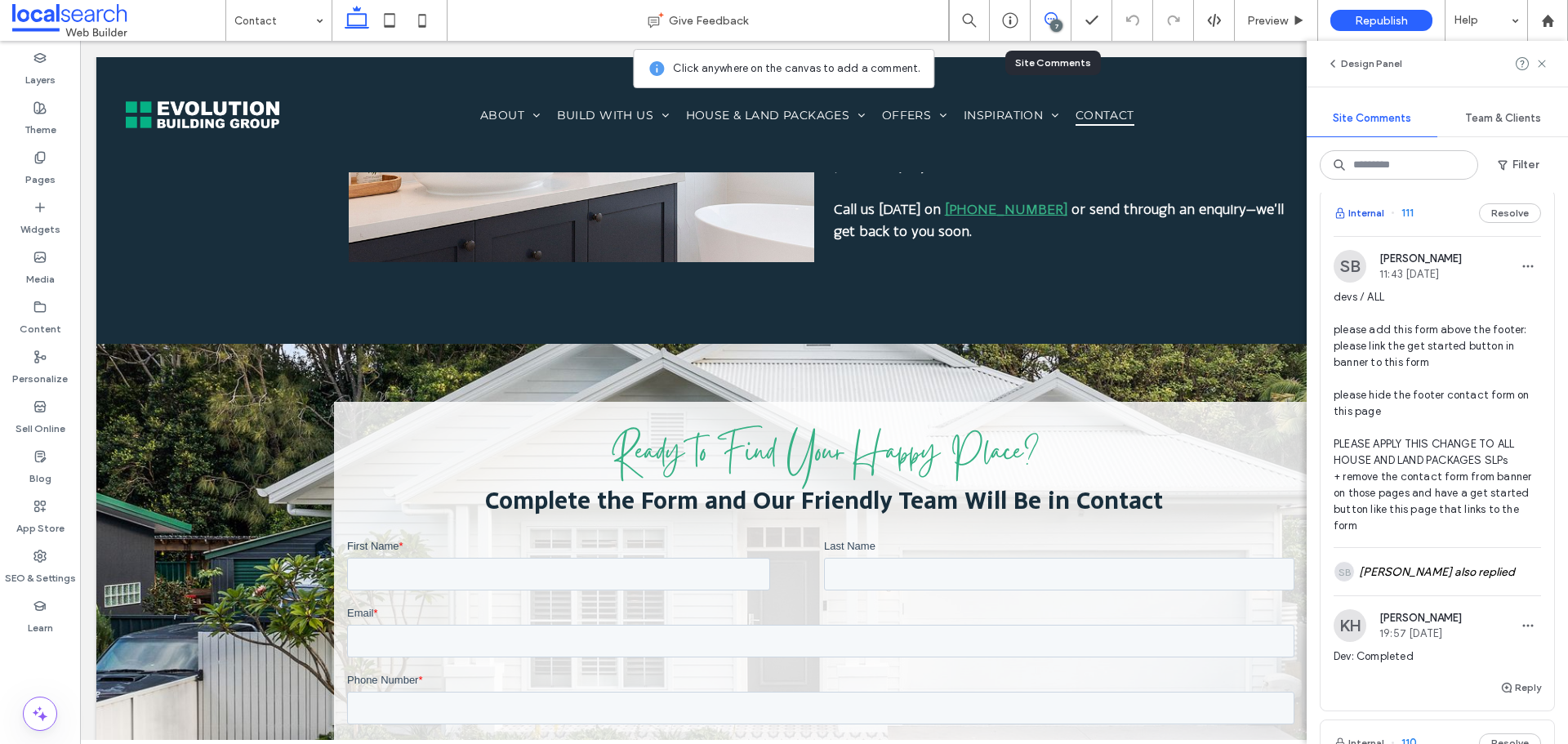
click at [1358, 219] on button "Internal" at bounding box center [1359, 213] width 51 height 20
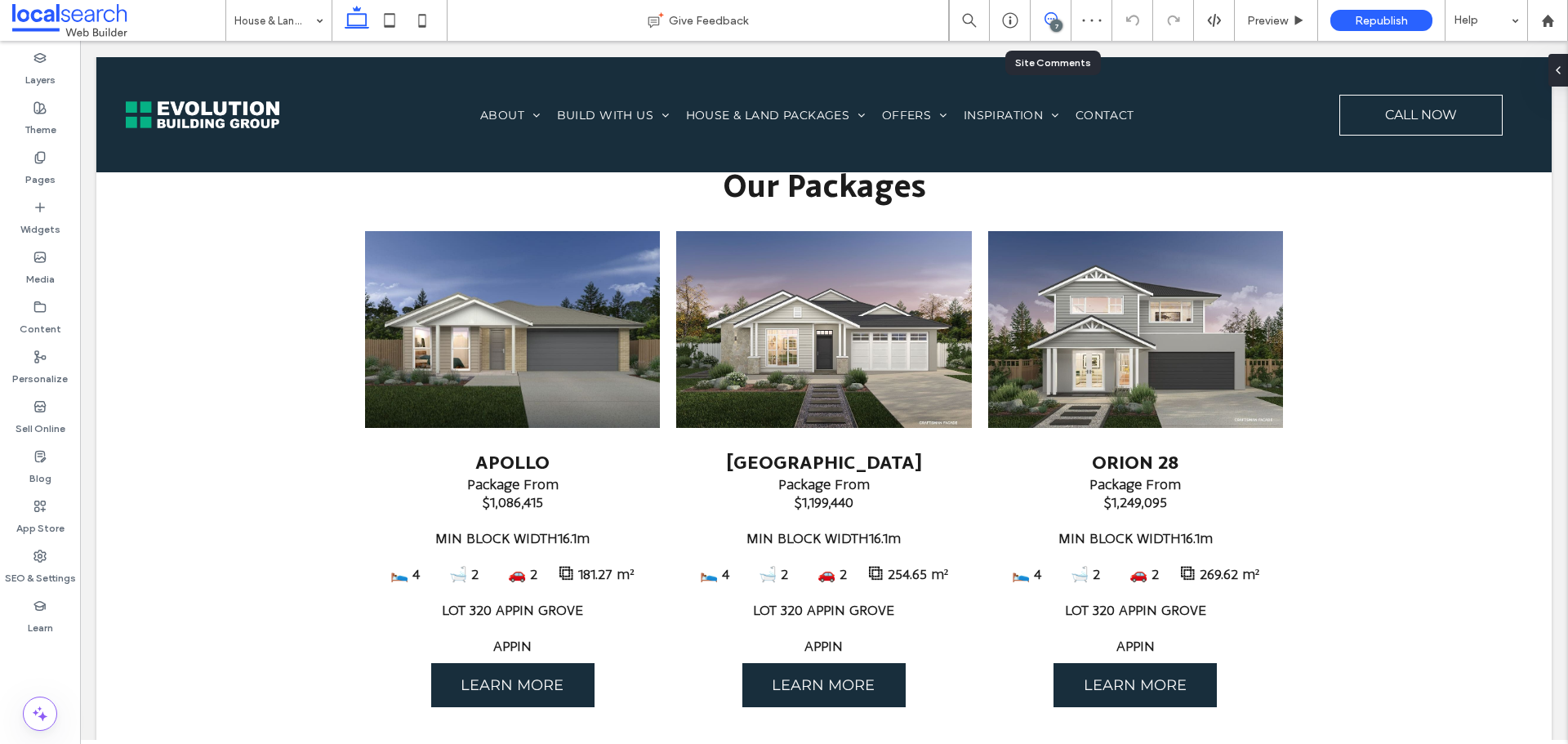
click at [1058, 18] on span at bounding box center [1050, 19] width 40 height 13
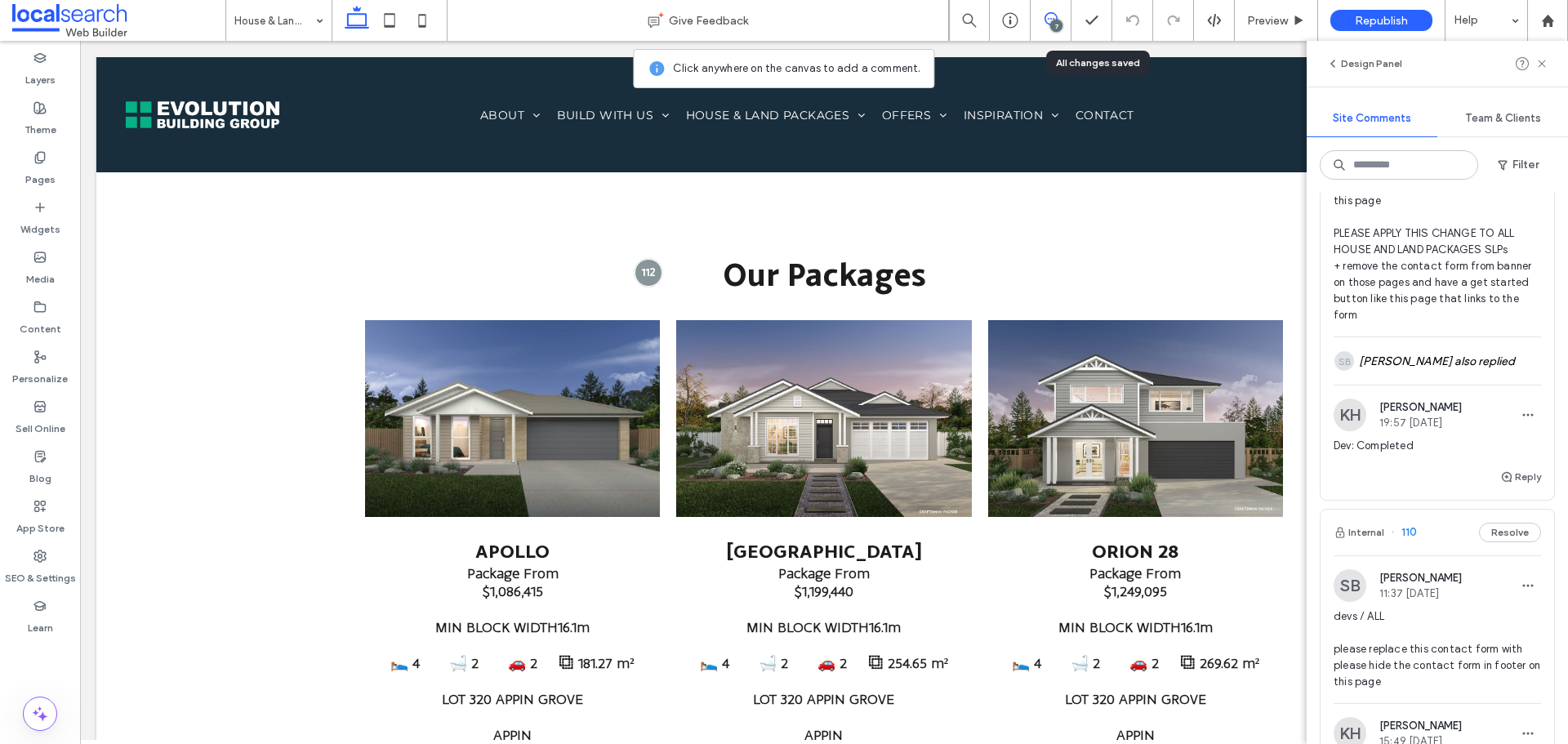
scroll to position [549, 0]
click at [1432, 381] on div "SB [PERSON_NAME] also replied" at bounding box center [1437, 358] width 207 height 48
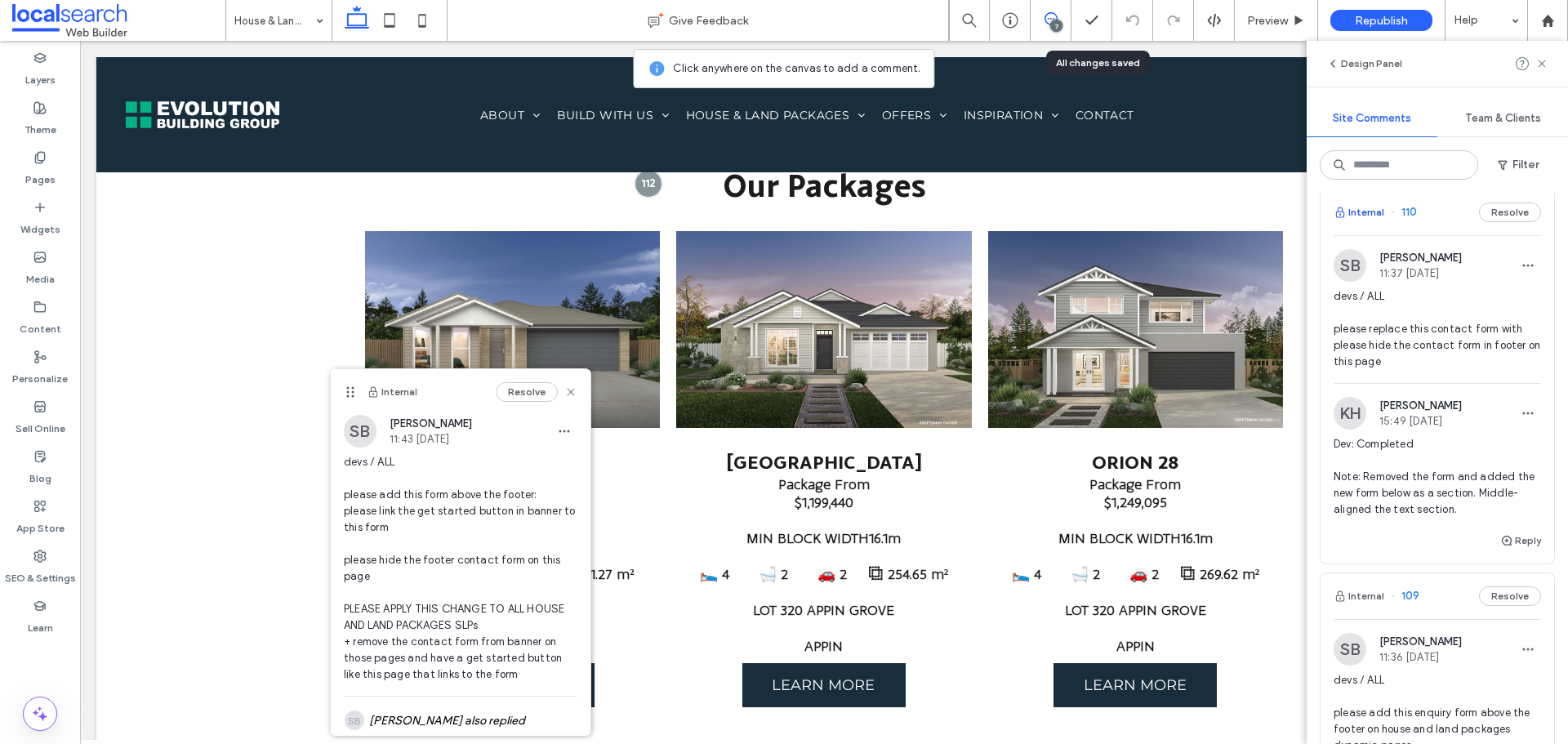
scroll to position [894, 0]
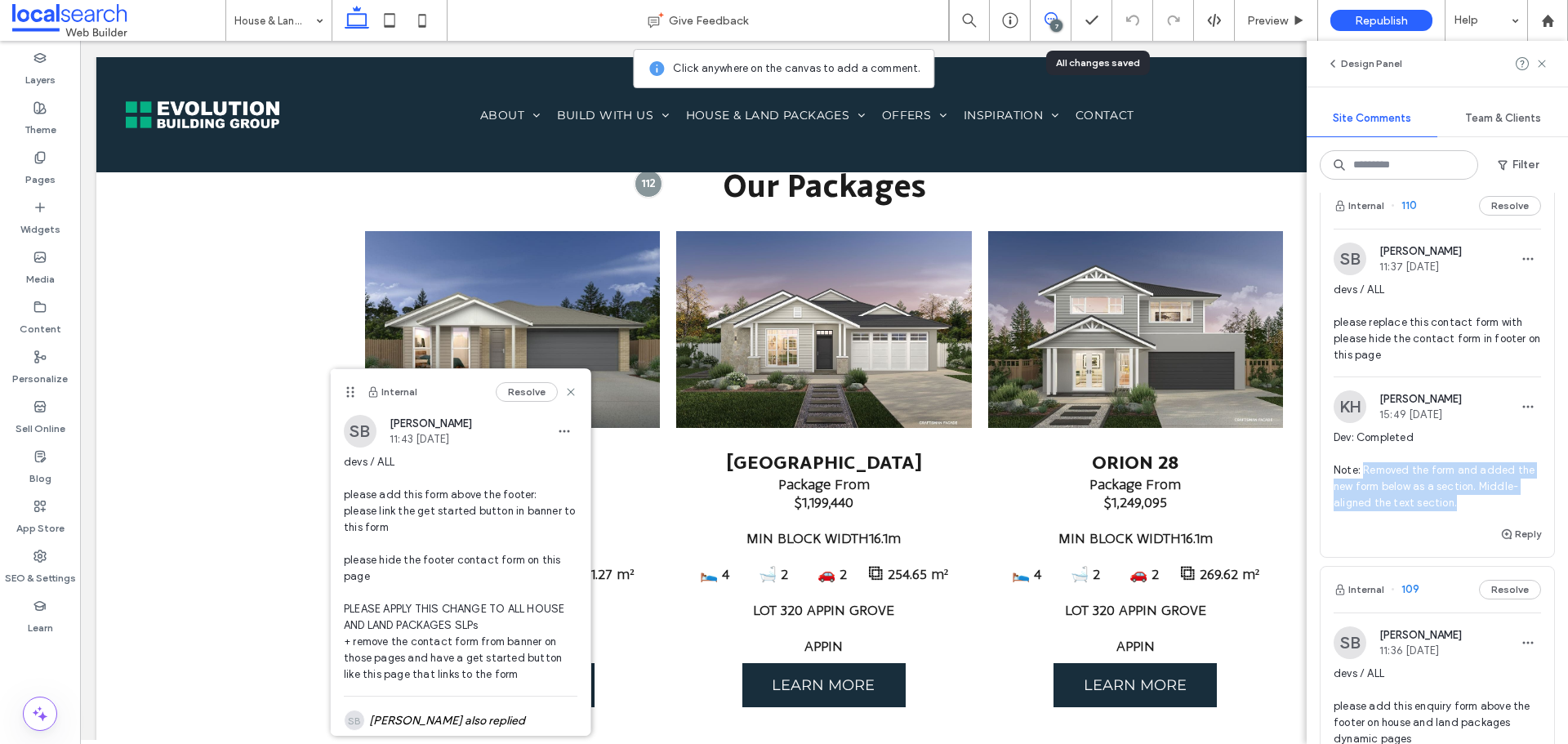
drag, startPoint x: 1495, startPoint y: 665, endPoint x: 1366, endPoint y: 632, distance: 133.2
click at [1366, 511] on span "Dev: Completed Note: Removed the form and added the new form below as a section…" at bounding box center [1437, 470] width 207 height 81
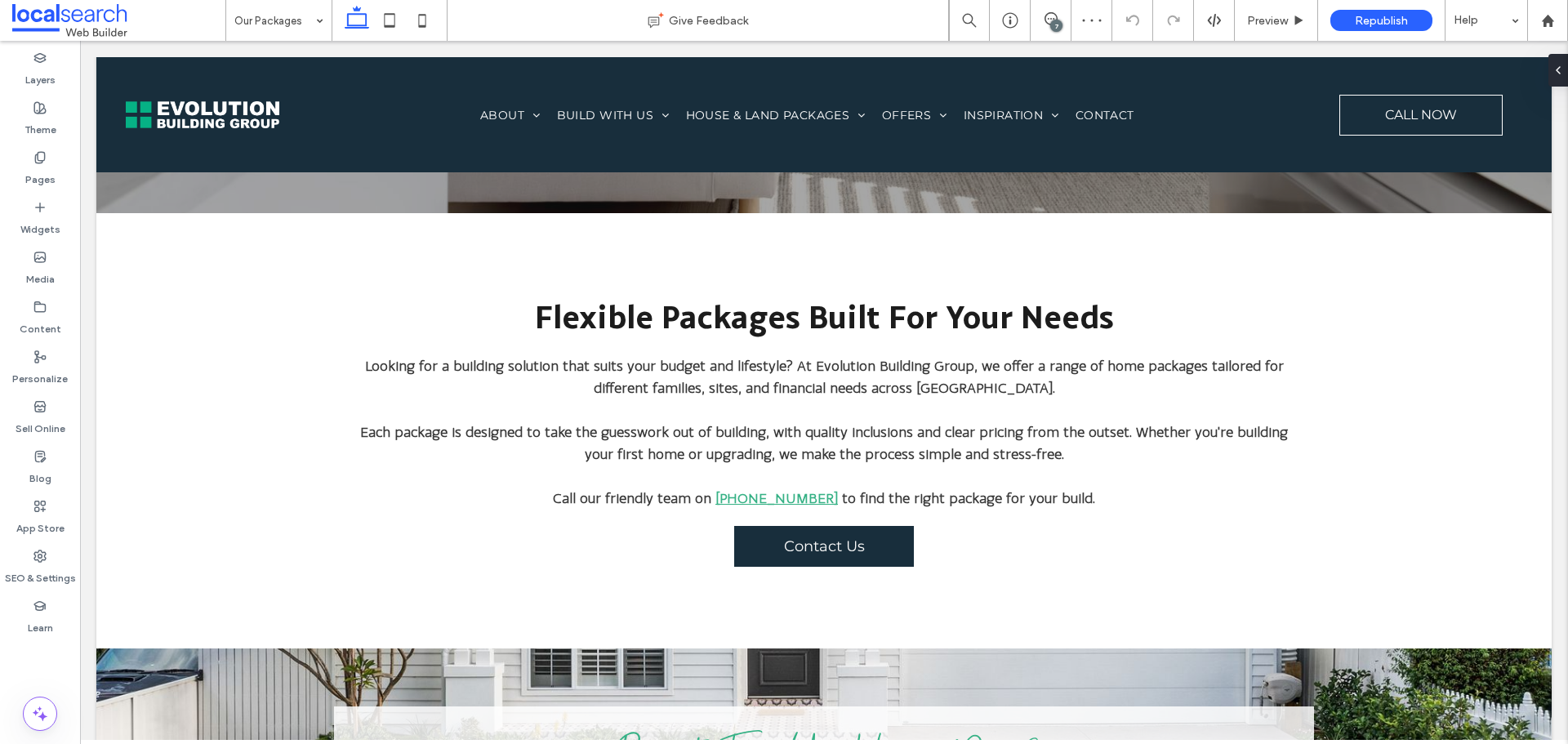
click at [1059, 22] on div "7" at bounding box center [1056, 25] width 12 height 12
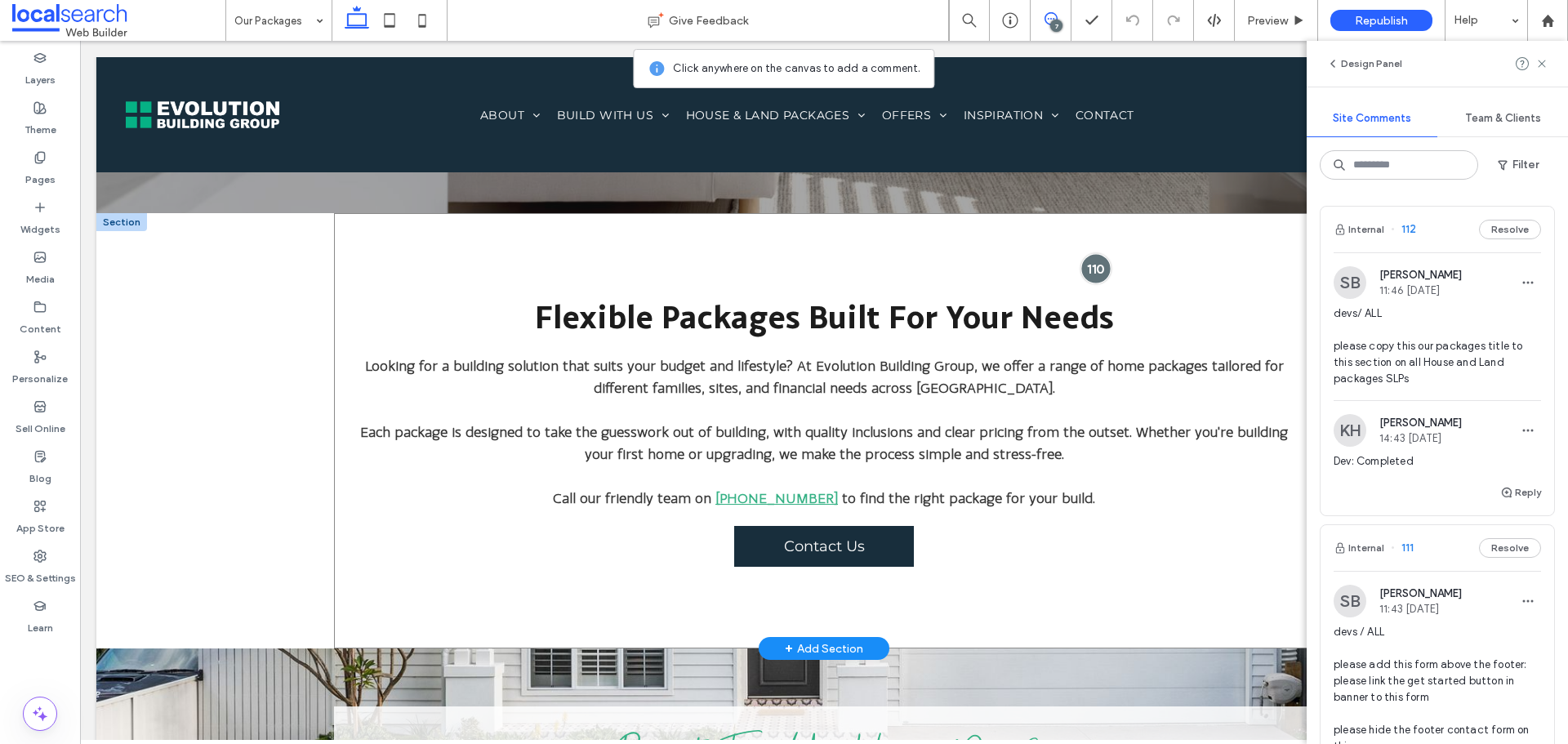
click at [1098, 262] on div at bounding box center [1095, 268] width 30 height 30
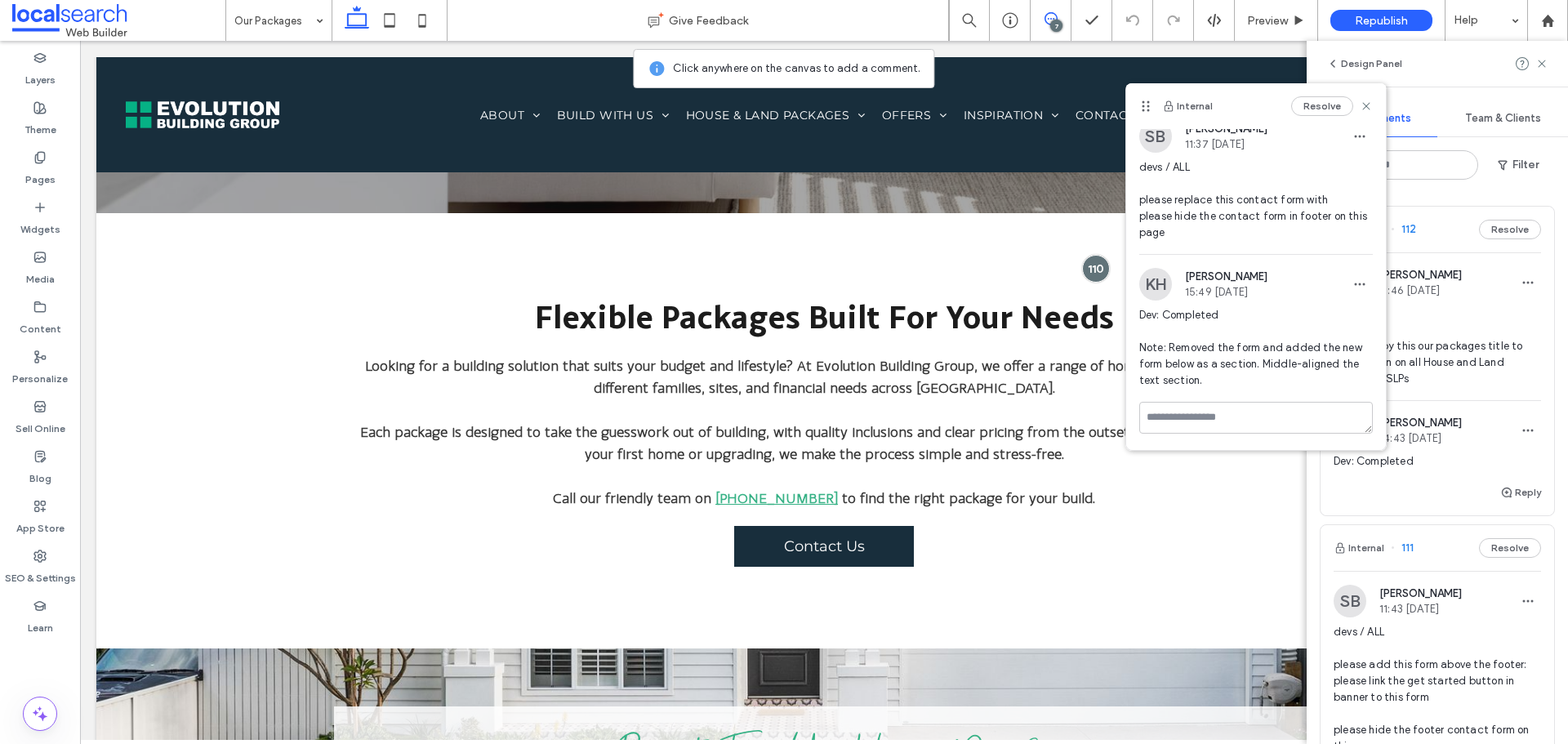
scroll to position [91, 0]
drag, startPoint x: 1170, startPoint y: 347, endPoint x: 1219, endPoint y: 381, distance: 59.6
click at [1219, 381] on span "Dev: Completed Note: Removed the form and added the new form below as a section…" at bounding box center [1256, 348] width 233 height 81
copy span "Removed the form and added the new form below as a section. Middle-aligned the …"
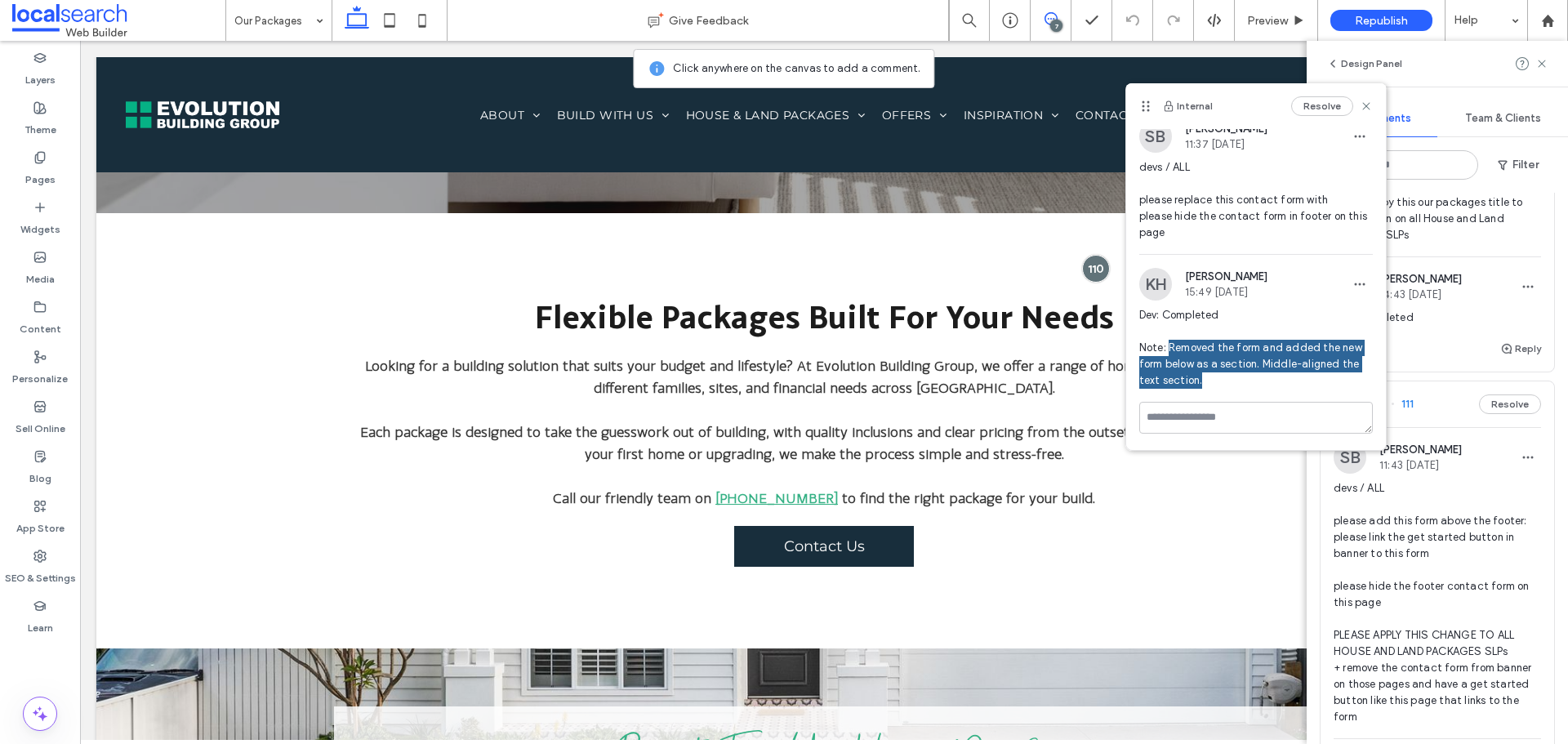
scroll to position [164, 0]
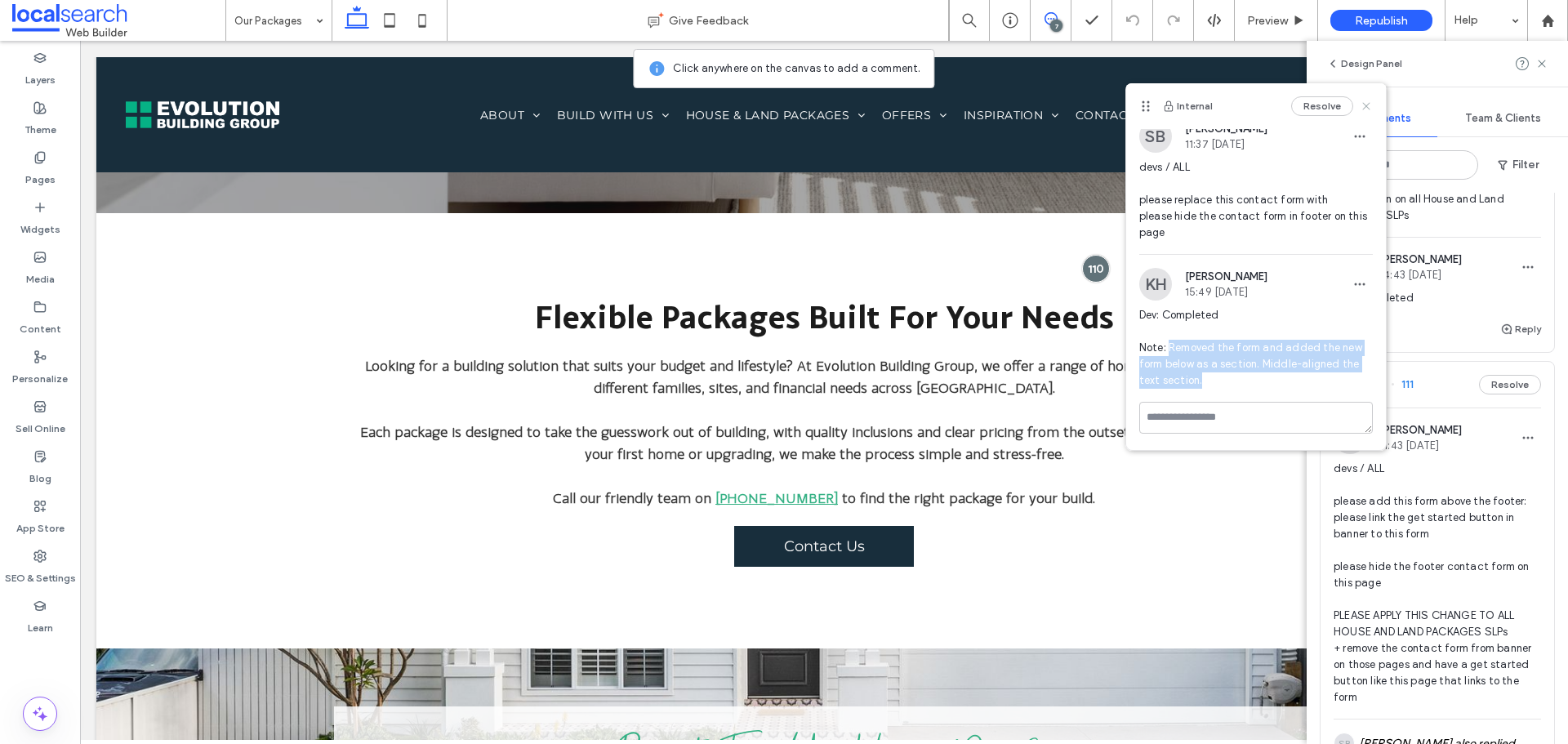
click at [1360, 105] on icon at bounding box center [1367, 106] width 13 height 13
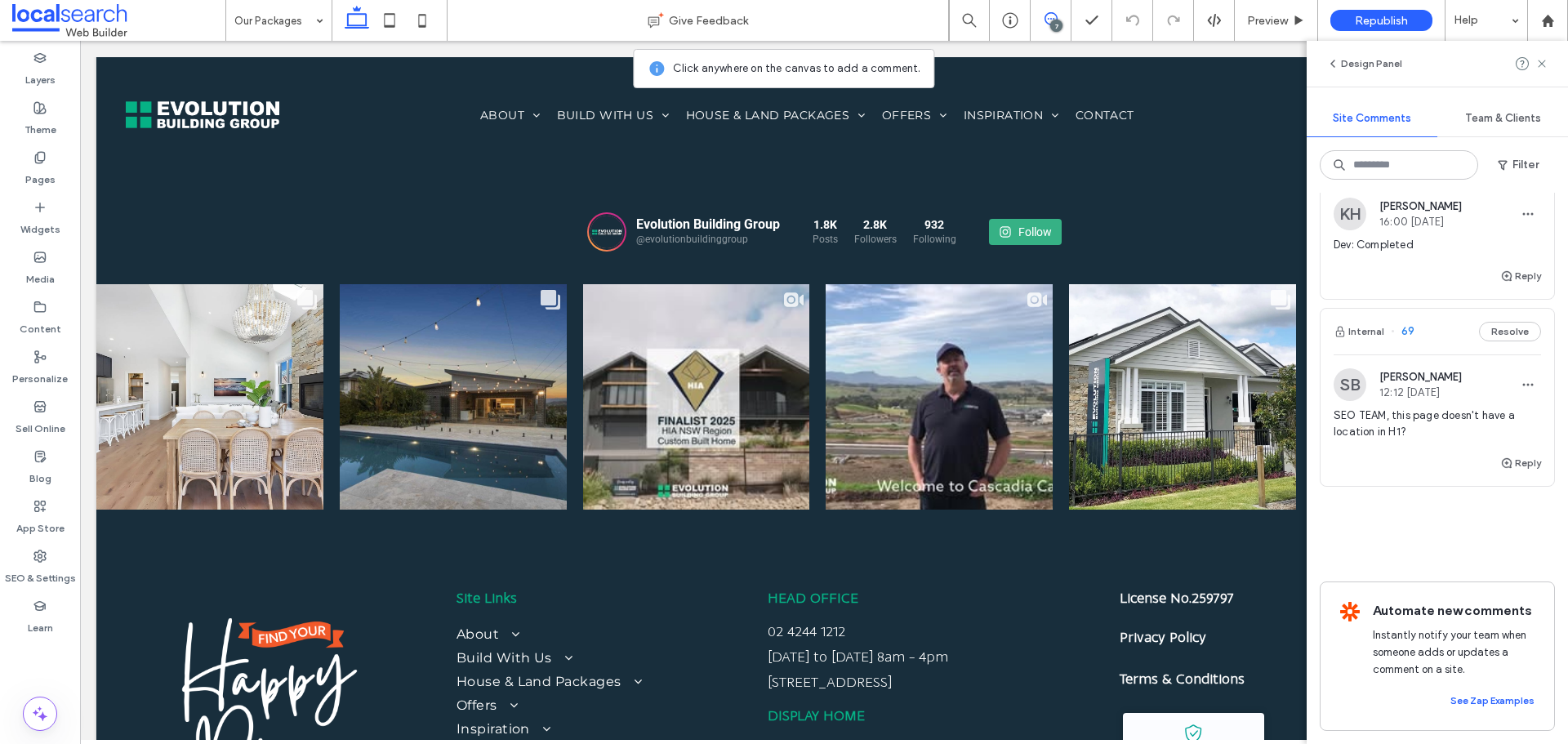
scroll to position [2669, 0]
click at [1541, 67] on icon at bounding box center [1542, 64] width 13 height 13
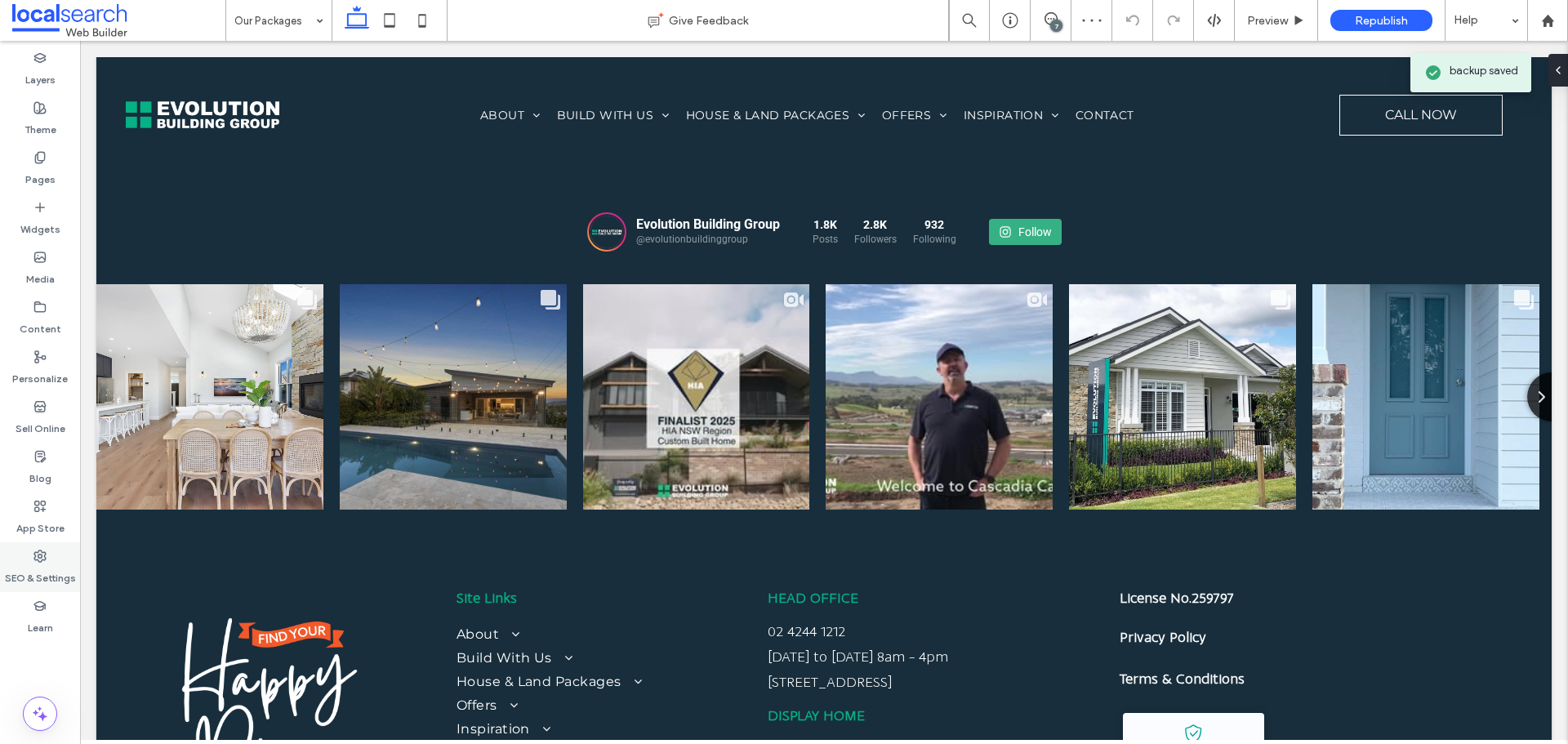
click at [39, 562] on icon at bounding box center [40, 557] width 13 height 13
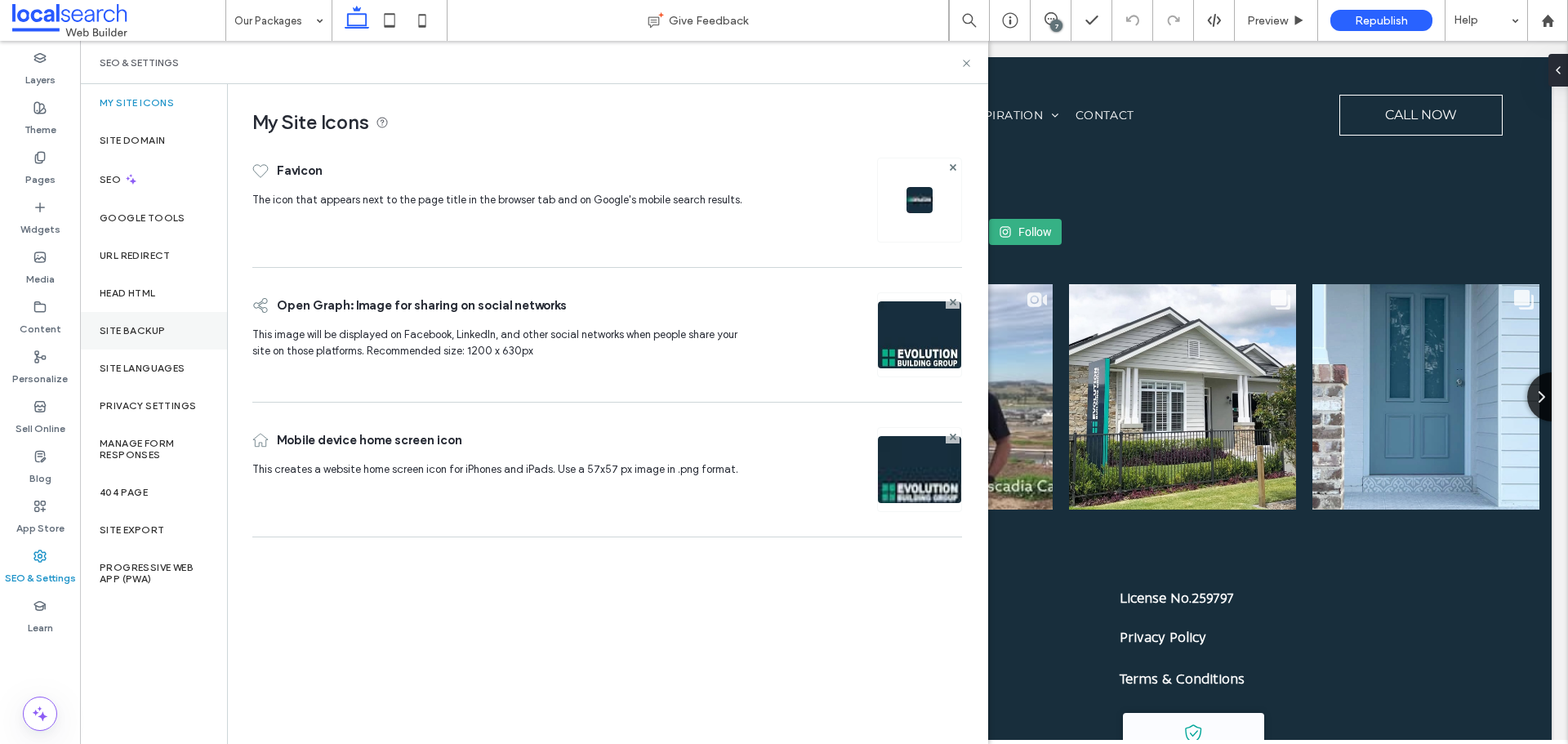
click at [163, 337] on div "Site Backup" at bounding box center [153, 331] width 147 height 38
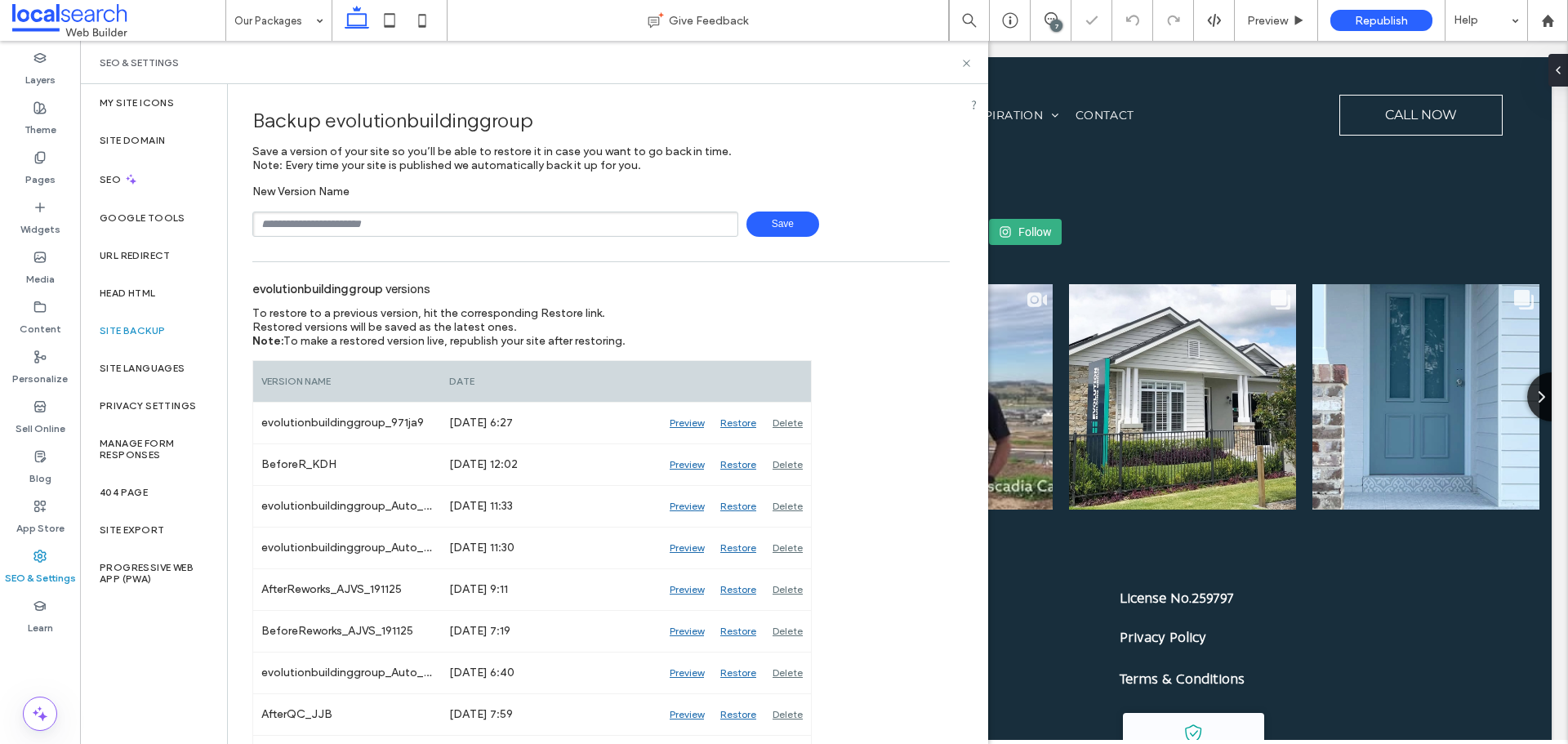
click at [593, 227] on input "text" at bounding box center [495, 224] width 486 height 25
type input "**********"
click at [763, 224] on span "Save" at bounding box center [782, 224] width 72 height 25
click at [971, 62] on icon at bounding box center [966, 63] width 12 height 12
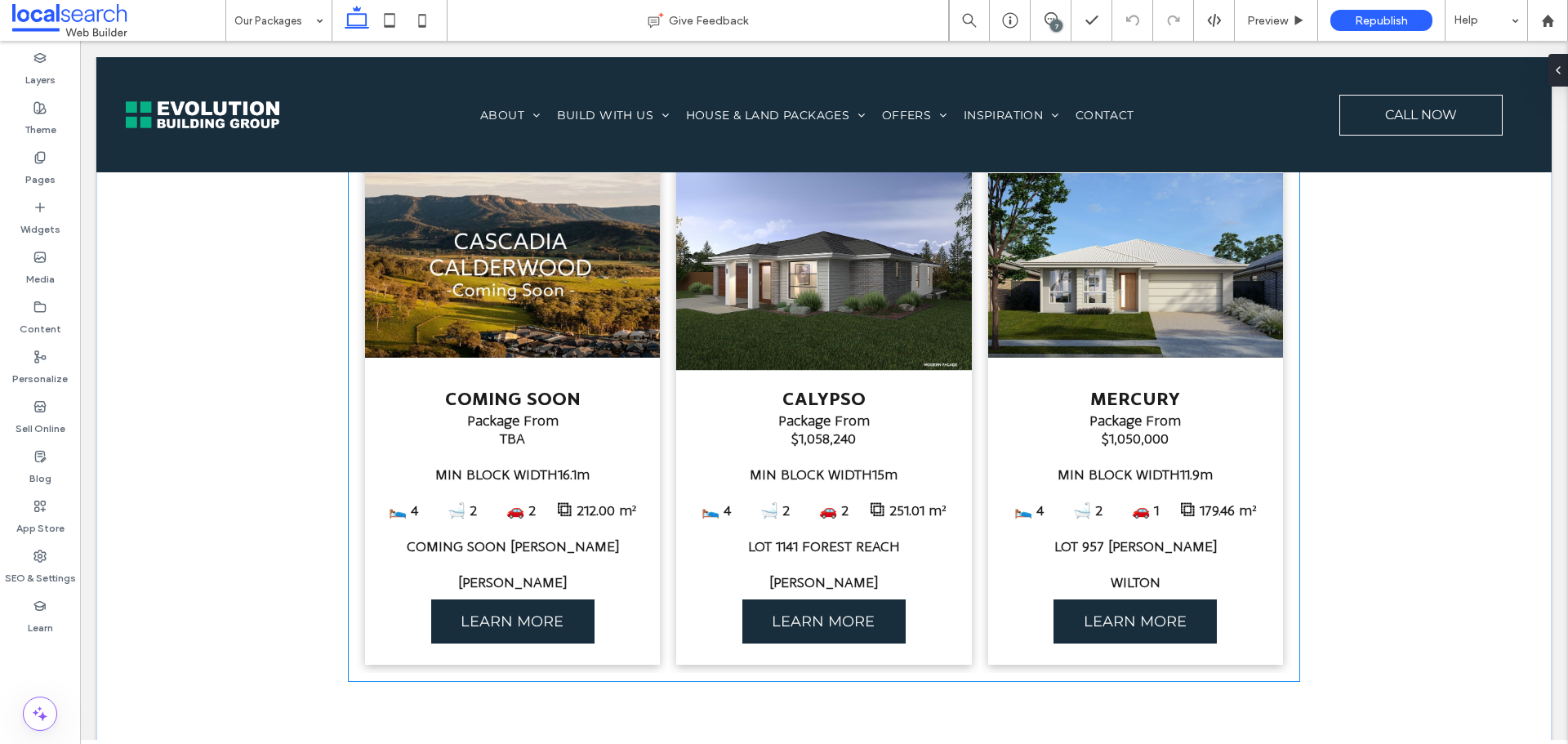
scroll to position [2408, 0]
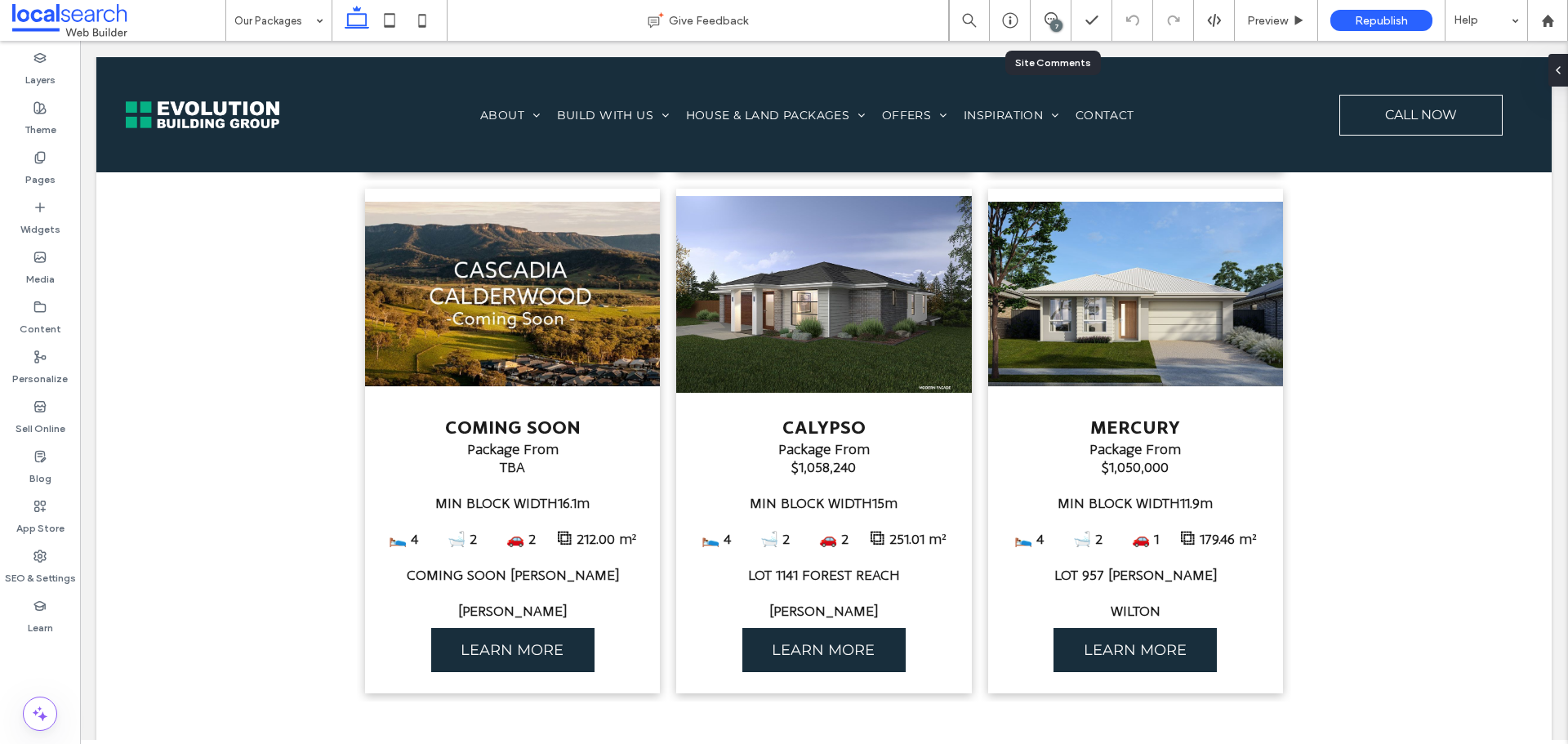
click at [1045, 35] on div "7" at bounding box center [1051, 21] width 41 height 41
click at [1057, 23] on div "7" at bounding box center [1056, 25] width 12 height 12
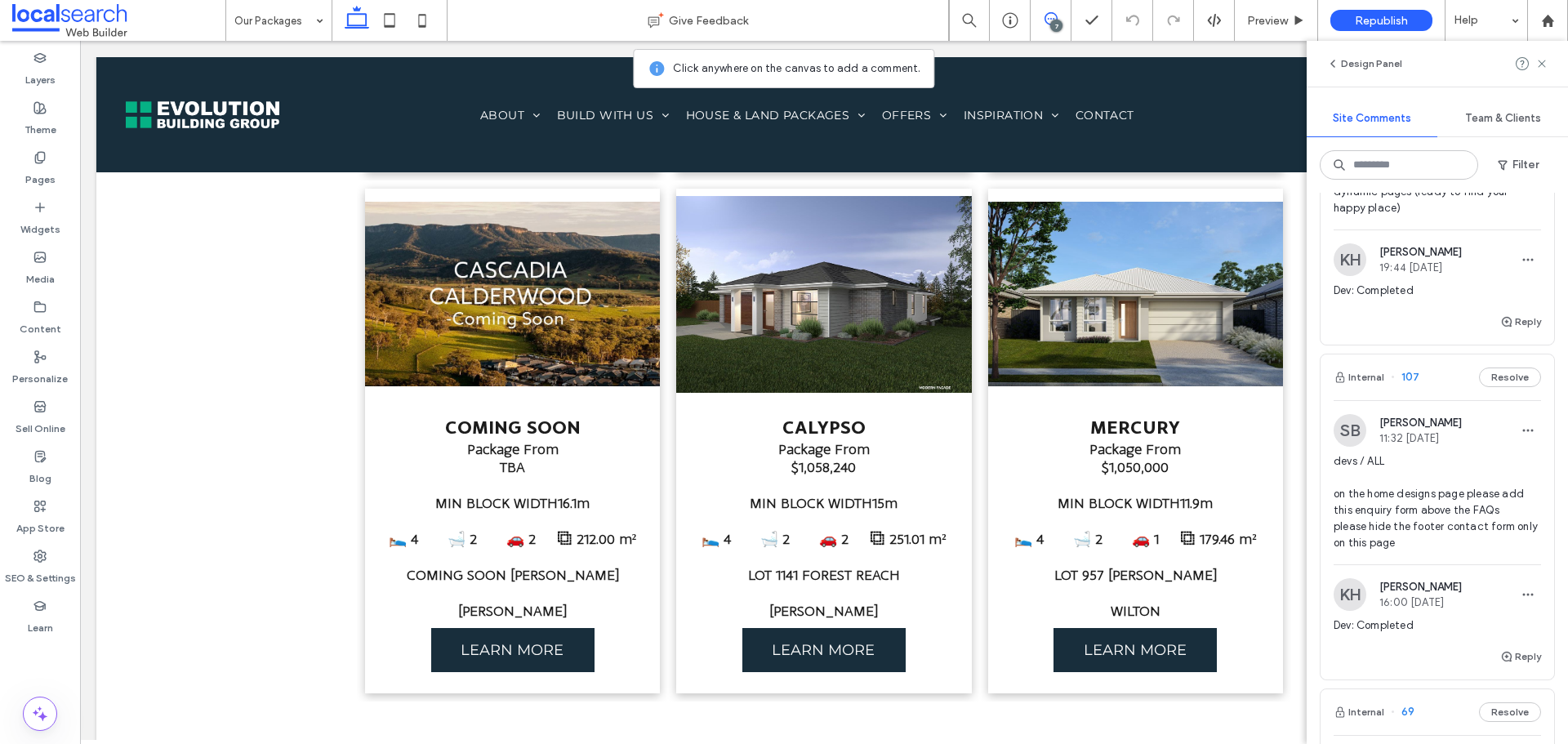
scroll to position [1958, 0]
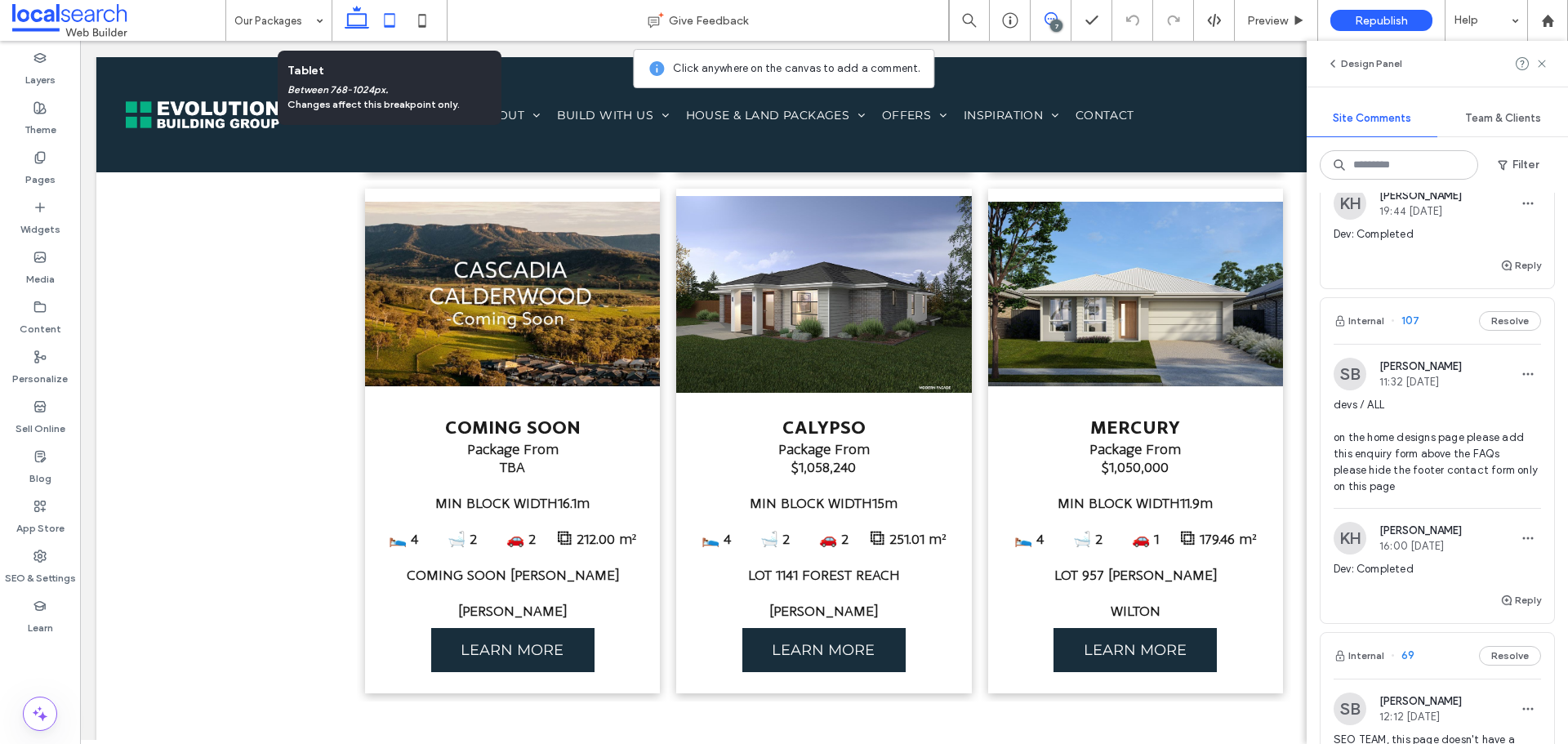
click at [385, 24] on icon at bounding box center [390, 21] width 33 height 33
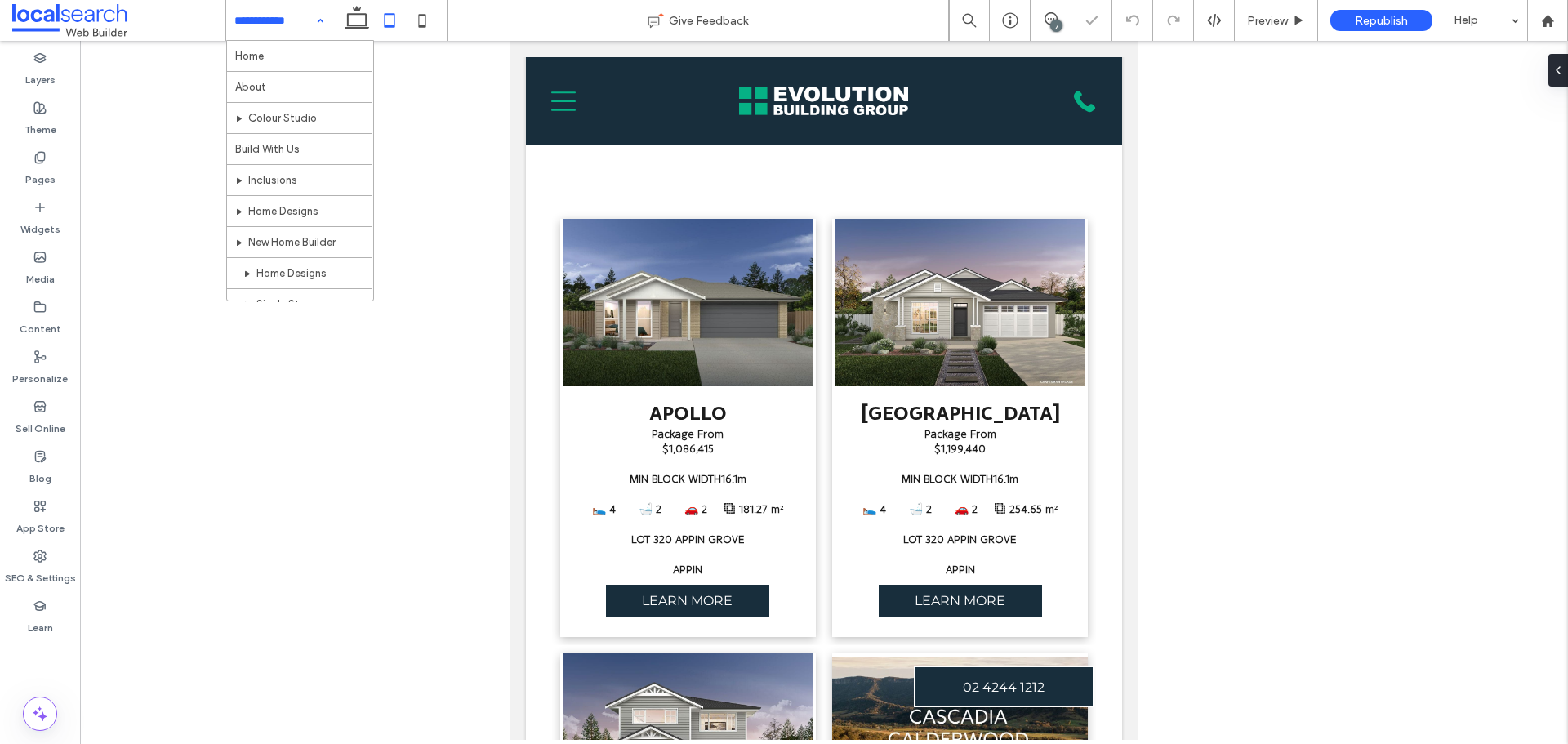
scroll to position [0, 0]
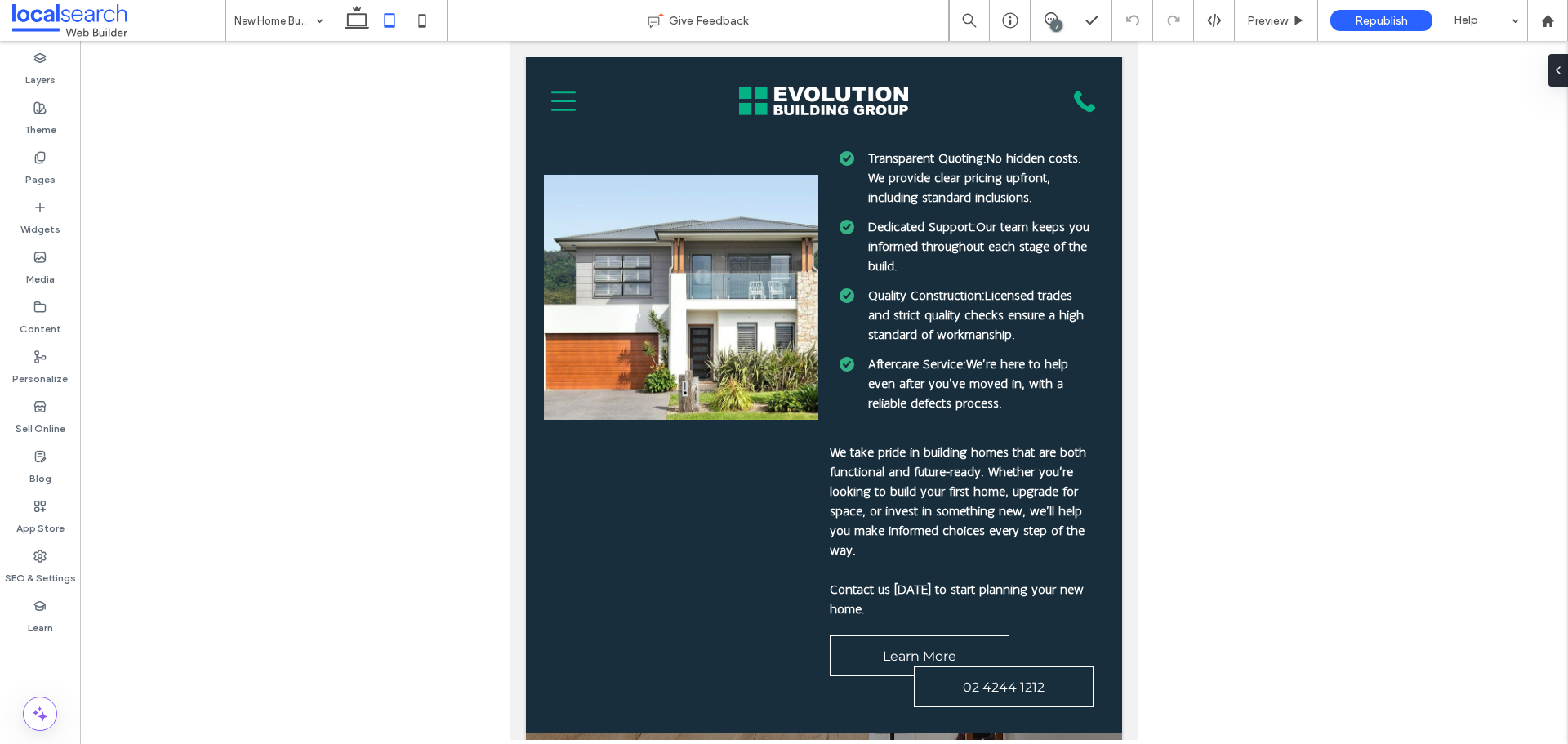
drag, startPoint x: 1134, startPoint y: 224, endPoint x: 1575, endPoint y: 781, distance: 710.4
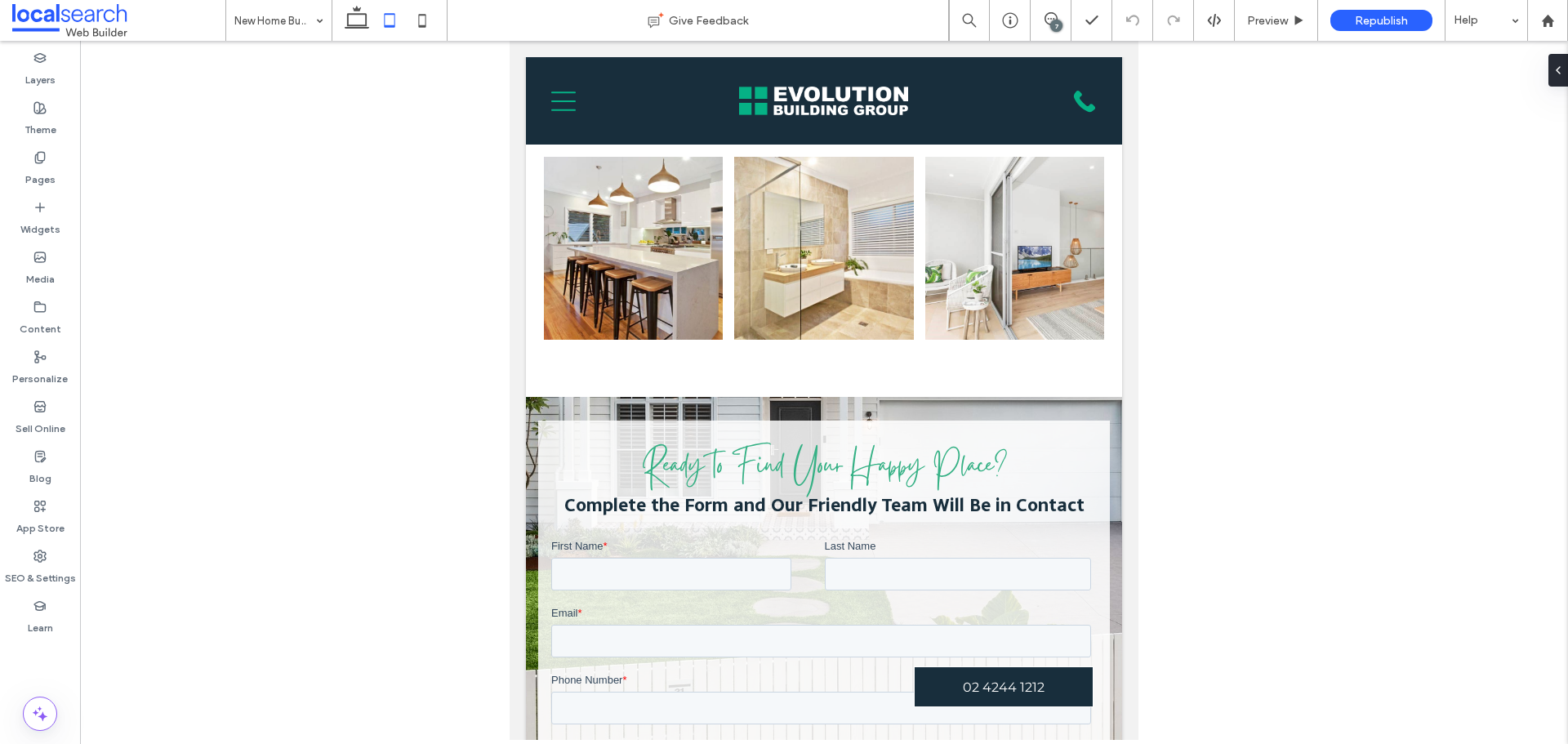
scroll to position [2681, 0]
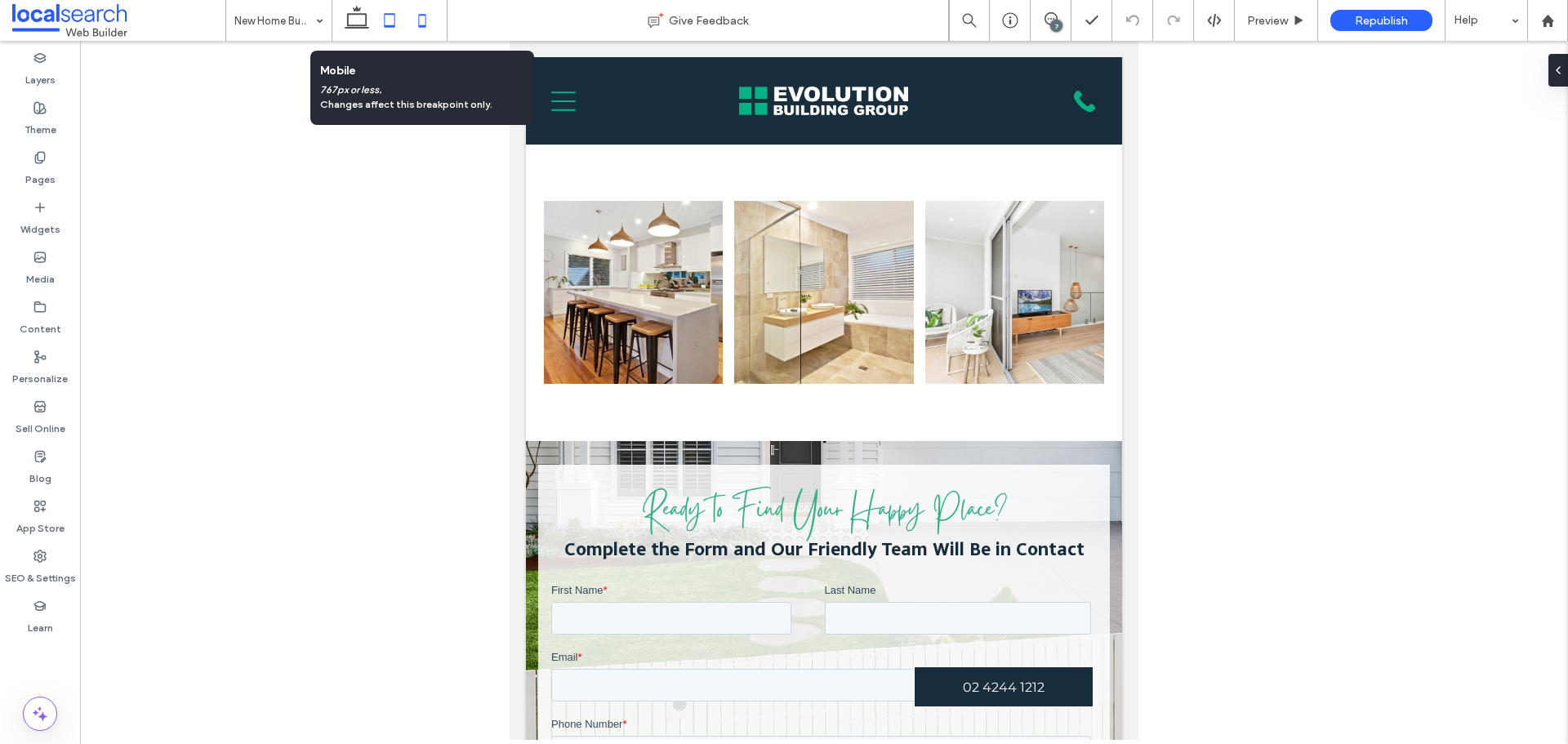
click at [422, 12] on icon at bounding box center [422, 21] width 33 height 33
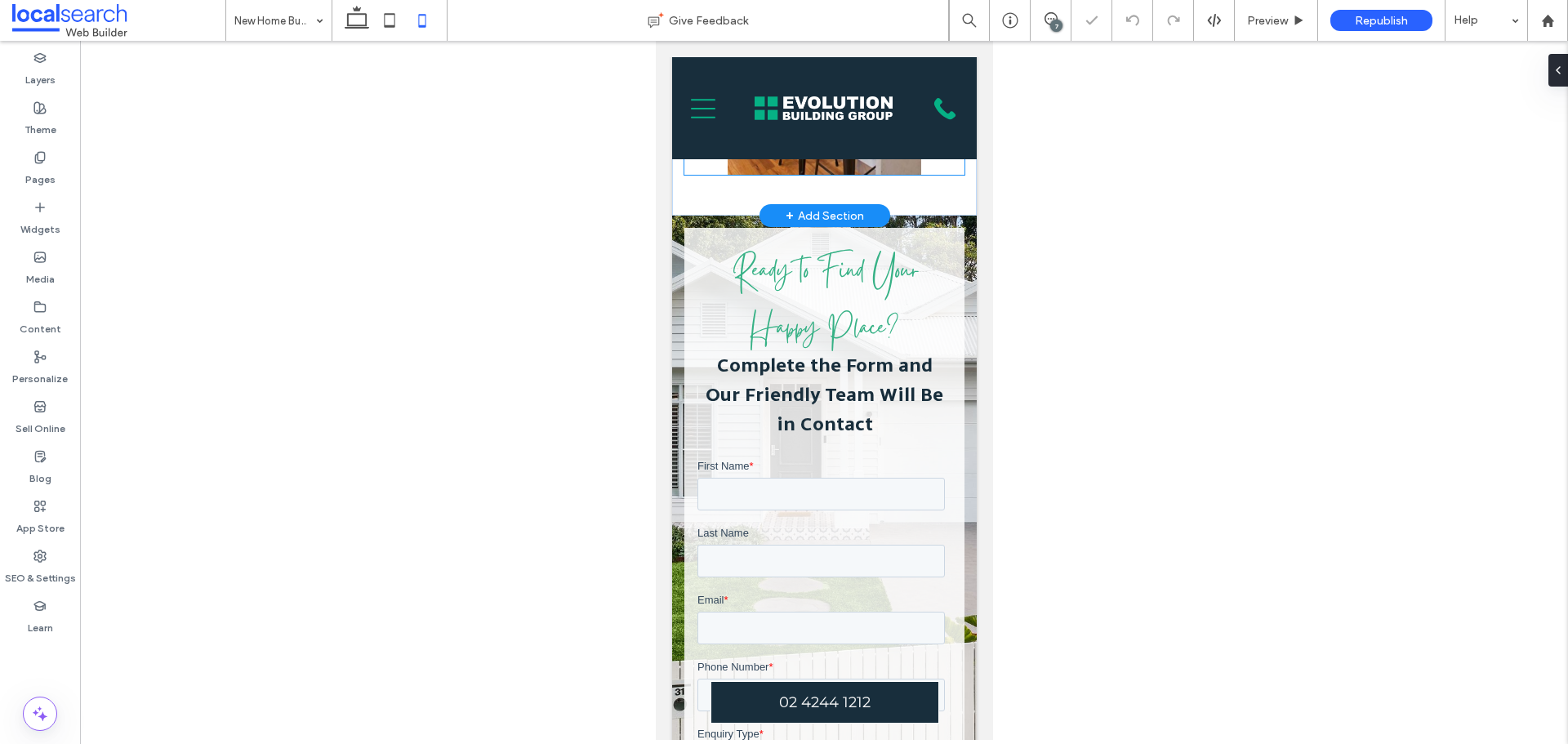
scroll to position [3367, 0]
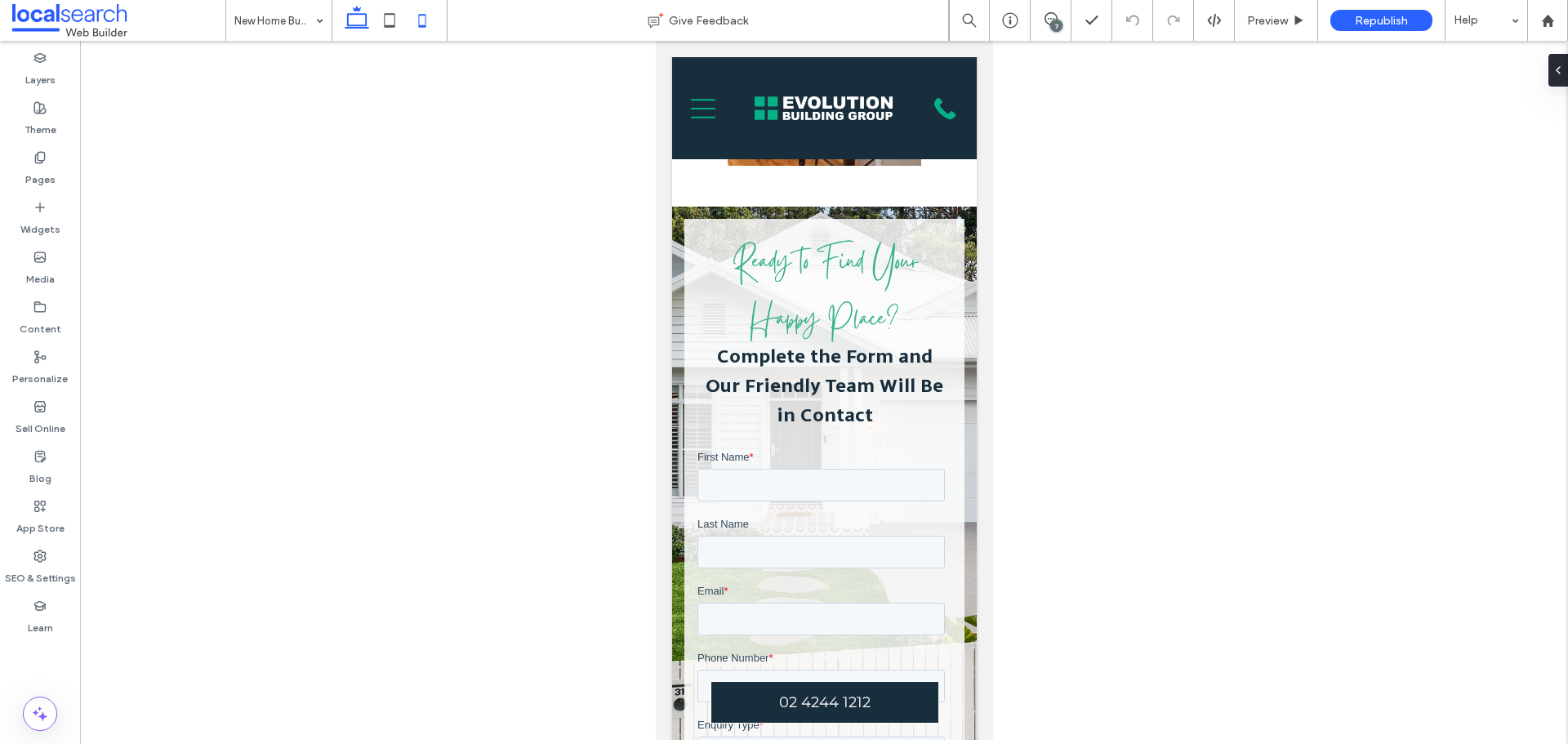
click at [348, 21] on use at bounding box center [357, 17] width 25 height 23
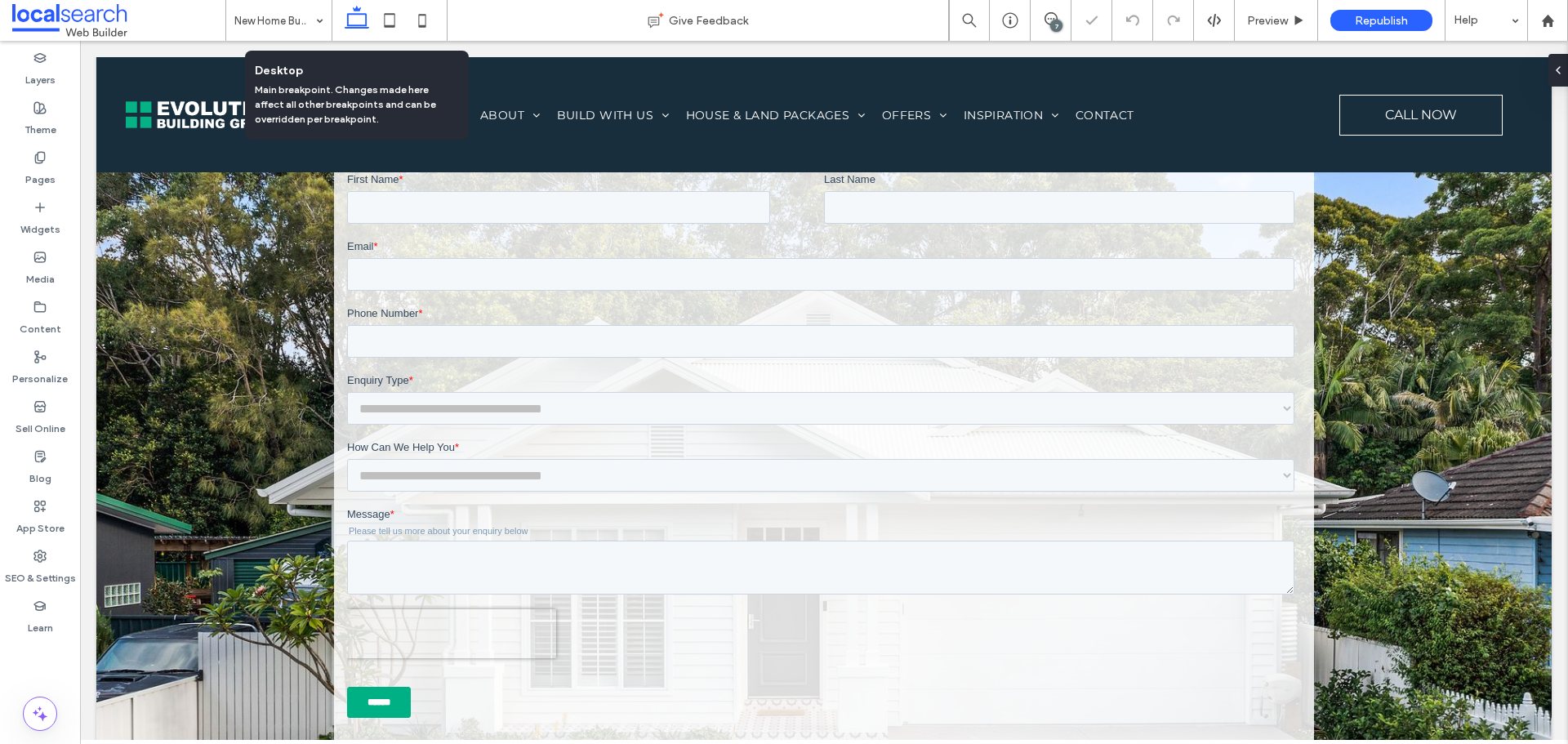
scroll to position [2701, 0]
